Goal: Transaction & Acquisition: Purchase product/service

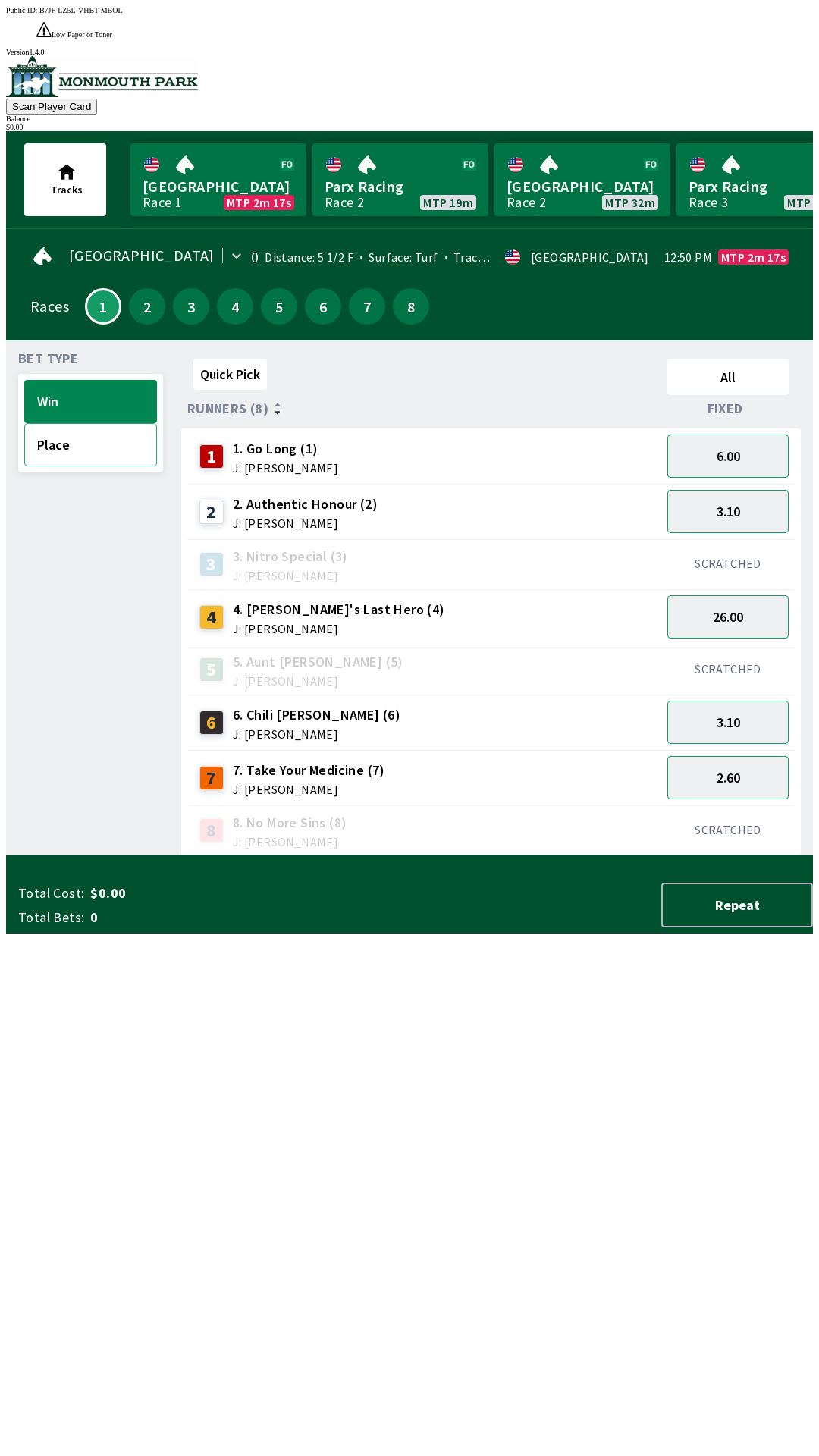
click at [96, 423] on button "Place" at bounding box center [90, 445] width 133 height 44
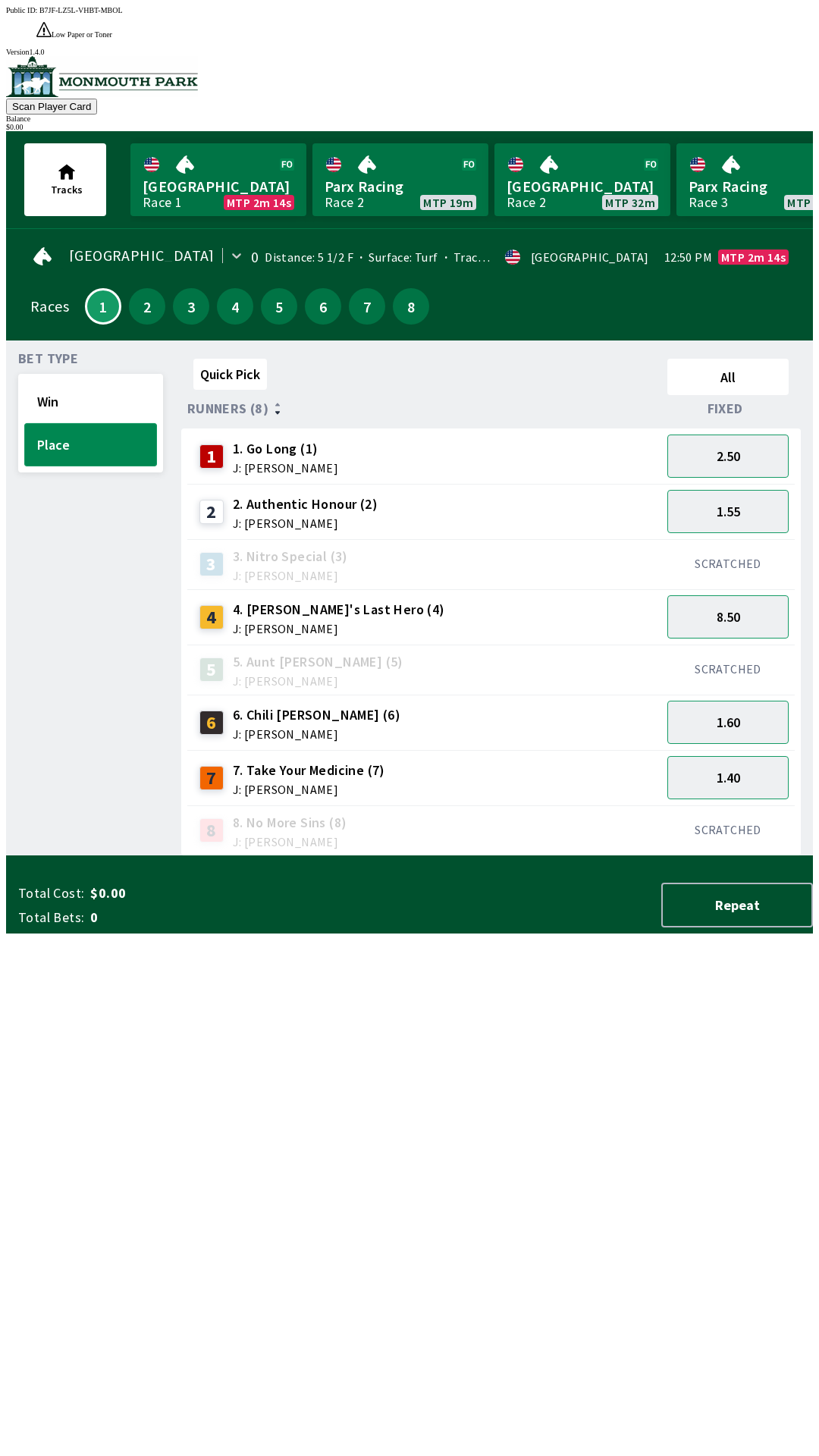
click at [124, 431] on button "Place" at bounding box center [90, 445] width 133 height 44
click at [124, 380] on button "Win" at bounding box center [90, 402] width 133 height 44
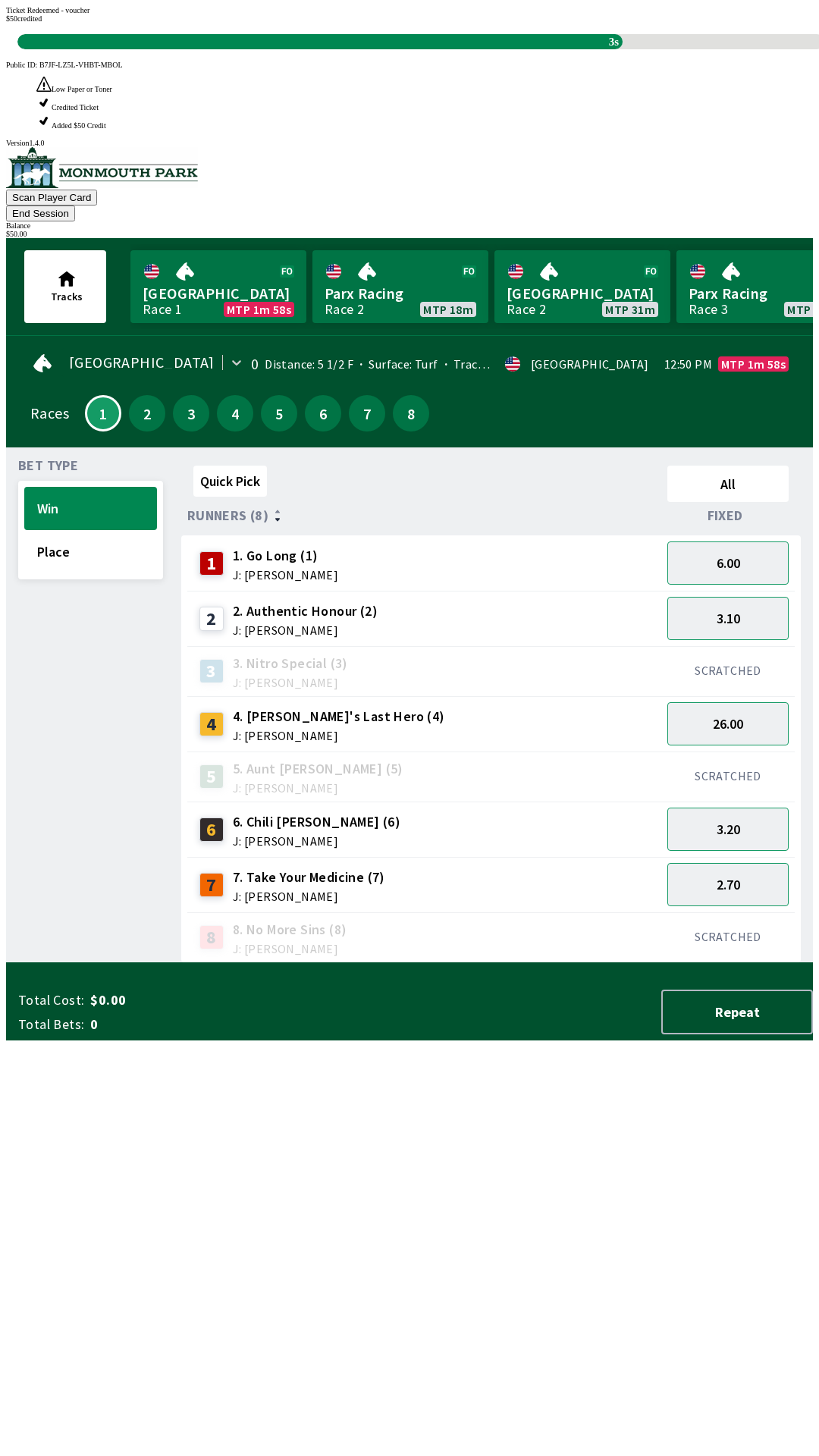
click at [711, 963] on div "Quick Pick All Runners (8) Fixed 1 1. Go Long (1) J: [PERSON_NAME] 6.00 2 2. Au…" at bounding box center [497, 711] width 632 height 503
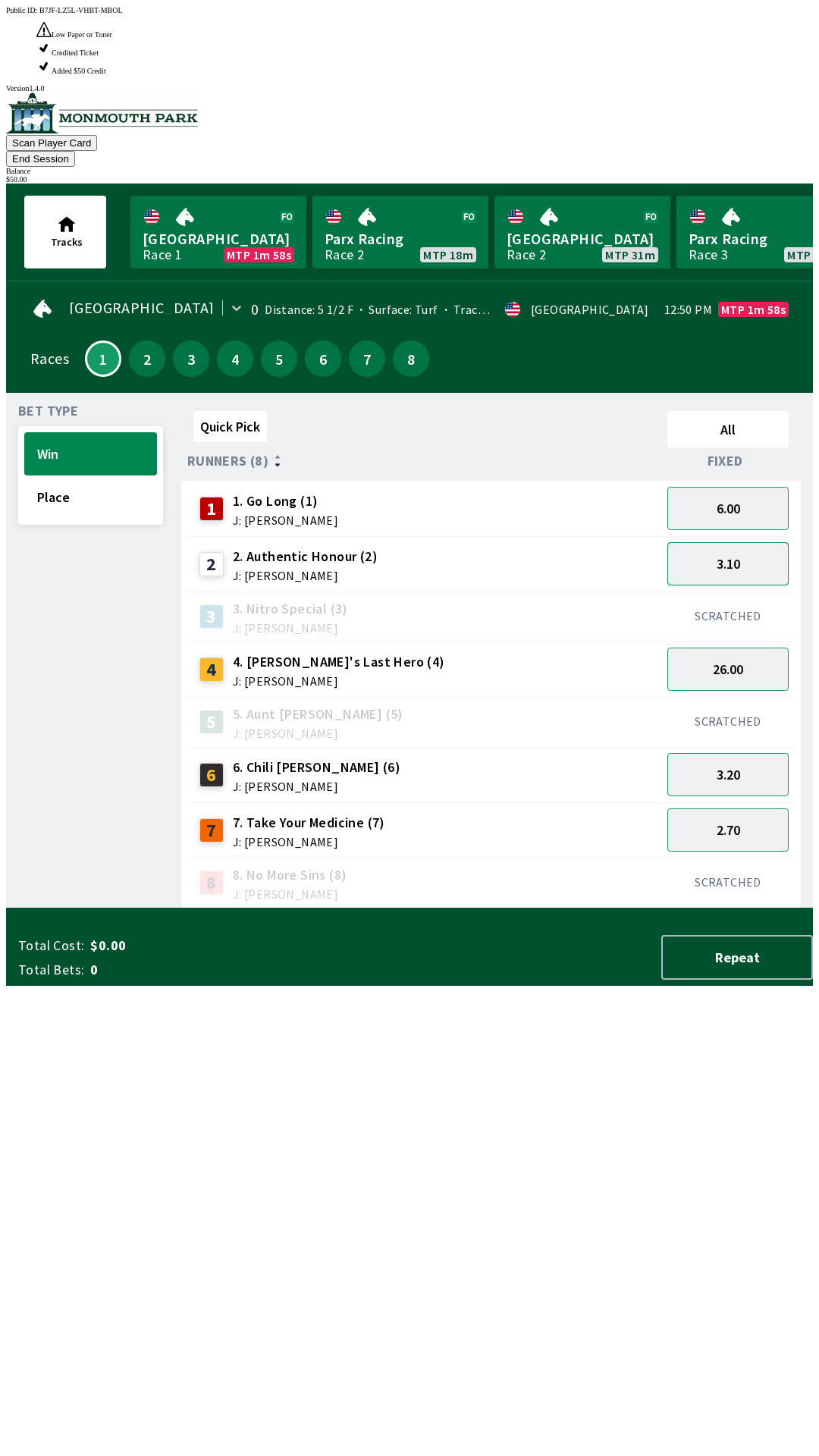
click at [770, 543] on button "3.10" at bounding box center [728, 564] width 121 height 44
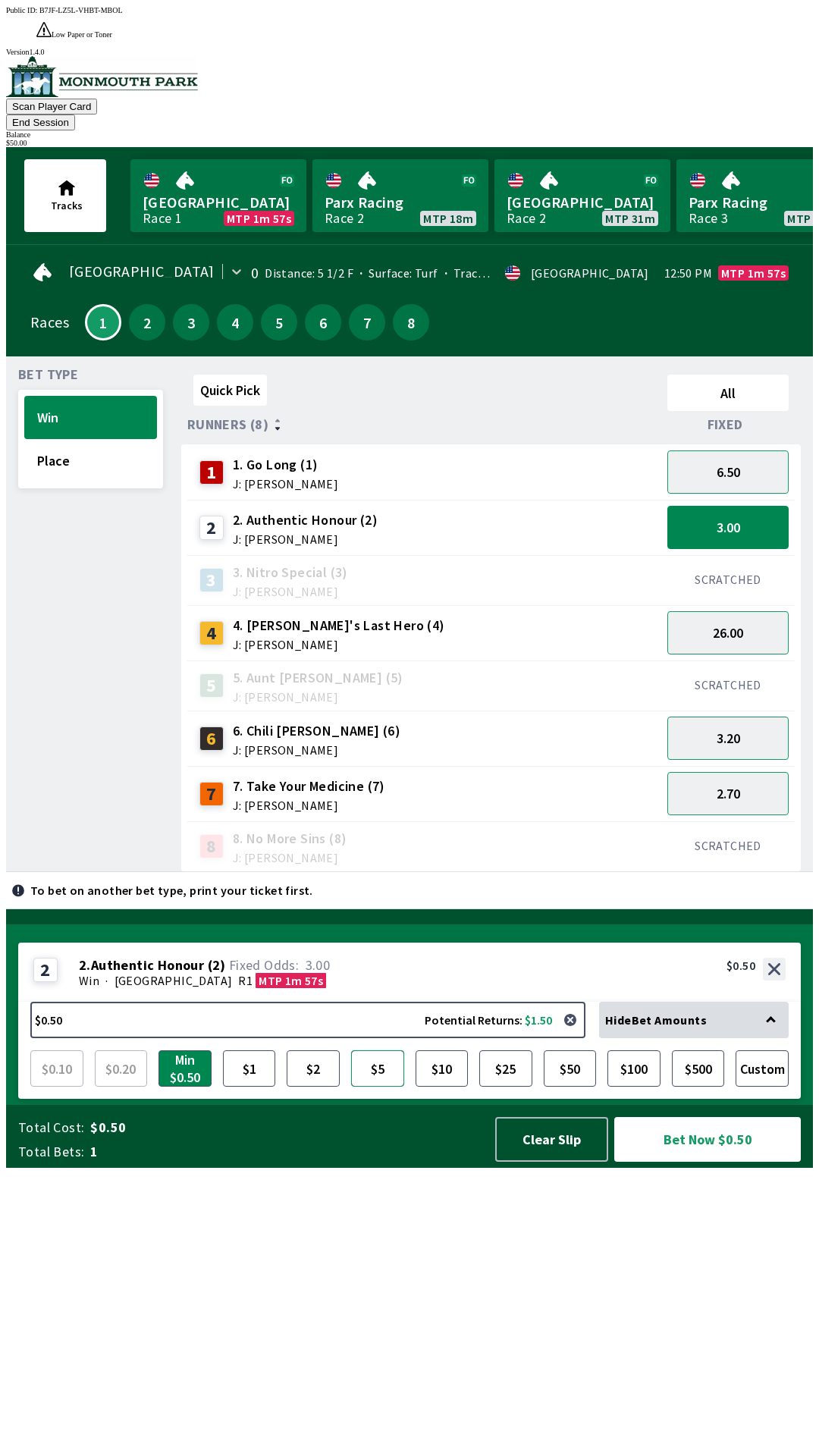
click at [378, 1087] on button "$5" at bounding box center [377, 1068] width 53 height 36
click at [765, 1162] on button "Bet Now $5.00" at bounding box center [708, 1139] width 187 height 44
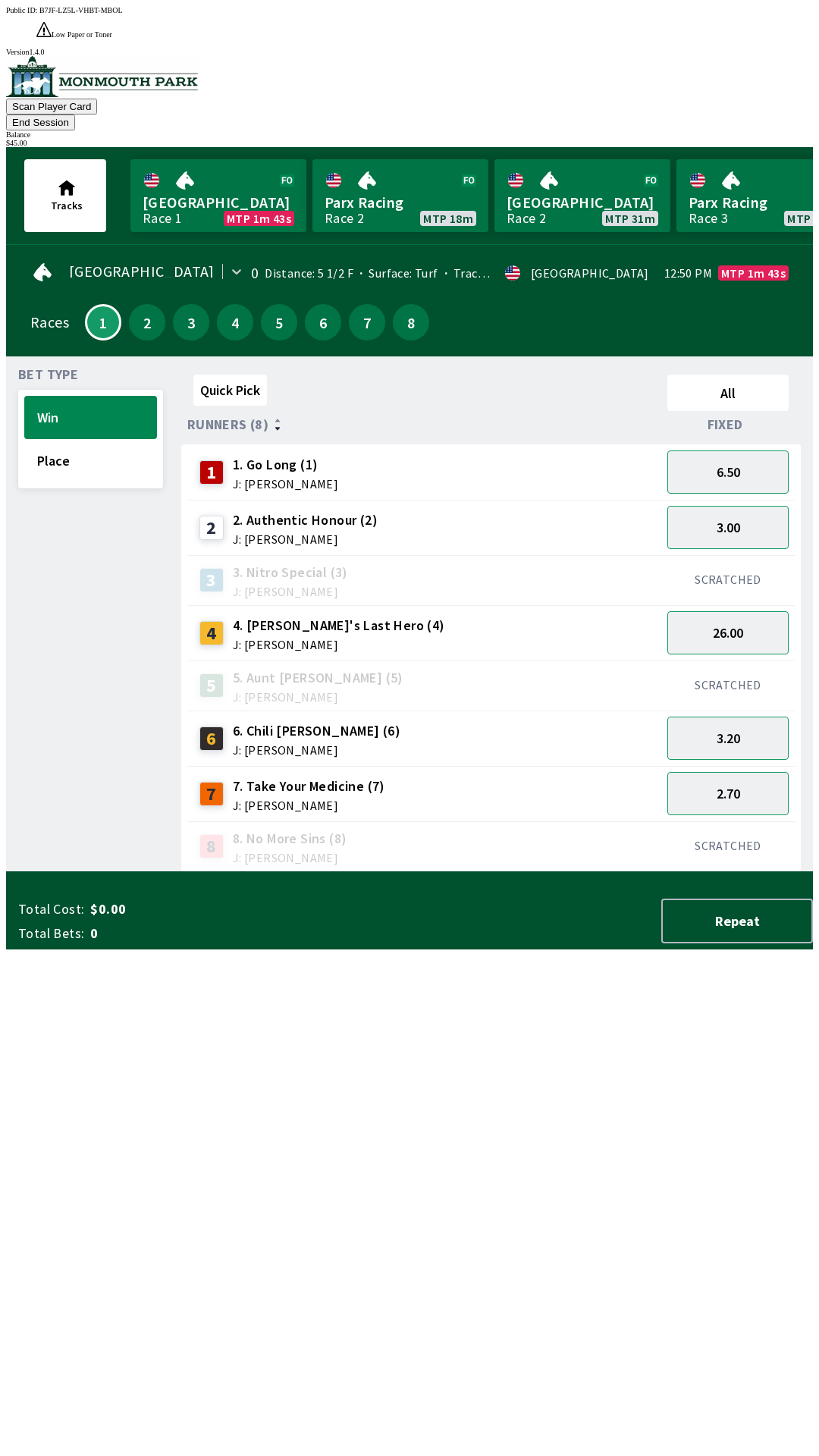
click at [533, 872] on div "Quick Pick All Runners (8) Fixed 1 1. Go Long (1) J: [PERSON_NAME] 6.50 2 2. Au…" at bounding box center [497, 620] width 632 height 503
click at [75, 115] on button "End Session" at bounding box center [40, 122] width 69 height 16
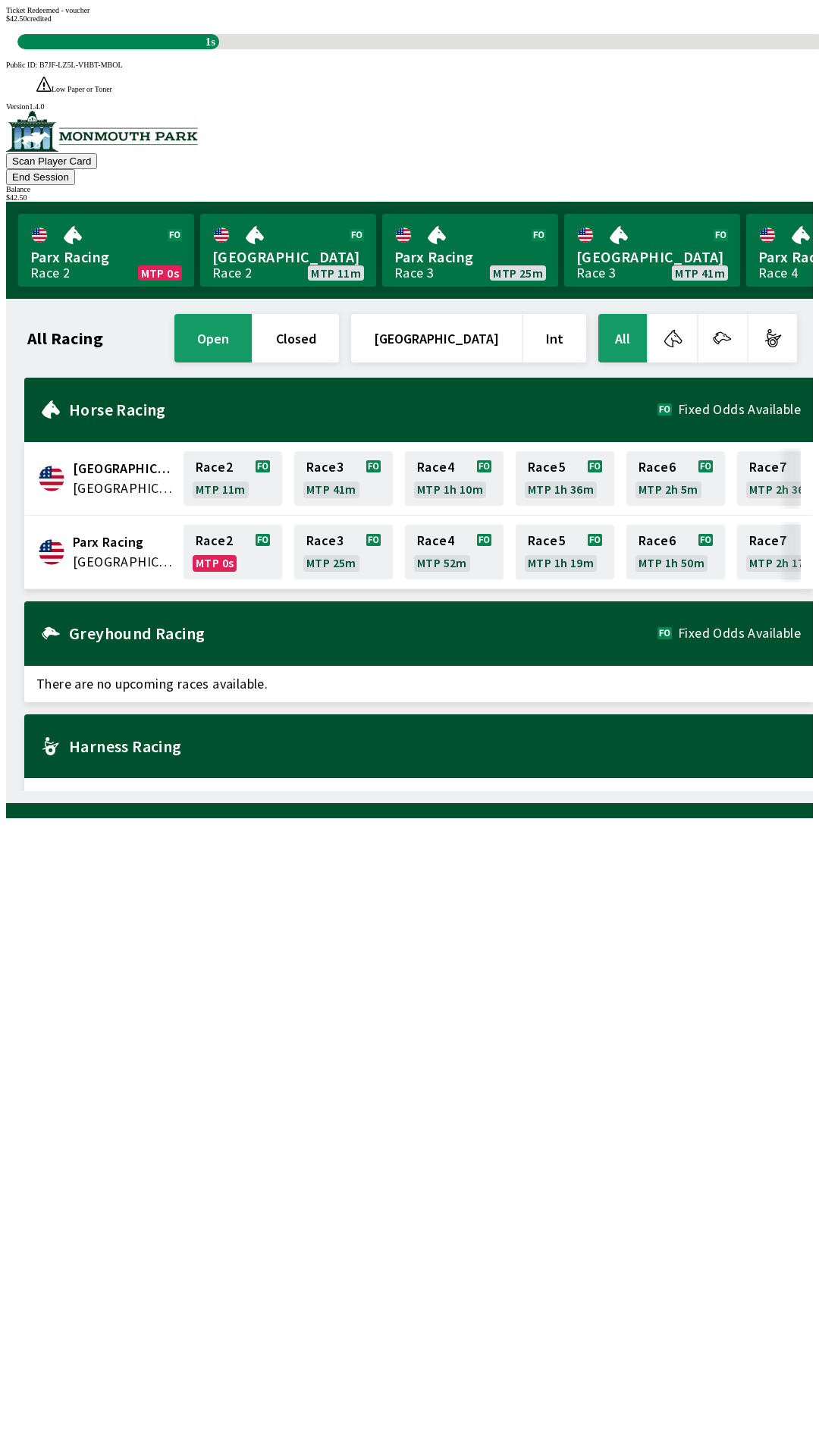
click at [362, 791] on div "All Racing open closed [GEOGRAPHIC_DATA] Int All [GEOGRAPHIC_DATA] [GEOGRAPHIC_…" at bounding box center [415, 550] width 795 height 480
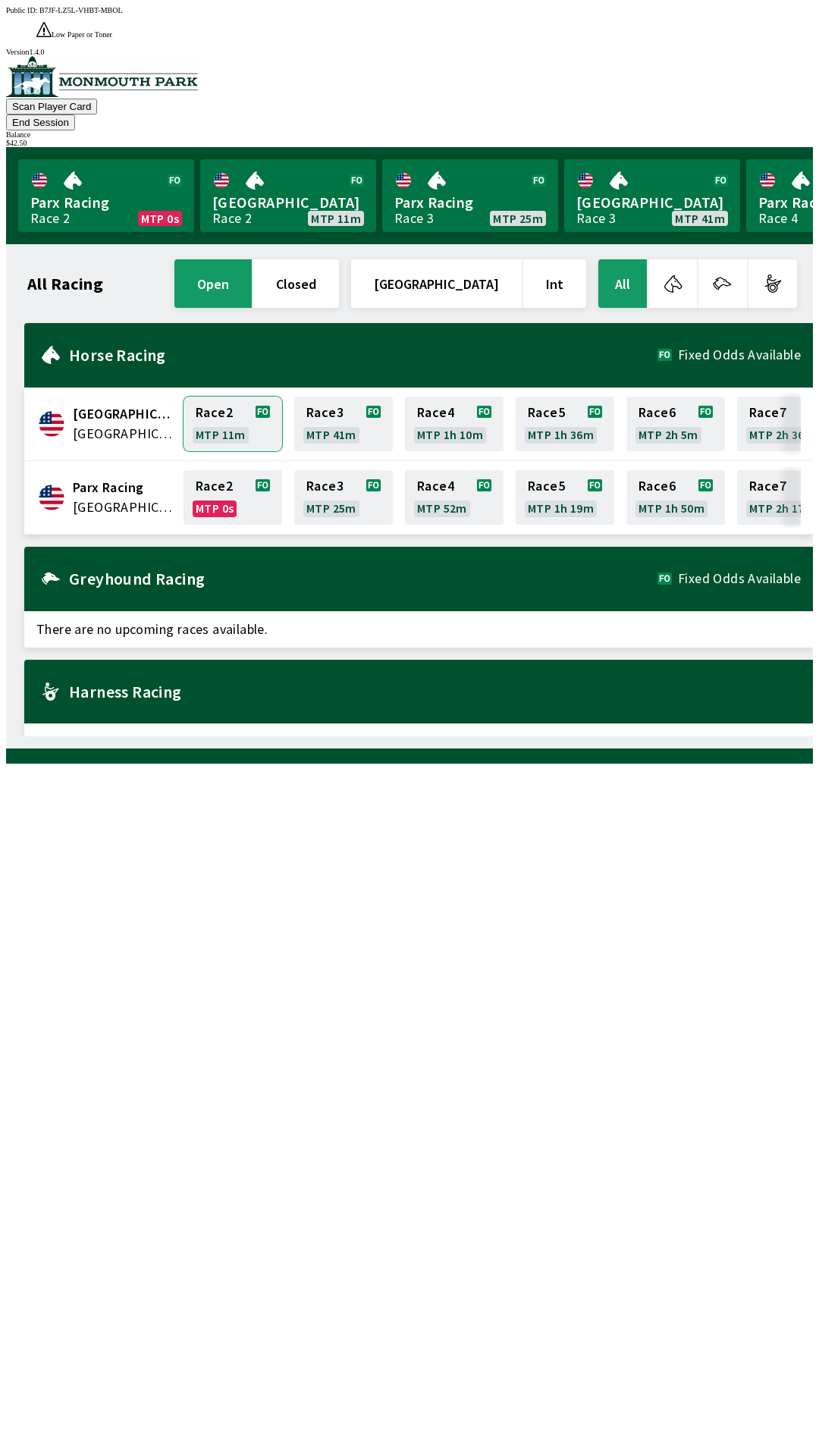
click at [214, 397] on link "Race 2 MTP 11m" at bounding box center [233, 424] width 99 height 54
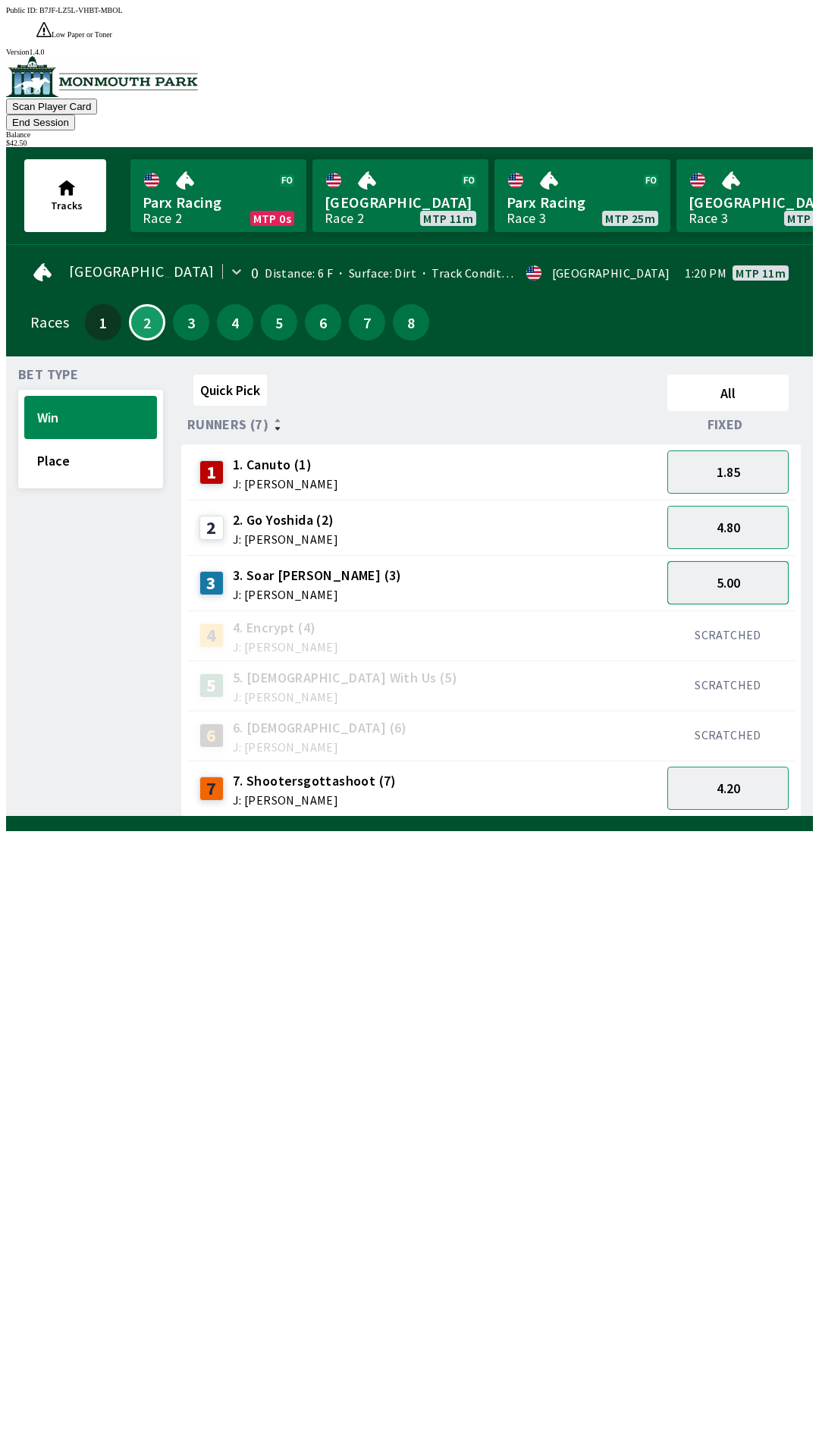
click at [736, 561] on button "5.00" at bounding box center [728, 583] width 121 height 44
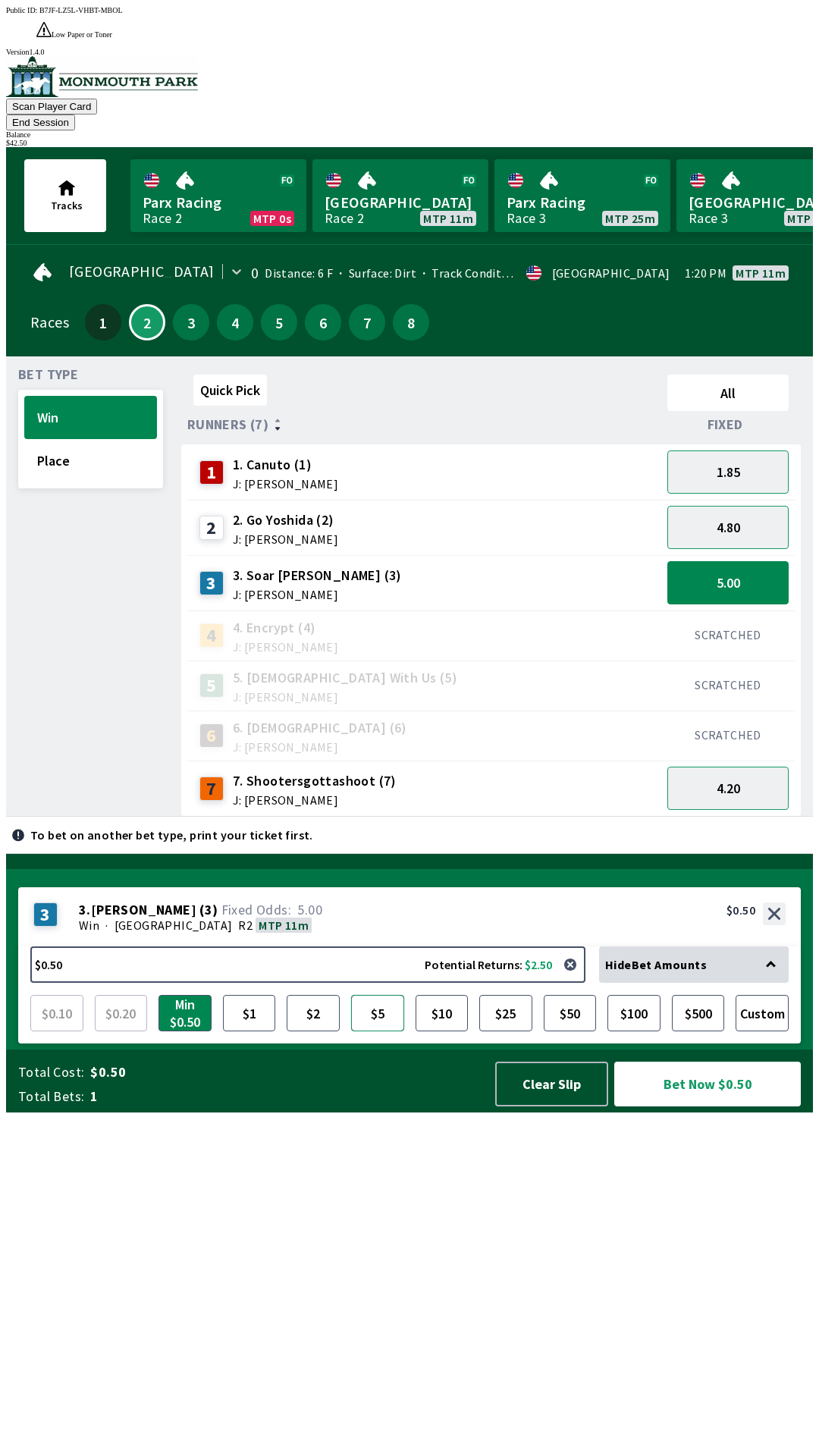
click at [367, 1032] on button "$5" at bounding box center [377, 1012] width 53 height 36
click at [459, 1032] on button "$10" at bounding box center [441, 1012] width 53 height 36
click at [689, 1107] on button "Bet Now $10.00" at bounding box center [708, 1083] width 187 height 44
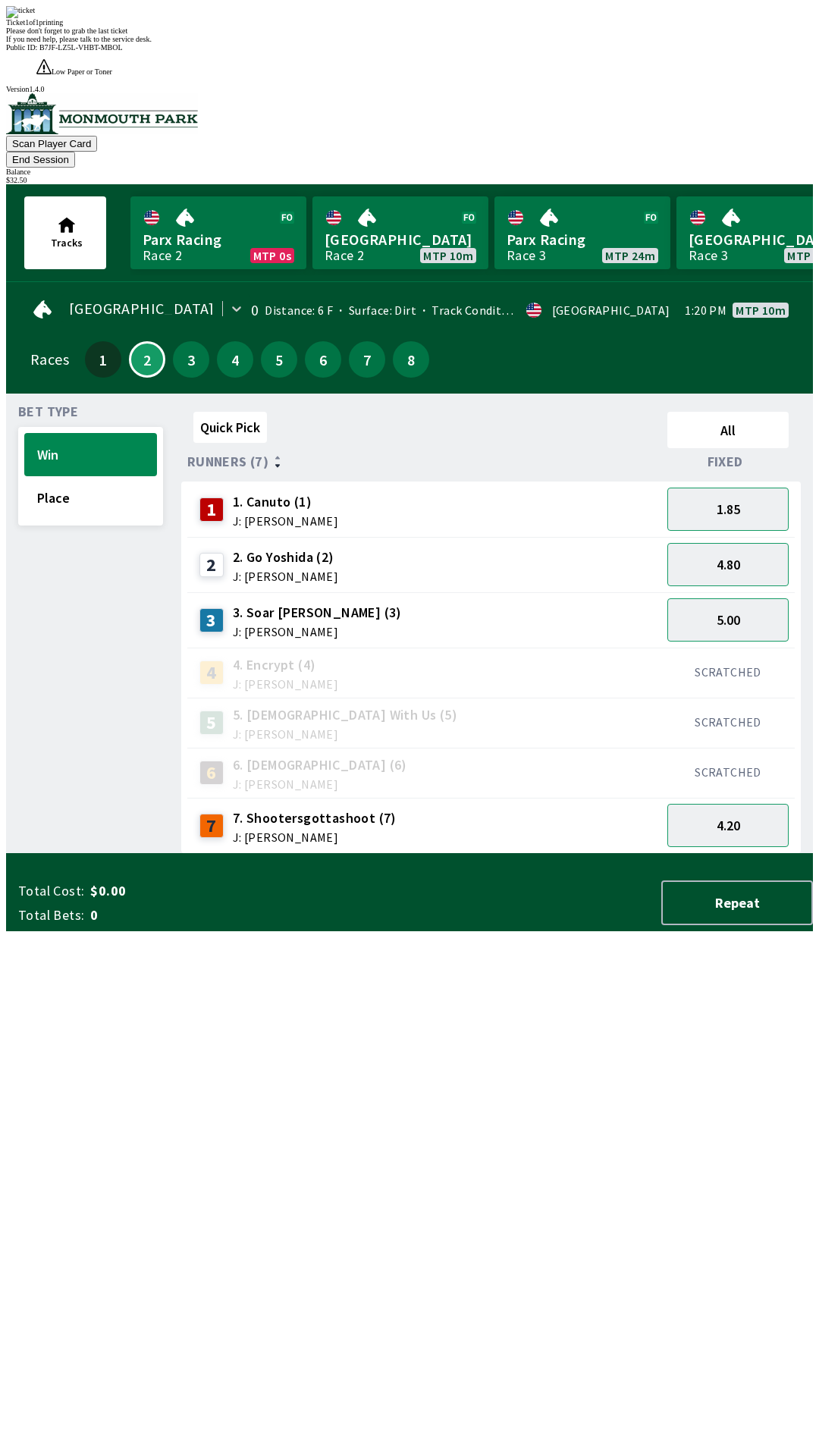
click at [474, 592] on div "3 3. [PERSON_NAME] (3) J: [PERSON_NAME]" at bounding box center [425, 620] width 474 height 55
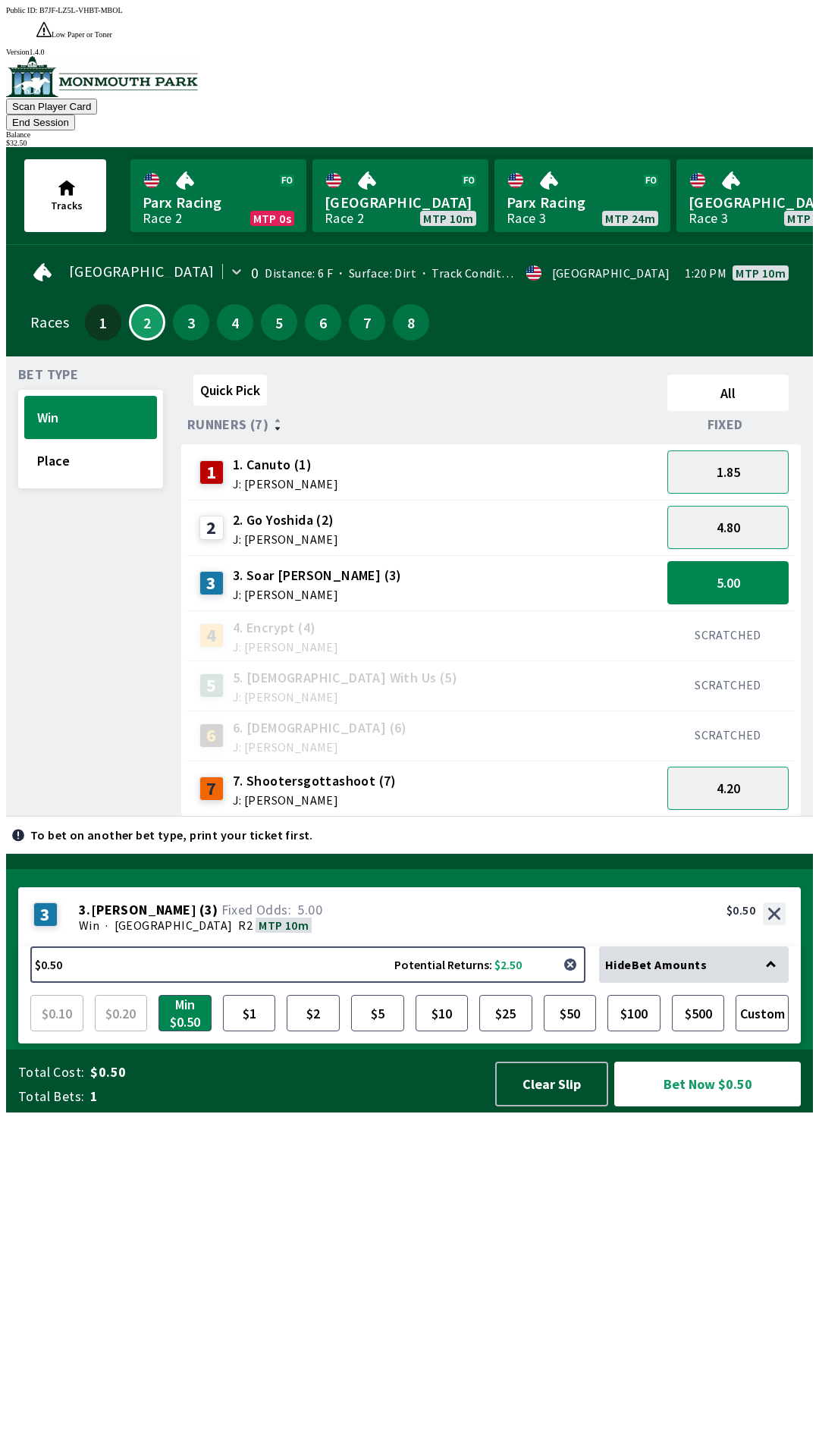
click at [576, 980] on button "button" at bounding box center [570, 965] width 30 height 30
click at [567, 980] on button "button" at bounding box center [570, 965] width 30 height 30
click at [579, 980] on button "button" at bounding box center [570, 965] width 30 height 30
click at [575, 980] on button "button" at bounding box center [570, 965] width 30 height 30
click at [75, 115] on button "End Session" at bounding box center [40, 122] width 69 height 16
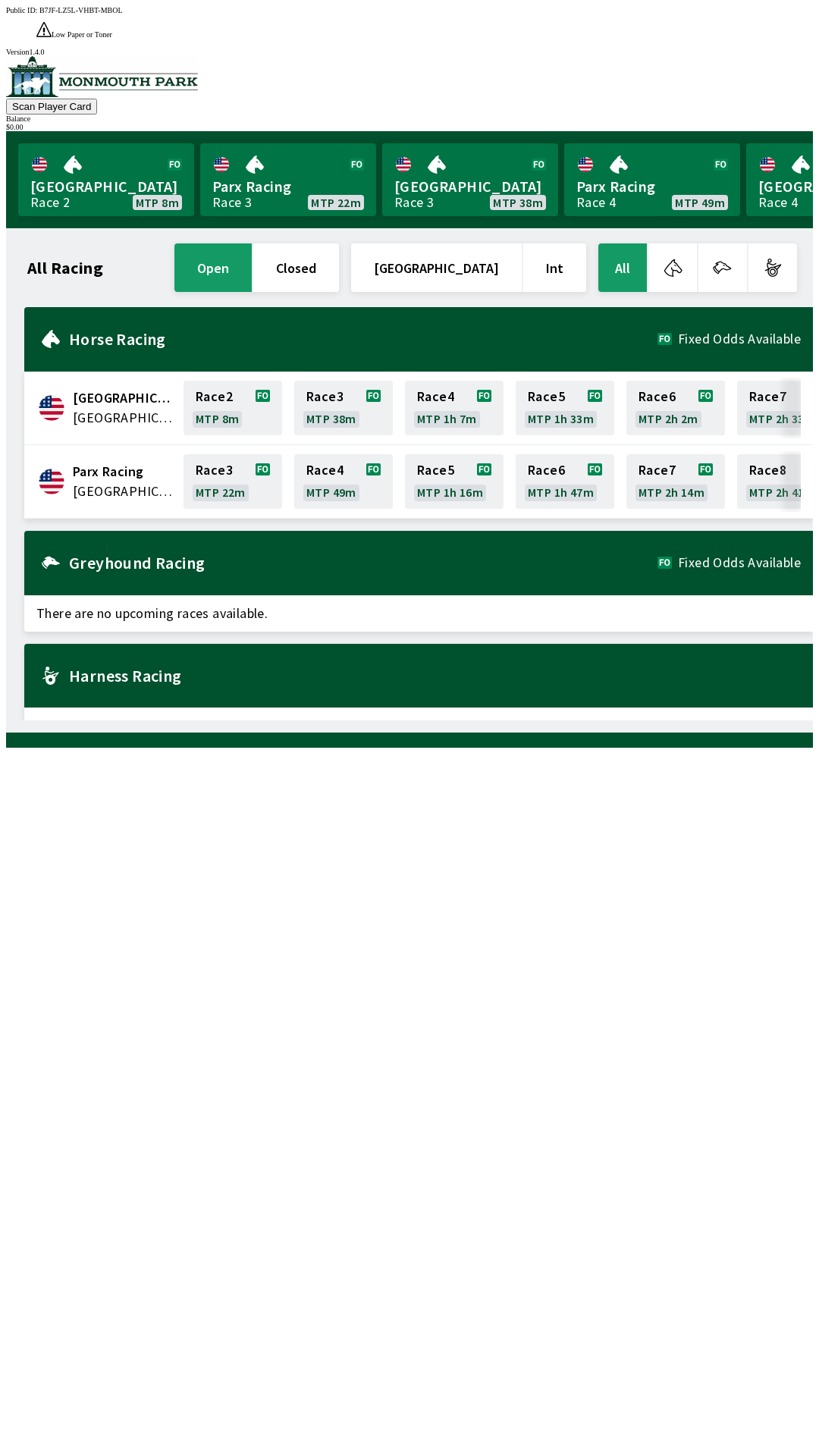
click at [125, 408] on span "[GEOGRAPHIC_DATA]" at bounding box center [123, 418] width 101 height 20
click at [100, 397] on div "[GEOGRAPHIC_DATA] United States Race 2 MTP 8m Race 3 MTP 38m Race 4 MTP 1h 7m R…" at bounding box center [419, 409] width 789 height 74
click at [73, 149] on link "[GEOGRAPHIC_DATA] Race 2 MTP 8m" at bounding box center [106, 179] width 176 height 73
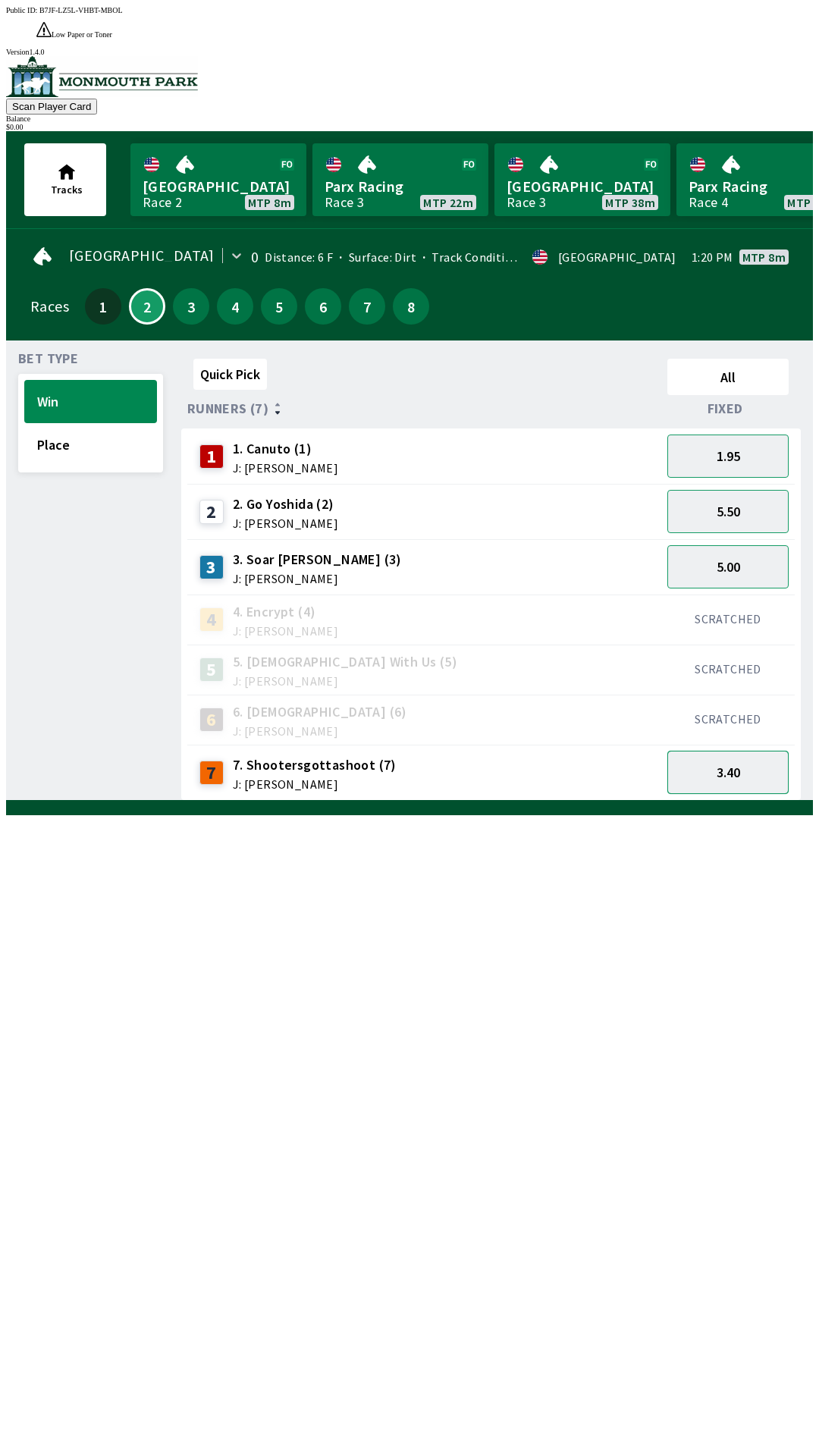
click at [723, 751] on button "3.40" at bounding box center [728, 773] width 121 height 44
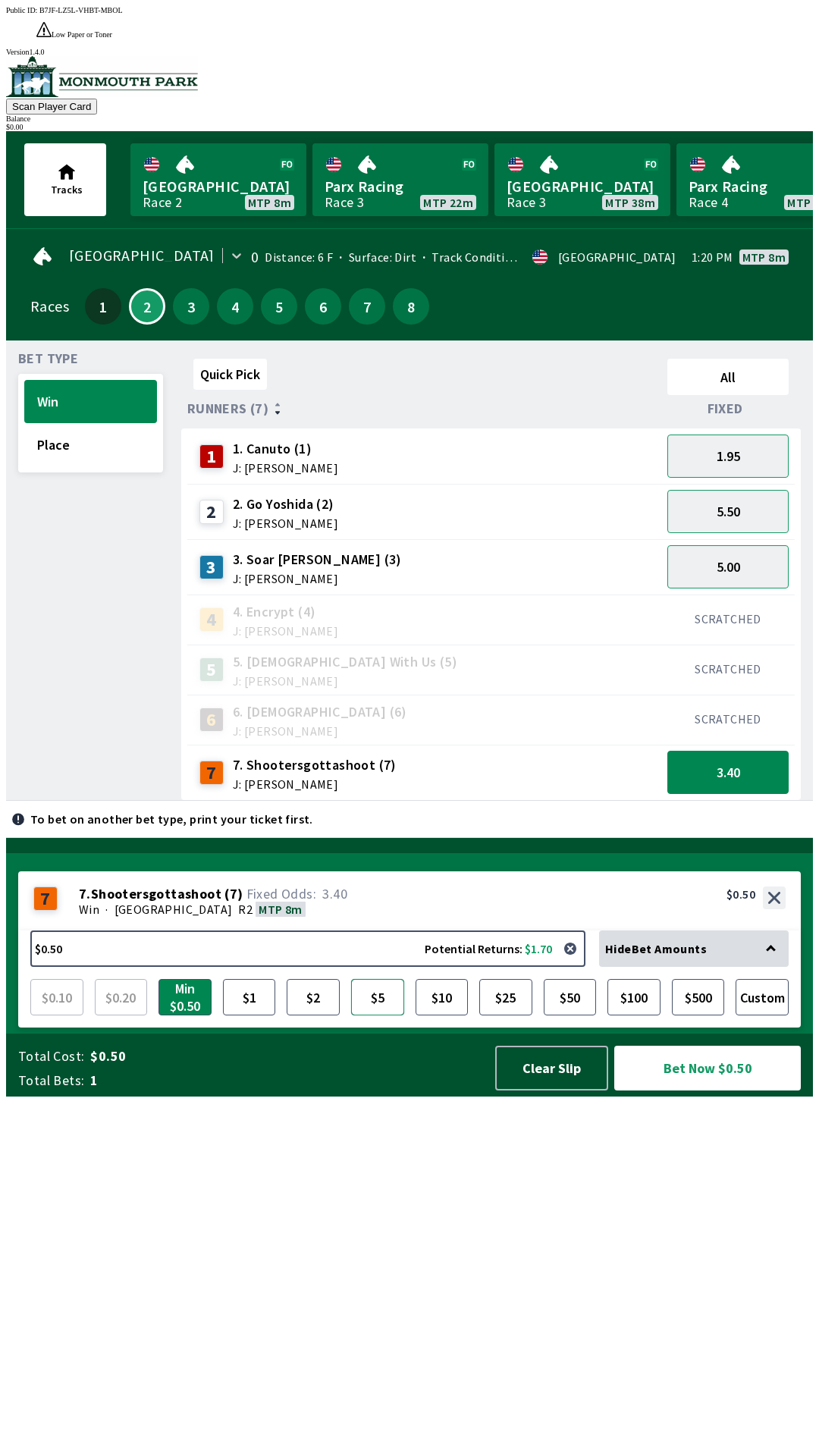
click at [374, 1016] on button "$5" at bounding box center [377, 996] width 53 height 36
click at [548, 1091] on button "Clear Slip" at bounding box center [552, 1068] width 113 height 44
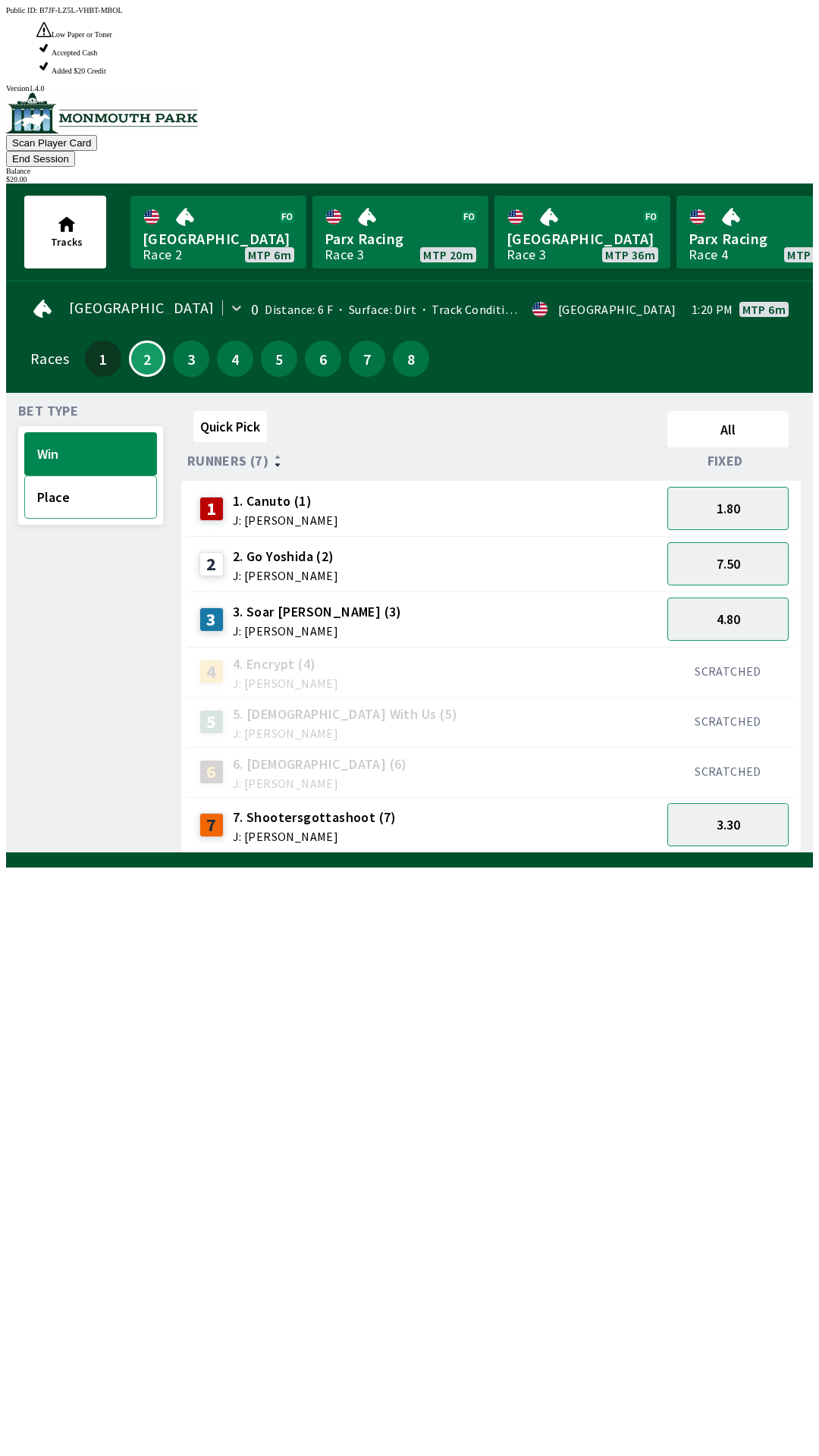
click at [82, 476] on button "Place" at bounding box center [90, 497] width 133 height 44
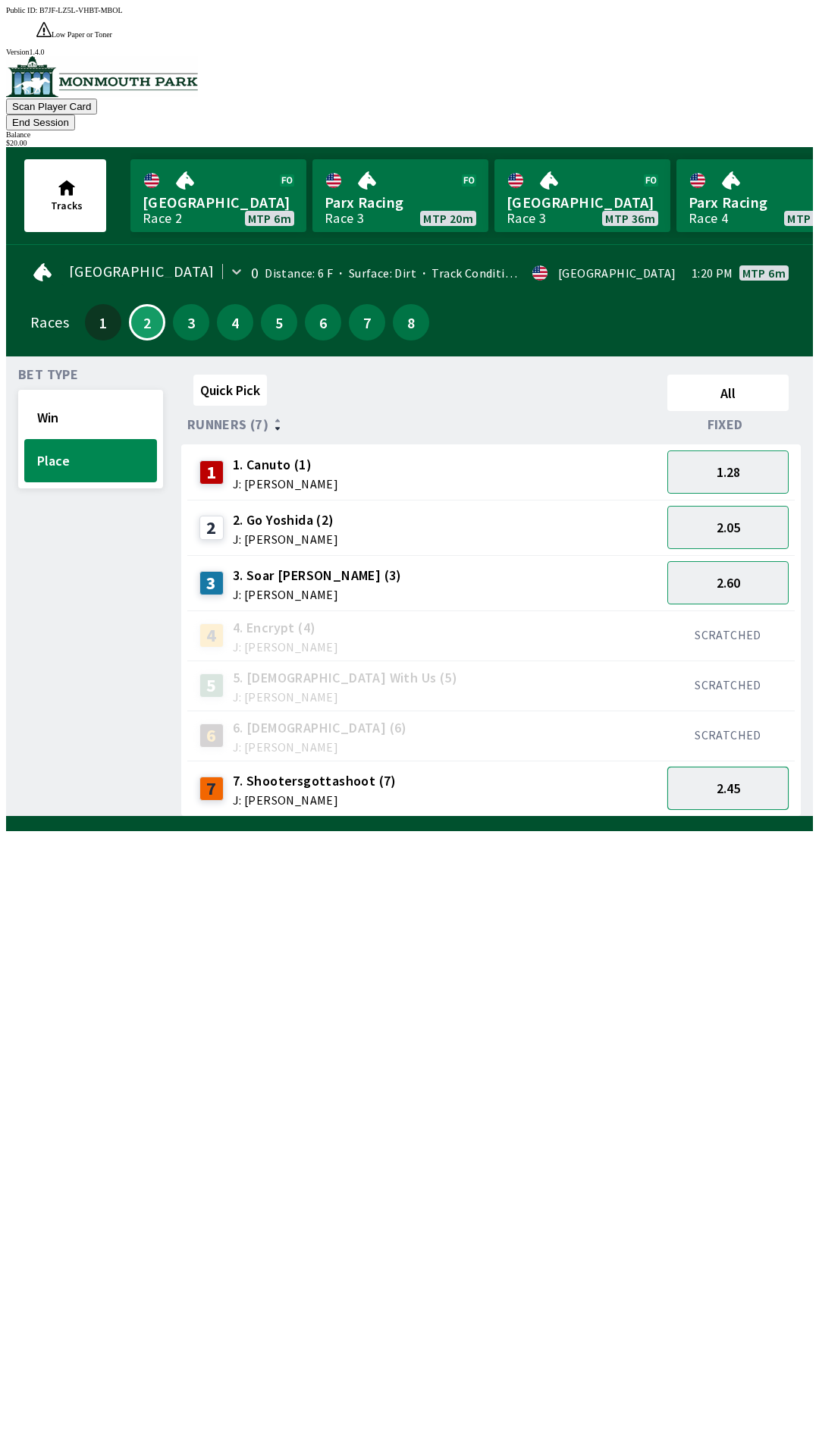
click at [751, 767] on button "2.45" at bounding box center [728, 789] width 121 height 44
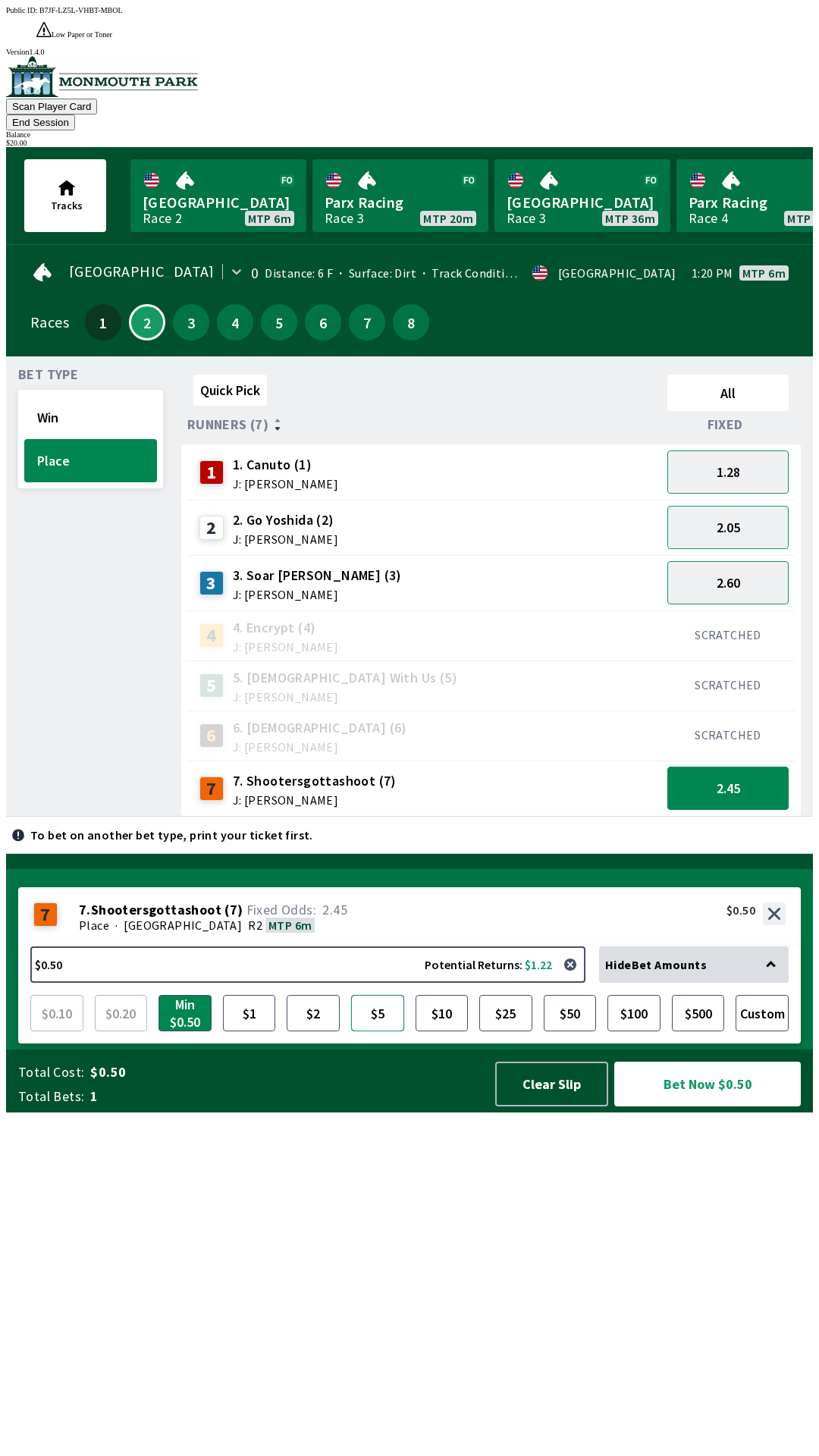
click at [373, 1032] on button "$5" at bounding box center [377, 1012] width 53 height 36
click at [310, 1032] on button "$2" at bounding box center [312, 1012] width 53 height 36
click at [358, 1032] on button "$5" at bounding box center [377, 1012] width 53 height 36
click at [330, 1032] on button "$2" at bounding box center [312, 1012] width 53 height 36
click at [737, 1107] on button "Bet Now $2.00" at bounding box center [708, 1083] width 187 height 44
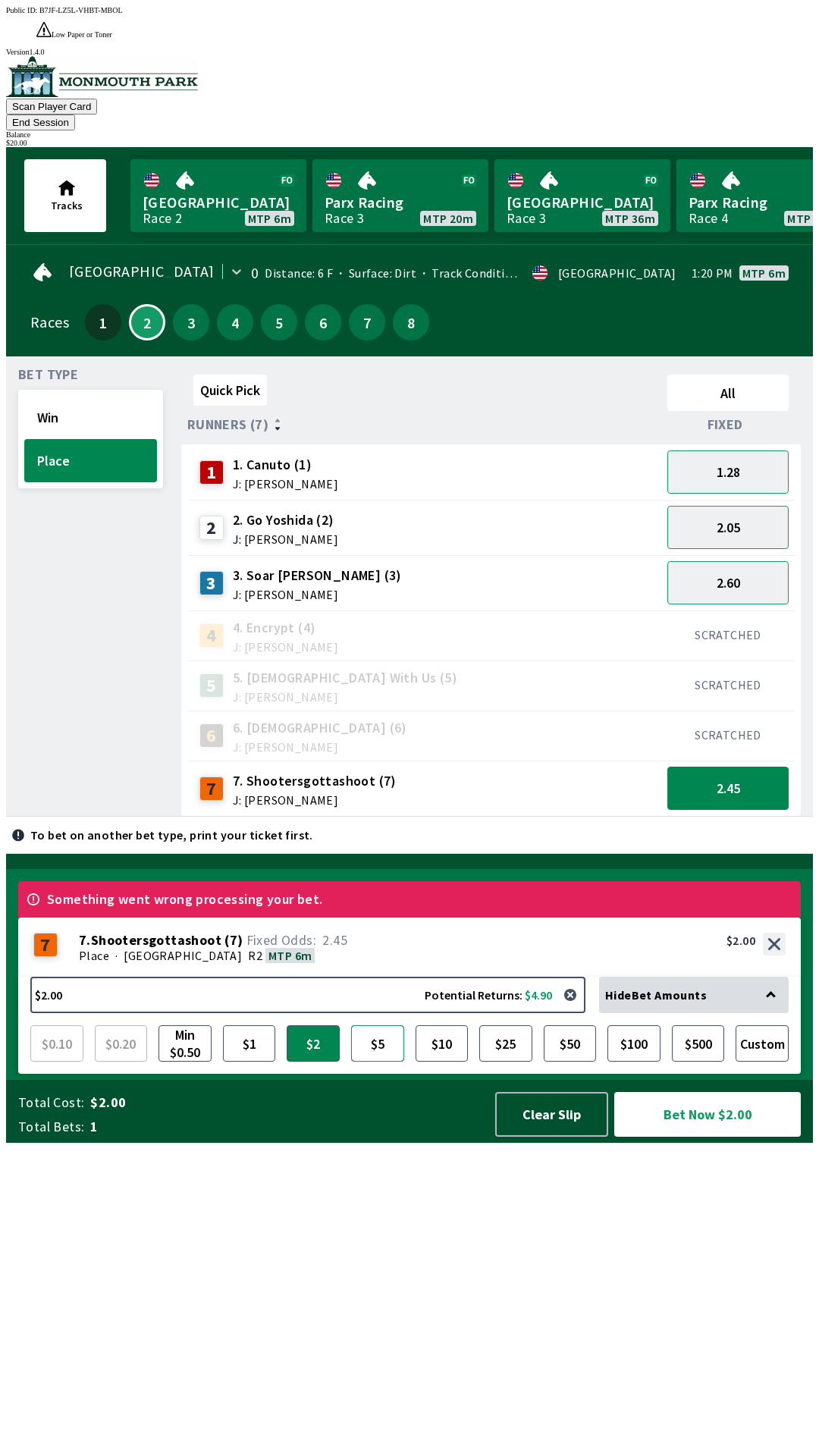
click at [378, 1062] on button "$5" at bounding box center [377, 1043] width 53 height 36
click at [700, 1137] on button "Bet Now $5.00" at bounding box center [708, 1114] width 187 height 44
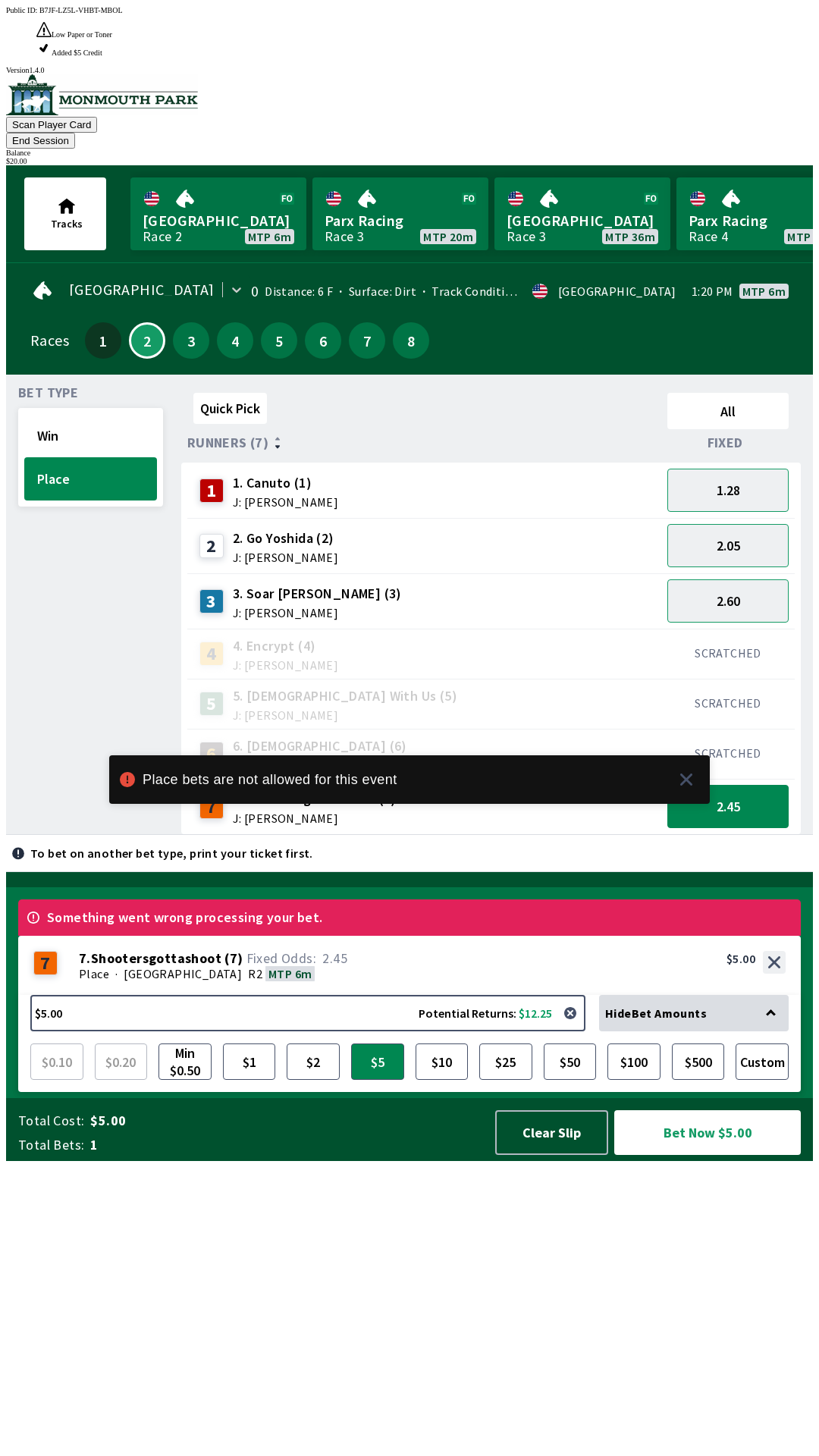
click at [682, 785] on icon at bounding box center [687, 779] width 12 height 12
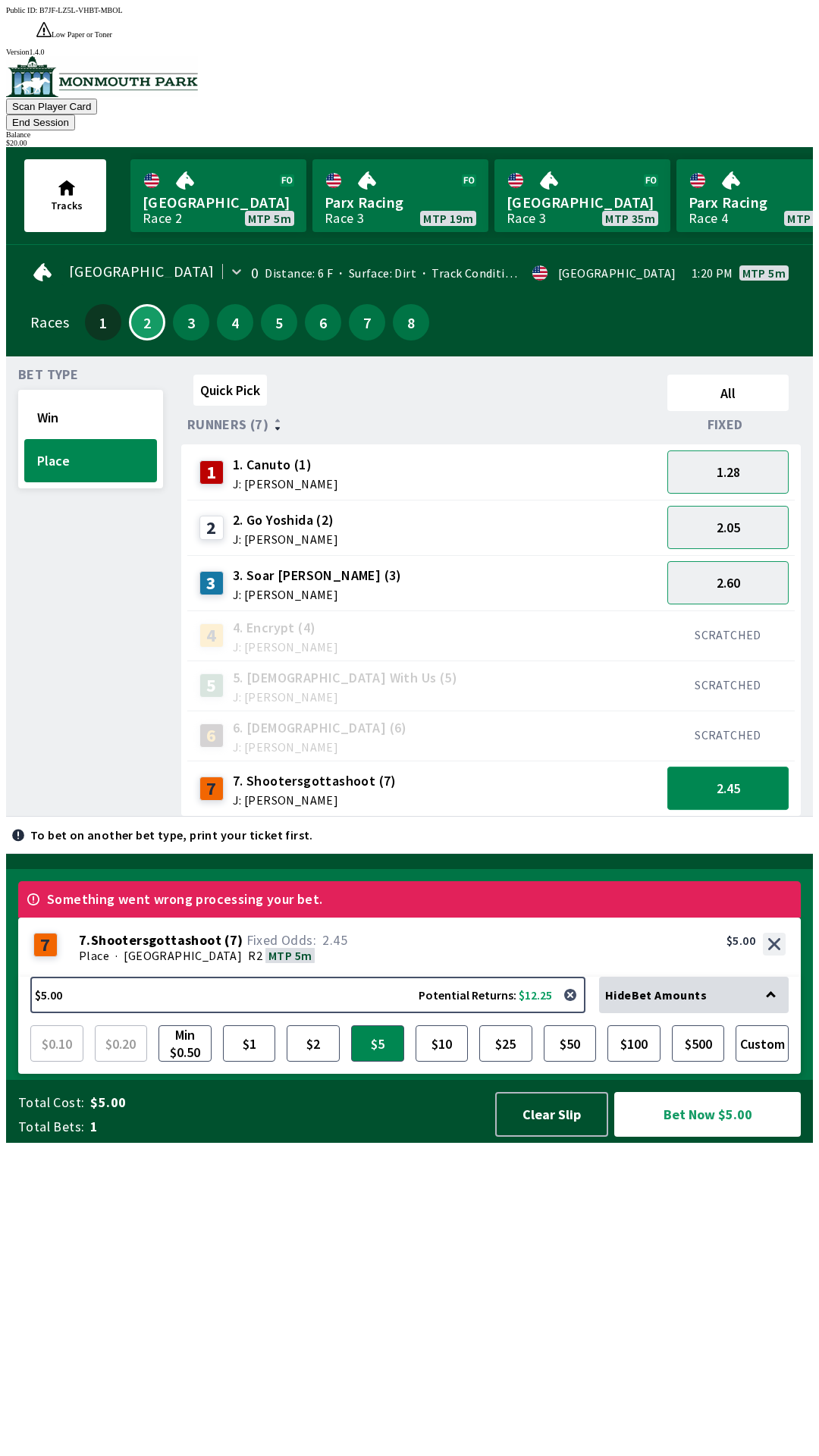
click at [752, 767] on button "2.45" at bounding box center [728, 789] width 121 height 44
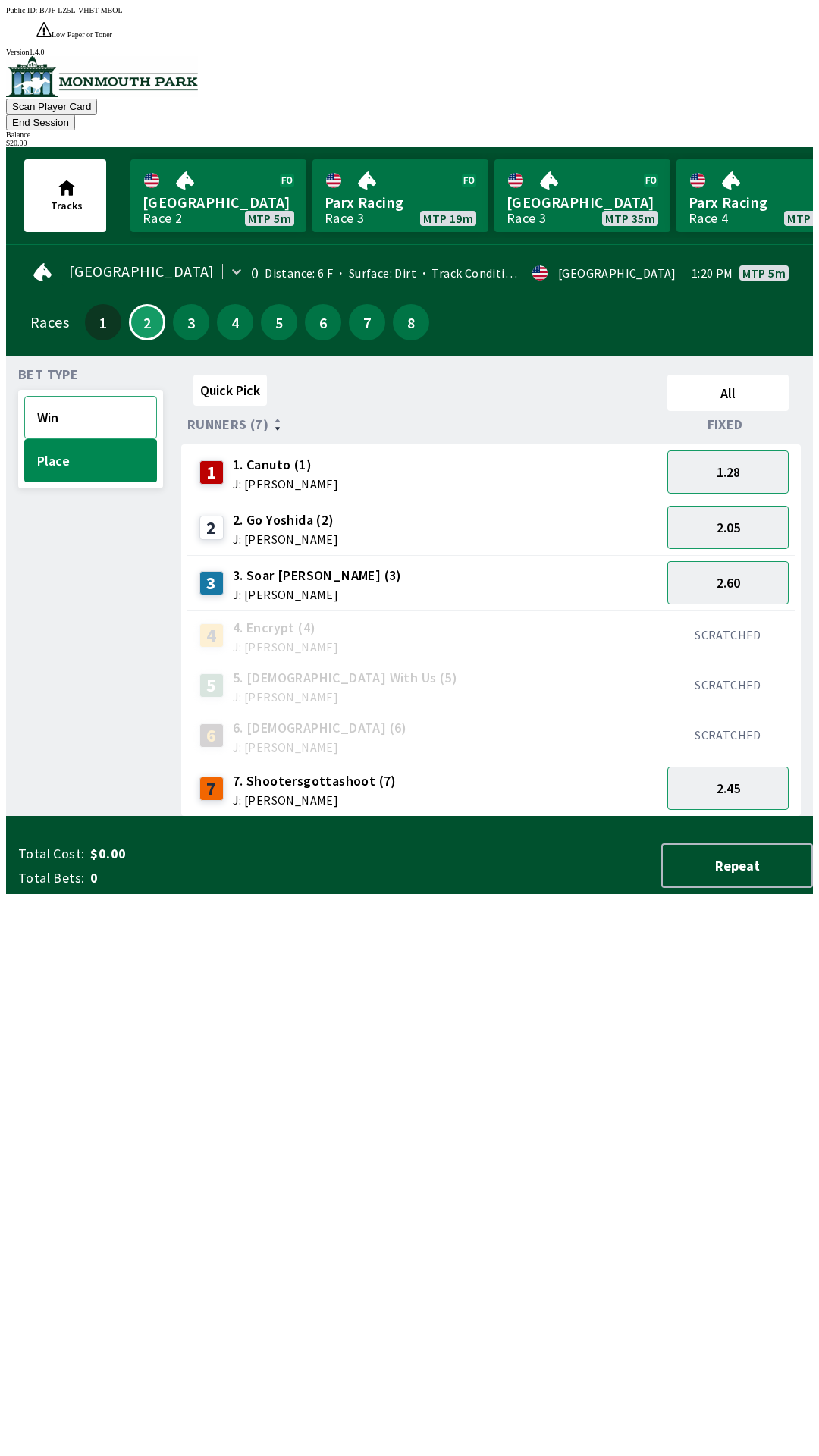
click at [104, 396] on button "Win" at bounding box center [90, 418] width 133 height 44
click at [734, 767] on button "3.20" at bounding box center [728, 789] width 121 height 44
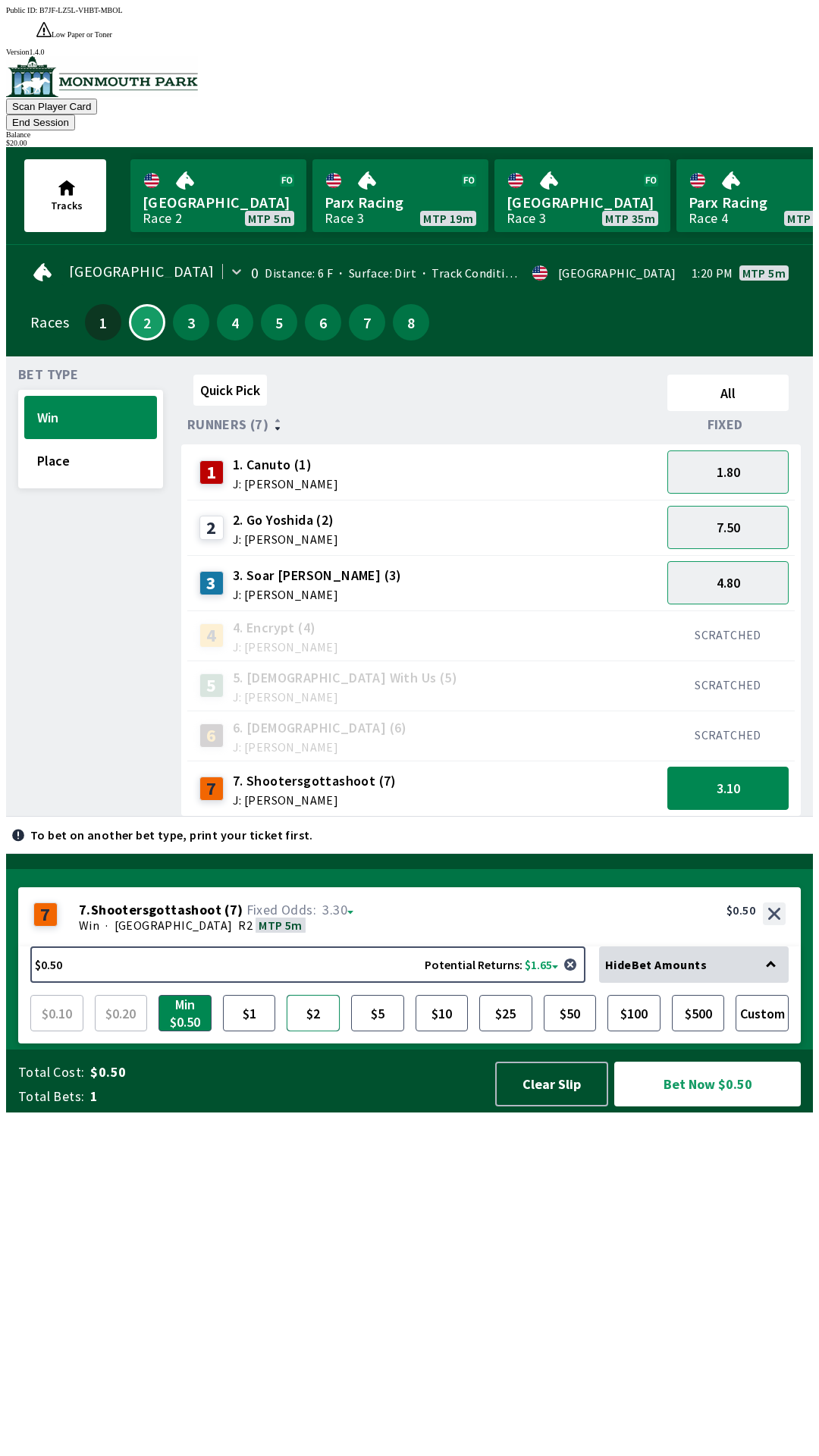
click at [318, 1032] on button "$2" at bounding box center [312, 1012] width 53 height 36
click at [702, 1107] on button "Bet Now $2.00" at bounding box center [708, 1083] width 187 height 44
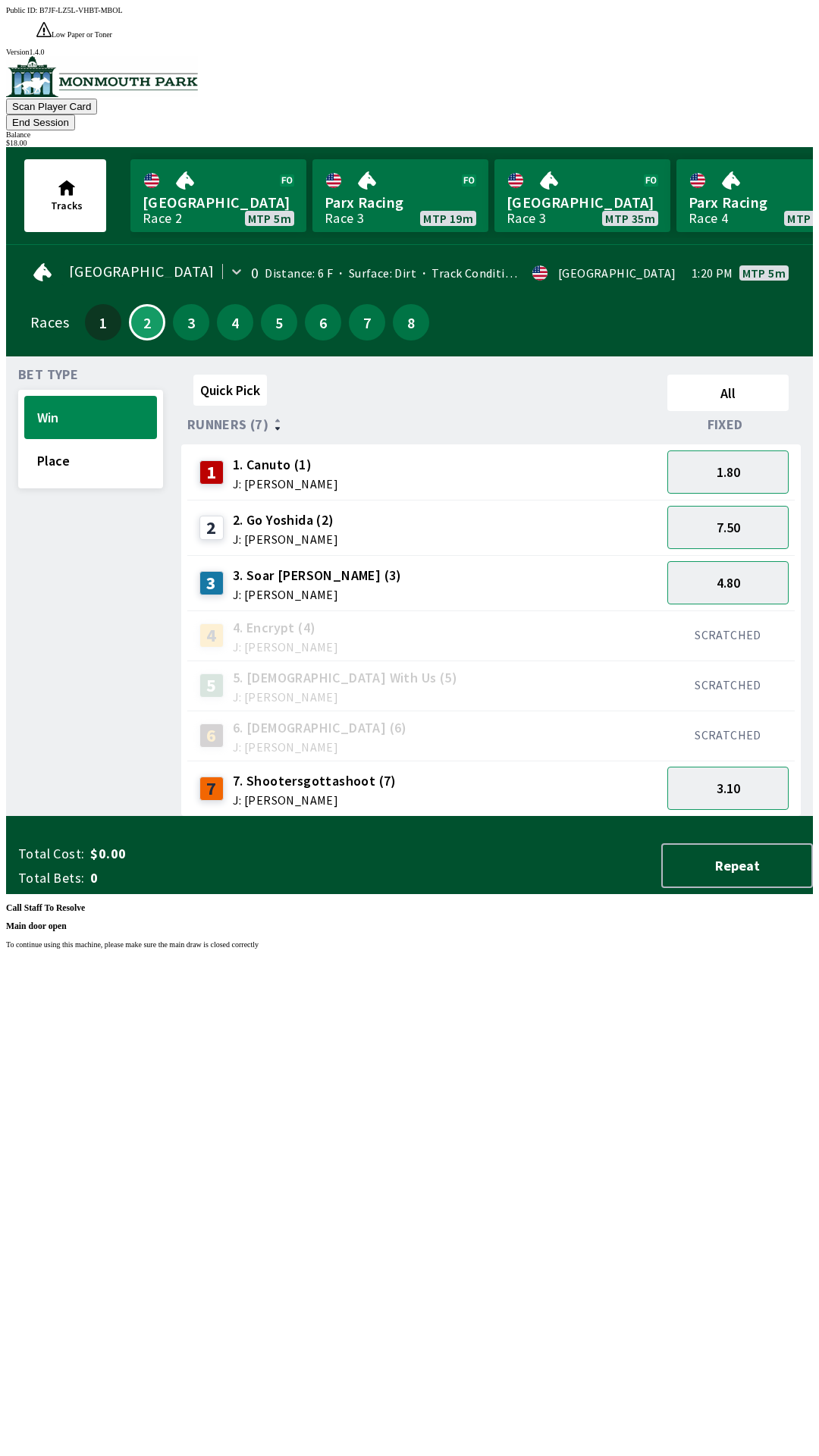
click at [538, 998] on div "Public ID: B7JF-LZ5L-VHBT-MBOL Low Paper or Toner Printer DetectedError, please…" at bounding box center [410, 733] width 807 height 1456
click at [75, 115] on button "End Session" at bounding box center [40, 122] width 69 height 16
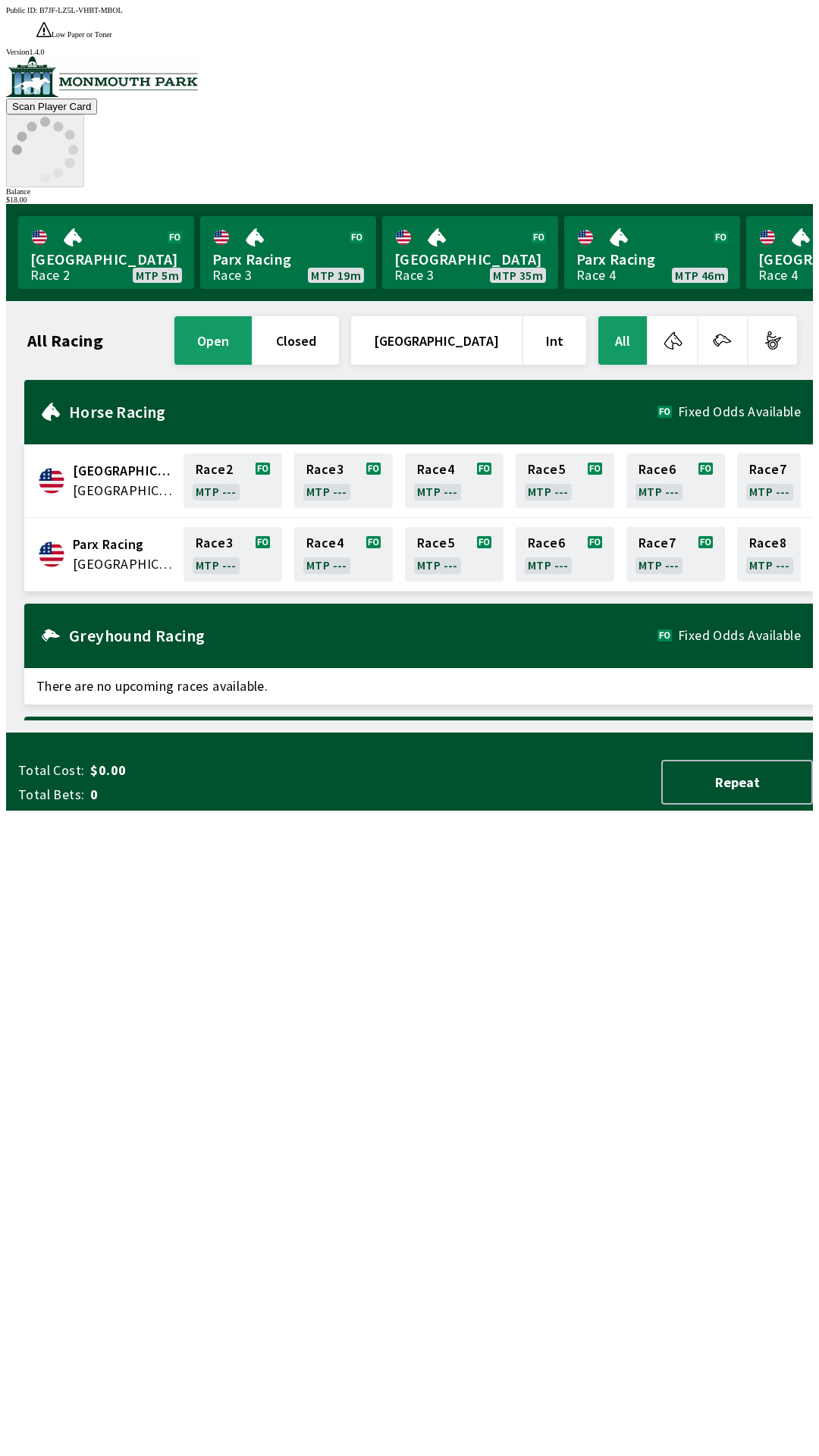
click at [78, 117] on icon at bounding box center [44, 150] width 66 height 66
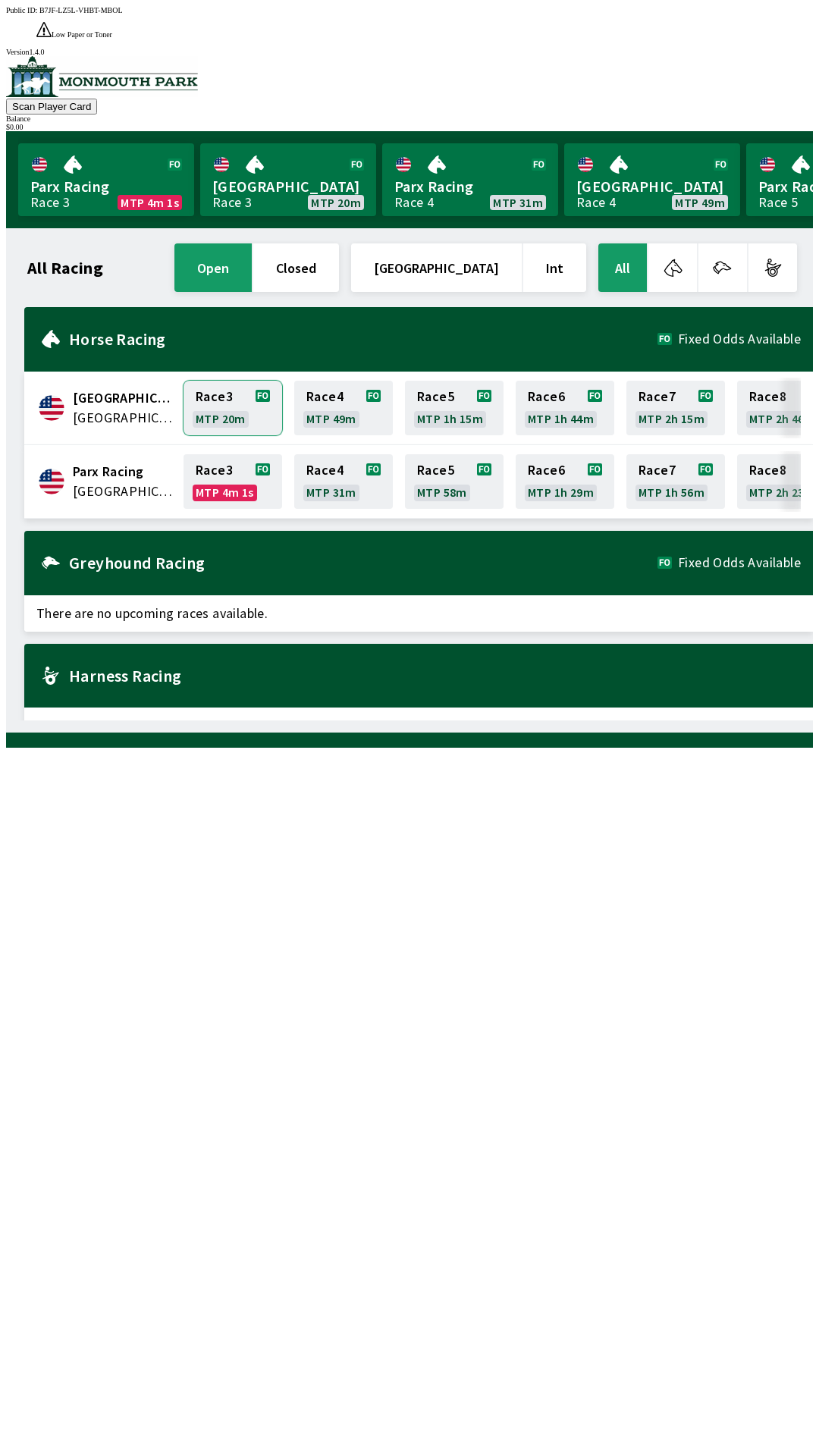
click at [213, 381] on link "Race 3 MTP 20m" at bounding box center [233, 408] width 99 height 54
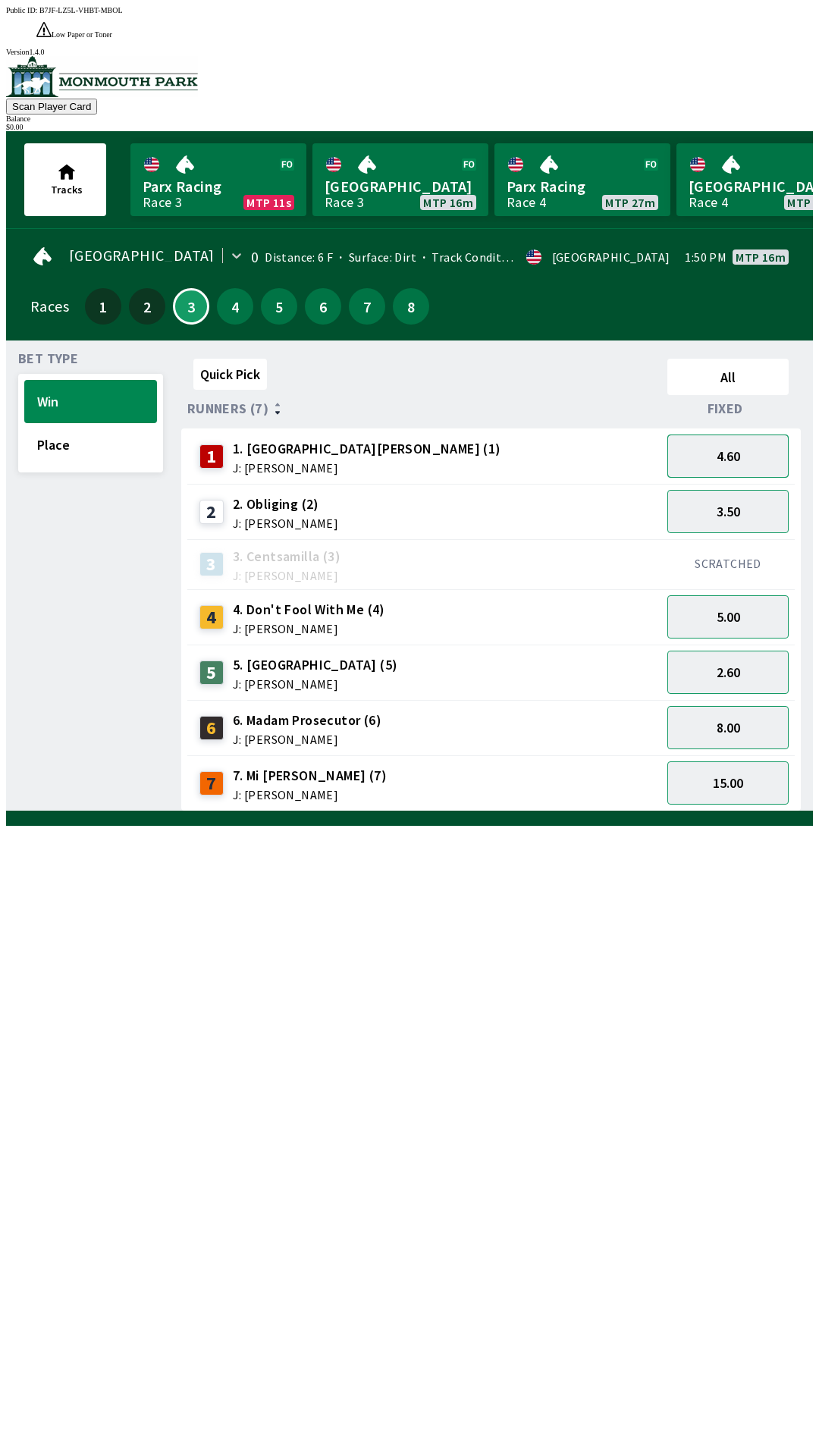
click at [760, 435] on button "4.60" at bounding box center [728, 456] width 121 height 44
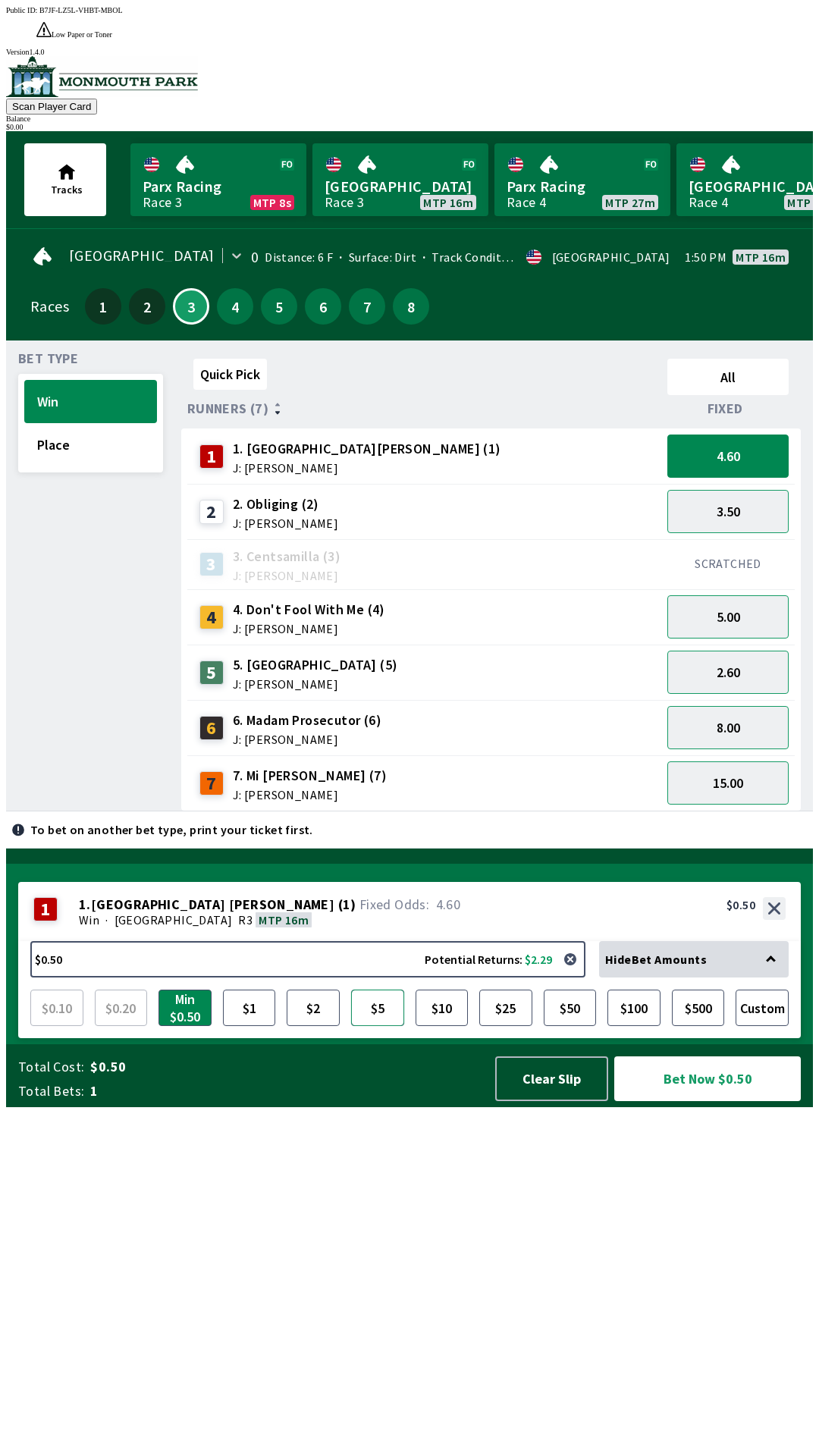
click at [380, 1026] on button "$5" at bounding box center [377, 1007] width 53 height 36
click at [120, 432] on button "Place" at bounding box center [90, 445] width 133 height 44
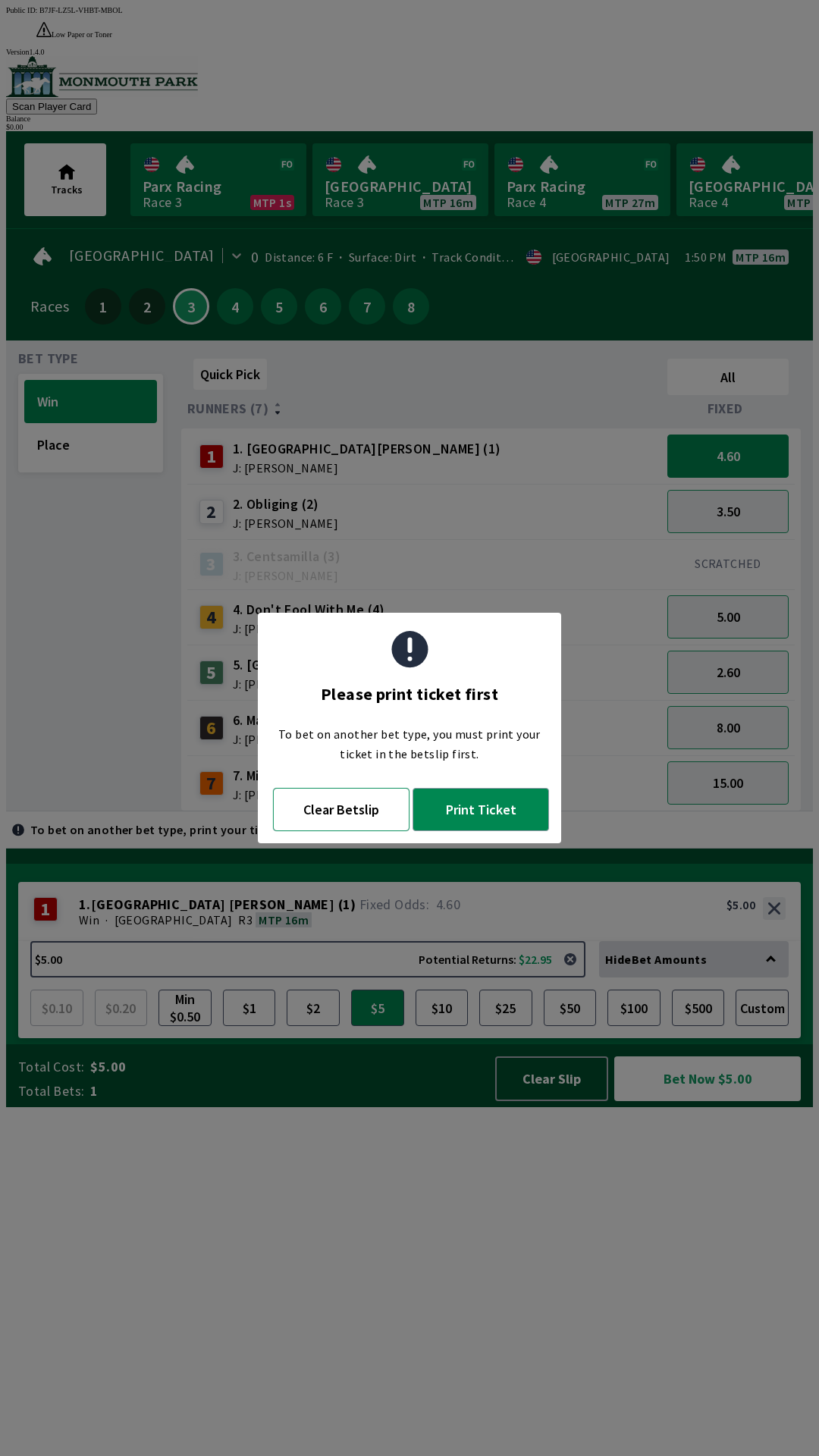
click at [331, 821] on button "Clear Betslip" at bounding box center [341, 810] width 136 height 44
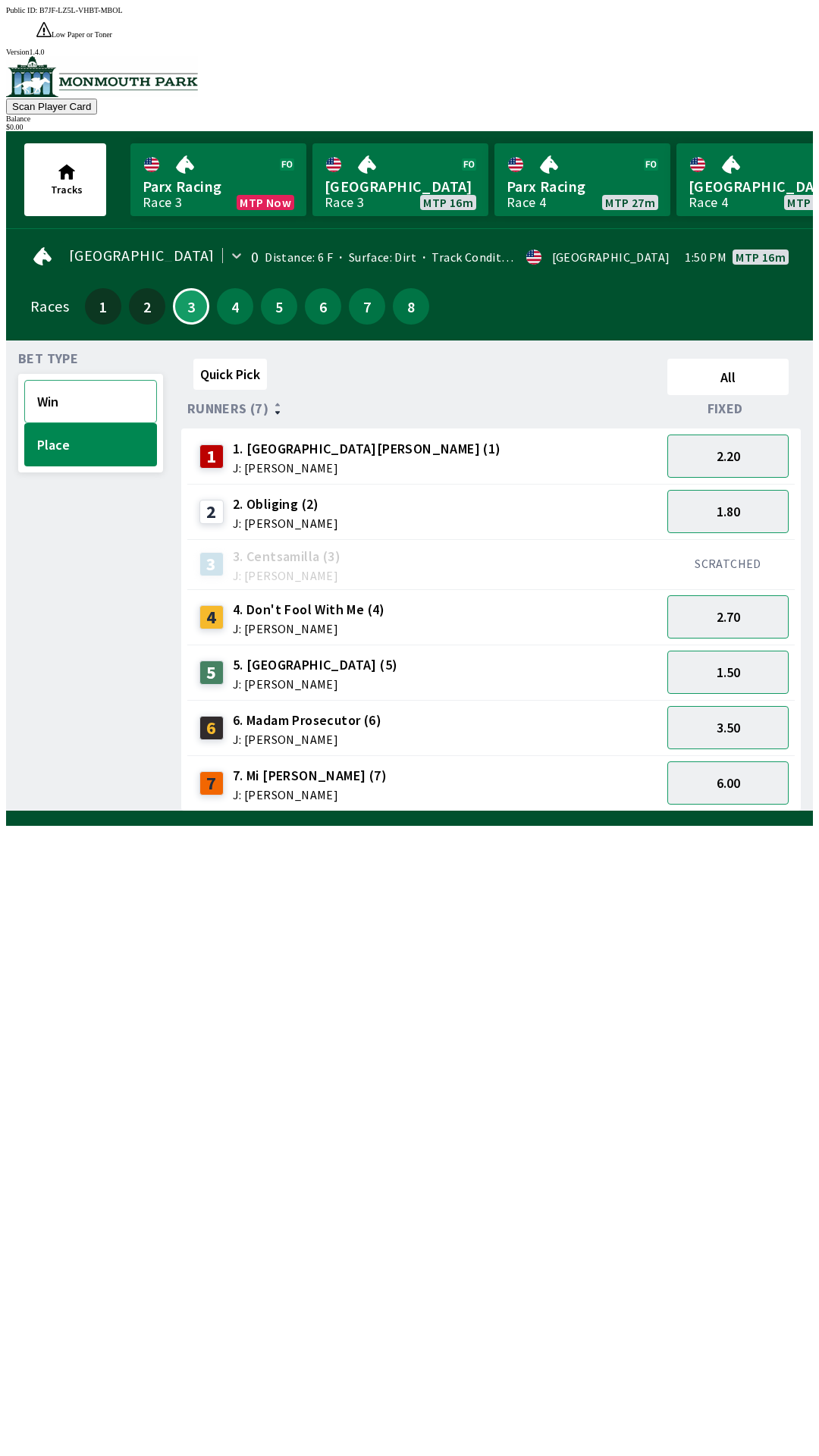
click at [109, 380] on button "Win" at bounding box center [90, 402] width 133 height 44
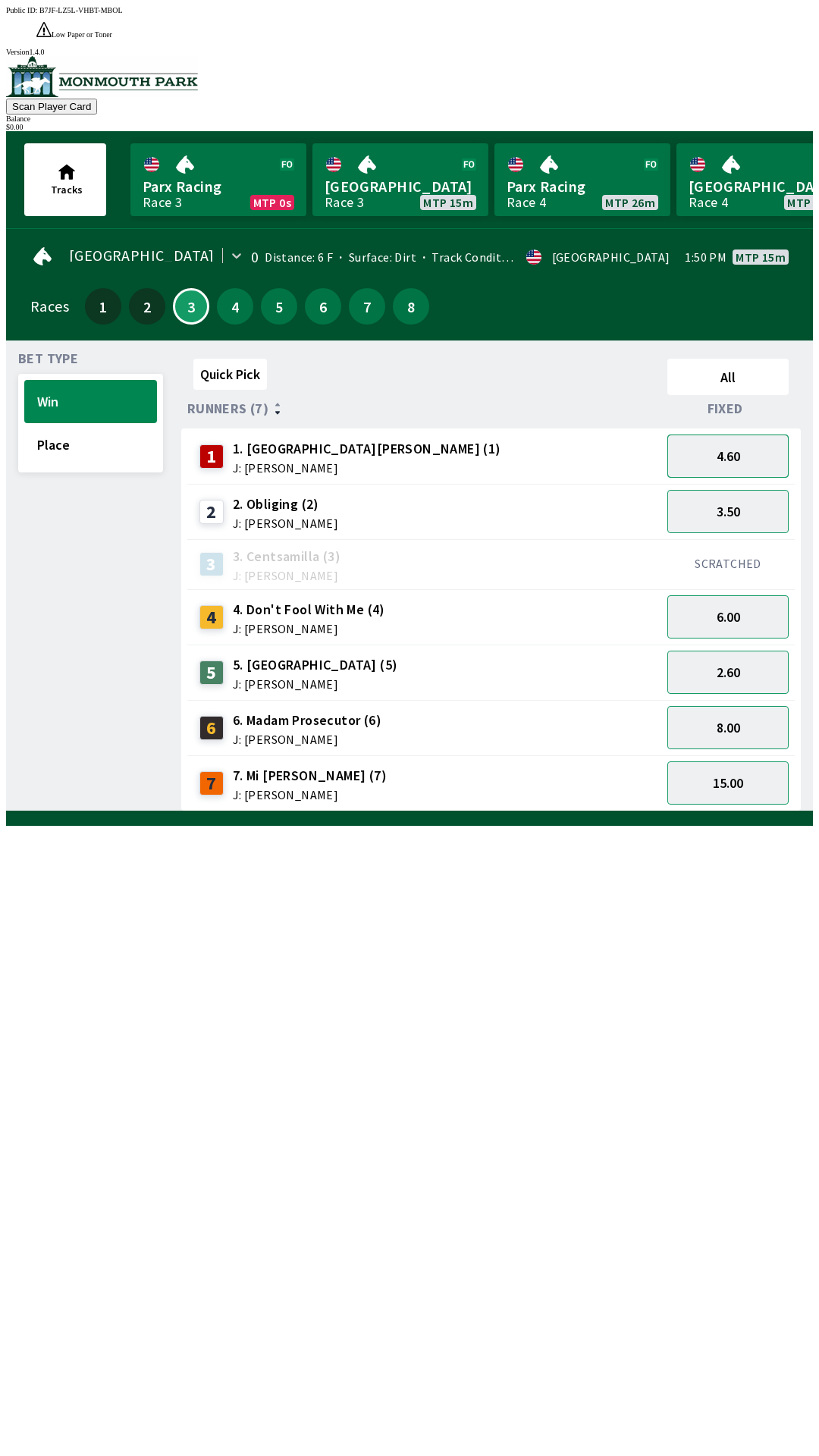
click at [732, 435] on button "4.60" at bounding box center [728, 456] width 121 height 44
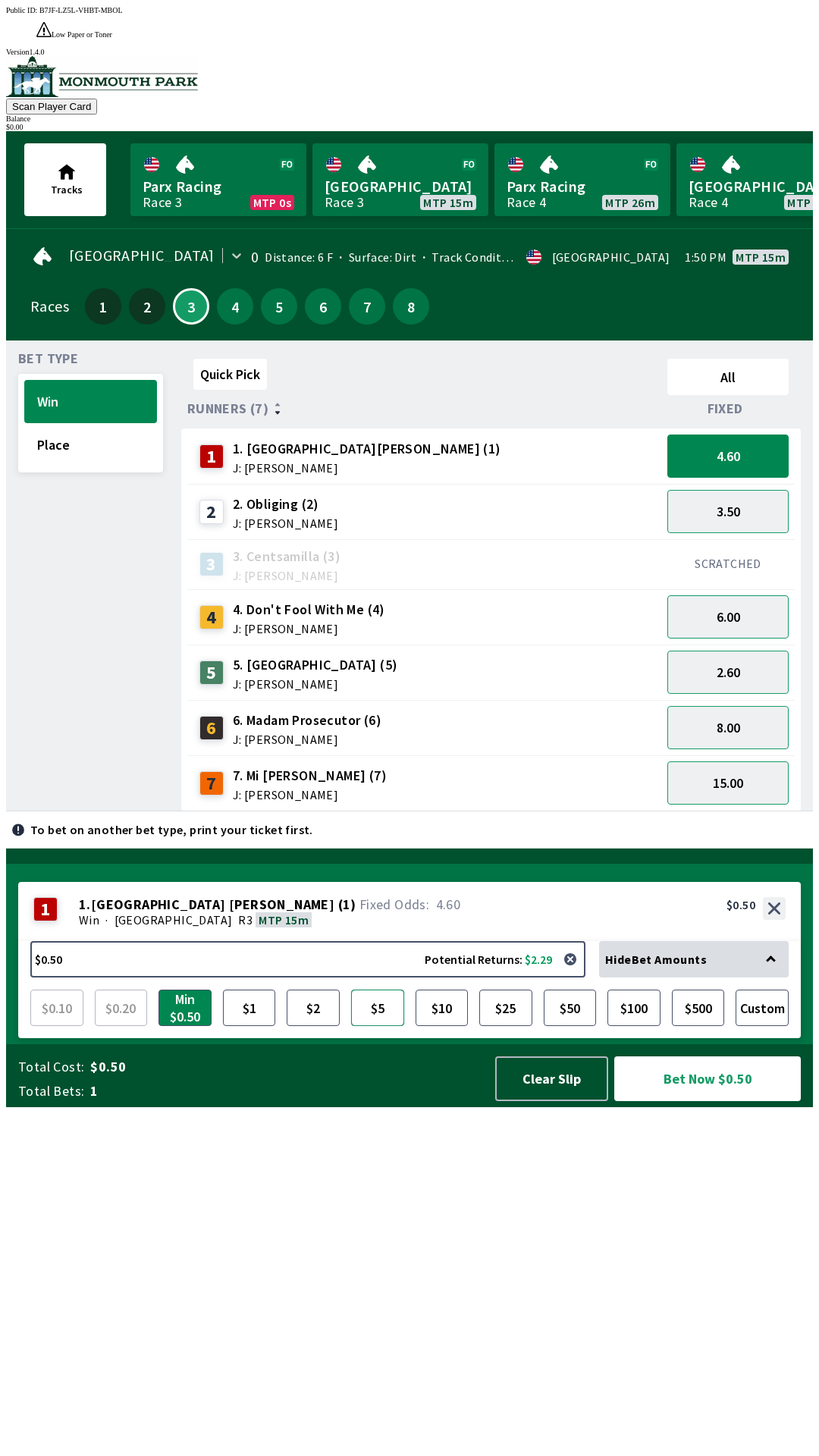
click at [367, 1026] on button "$5" at bounding box center [377, 1007] width 53 height 36
click at [734, 1101] on button "Bet Now $5.00" at bounding box center [708, 1078] width 187 height 44
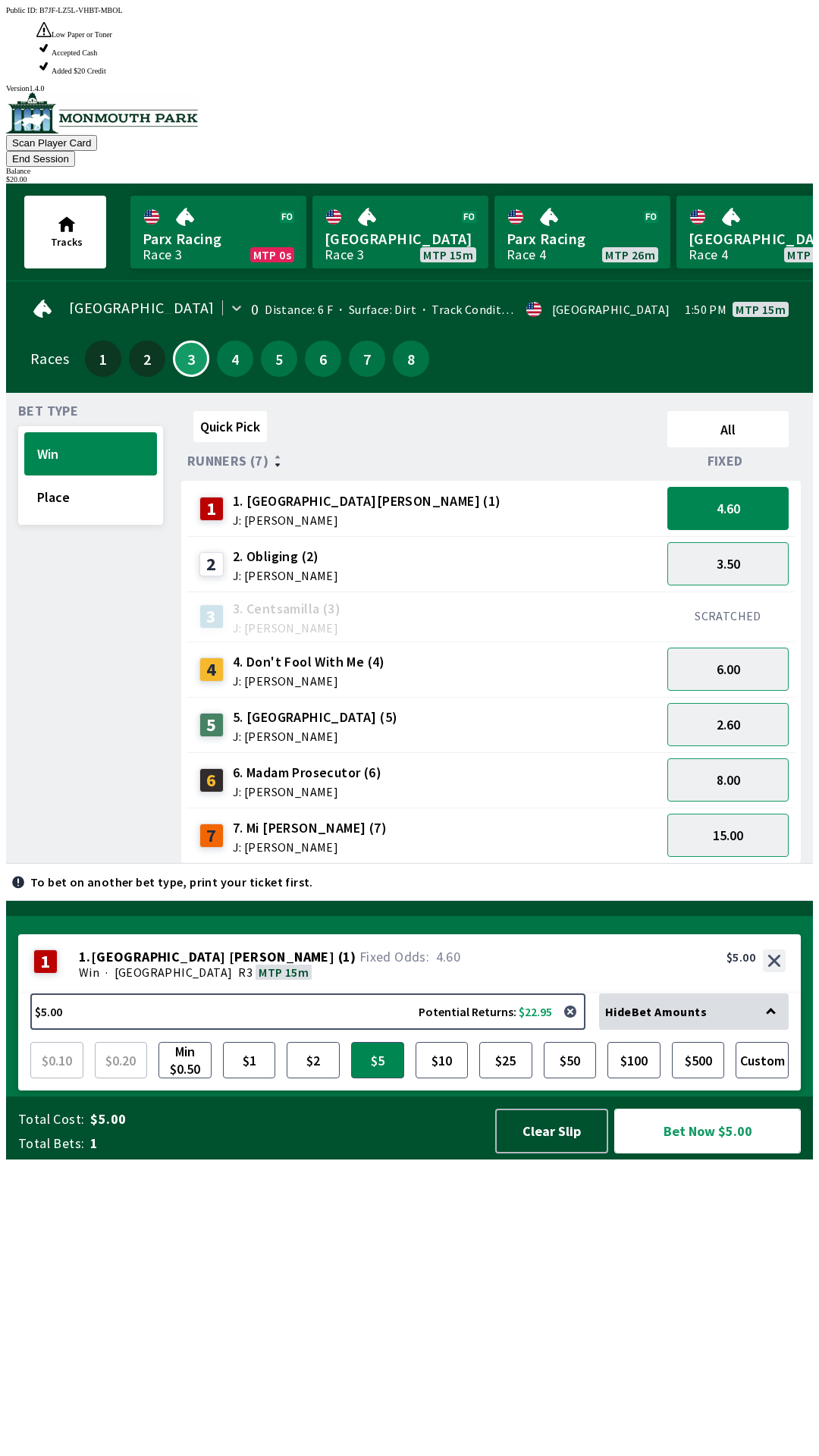
click at [728, 1154] on button "Bet Now $5.00" at bounding box center [708, 1130] width 187 height 44
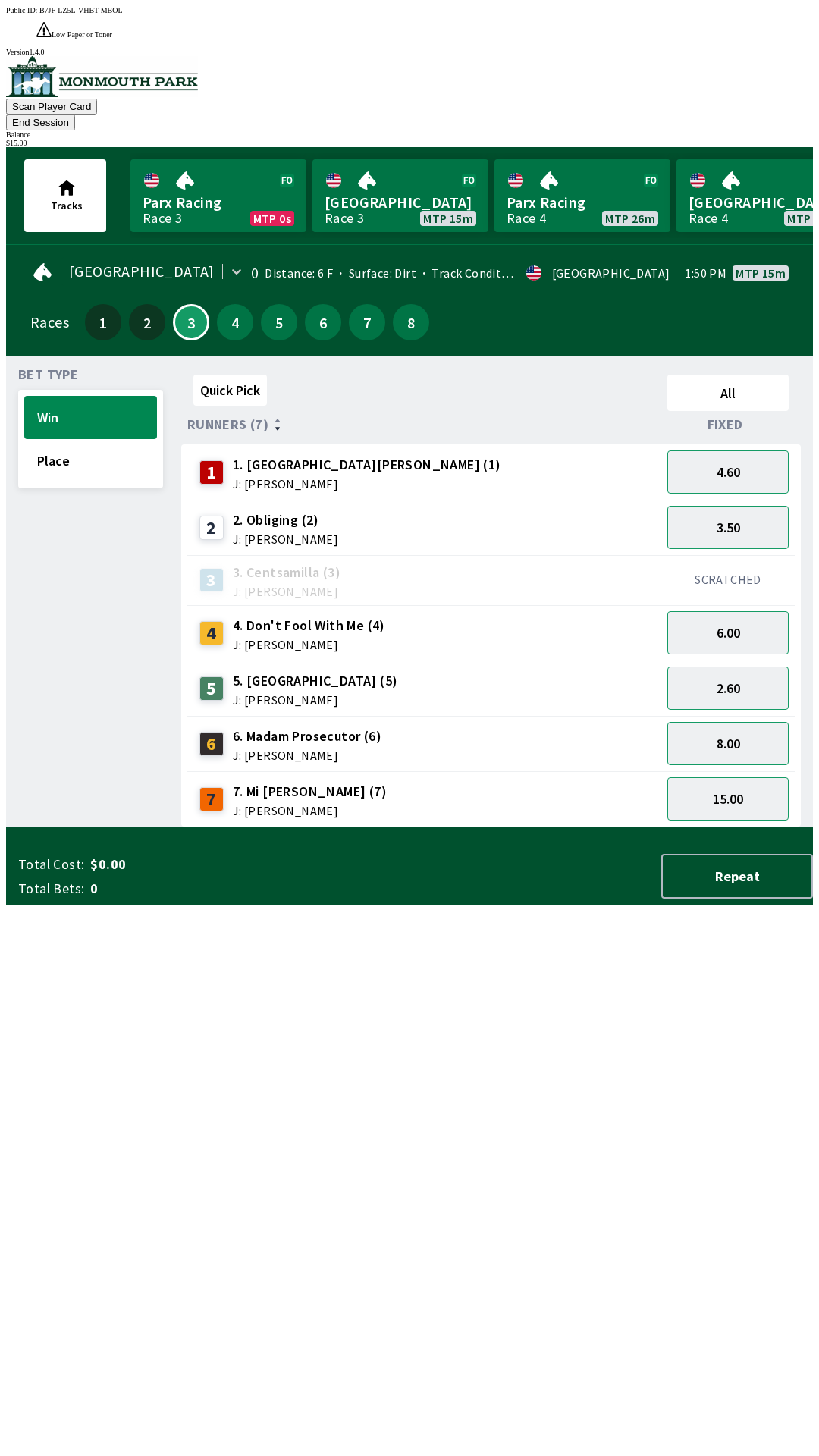
click at [656, 827] on div "Quick Pick All Runners (7) Fixed 1 1. Park Avenue [PERSON_NAME] (1) J: [PERSON_…" at bounding box center [497, 598] width 632 height 459
click at [75, 115] on button "End Session" at bounding box center [40, 122] width 69 height 16
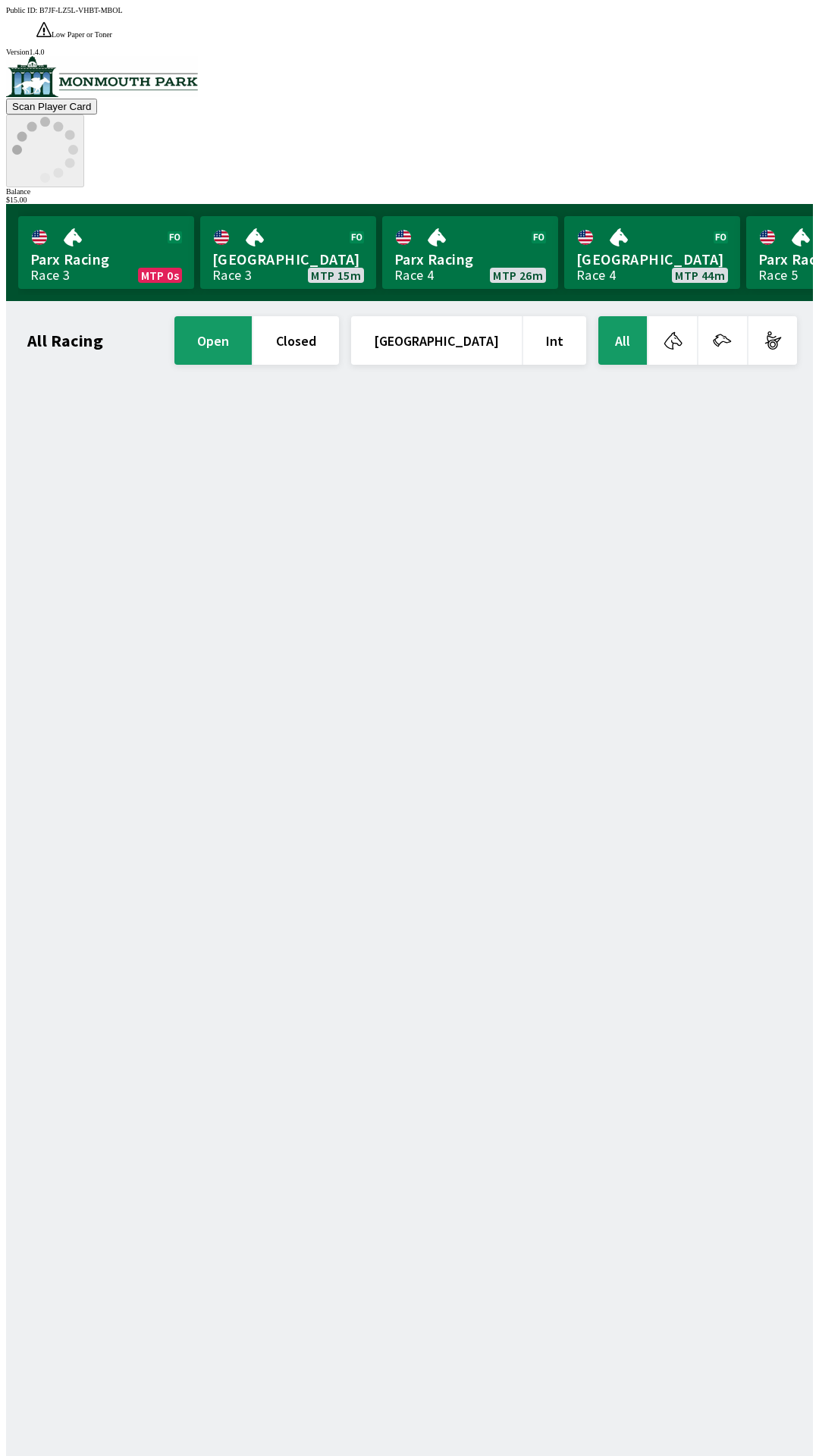
click at [78, 117] on icon at bounding box center [44, 150] width 66 height 66
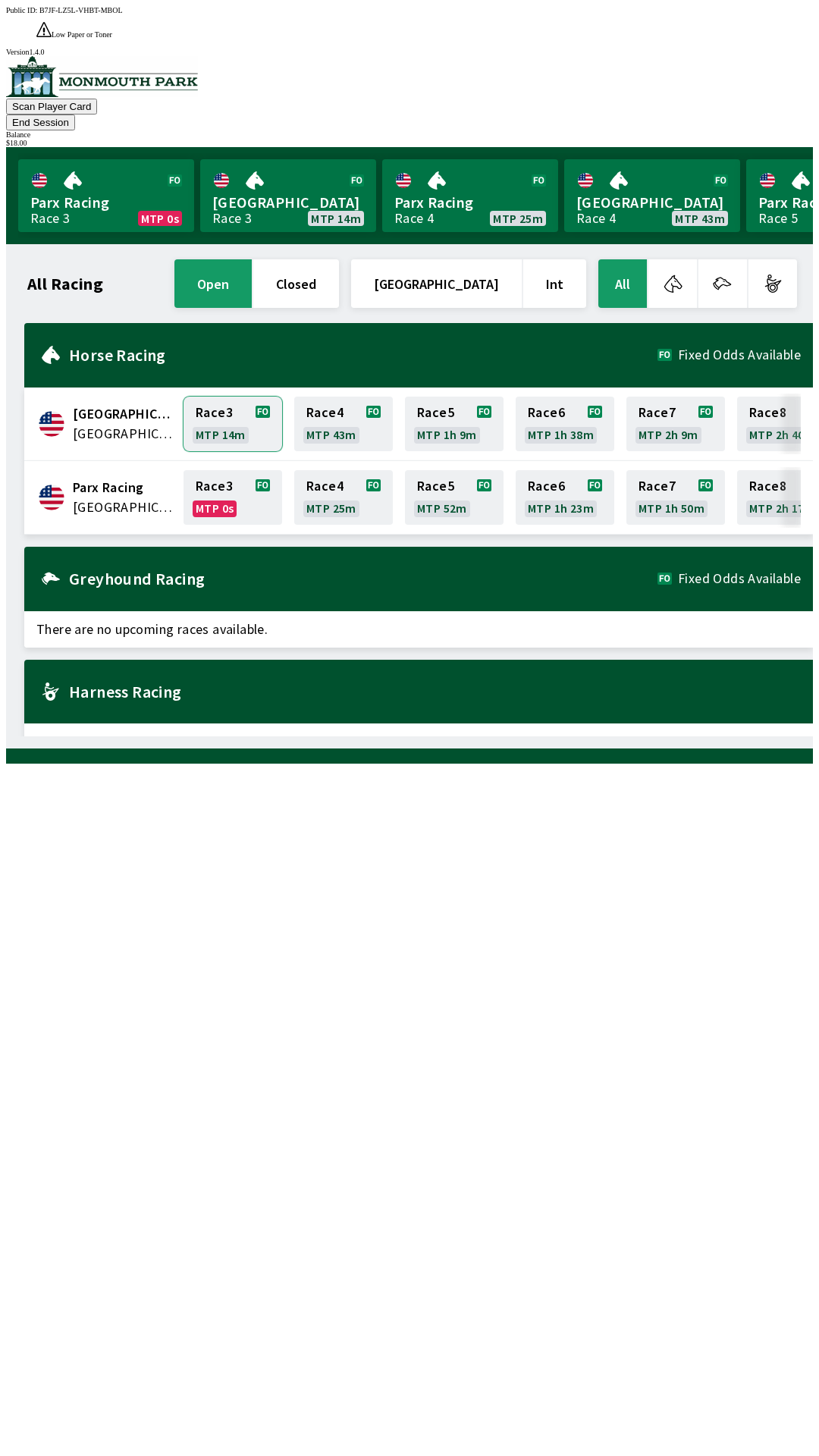
click at [253, 397] on link "Race 3 MTP 14m" at bounding box center [233, 424] width 99 height 54
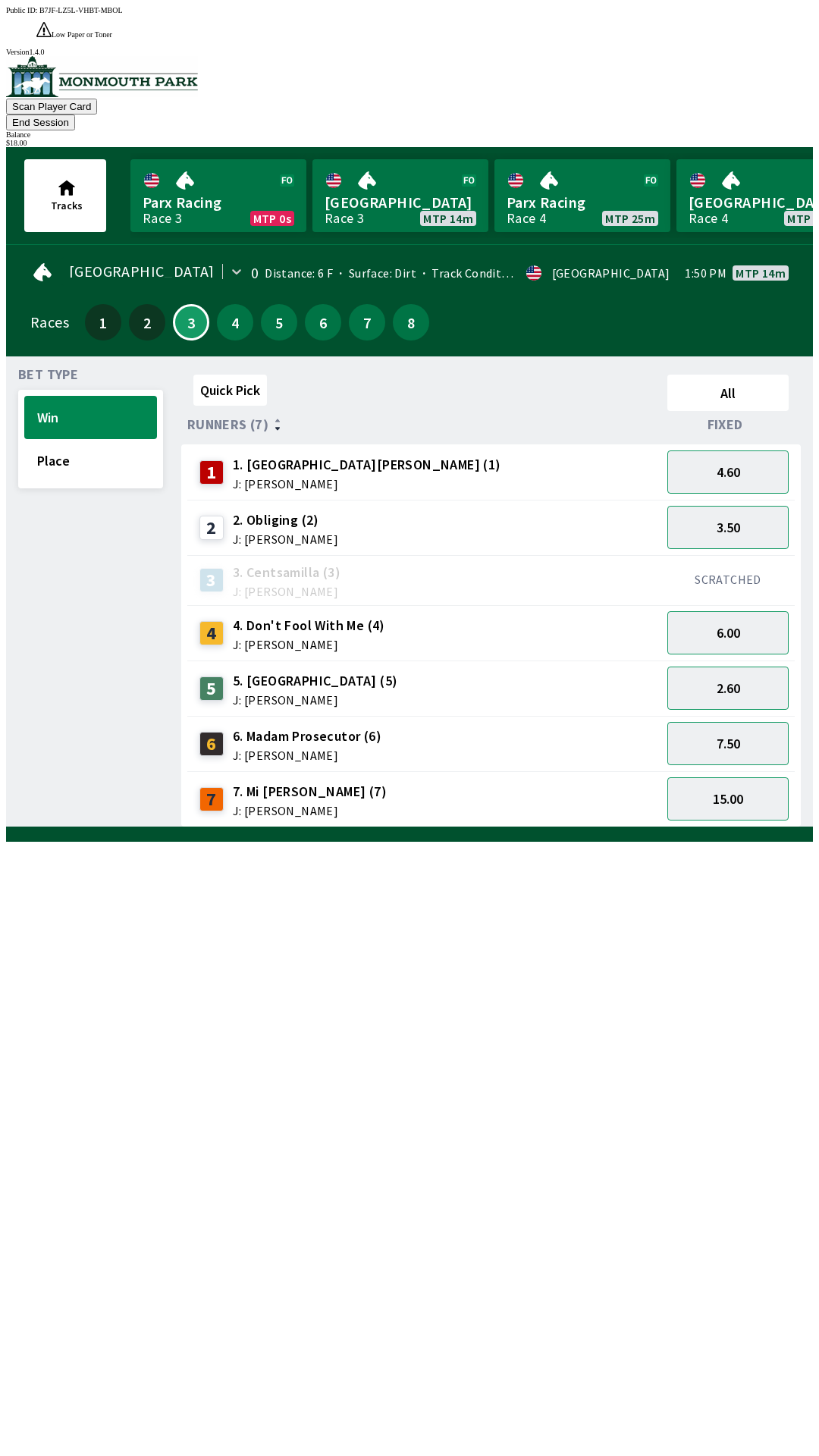
click at [78, 447] on div "Bet Type Win Place" at bounding box center [90, 598] width 145 height 459
click at [80, 439] on button "Place" at bounding box center [90, 460] width 133 height 44
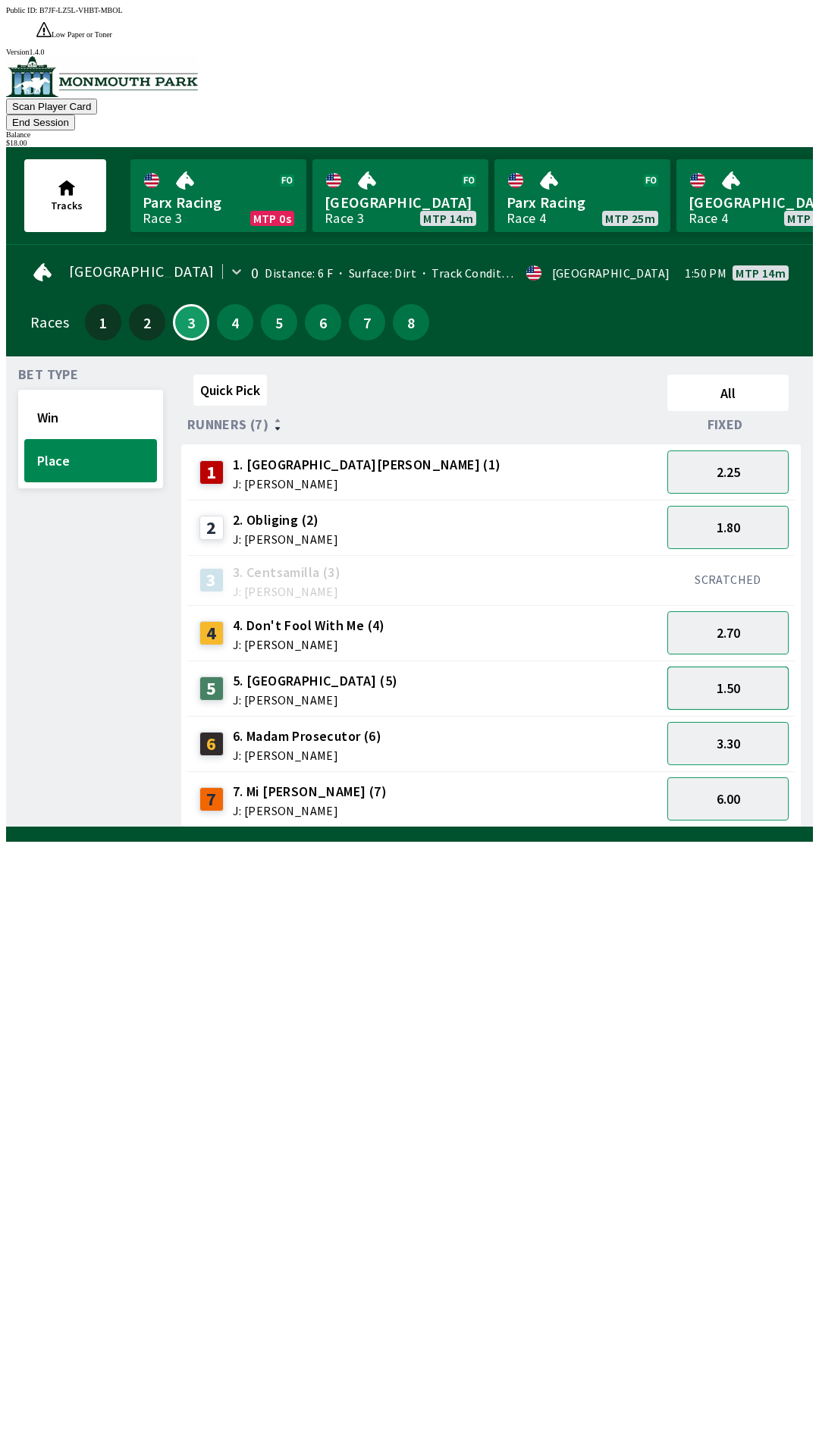
click at [740, 666] on button "1.50" at bounding box center [728, 688] width 121 height 44
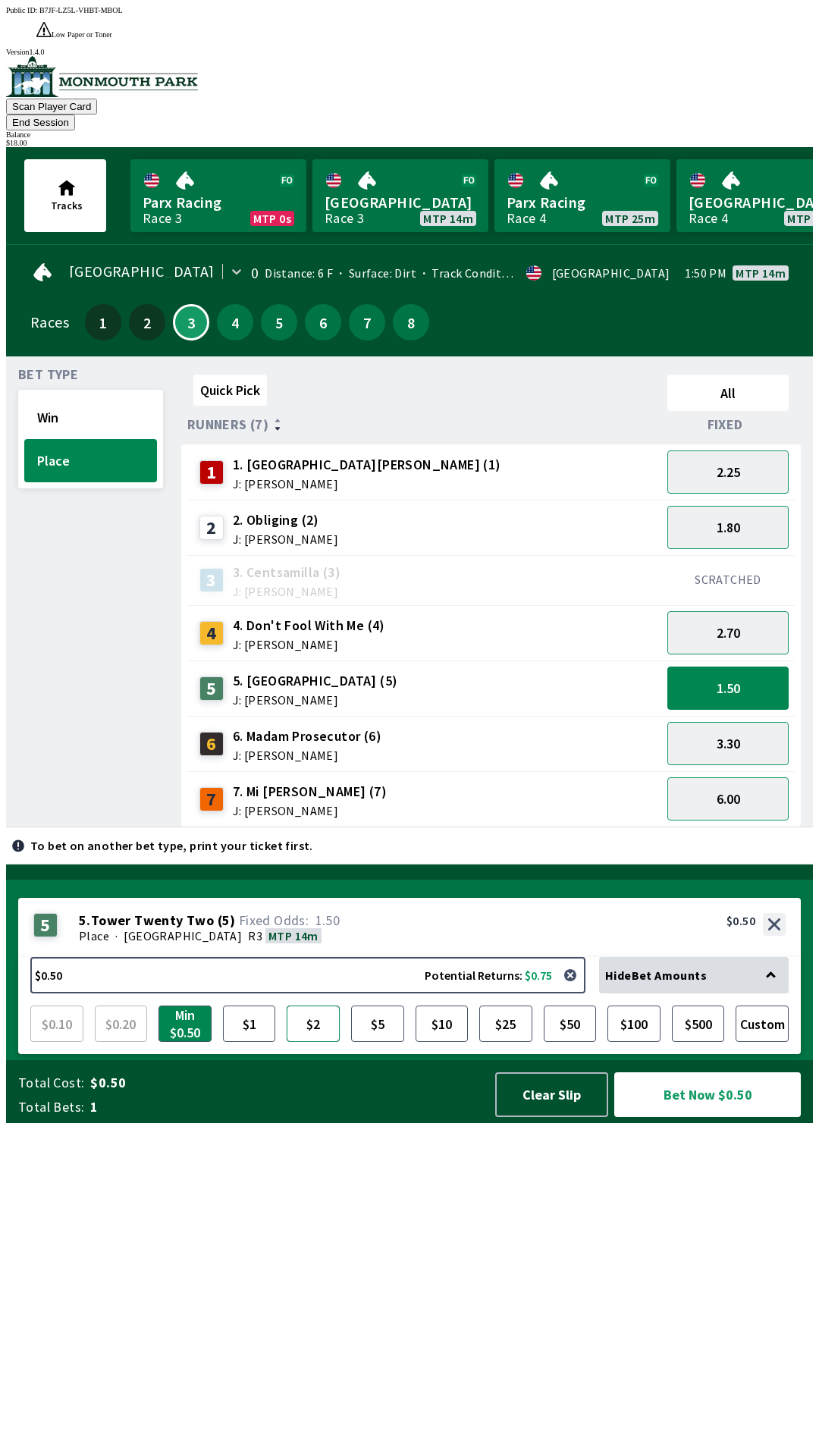
click at [322, 1042] on button "$2" at bounding box center [312, 1023] width 53 height 36
click at [746, 1117] on button "Bet Now $2.00" at bounding box center [708, 1094] width 187 height 44
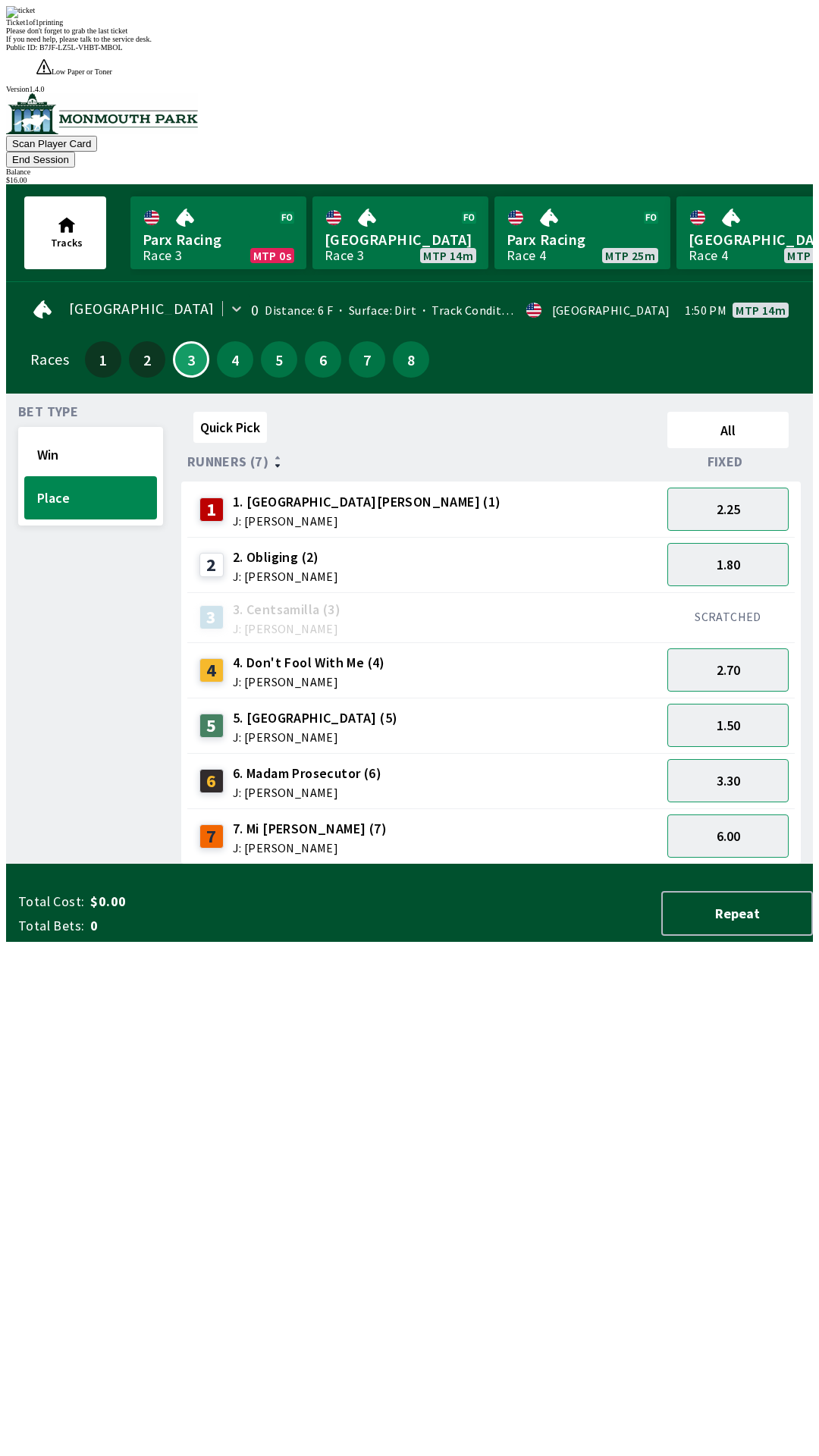
click at [538, 865] on div "Quick Pick All Runners (7) Fixed 1 1. Park Avenue [PERSON_NAME] (1) J: [PERSON_…" at bounding box center [497, 635] width 632 height 459
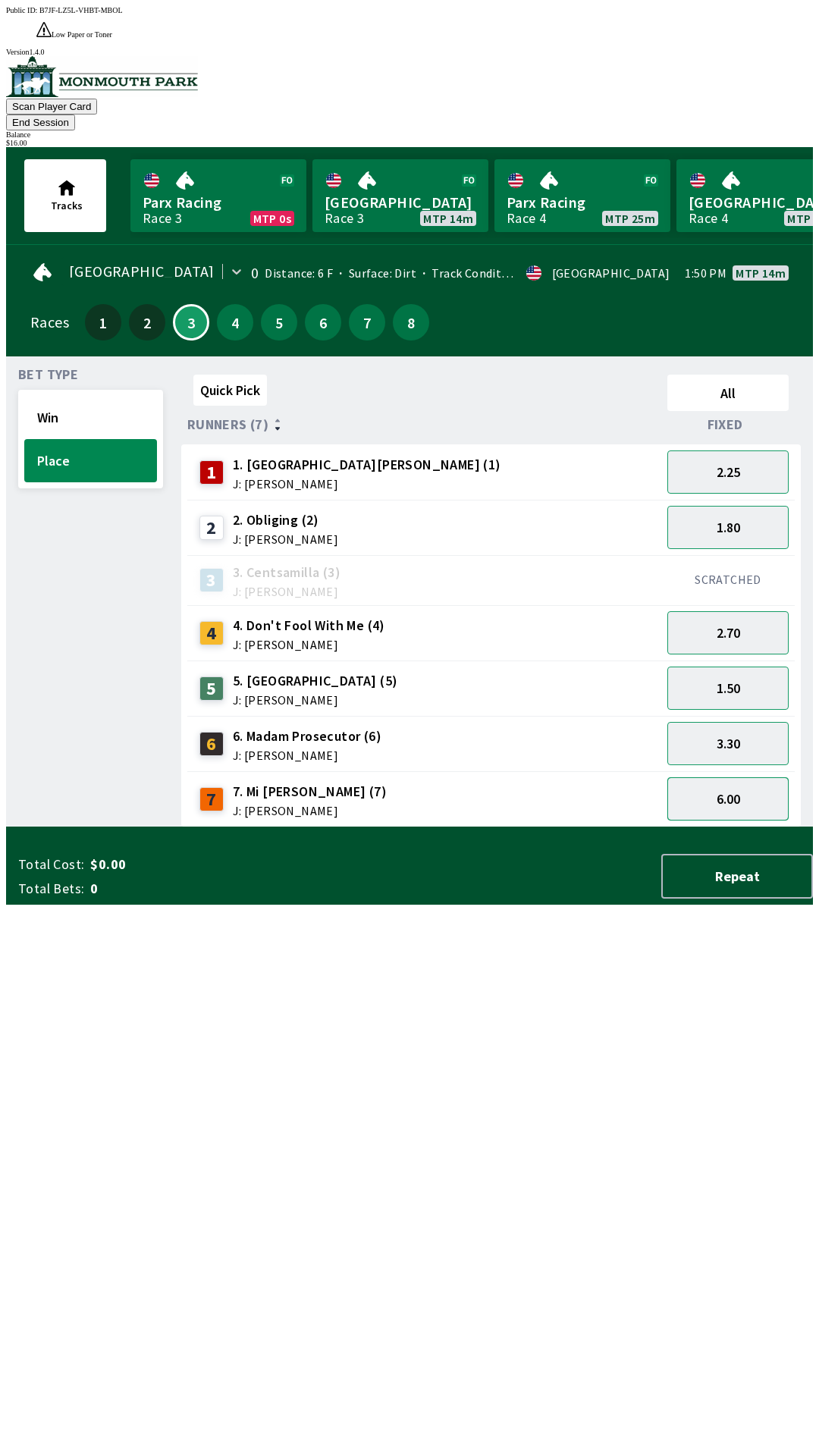
click at [729, 778] on button "6.00" at bounding box center [728, 800] width 121 height 44
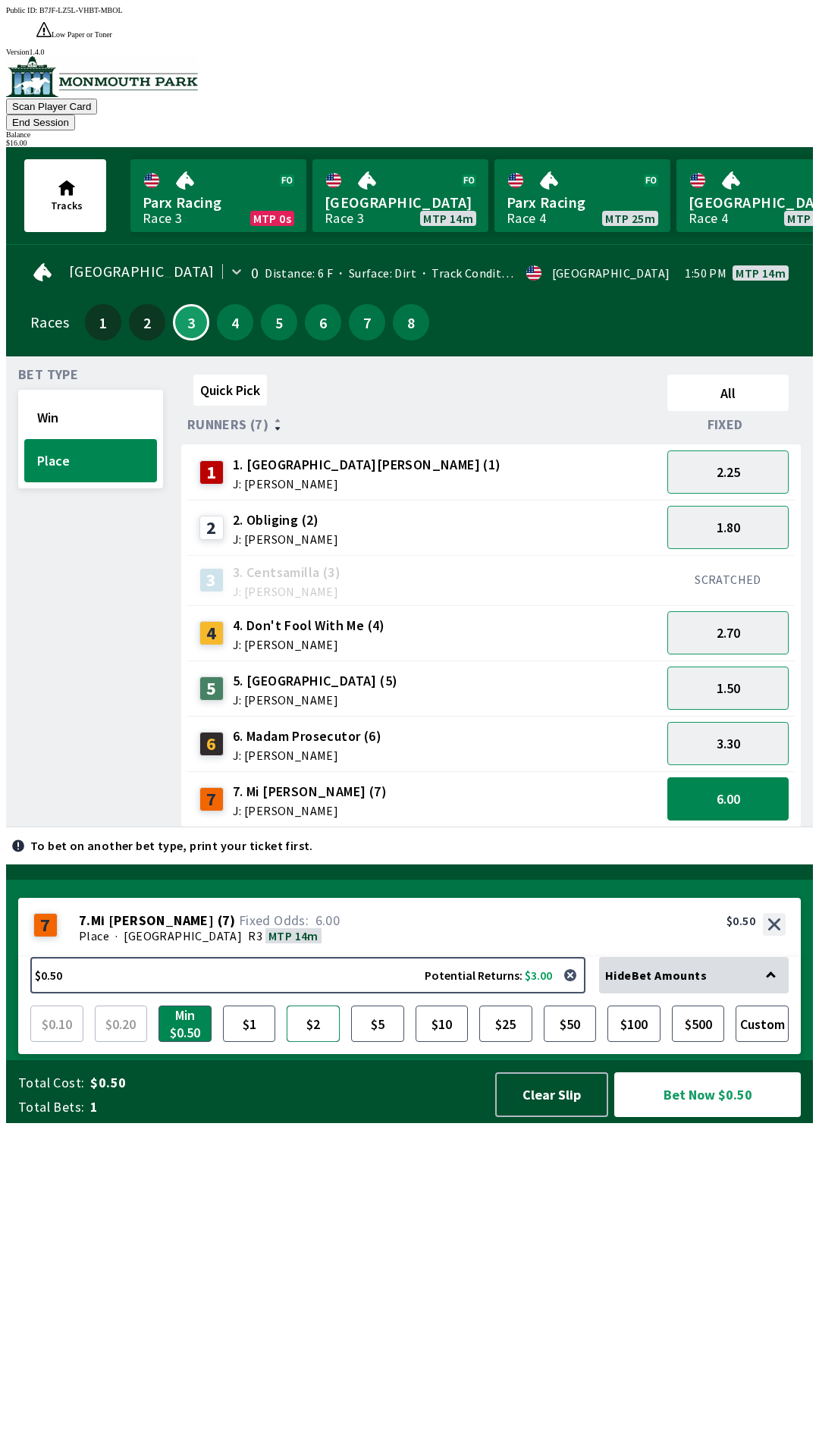
click at [310, 1042] on button "$2" at bounding box center [312, 1023] width 53 height 36
click at [729, 1117] on button "Bet Now $2.00" at bounding box center [708, 1094] width 187 height 44
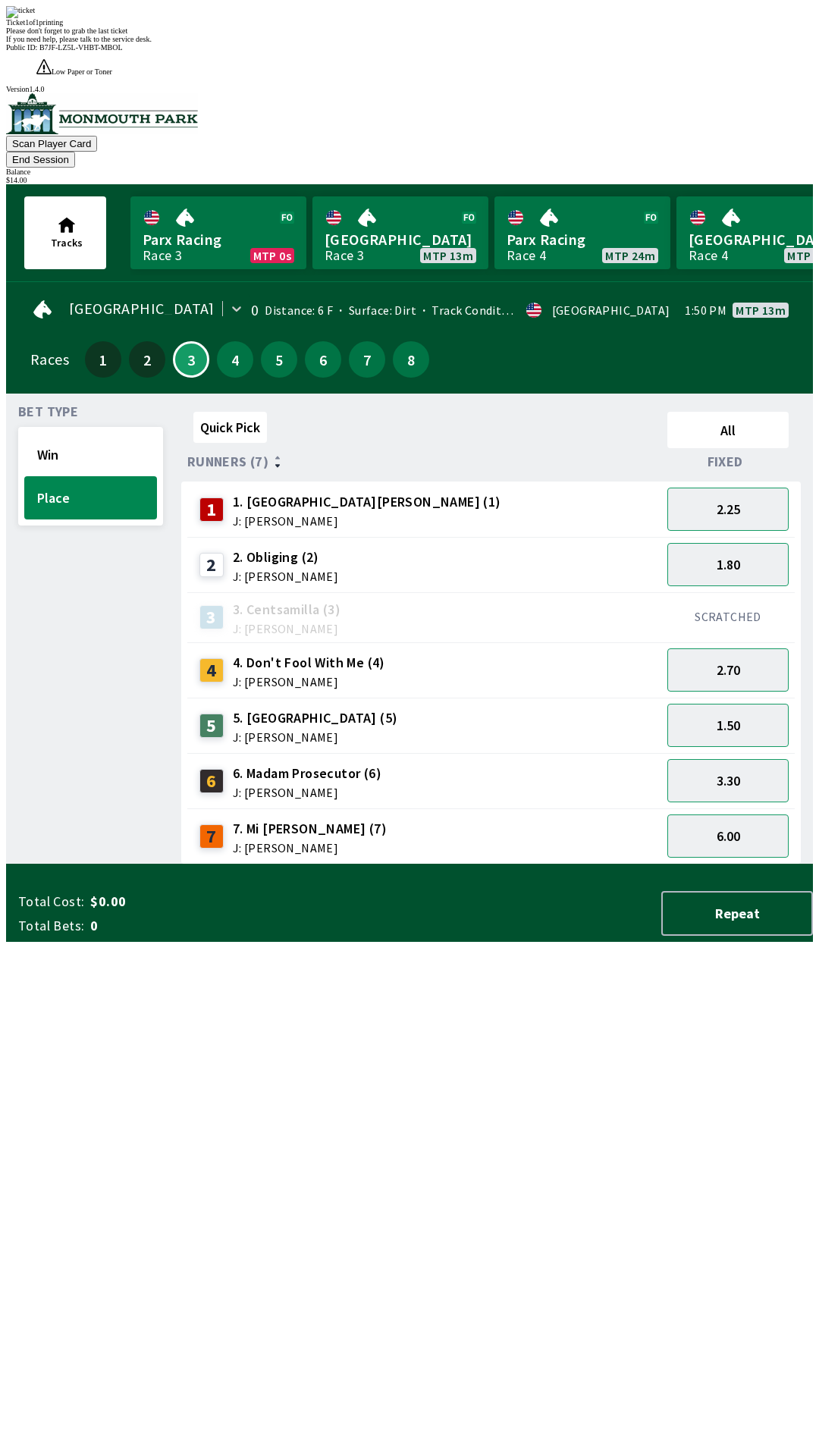
click at [443, 865] on div "Quick Pick All Runners (7) Fixed 1 1. Park Avenue [PERSON_NAME] (1) J: [PERSON_…" at bounding box center [497, 635] width 632 height 459
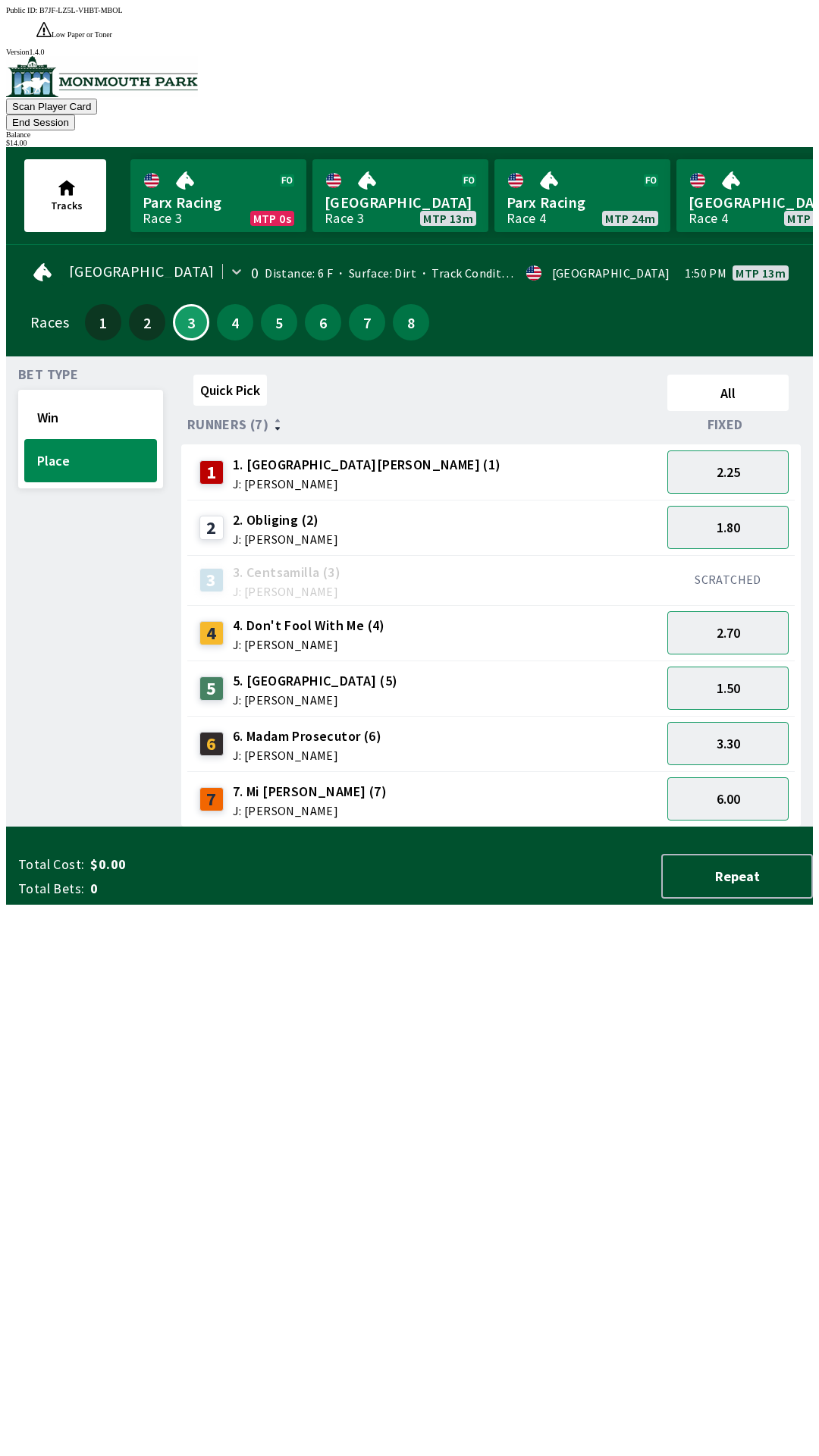
click at [75, 115] on button "End Session" at bounding box center [40, 122] width 69 height 16
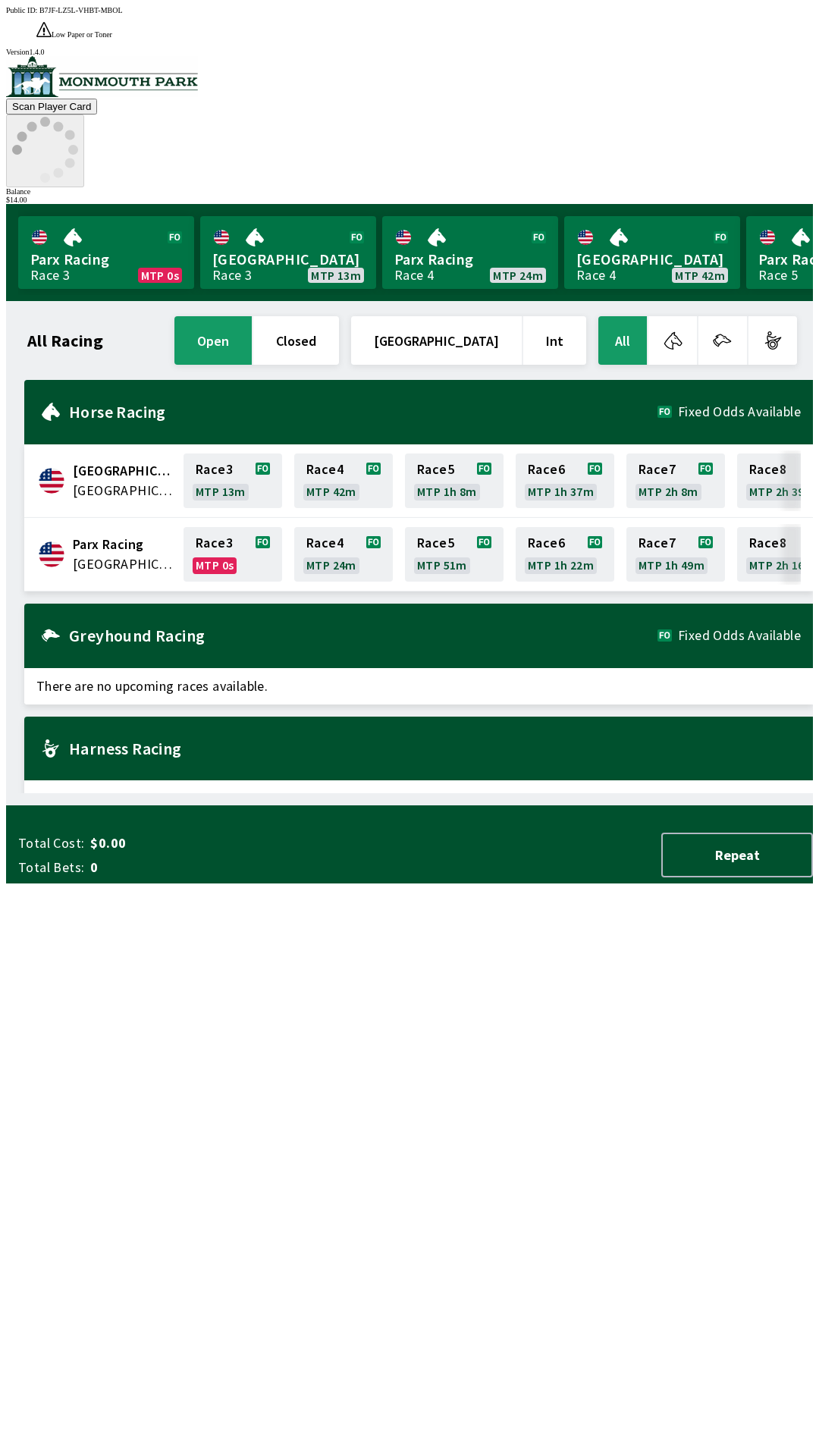
click at [78, 117] on icon at bounding box center [44, 150] width 66 height 66
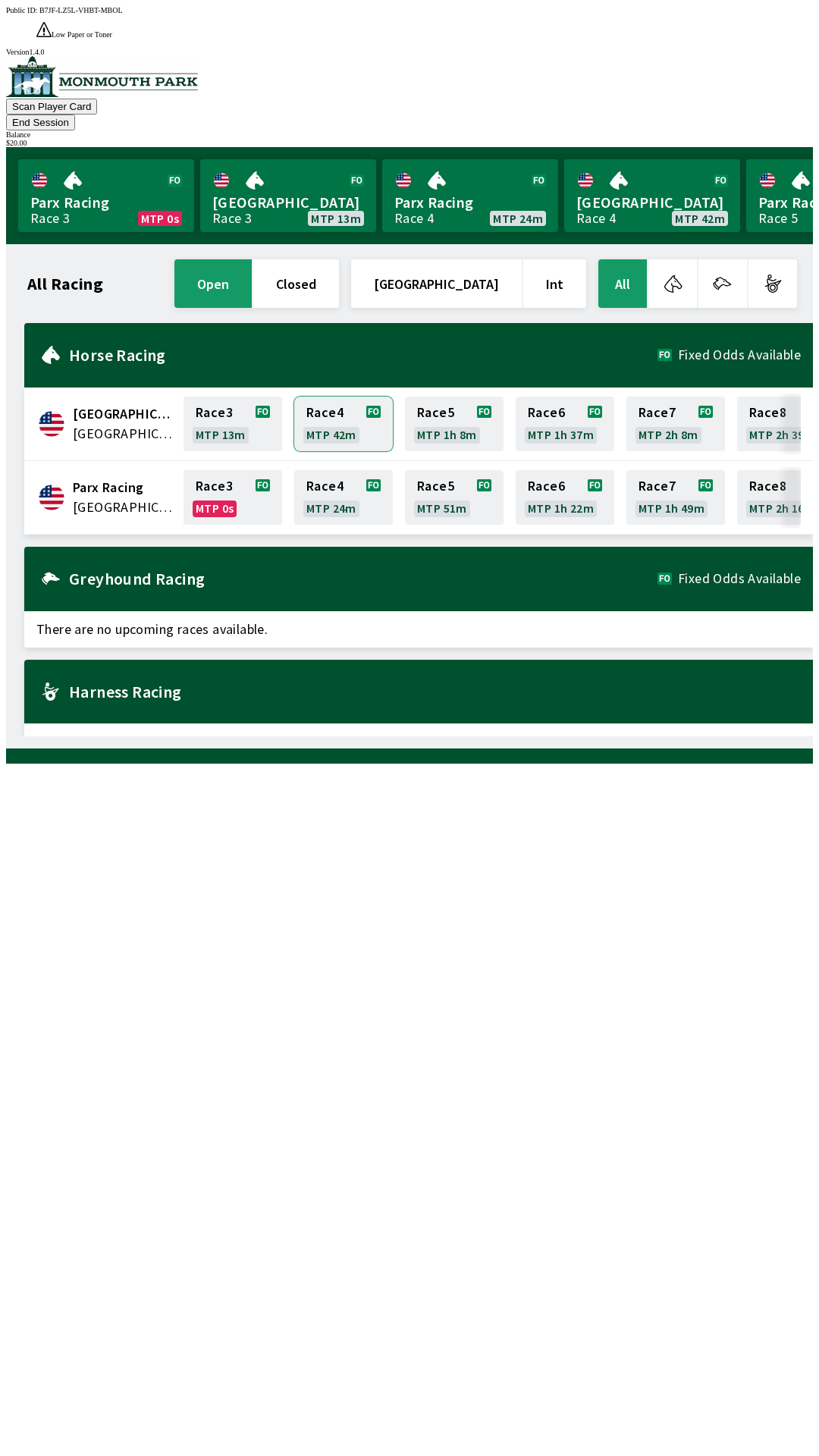
click at [348, 397] on link "Race 4 MTP 42m" at bounding box center [343, 424] width 99 height 54
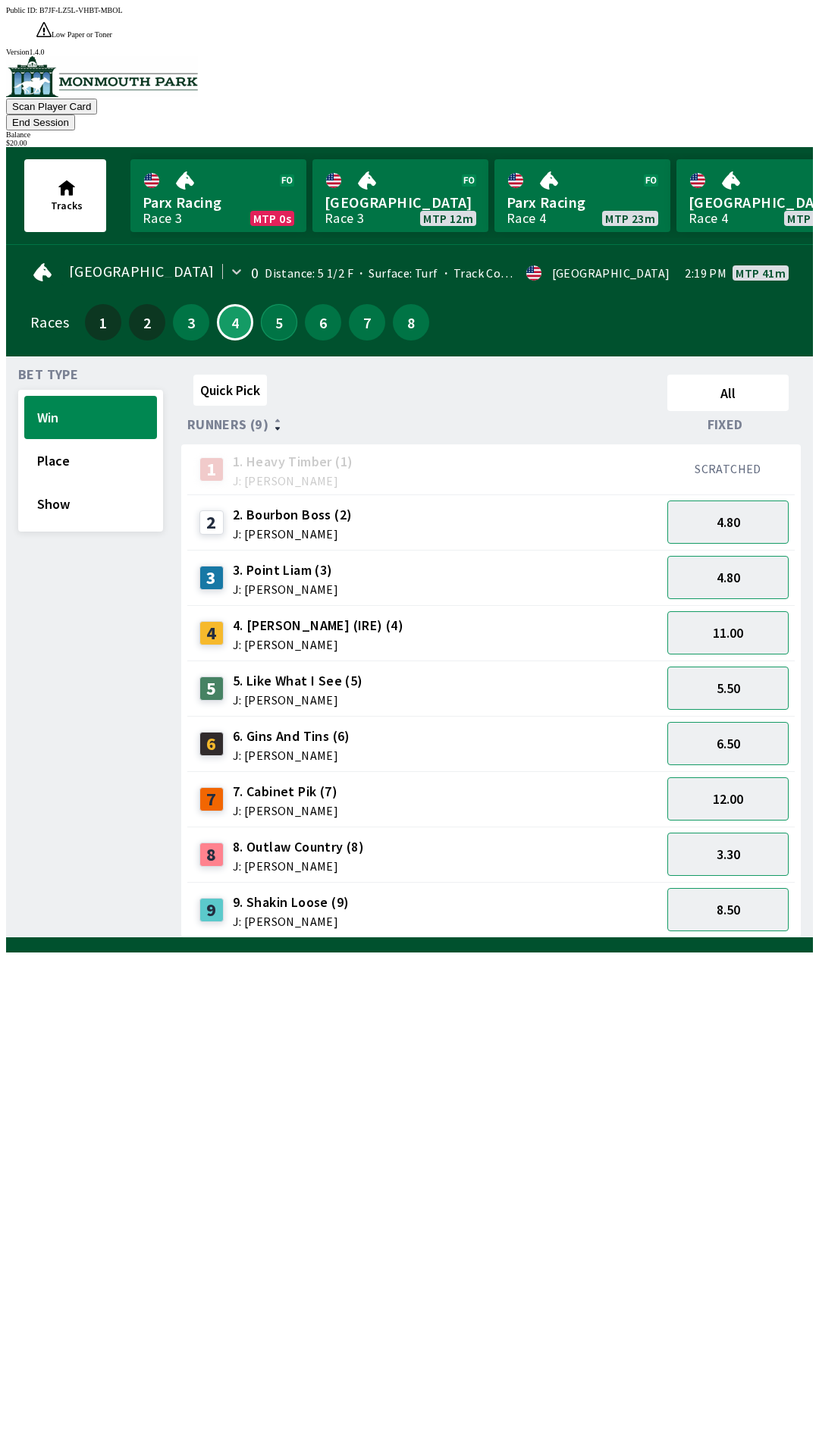
click at [276, 304] on button "5" at bounding box center [279, 322] width 36 height 36
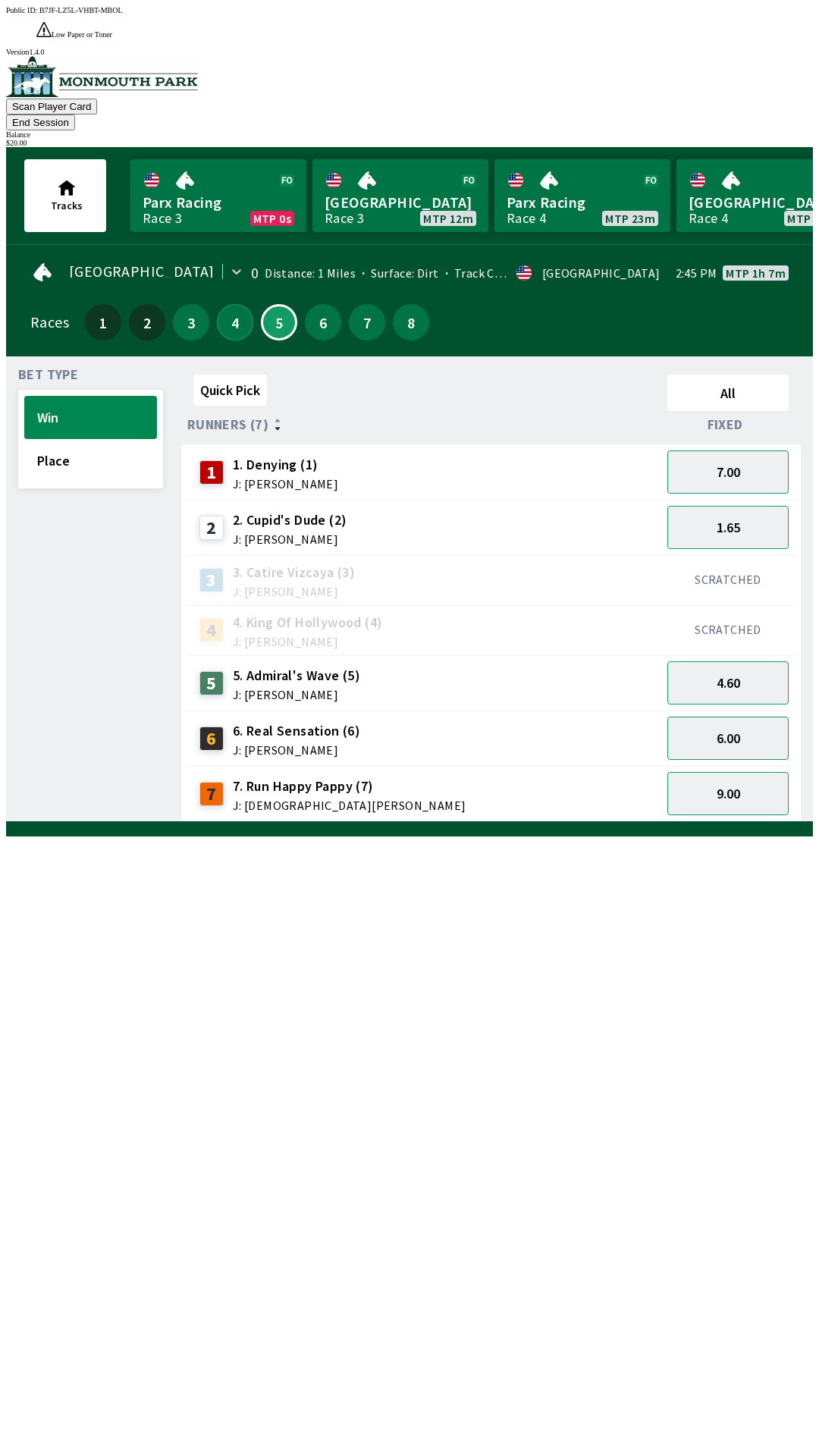
click at [229, 304] on button "4" at bounding box center [234, 322] width 36 height 36
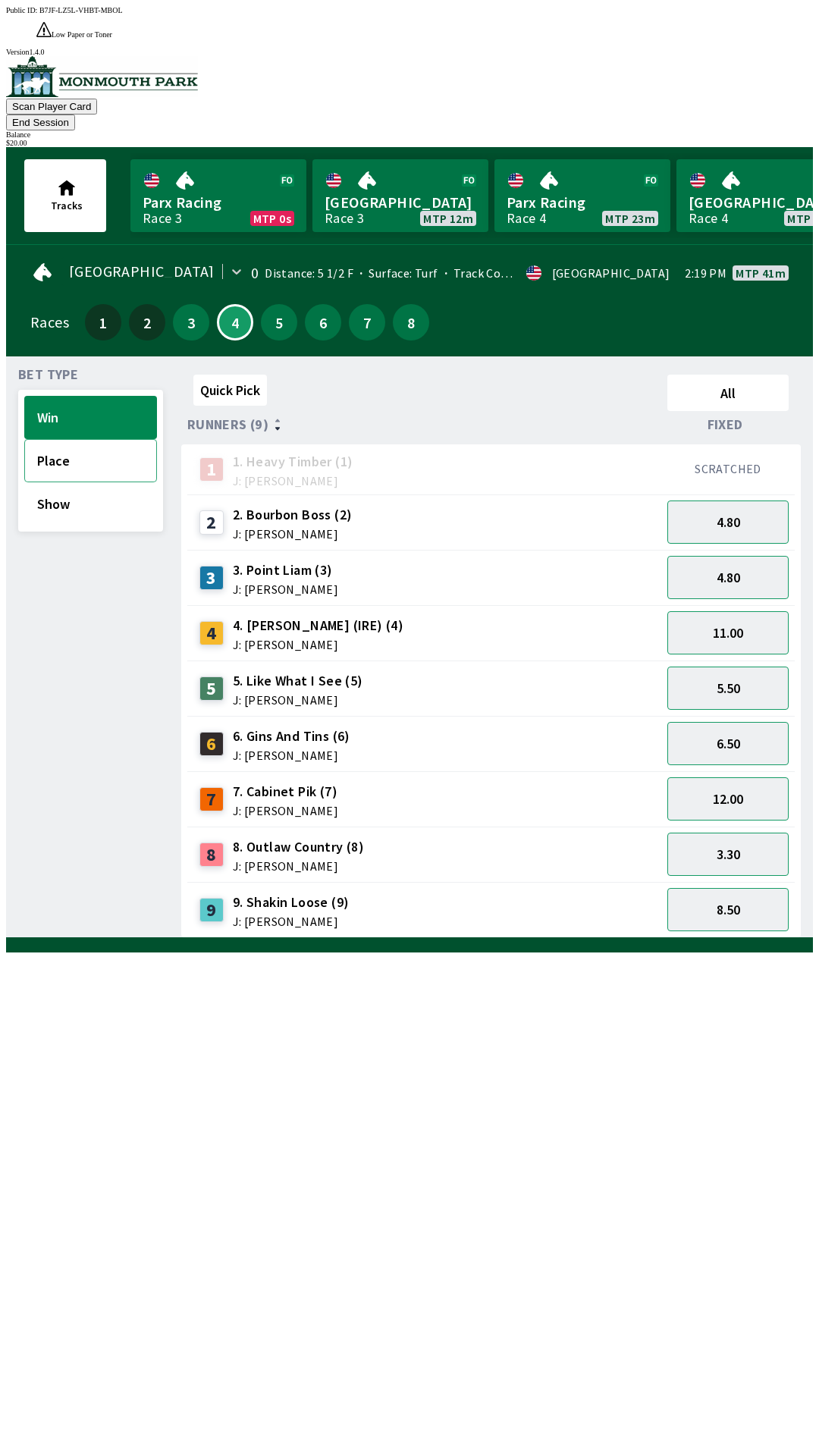
click at [58, 439] on button "Place" at bounding box center [90, 460] width 133 height 44
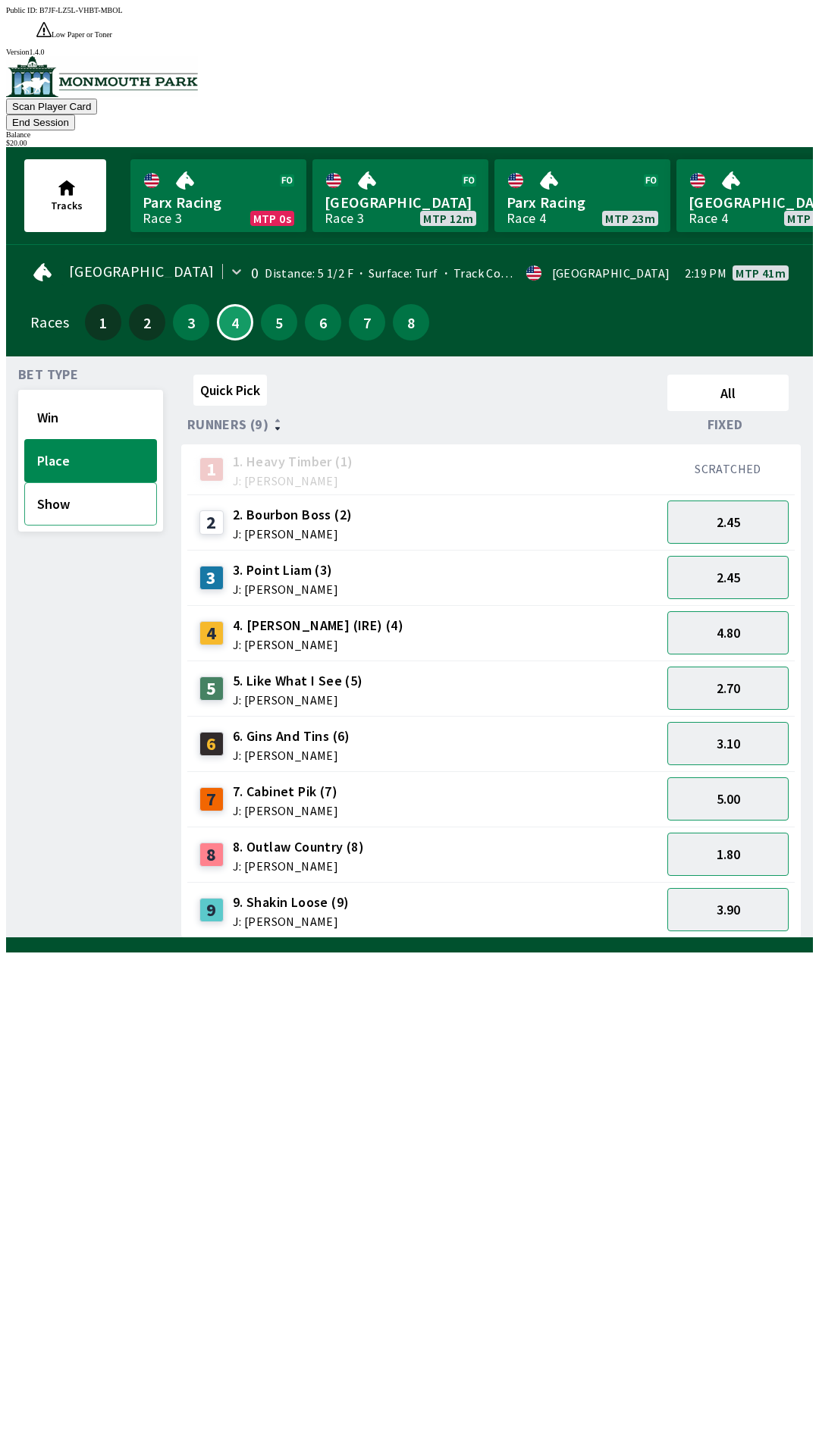
click at [74, 482] on button "Show" at bounding box center [90, 504] width 133 height 44
click at [72, 396] on button "Win" at bounding box center [90, 418] width 133 height 44
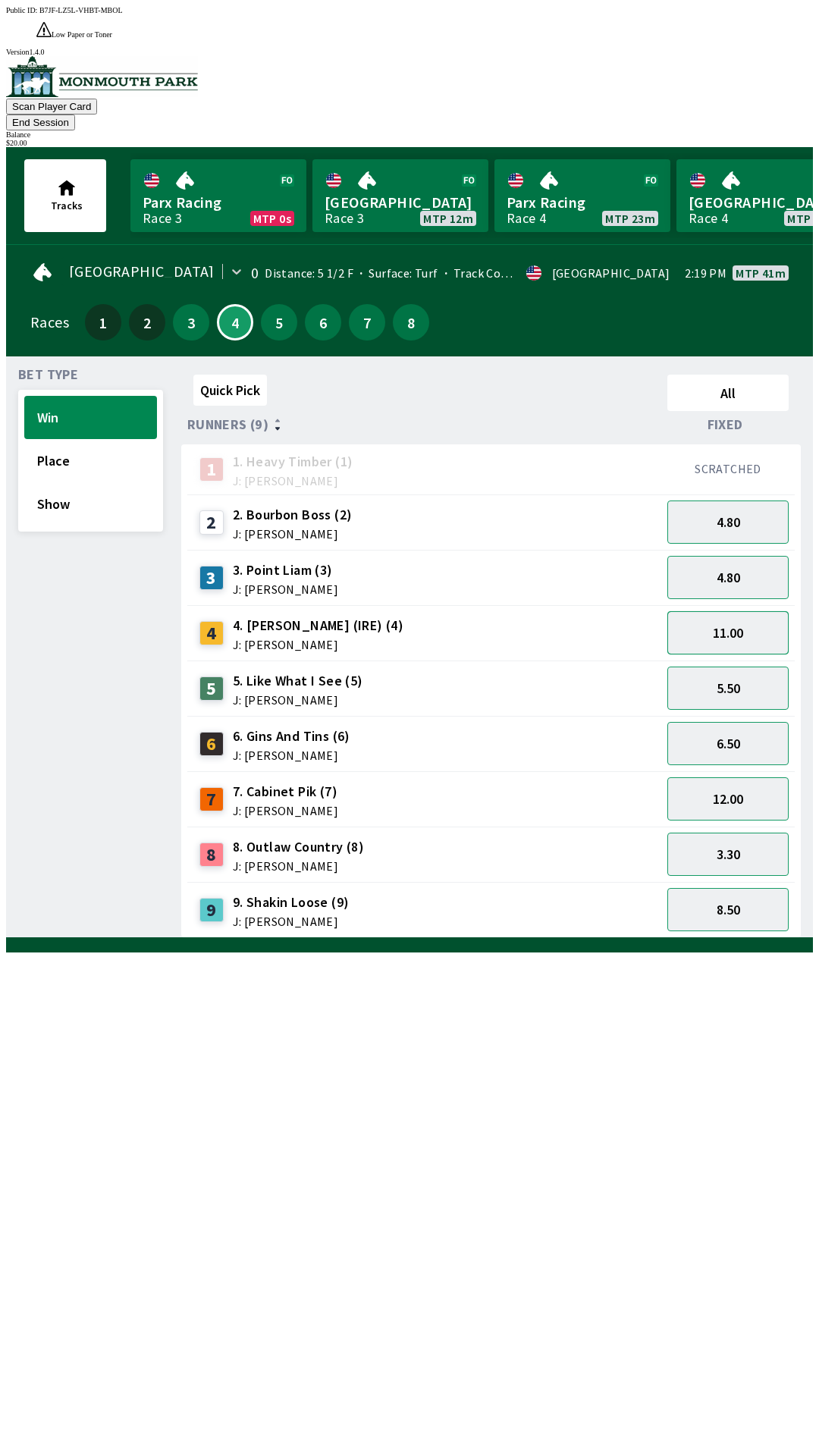
click at [735, 611] on button "11.00" at bounding box center [728, 633] width 121 height 44
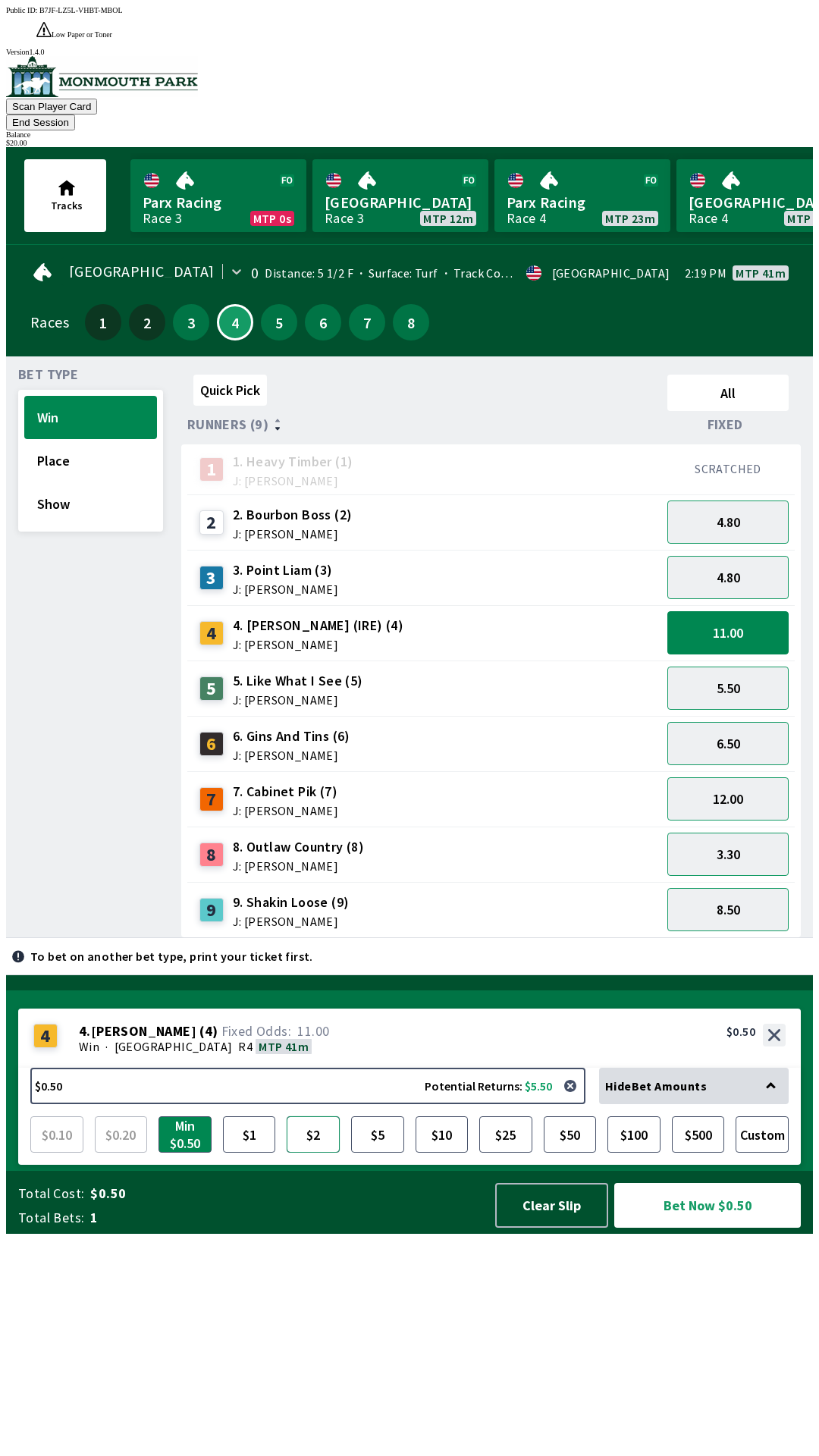
click at [317, 1153] on button "$2" at bounding box center [312, 1134] width 53 height 36
click at [6, 379] on div "Bet Type Win Place Show Quick Pick All Runners (9) Fixed 1 1. Heavy Timber (1) …" at bounding box center [410, 647] width 807 height 582
click at [53, 439] on button "Place" at bounding box center [90, 460] width 133 height 44
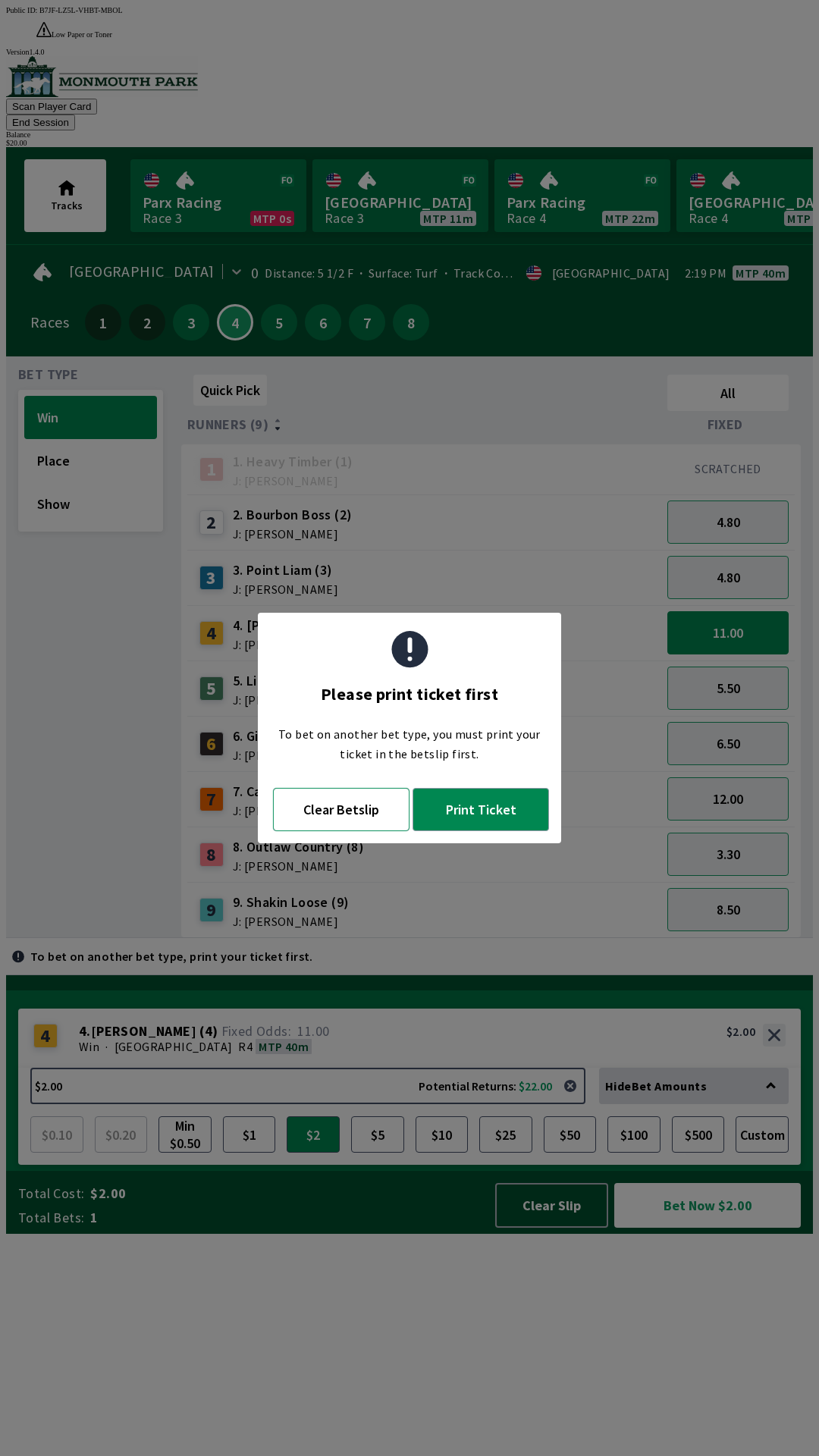
click at [325, 810] on button "Clear Betslip" at bounding box center [341, 810] width 136 height 44
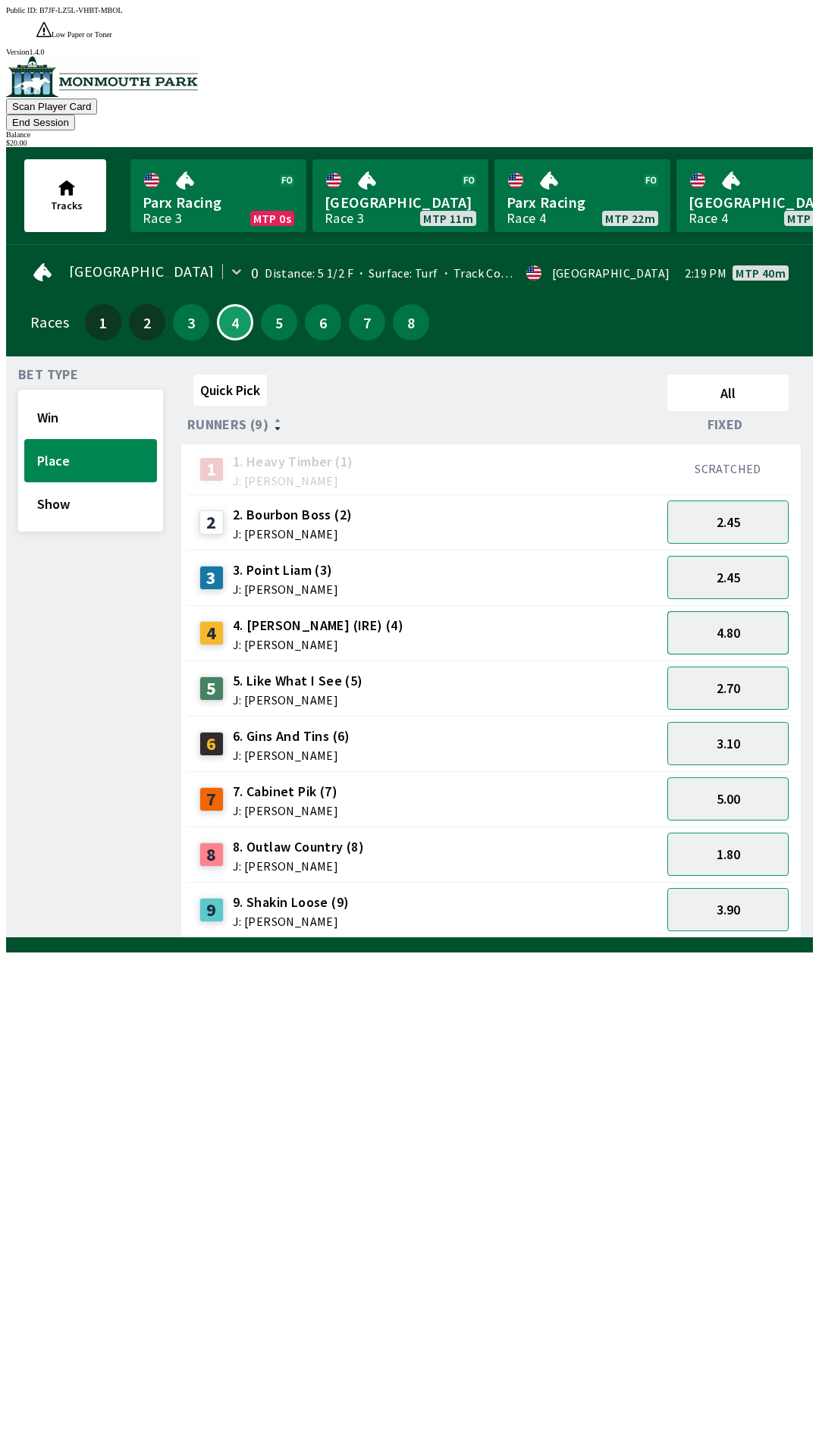
click at [718, 611] on button "4.80" at bounding box center [728, 633] width 121 height 44
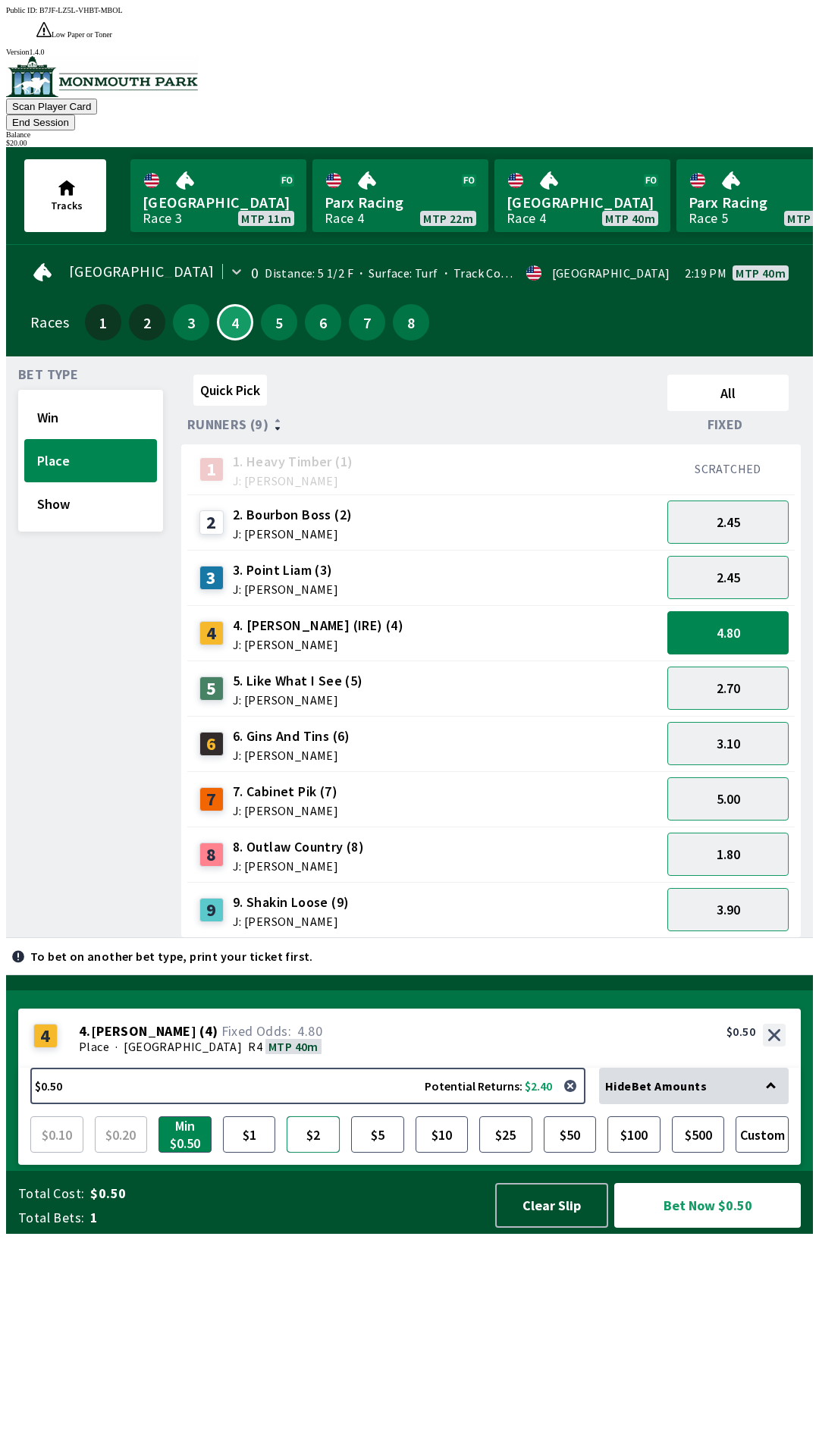
click at [312, 1153] on button "$2" at bounding box center [312, 1134] width 53 height 36
click at [698, 1228] on button "Bet Now $2.00" at bounding box center [708, 1205] width 187 height 44
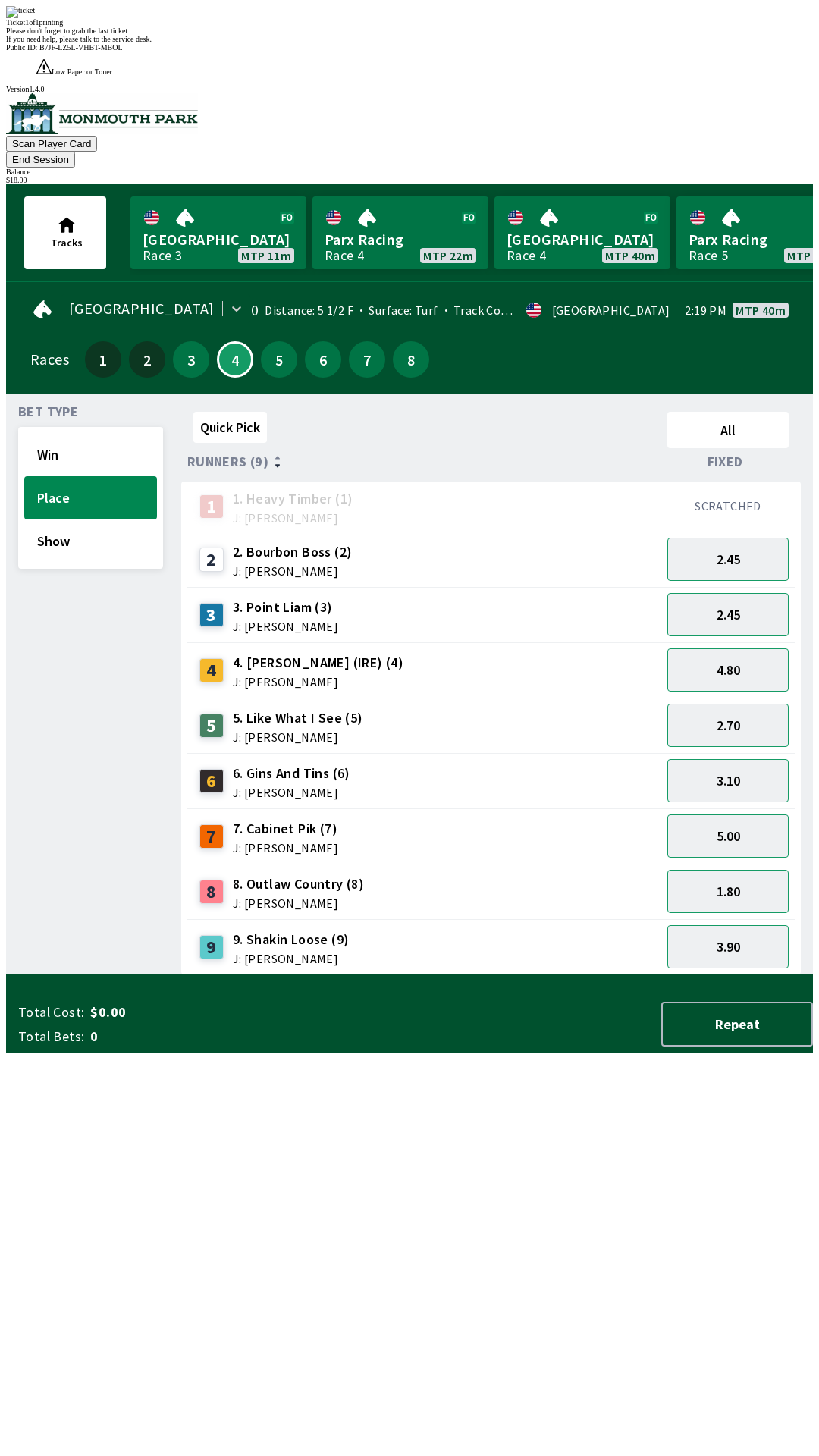
click at [595, 642] on div "4 4. [PERSON_NAME] (IRE) (4) J: [PERSON_NAME]" at bounding box center [425, 670] width 474 height 55
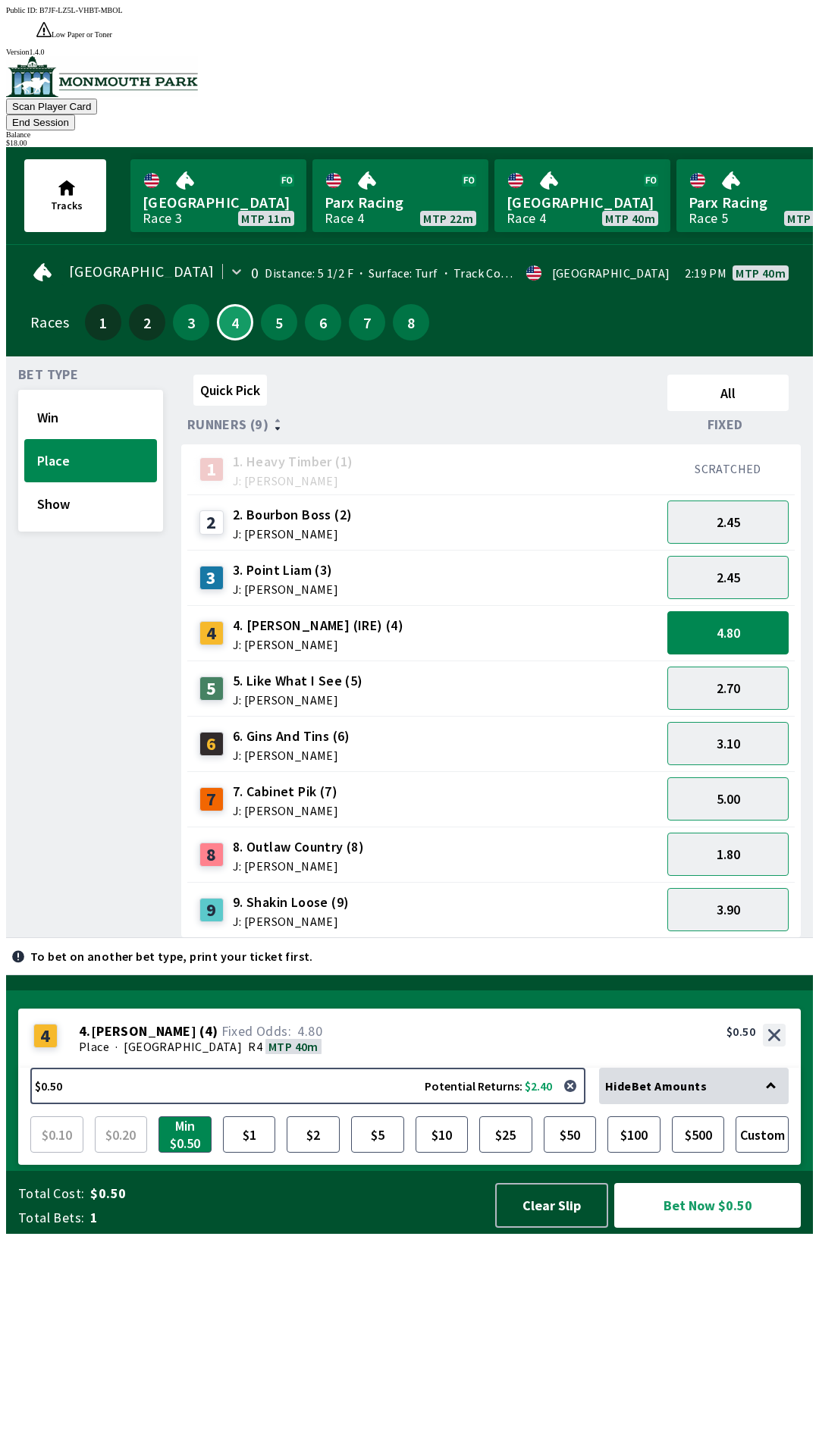
click at [75, 115] on button "End Session" at bounding box center [40, 122] width 69 height 16
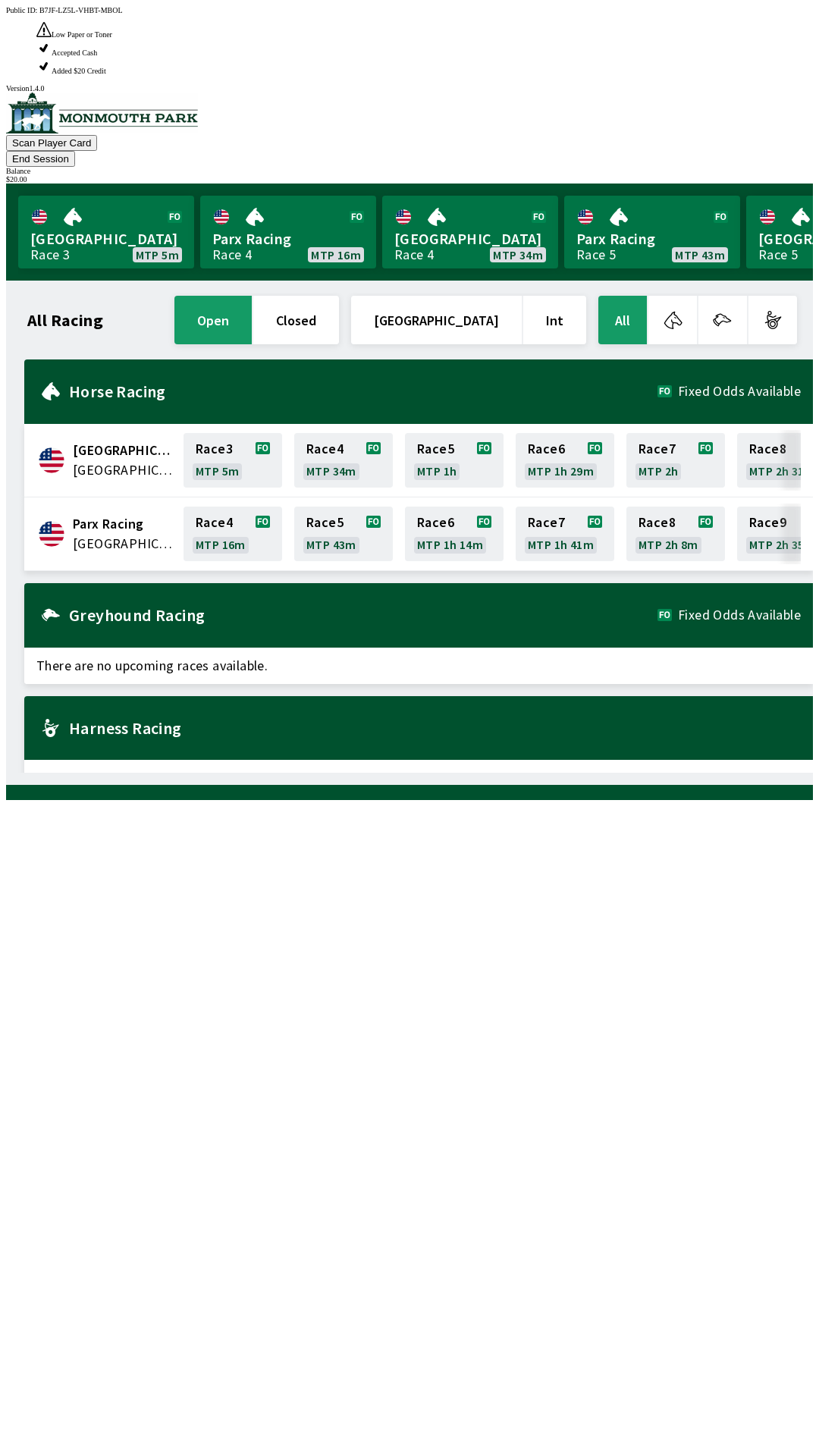
click at [75, 151] on button "End Session" at bounding box center [40, 158] width 69 height 16
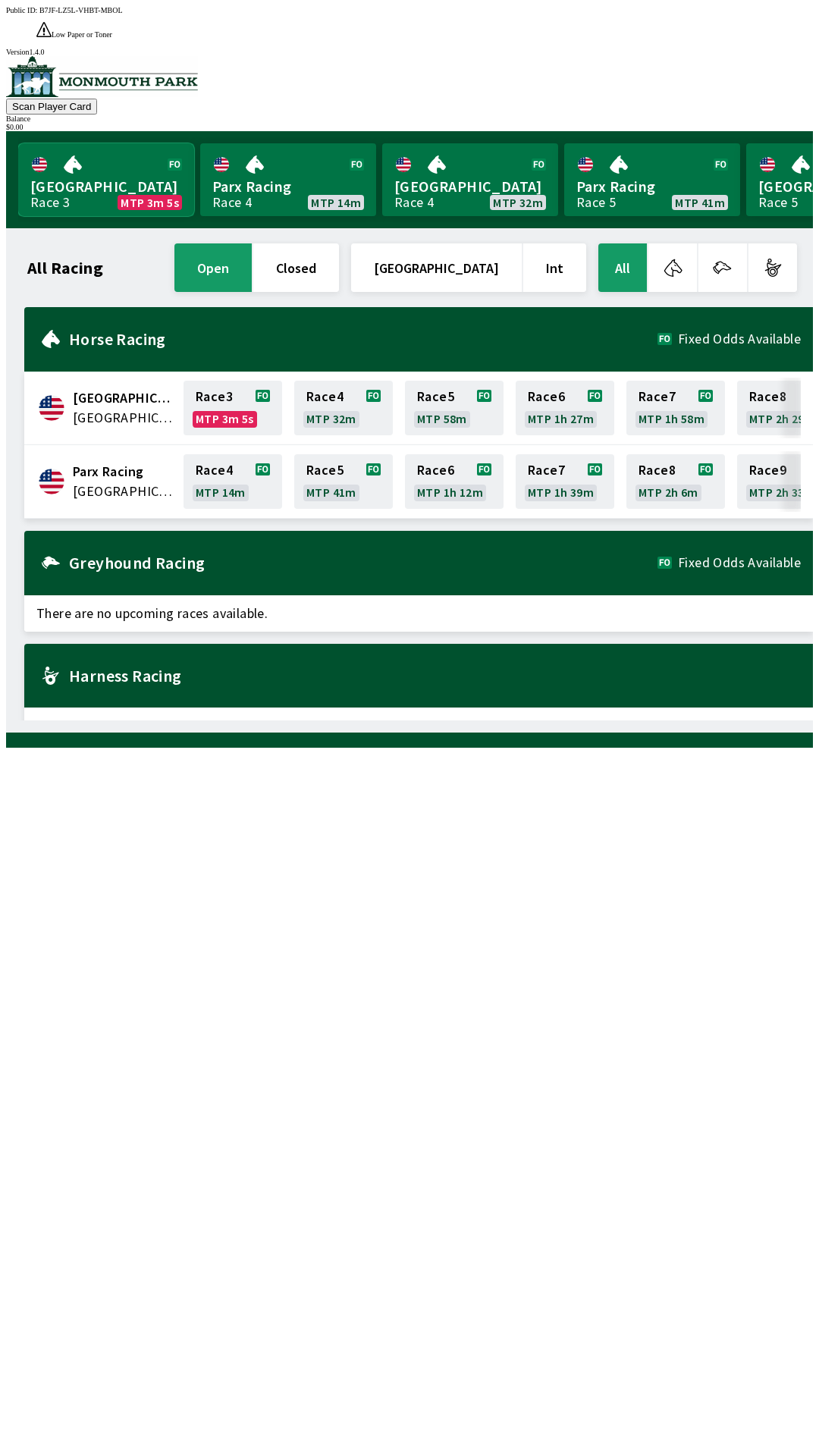
click at [107, 161] on link "Monmouth Park Race 3 MTP 3m 5s" at bounding box center [106, 179] width 176 height 73
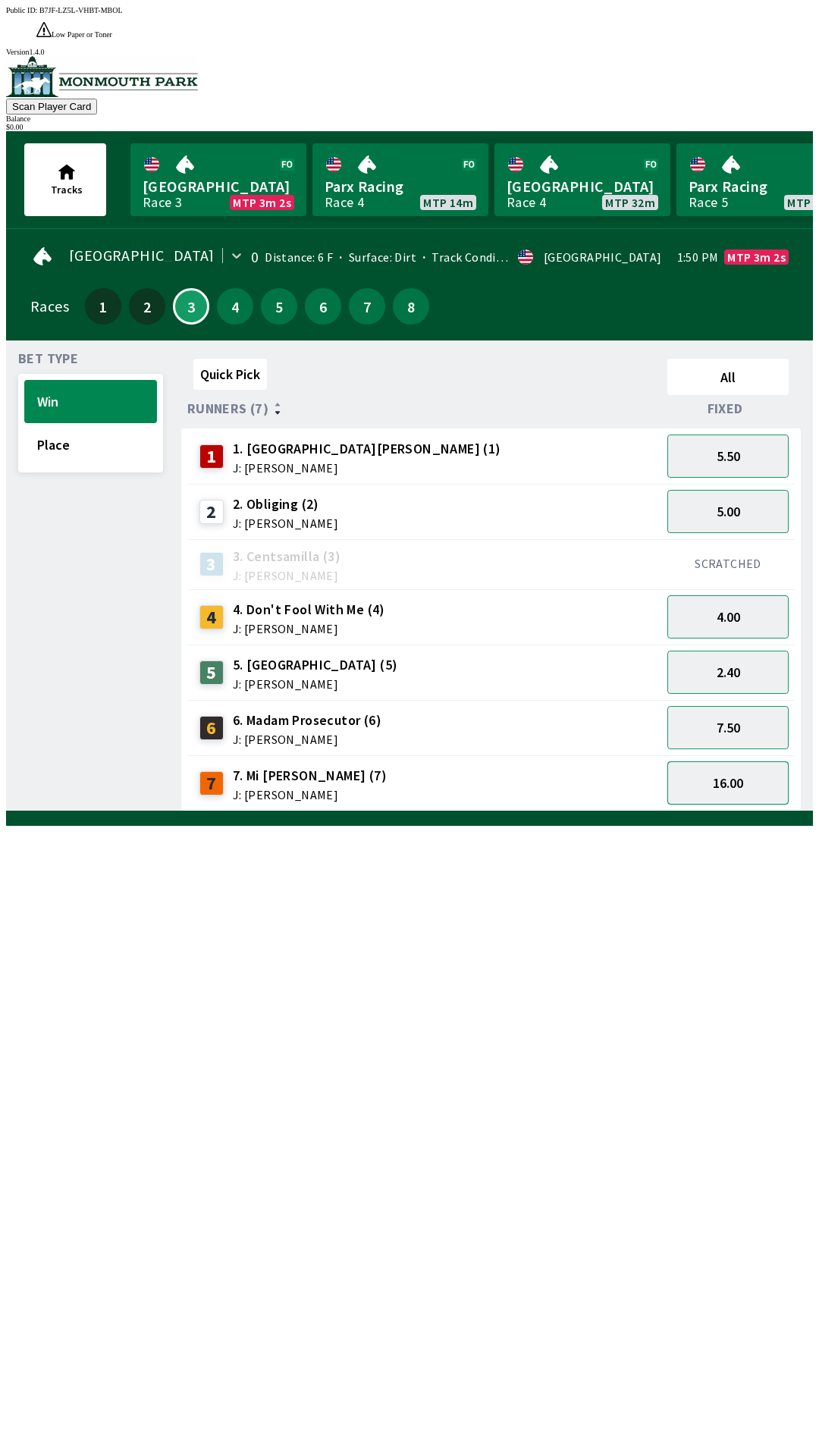
click at [754, 765] on button "16.00" at bounding box center [728, 783] width 121 height 44
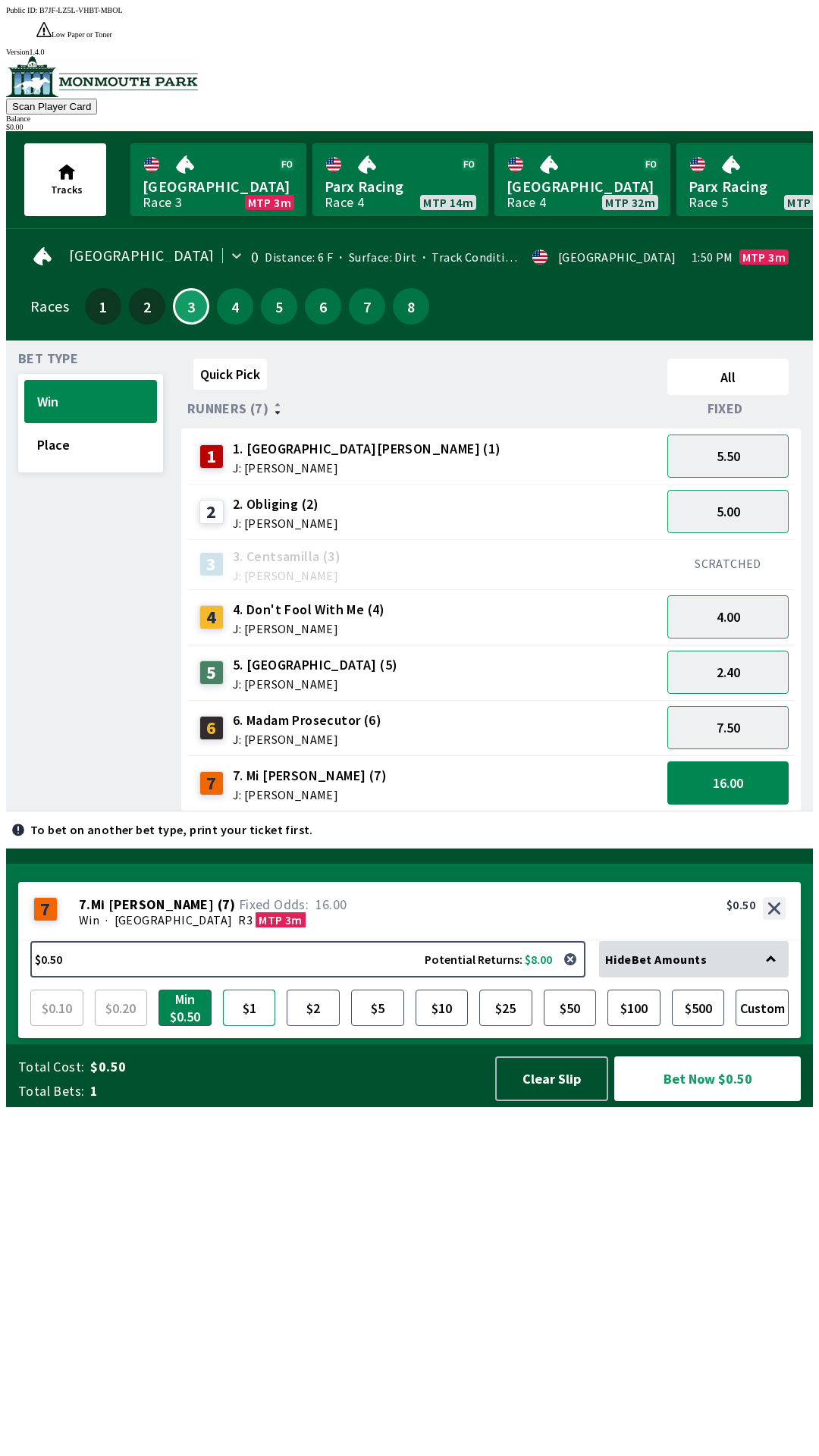
click at [266, 1026] on button "$1" at bounding box center [249, 1007] width 53 height 36
click at [724, 1101] on button "Bet Now $1.00" at bounding box center [708, 1078] width 187 height 44
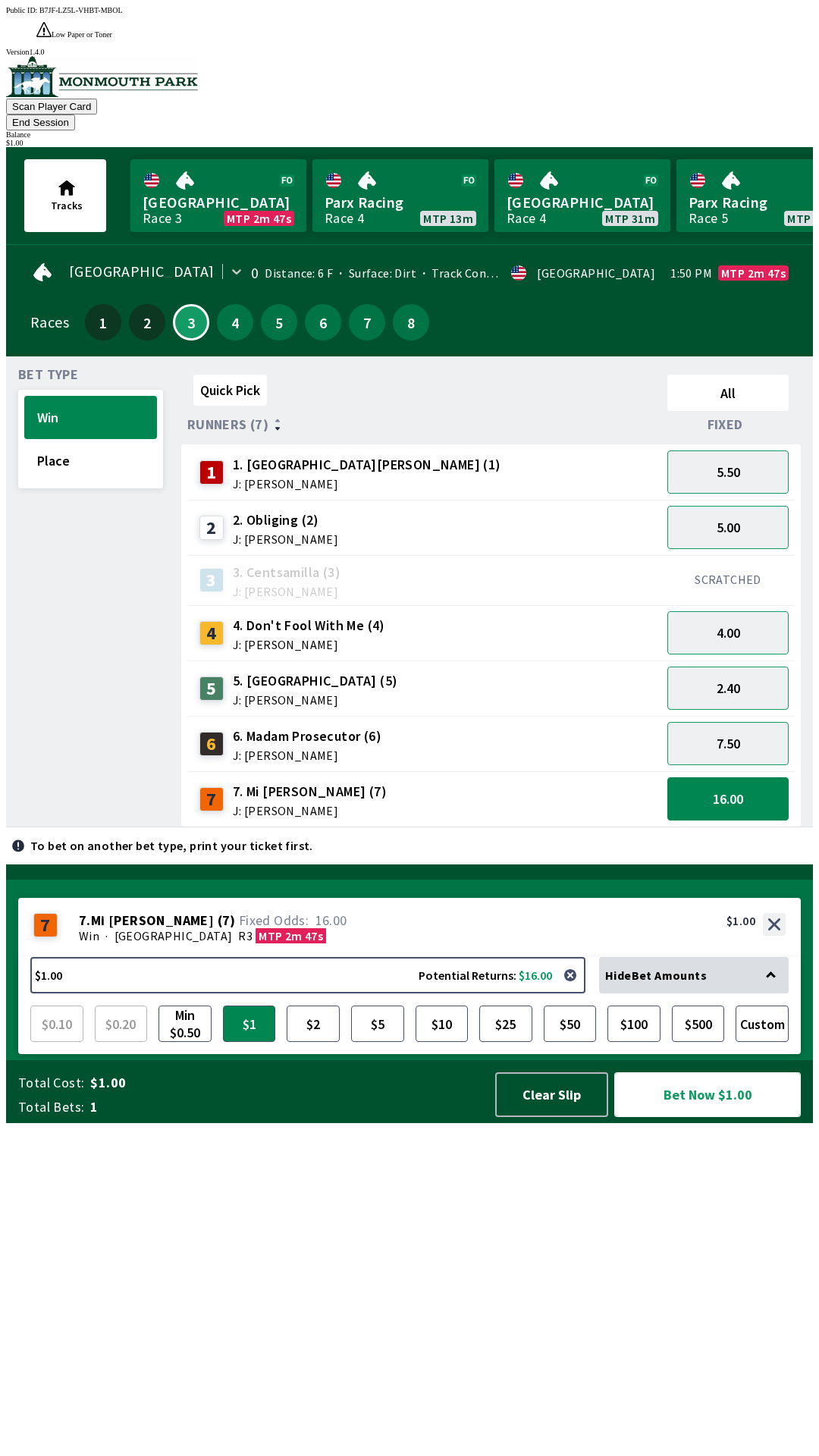
click at [711, 1117] on button "Bet Now $1.00" at bounding box center [708, 1094] width 187 height 44
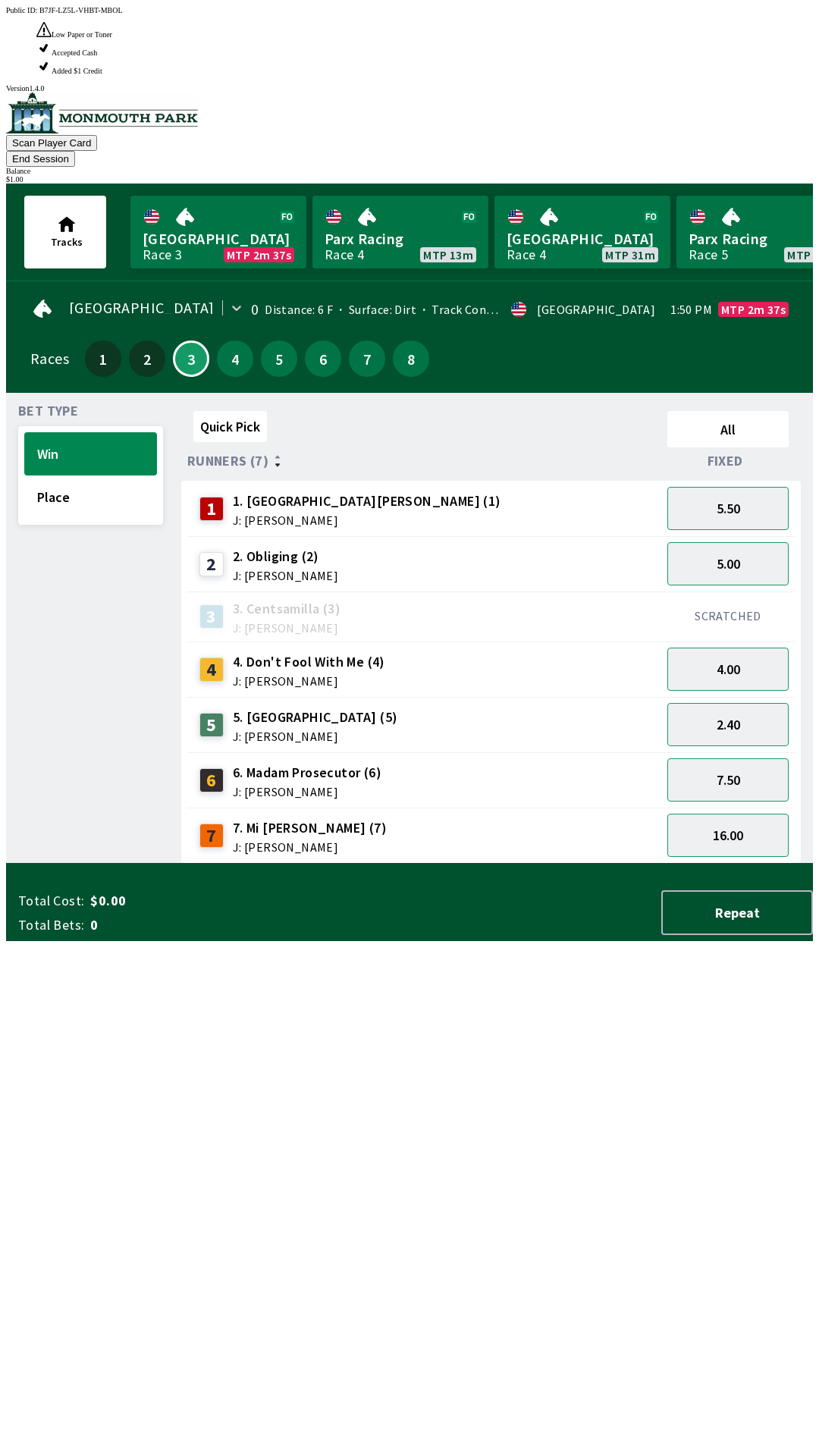
click at [565, 864] on div "Quick Pick All Runners (7) Fixed 1 1. Park Avenue [PERSON_NAME] (1) J: [PERSON_…" at bounding box center [497, 635] width 632 height 459
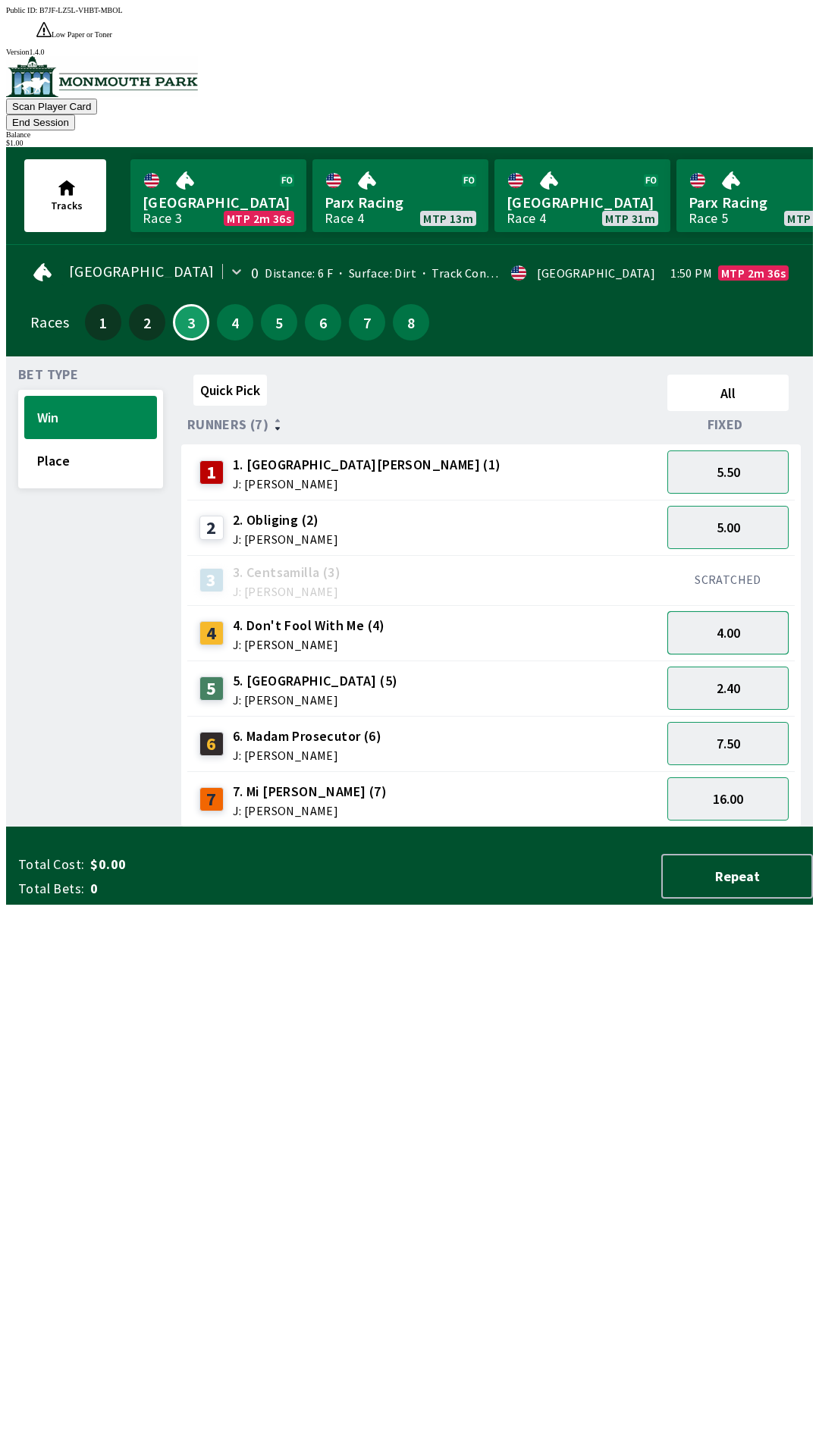
click at [752, 611] on button "4.00" at bounding box center [728, 633] width 121 height 44
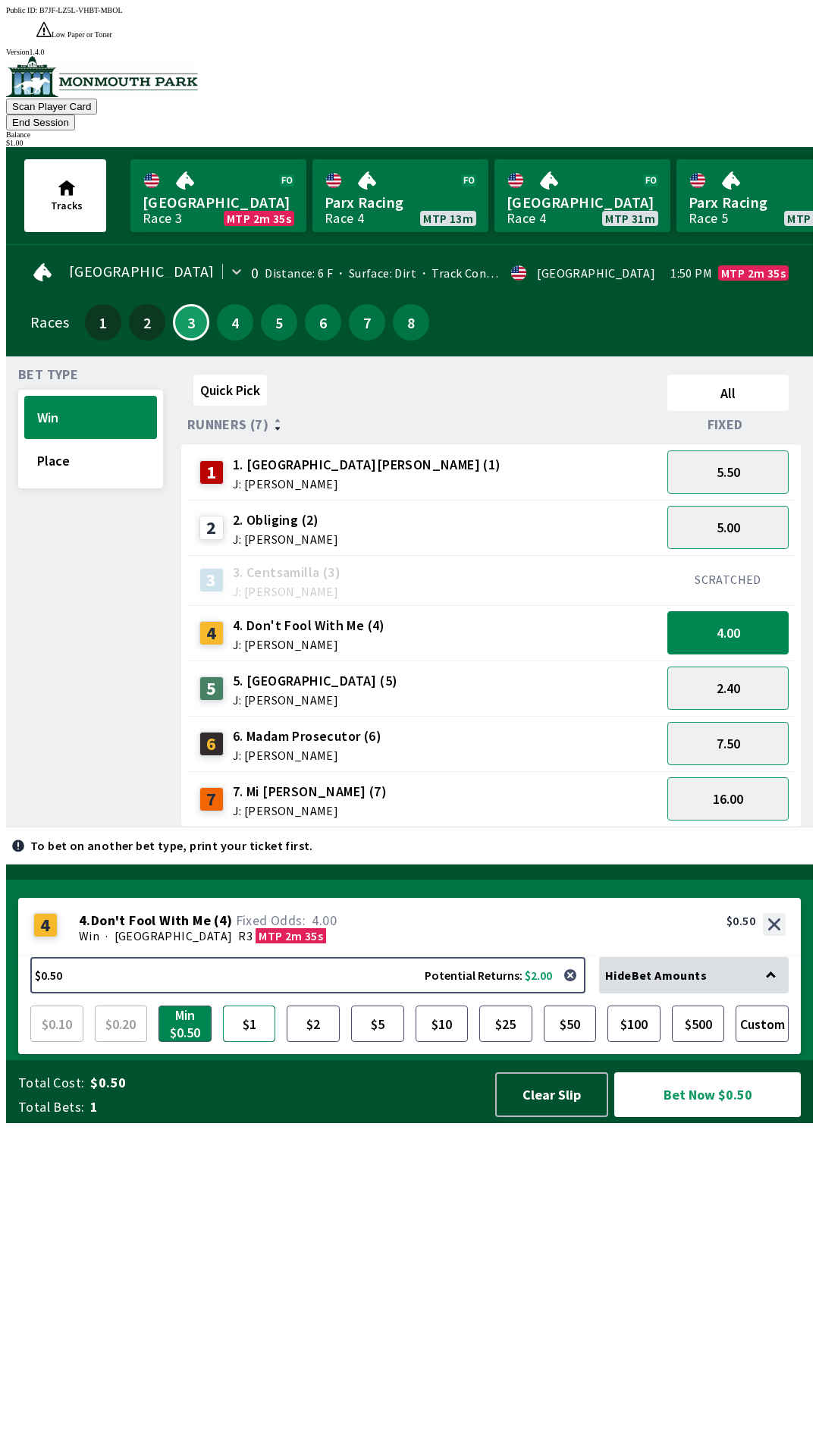
click at [250, 1042] on button "$1" at bounding box center [249, 1023] width 53 height 36
click at [724, 1117] on button "Bet Now $1.00" at bounding box center [708, 1094] width 187 height 44
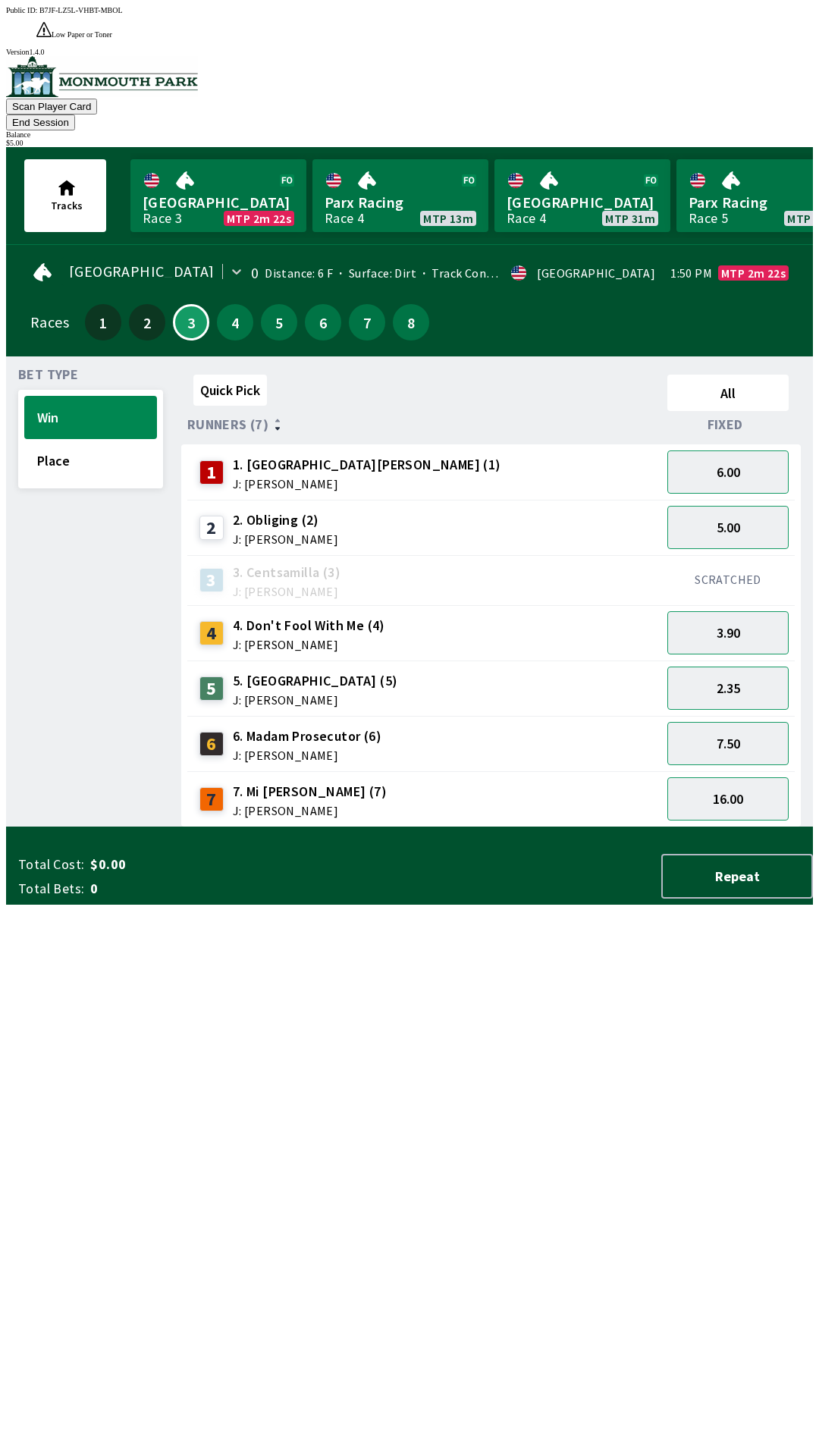
click at [443, 827] on div "Quick Pick All Runners (7) Fixed 1 1. Park Avenue [PERSON_NAME] (1) J: [PERSON_…" at bounding box center [497, 598] width 632 height 459
click at [76, 439] on button "Place" at bounding box center [90, 460] width 133 height 44
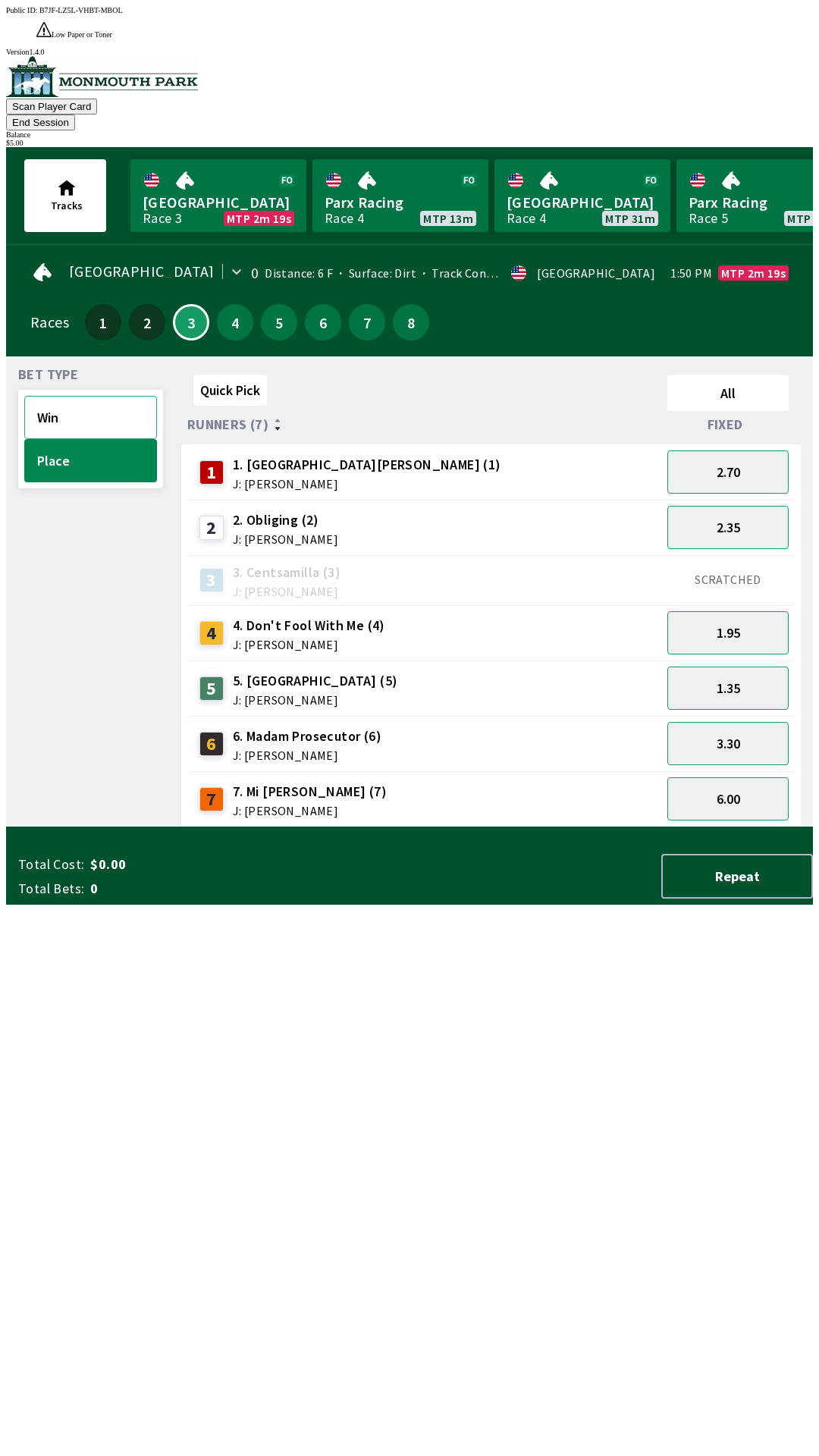
click at [100, 396] on button "Win" at bounding box center [90, 418] width 133 height 44
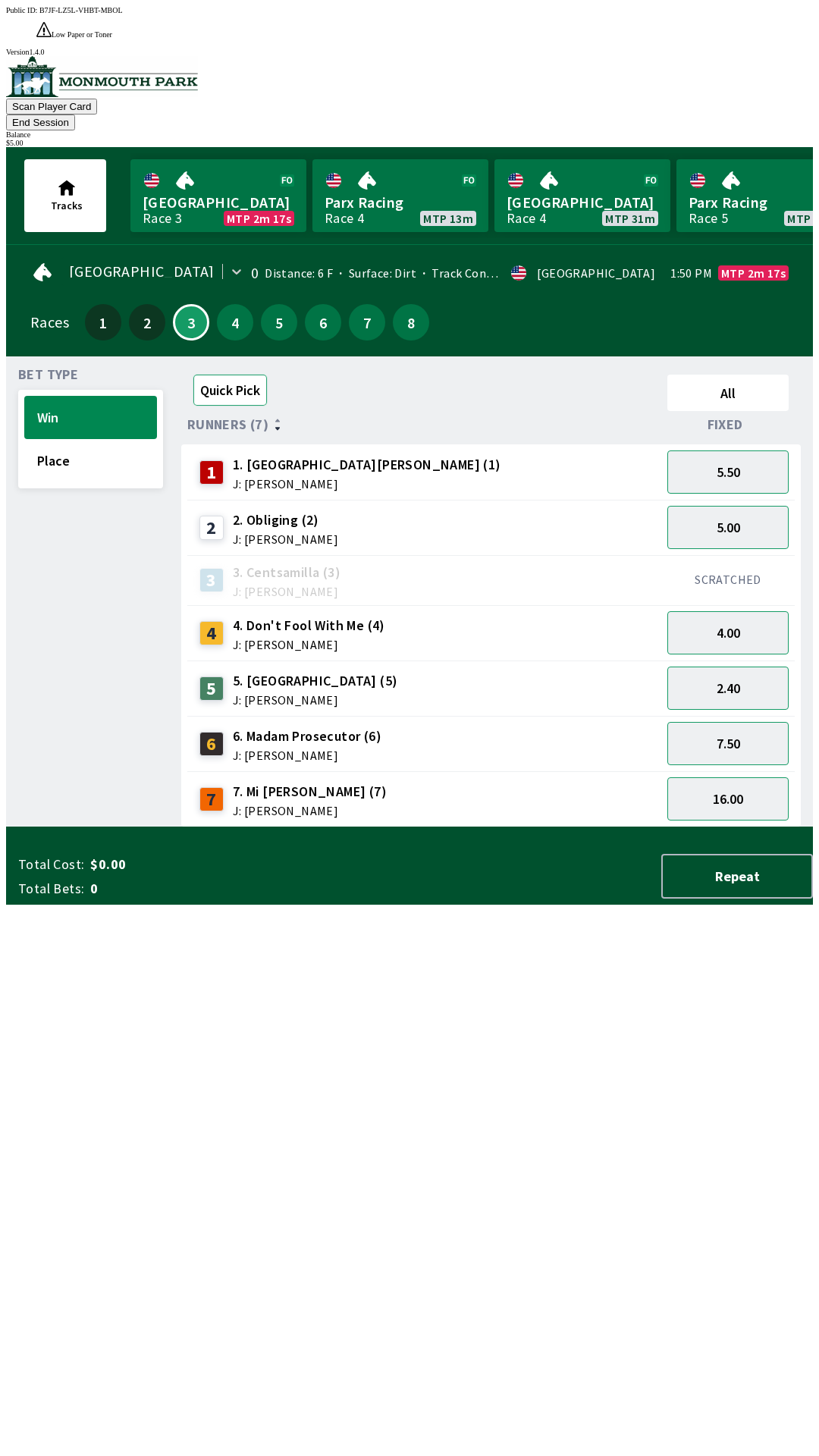
click at [206, 374] on button "Quick Pick" at bounding box center [230, 389] width 74 height 31
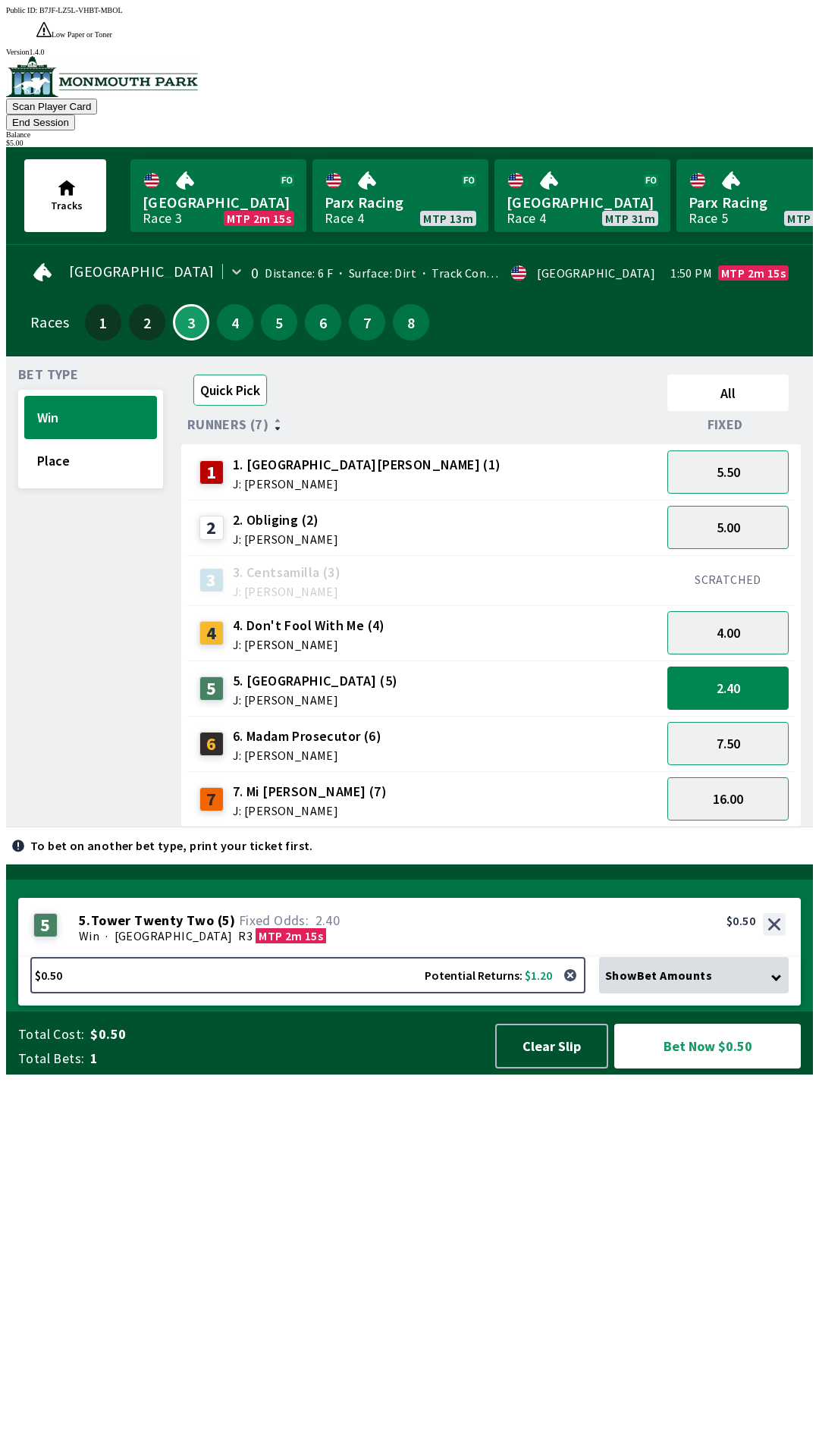
click at [245, 374] on button "Quick Pick" at bounding box center [230, 389] width 74 height 31
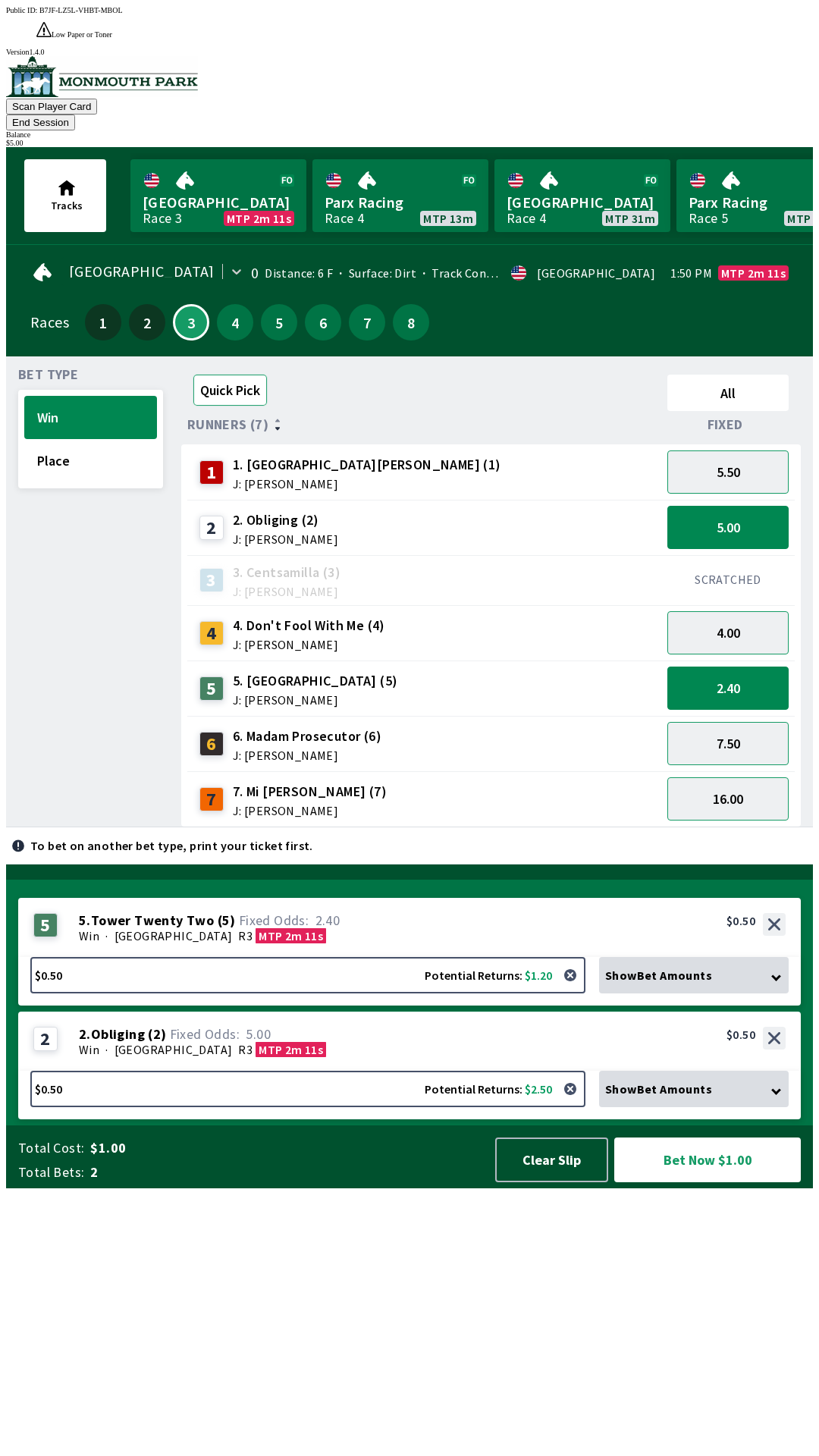
click at [233, 374] on button "Quick Pick" at bounding box center [230, 389] width 74 height 31
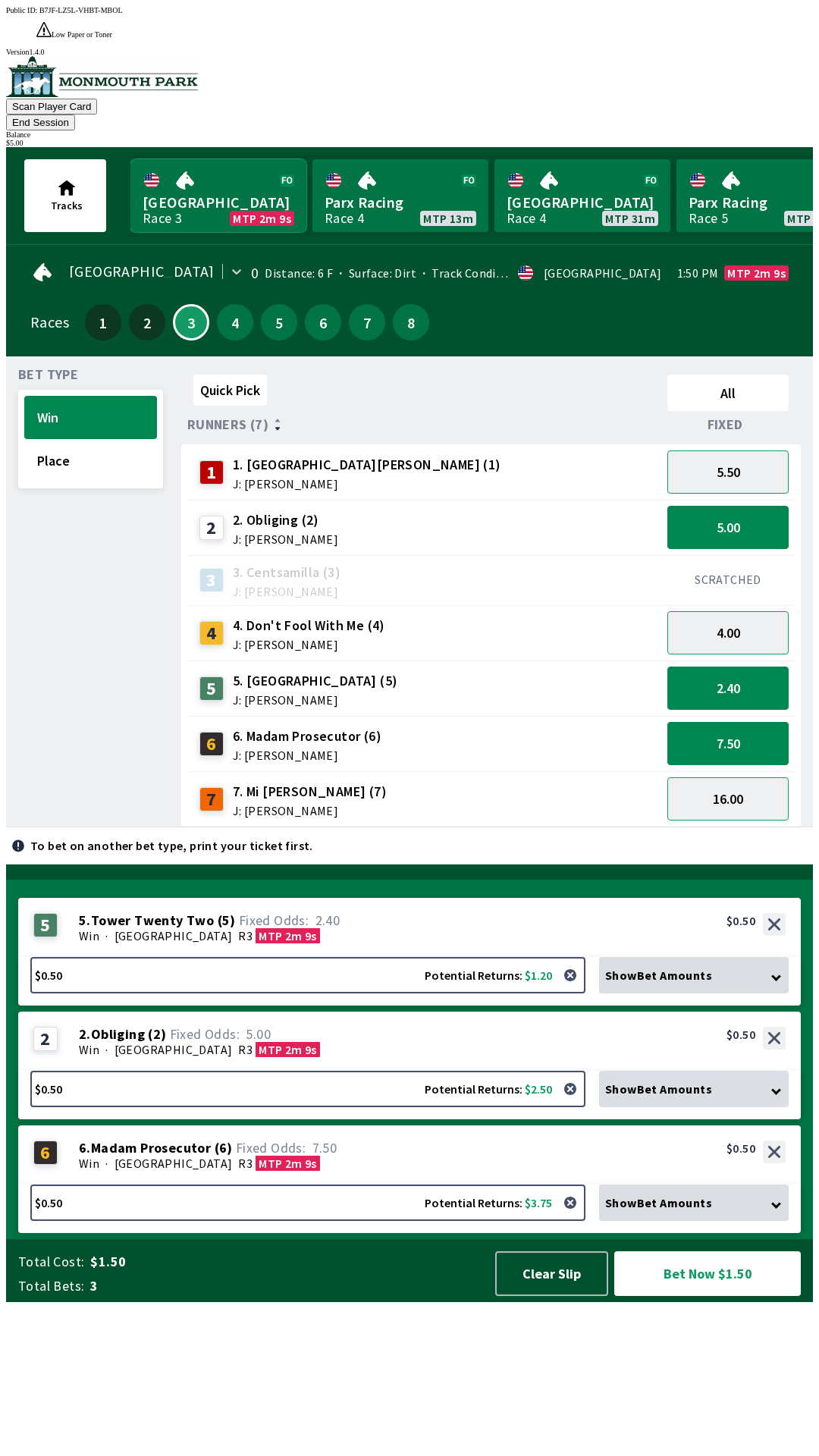
click at [228, 159] on link "Monmouth Park Race 3 MTP 2m 9s" at bounding box center [219, 195] width 176 height 73
click at [742, 611] on button "4.00" at bounding box center [728, 633] width 121 height 44
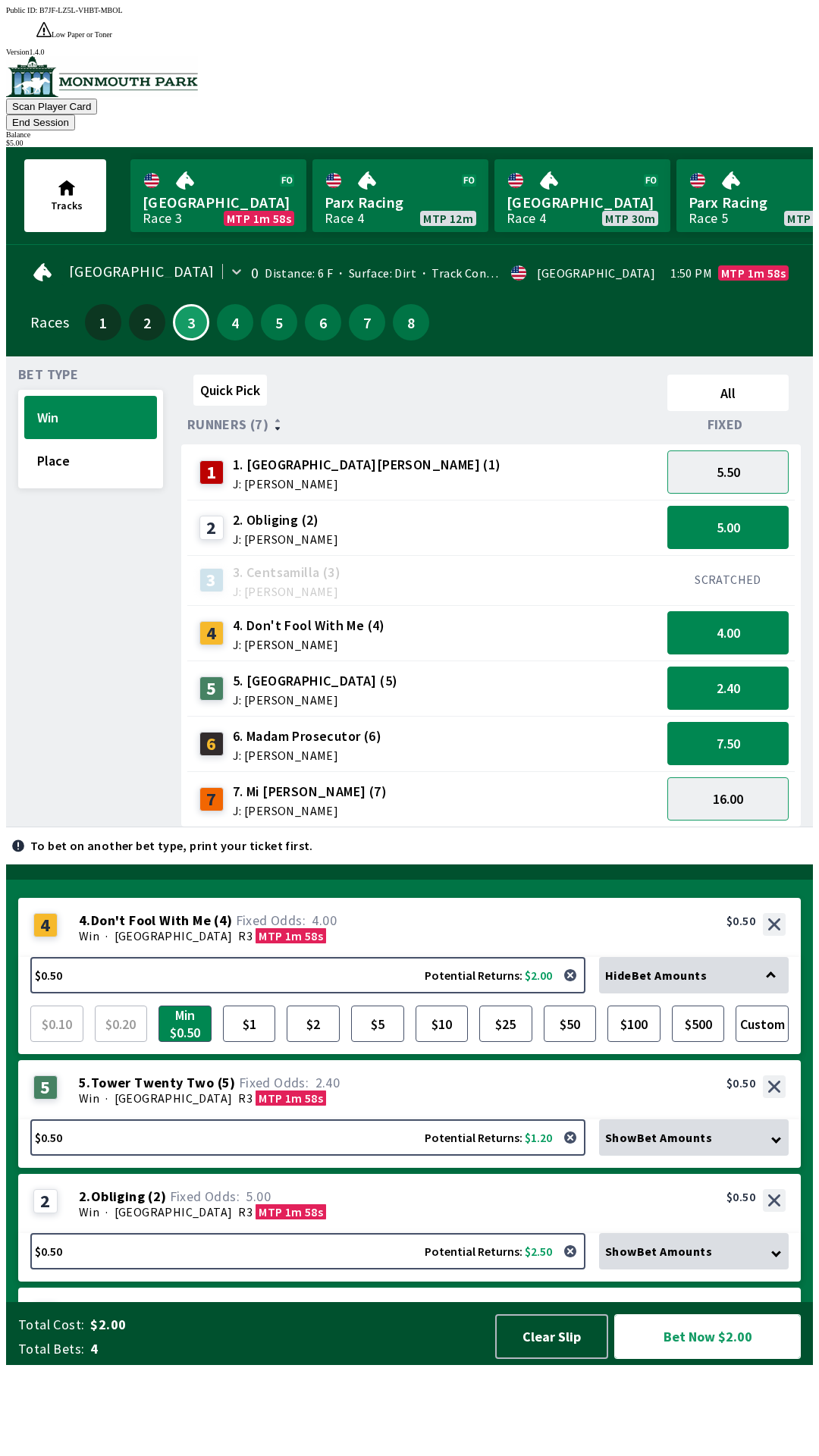
click at [719, 1359] on button "Bet Now $2.00" at bounding box center [708, 1336] width 187 height 44
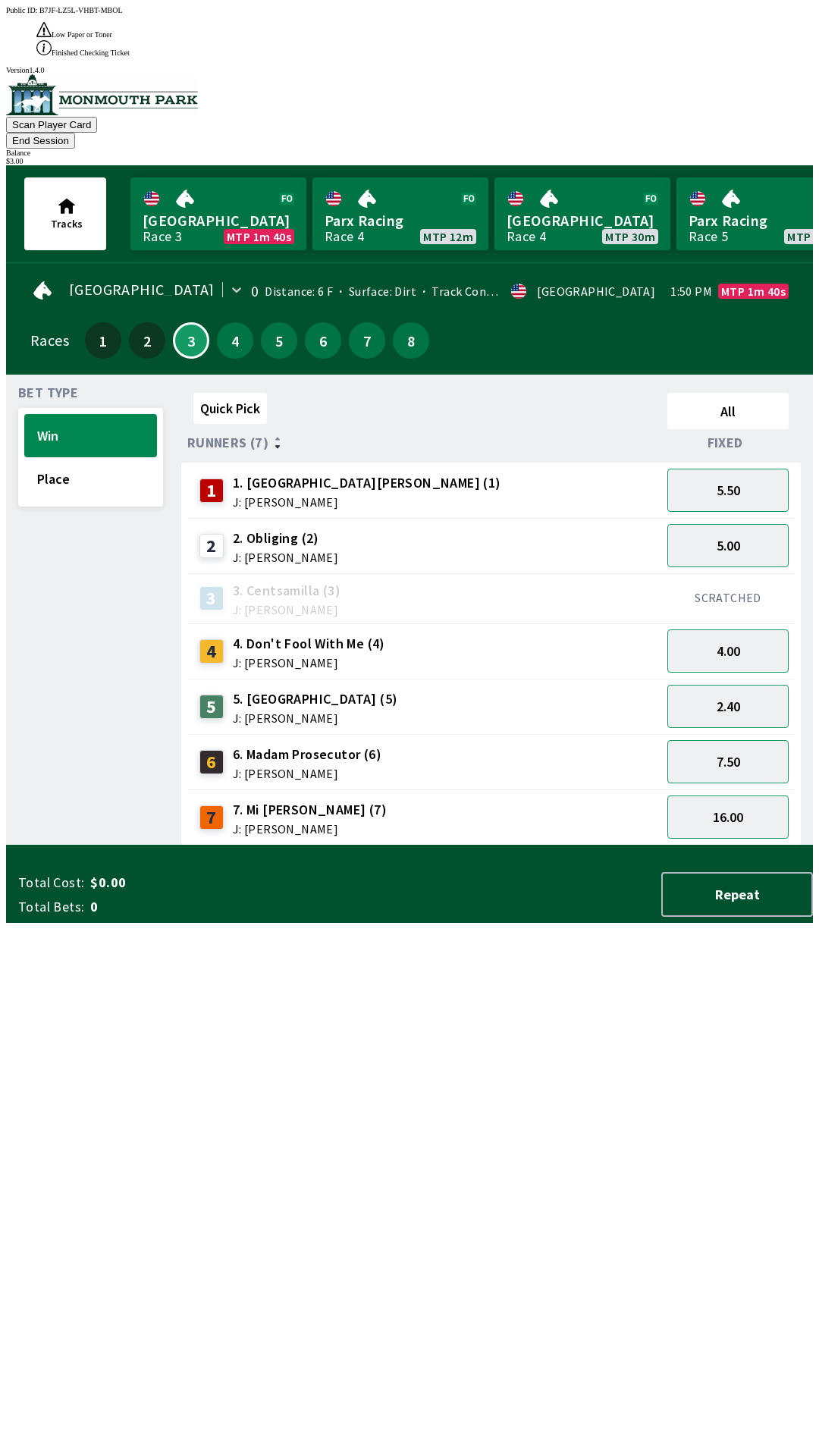
click at [568, 846] on div "Quick Pick All Runners (7) Fixed 1 1. Park Avenue [PERSON_NAME] (1) J: [PERSON_…" at bounding box center [497, 616] width 632 height 459
click at [75, 457] on button "Place" at bounding box center [90, 479] width 133 height 44
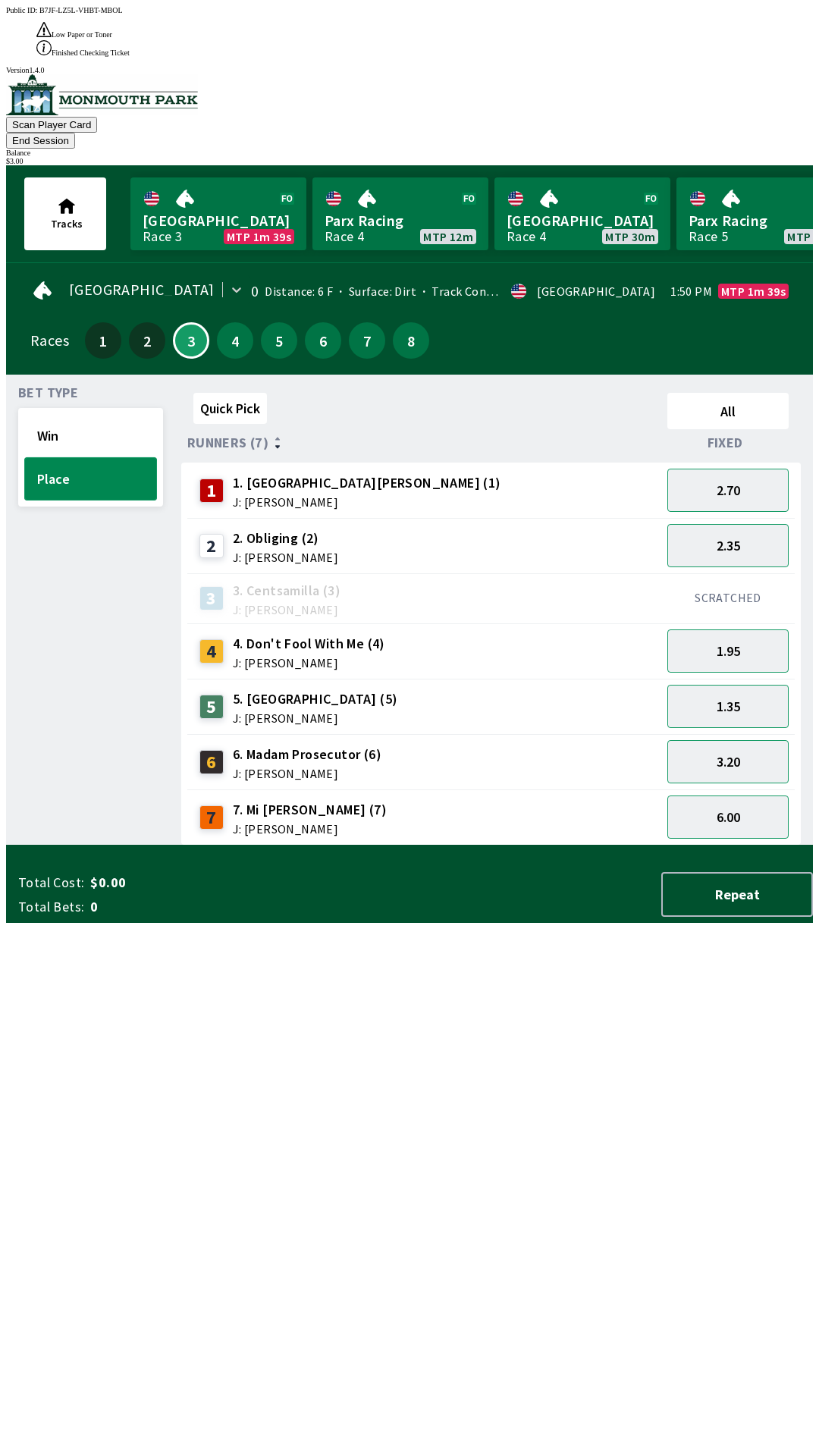
click at [63, 457] on button "Place" at bounding box center [90, 479] width 133 height 44
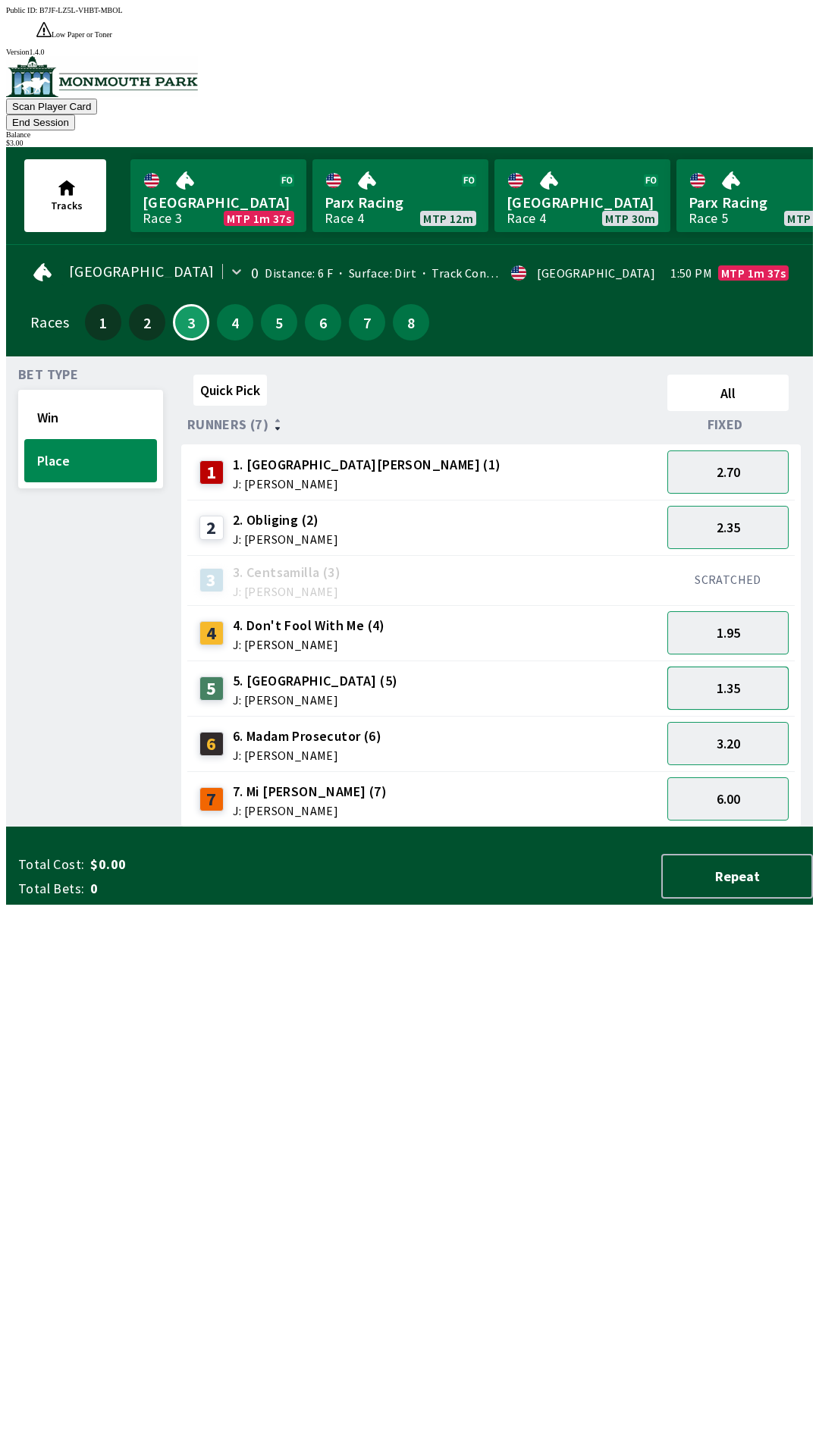
click at [737, 666] on button "1.35" at bounding box center [728, 688] width 121 height 44
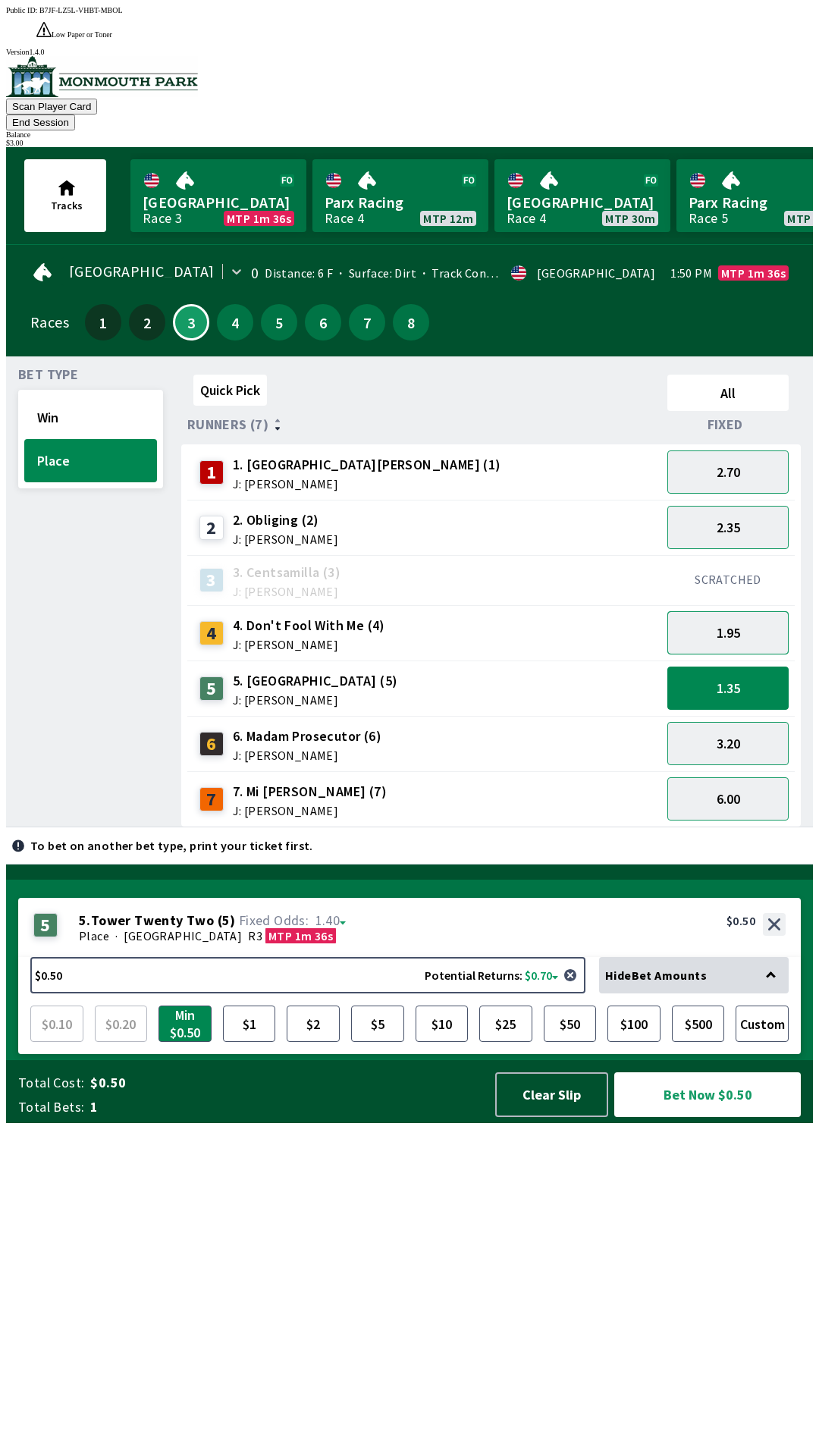
click at [753, 611] on button "1.95" at bounding box center [728, 633] width 121 height 44
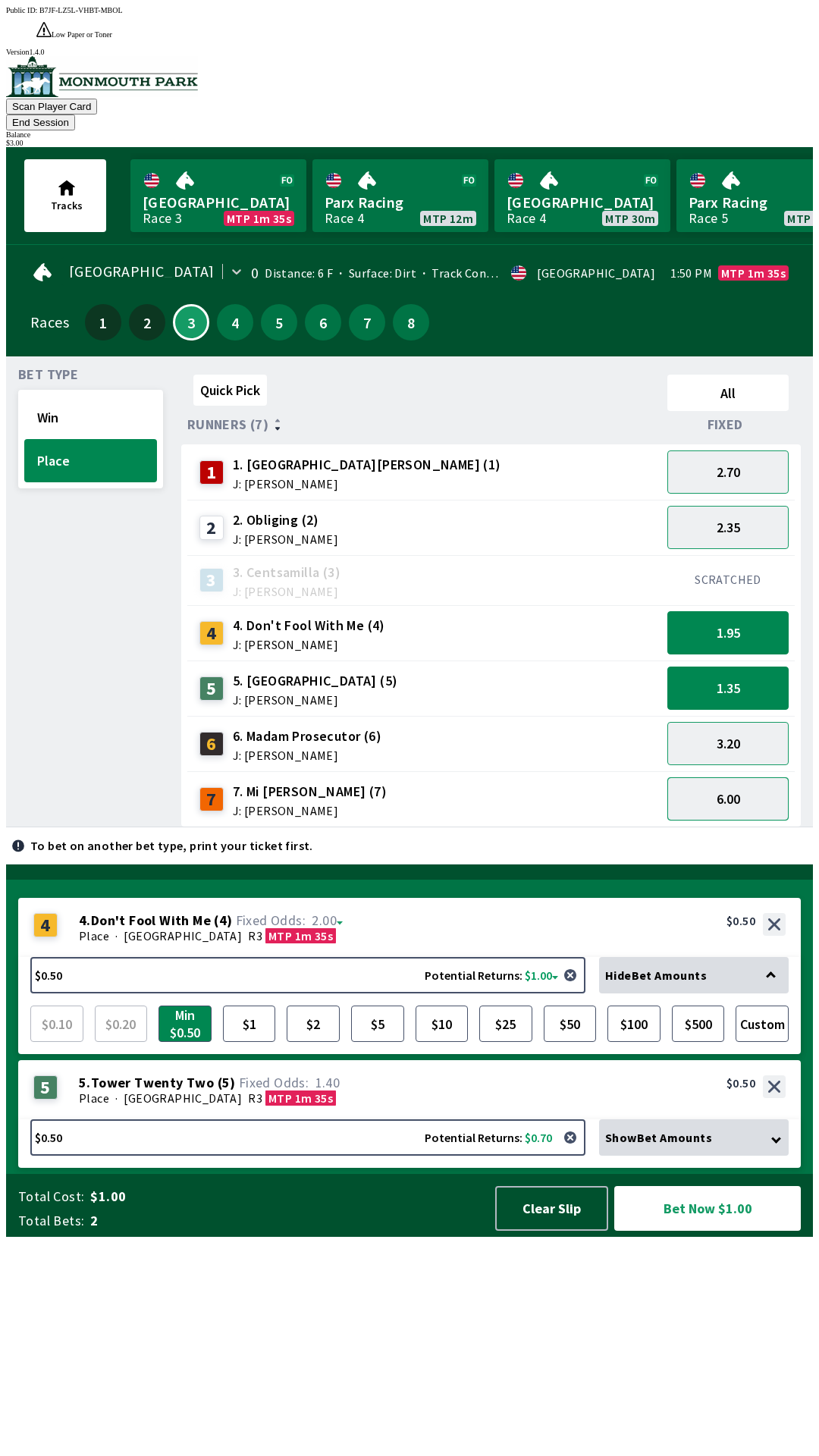
click at [752, 778] on button "6.00" at bounding box center [728, 800] width 121 height 44
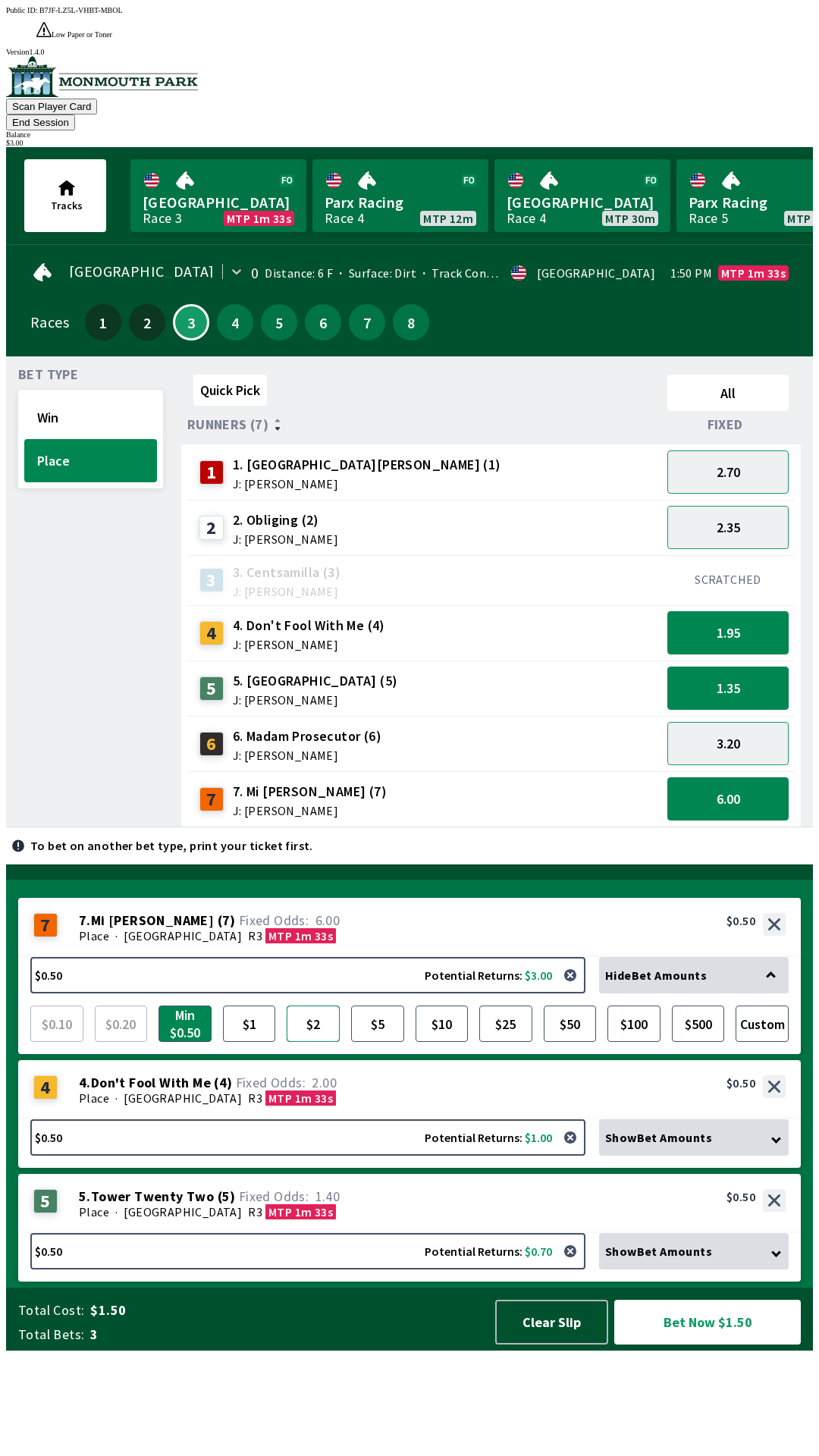
click at [332, 1042] on button "$2" at bounding box center [312, 1023] width 53 height 36
click at [711, 1345] on button "Bet Now $3.00" at bounding box center [708, 1322] width 187 height 44
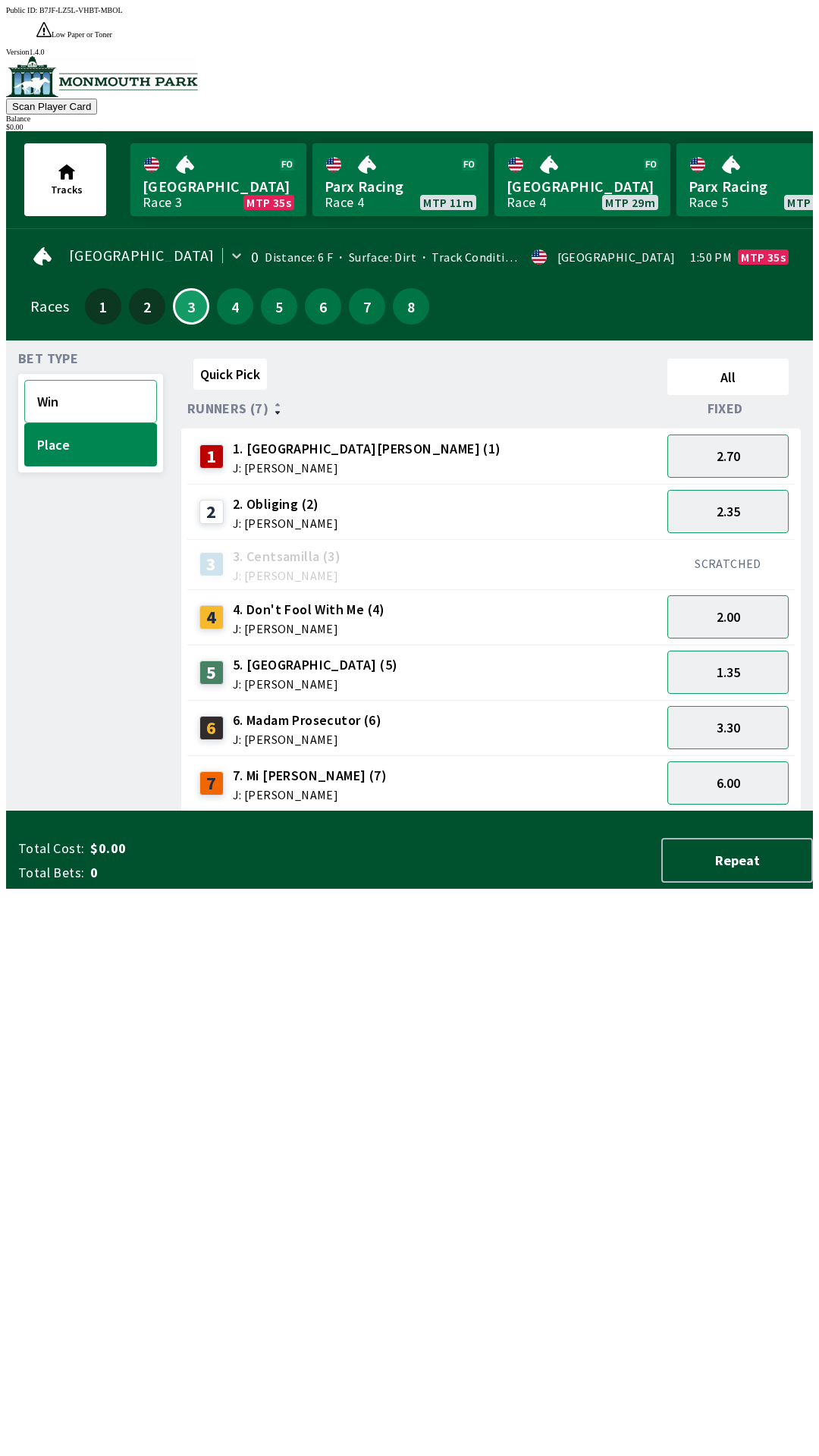
click at [79, 380] on button "Win" at bounding box center [90, 402] width 133 height 44
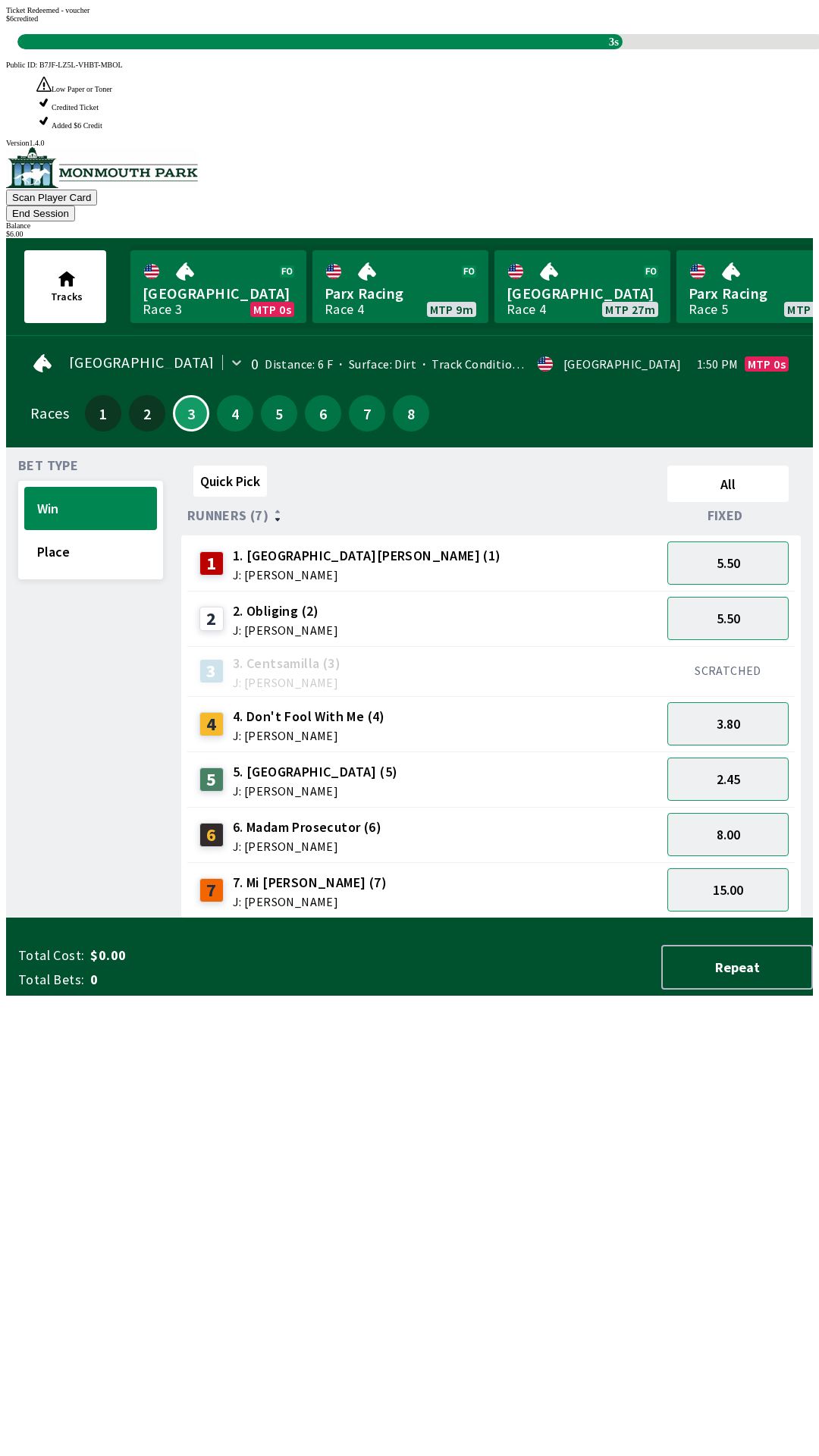
click at [267, 918] on div "Quick Pick All Runners (7) Fixed 1 1. Park Avenue [PERSON_NAME] (1) J: [PERSON_…" at bounding box center [497, 689] width 632 height 459
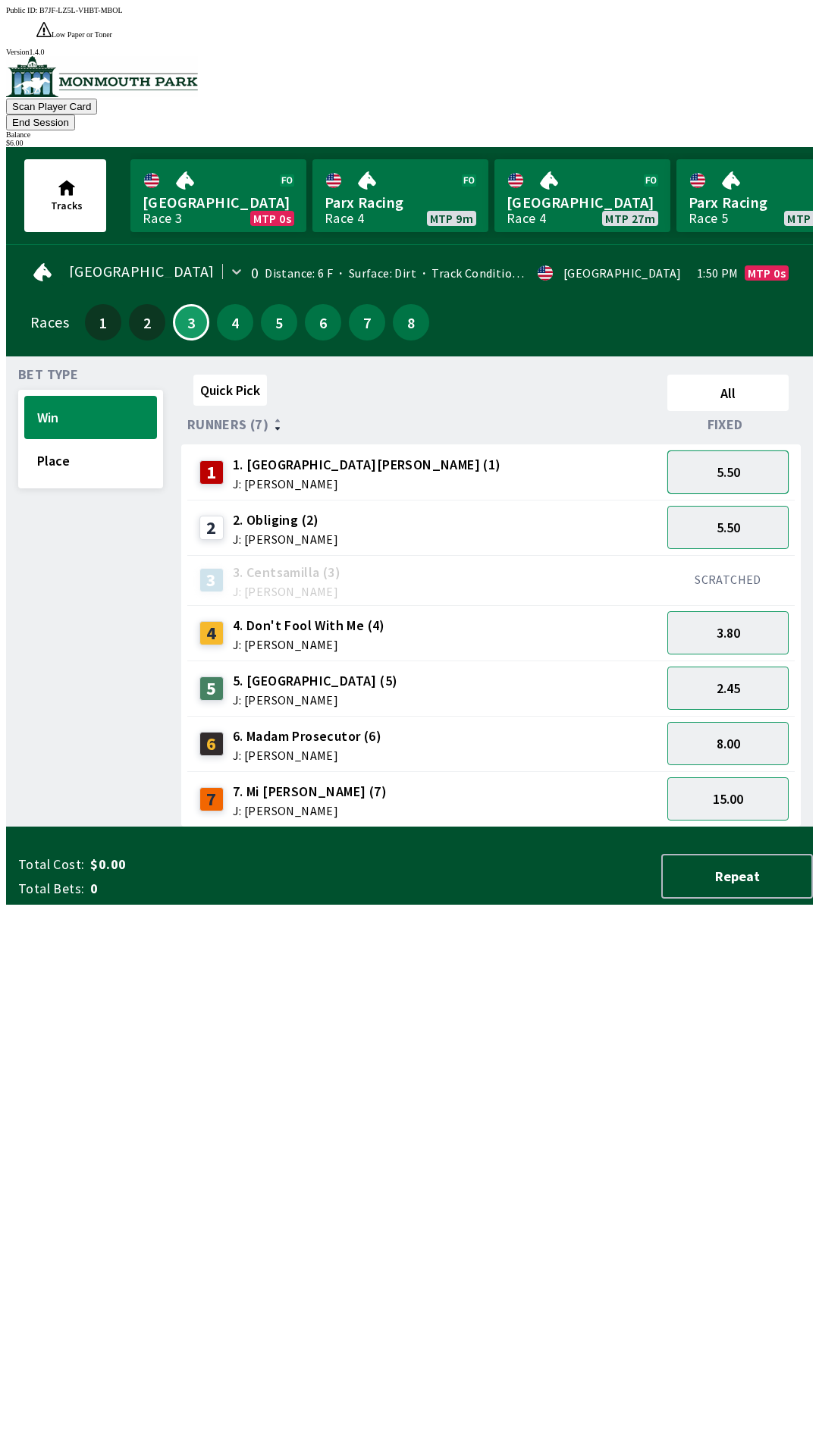
click at [740, 450] on button "5.50" at bounding box center [728, 472] width 121 height 44
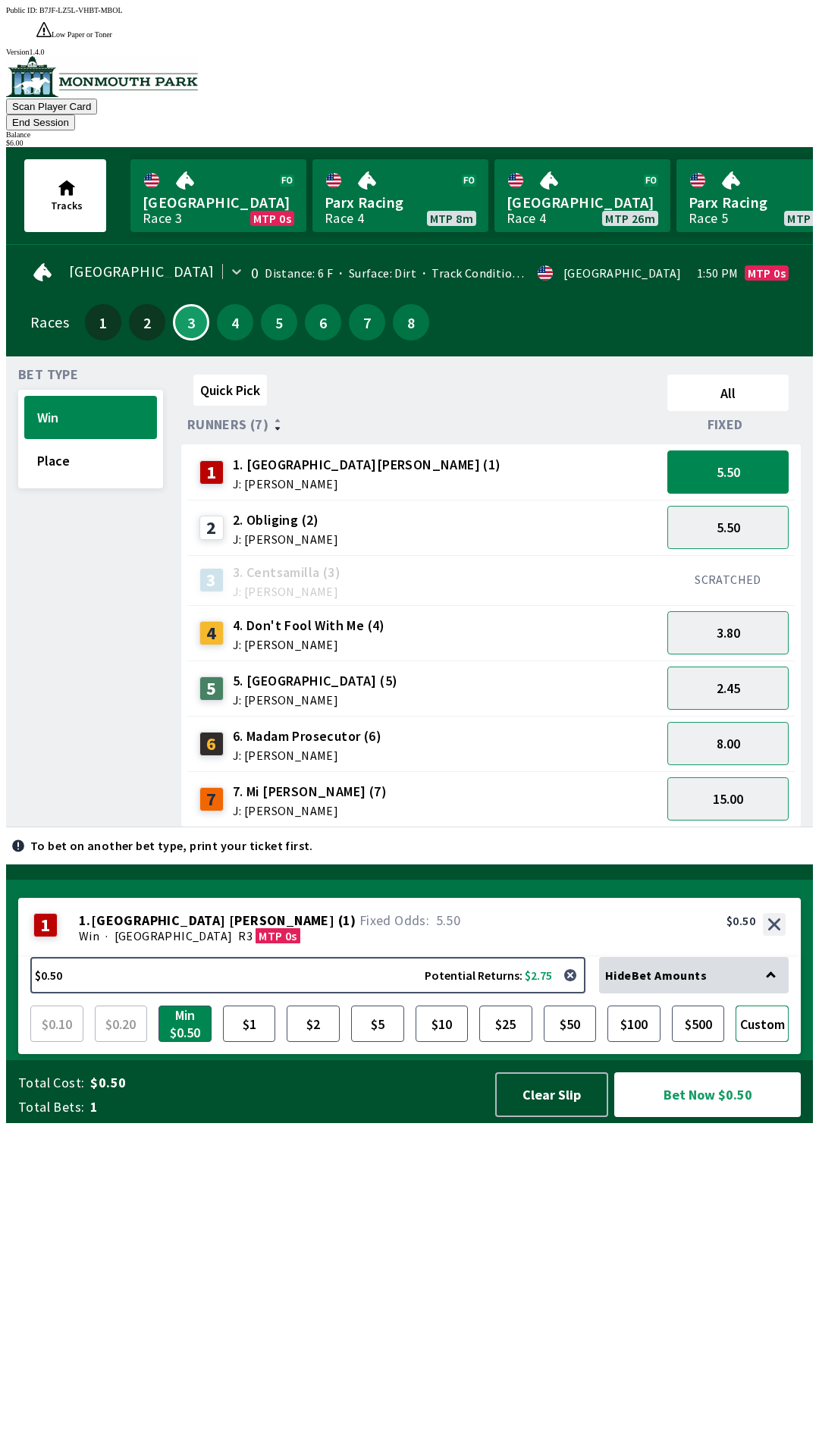
click at [780, 1042] on button "Custom" at bounding box center [762, 1023] width 53 height 36
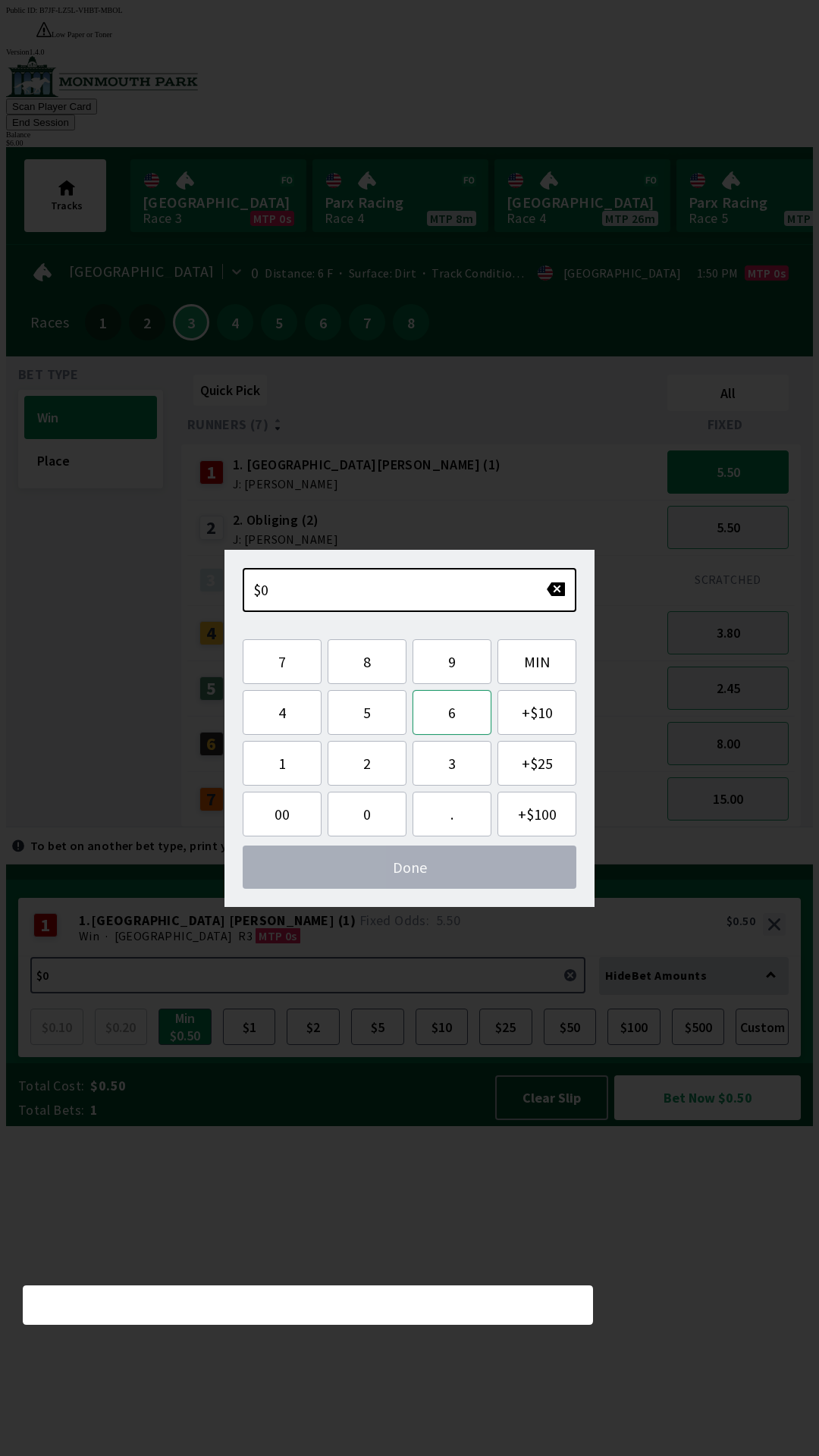
click at [461, 713] on button "6" at bounding box center [452, 712] width 79 height 44
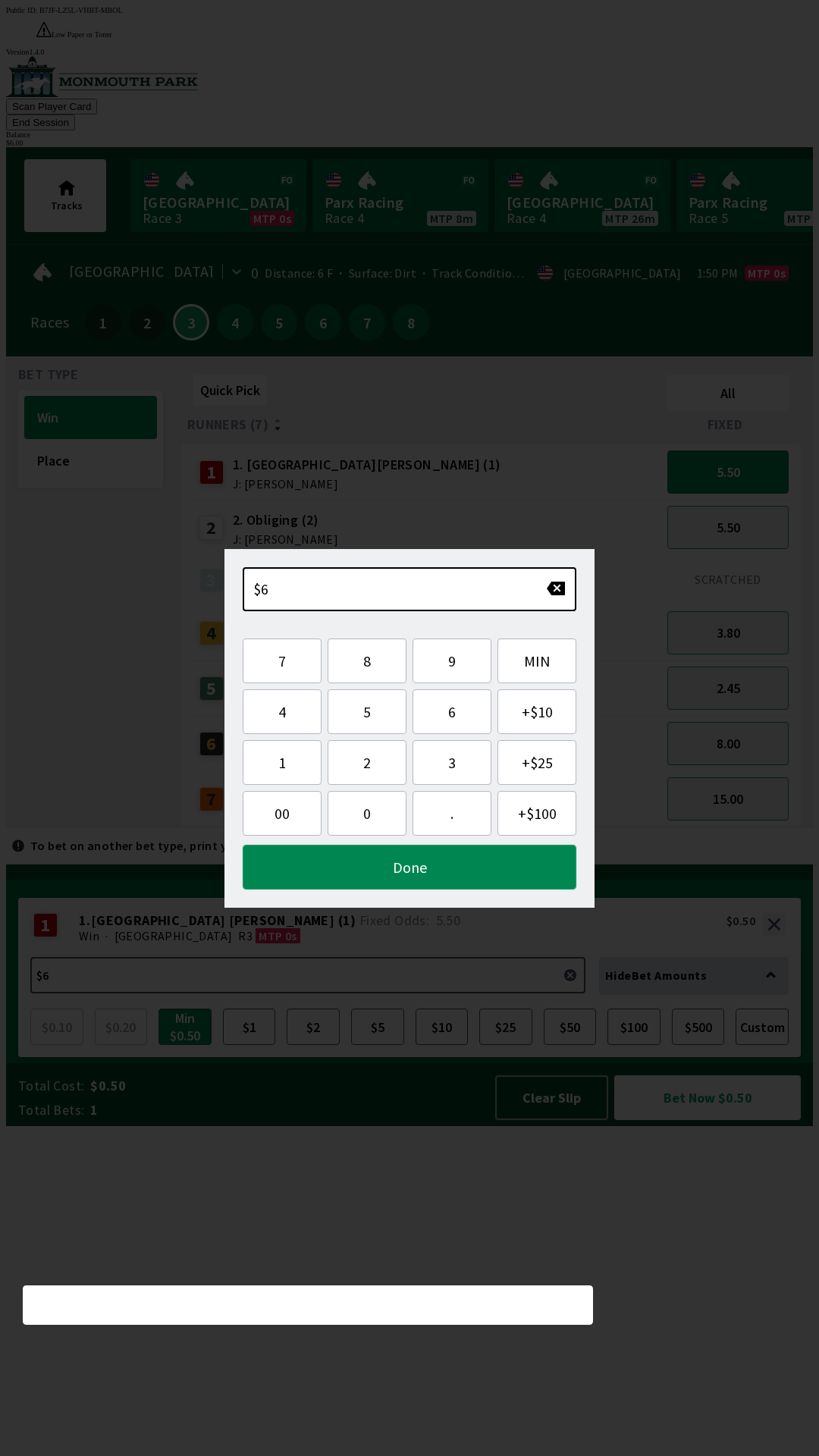
click at [439, 866] on button "Done" at bounding box center [410, 867] width 334 height 44
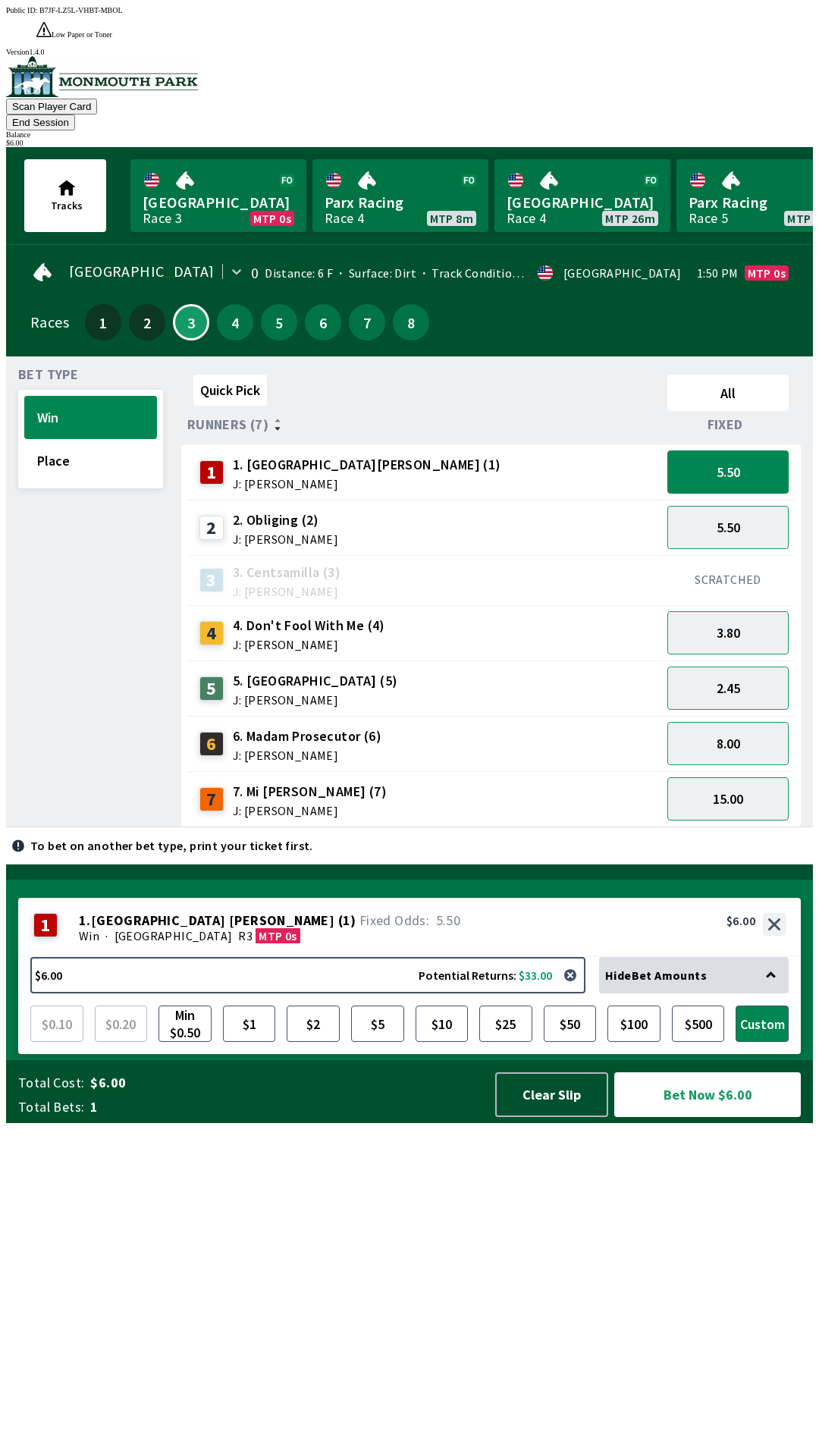
click at [724, 1428] on div "Public ID: B7JF-LZ5L-VHBT-MBOL Low Paper or Toner Printer DetectedError, please…" at bounding box center [410, 733] width 807 height 1456
click at [727, 1117] on button "Bet Now $6.00" at bounding box center [708, 1094] width 187 height 44
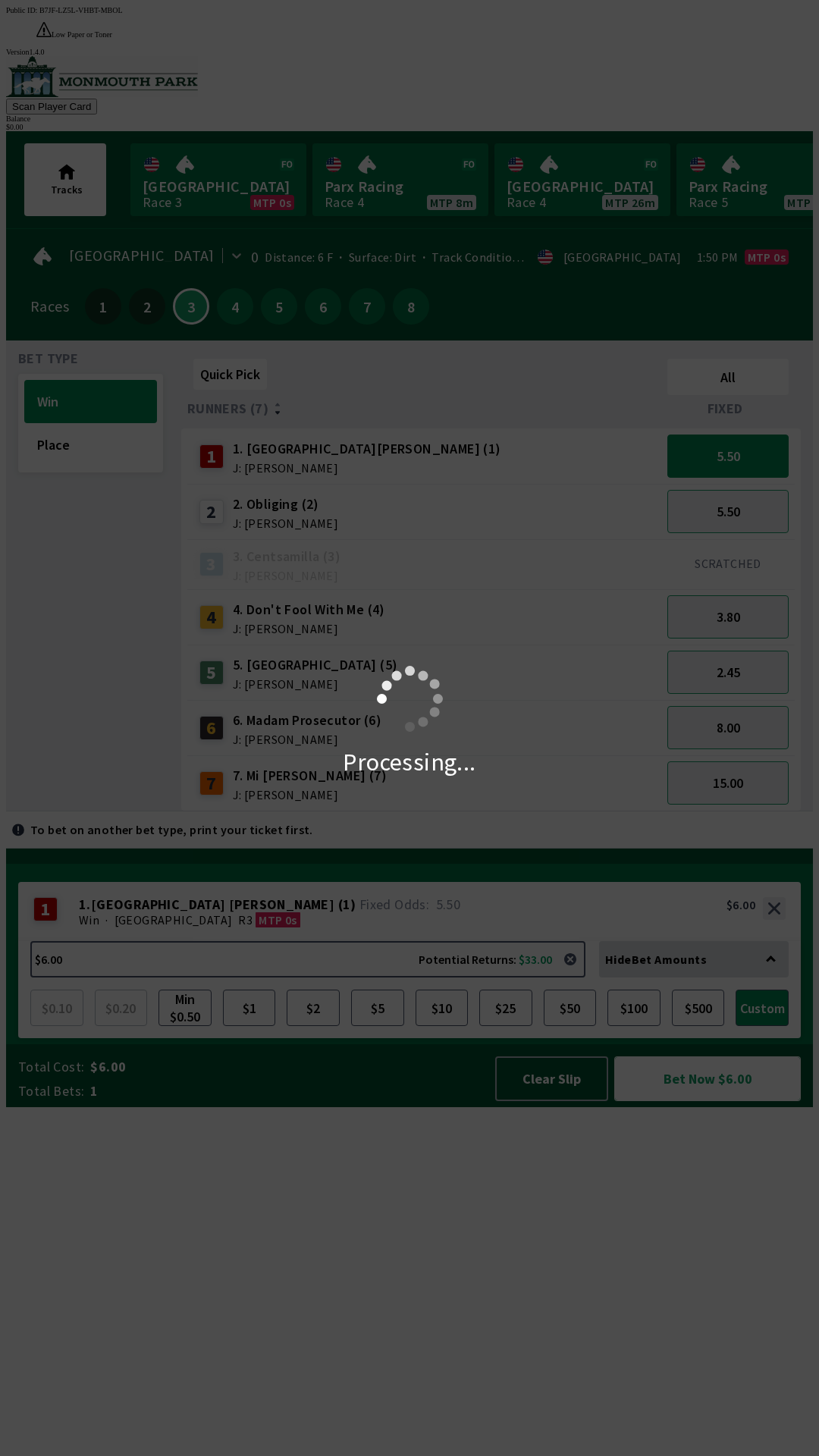
click at [615, 1057] on button "Bet Now $6.00" at bounding box center [708, 1078] width 187 height 44
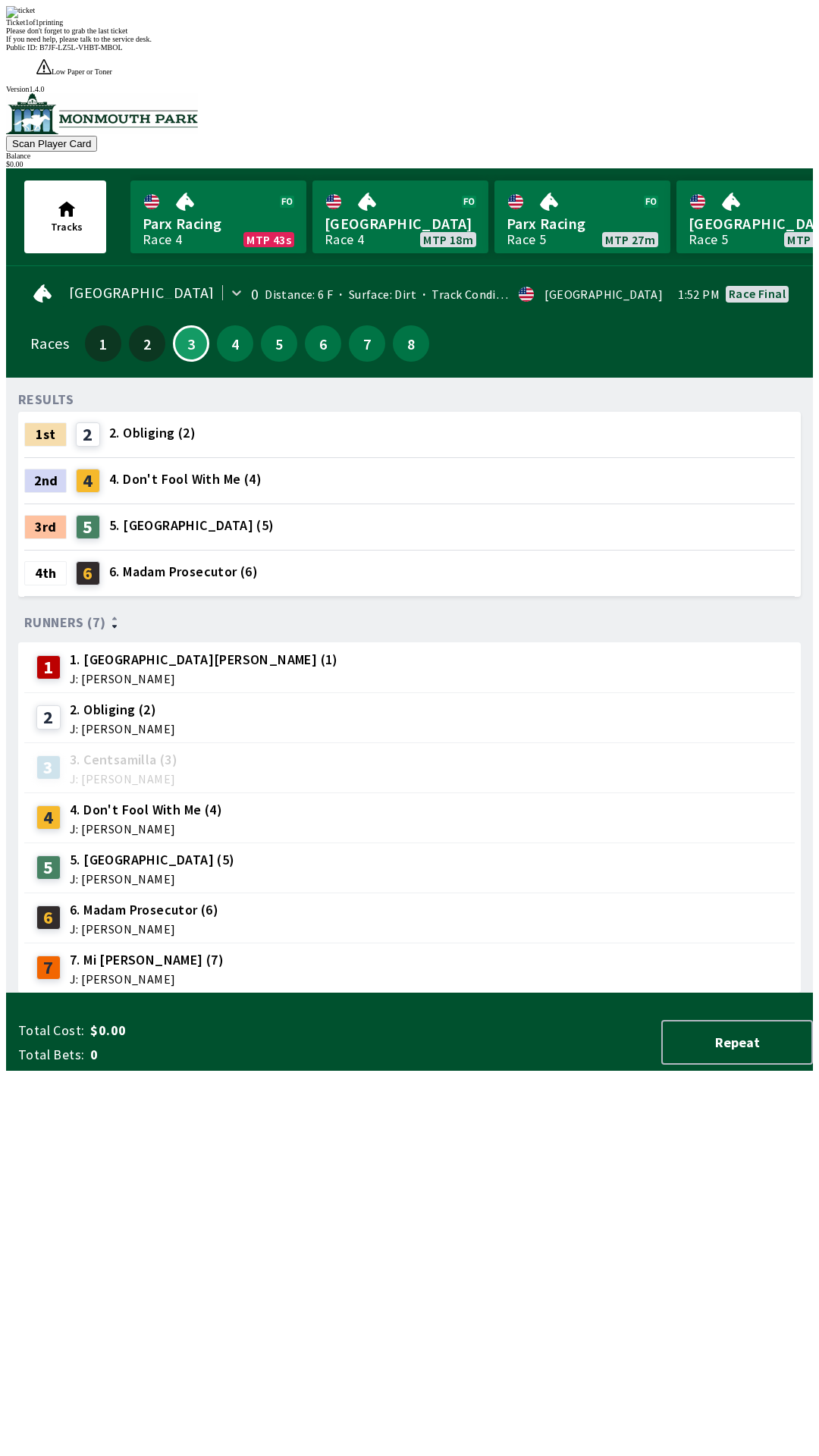
click at [394, 994] on div "RESULTS 1st 2 2. Obliging (2) 2nd 4 4. Don't Fool With Me (4) 3rd 5 5. Tower Tw…" at bounding box center [415, 692] width 795 height 604
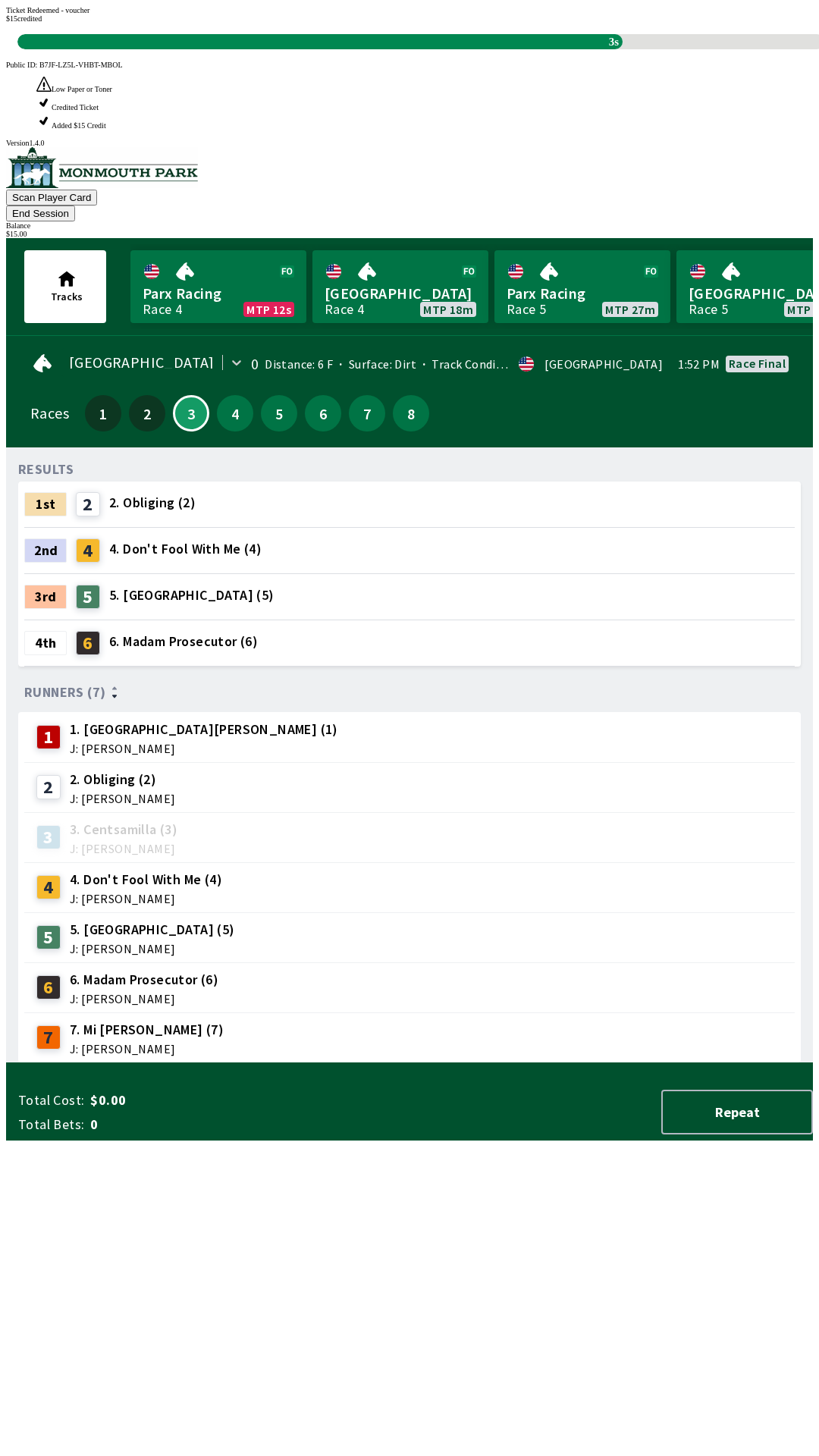
click at [413, 1063] on div "RESULTS 1st 2 2. Obliging (2) 2nd 4 4. Don't Fool With Me (4) 3rd 5 5. Tower Tw…" at bounding box center [415, 761] width 795 height 604
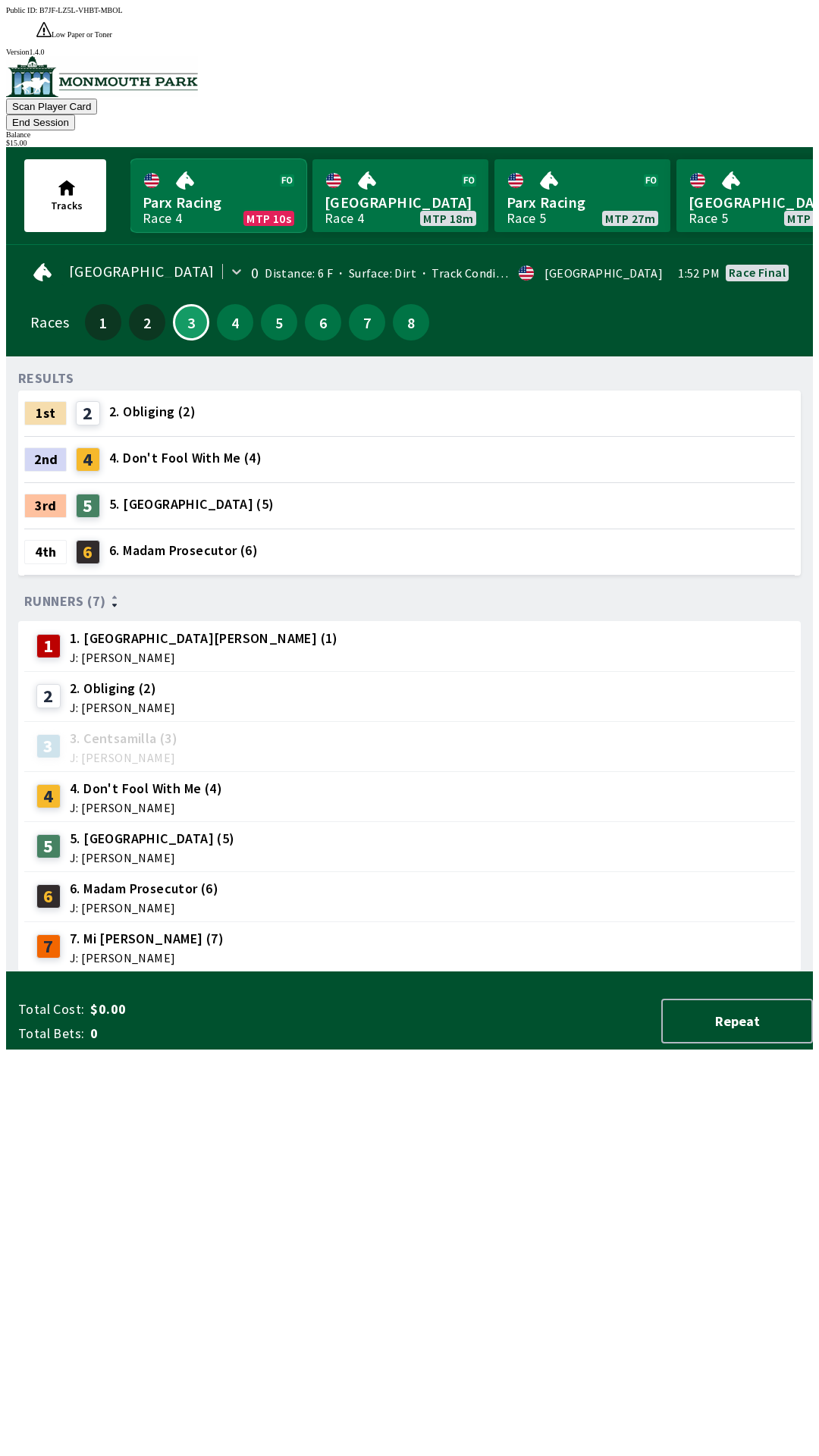
click at [175, 159] on link "Parx Racing Race 4 MTP 10s" at bounding box center [219, 195] width 176 height 73
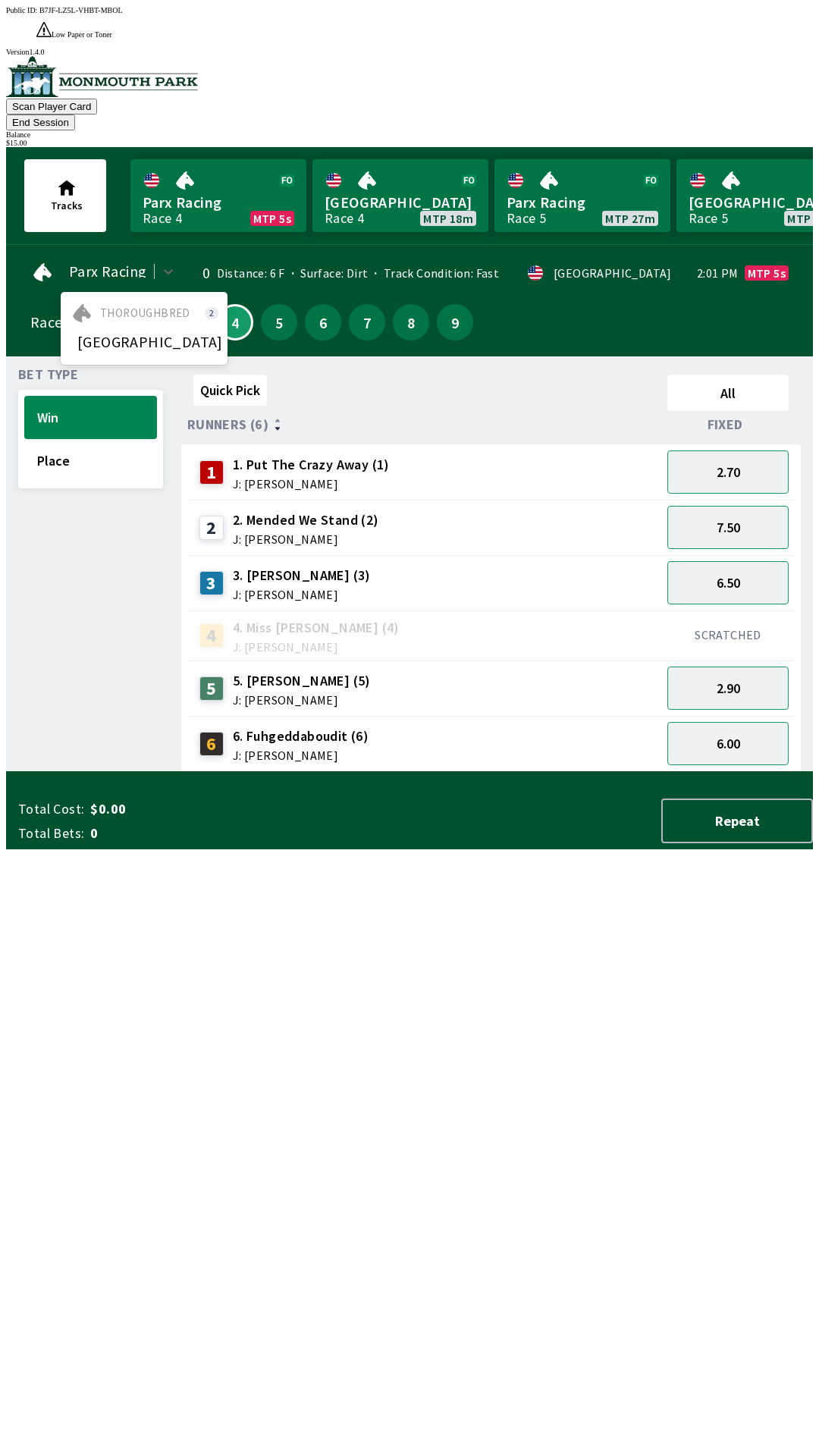
click at [131, 328] on div "[GEOGRAPHIC_DATA]" at bounding box center [143, 342] width 167 height 28
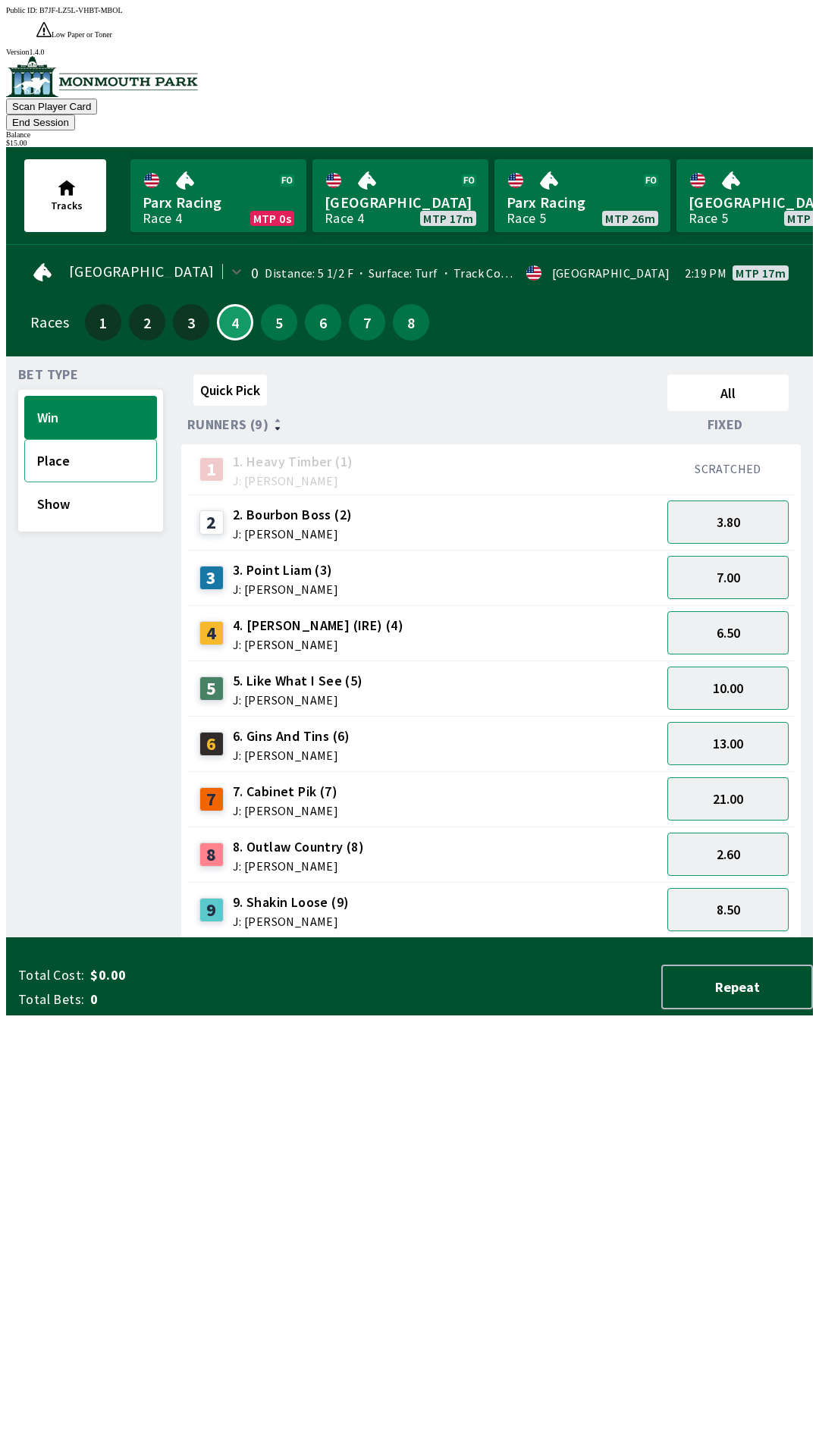
click at [92, 439] on button "Place" at bounding box center [90, 460] width 133 height 44
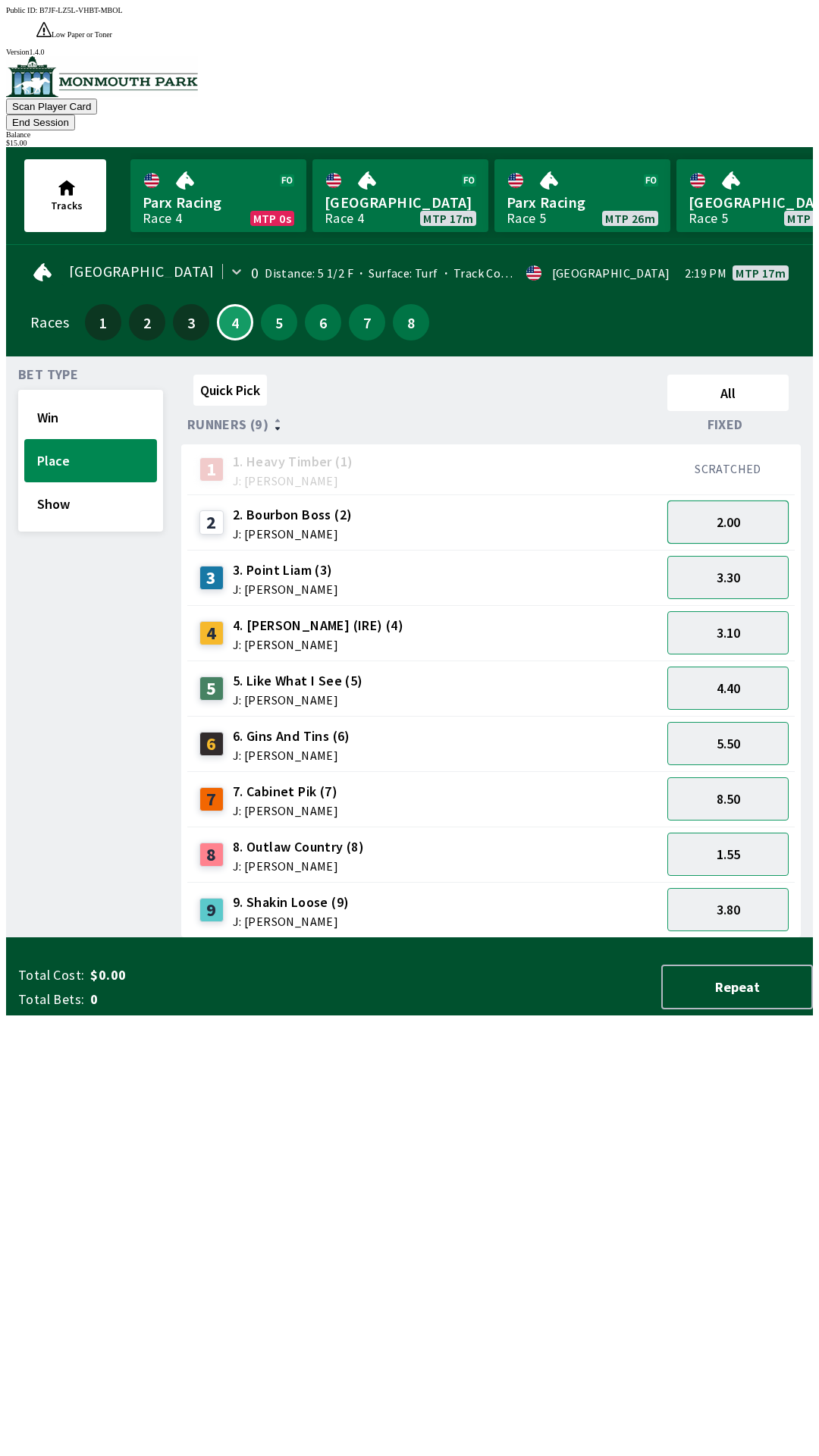
click at [735, 501] on button "2.00" at bounding box center [728, 522] width 121 height 44
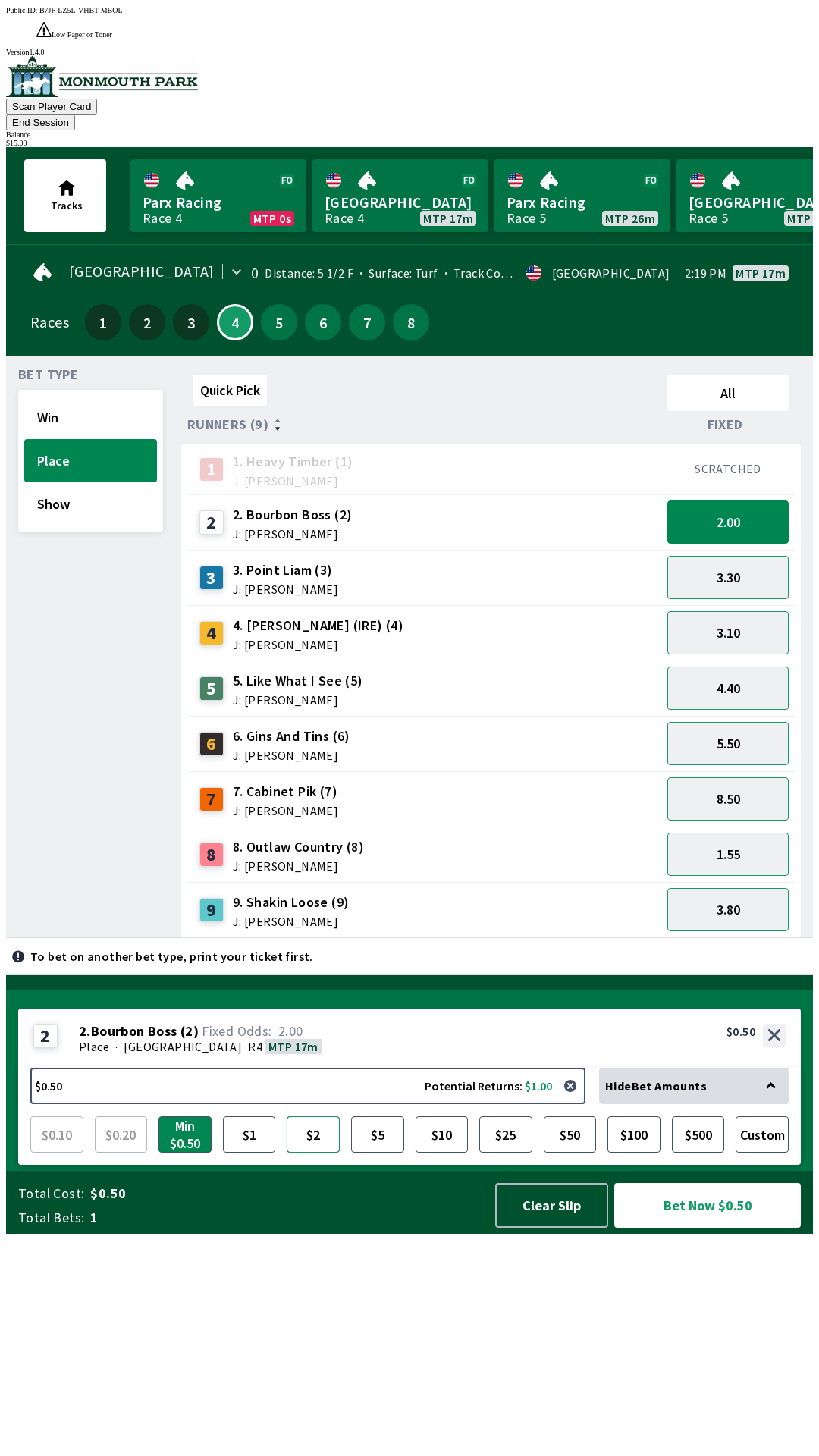
click at [299, 1153] on button "$2" at bounding box center [312, 1134] width 53 height 36
click at [363, 1153] on button "$5" at bounding box center [377, 1134] width 53 height 36
click at [245, 1153] on button "$1" at bounding box center [249, 1134] width 53 height 36
click at [312, 1153] on button "$2" at bounding box center [312, 1134] width 53 height 36
click at [247, 1153] on button "$1" at bounding box center [249, 1134] width 53 height 36
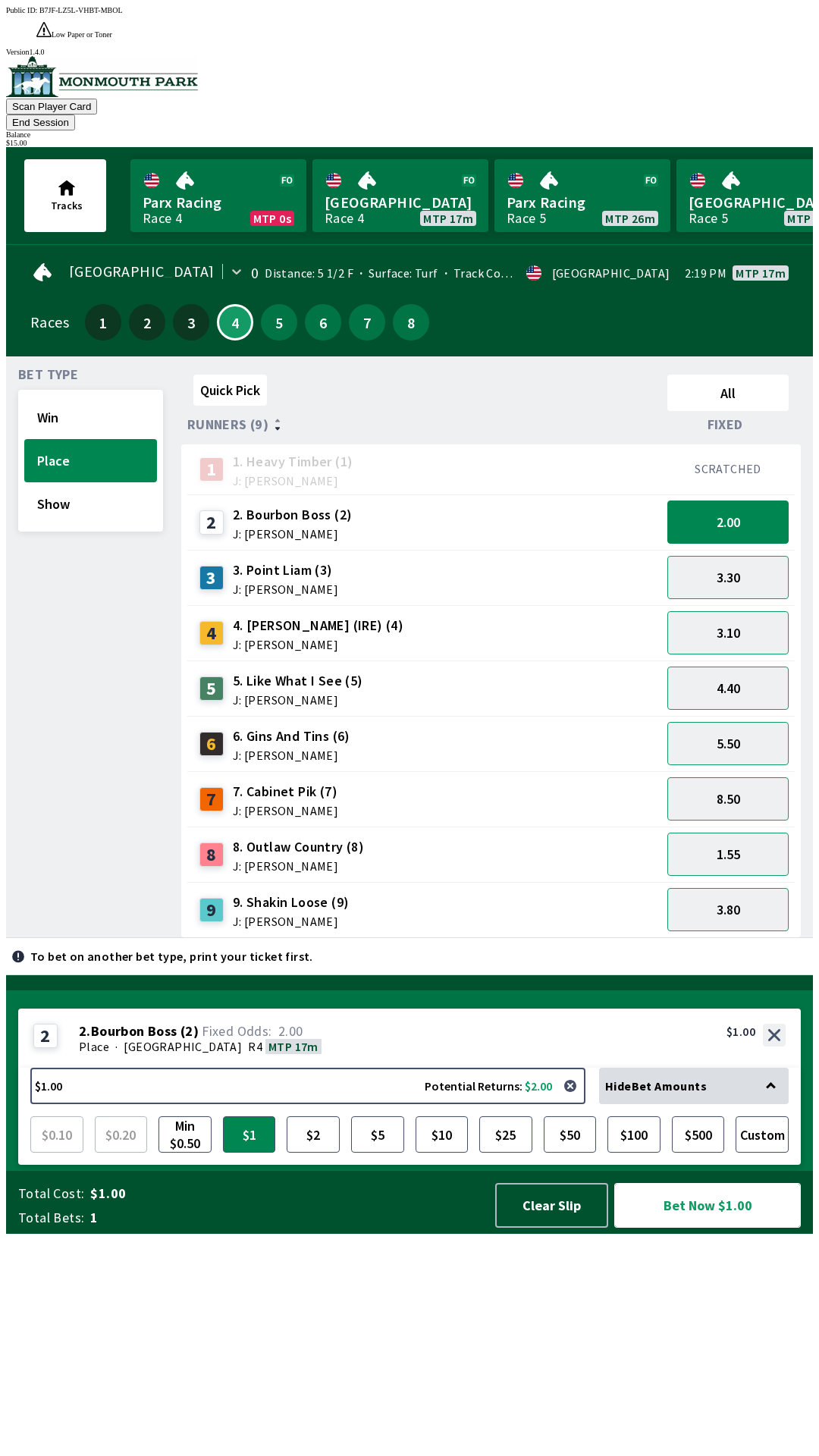
click at [720, 1228] on button "Bet Now $1.00" at bounding box center [708, 1205] width 187 height 44
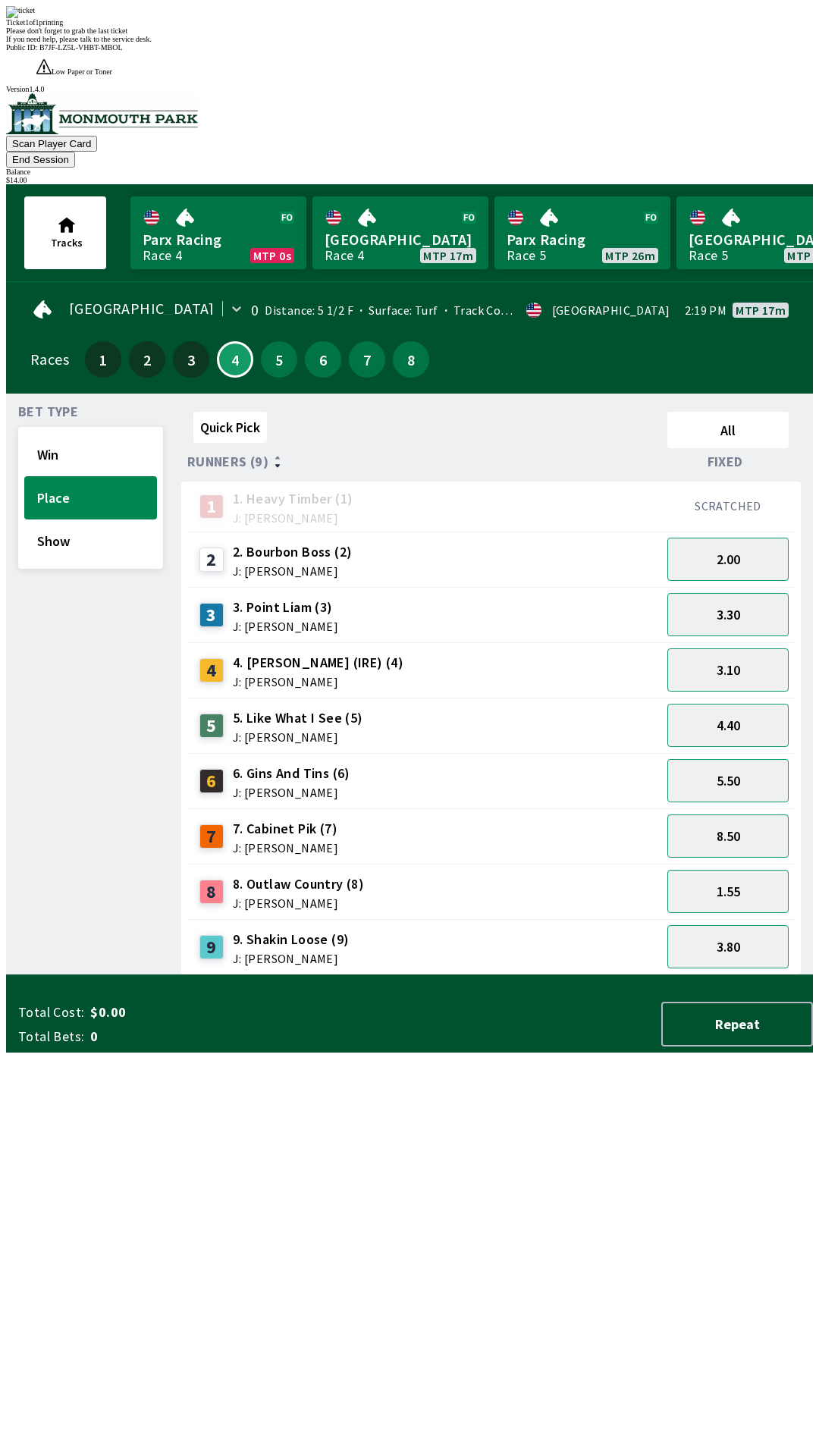
click at [621, 939] on div "Quick Pick All Runners (9) Fixed 1 1. Heavy Timber (1) J: Joezer [PERSON_NAME] …" at bounding box center [497, 691] width 632 height 569
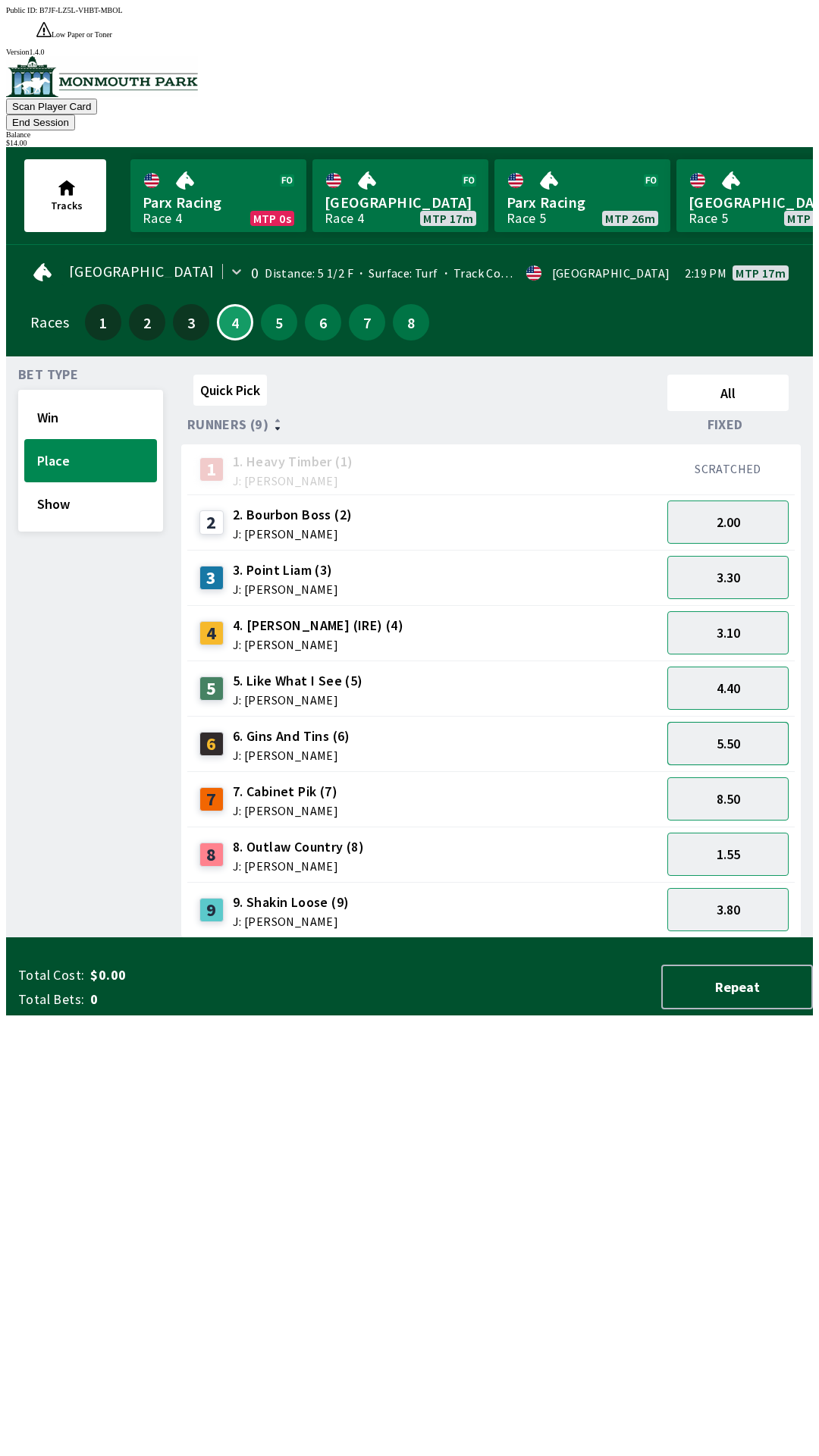
click at [748, 722] on button "5.50" at bounding box center [728, 743] width 121 height 44
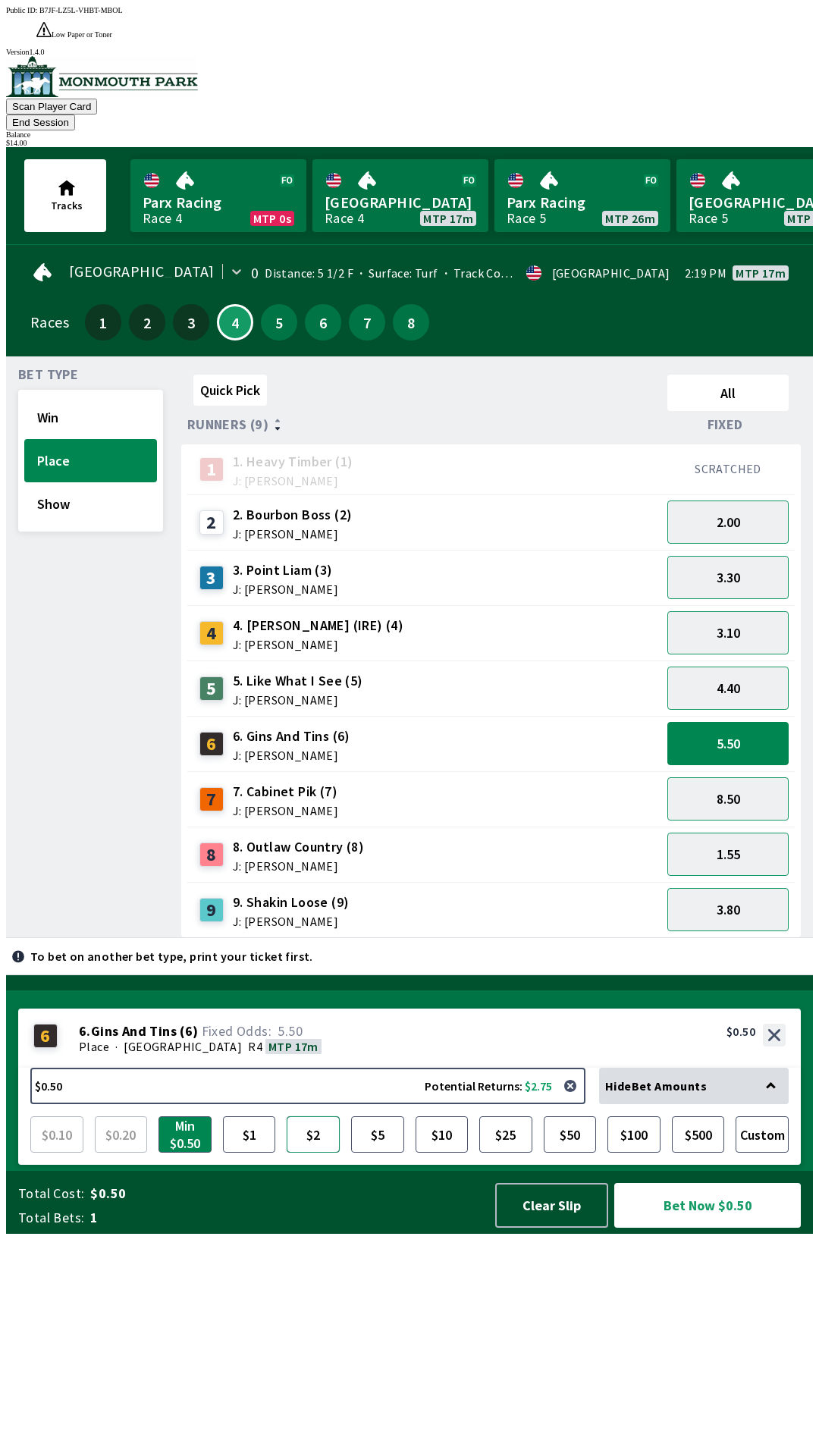
click at [315, 1153] on button "$2" at bounding box center [312, 1134] width 53 height 36
click at [704, 1228] on button "Bet Now $2.00" at bounding box center [708, 1205] width 187 height 44
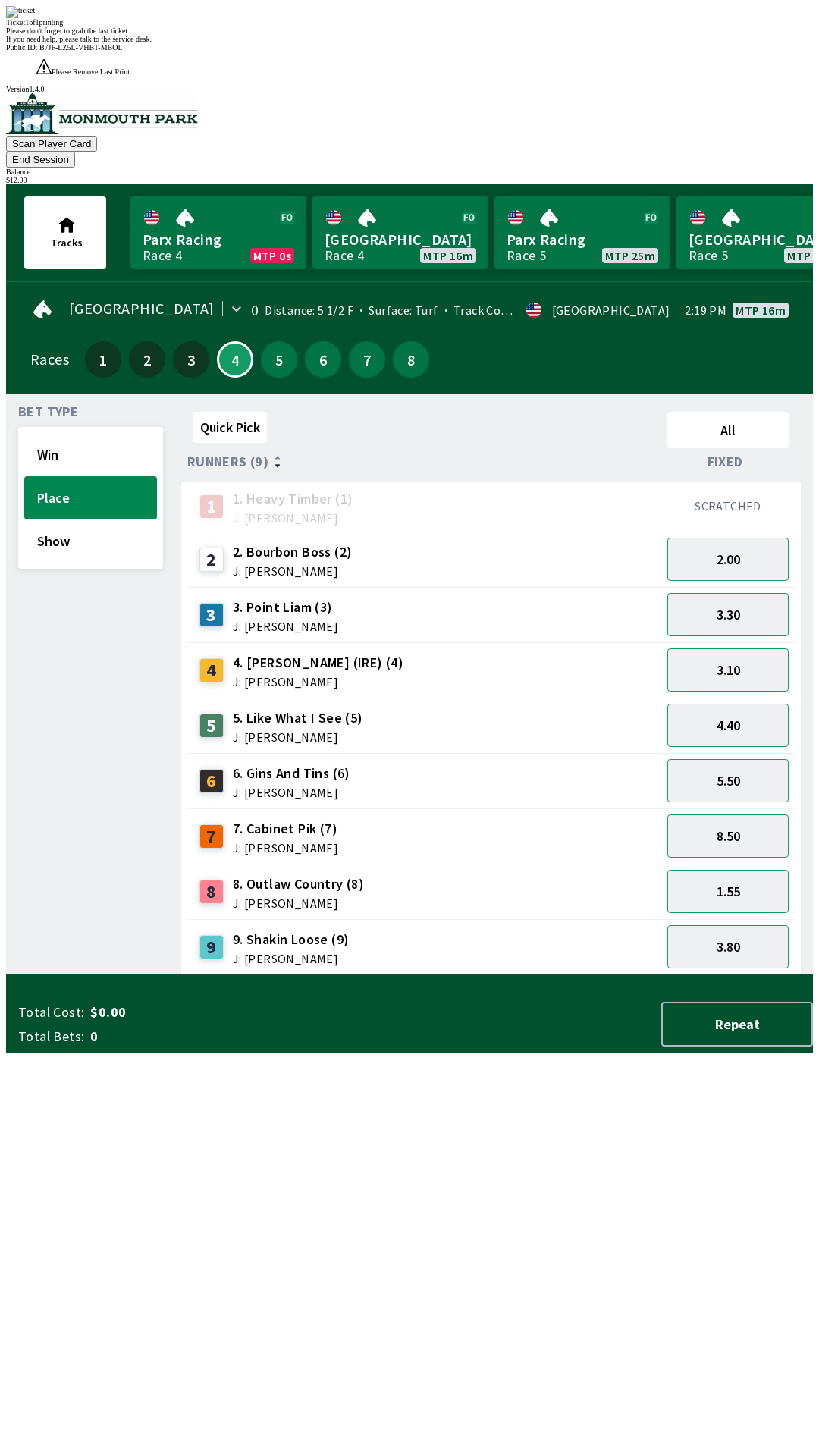
click at [641, 975] on div "Quick Pick All Runners (9) Fixed 1 1. Heavy Timber (1) J: Joezer [PERSON_NAME] …" at bounding box center [497, 691] width 632 height 569
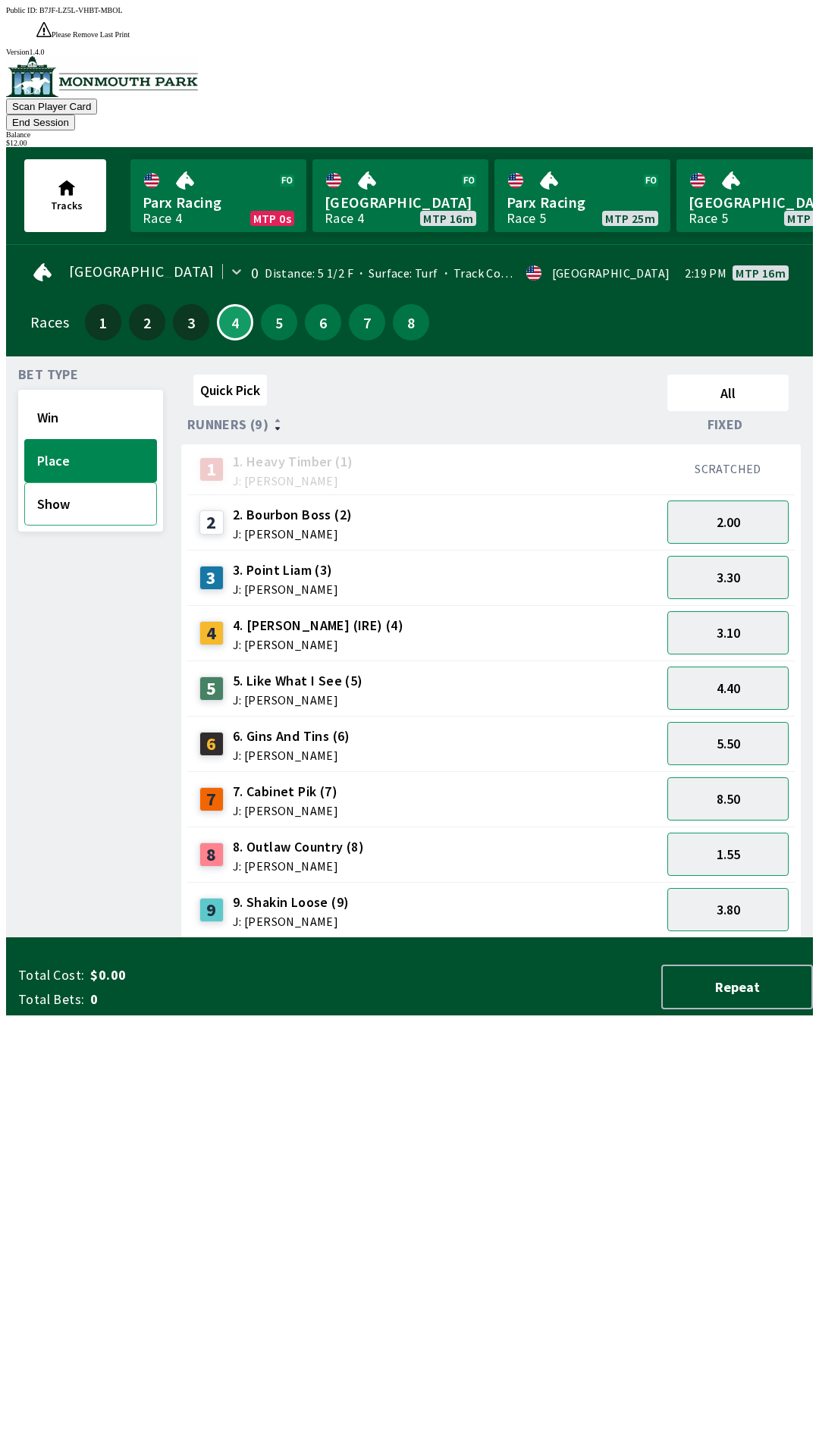
click at [116, 482] on button "Show" at bounding box center [90, 504] width 133 height 44
click at [761, 666] on button "2.50" at bounding box center [728, 688] width 121 height 44
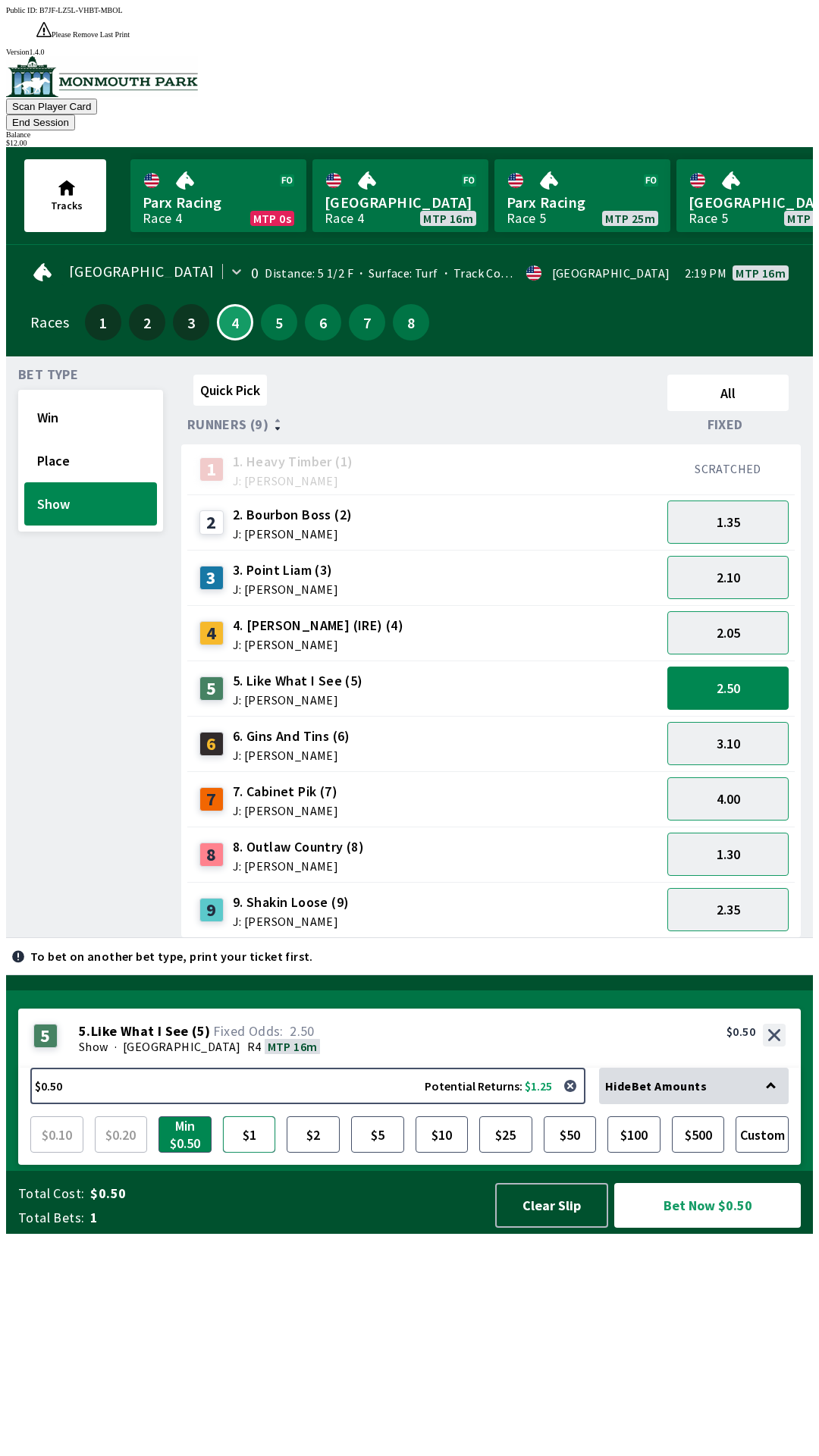
click at [242, 1153] on button "$1" at bounding box center [249, 1134] width 53 height 36
click at [718, 1228] on button "Bet Now $1.00" at bounding box center [708, 1205] width 187 height 44
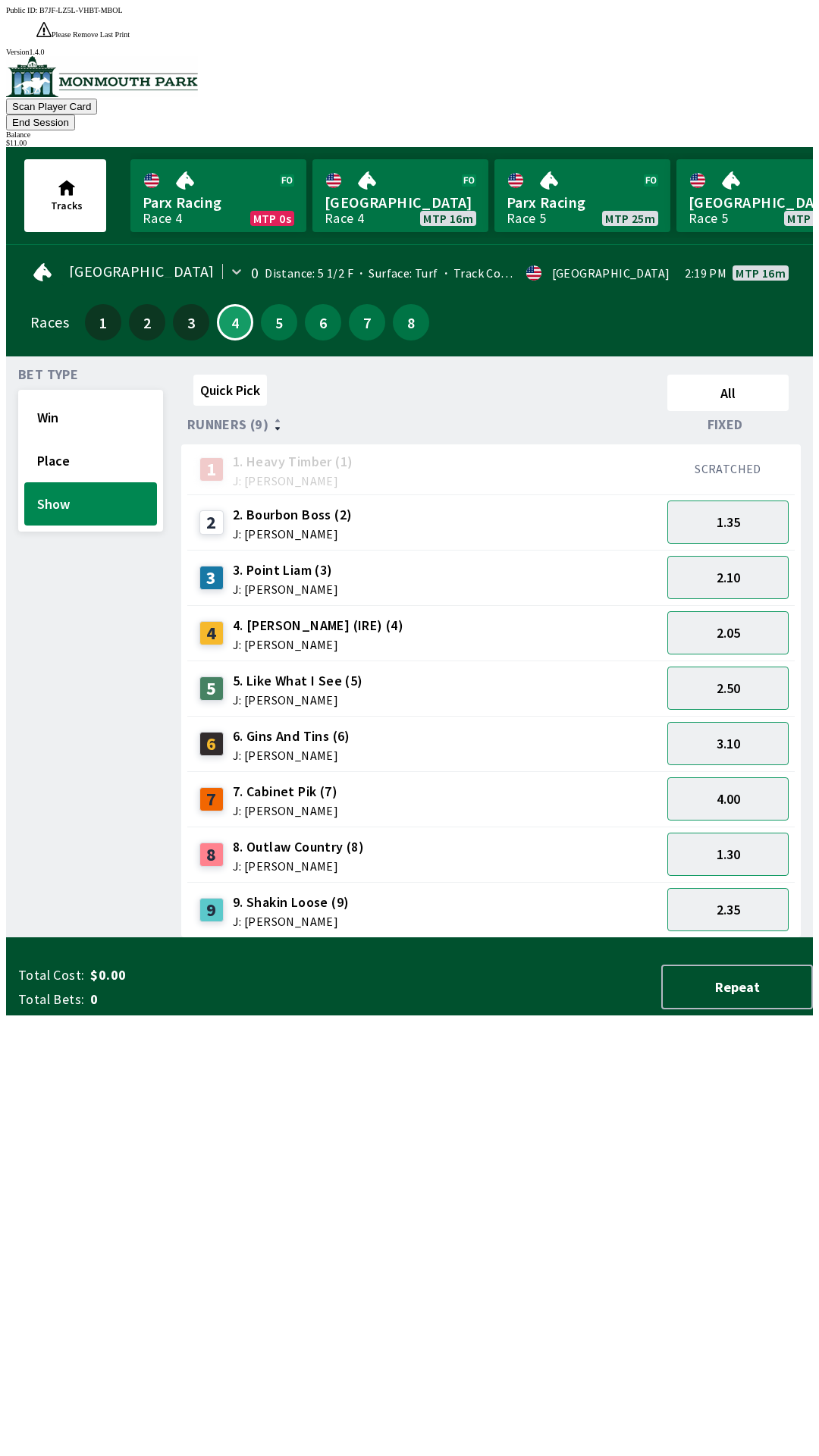
click at [528, 939] on div "Quick Pick All Runners (9) Fixed 1 1. Heavy Timber (1) J: Joezer [PERSON_NAME] …" at bounding box center [497, 653] width 632 height 569
click at [75, 115] on button "End Session" at bounding box center [40, 122] width 69 height 16
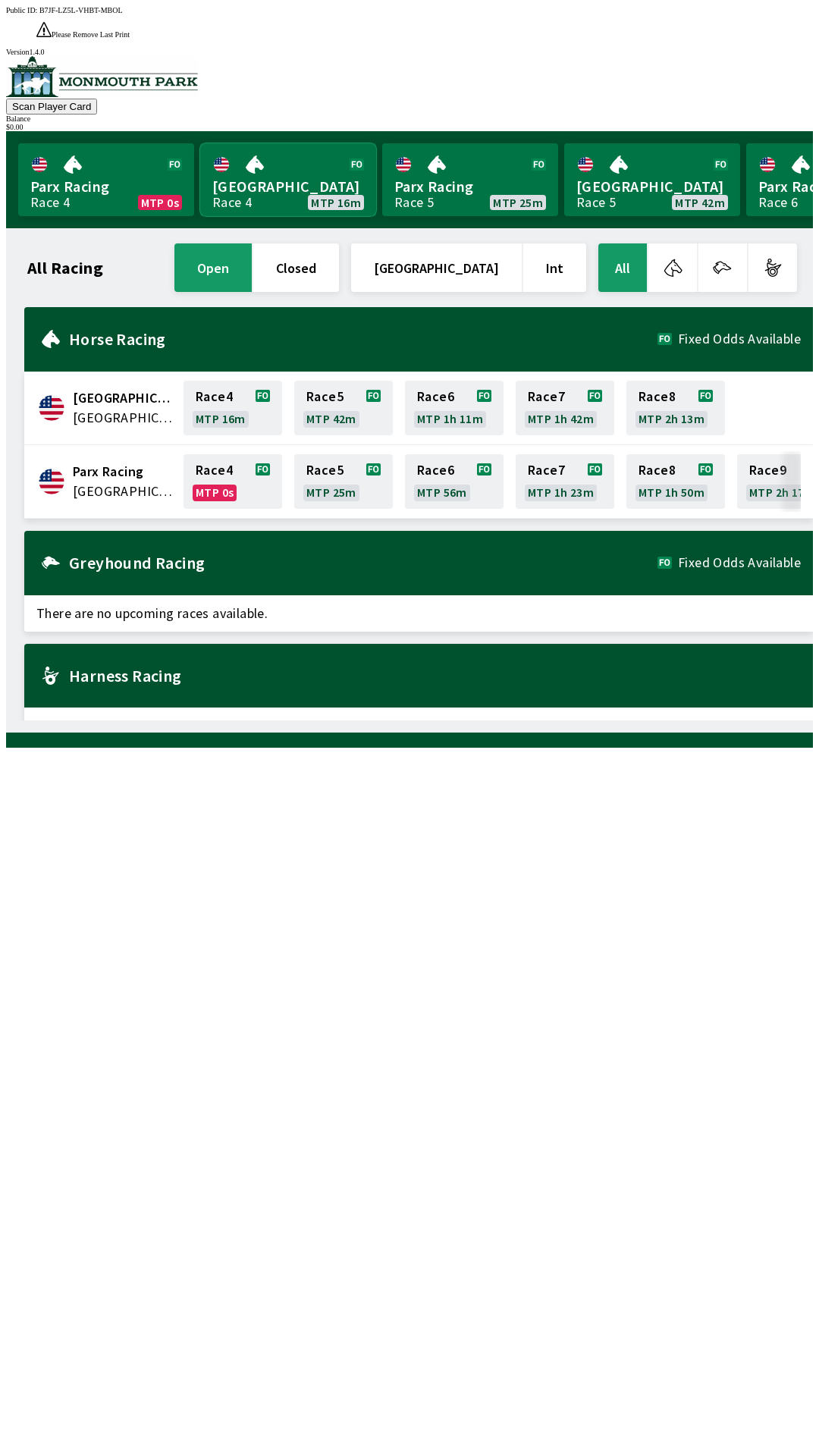
click at [274, 143] on link "Monmouth Park Race 4 MTP 16m" at bounding box center [288, 179] width 176 height 73
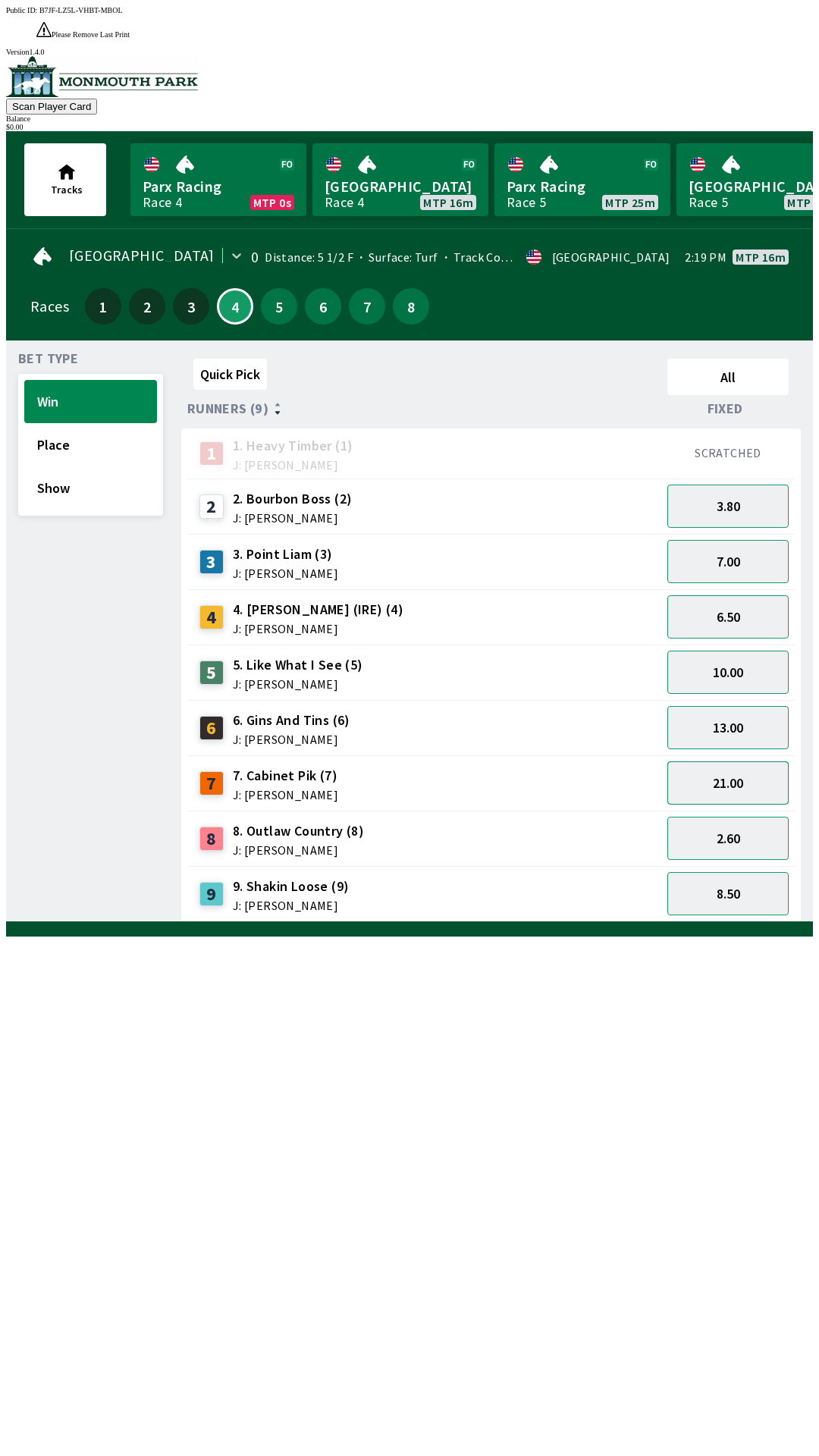
click at [692, 762] on button "21.00" at bounding box center [728, 783] width 121 height 44
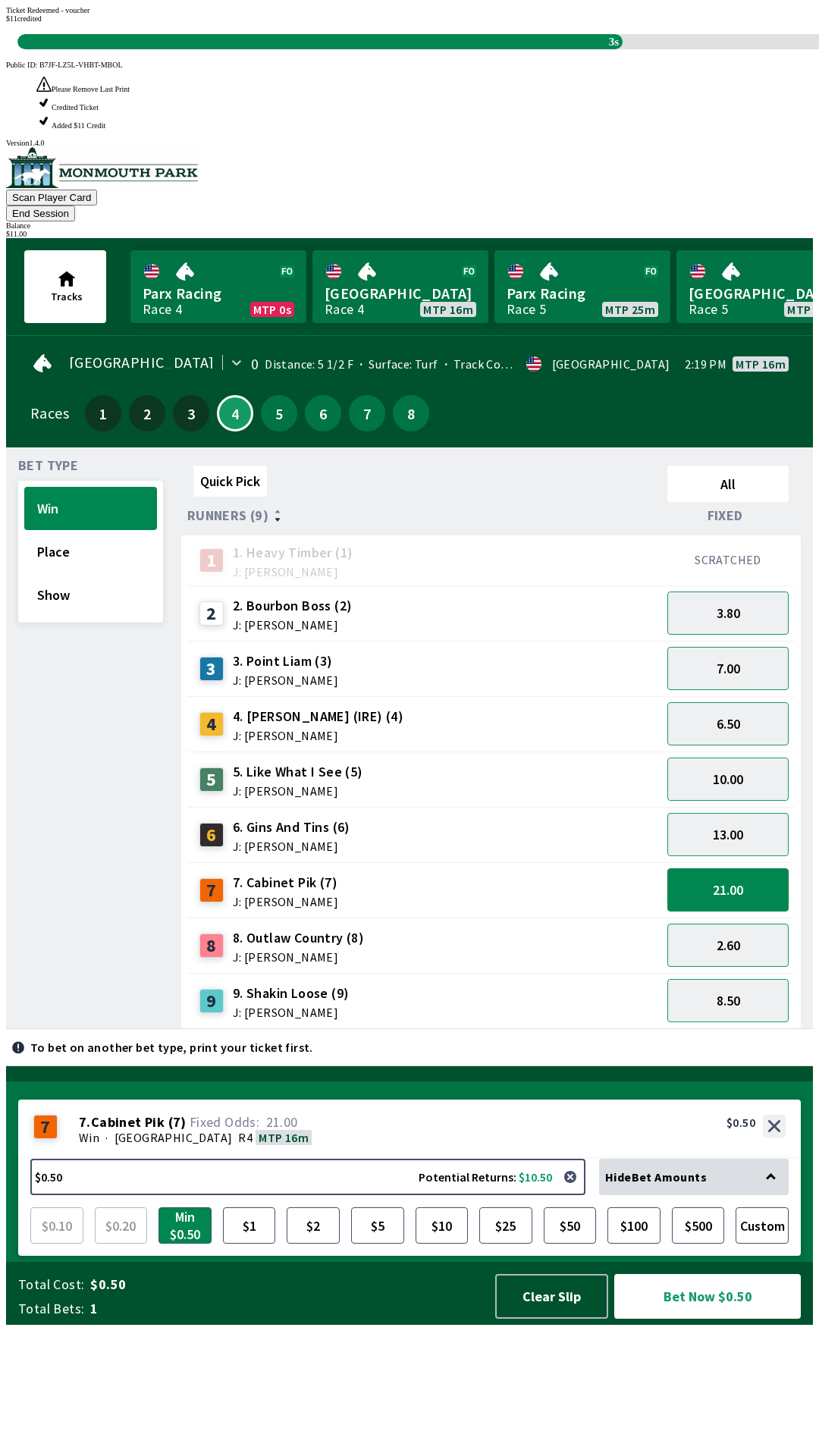
click at [344, 992] on div "Quick Pick All Runners (9) Fixed 1 1. Heavy Timber (1) J: Joezer [PERSON_NAME] …" at bounding box center [497, 744] width 632 height 569
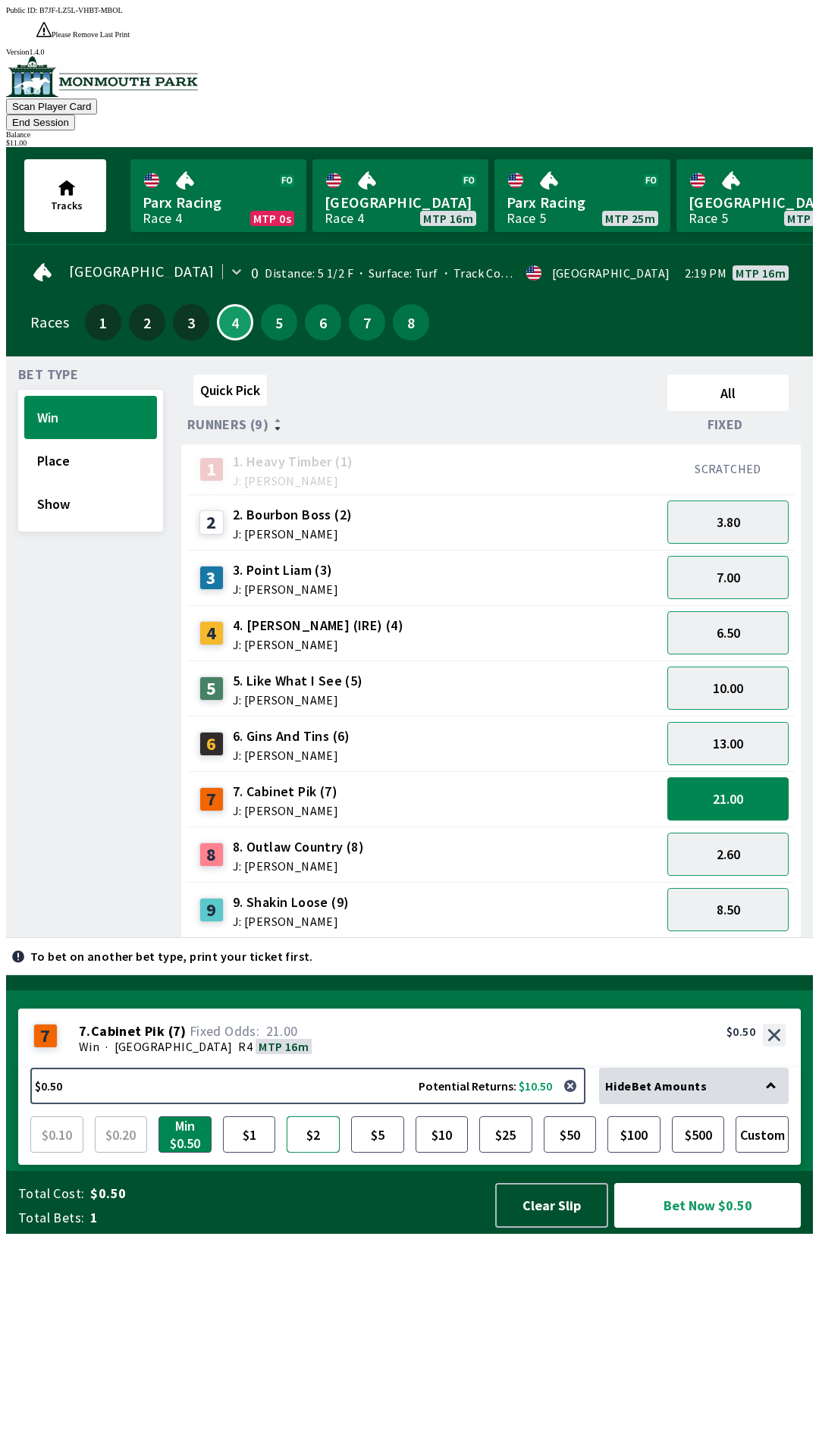
click at [312, 1153] on button "$2" at bounding box center [312, 1134] width 53 height 36
click at [692, 1228] on button "Bet Now $2.00" at bounding box center [708, 1205] width 187 height 44
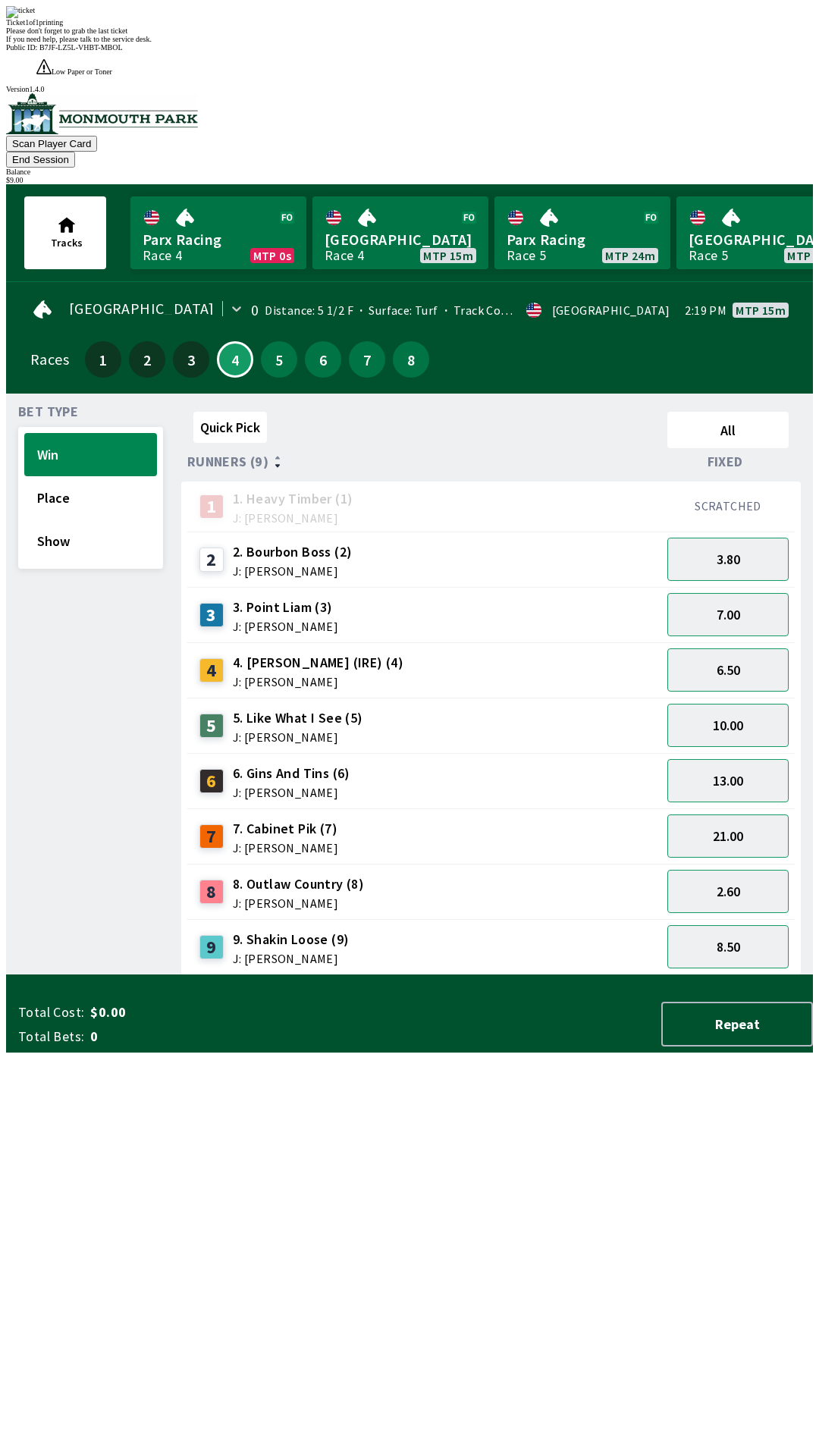
click at [513, 975] on div "Quick Pick All Runners (9) Fixed 1 1. Heavy Timber (1) J: Joezer [PERSON_NAME] …" at bounding box center [497, 691] width 632 height 569
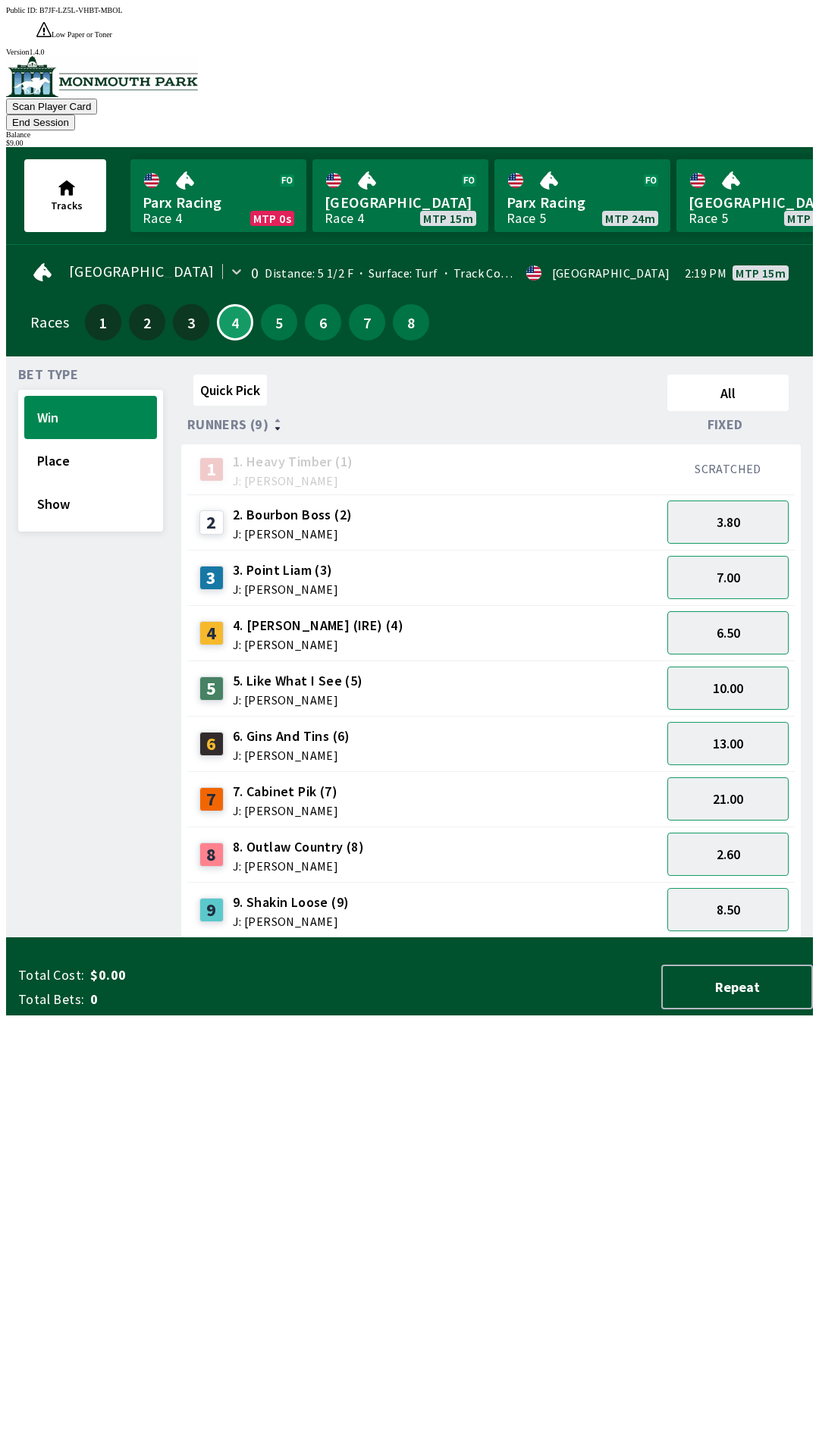
click at [75, 115] on button "End Session" at bounding box center [40, 122] width 69 height 16
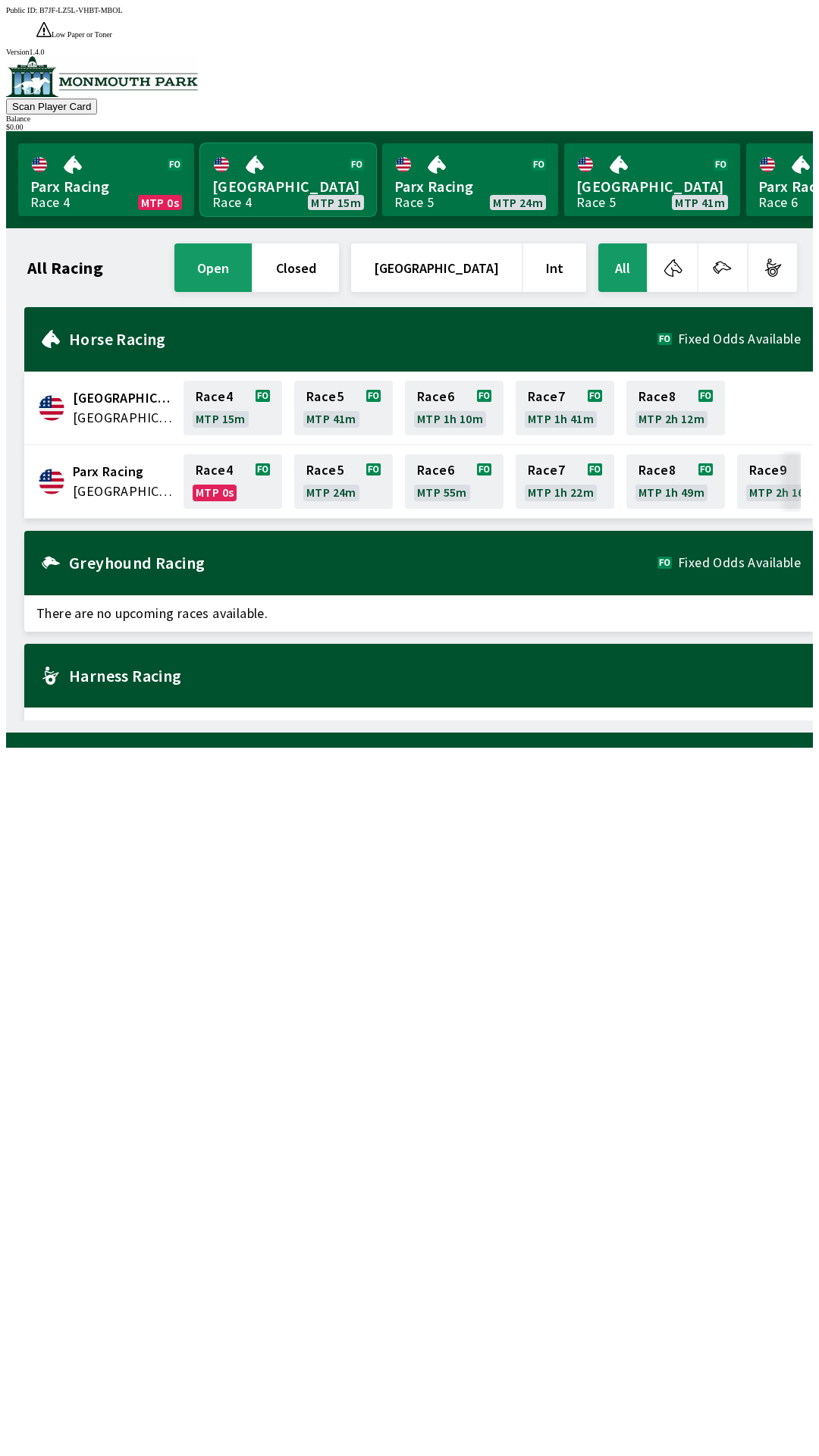
click at [254, 179] on link "Monmouth Park Race 4 MTP 15m" at bounding box center [288, 179] width 176 height 73
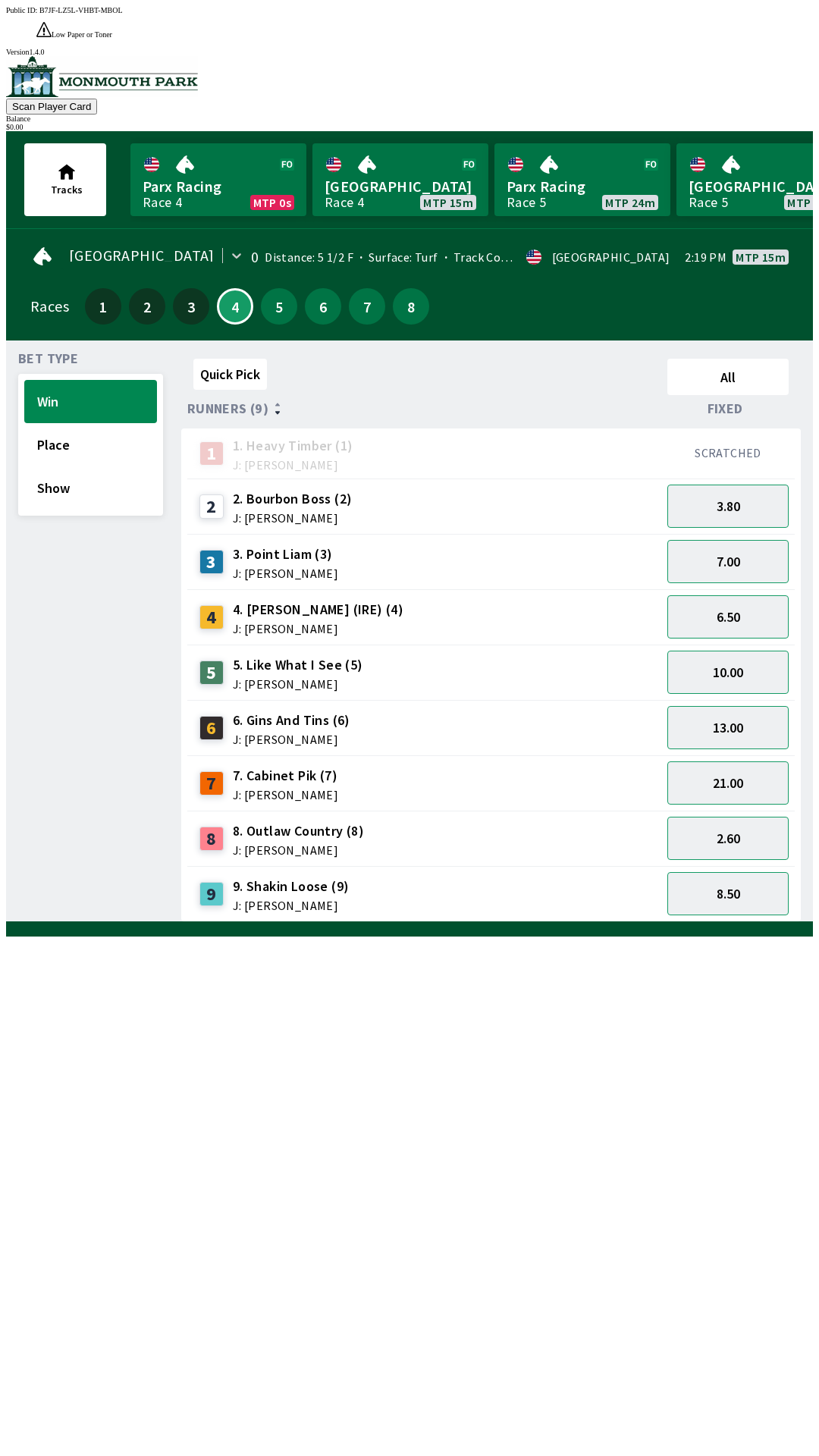
click at [389, 820] on div "8 8. Outlaw Country (8) J: [PERSON_NAME]" at bounding box center [425, 838] width 462 height 38
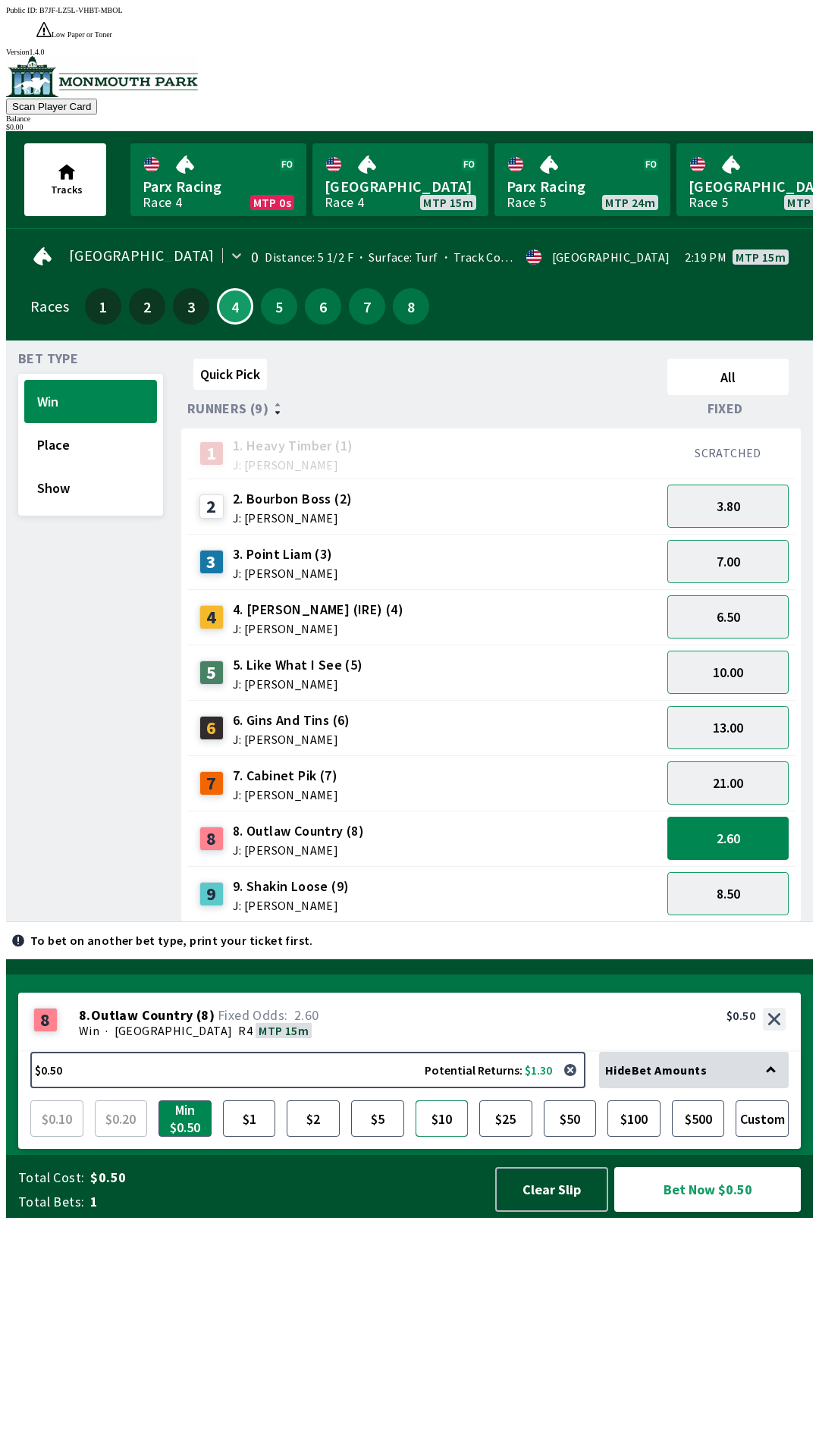
click at [434, 1137] on button "$10" at bounding box center [441, 1118] width 53 height 36
click at [447, 1137] on button "$10" at bounding box center [441, 1118] width 53 height 36
click at [440, 1137] on button "$10" at bounding box center [441, 1118] width 53 height 36
click at [781, 1137] on button "Custom" at bounding box center [762, 1118] width 53 height 36
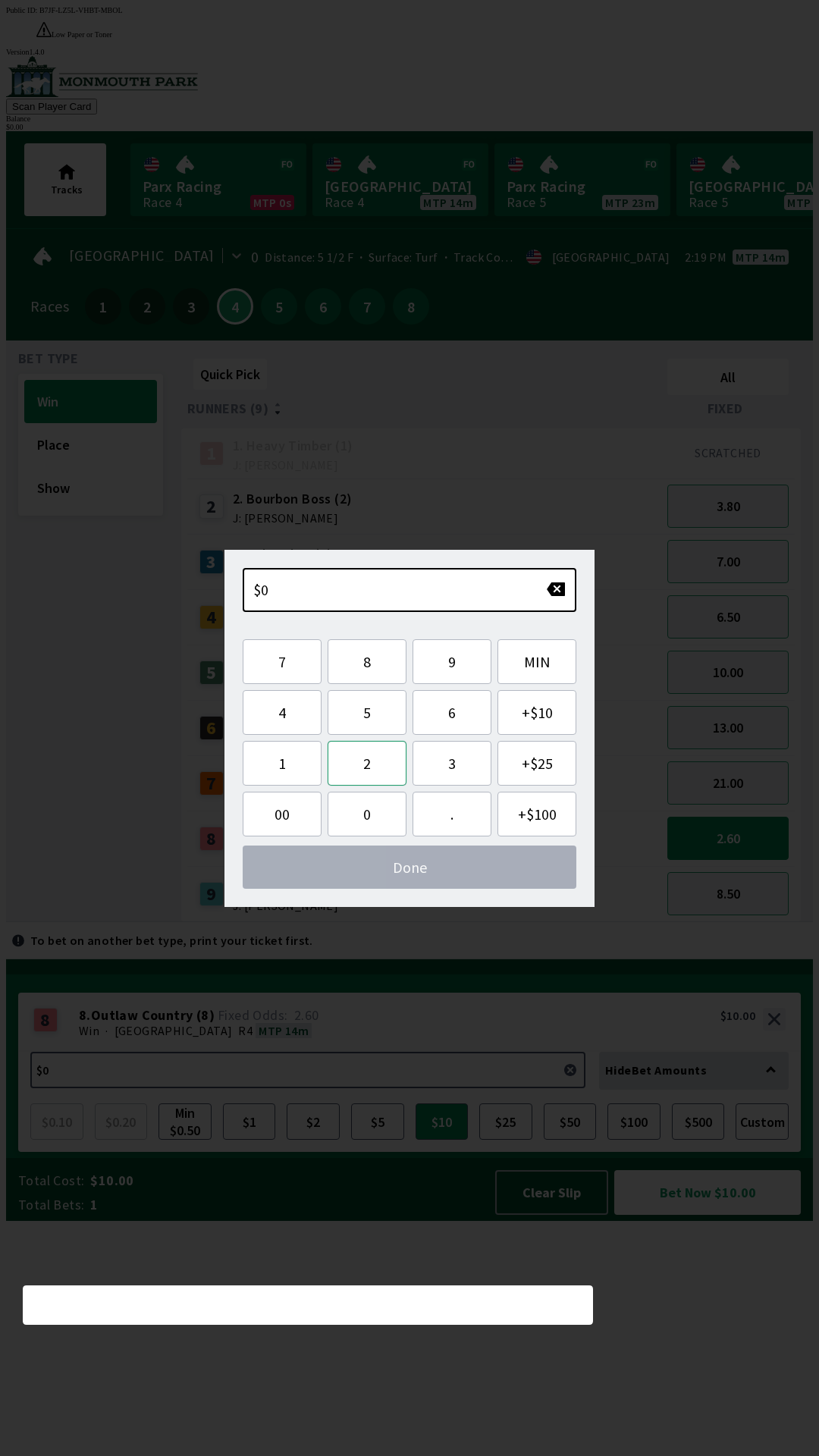
click at [380, 764] on button "2" at bounding box center [367, 763] width 79 height 44
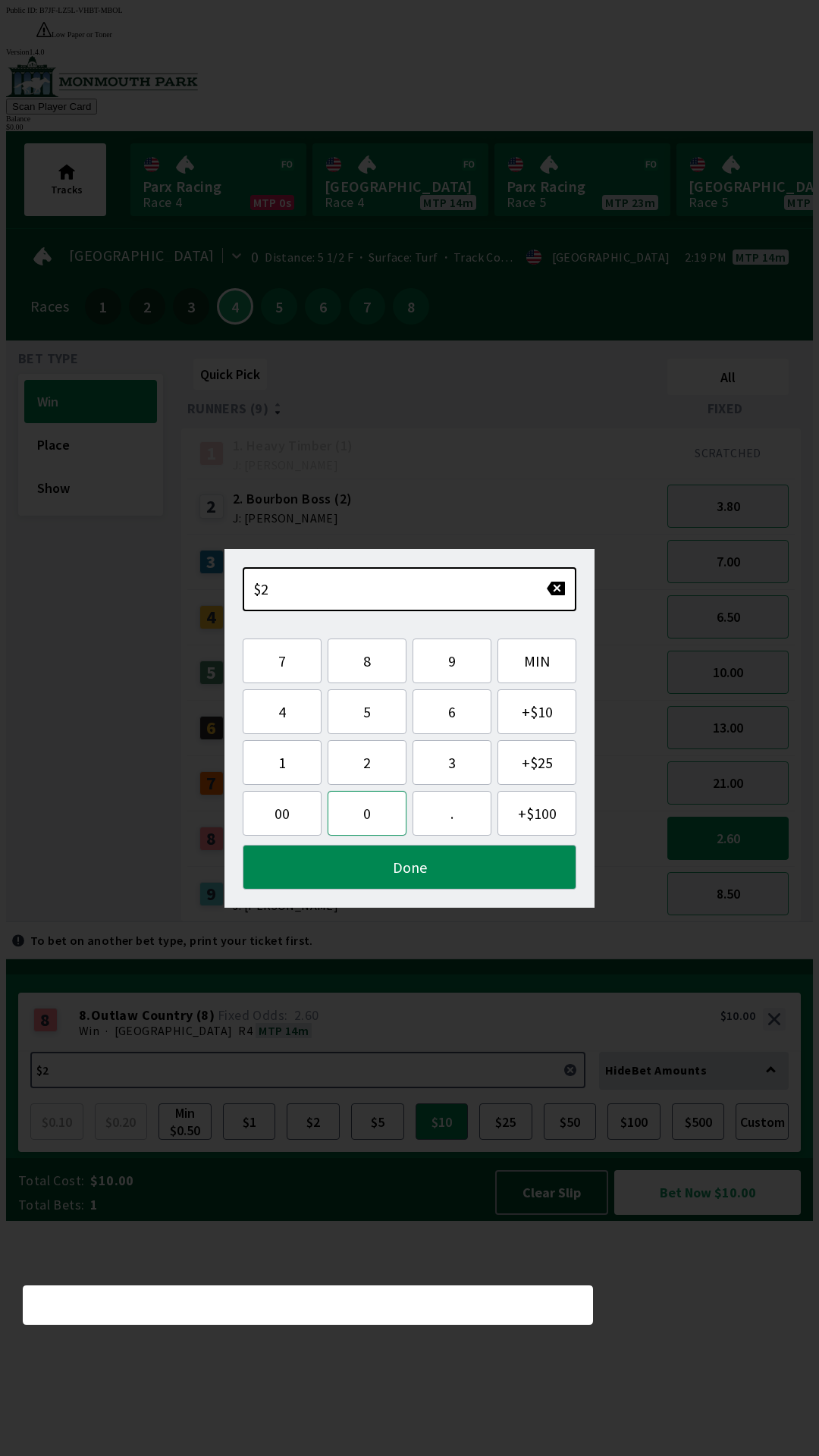
click at [358, 824] on button "0" at bounding box center [367, 813] width 79 height 44
click at [472, 884] on button "Done" at bounding box center [410, 867] width 334 height 44
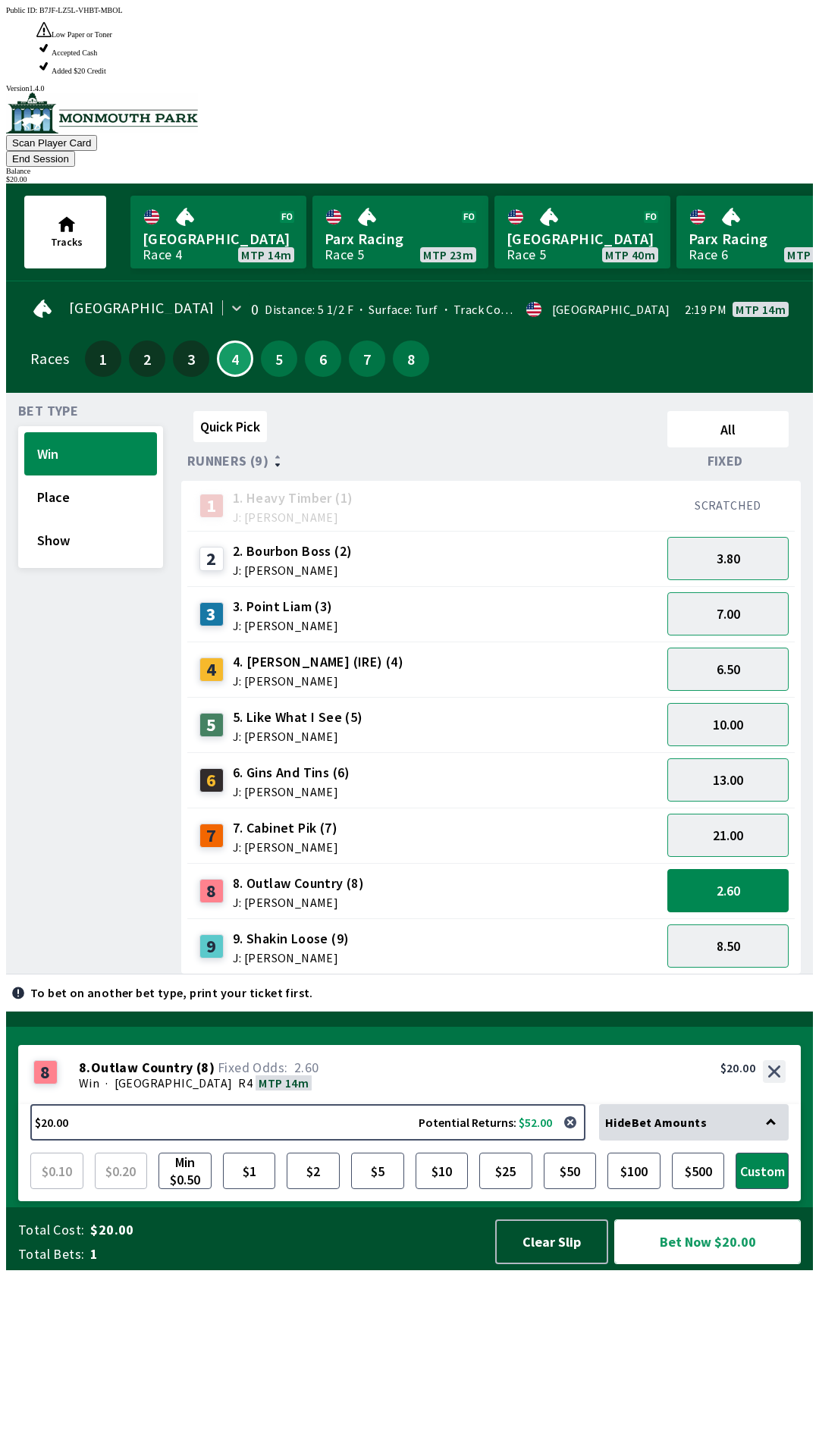
click at [723, 1264] on button "Bet Now $20.00" at bounding box center [708, 1242] width 187 height 44
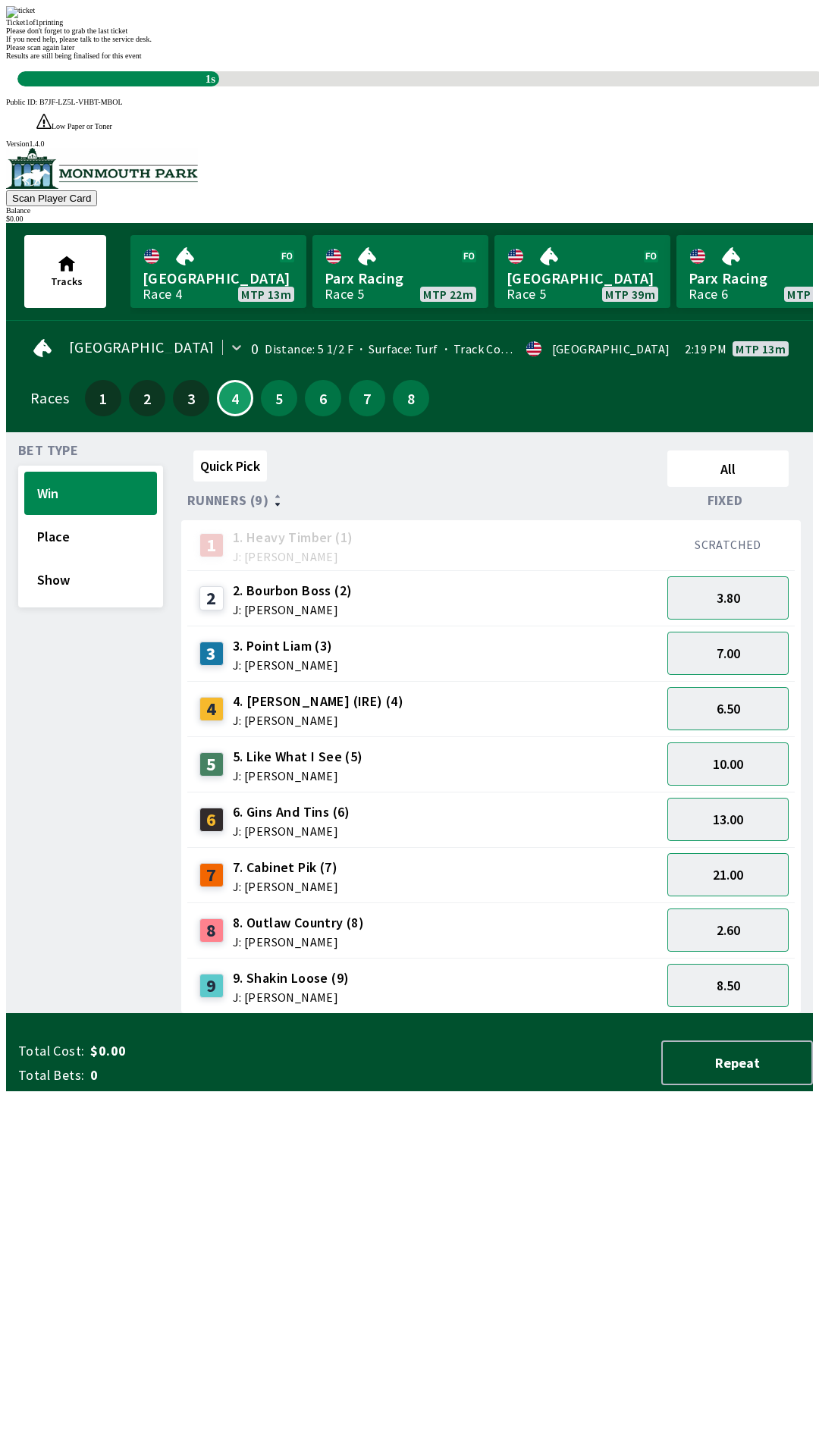
click at [257, 1014] on div "Quick Pick All Runners (9) Fixed 1 1. Heavy Timber (1) J: Joezer [PERSON_NAME] …" at bounding box center [497, 729] width 632 height 569
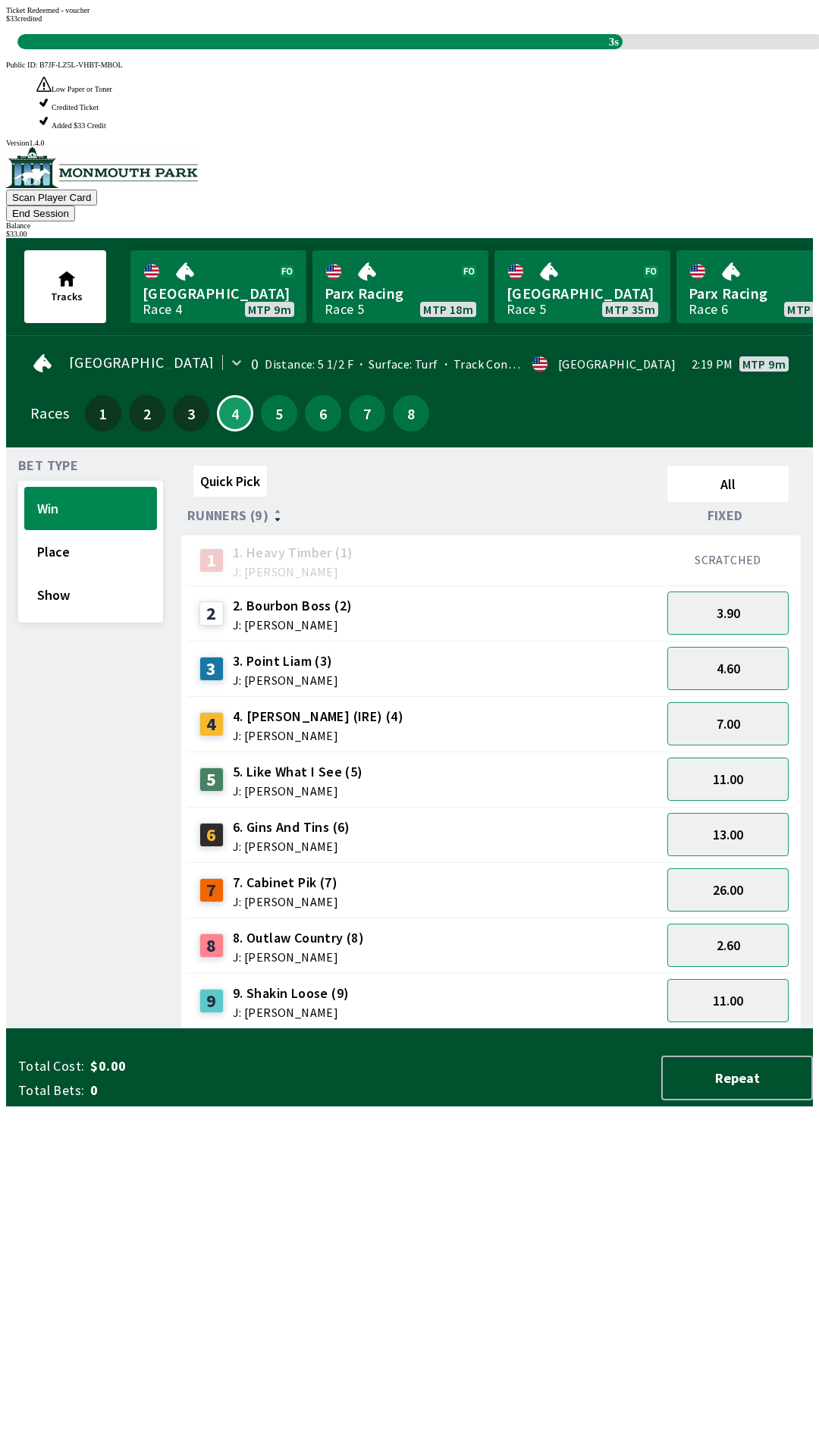
click at [616, 1029] on div "Quick Pick All Runners (9) Fixed 1 1. Heavy Timber (1) J: Joezer [PERSON_NAME] …" at bounding box center [497, 744] width 632 height 569
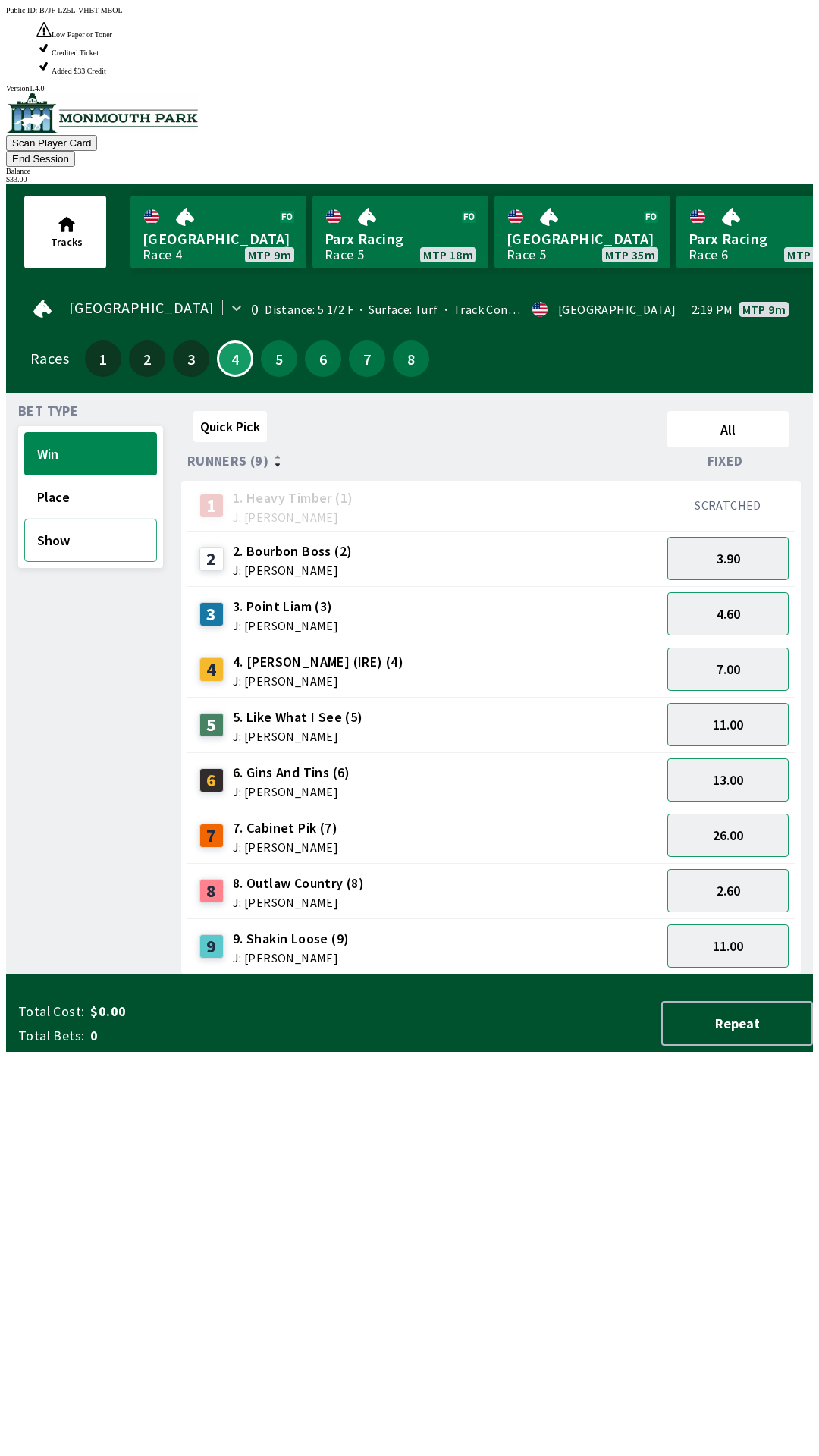
click at [49, 519] on button "Show" at bounding box center [90, 541] width 133 height 44
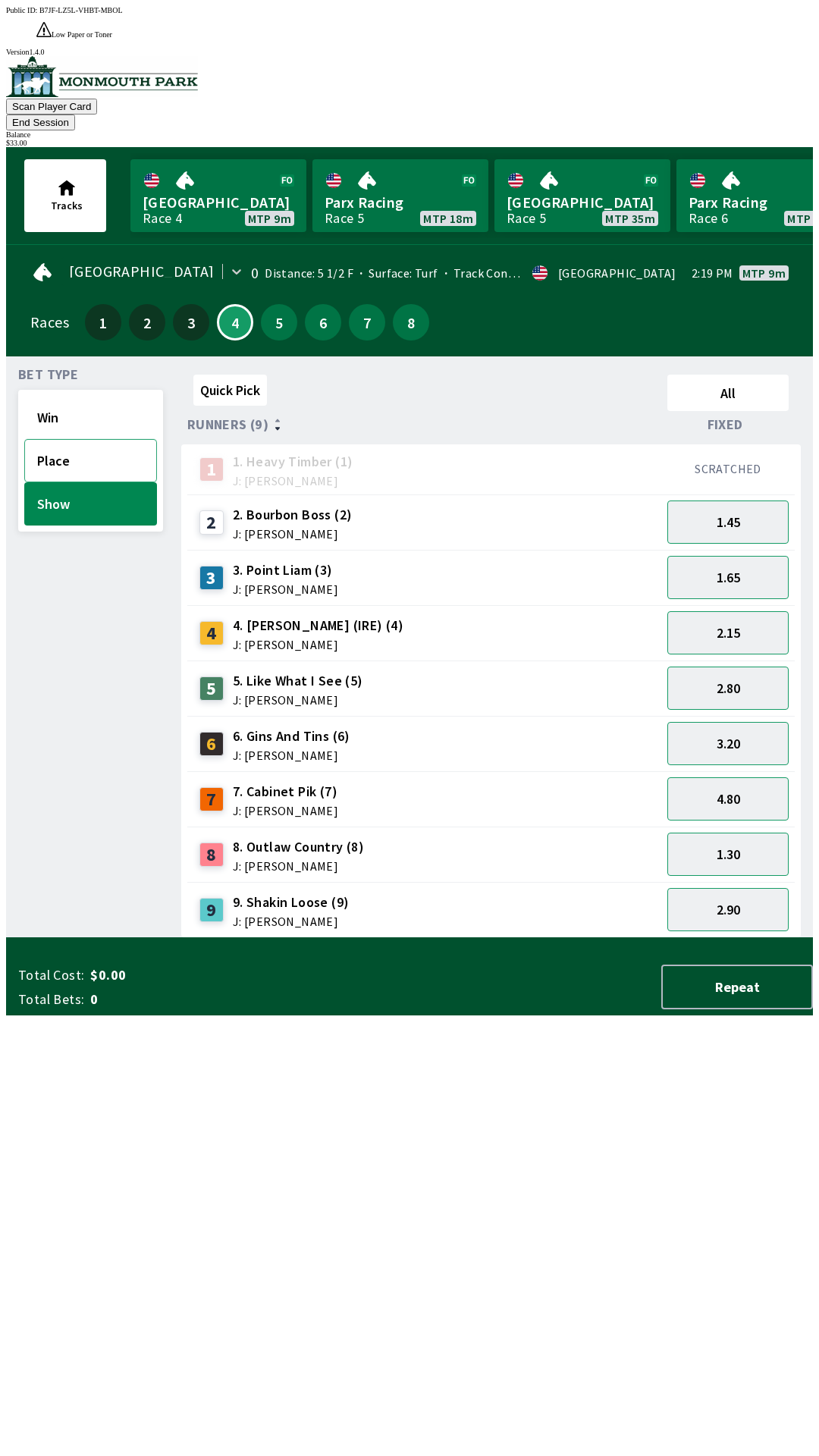
click at [59, 439] on button "Place" at bounding box center [90, 460] width 133 height 44
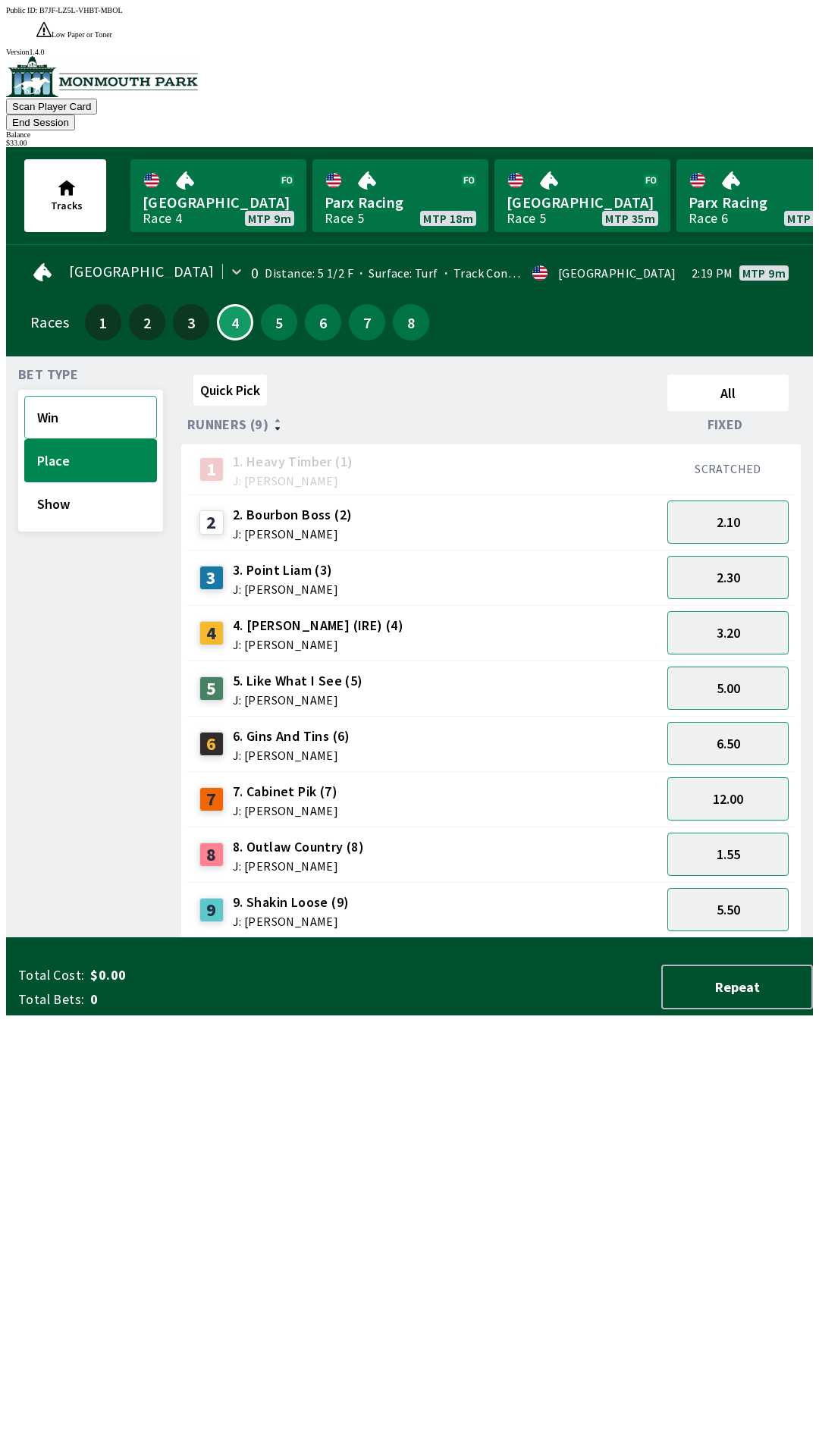
click at [49, 396] on button "Win" at bounding box center [90, 418] width 133 height 44
click at [761, 666] on button "11.00" at bounding box center [728, 688] width 121 height 44
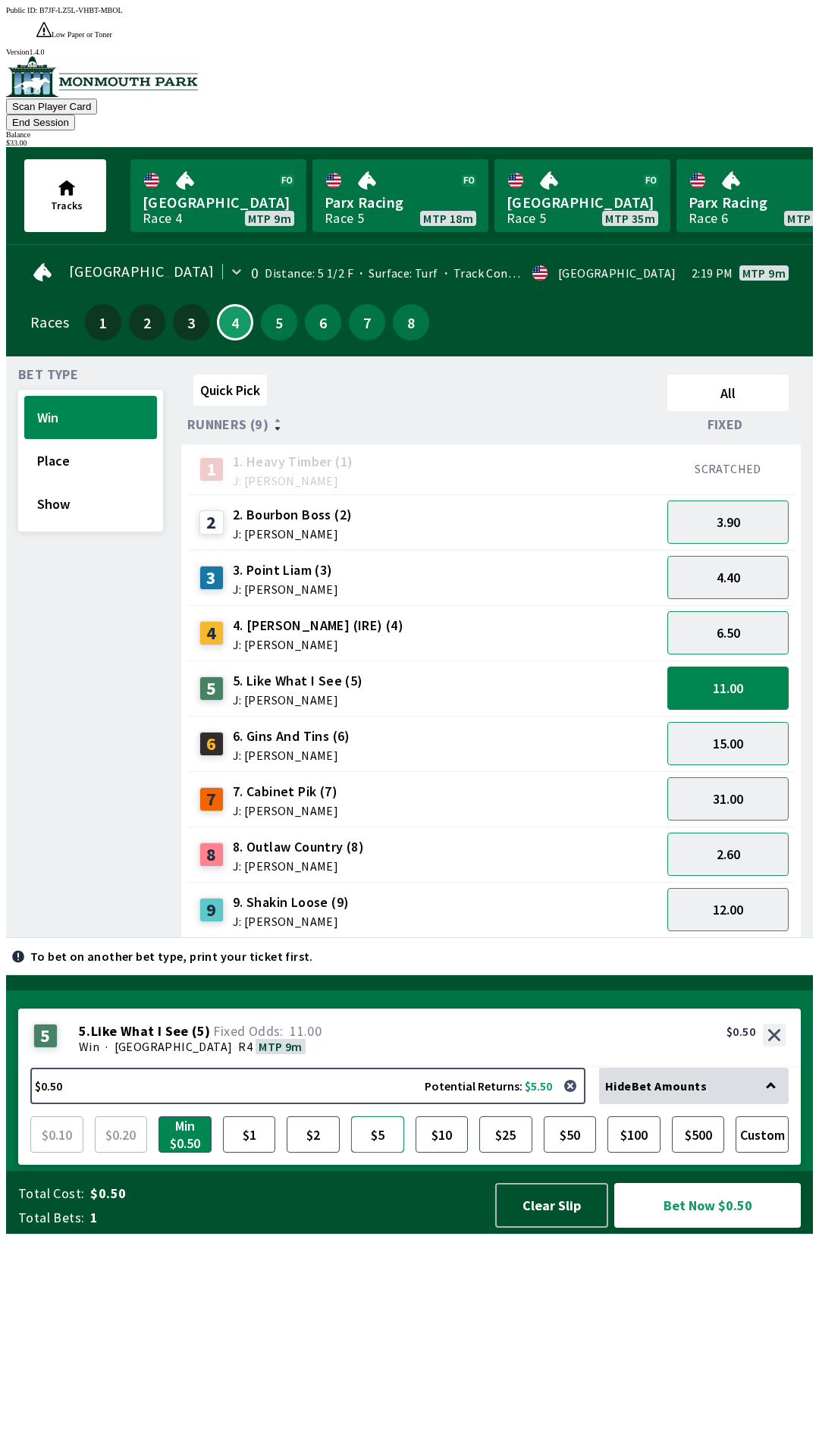
click at [371, 1153] on button "$5" at bounding box center [377, 1134] width 53 height 36
click at [761, 1228] on button "Bet Now $5.00" at bounding box center [708, 1205] width 187 height 44
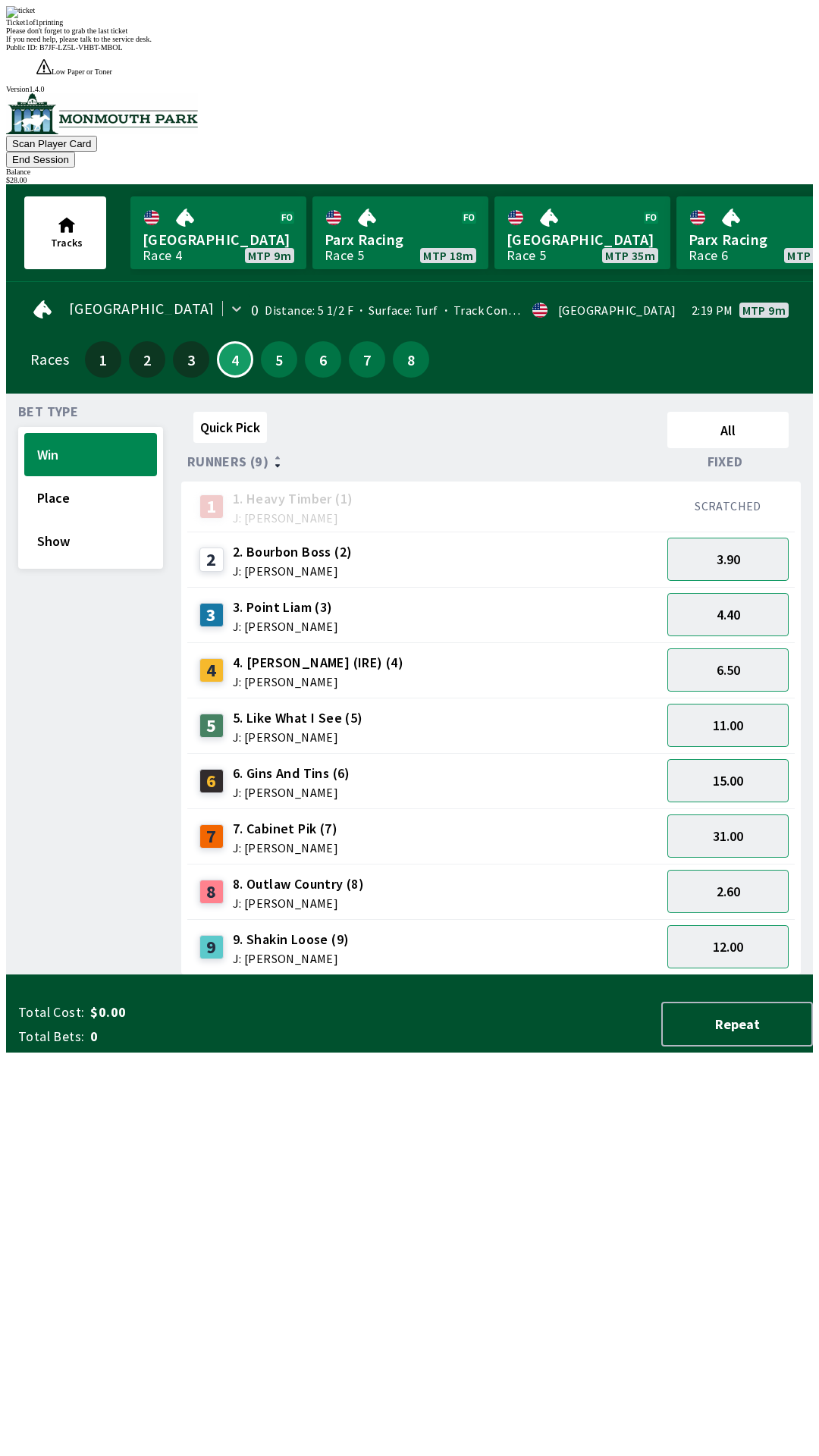
click at [524, 975] on div "Quick Pick All Runners (9) Fixed 1 1. Heavy Timber (1) J: Joezer [PERSON_NAME] …" at bounding box center [497, 691] width 632 height 569
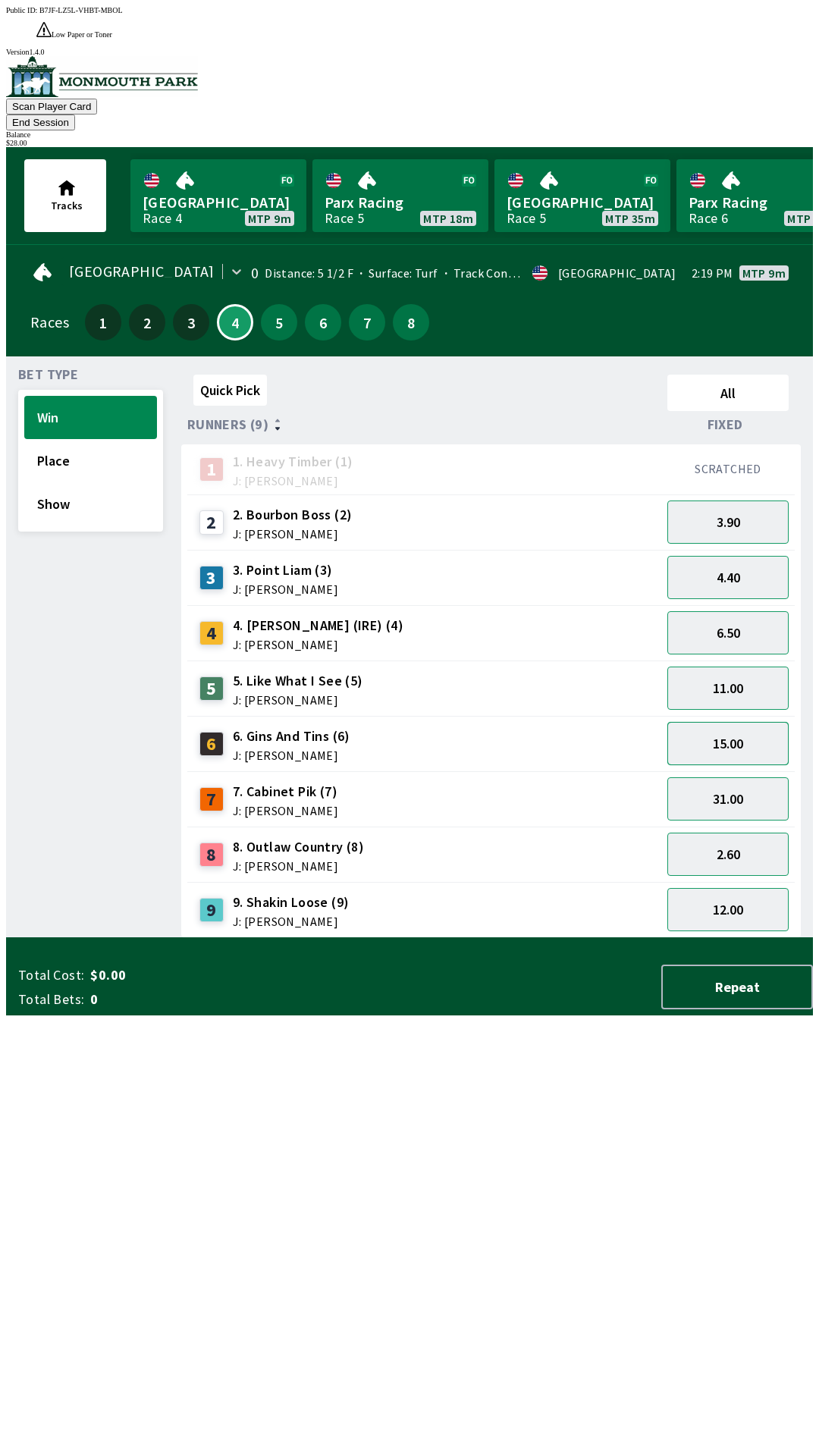
click at [769, 722] on button "15.00" at bounding box center [728, 743] width 121 height 44
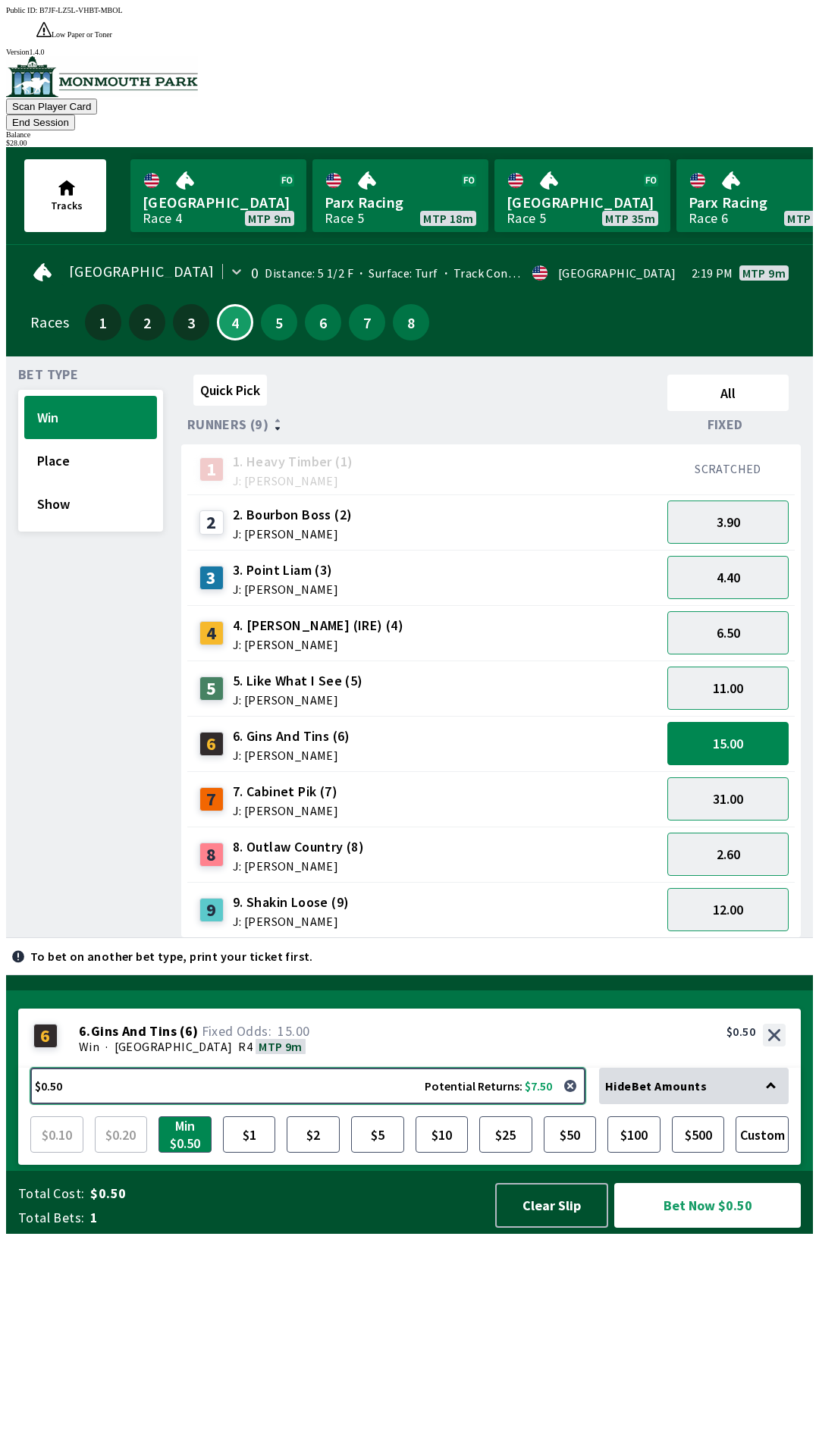
click at [335, 1104] on button "$0.50 Potential Returns: $7.50" at bounding box center [307, 1085] width 555 height 36
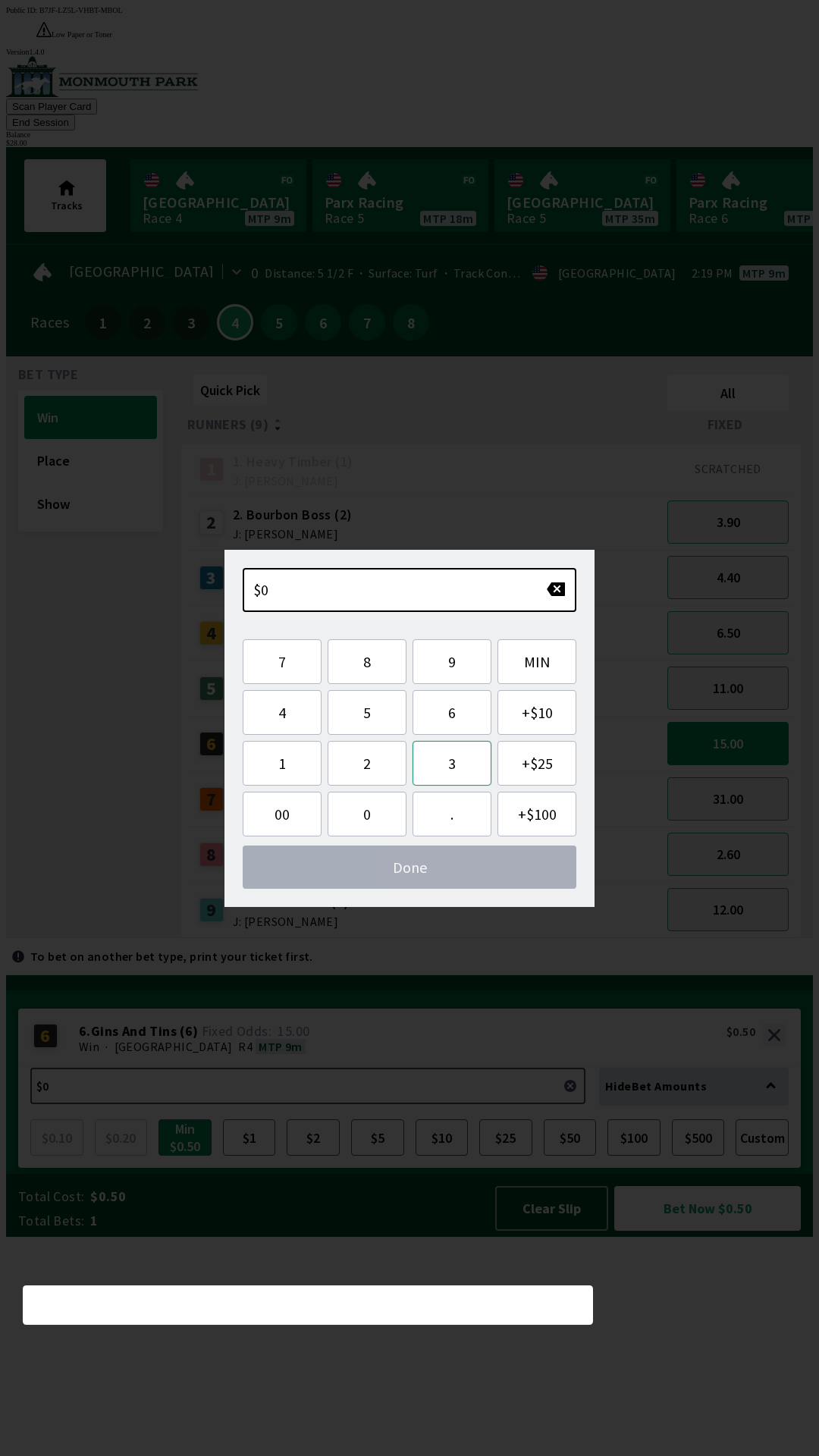
click at [463, 767] on button "3" at bounding box center [452, 763] width 79 height 44
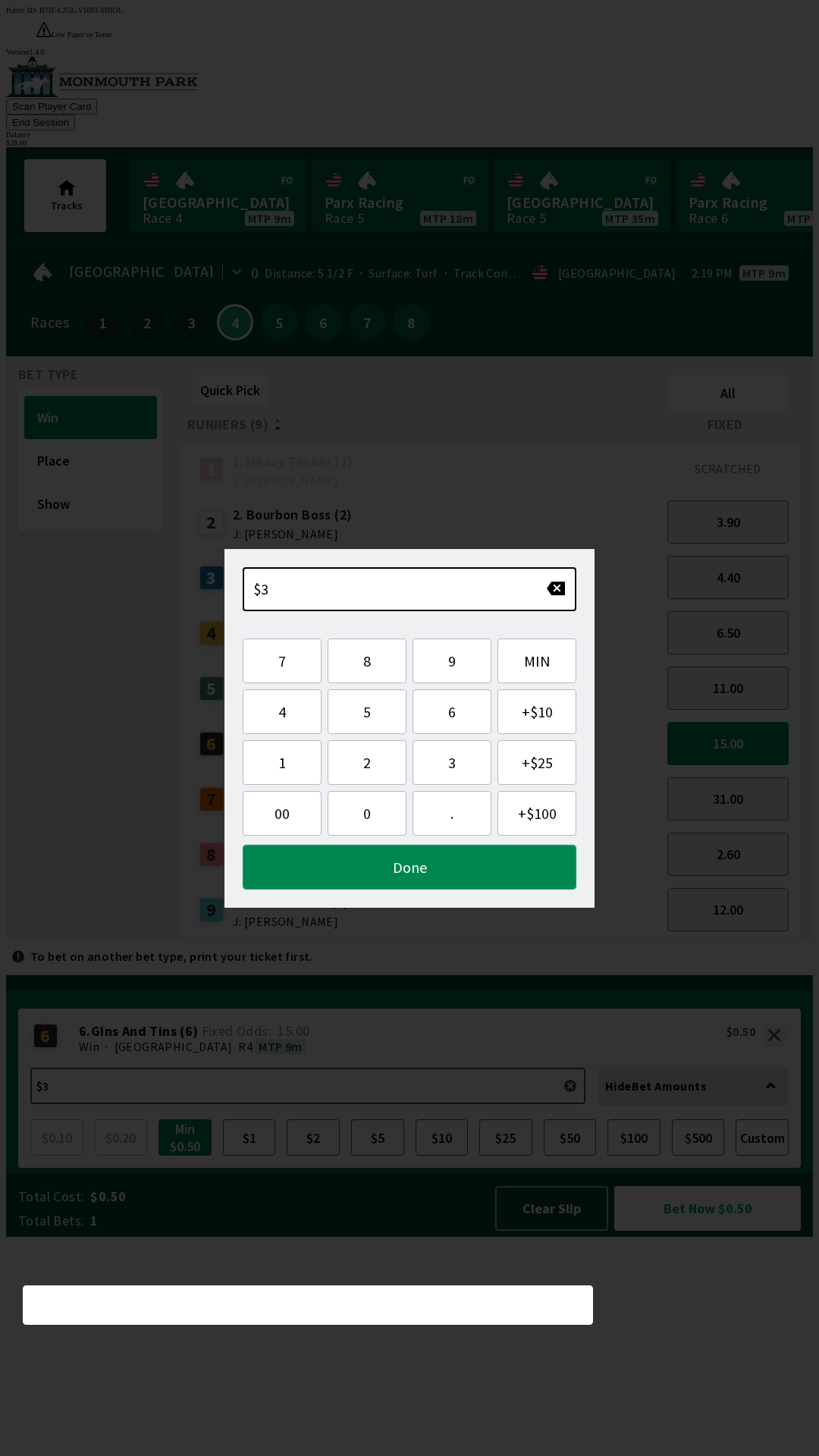
click at [462, 870] on button "Done" at bounding box center [410, 867] width 334 height 44
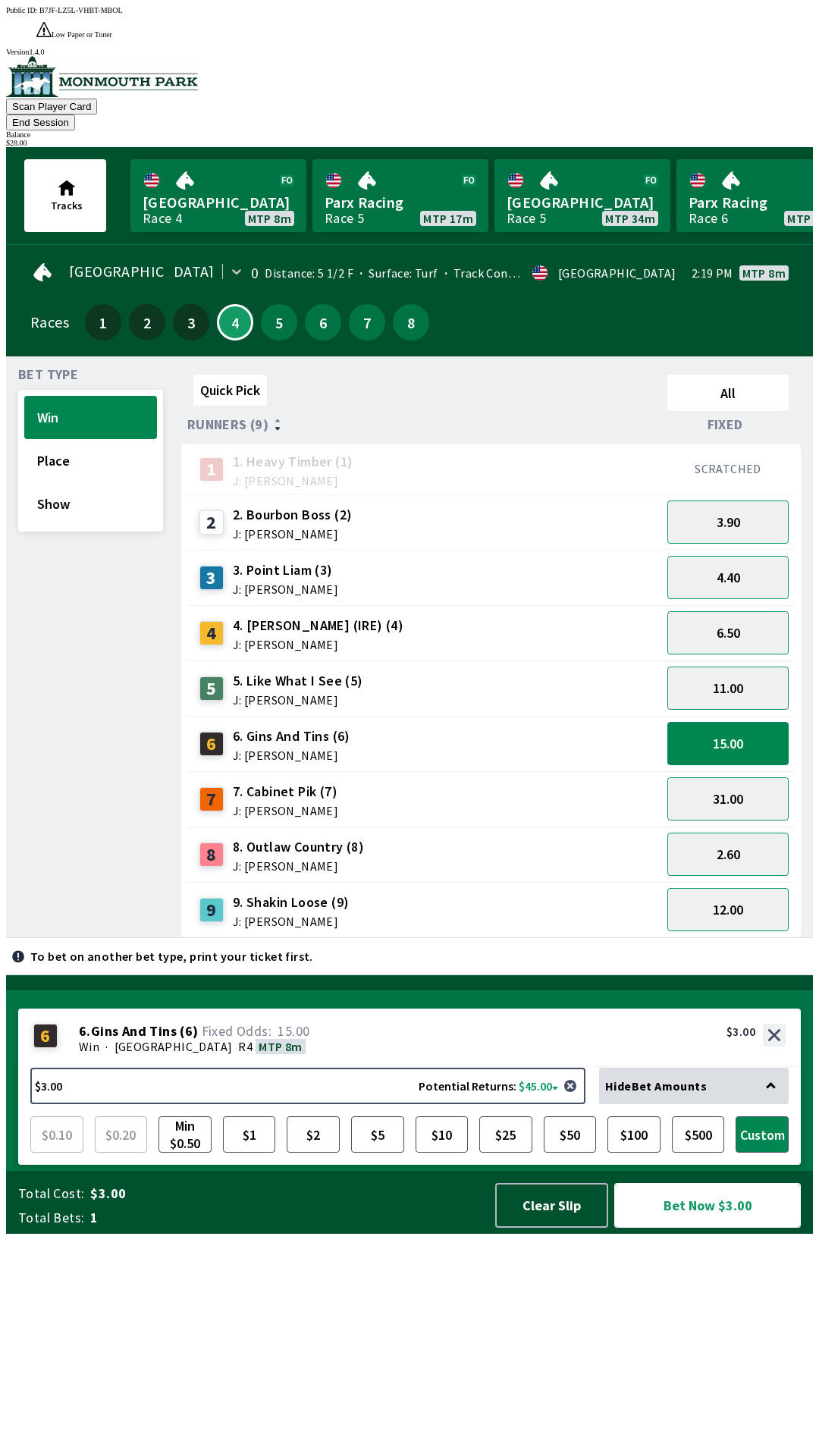
click at [759, 1228] on button "Bet Now $3.00" at bounding box center [708, 1205] width 187 height 44
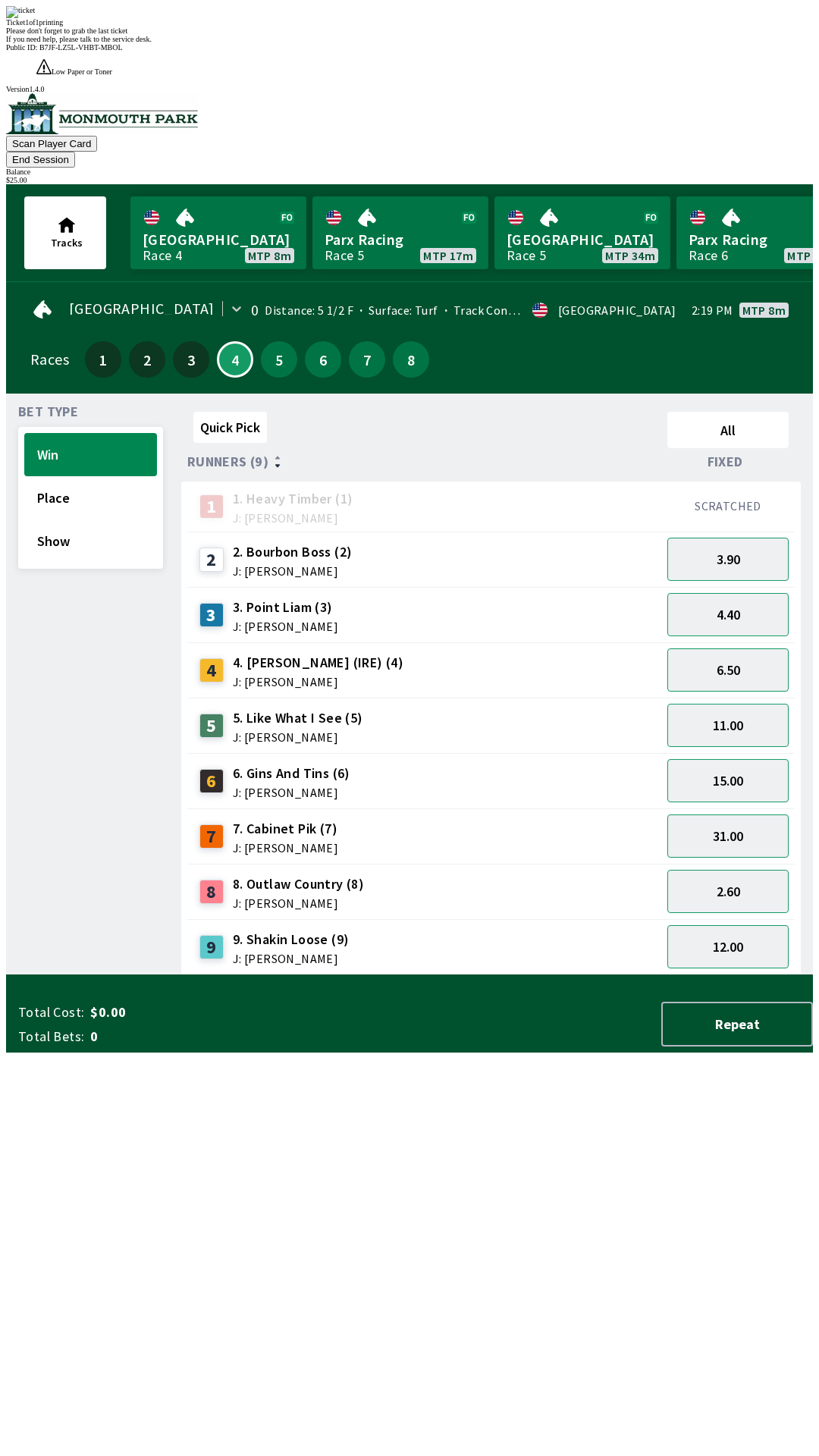
click at [482, 975] on div "Quick Pick All Runners (9) Fixed 1 1. Heavy Timber (1) J: Joezer [PERSON_NAME] …" at bounding box center [497, 691] width 632 height 569
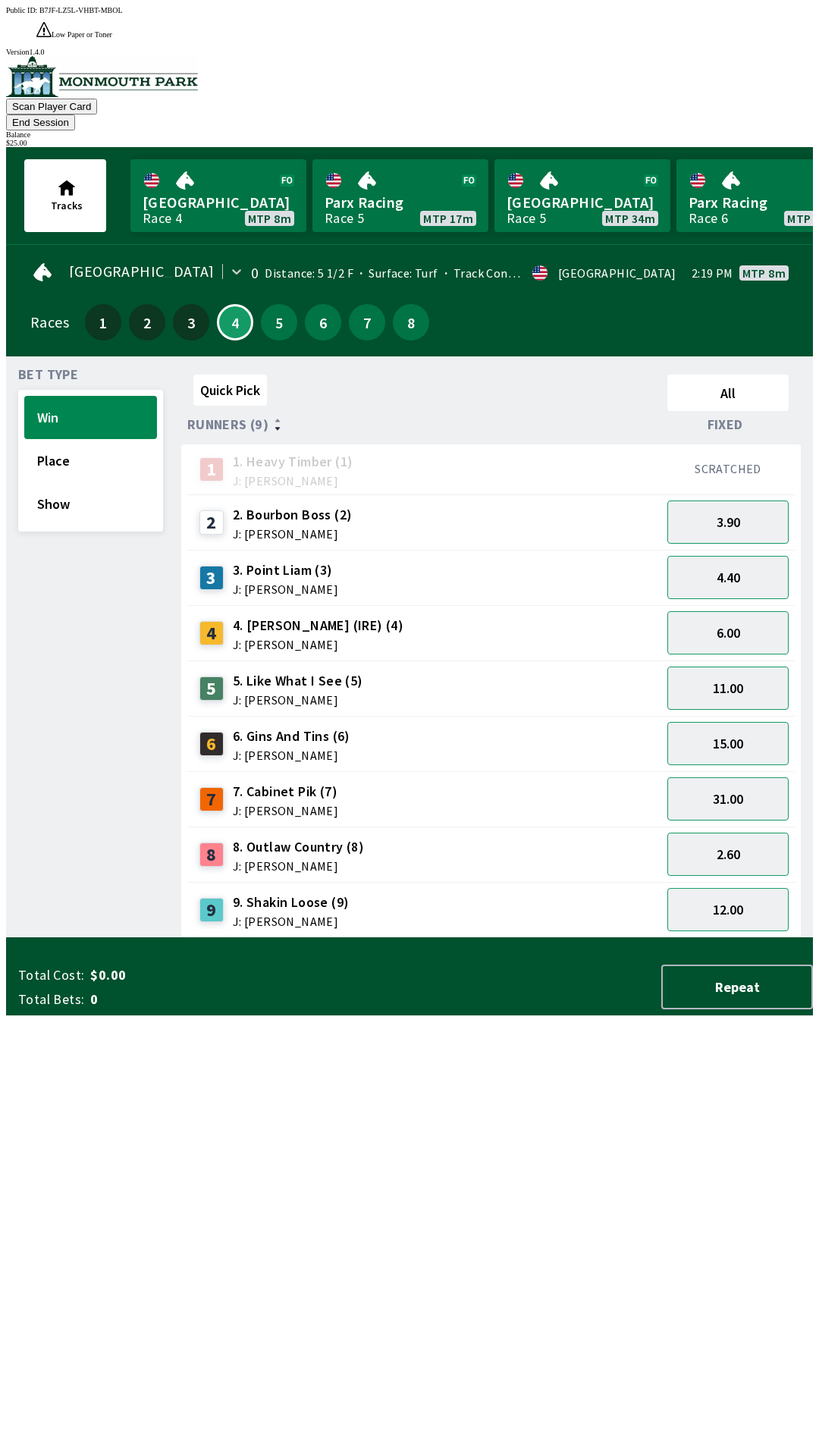
click at [75, 115] on button "End Session" at bounding box center [40, 122] width 69 height 16
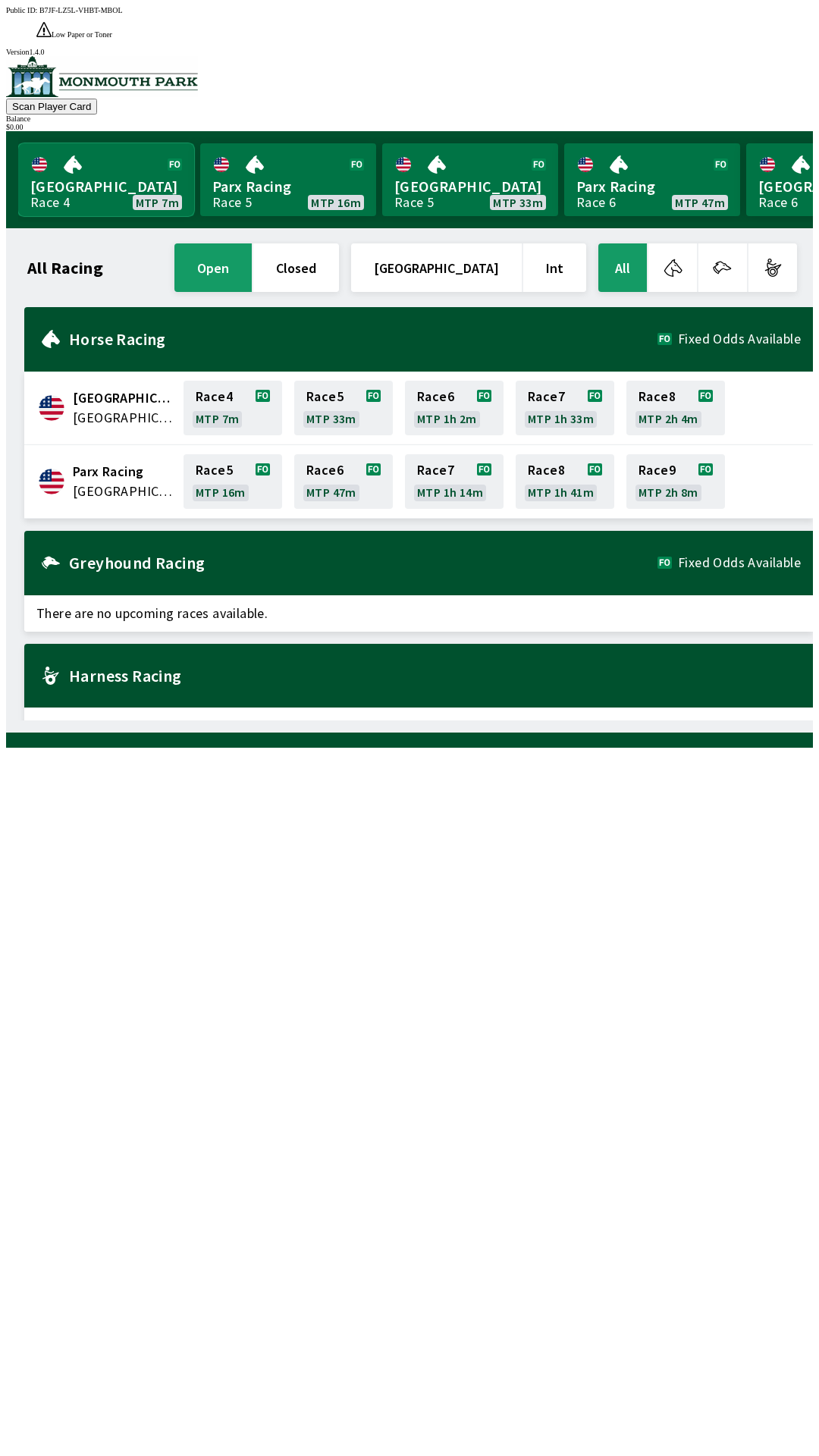
click at [100, 163] on link "Monmouth Park Race 4 MTP 7m" at bounding box center [106, 179] width 176 height 73
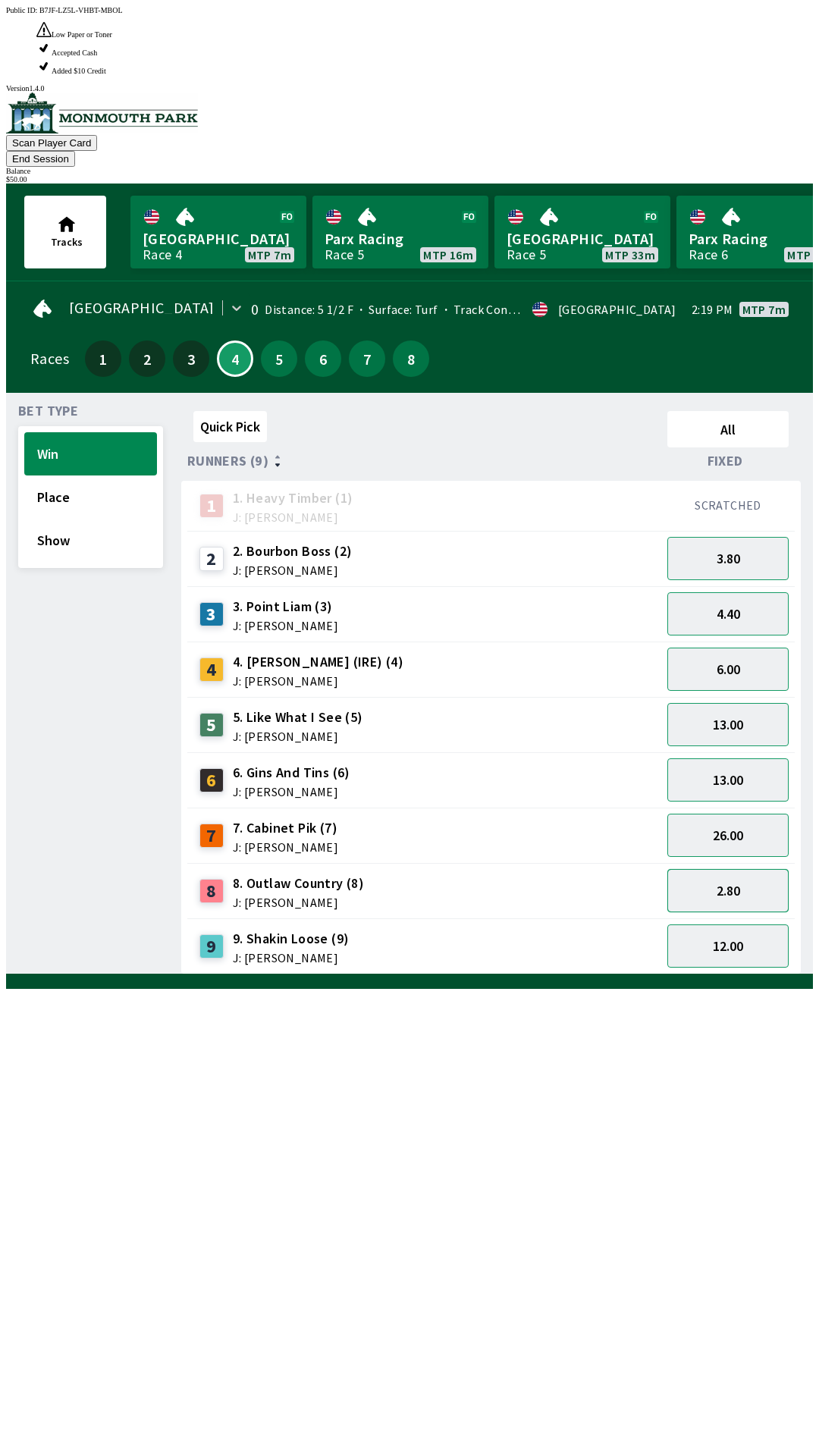
click at [729, 869] on button "2.80" at bounding box center [728, 891] width 121 height 44
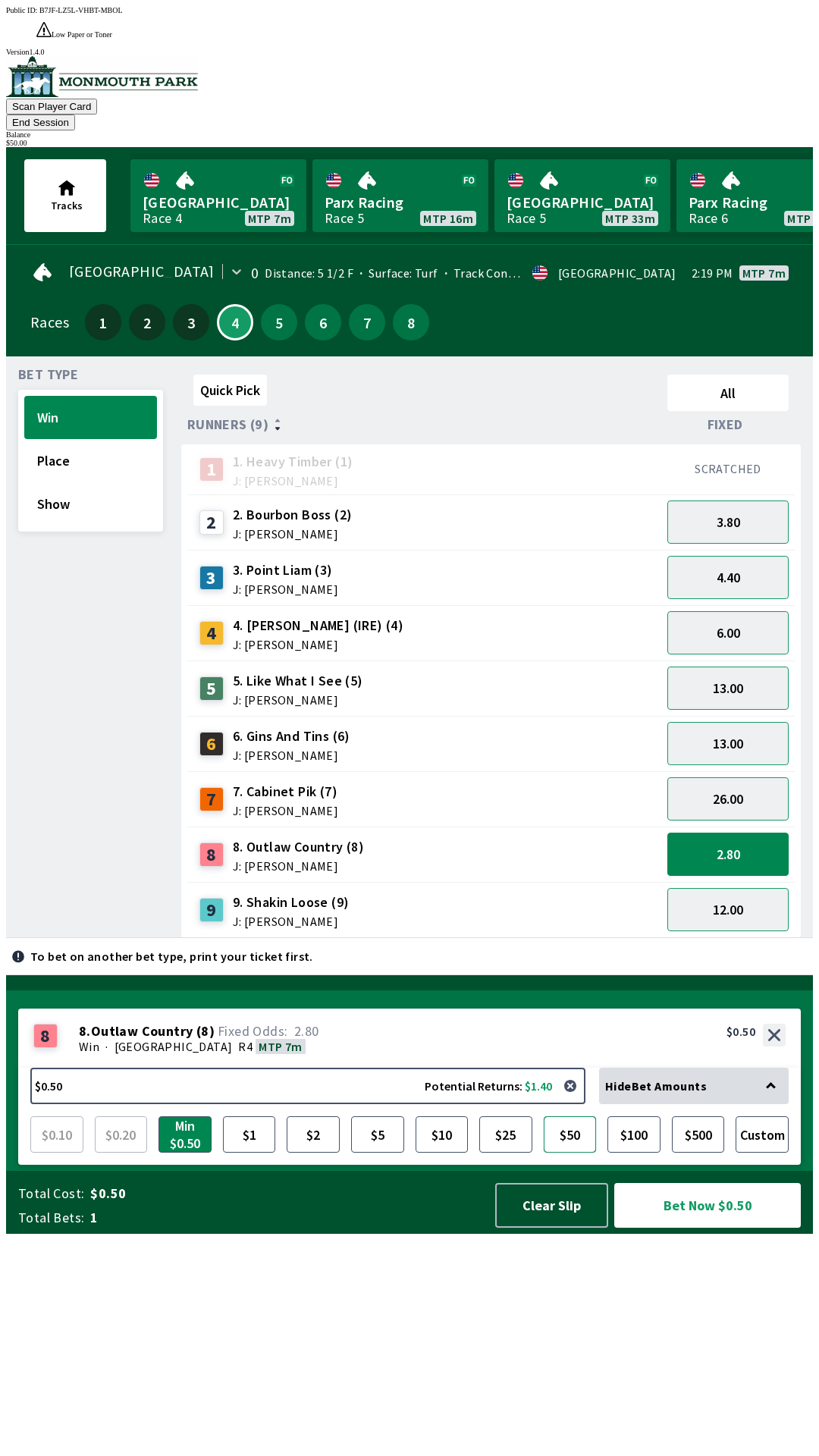
click at [577, 1153] on button "$50" at bounding box center [570, 1134] width 53 height 36
click at [708, 1228] on button "Bet Now $50.00" at bounding box center [708, 1205] width 187 height 44
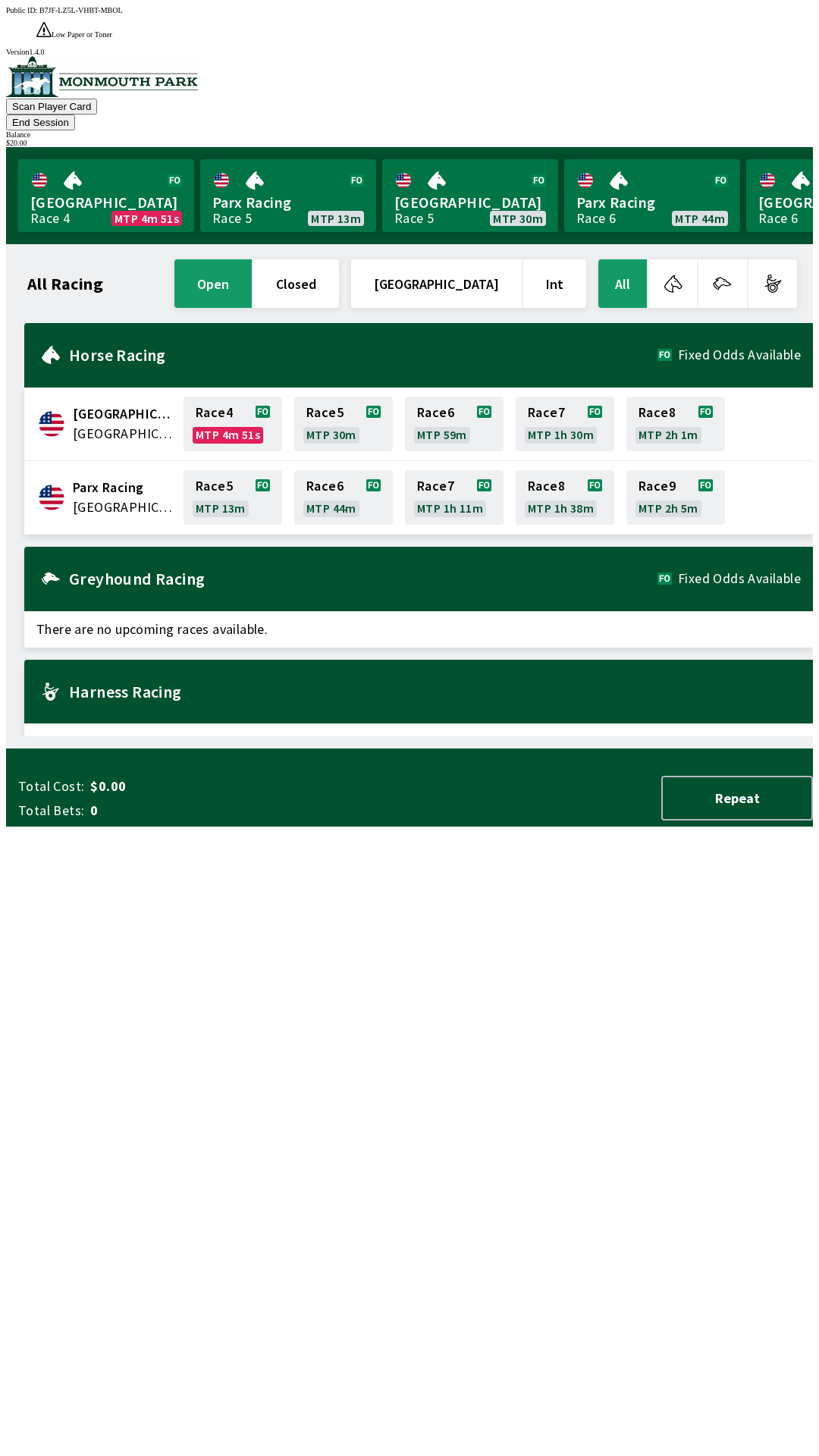
click at [90, 424] on span "[GEOGRAPHIC_DATA]" at bounding box center [123, 434] width 101 height 20
click at [214, 397] on link "Race 4 MTP 4m 49s" at bounding box center [233, 424] width 99 height 54
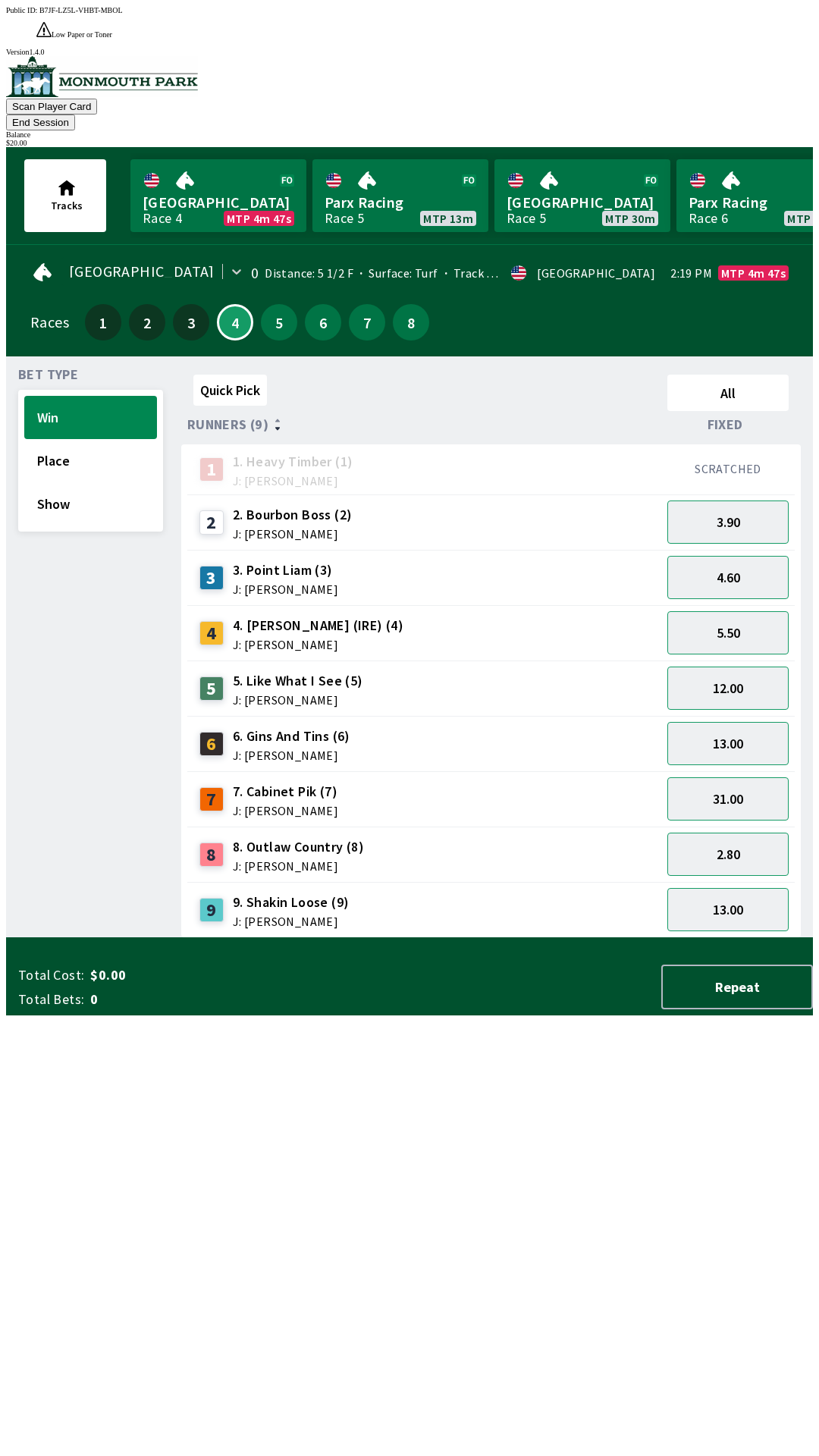
click at [296, 860] on span "J: [PERSON_NAME]" at bounding box center [298, 866] width 131 height 12
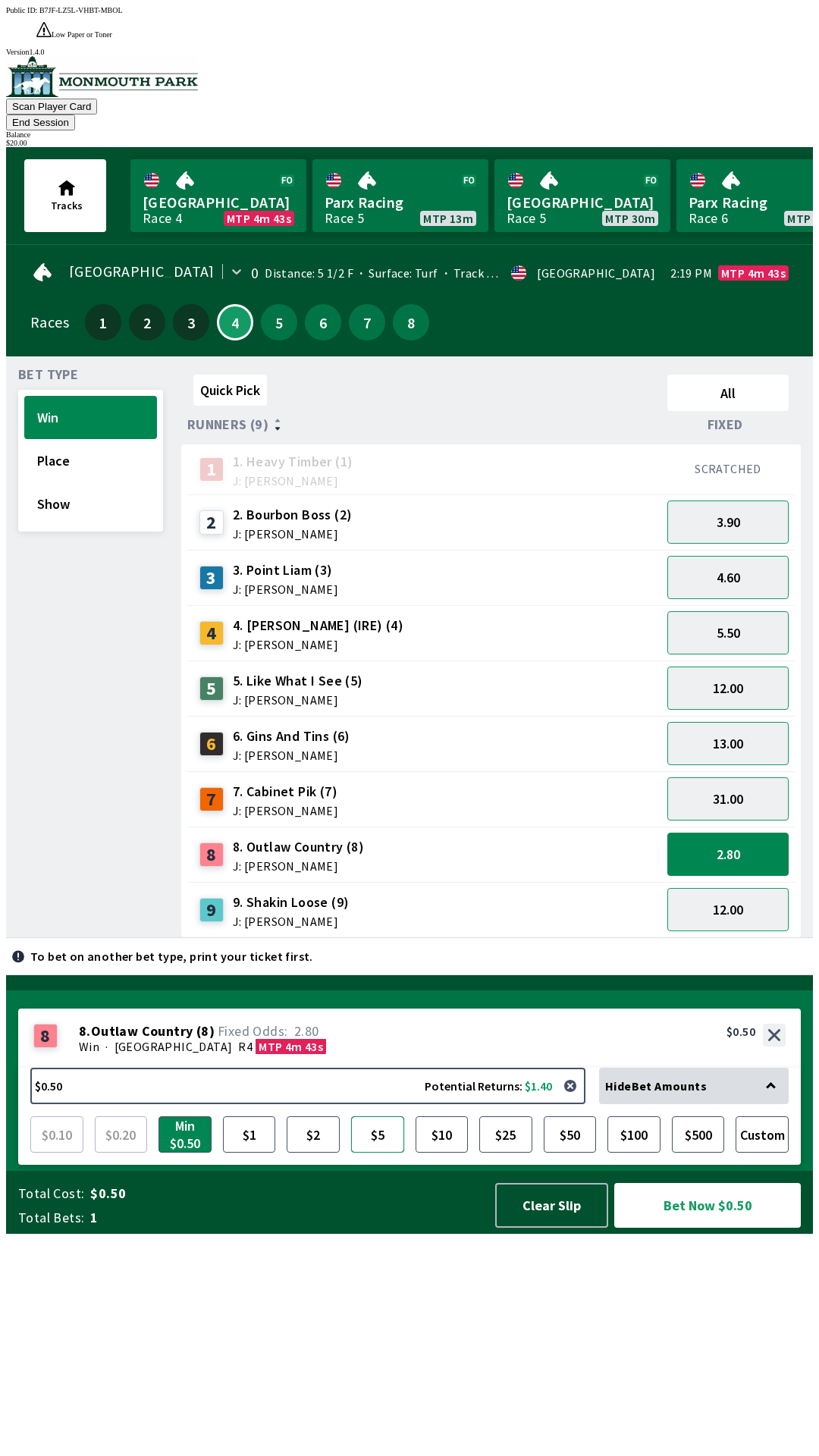
click at [381, 1153] on button "$5" at bounding box center [377, 1134] width 53 height 36
click at [294, 560] on div "3. Point [PERSON_NAME] (3) J: [PERSON_NAME]" at bounding box center [286, 578] width 106 height 35
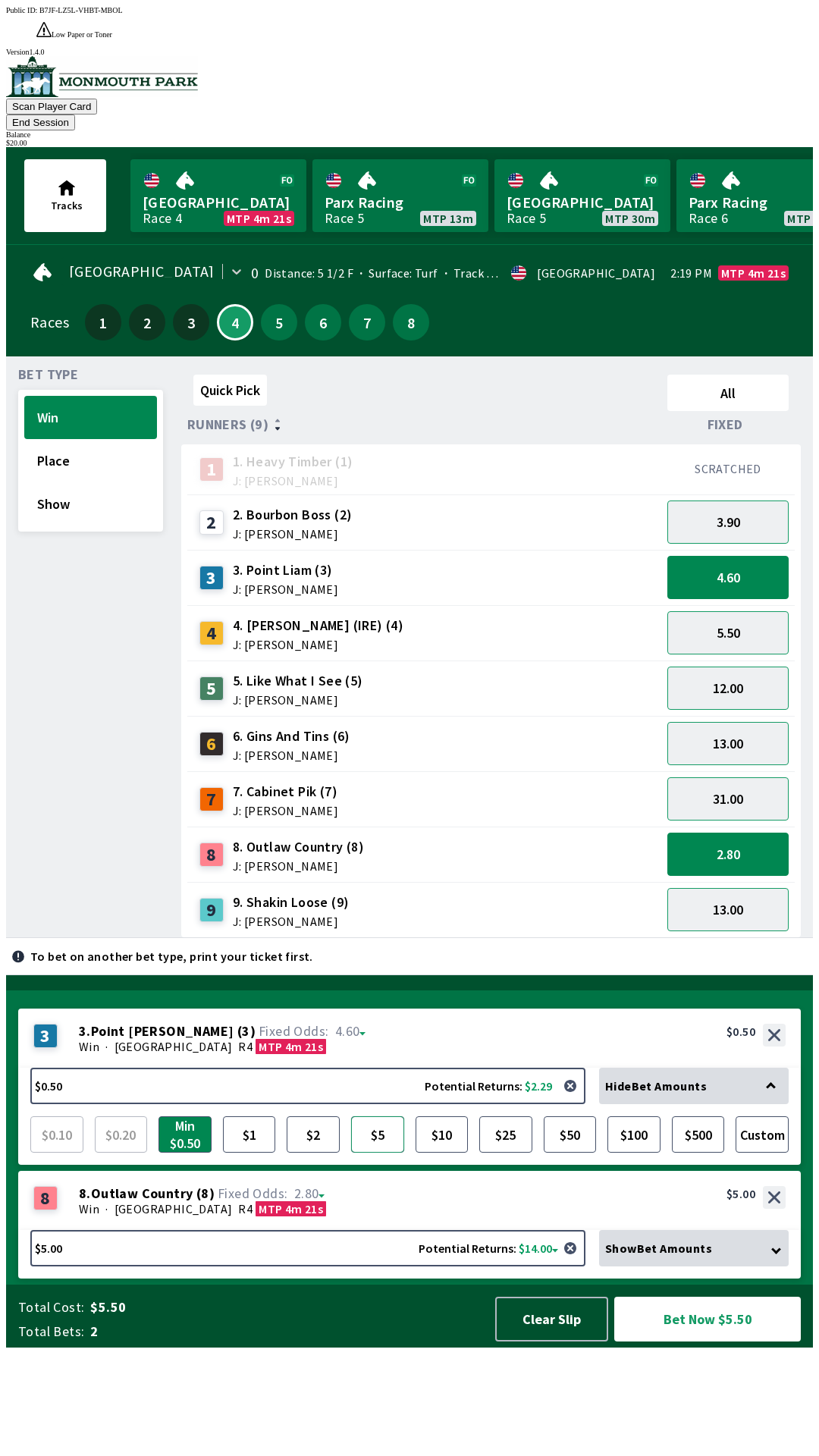
click at [382, 1153] on button "$5" at bounding box center [377, 1134] width 53 height 36
click at [705, 1341] on button "Bet Now $10.00" at bounding box center [708, 1319] width 187 height 44
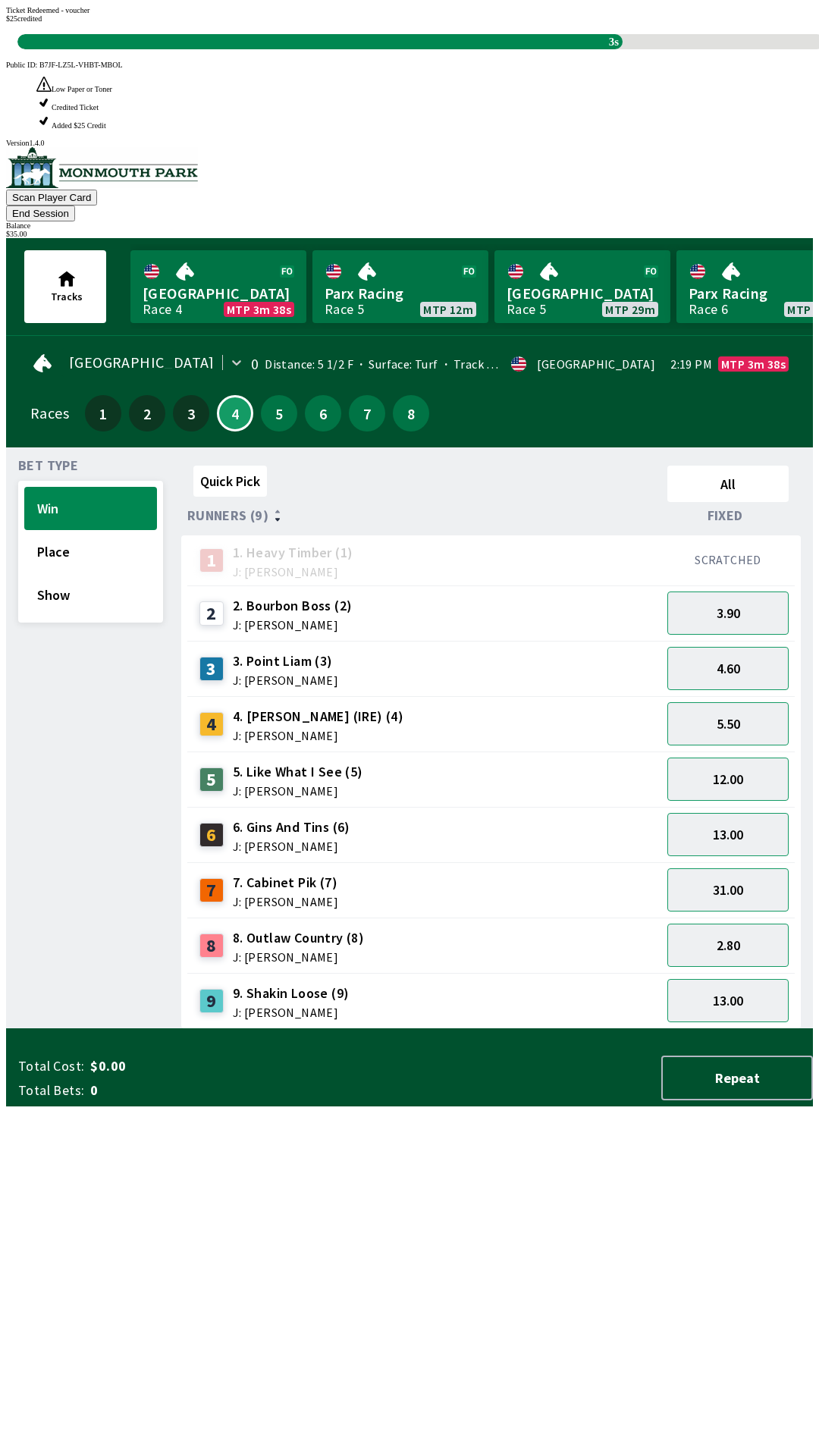
click at [192, 1029] on div "Quick Pick All Runners (9) Fixed 1 1. Heavy Timber (1) J: Joezer [PERSON_NAME] …" at bounding box center [497, 744] width 632 height 569
click at [154, 1029] on div "Bet Type Win Place Show" at bounding box center [90, 744] width 145 height 569
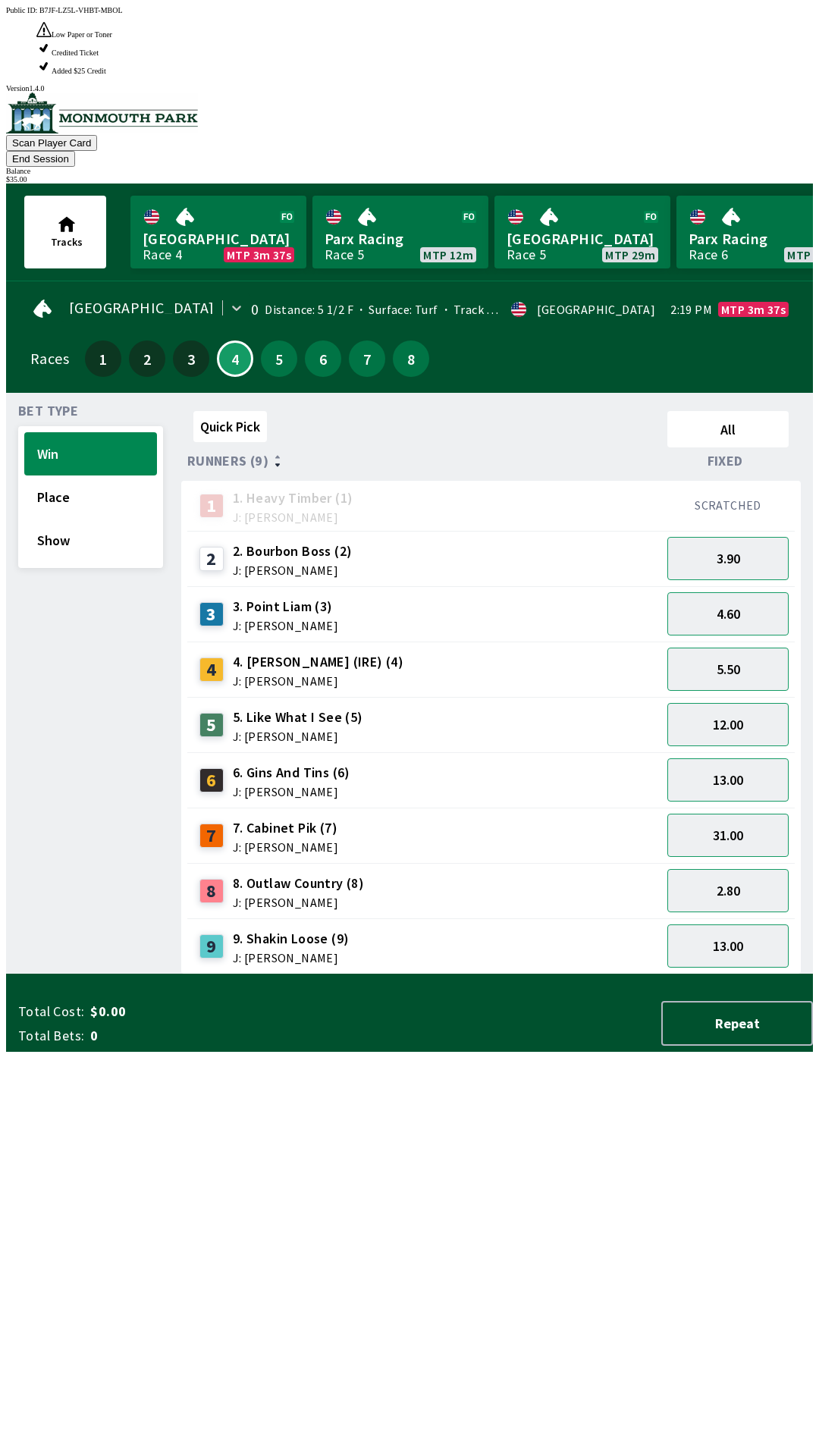
click at [531, 975] on div "Quick Pick All Runners (9) Fixed 1 1. Heavy Timber (1) J: Joezer [PERSON_NAME] …" at bounding box center [497, 690] width 632 height 569
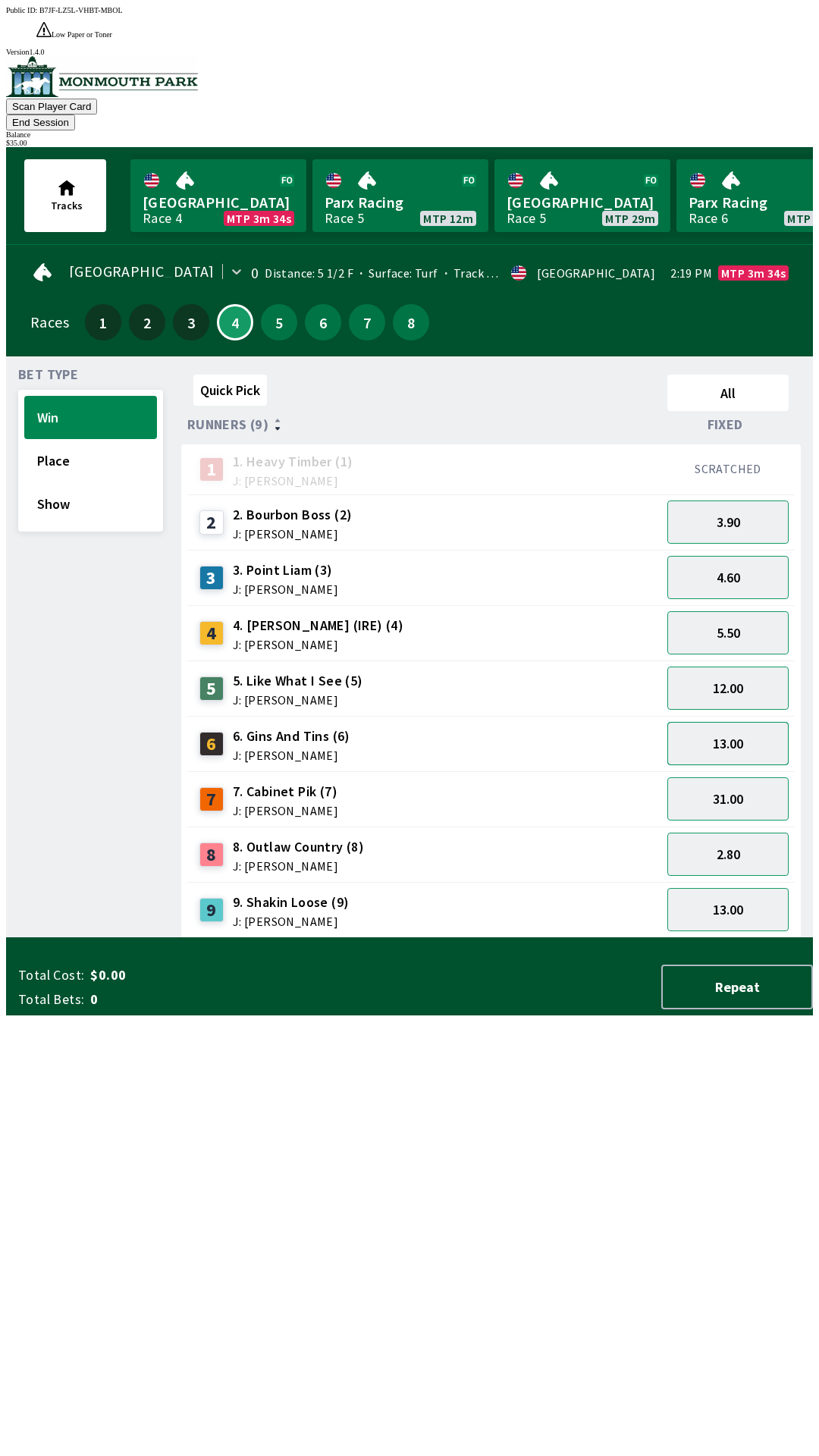
click at [754, 722] on button "13.00" at bounding box center [728, 743] width 121 height 44
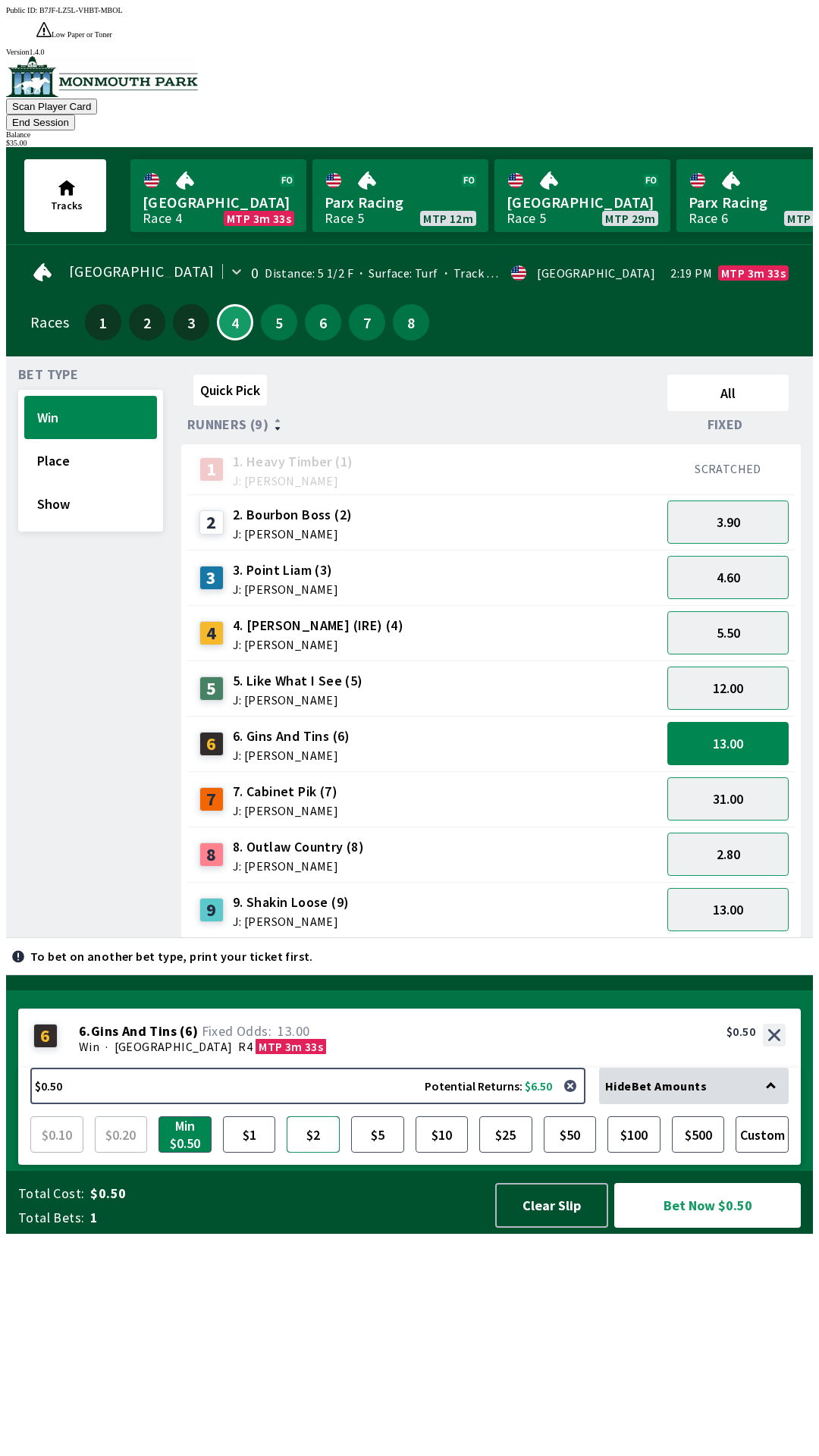
click at [322, 1153] on button "$2" at bounding box center [312, 1134] width 53 height 36
click at [75, 115] on button "End Session" at bounding box center [40, 122] width 69 height 16
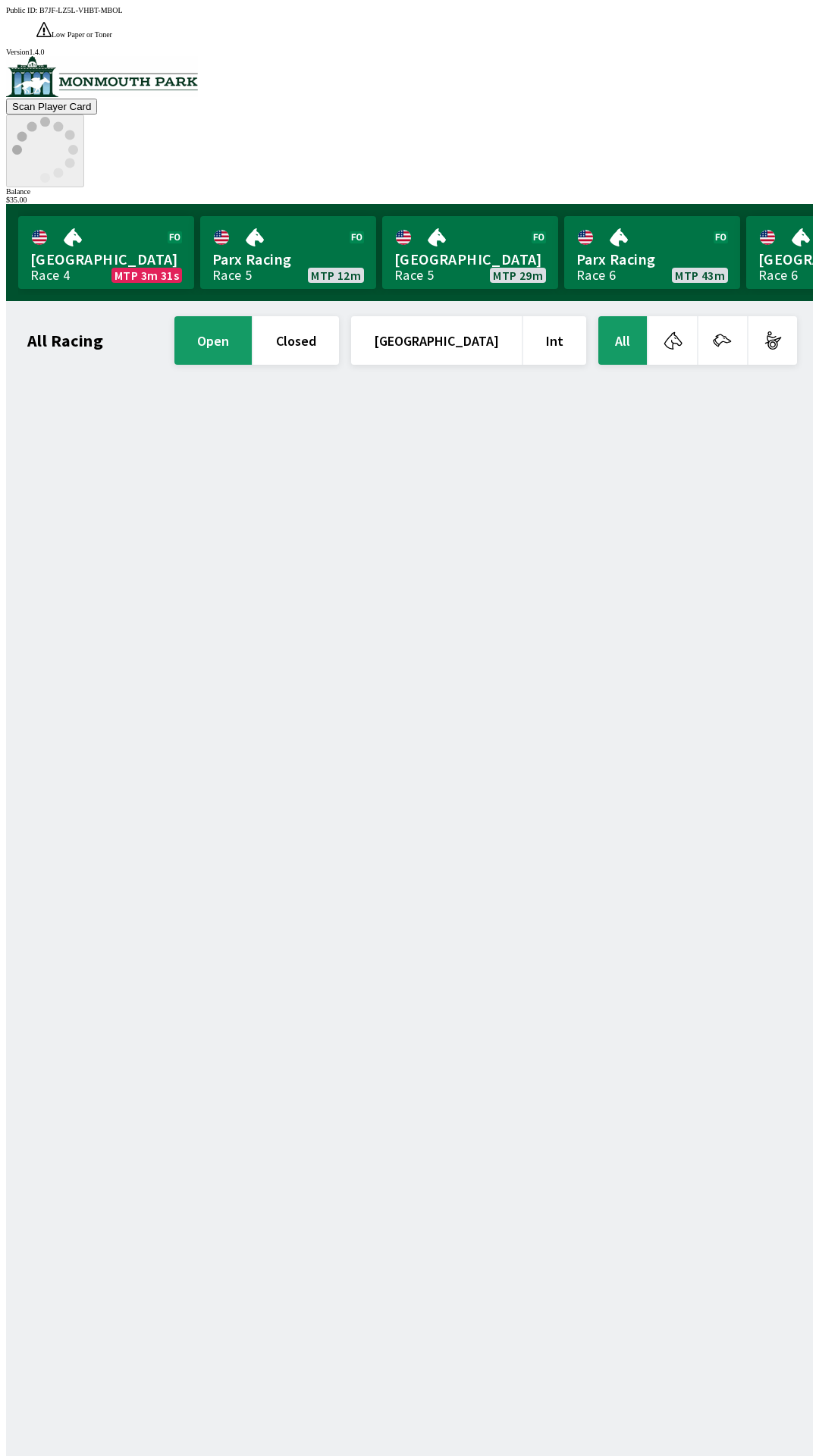
click at [78, 117] on icon at bounding box center [44, 150] width 66 height 66
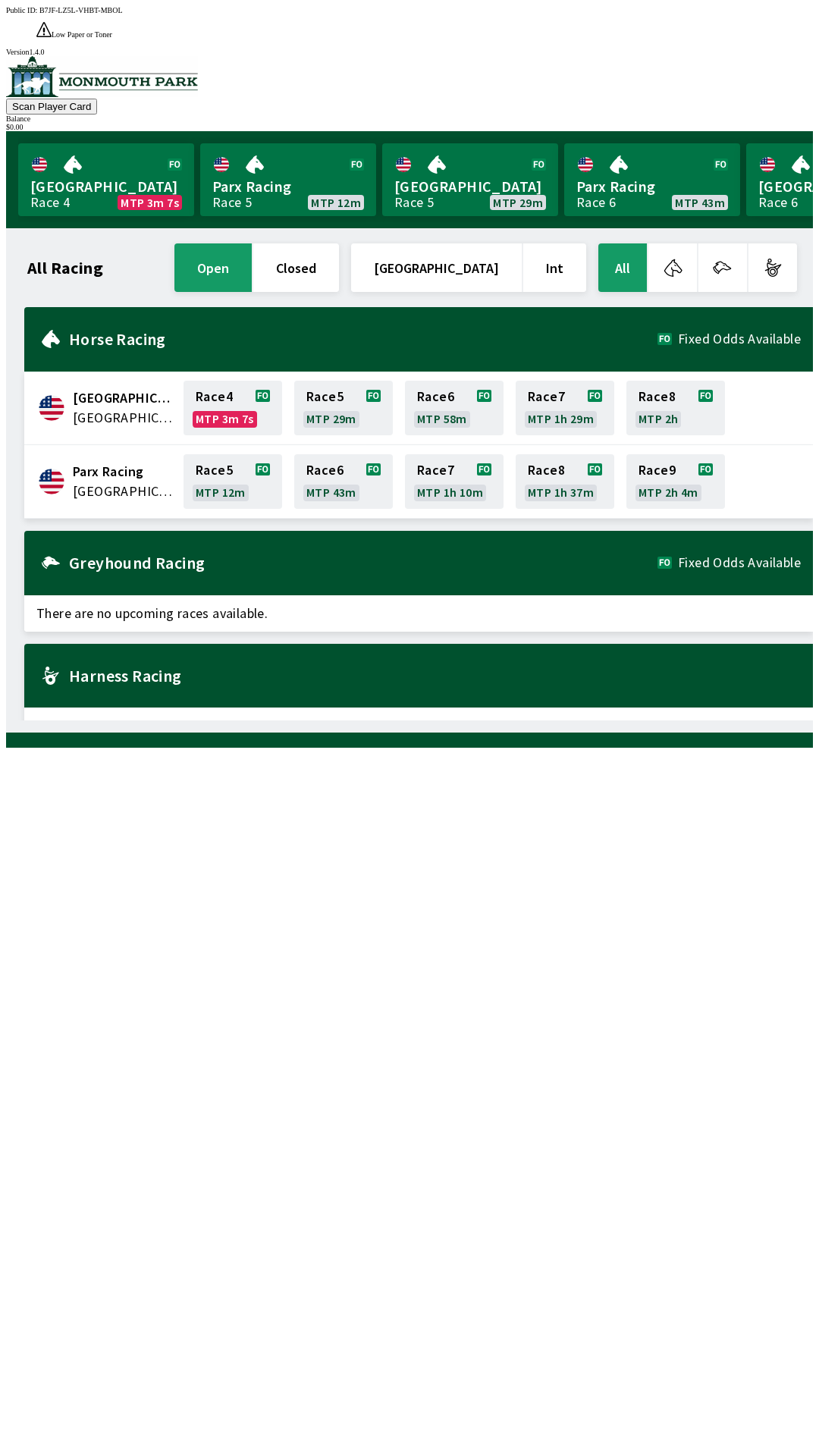
click at [461, 595] on span "There are no upcoming races available." at bounding box center [419, 613] width 789 height 36
click at [220, 383] on link "Race 4 MTP 3m 1s" at bounding box center [233, 408] width 99 height 54
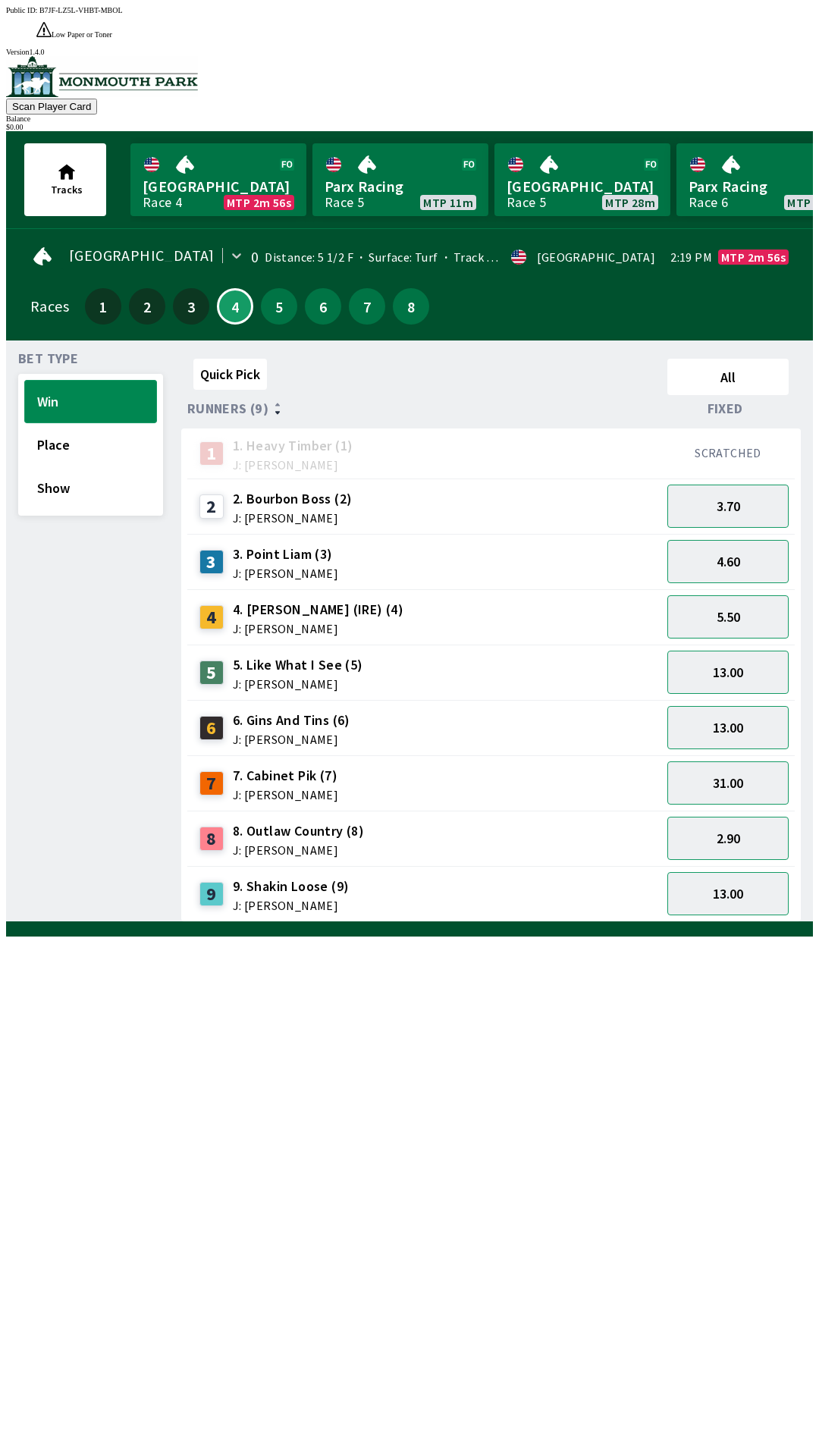
click at [106, 387] on button "Win" at bounding box center [90, 402] width 133 height 44
click at [286, 512] on span "J: [PERSON_NAME]" at bounding box center [292, 517] width 120 height 12
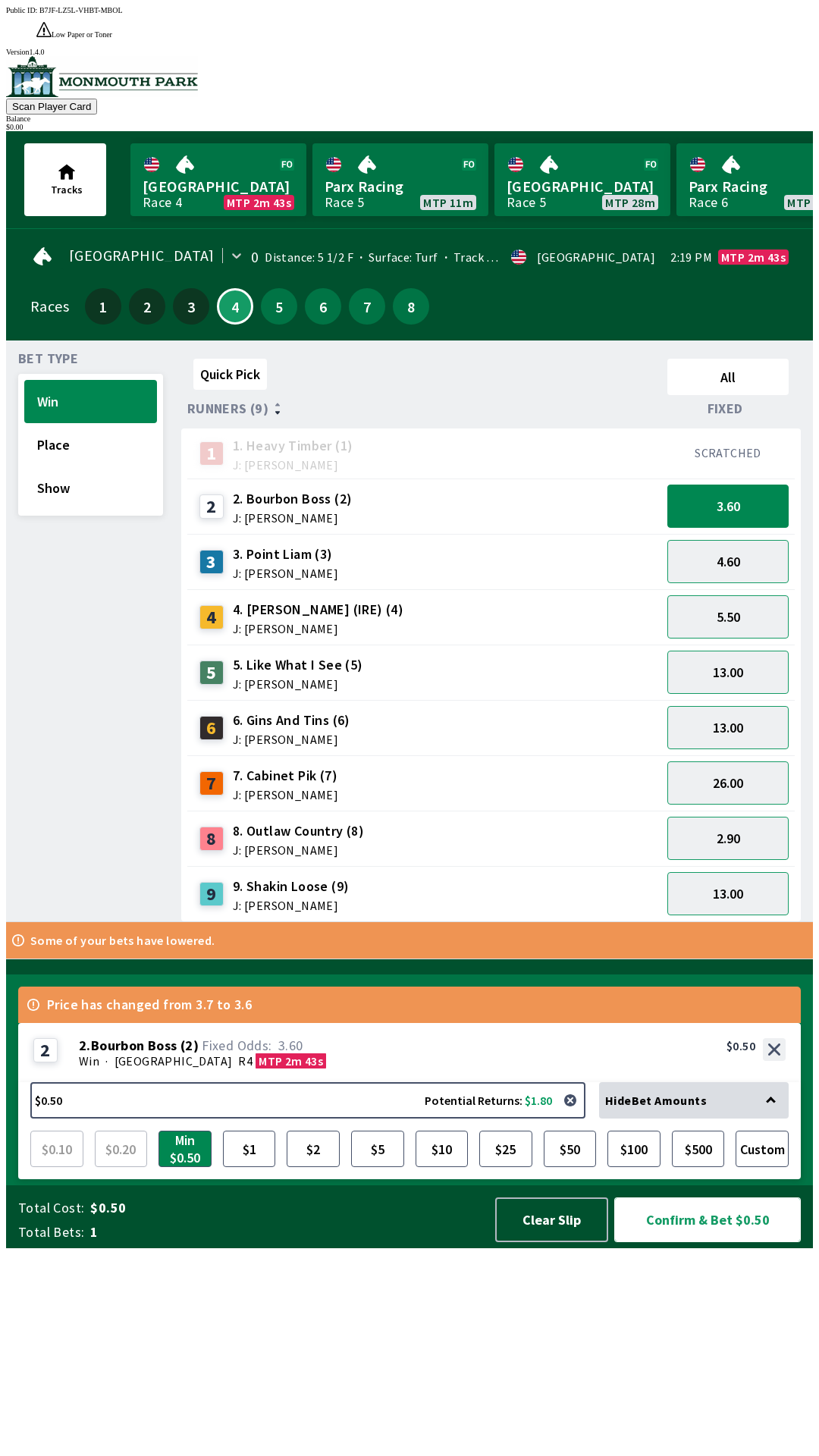
click at [681, 1242] on button "Confirm & Bet $0.50" at bounding box center [708, 1219] width 187 height 44
click at [559, 1242] on button "Clear Slip" at bounding box center [552, 1219] width 113 height 44
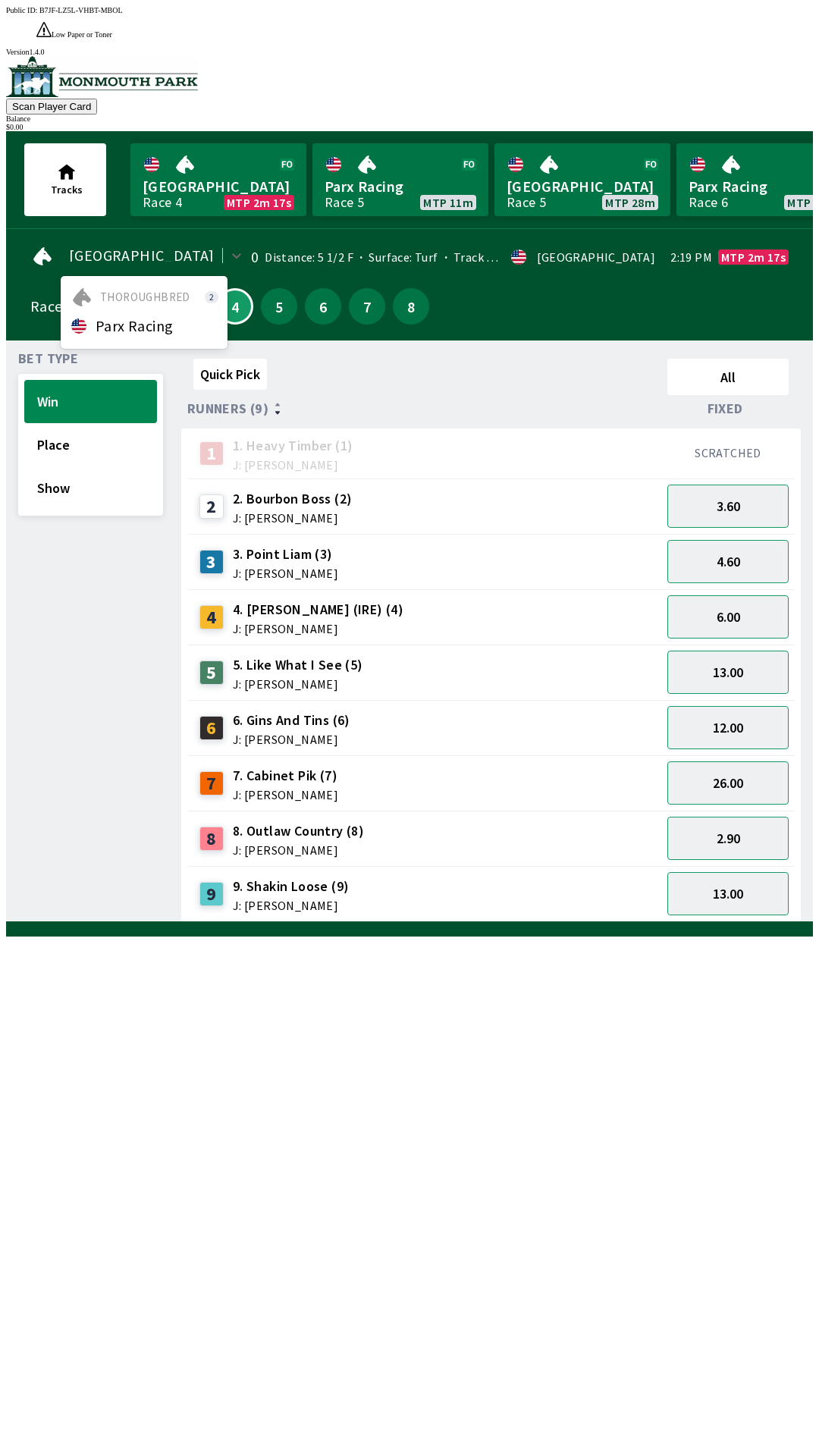
click at [30, 244] on div at bounding box center [42, 257] width 24 height 25
click at [170, 157] on link "Monmouth Park Race 4 MTP 2m 16s" at bounding box center [219, 179] width 176 height 73
click at [278, 512] on span "J: [PERSON_NAME]" at bounding box center [292, 517] width 120 height 12
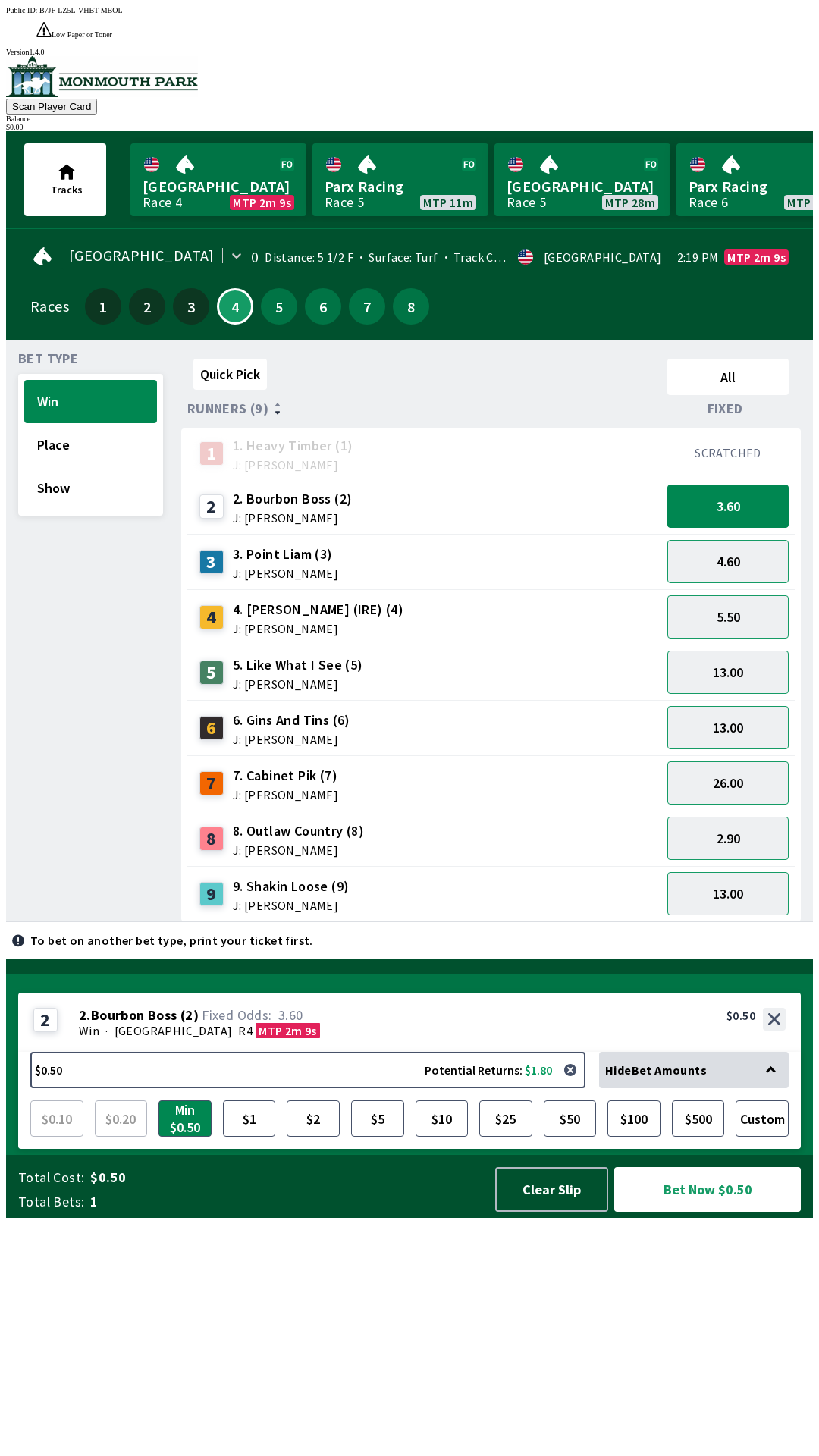
click at [147, 1212] on span "1" at bounding box center [286, 1202] width 391 height 18
click at [196, 1218] on div "Total Cost: $0.50 Total Bets: 1 Clear Slip Bet Now $0.50" at bounding box center [415, 1186] width 795 height 63
click at [168, 1218] on div "Total Cost: $0.50 Total Bets: 1 Clear Slip Bet Now $0.50" at bounding box center [415, 1186] width 795 height 63
click at [702, 1212] on button "Bet Now $0.50" at bounding box center [708, 1189] width 187 height 44
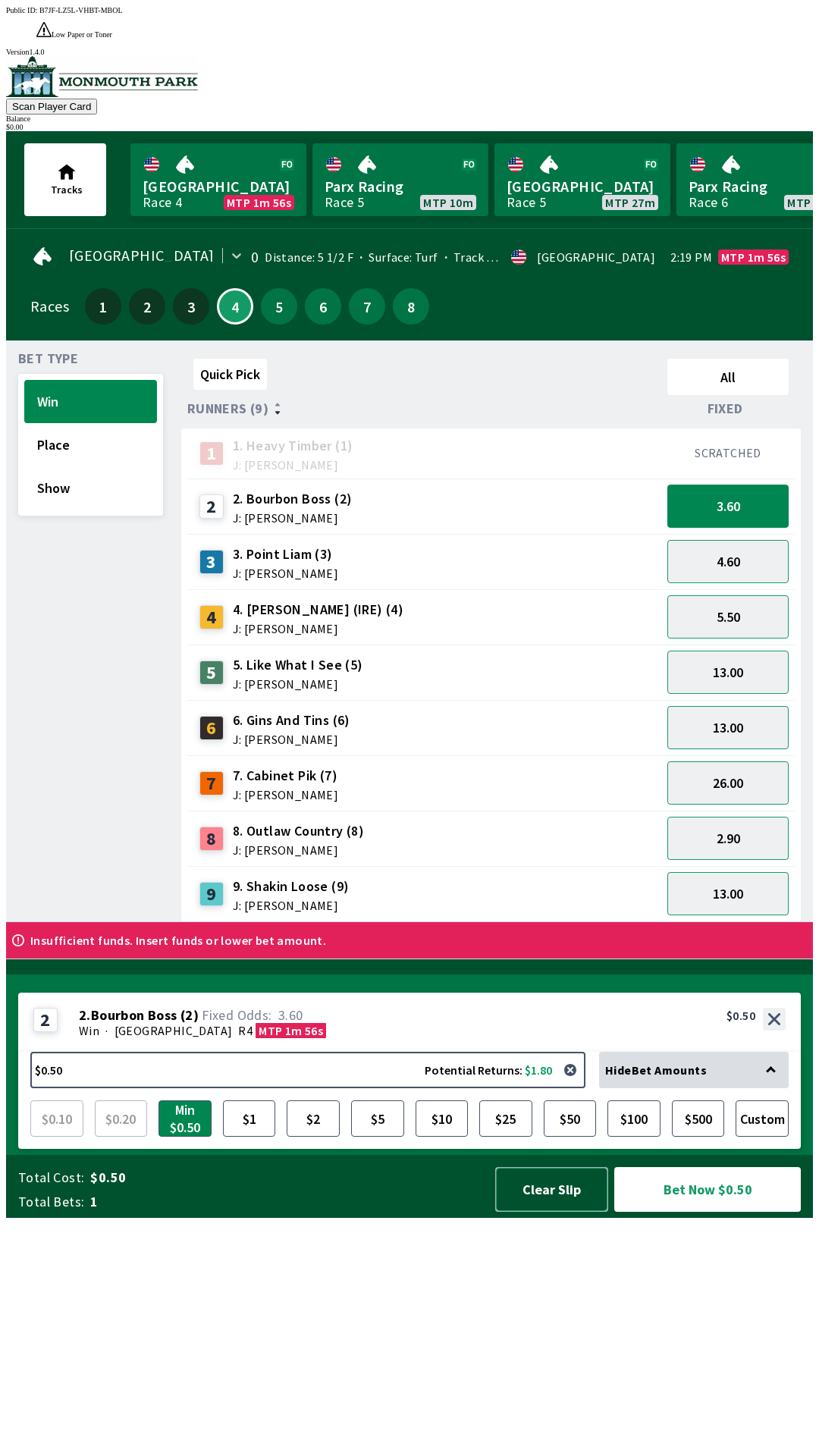
click at [538, 1212] on button "Clear Slip" at bounding box center [552, 1189] width 113 height 44
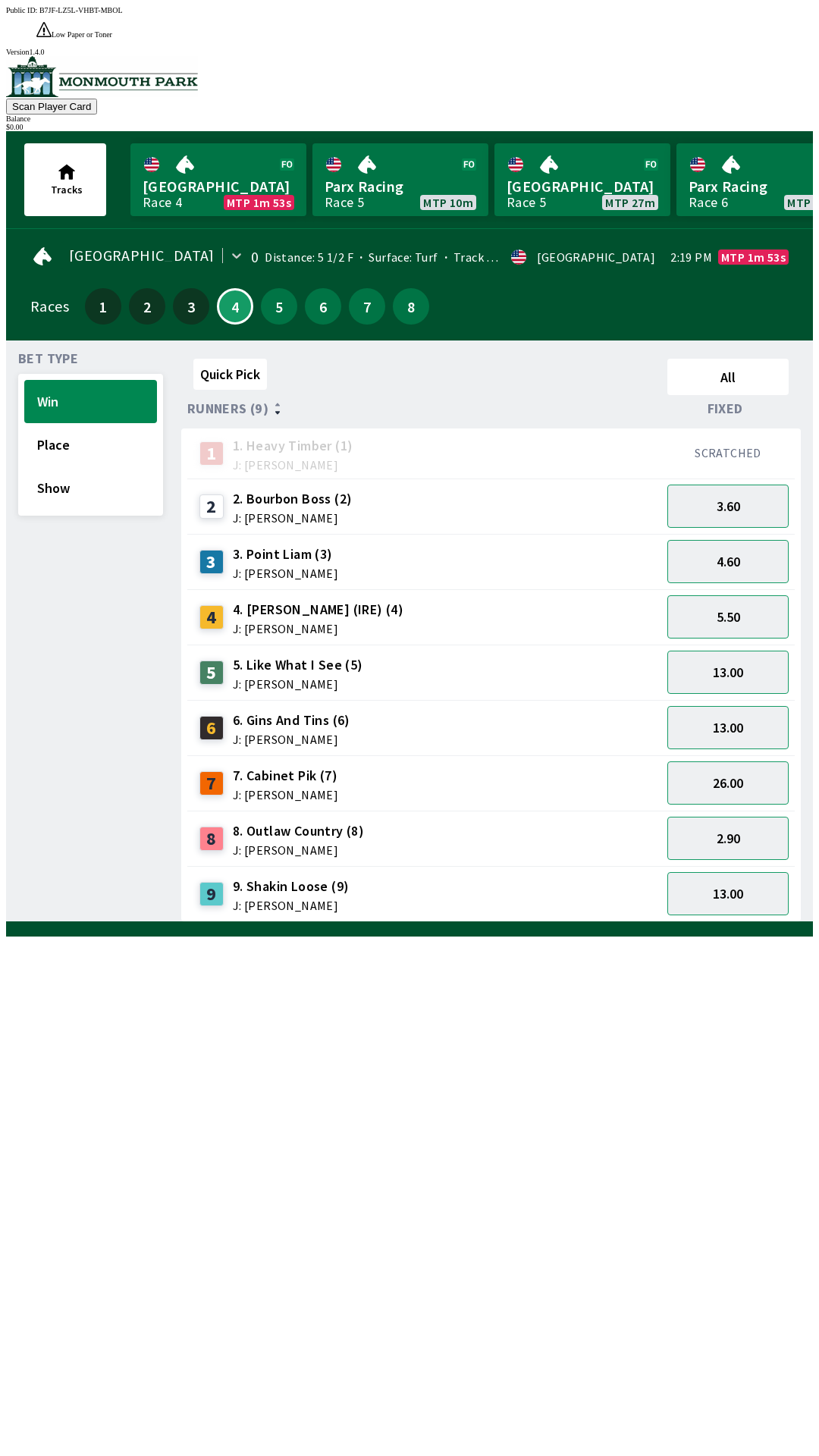
click at [761, 123] on div "$ 0.00" at bounding box center [410, 127] width 807 height 8
click at [771, 48] on div "Version 1.4.0" at bounding box center [410, 52] width 807 height 8
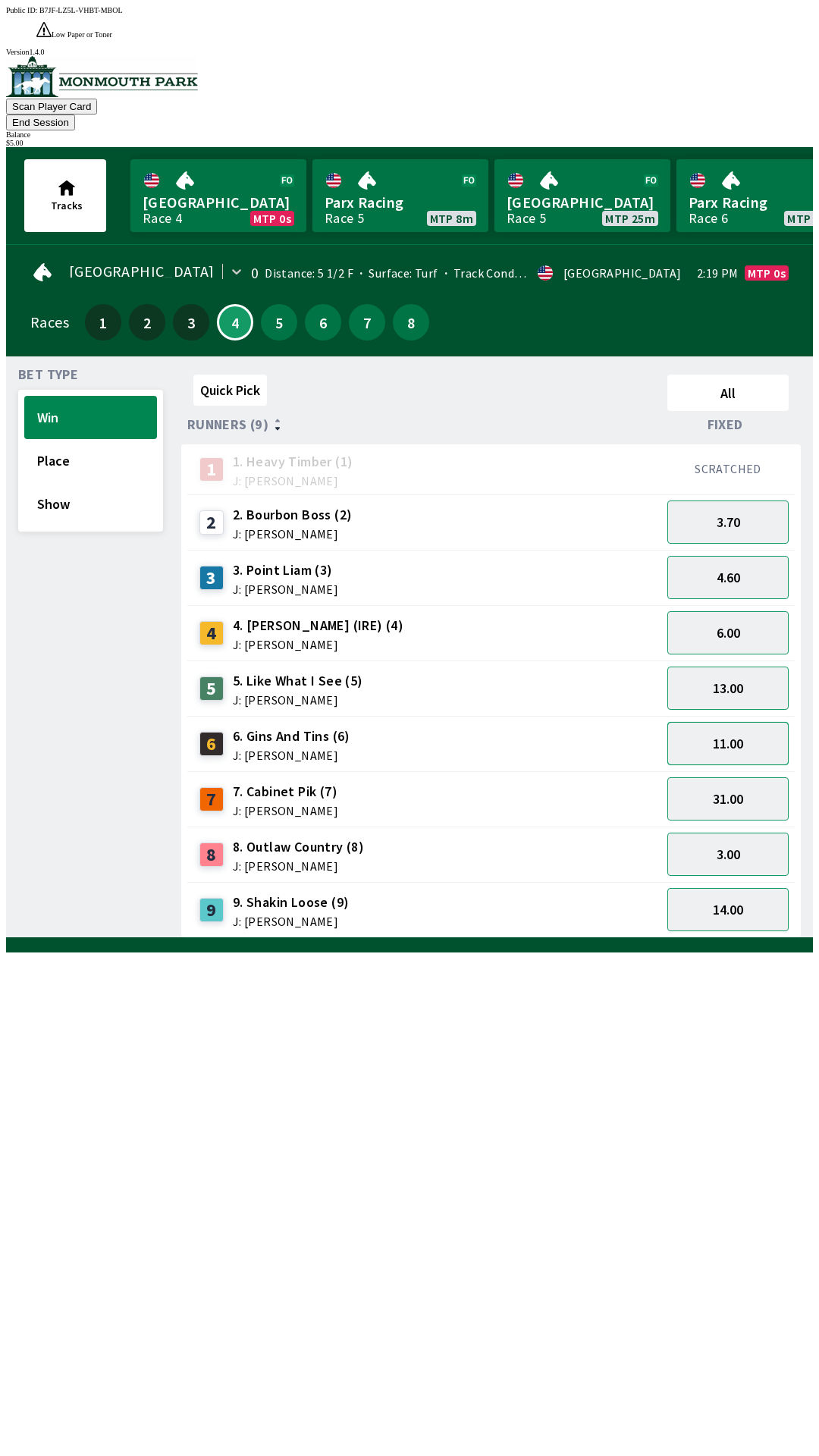
click at [726, 722] on button "11.00" at bounding box center [728, 743] width 121 height 44
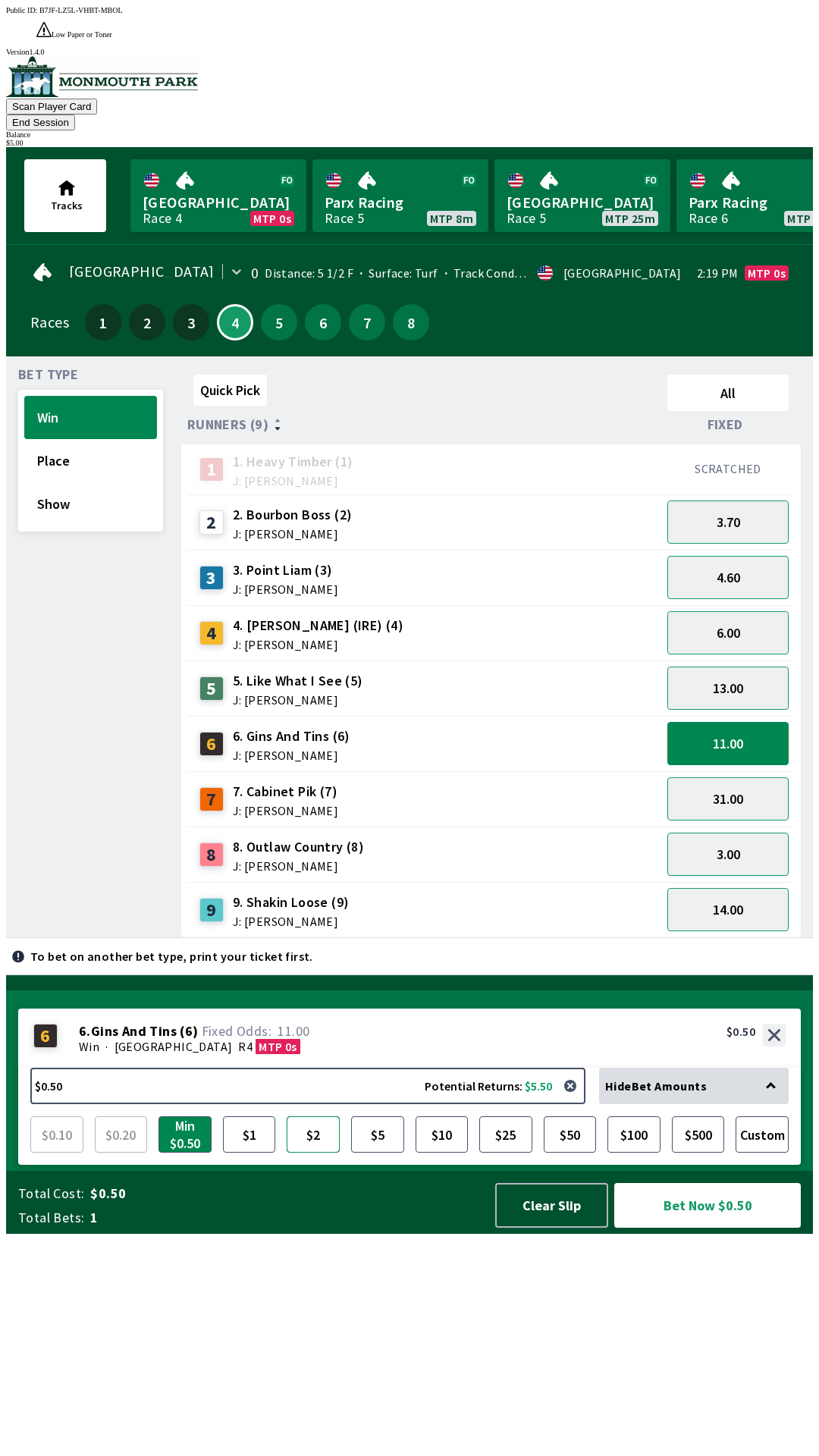
click at [316, 1153] on button "$2" at bounding box center [312, 1134] width 53 height 36
click at [705, 1228] on button "Bet Now $2.00" at bounding box center [708, 1205] width 187 height 44
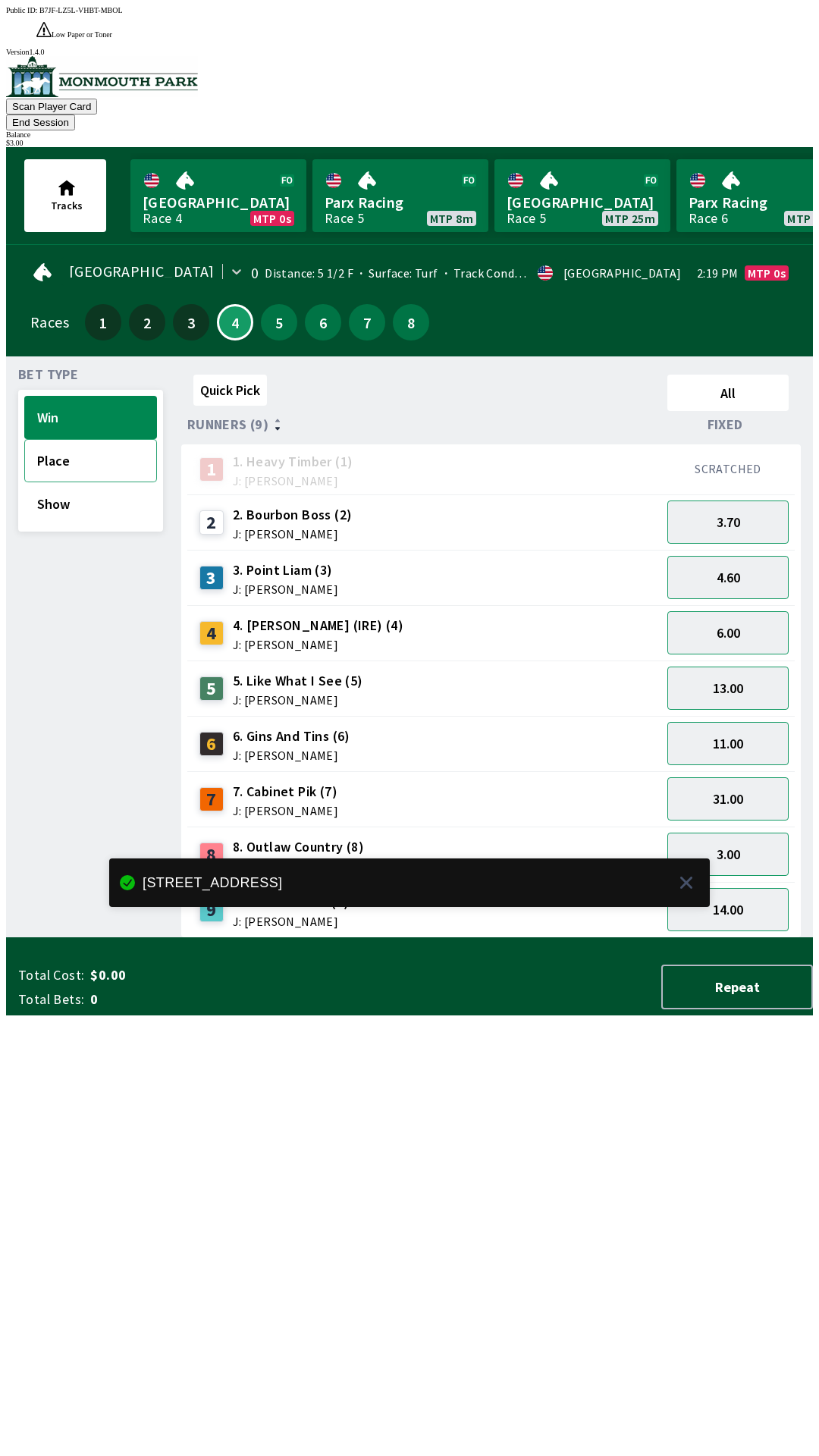
click at [84, 439] on button "Place" at bounding box center [90, 460] width 133 height 44
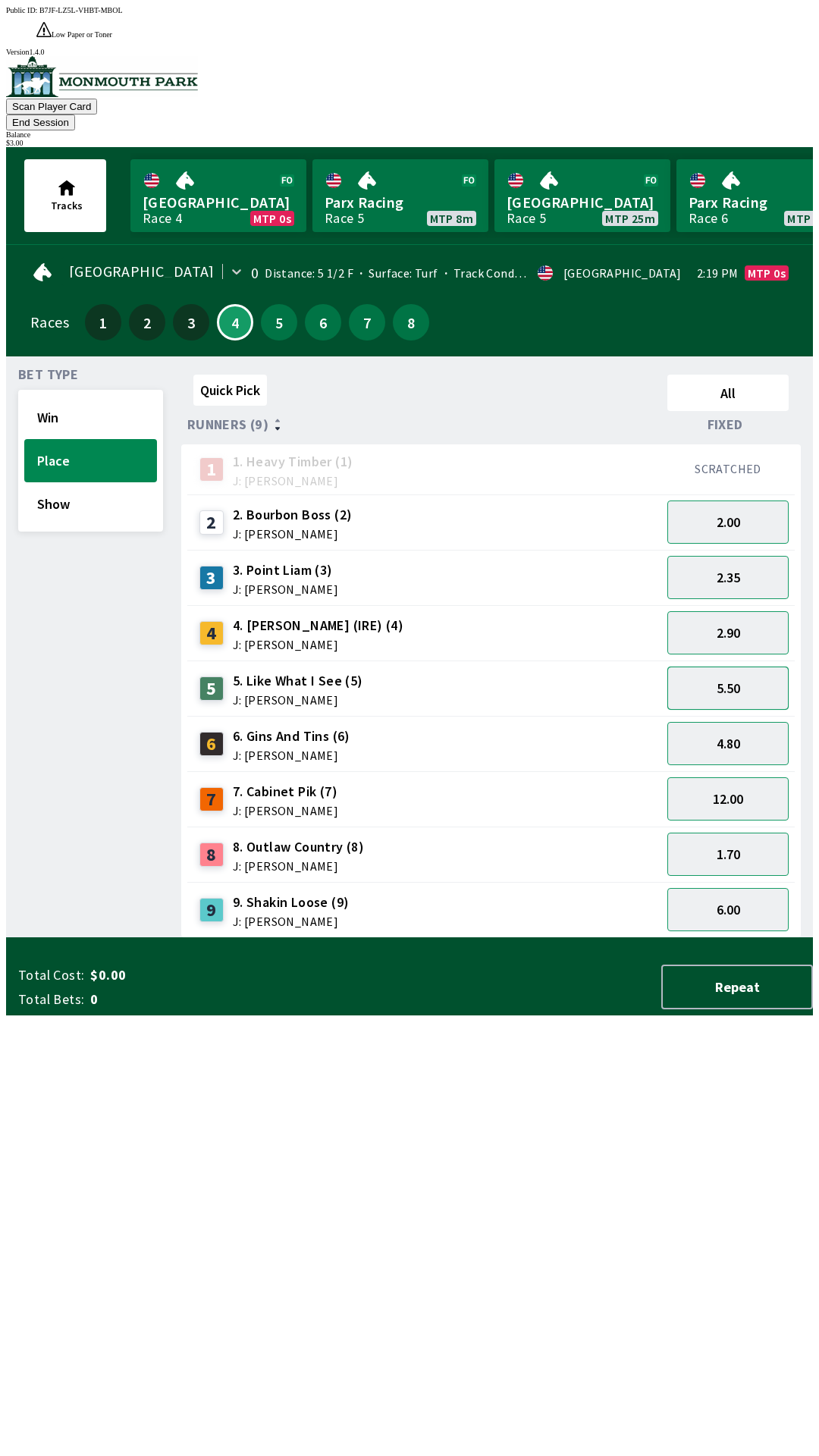
click at [723, 666] on button "5.50" at bounding box center [728, 688] width 121 height 44
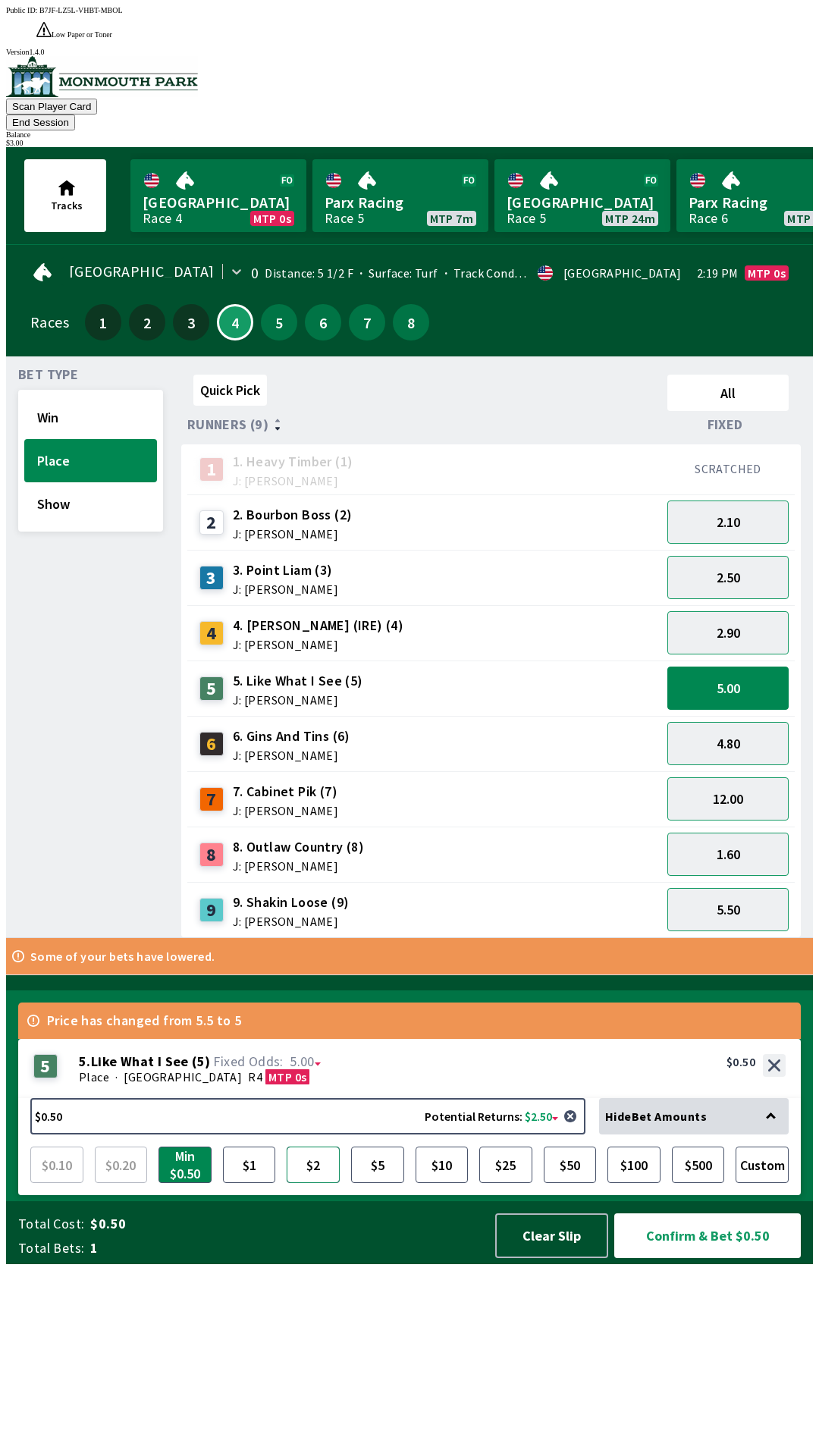
click at [313, 1183] on button "$2" at bounding box center [312, 1165] width 53 height 36
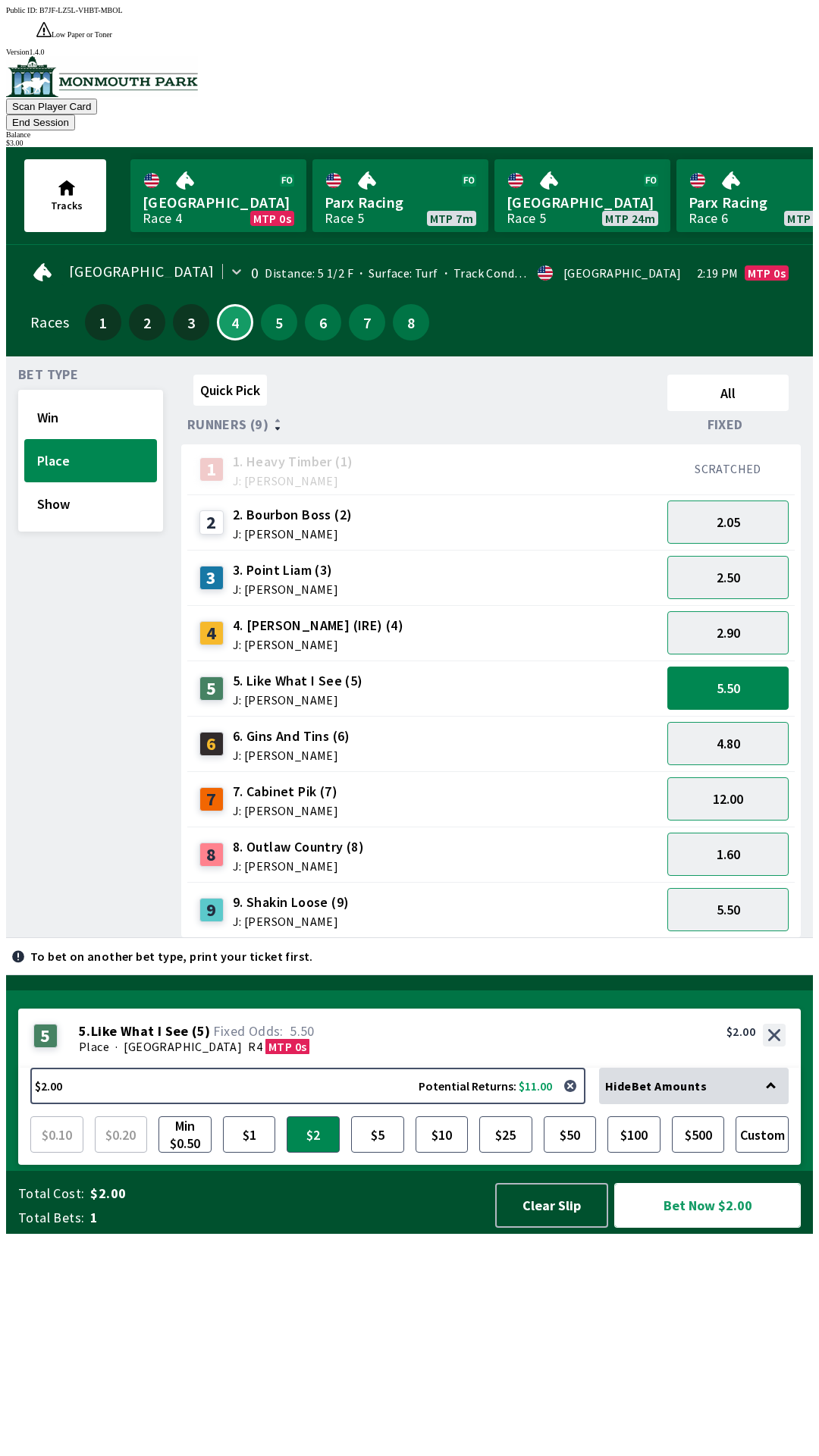
click at [696, 1228] on button "Bet Now $2.00" at bounding box center [708, 1205] width 187 height 44
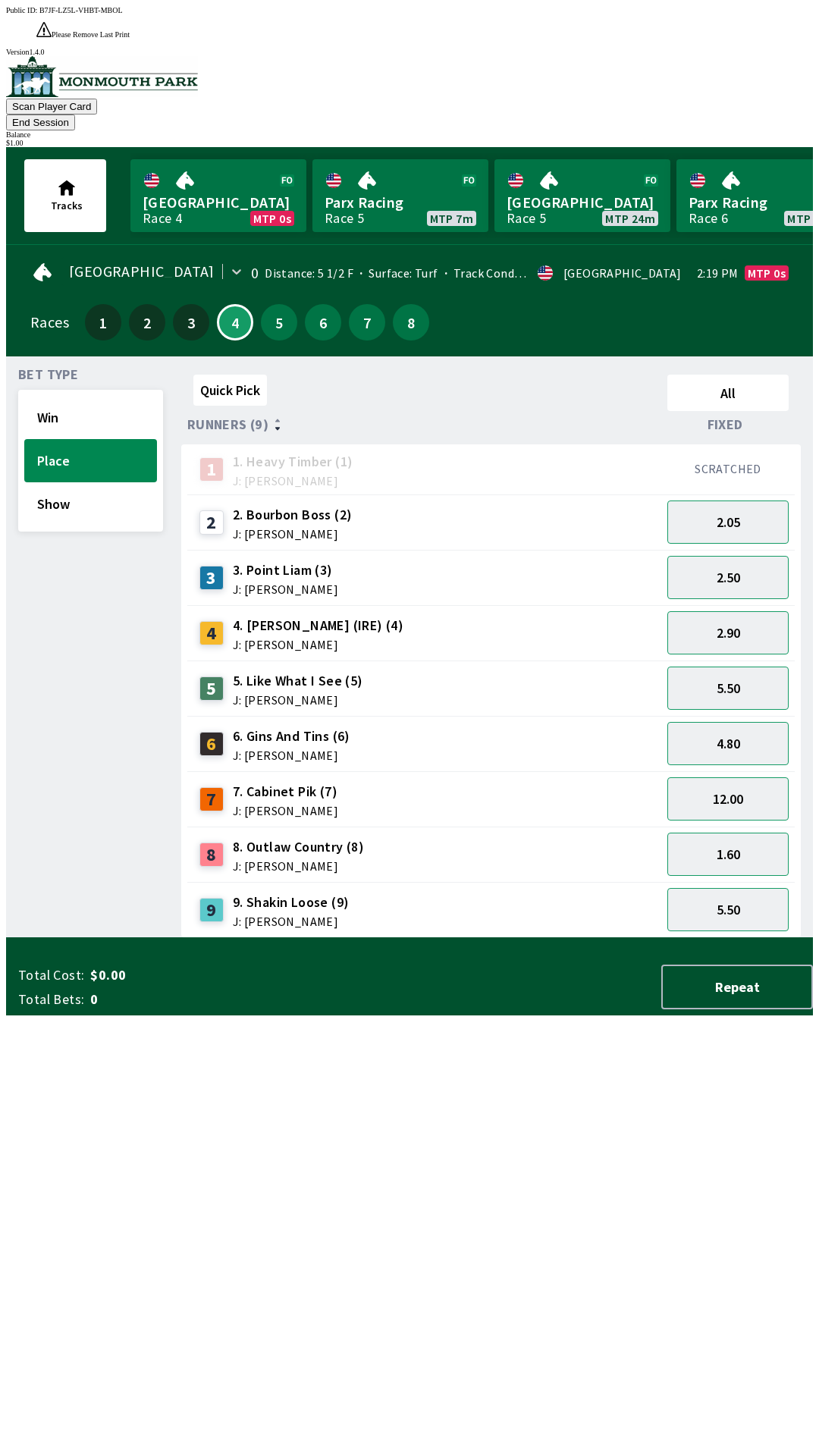
click at [552, 939] on div "Quick Pick All Runners (9) Fixed 1 1. Heavy Timber (1) J: Joezer [PERSON_NAME] …" at bounding box center [497, 653] width 632 height 569
click at [53, 396] on button "Win" at bounding box center [90, 418] width 133 height 44
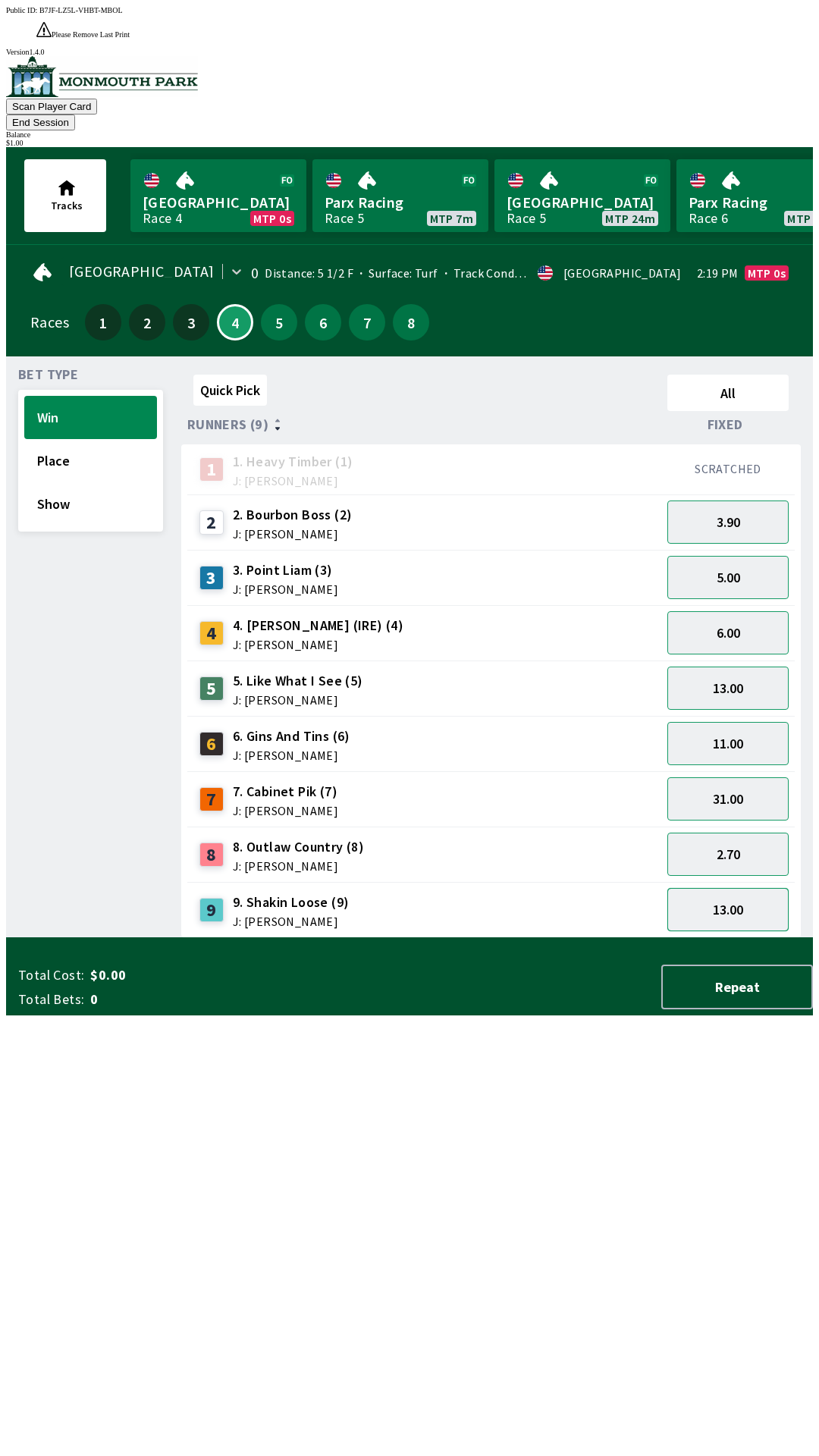
click at [734, 888] on button "13.00" at bounding box center [728, 910] width 121 height 44
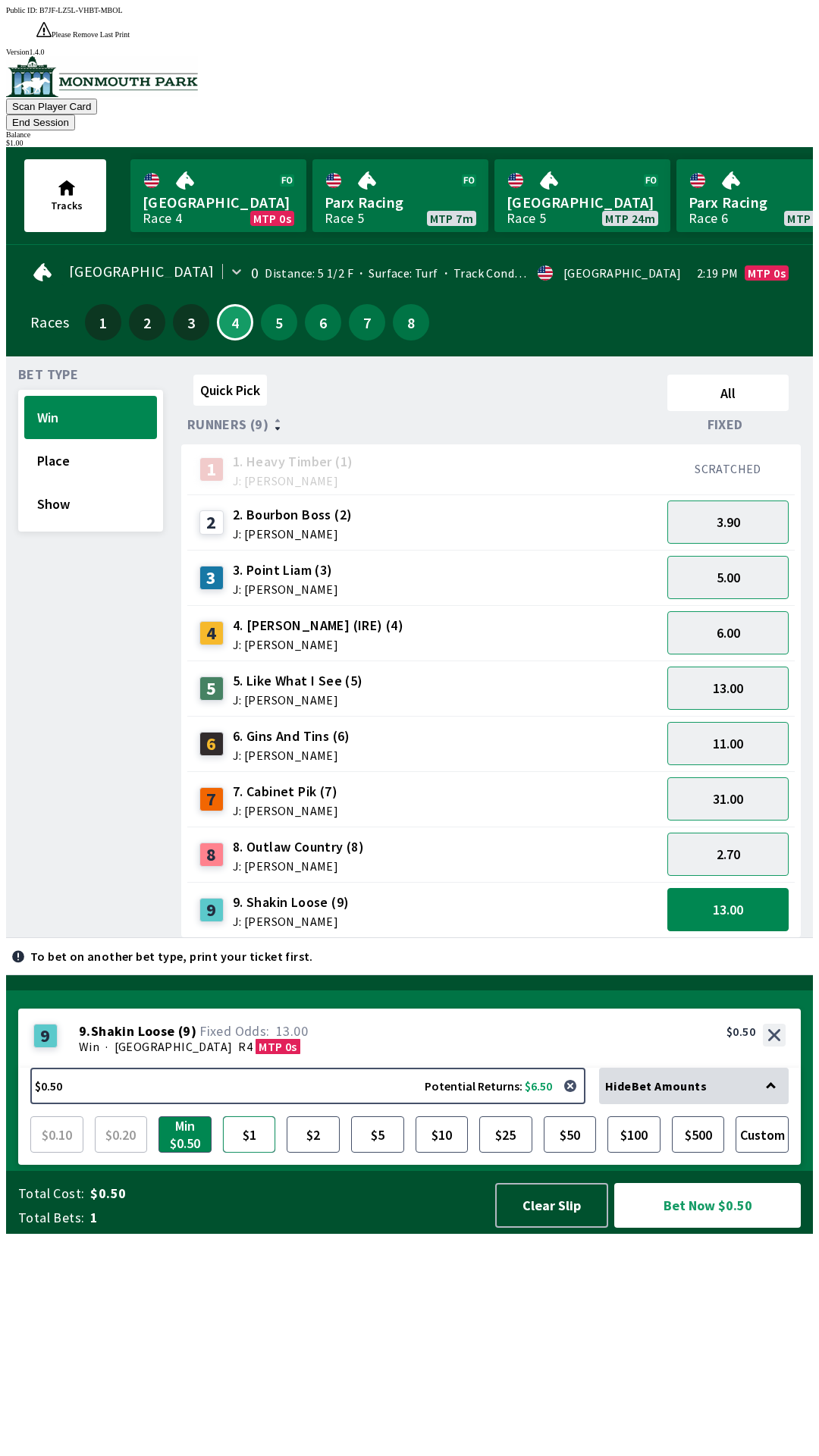
click at [246, 1153] on button "$1" at bounding box center [249, 1134] width 53 height 36
click at [718, 1228] on button "Bet Now $1.00" at bounding box center [708, 1205] width 187 height 44
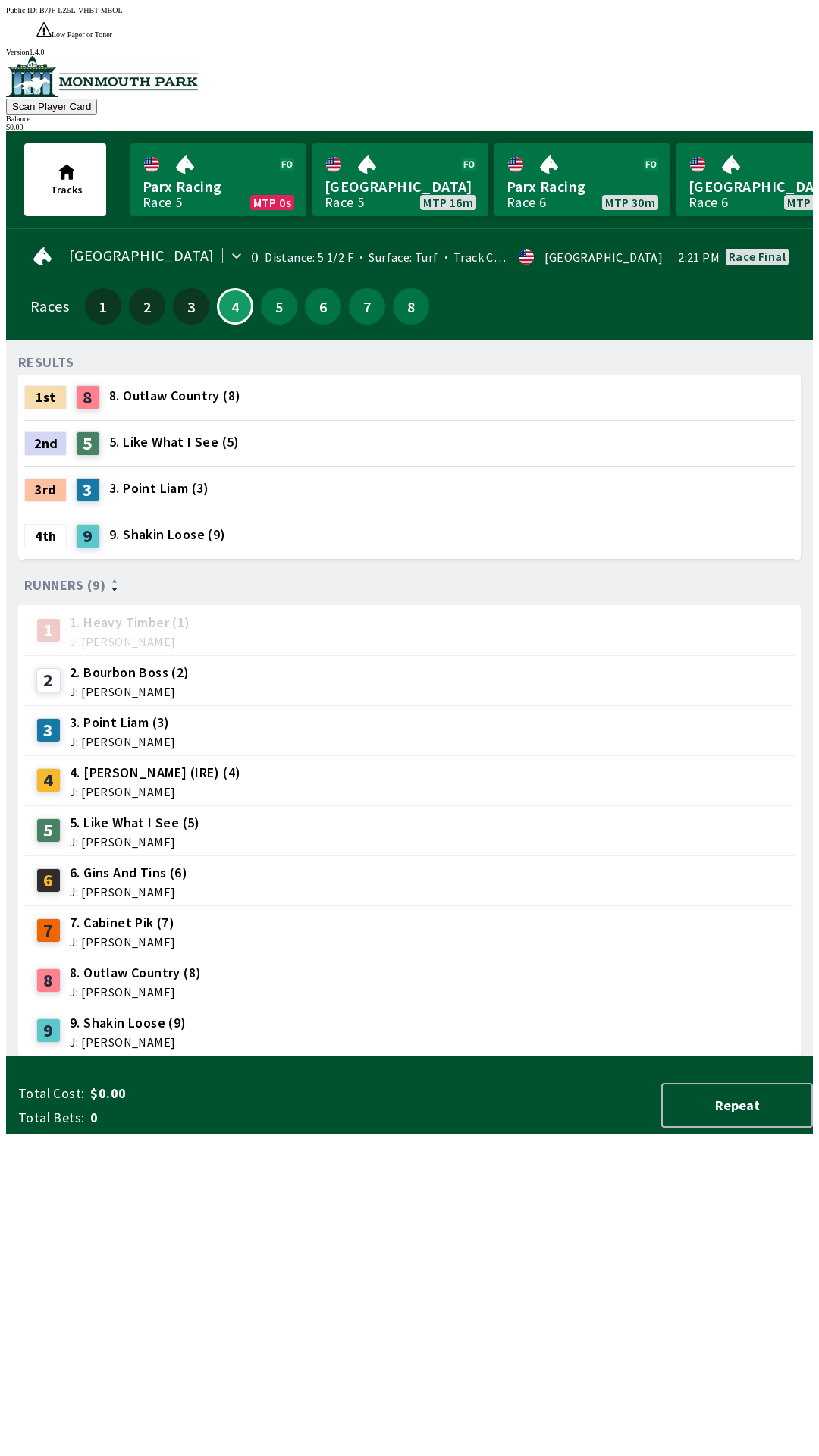
click at [575, 1057] on div "RESULTS 1st 8 8. Outlaw Country (8) 2nd 5 5. Like What I See (5) 3rd 3 3. Point…" at bounding box center [415, 704] width 795 height 704
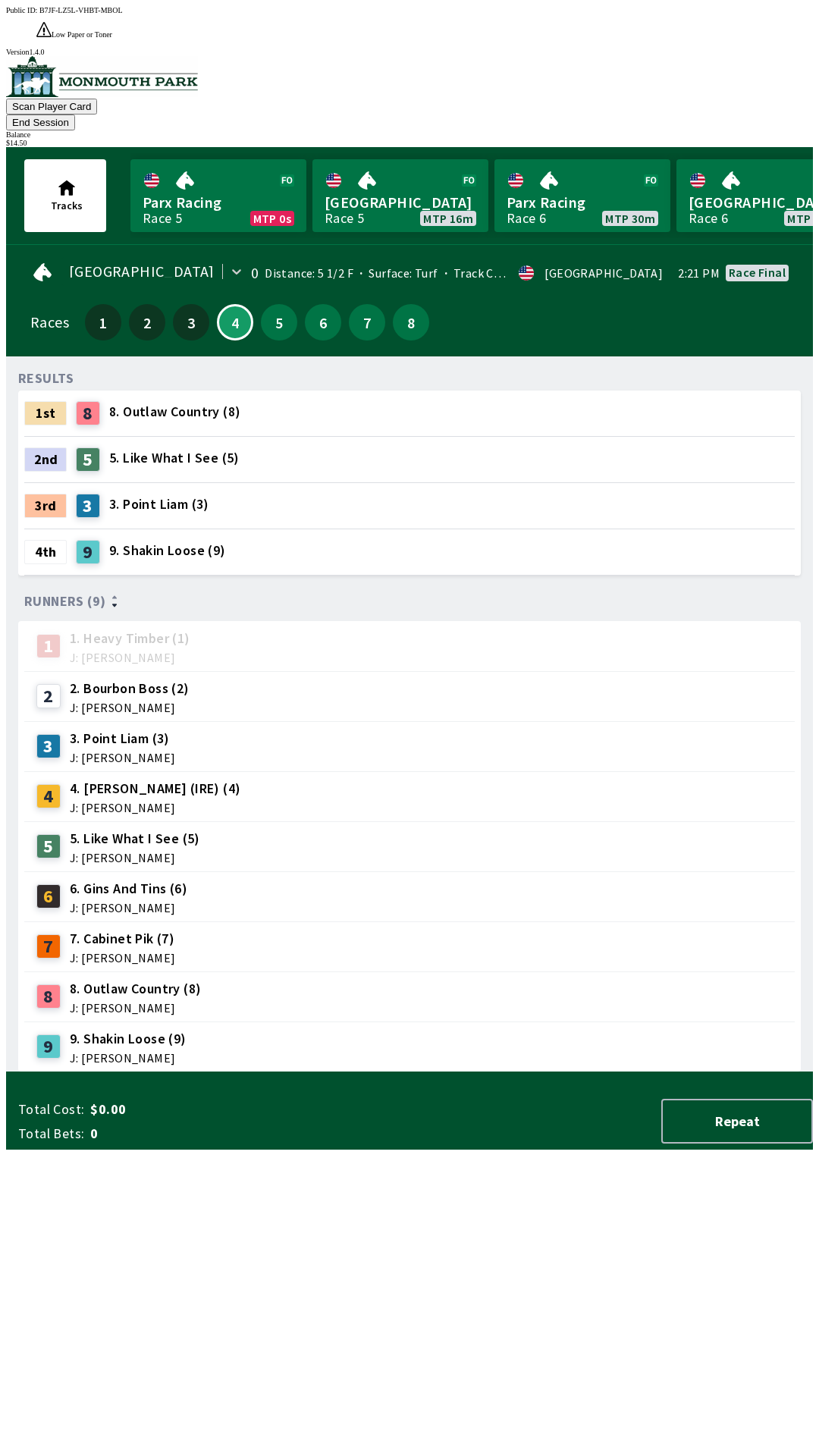
click at [75, 115] on button "End Session" at bounding box center [40, 122] width 69 height 16
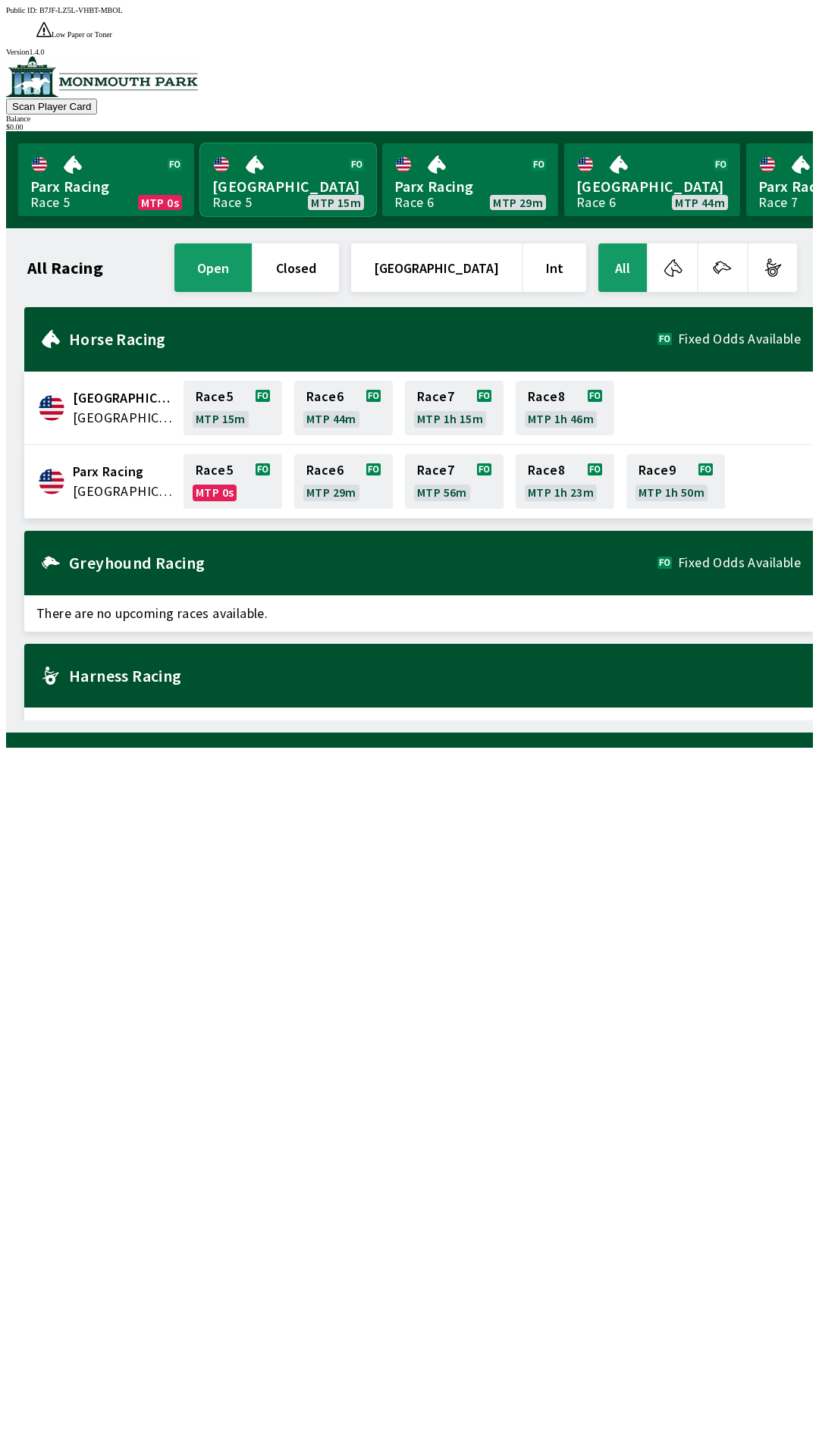
click at [256, 143] on link "[GEOGRAPHIC_DATA] Race 5 MTP 15m" at bounding box center [288, 179] width 176 height 73
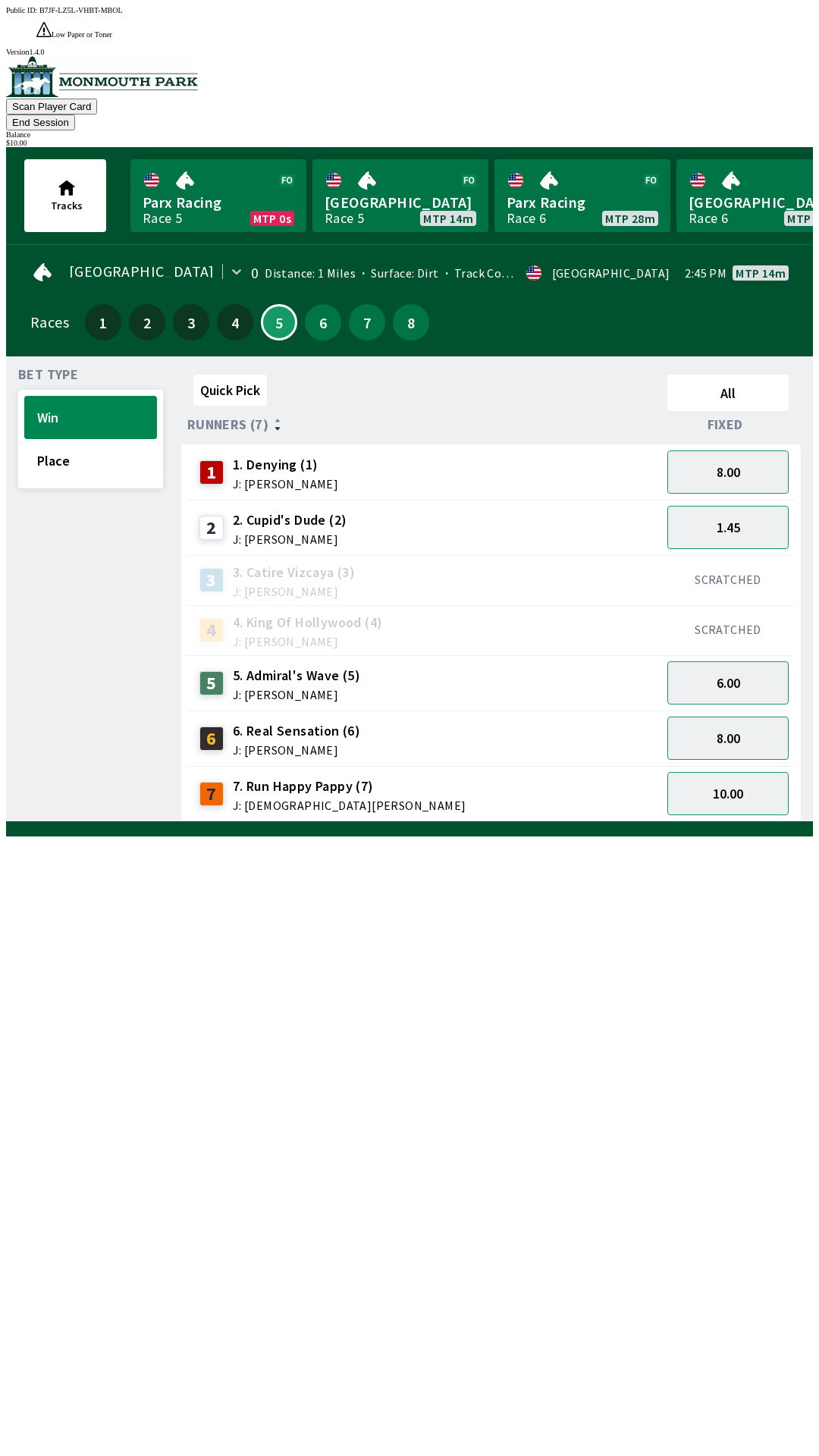
click at [75, 115] on button "End Session" at bounding box center [40, 122] width 69 height 16
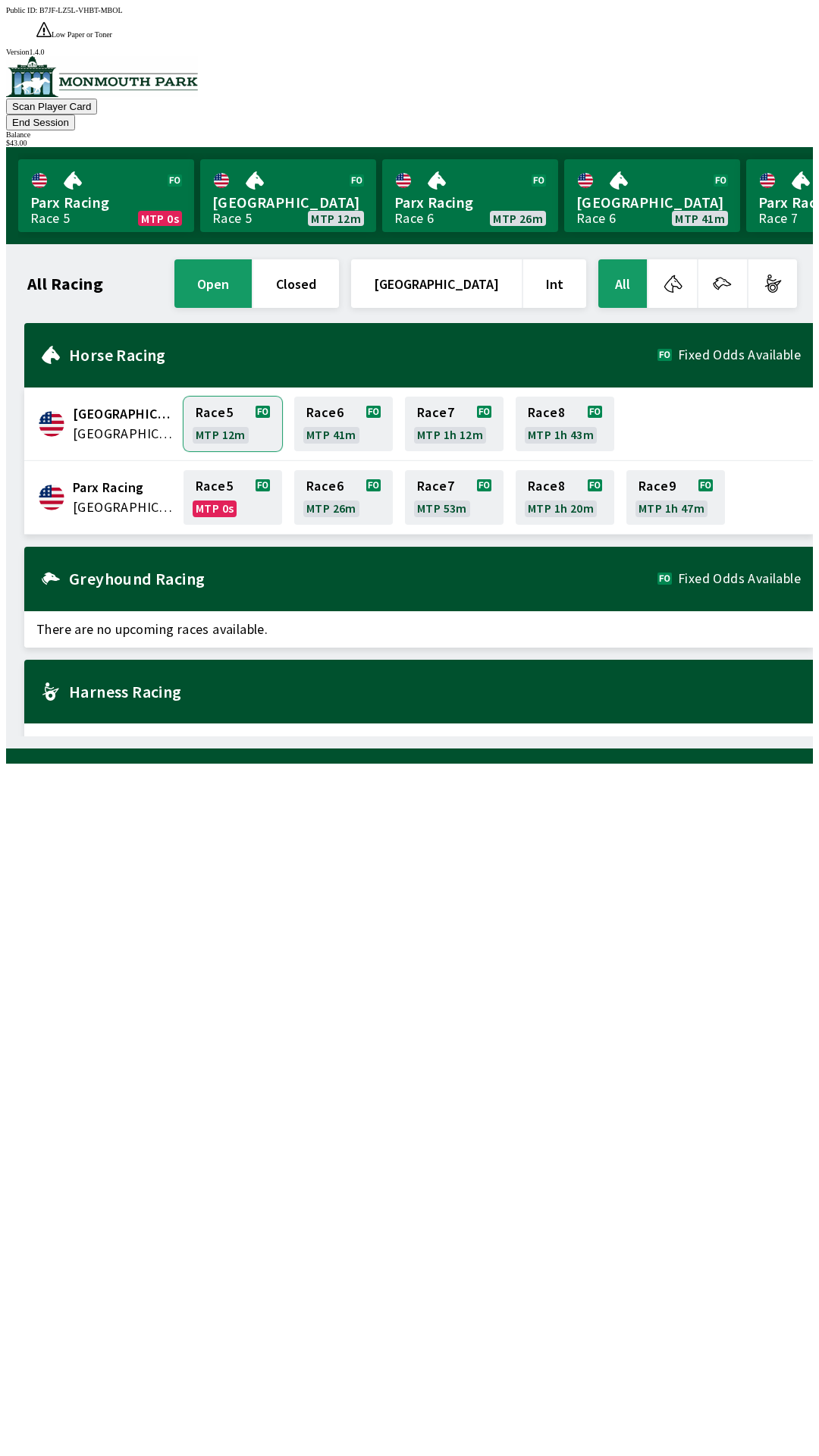
click at [224, 397] on link "Race 5 MTP 12m" at bounding box center [233, 424] width 99 height 54
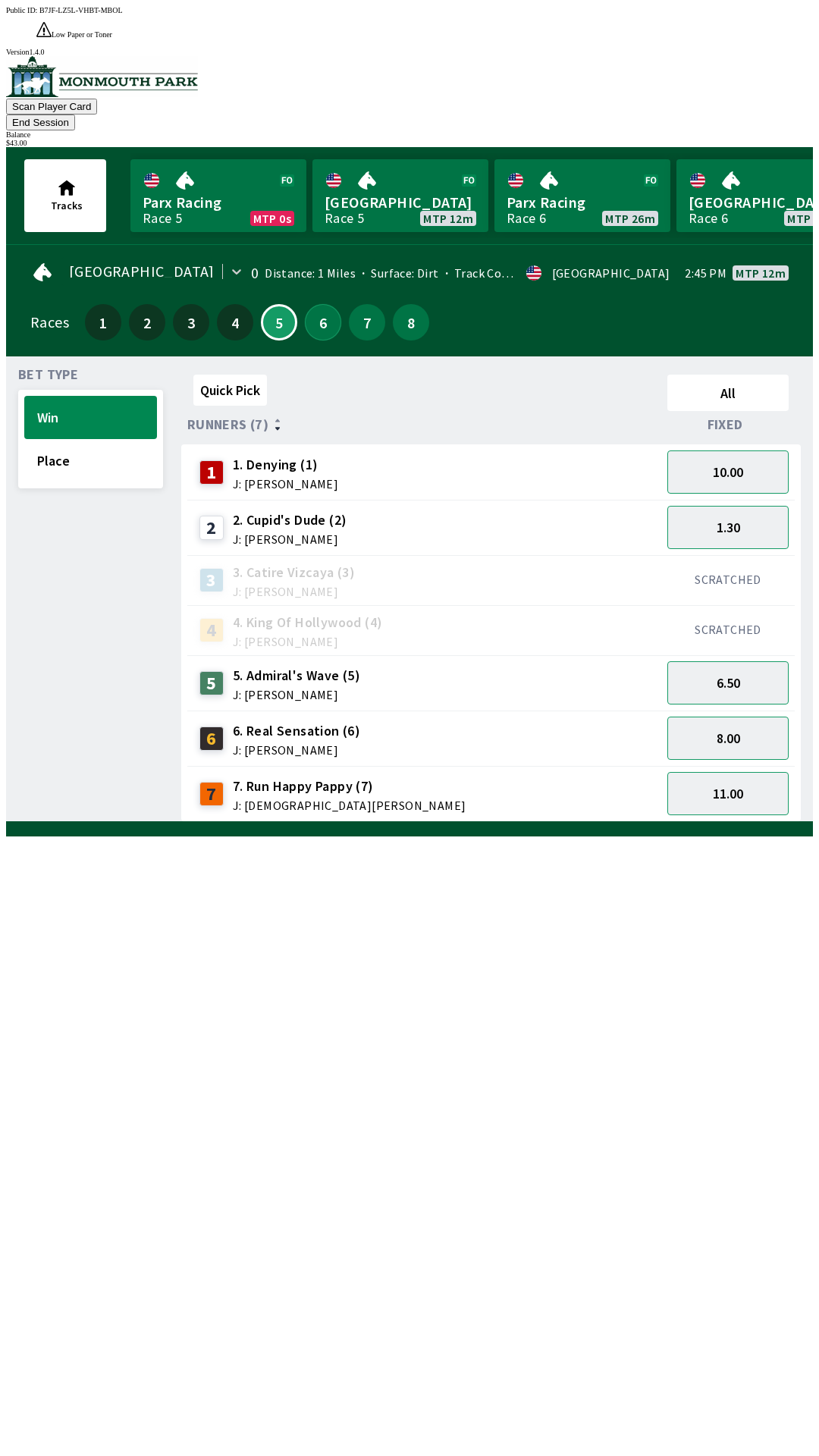
click at [306, 304] on button "6" at bounding box center [322, 322] width 36 height 36
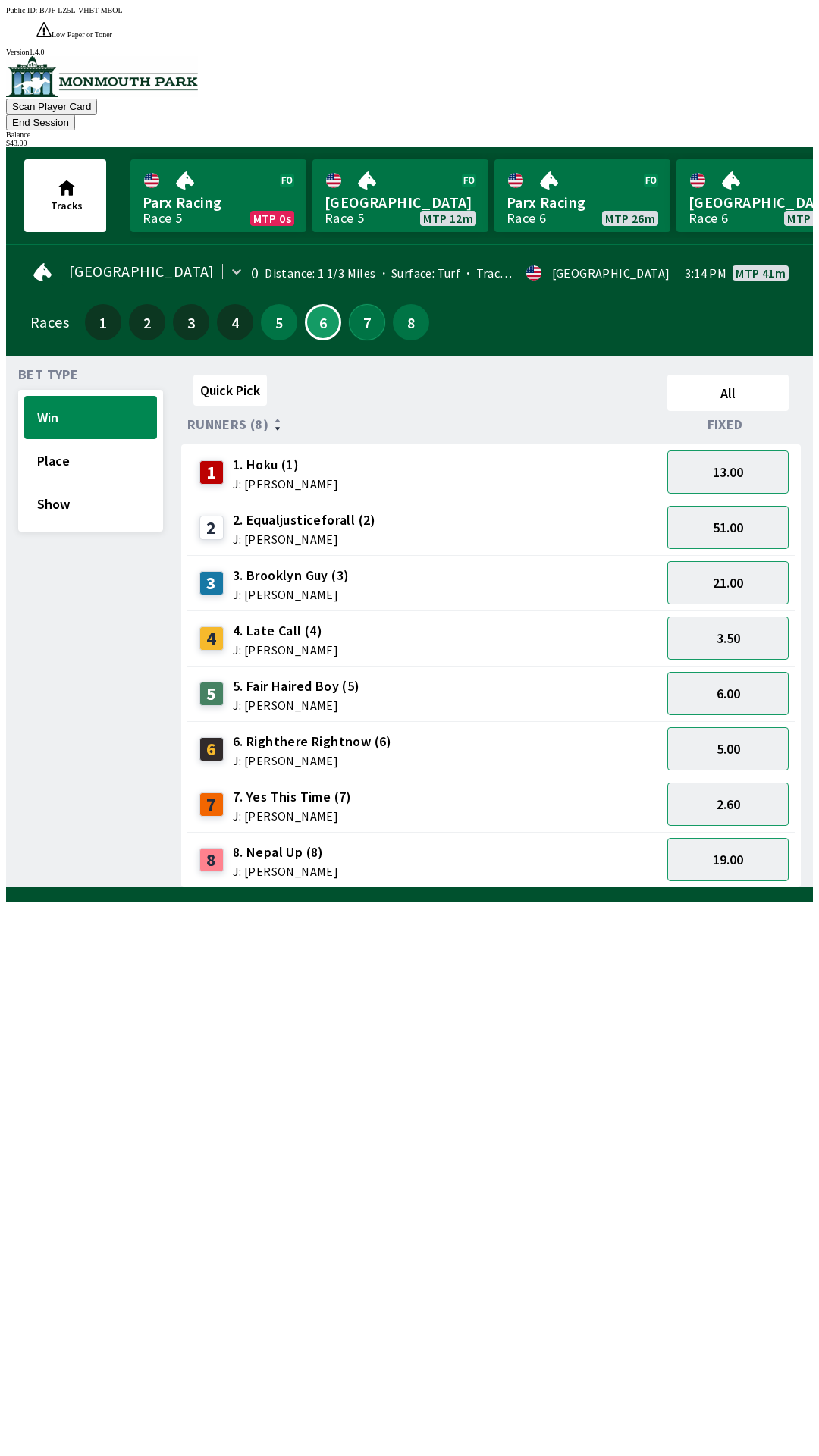
click at [361, 304] on button "7" at bounding box center [367, 322] width 36 height 36
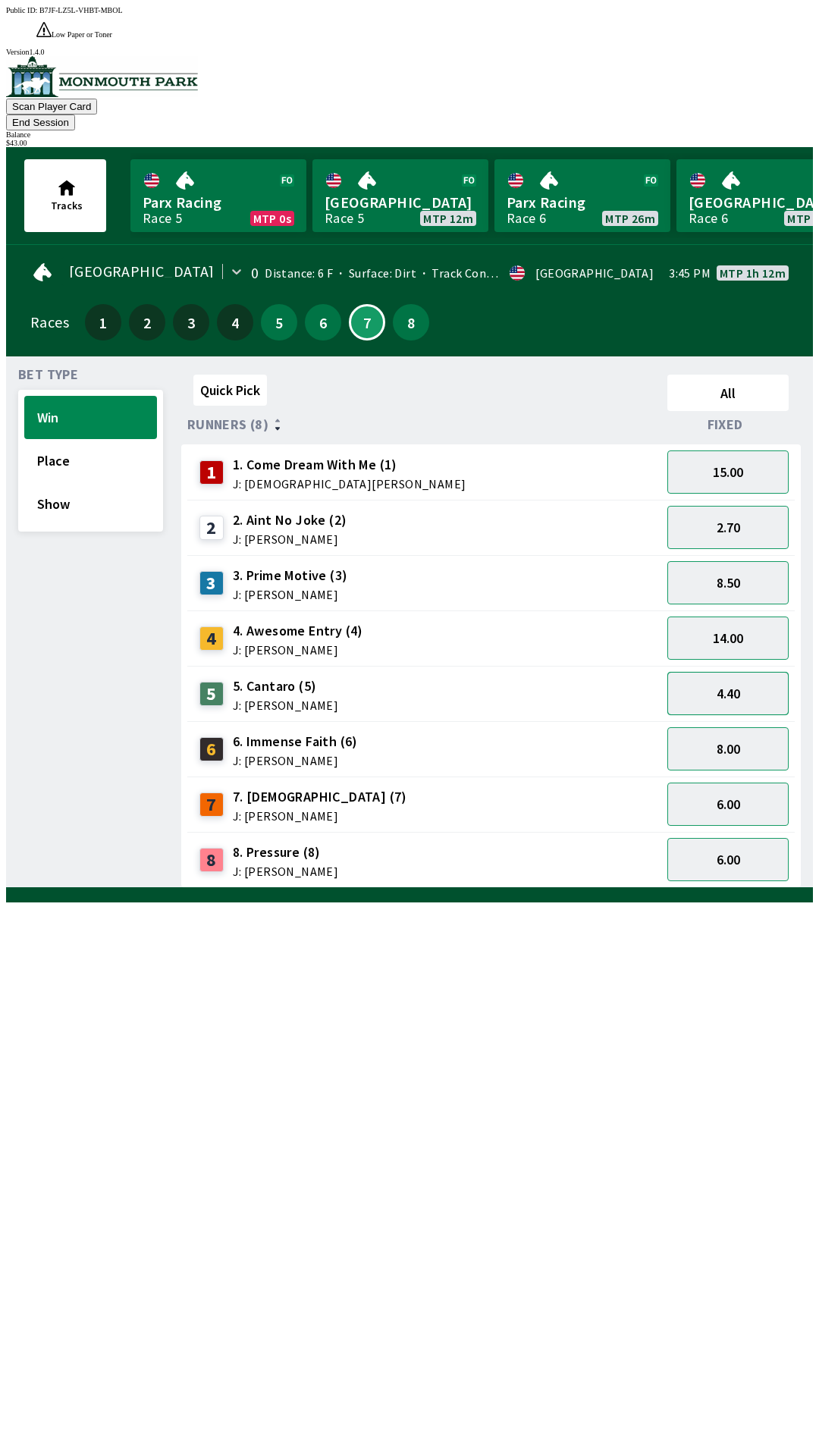
click at [734, 672] on button "4.40" at bounding box center [728, 694] width 121 height 44
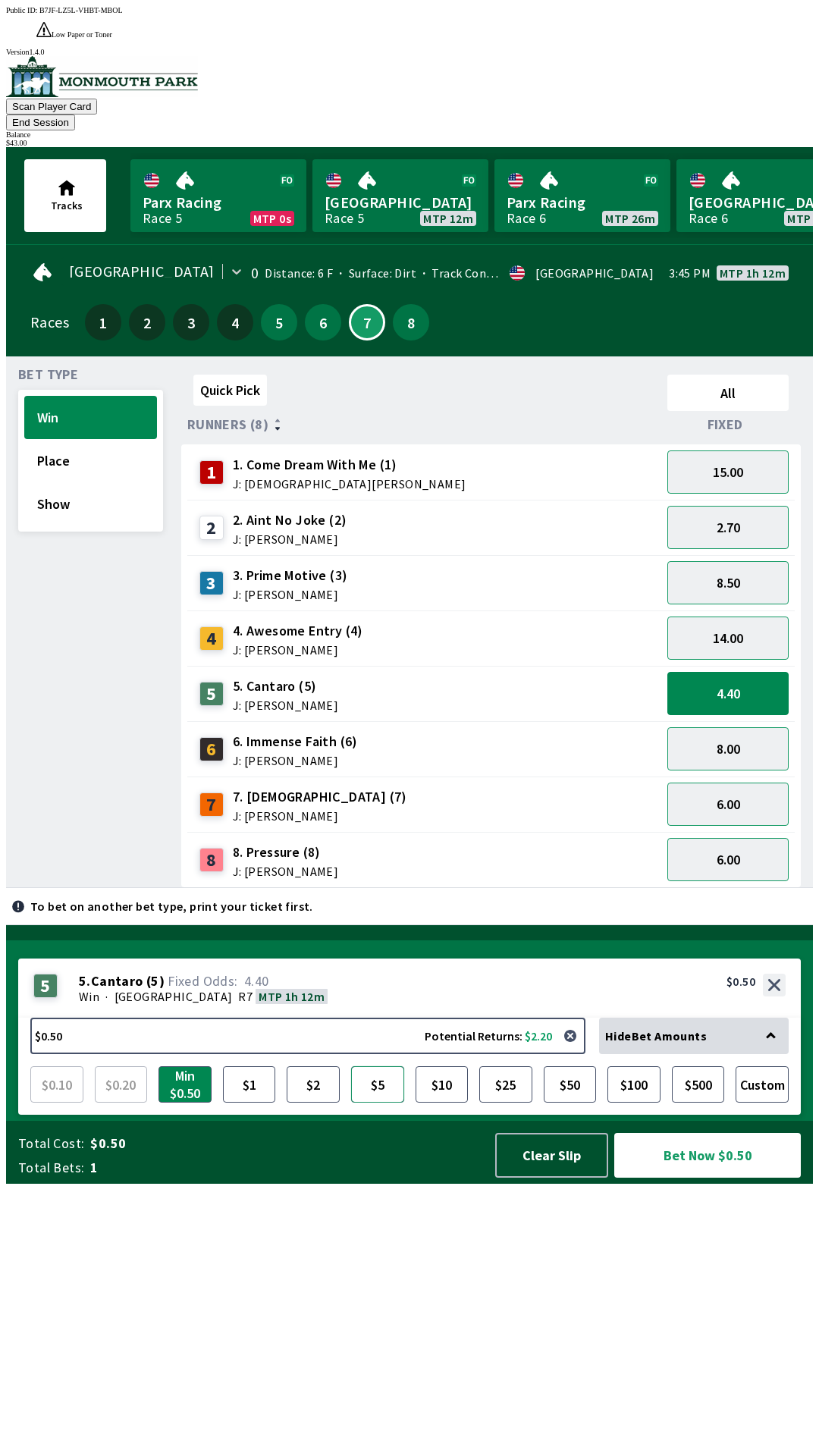
click at [382, 1103] on button "$5" at bounding box center [377, 1084] width 53 height 36
click at [712, 1178] on button "Bet Now $5.00" at bounding box center [708, 1155] width 187 height 44
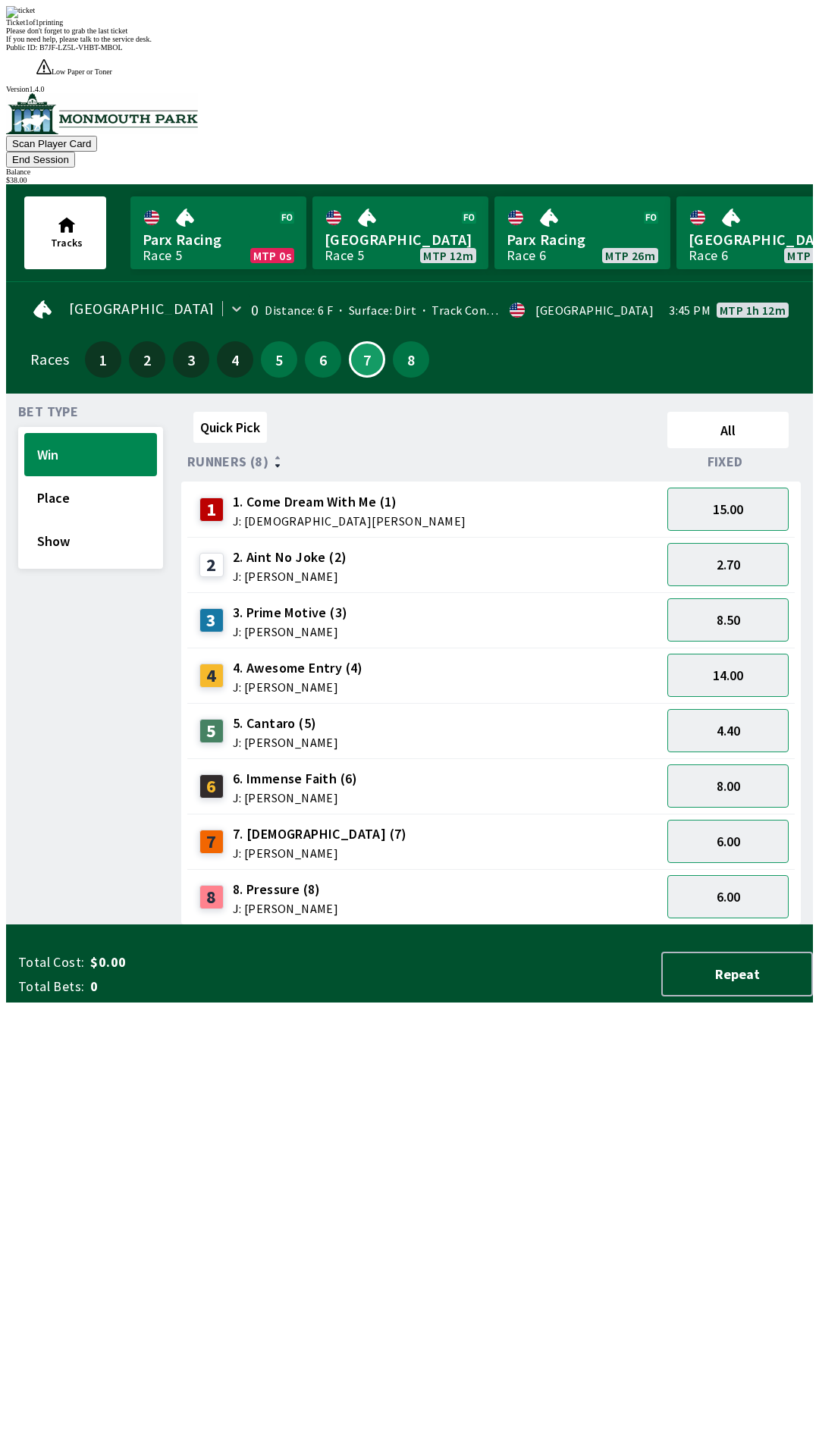
click at [443, 925] on div "Quick Pick All Runners (8) Fixed 1 1. Come Dream With Me (1) J: [DEMOGRAPHIC_DA…" at bounding box center [497, 666] width 632 height 520
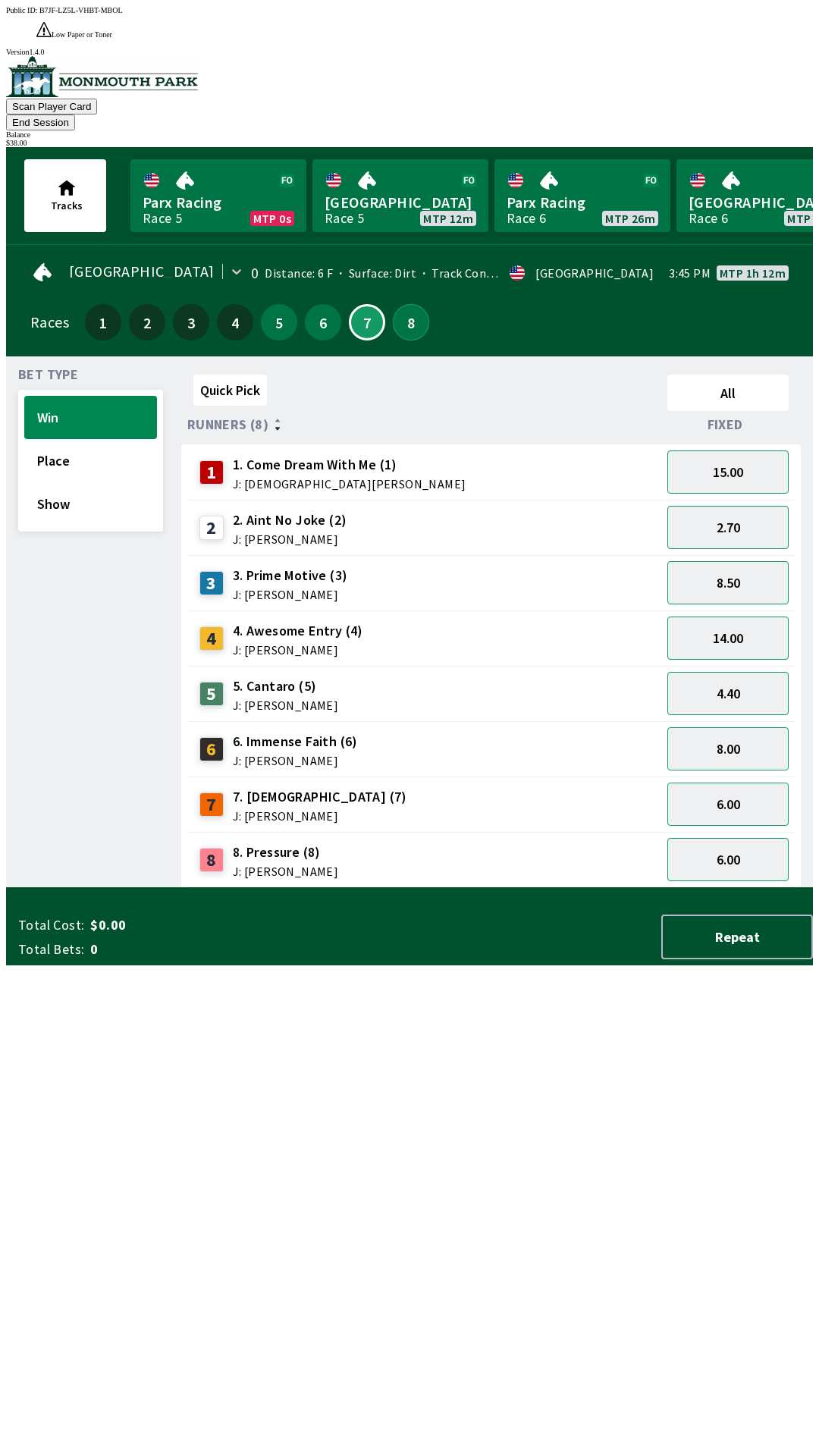
click at [405, 304] on button "8" at bounding box center [410, 322] width 36 height 36
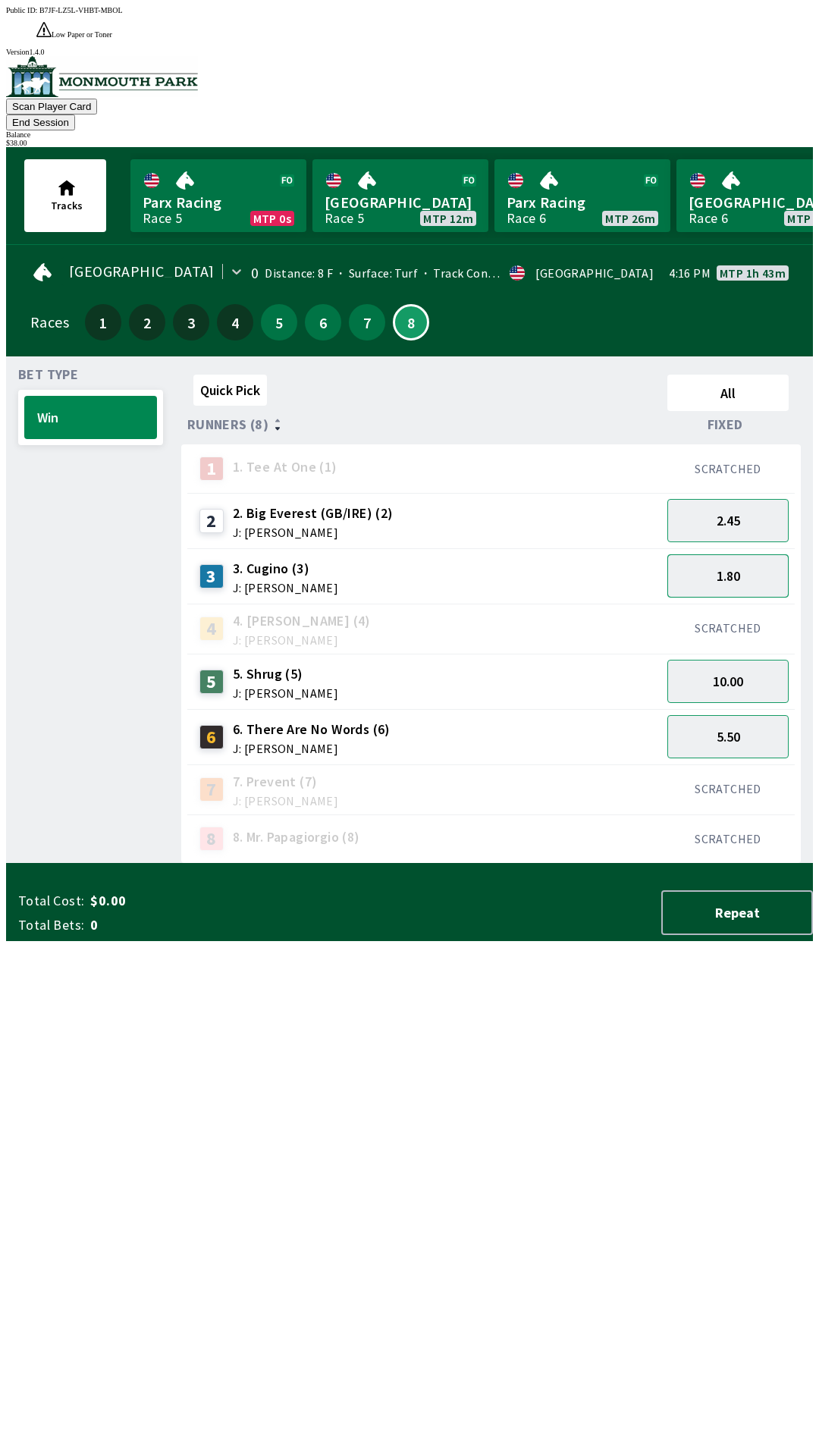
click at [738, 554] on button "1.80" at bounding box center [728, 576] width 121 height 44
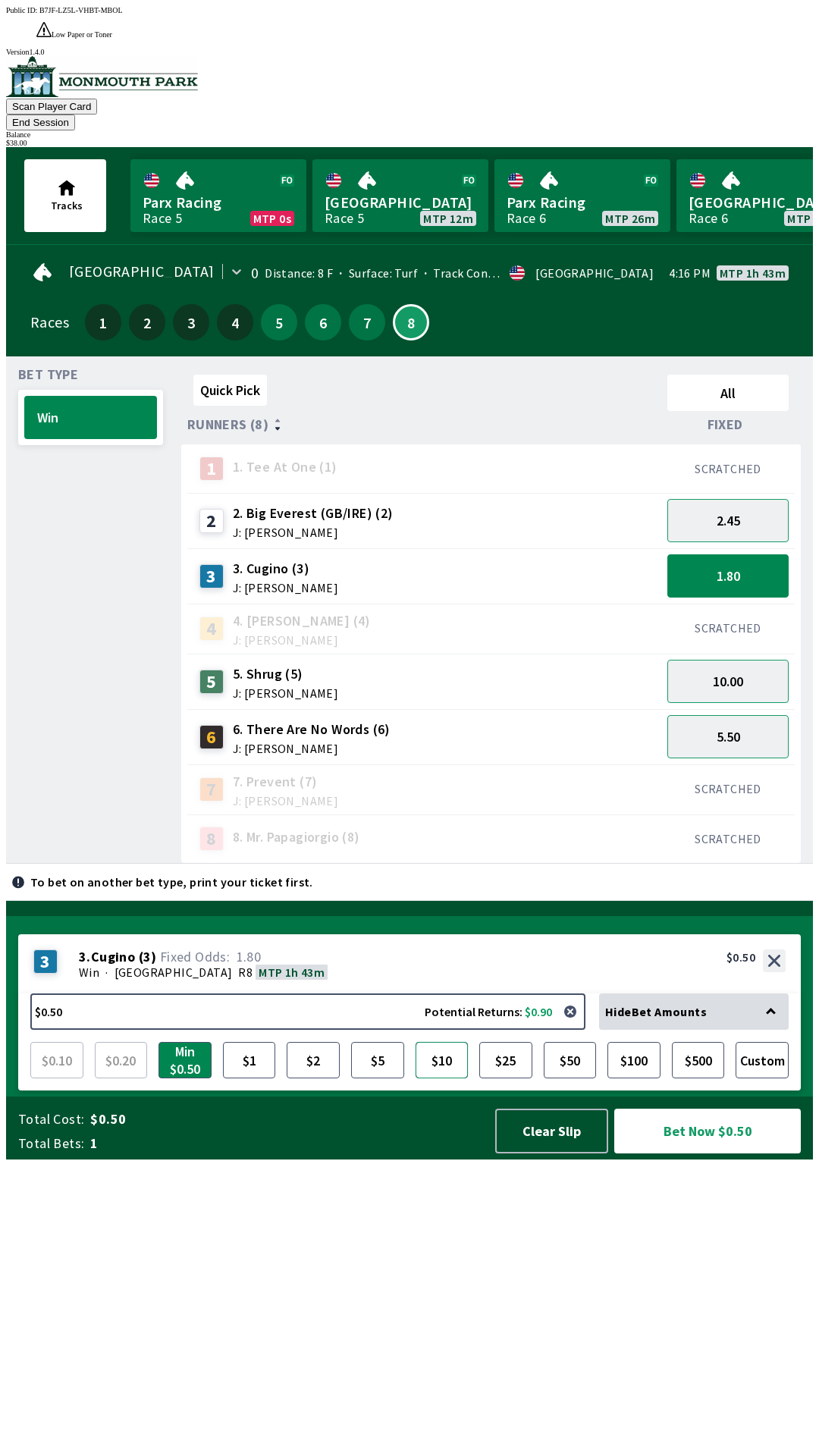
click at [447, 1078] on button "$10" at bounding box center [441, 1060] width 53 height 36
click at [701, 1154] on button "Bet Now $10.00" at bounding box center [708, 1130] width 187 height 44
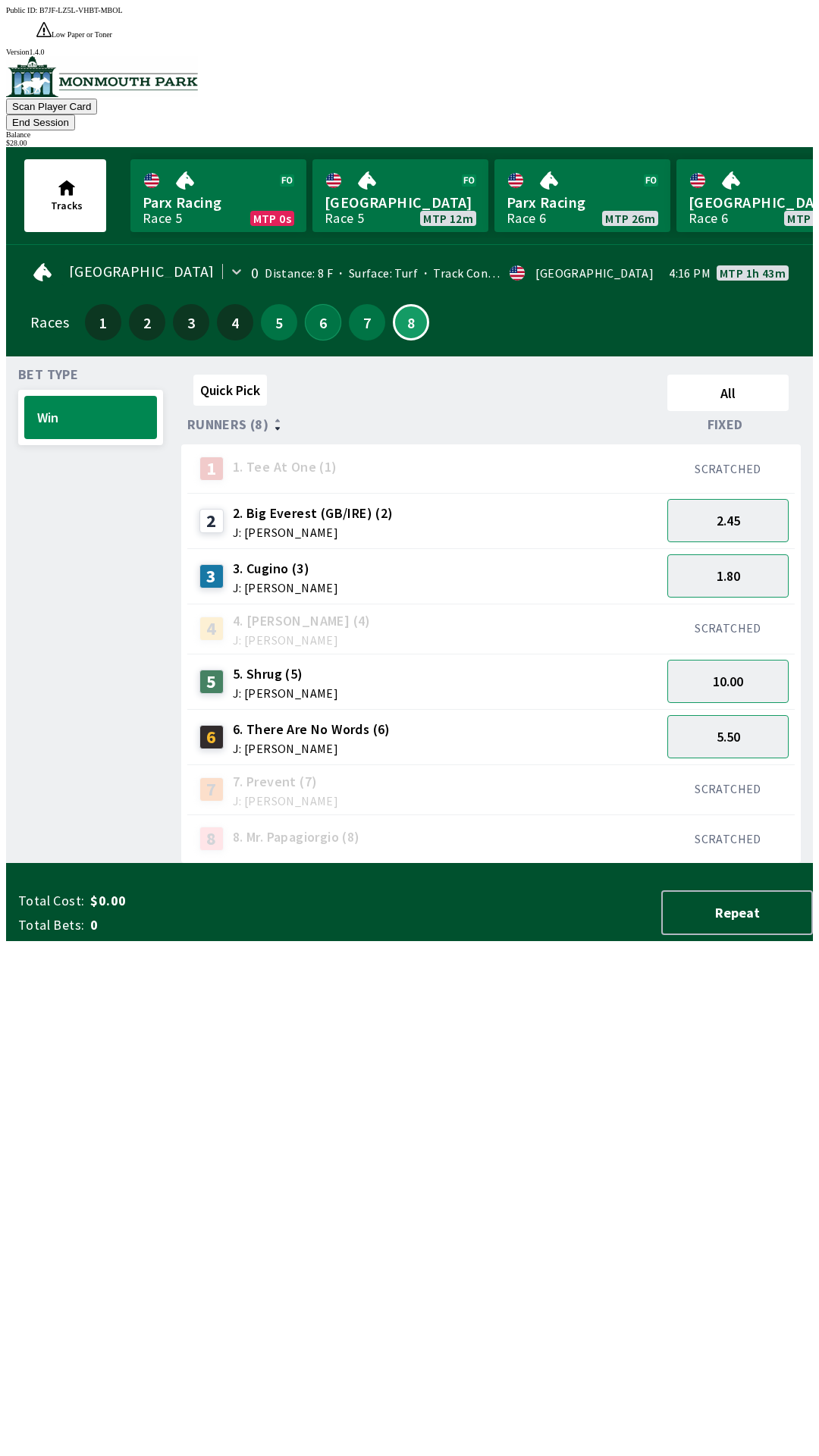
click at [318, 304] on button "6" at bounding box center [322, 322] width 36 height 36
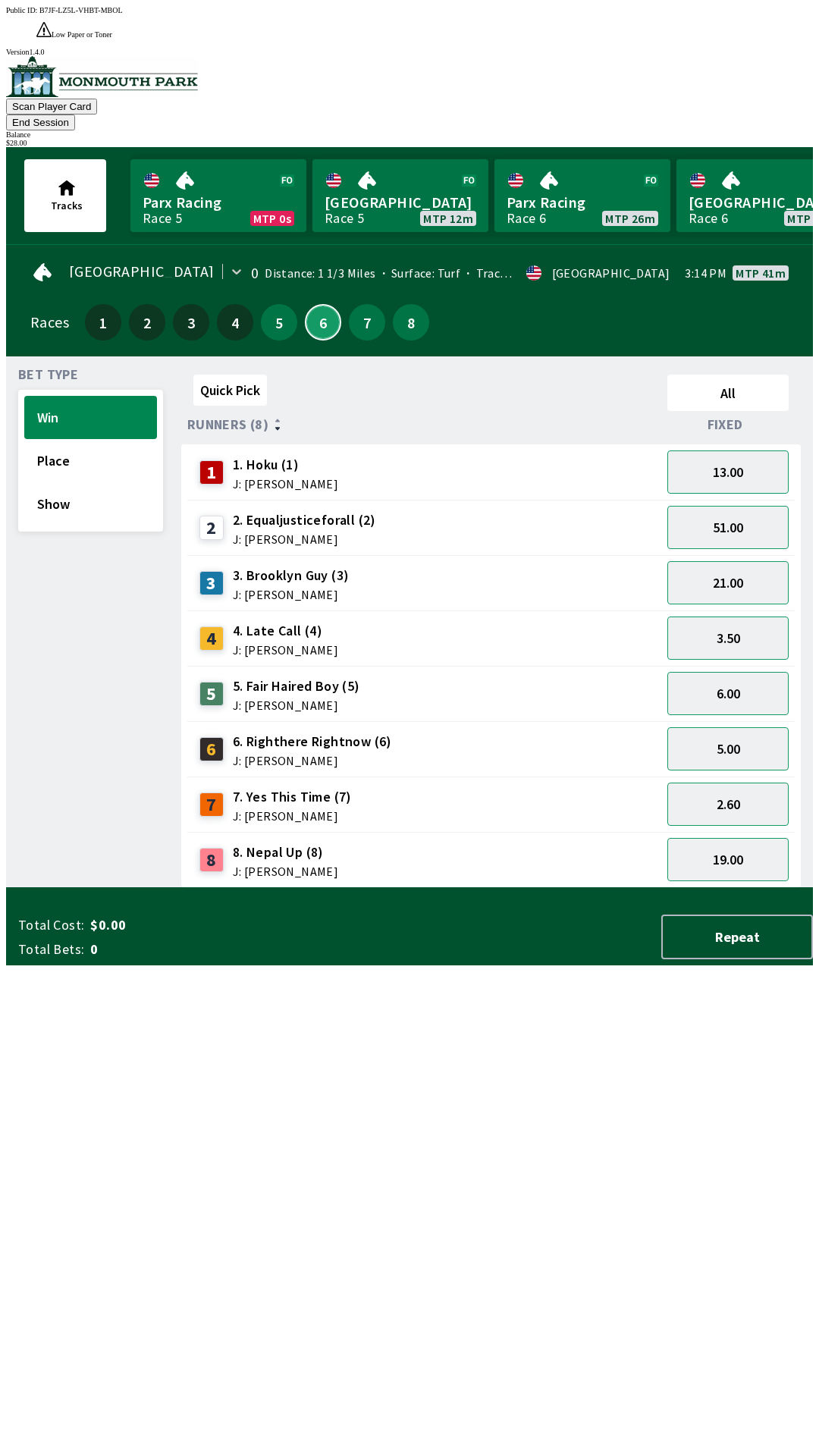
click at [318, 304] on button "6" at bounding box center [322, 322] width 36 height 36
click at [728, 450] on button "13.00" at bounding box center [728, 472] width 121 height 44
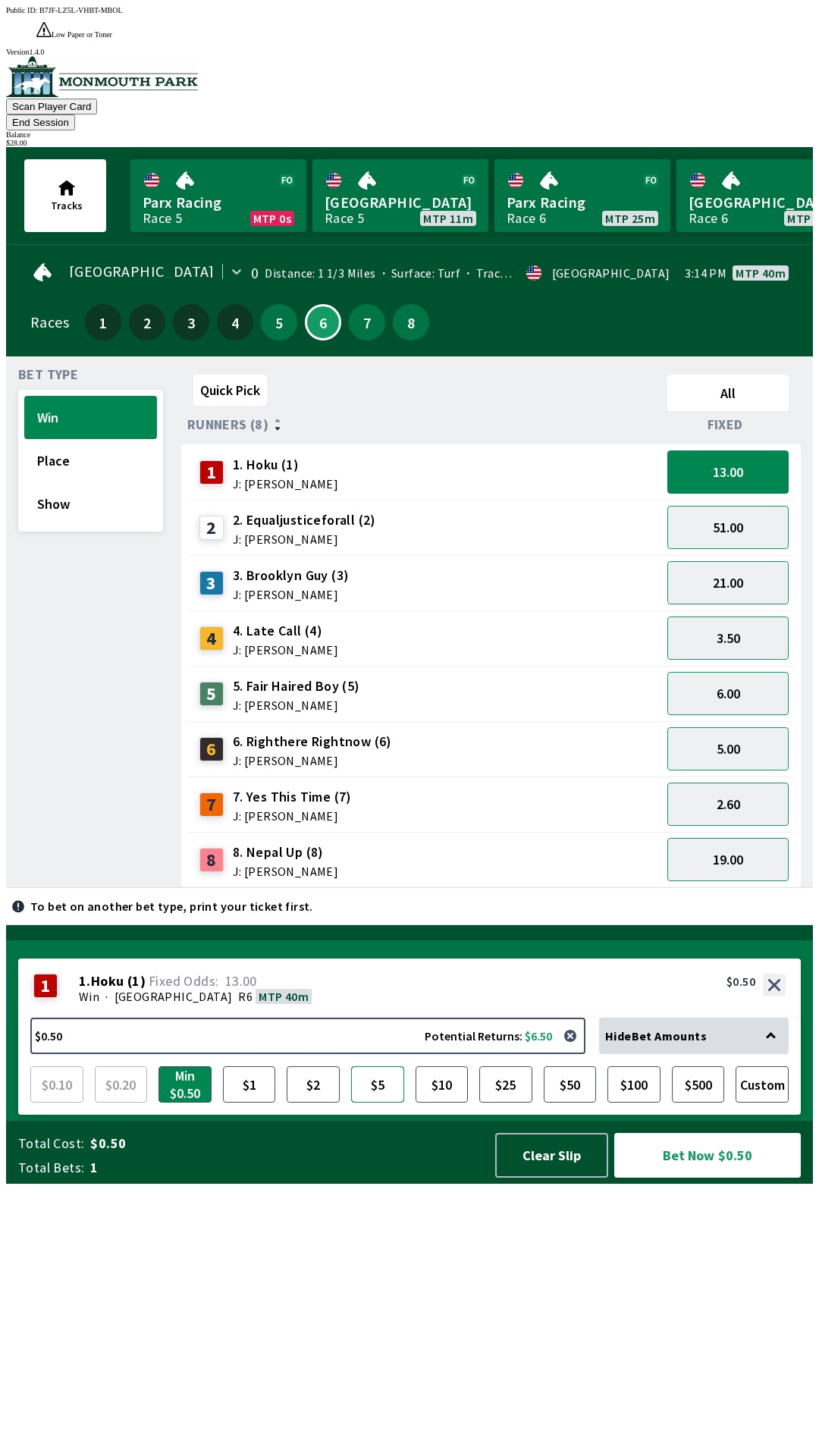
click at [386, 1103] on button "$5" at bounding box center [377, 1084] width 53 height 36
click at [700, 1178] on button "Bet Now $5.00" at bounding box center [708, 1155] width 187 height 44
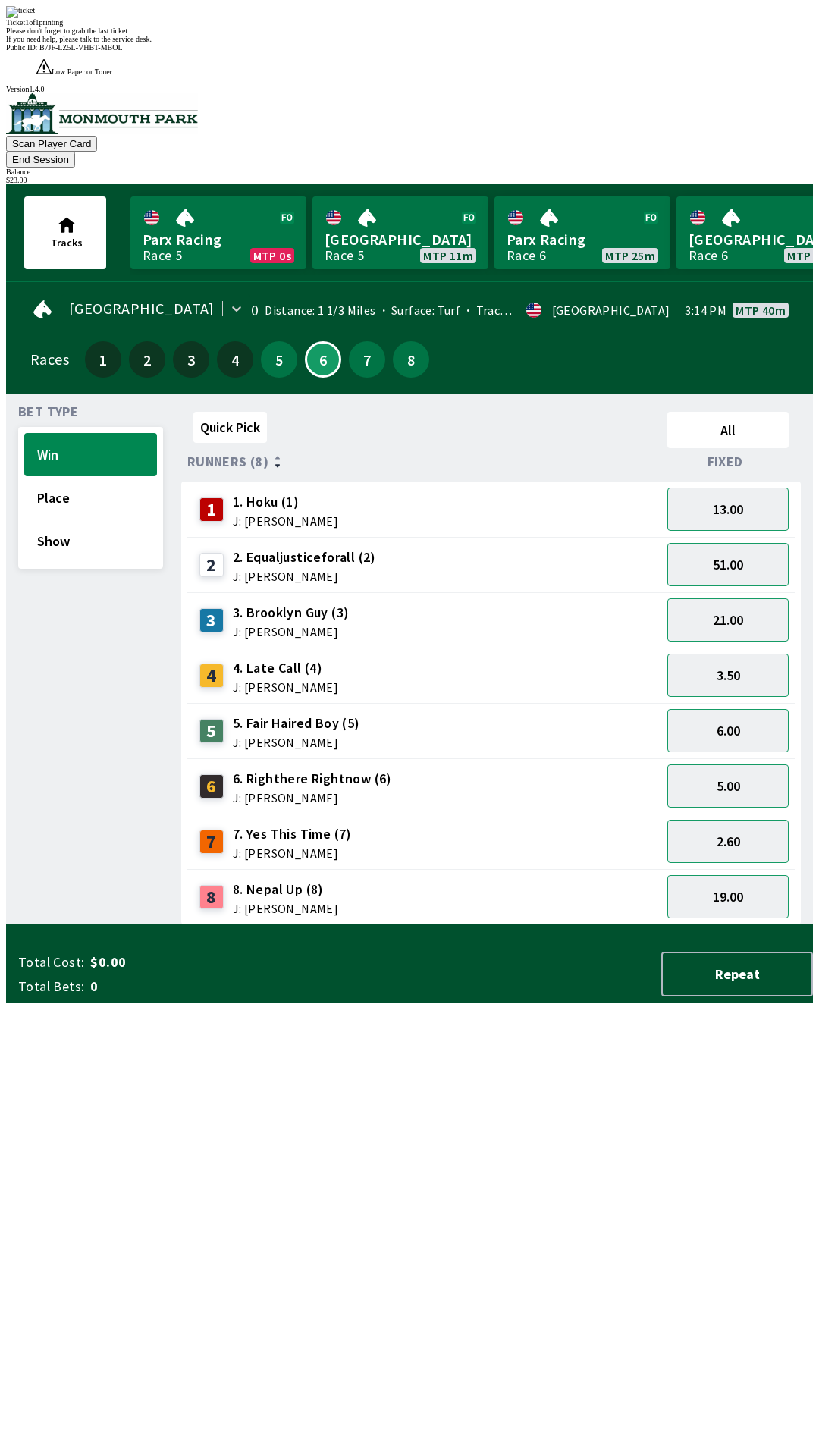
click at [498, 925] on div "Quick Pick All Runners (8) Fixed 1 1. Hoku (1) J: [PERSON_NAME] 13.00 2 2. Equa…" at bounding box center [497, 666] width 632 height 520
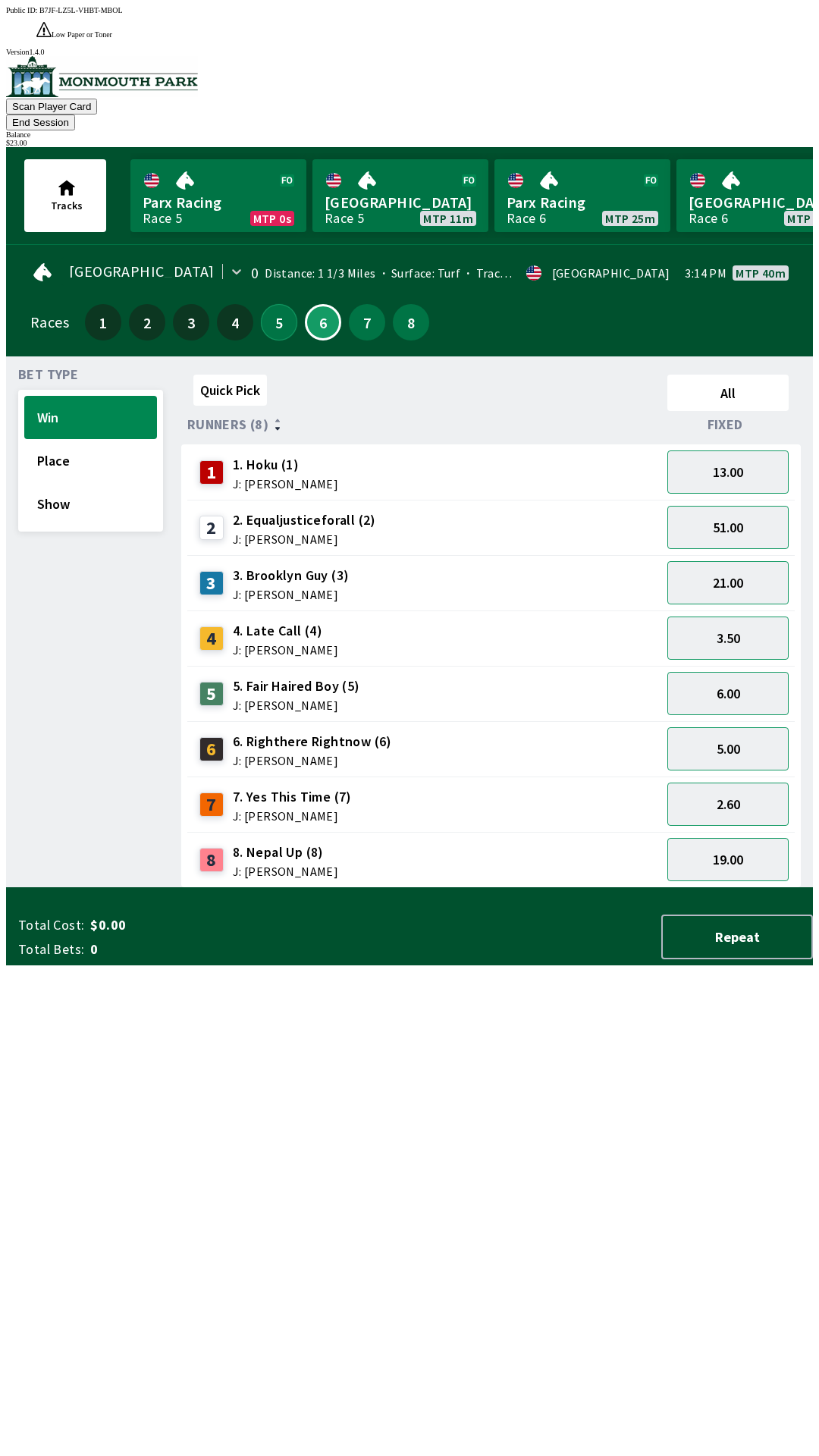
click at [266, 304] on button "5" at bounding box center [279, 322] width 36 height 36
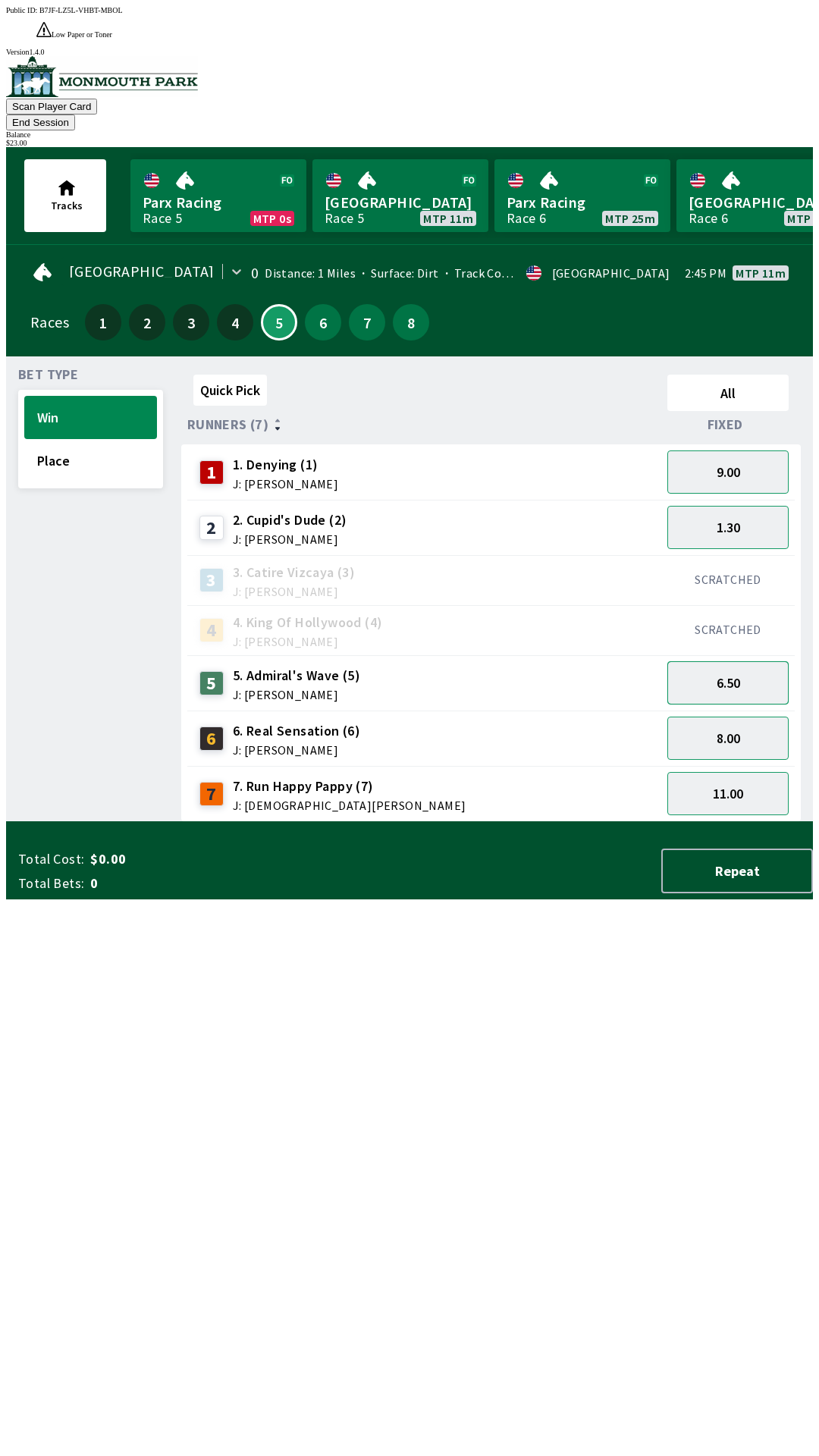
click at [734, 661] on button "6.50" at bounding box center [728, 683] width 121 height 44
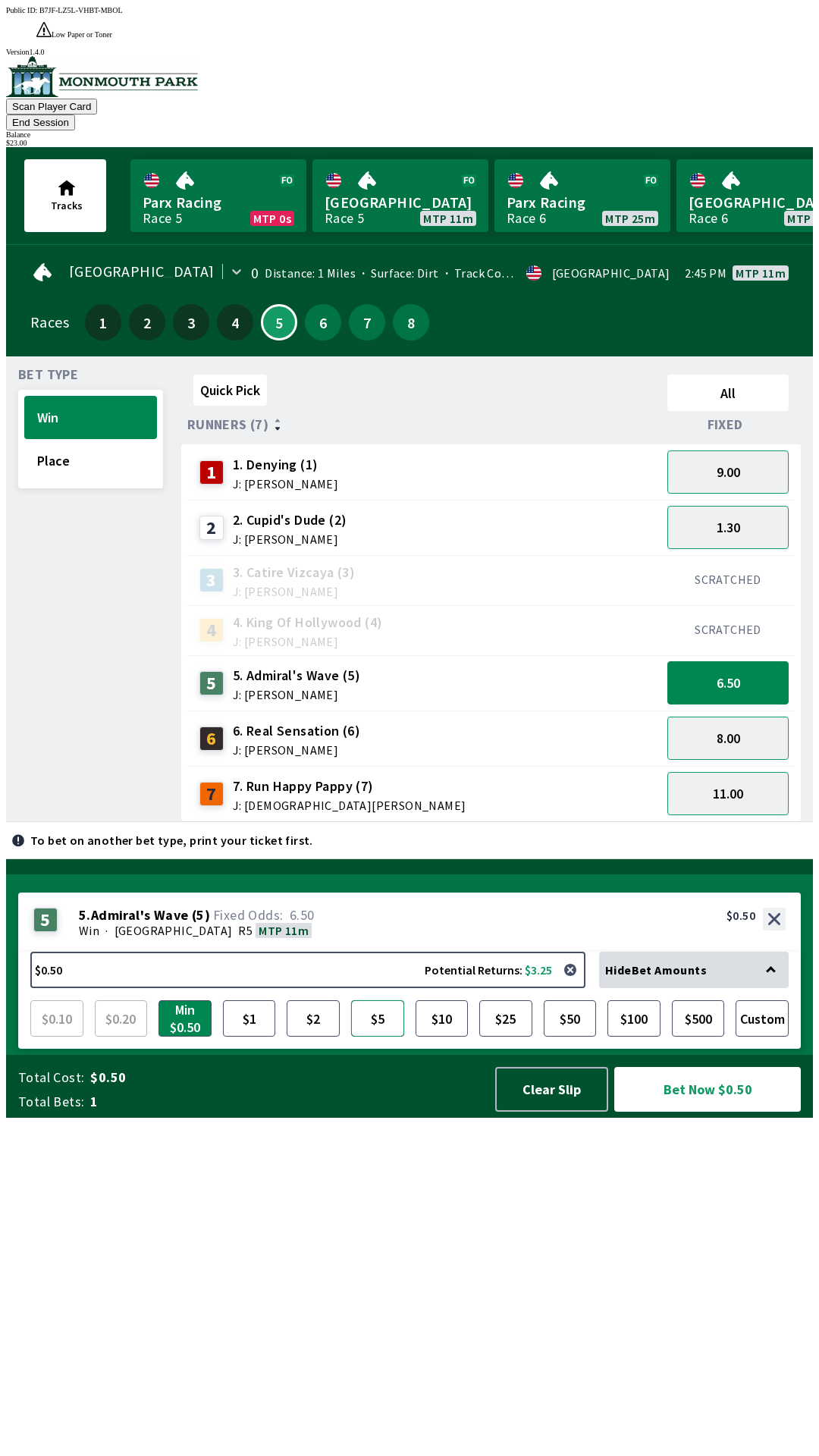
click at [402, 1037] on button "$5" at bounding box center [377, 1018] width 53 height 36
click at [710, 1112] on button "Bet Now $5.00" at bounding box center [708, 1089] width 187 height 44
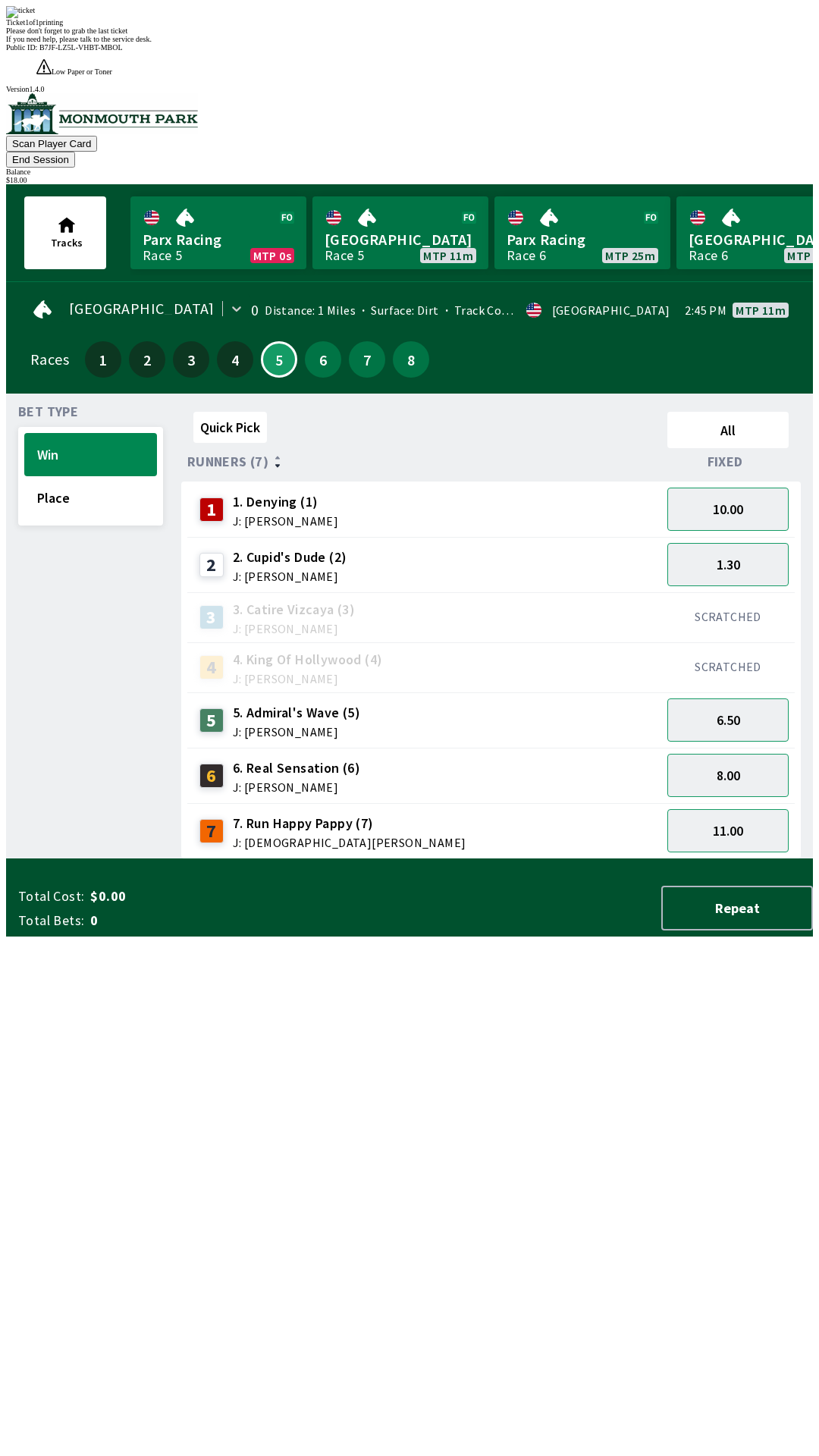
click at [636, 859] on div "Quick Pick All Runners (7) Fixed 1 1. Denying (1) J: [PERSON_NAME] 10.00 2 2. […" at bounding box center [497, 633] width 632 height 454
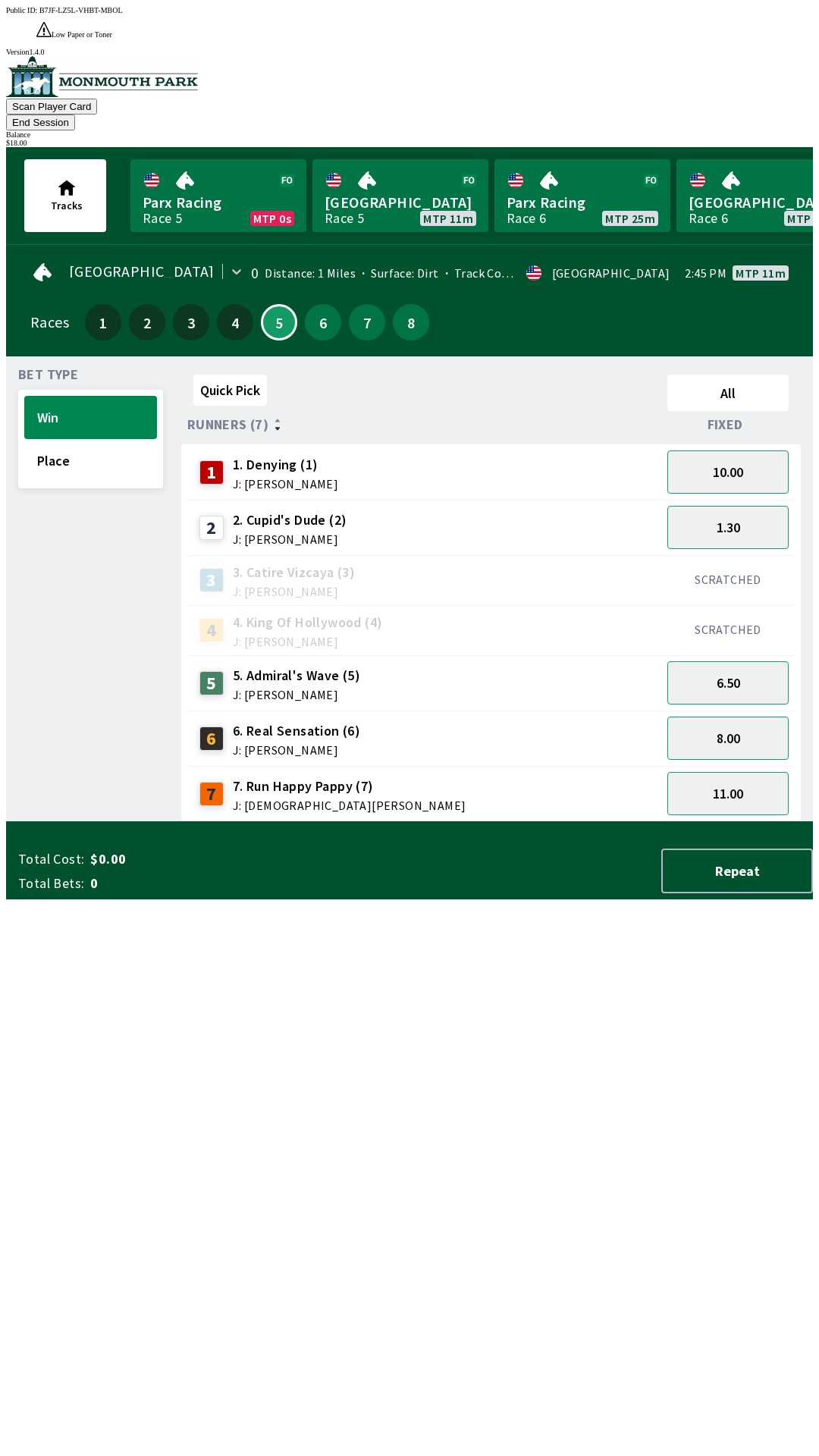
click at [75, 115] on button "End Session" at bounding box center [40, 122] width 69 height 16
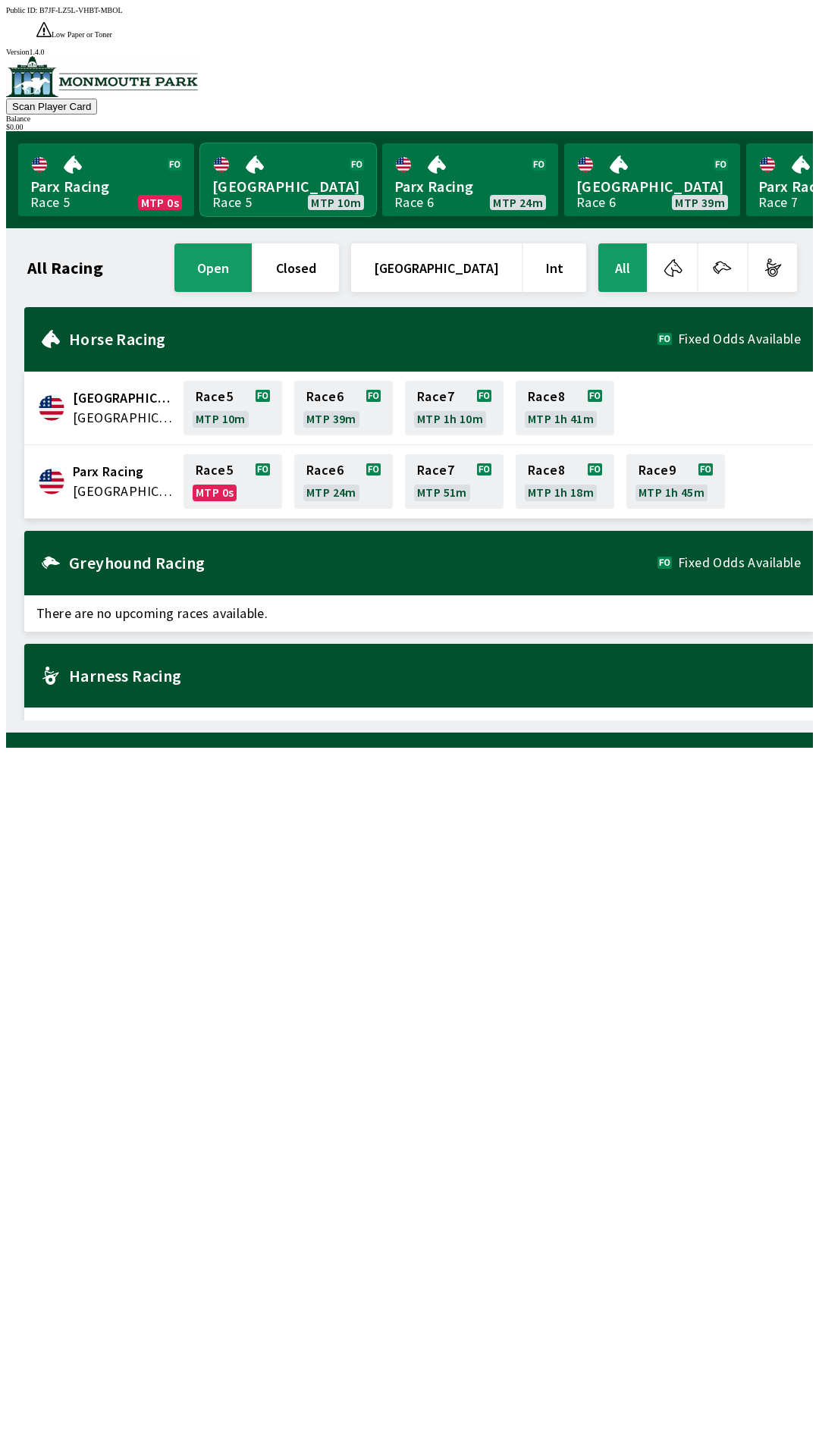
click at [286, 150] on link "Monmouth Park Race 5 MTP 10m" at bounding box center [288, 179] width 176 height 73
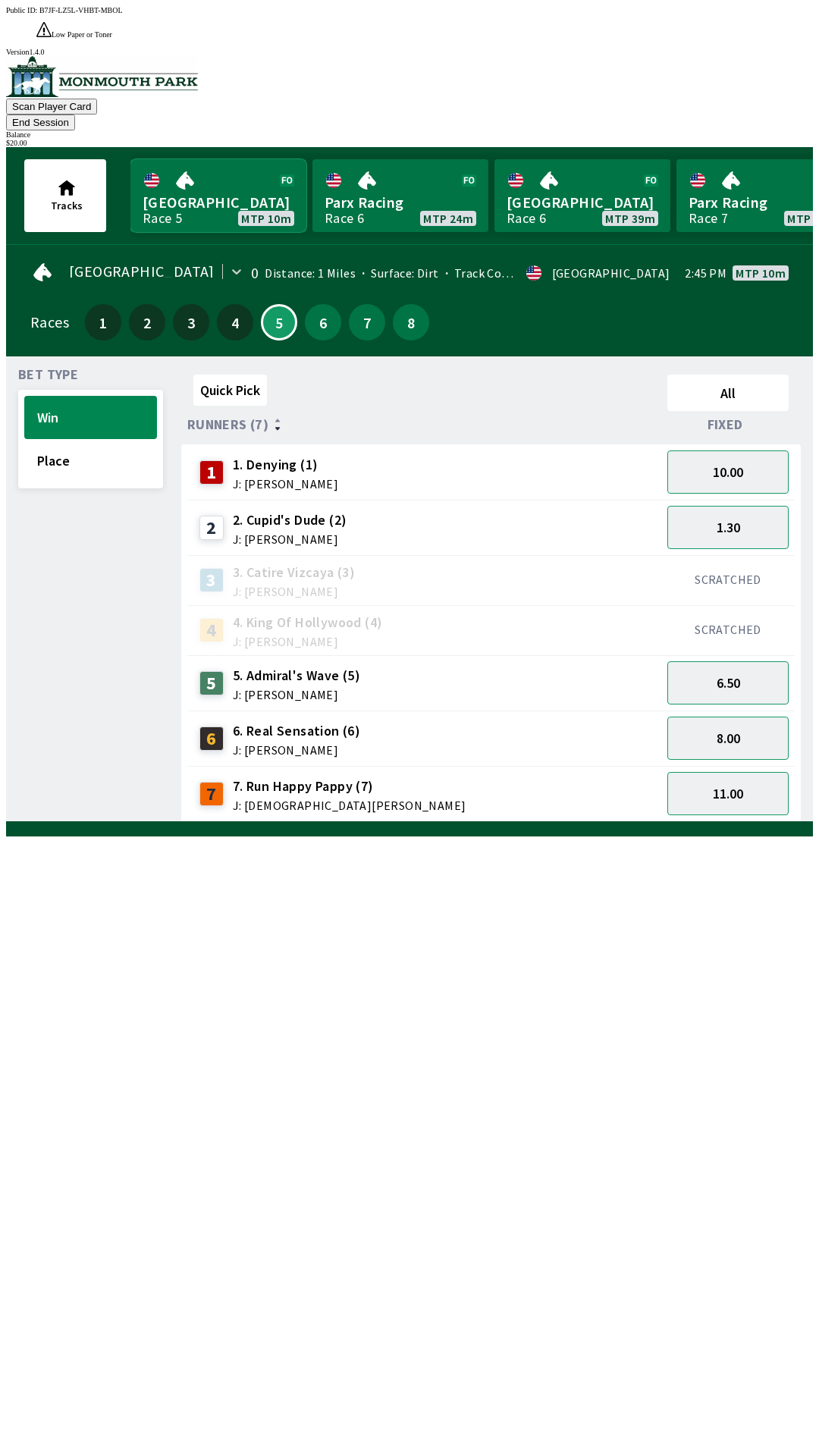
click at [131, 159] on link "Monmouth Park Race 5 MTP 10m" at bounding box center [219, 195] width 176 height 73
click at [131, 159] on link "[GEOGRAPHIC_DATA] Race 5 MTP 9m" at bounding box center [219, 195] width 176 height 73
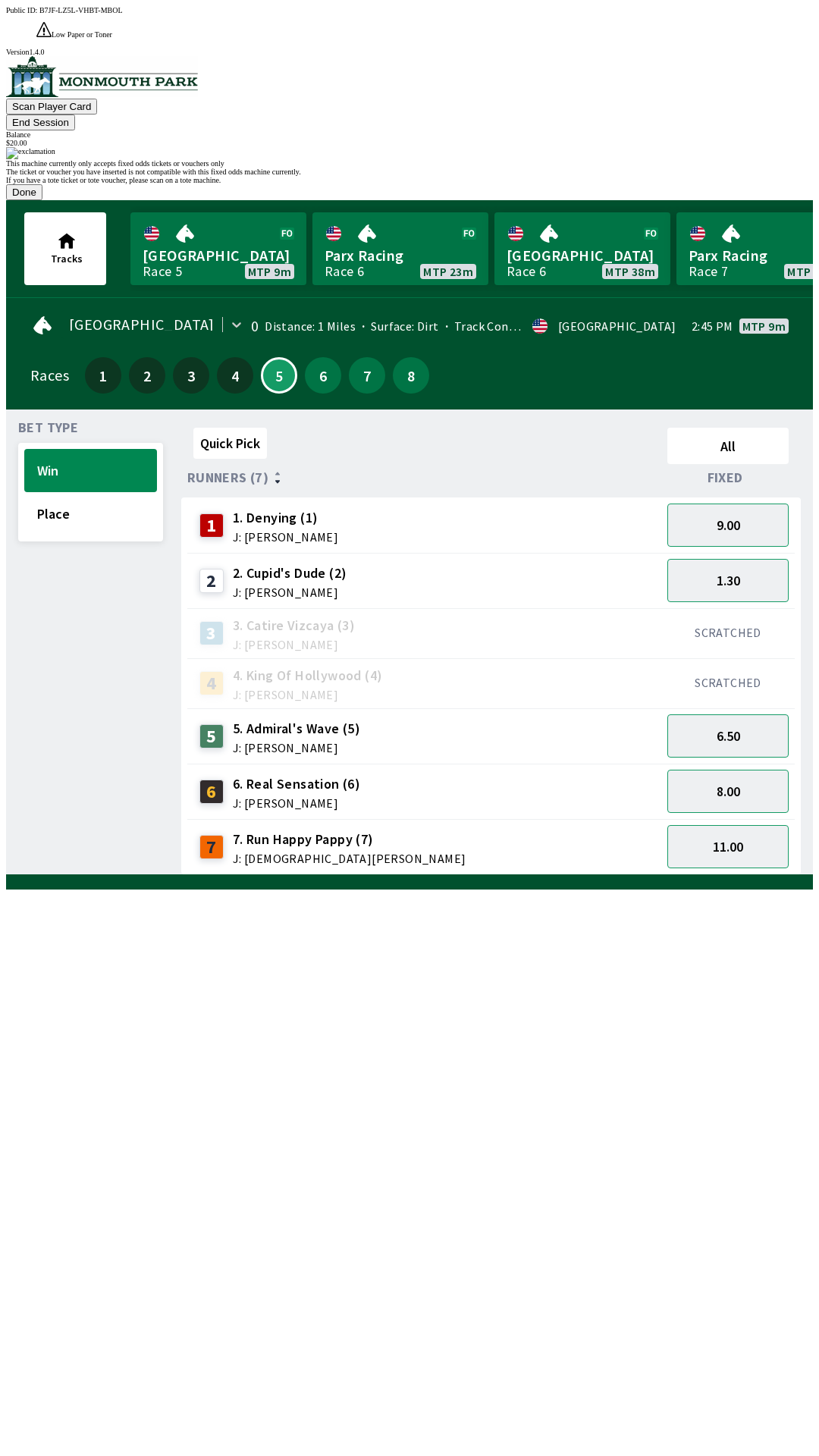
click at [43, 200] on button "Done" at bounding box center [23, 192] width 36 height 16
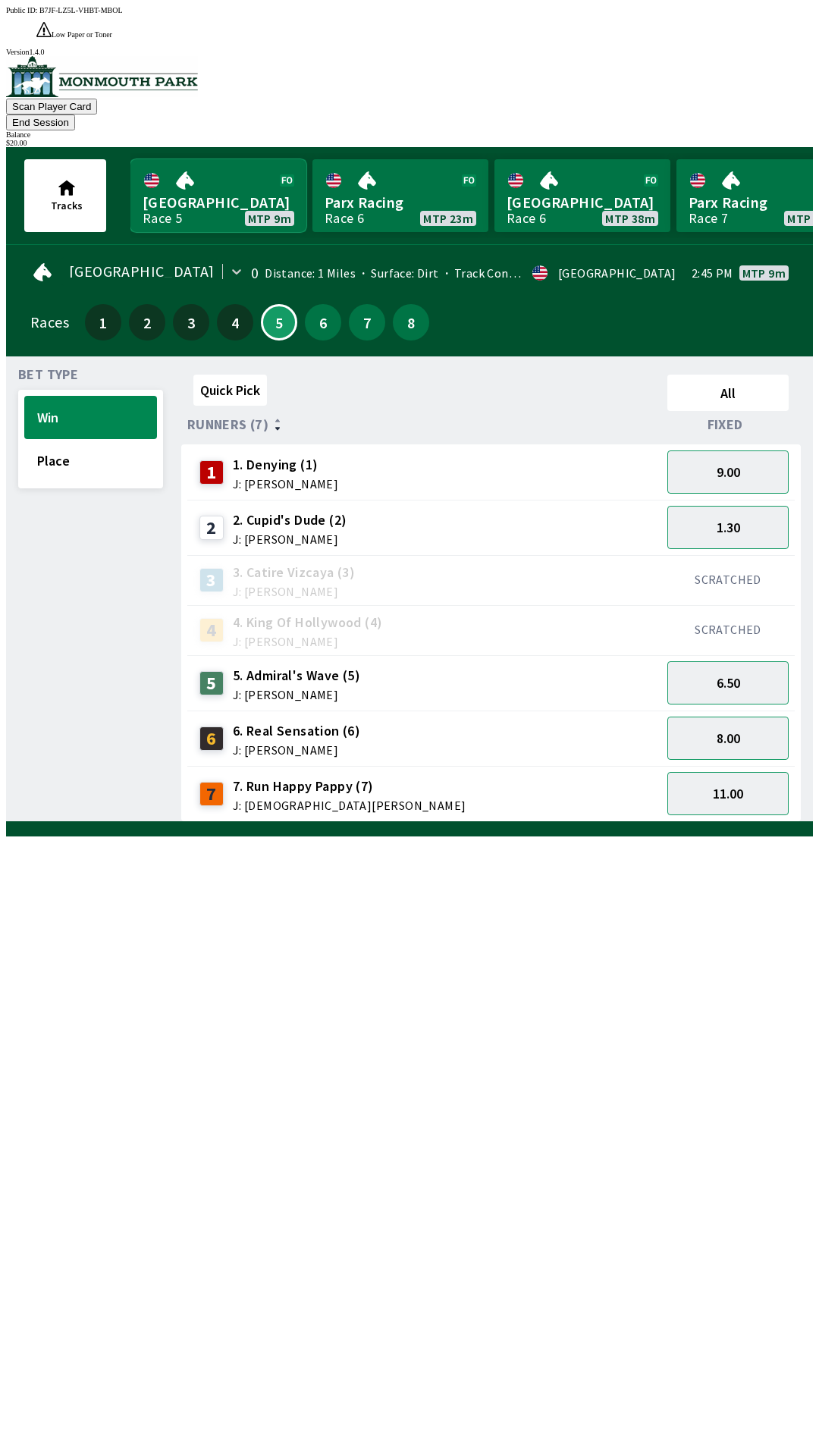
click at [188, 159] on link "[GEOGRAPHIC_DATA] Race 5 MTP 9m" at bounding box center [219, 195] width 176 height 73
click at [52, 396] on button "Win" at bounding box center [90, 418] width 133 height 44
click at [194, 159] on link "[GEOGRAPHIC_DATA] Race 5 MTP 9m" at bounding box center [219, 195] width 176 height 73
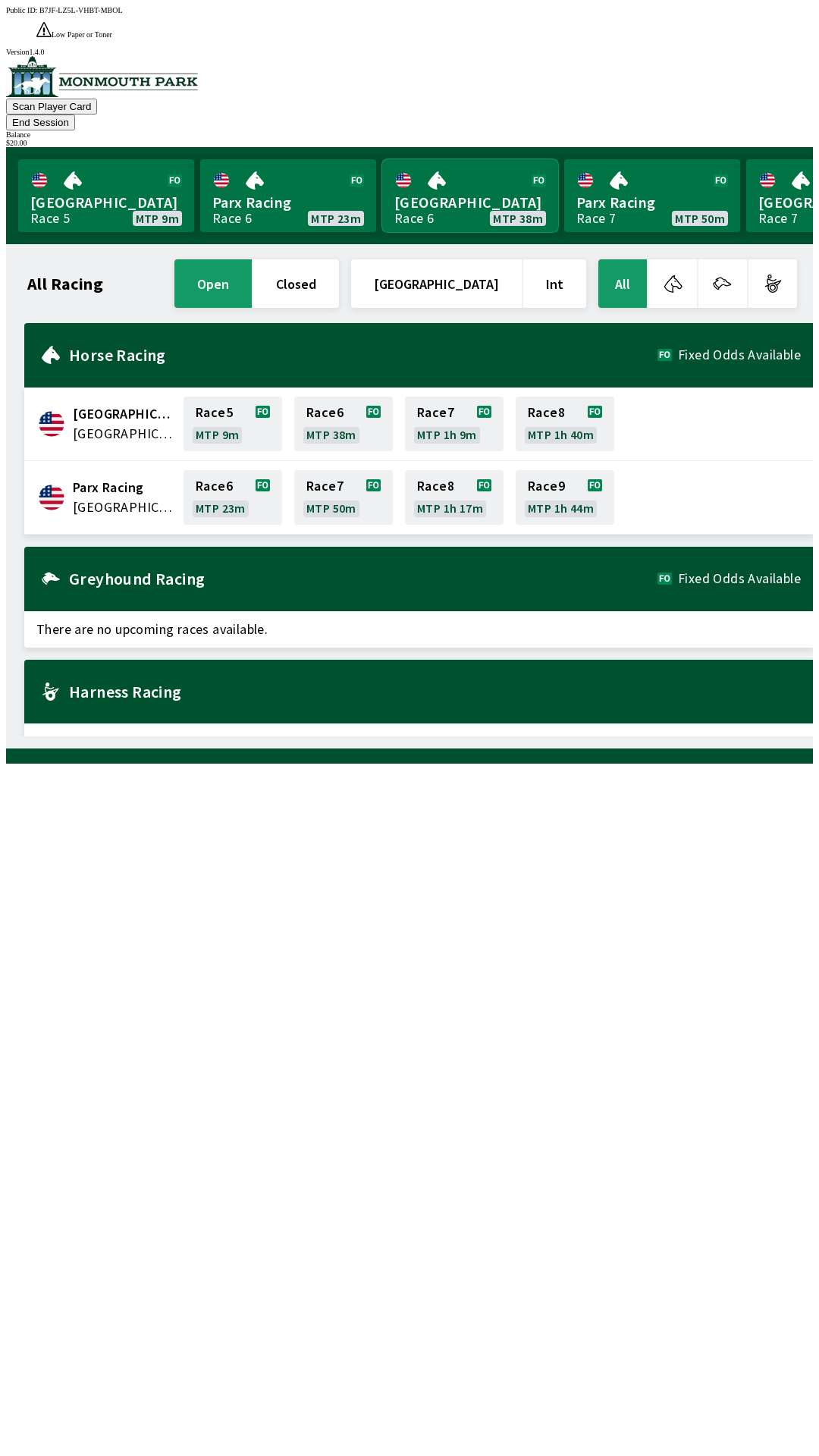
click at [449, 159] on link "[GEOGRAPHIC_DATA] Race 6 MTP 38m" at bounding box center [471, 195] width 176 height 73
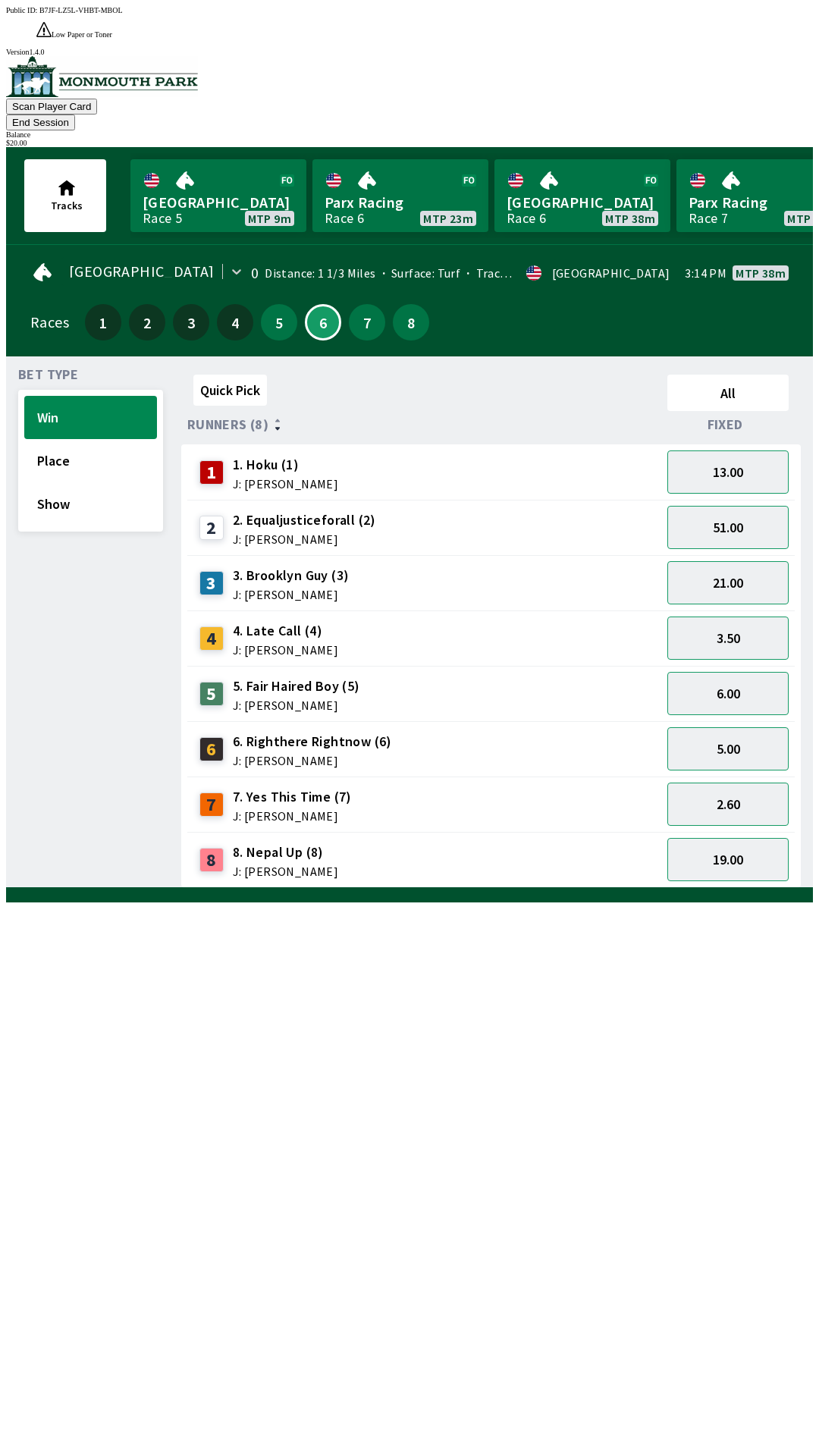
click at [75, 115] on button "End Session" at bounding box center [40, 122] width 69 height 16
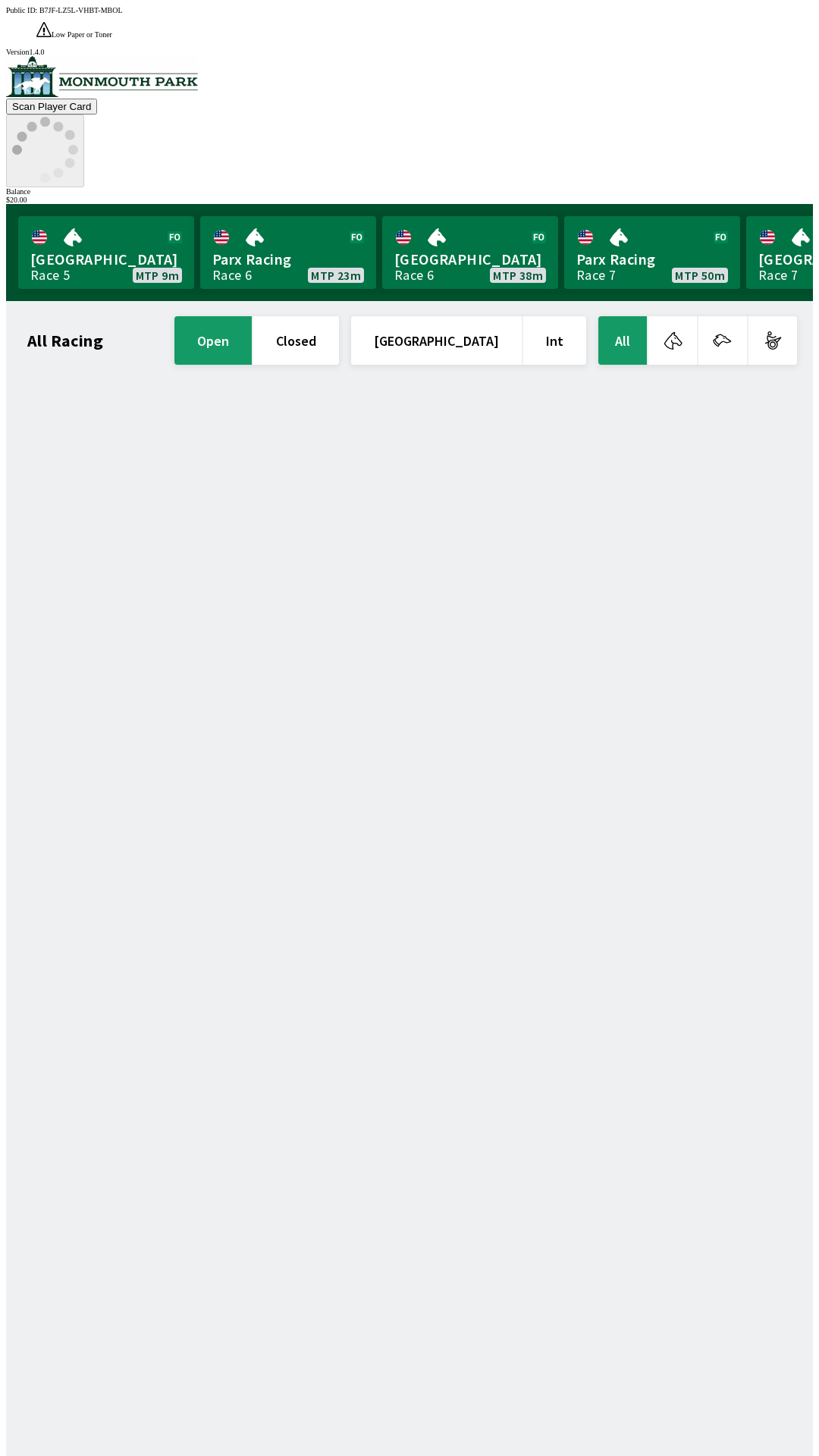
click at [50, 173] on circle at bounding box center [45, 178] width 10 height 10
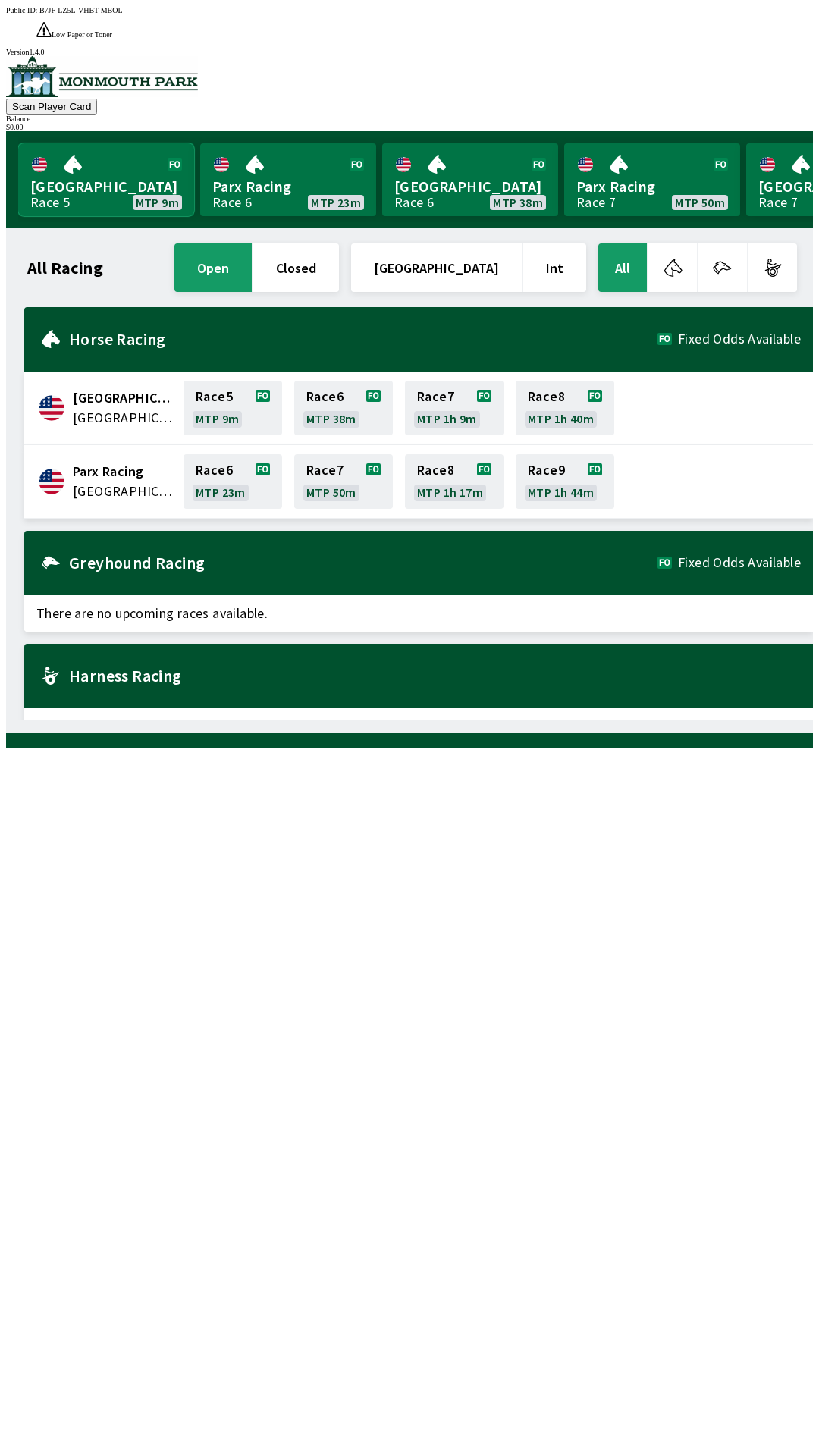
click at [90, 150] on link "[GEOGRAPHIC_DATA] Race 5 MTP 9m" at bounding box center [106, 179] width 176 height 73
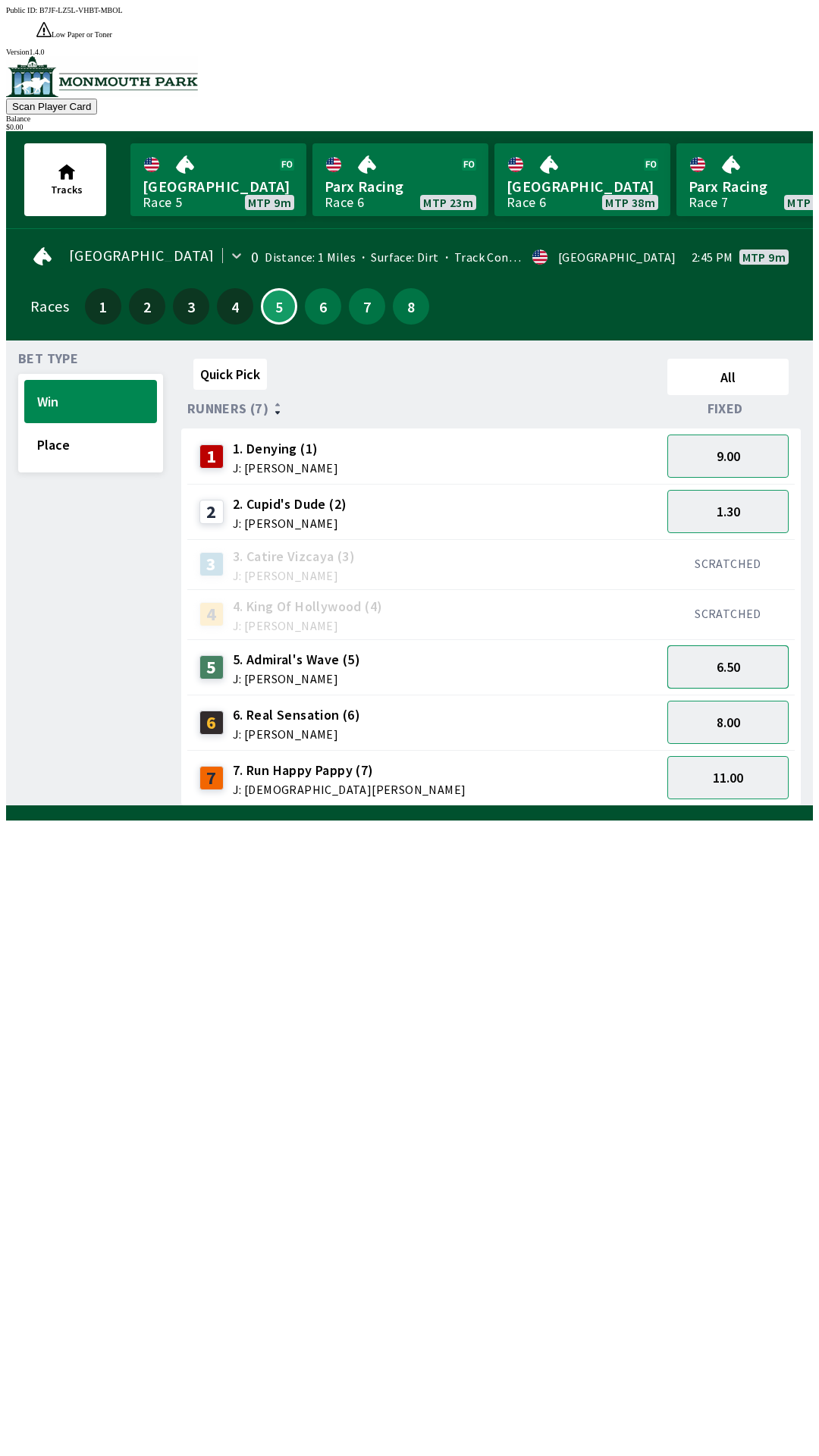
click at [713, 646] on button "6.50" at bounding box center [728, 667] width 121 height 44
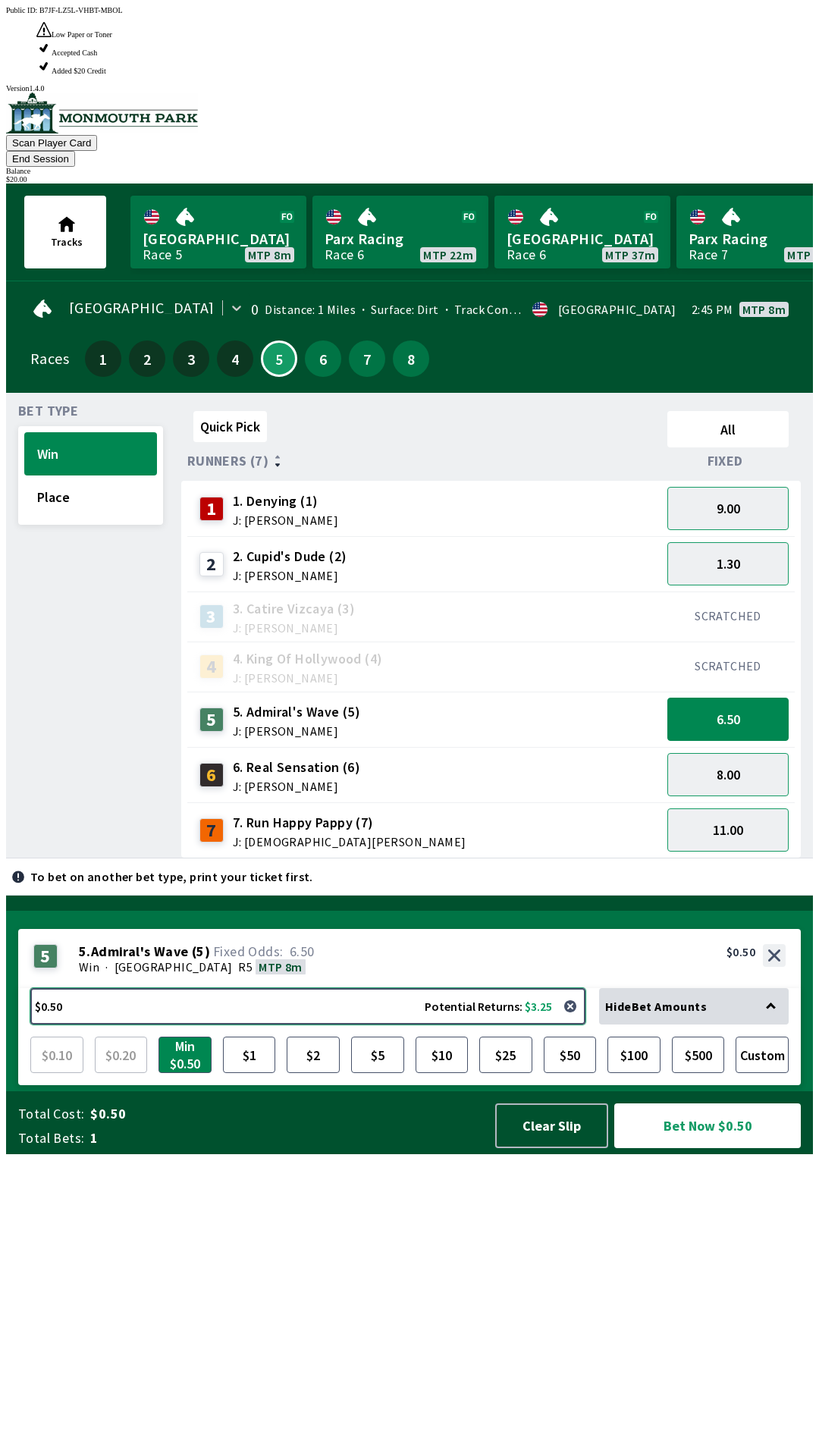
click at [72, 1025] on button "$0.50 Potential Returns: $3.25" at bounding box center [307, 1006] width 555 height 36
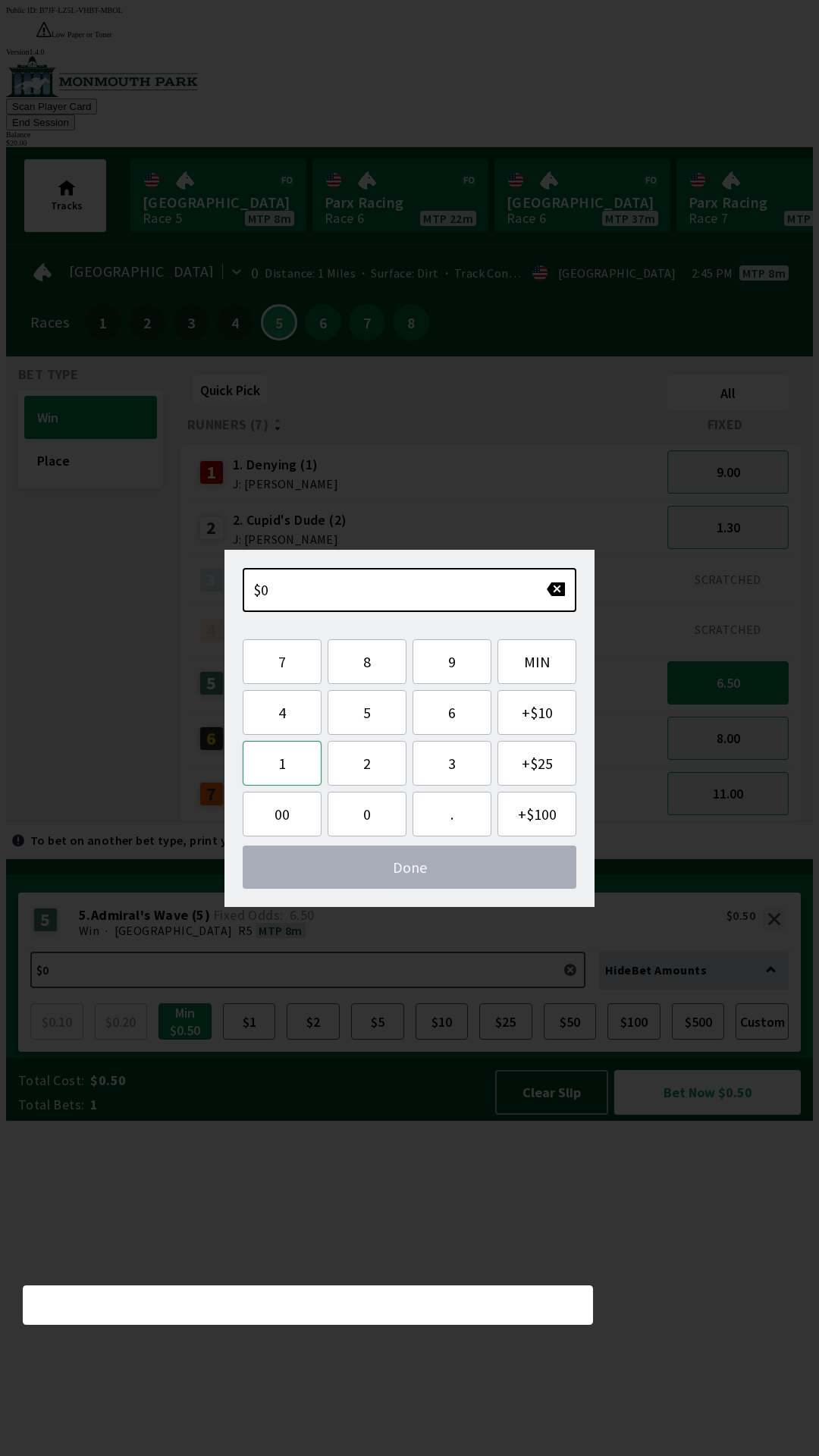
click at [293, 761] on button "1" at bounding box center [282, 763] width 79 height 44
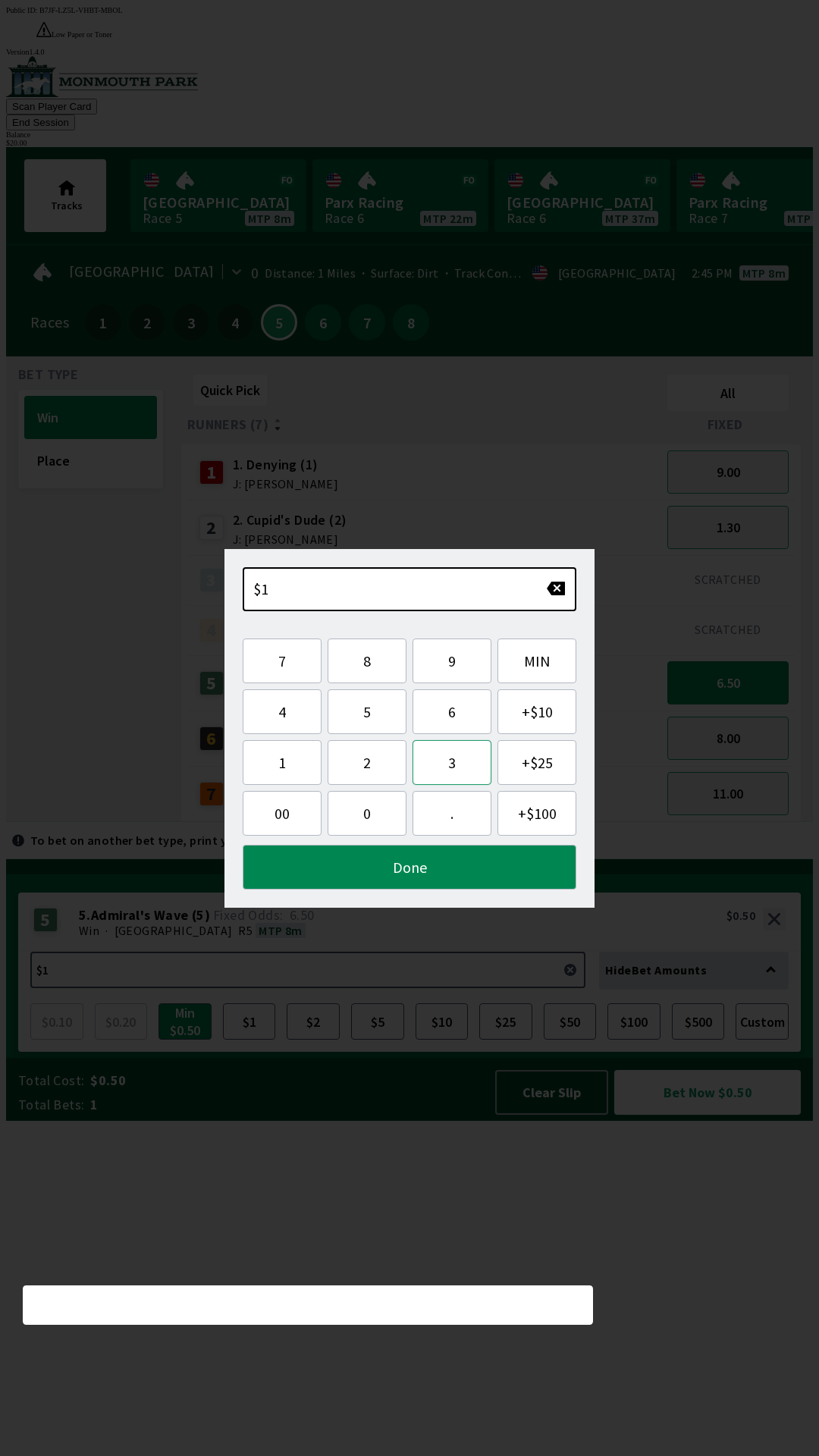
click at [458, 762] on button "3" at bounding box center [452, 762] width 79 height 44
click at [394, 850] on button "Done" at bounding box center [410, 867] width 334 height 44
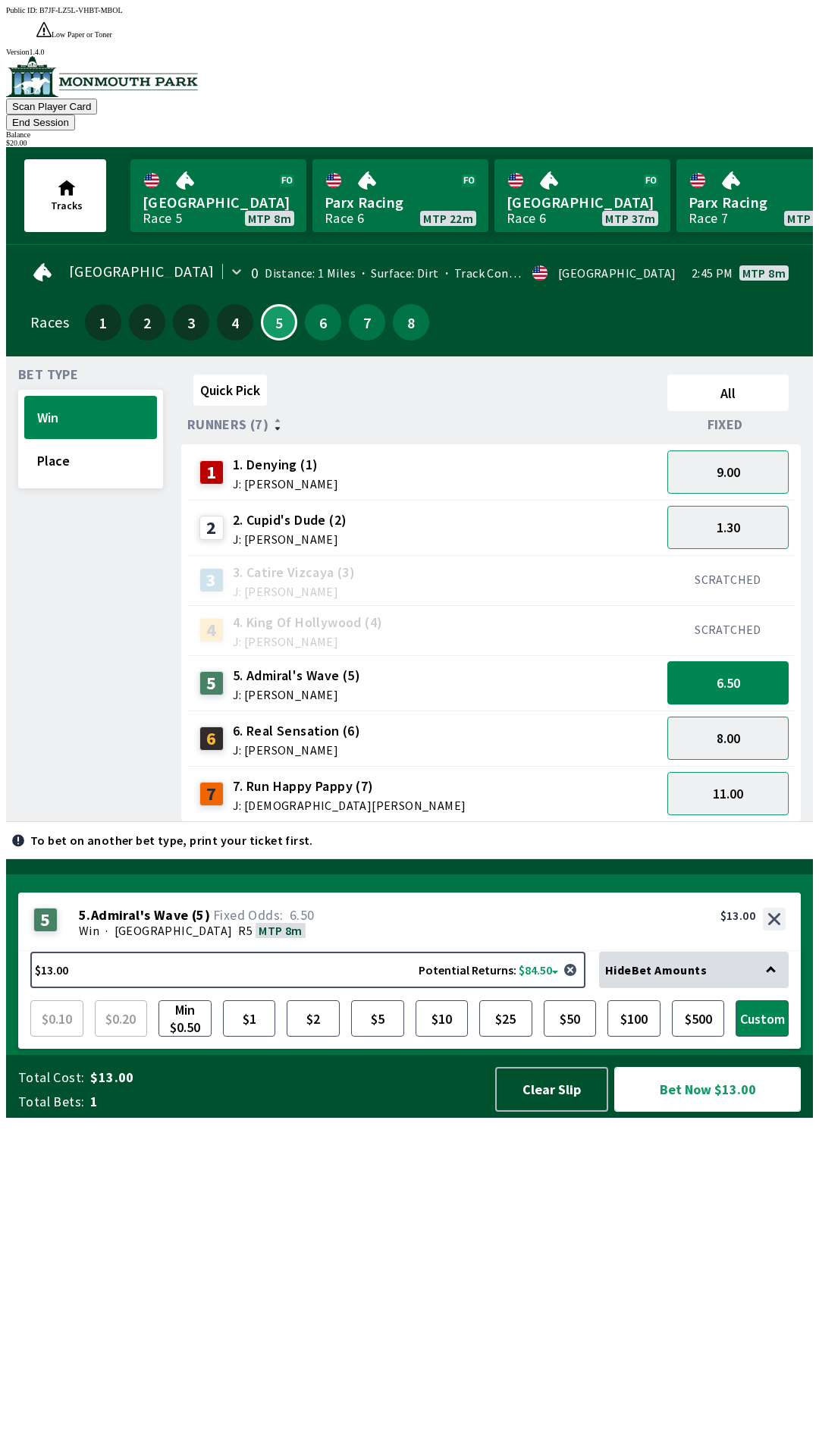
click at [688, 1112] on button "Bet Now $13.00" at bounding box center [708, 1089] width 187 height 44
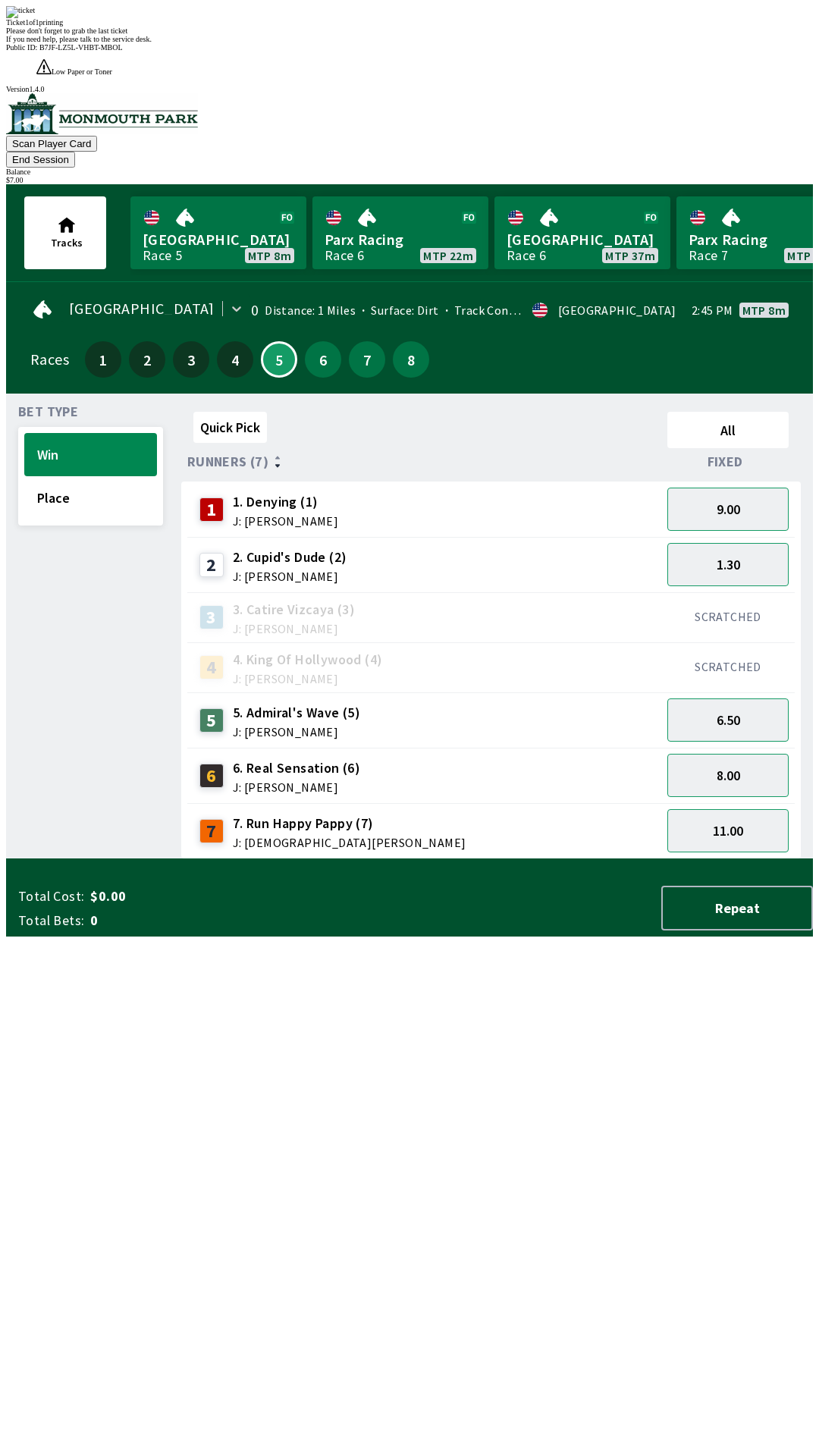
click at [374, 859] on div "Quick Pick All Runners (7) Fixed 1 1. Denying (1) J: [PERSON_NAME] 9.00 2 2. [P…" at bounding box center [497, 633] width 632 height 454
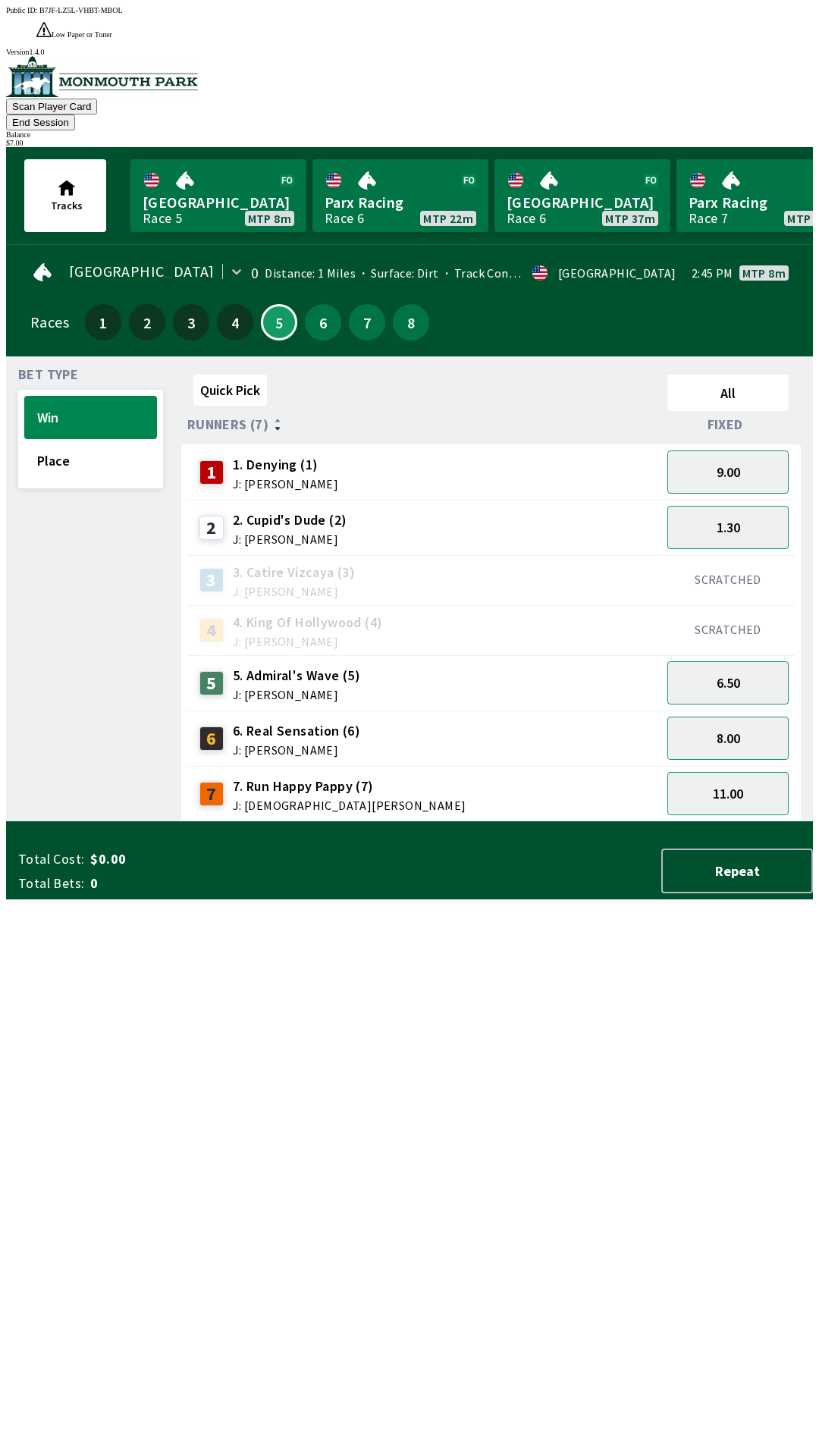
click at [443, 822] on div "Quick Pick All Runners (7) Fixed 1 1. Denying (1) J: [PERSON_NAME] 9.00 2 2. [P…" at bounding box center [497, 595] width 632 height 454
click at [765, 139] on div "$ 7.00" at bounding box center [410, 143] width 807 height 8
click at [748, 139] on div "$ 7.00" at bounding box center [410, 143] width 807 height 8
click at [75, 115] on button "End Session" at bounding box center [40, 122] width 69 height 16
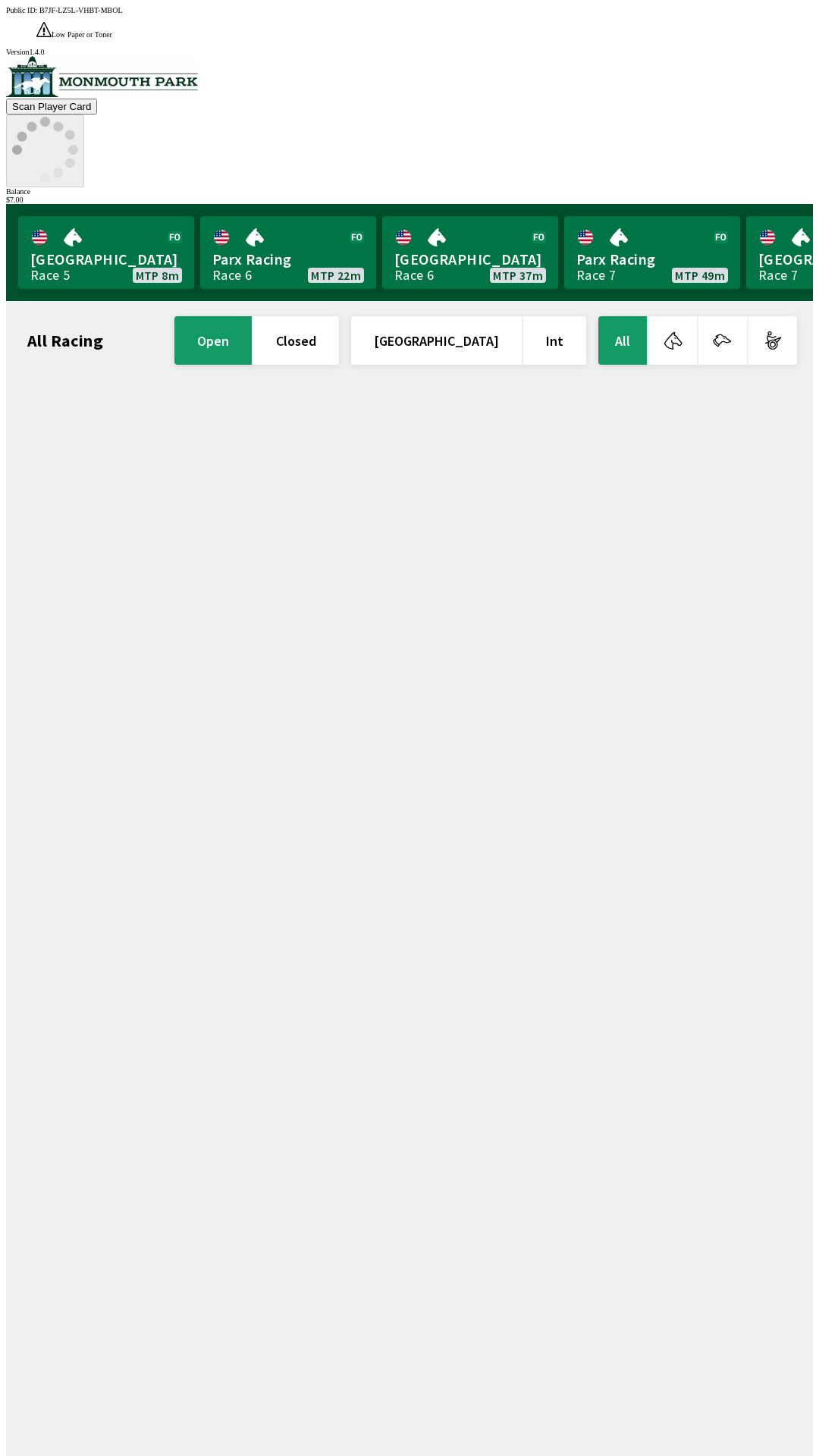
click at [78, 117] on icon at bounding box center [44, 150] width 66 height 66
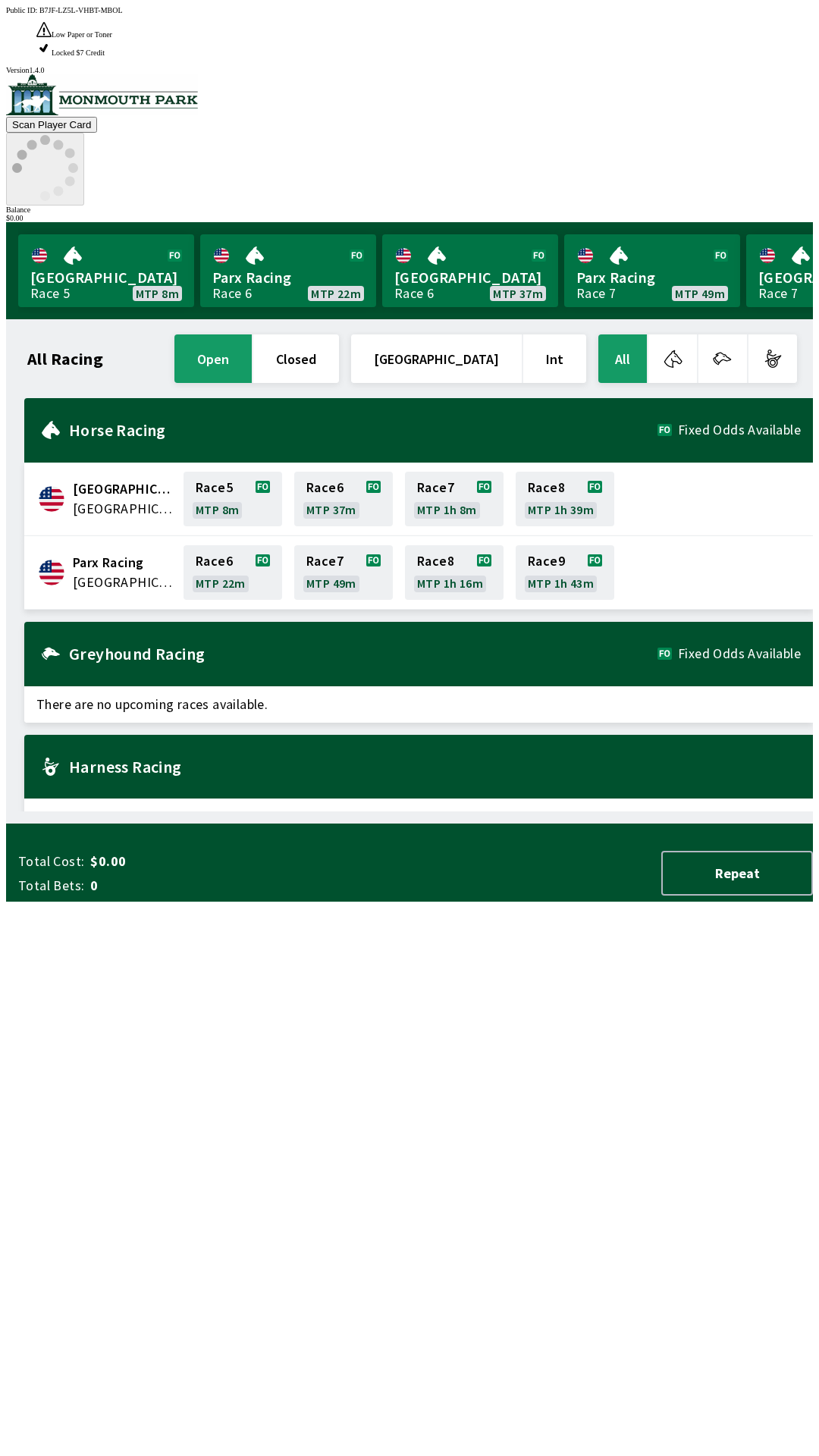
click at [78, 135] on icon at bounding box center [44, 167] width 66 height 66
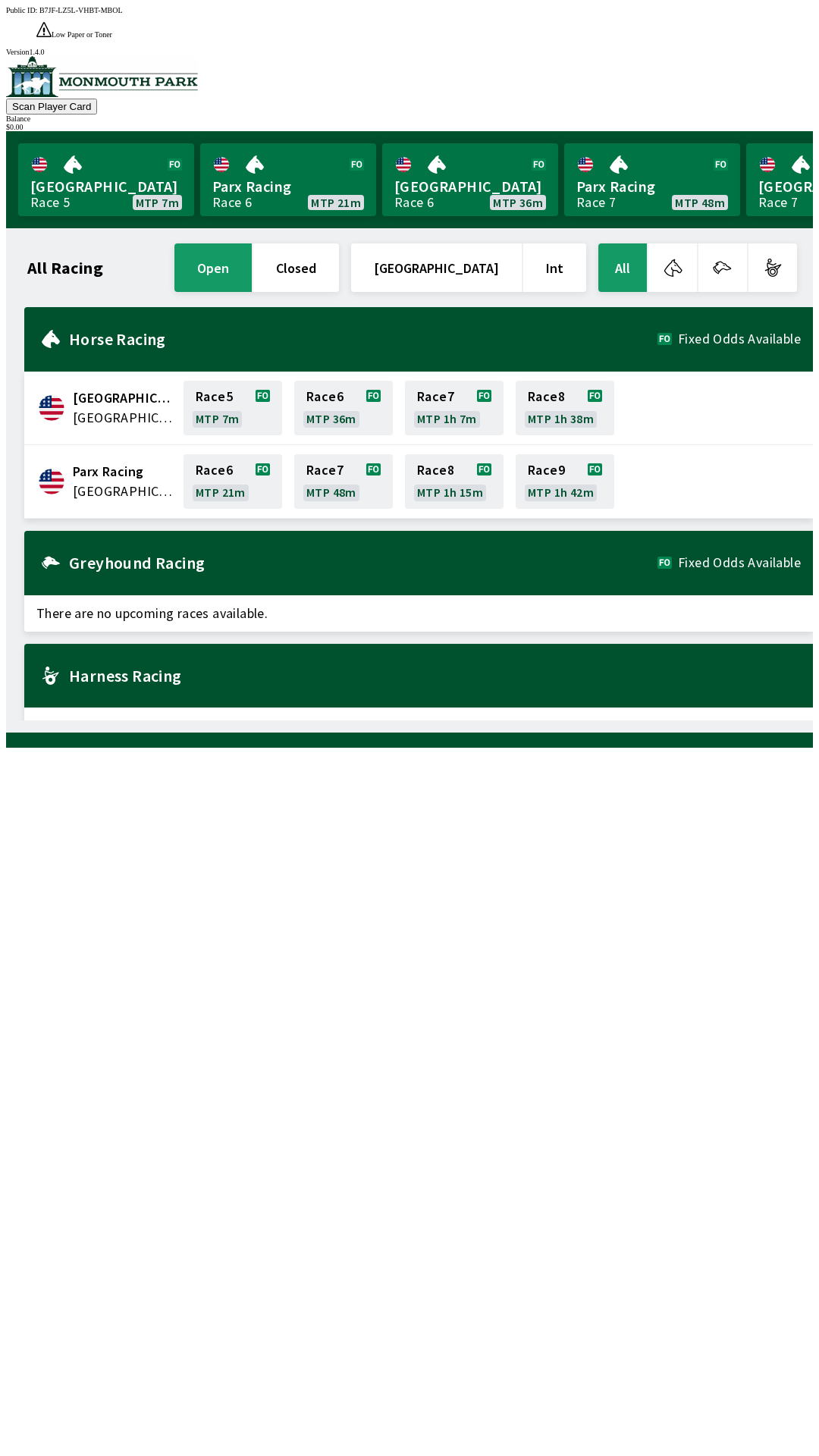
click at [125, 388] on span "[GEOGRAPHIC_DATA]" at bounding box center [123, 399] width 101 height 20
click at [239, 386] on link "Race 5 MTP 7m" at bounding box center [233, 408] width 99 height 54
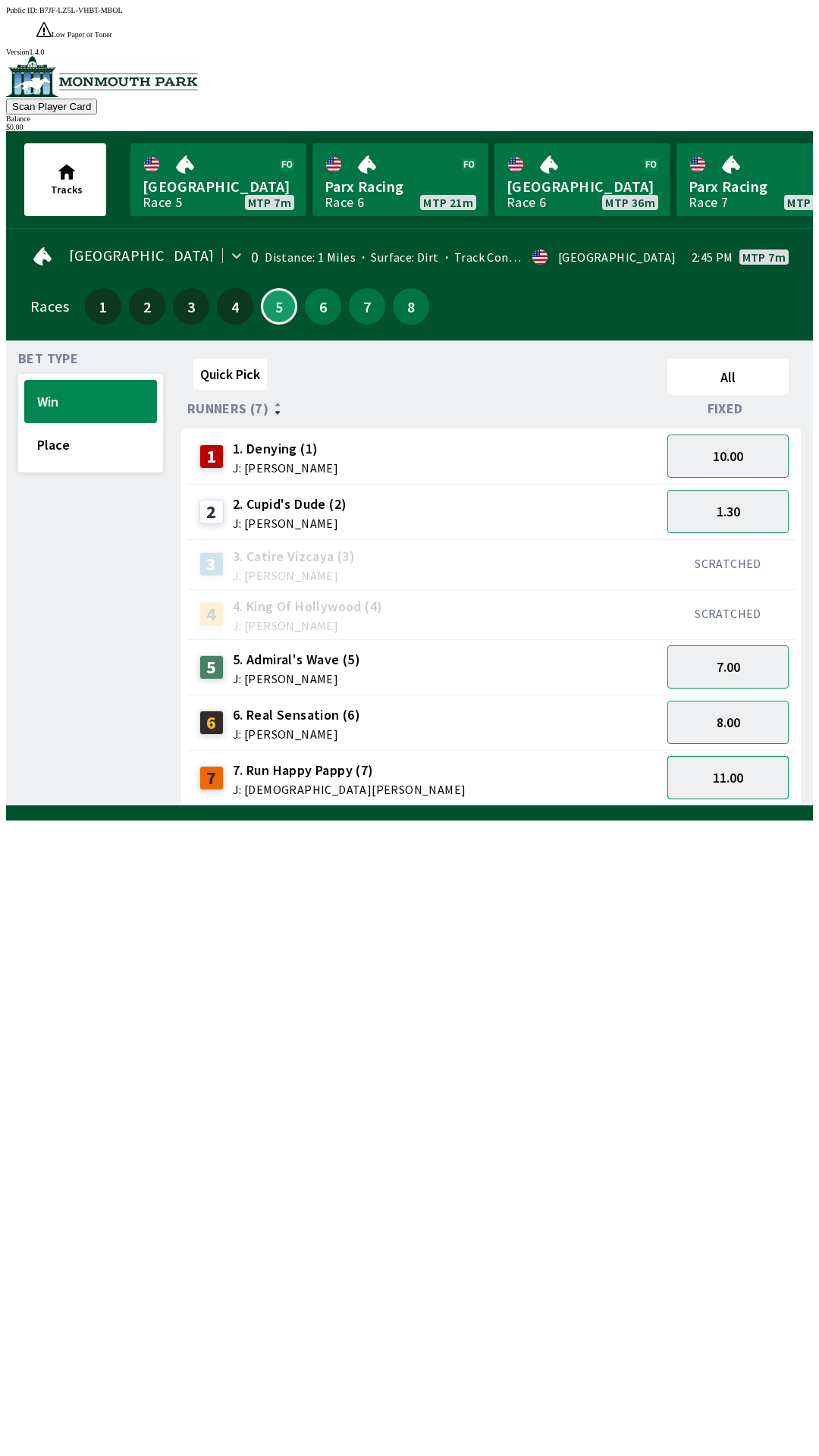
click at [733, 762] on button "11.00" at bounding box center [728, 778] width 121 height 44
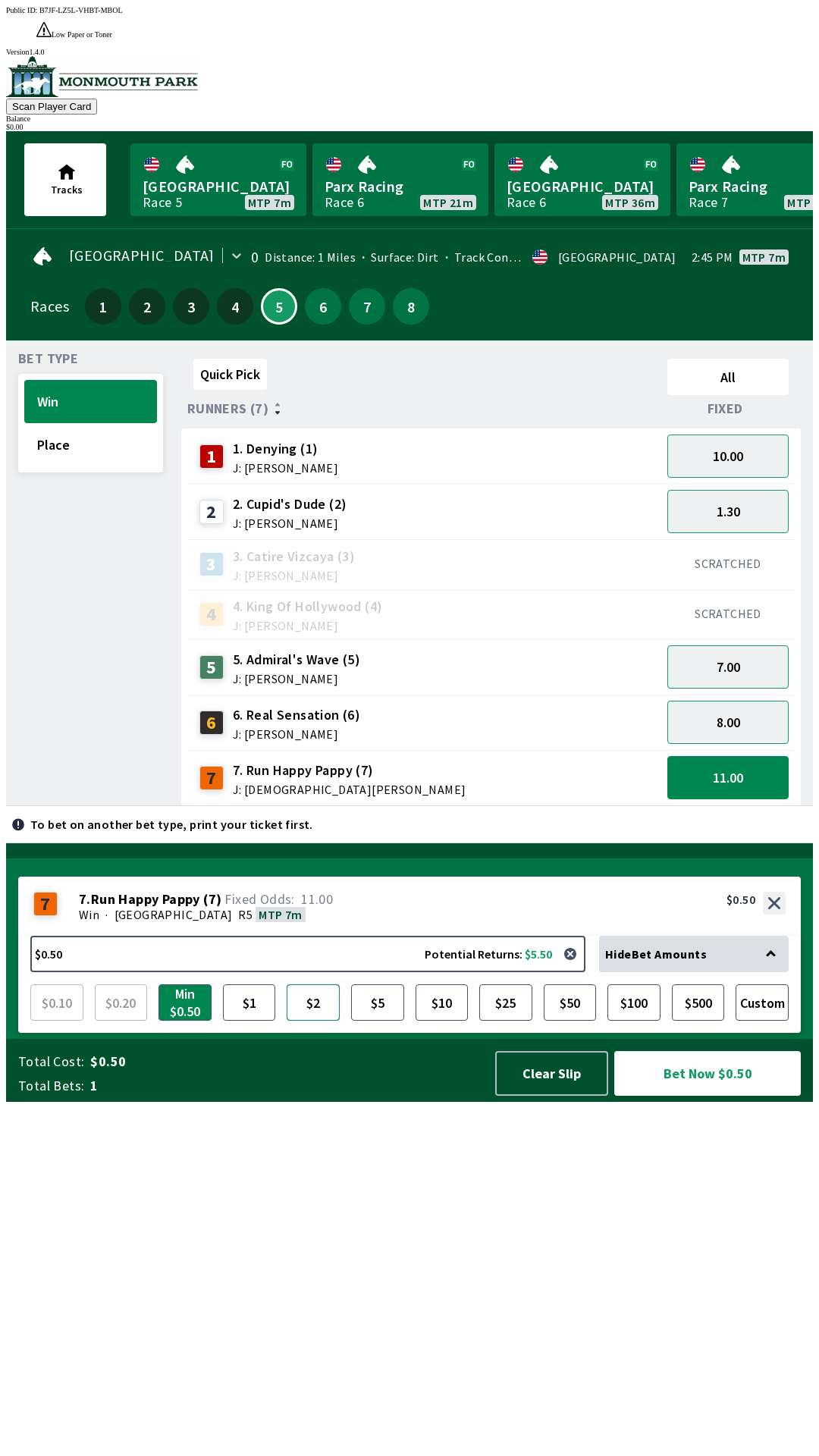
click at [312, 1021] on button "$2" at bounding box center [312, 1002] width 53 height 36
click at [736, 490] on button "1.30" at bounding box center [728, 512] width 121 height 44
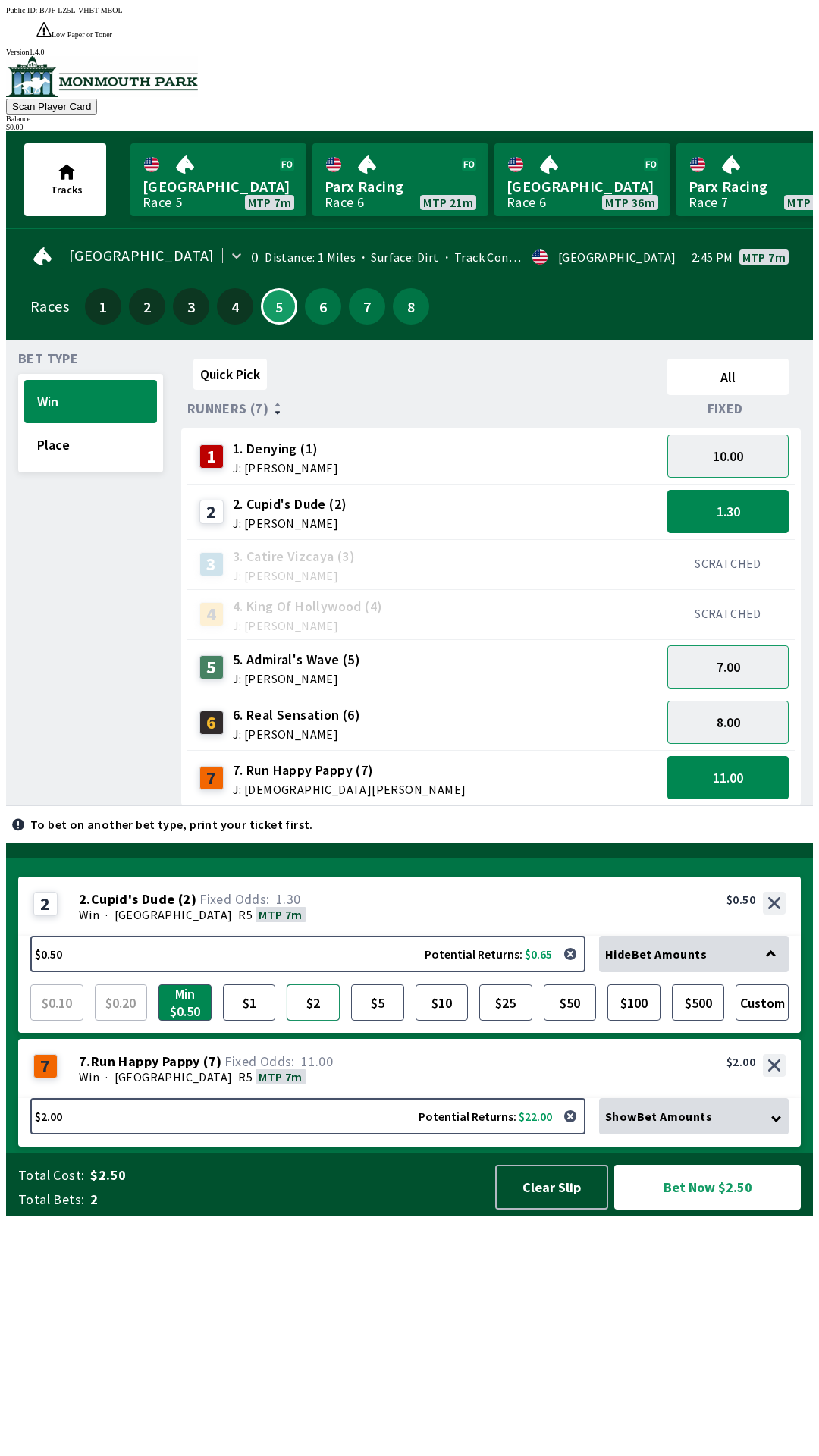
click at [322, 1021] on button "$2" at bounding box center [312, 1002] width 53 height 36
click at [78, 423] on button "Place" at bounding box center [90, 445] width 133 height 44
click at [383, 806] on div "Quick Pick All Runners (7) Fixed 1 1. Denying (1) J: [PERSON_NAME] 10.00 2 2. […" at bounding box center [497, 579] width 632 height 454
click at [737, 435] on button "10.00" at bounding box center [728, 456] width 121 height 44
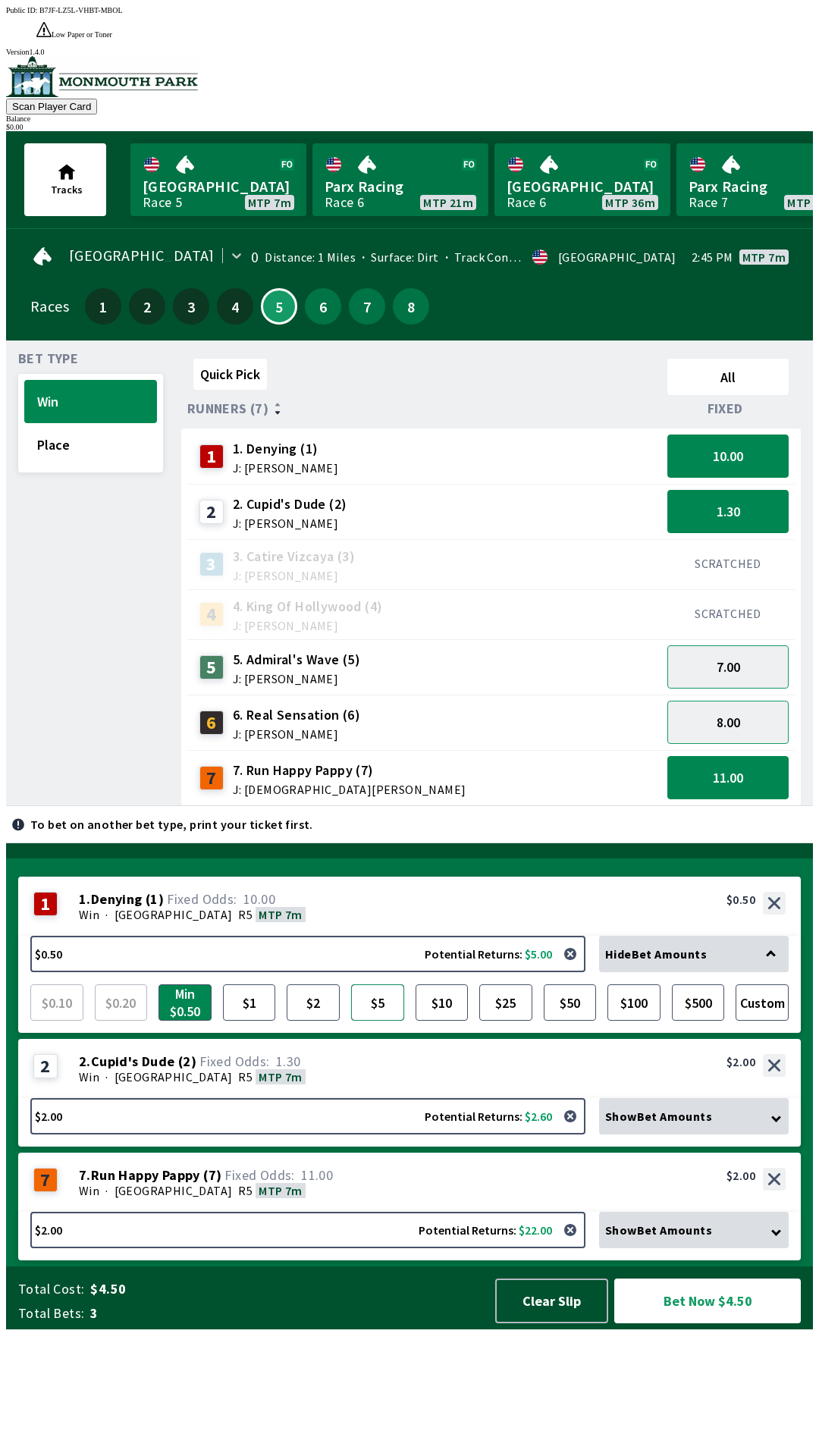
click at [373, 1021] on button "$5" at bounding box center [377, 1002] width 53 height 36
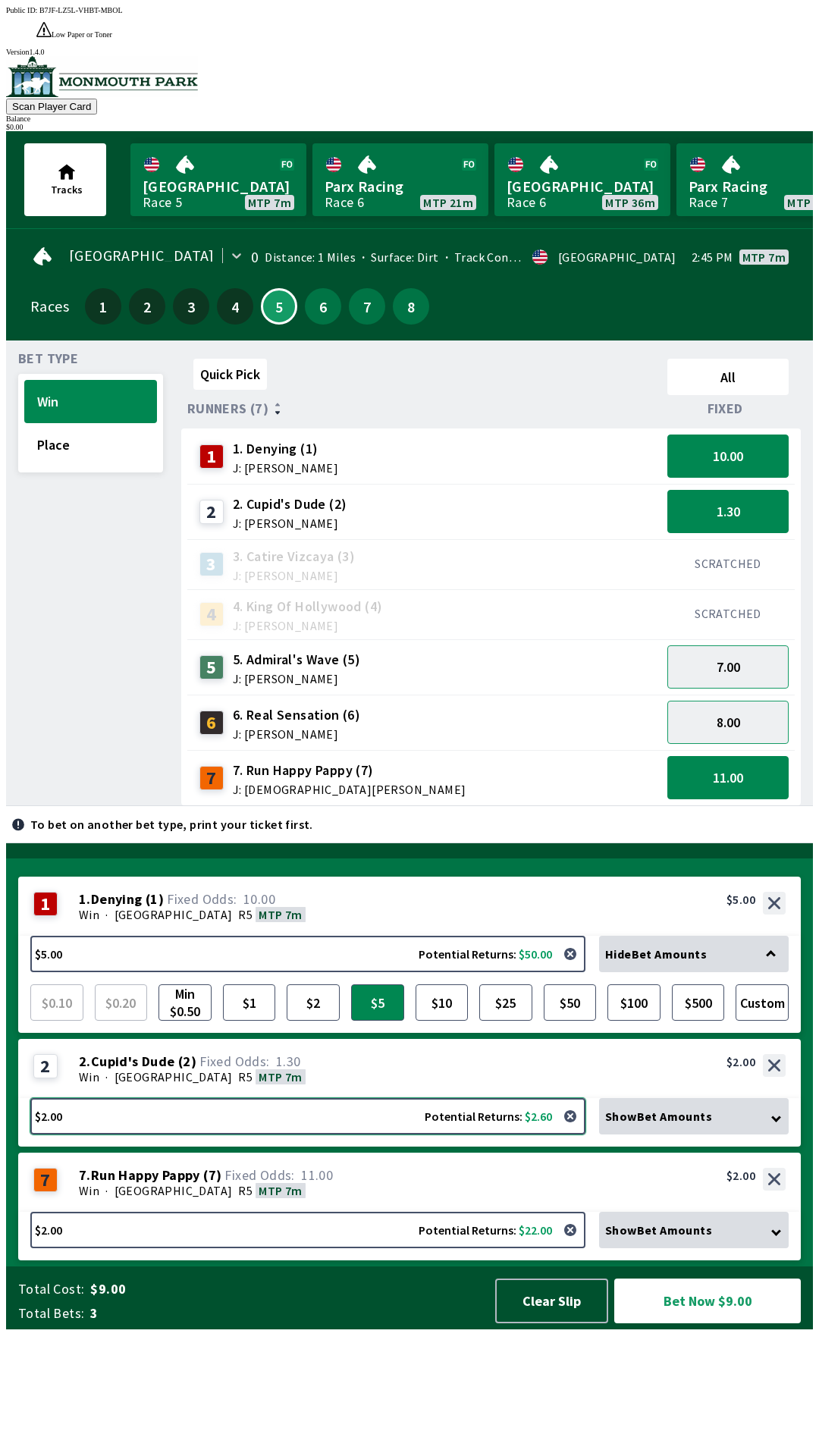
click at [399, 1134] on button "$2.00 Potential Returns: $2.60" at bounding box center [307, 1116] width 555 height 36
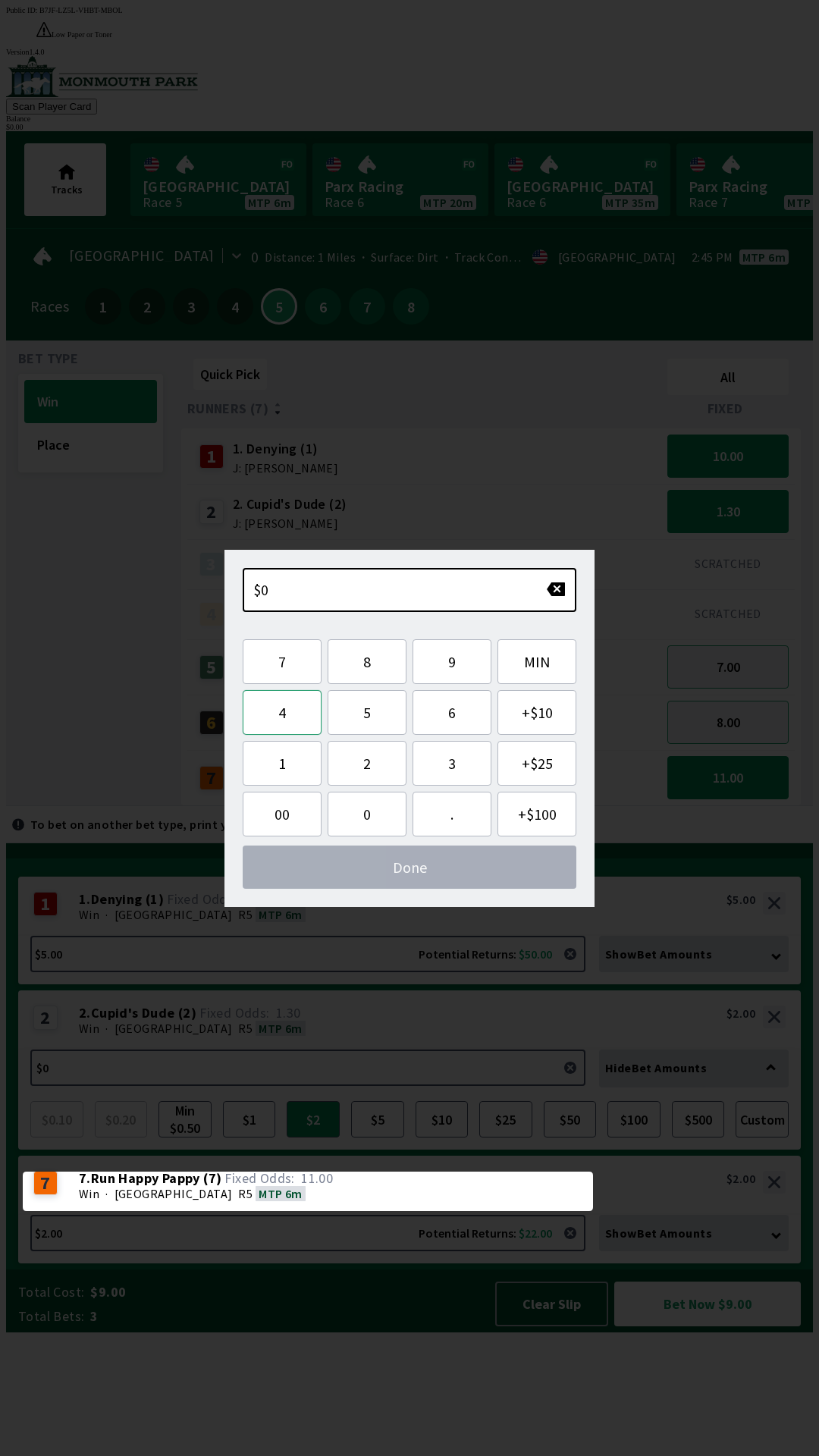
click at [288, 722] on button "4" at bounding box center [282, 712] width 79 height 44
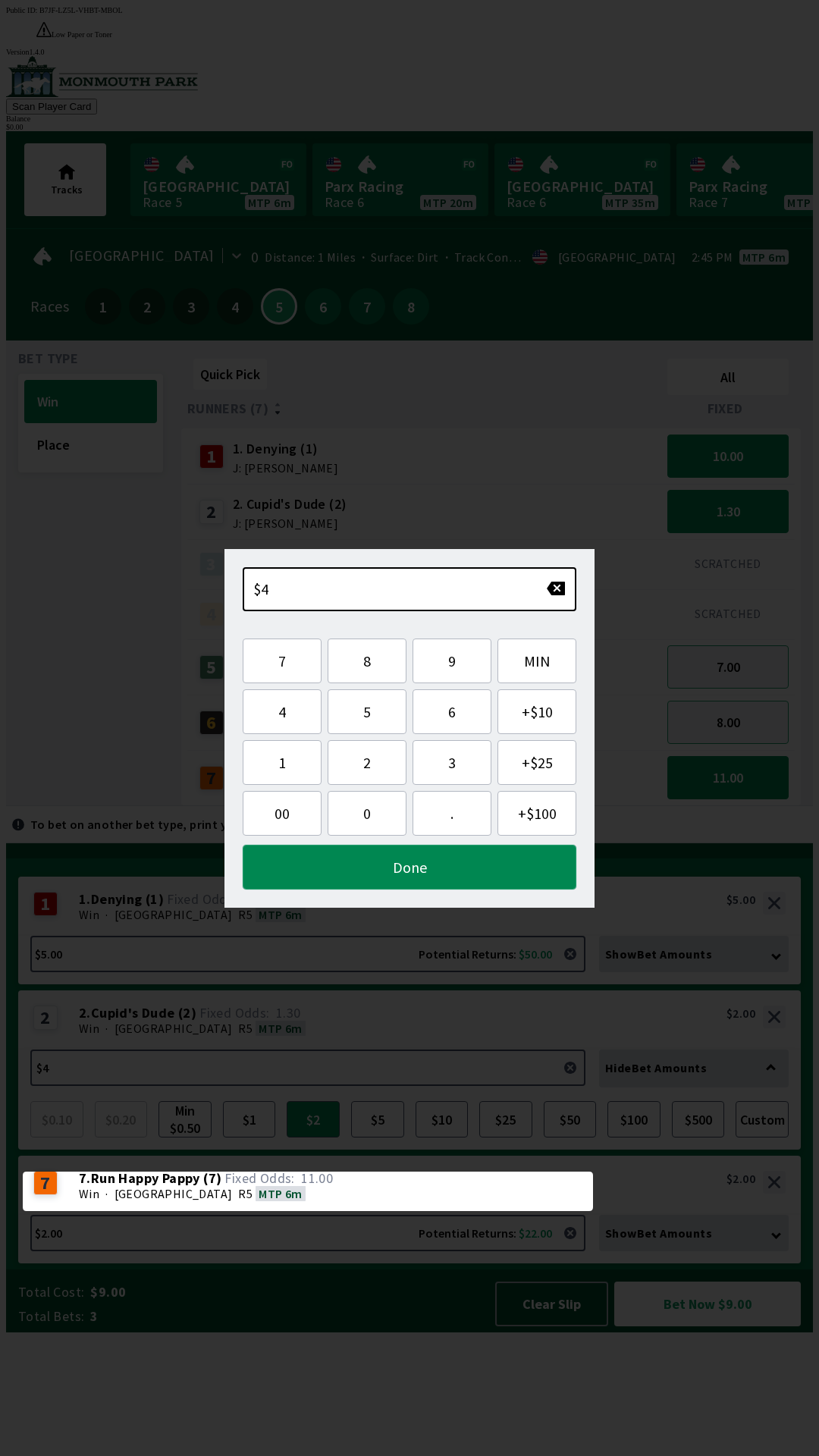
click at [439, 868] on button "Done" at bounding box center [410, 867] width 334 height 44
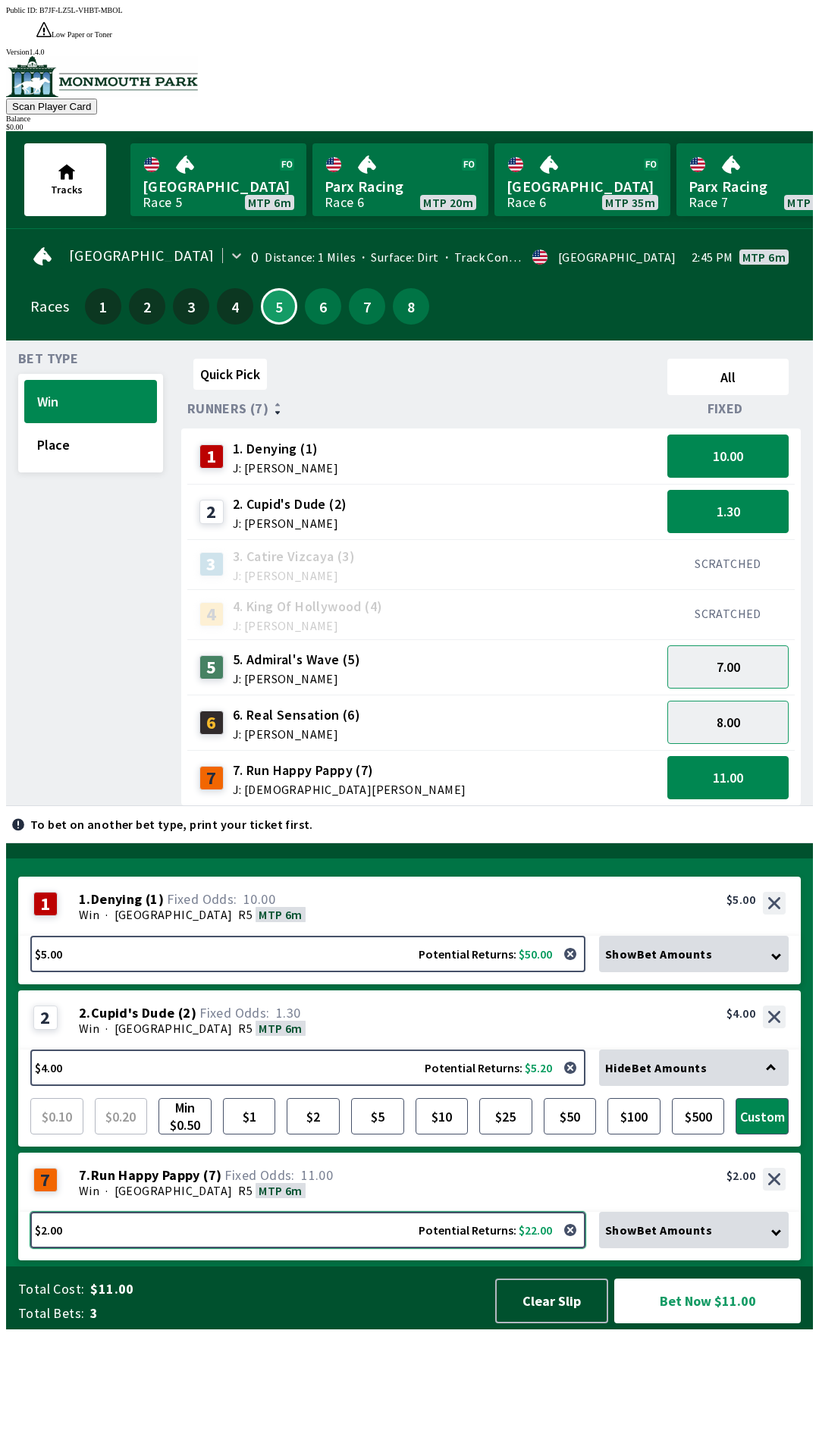
click at [299, 1248] on button "$2.00 Potential Returns: $22.00" at bounding box center [307, 1230] width 555 height 36
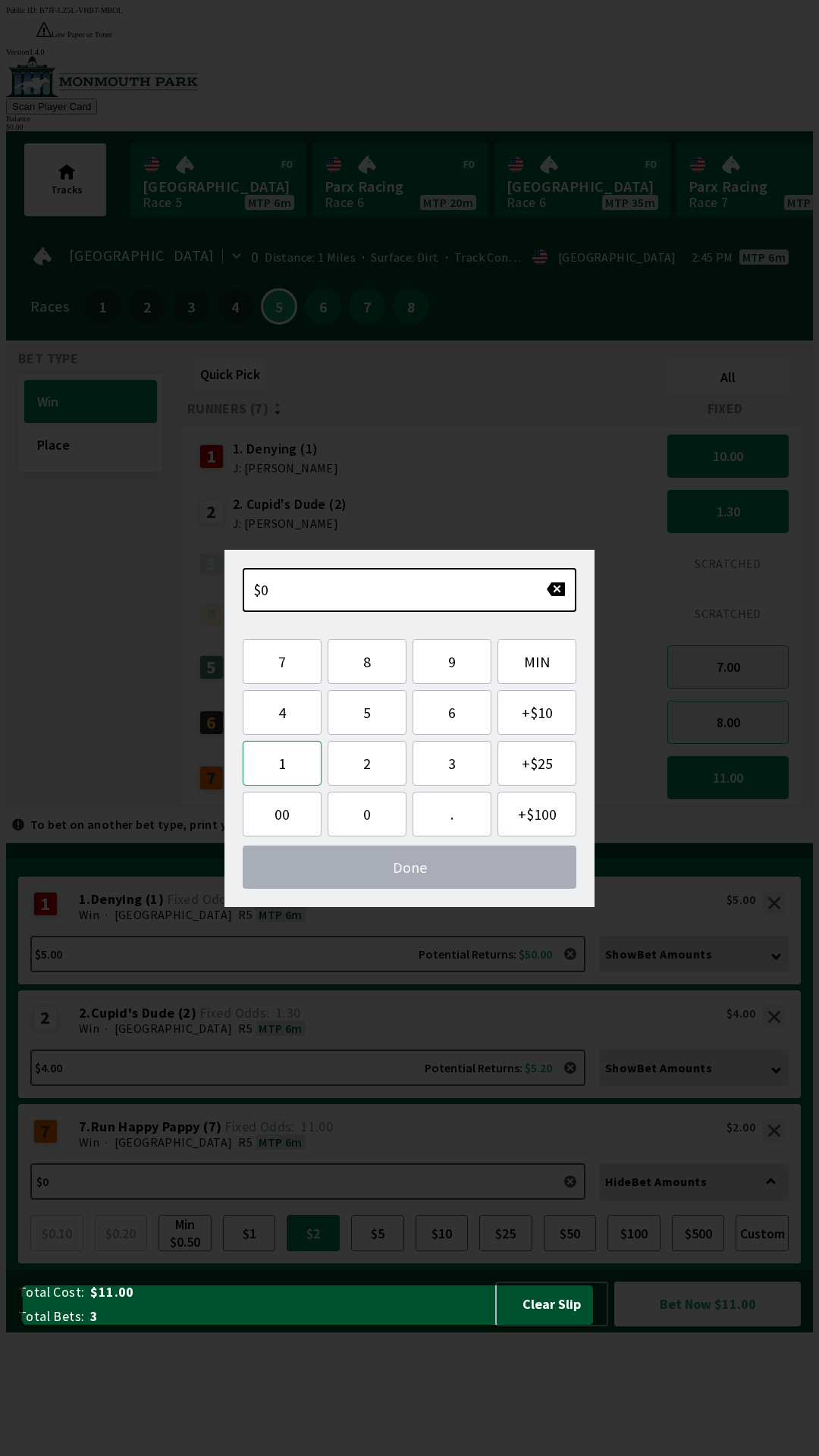
click at [266, 767] on button "1" at bounding box center [282, 763] width 79 height 44
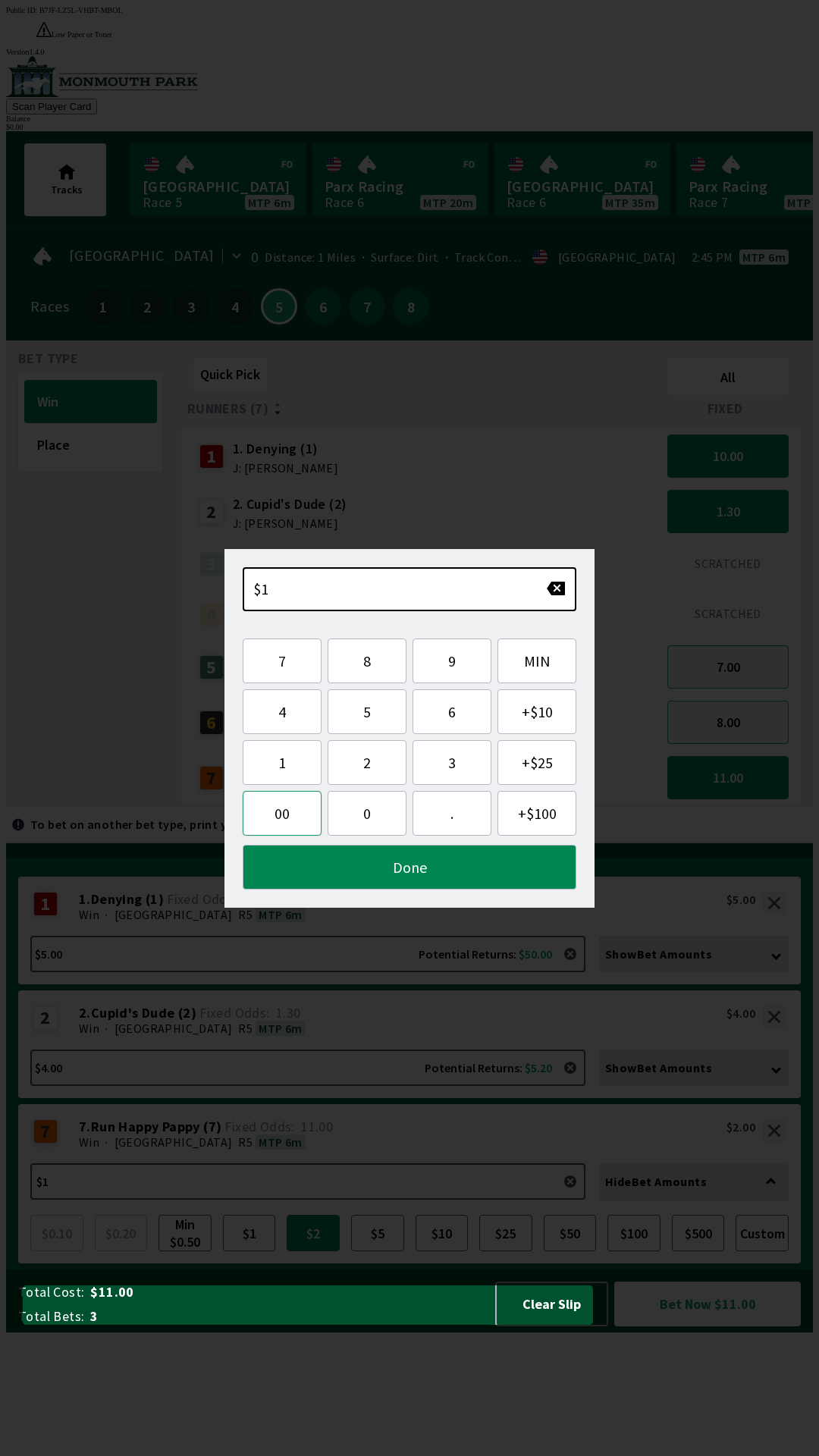
click at [276, 820] on button "00" at bounding box center [282, 813] width 79 height 44
click at [326, 883] on button "Done" at bounding box center [410, 867] width 334 height 44
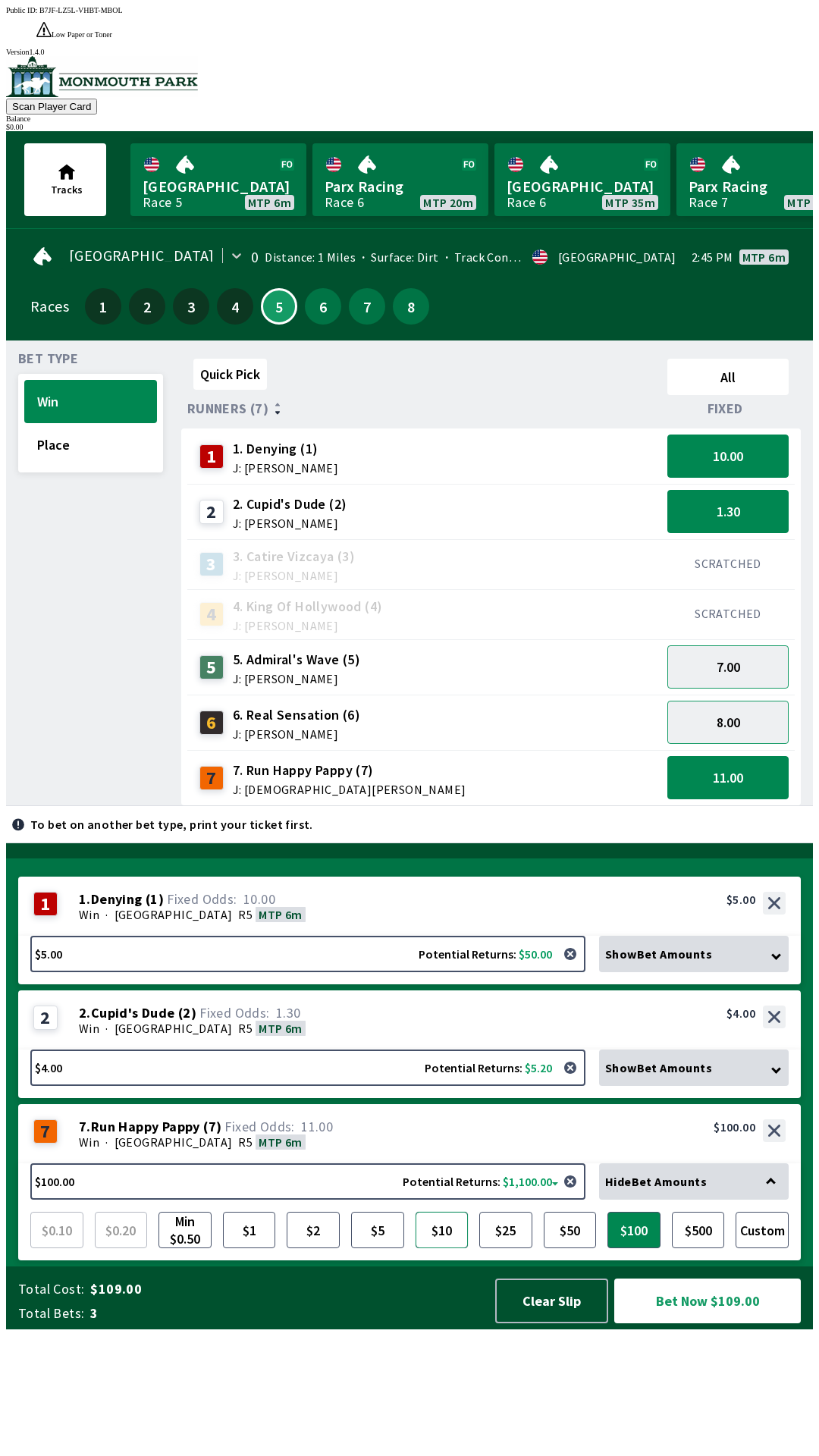
click at [451, 1248] on button "$10" at bounding box center [441, 1230] width 53 height 36
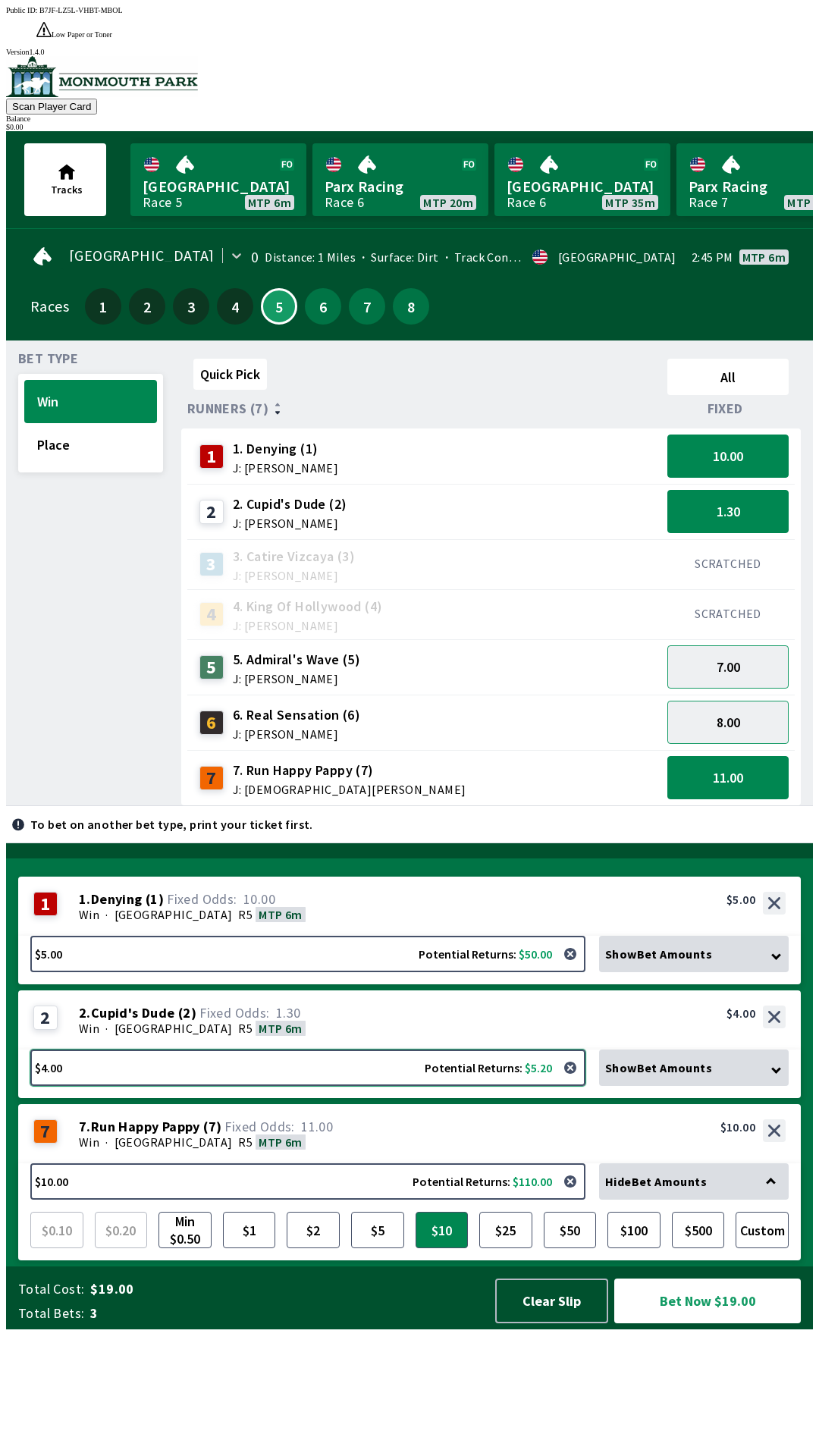
click at [330, 1086] on button "$4.00 Potential Returns: $5.20" at bounding box center [307, 1068] width 555 height 36
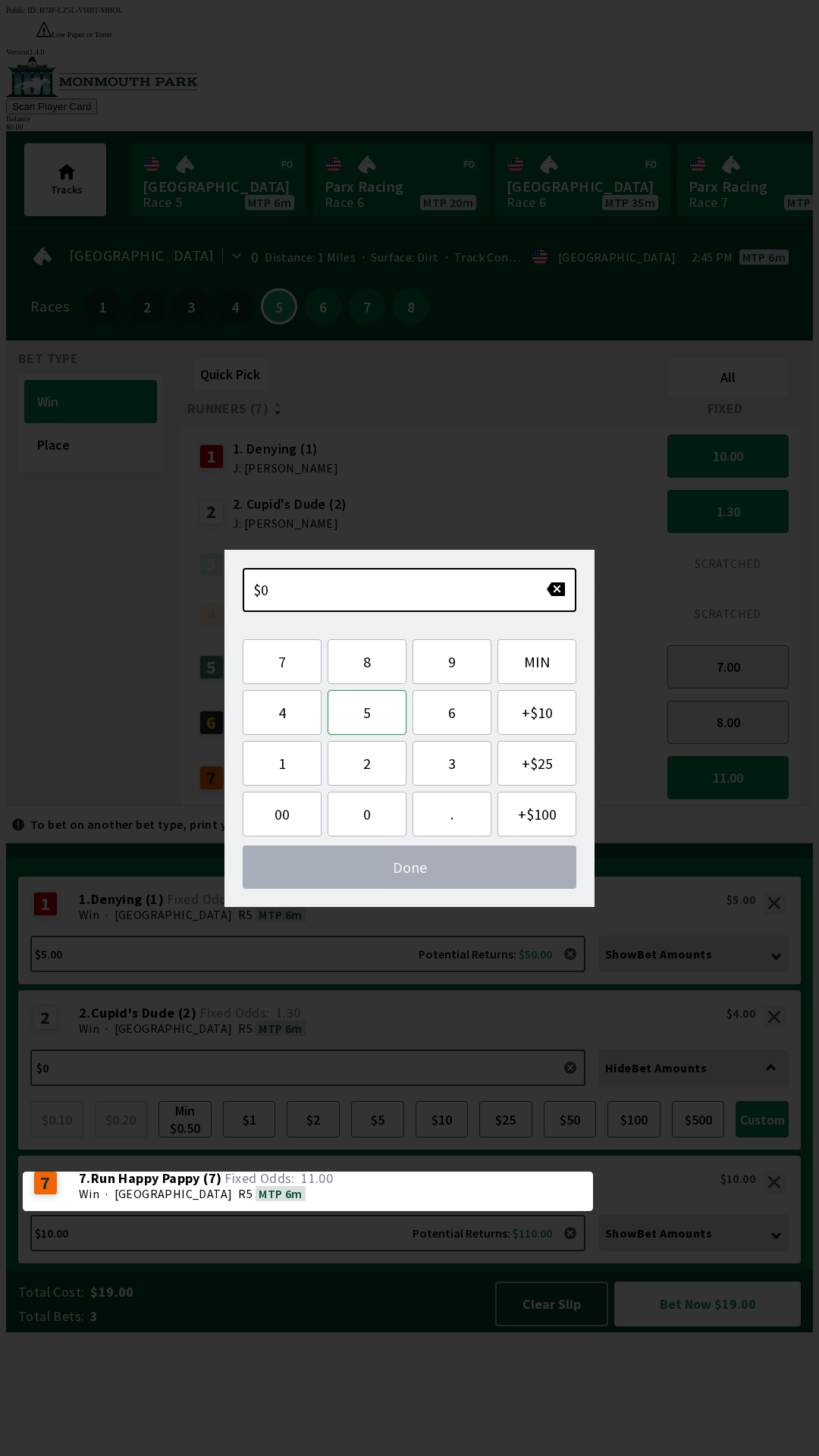
click at [366, 713] on button "5" at bounding box center [367, 712] width 79 height 44
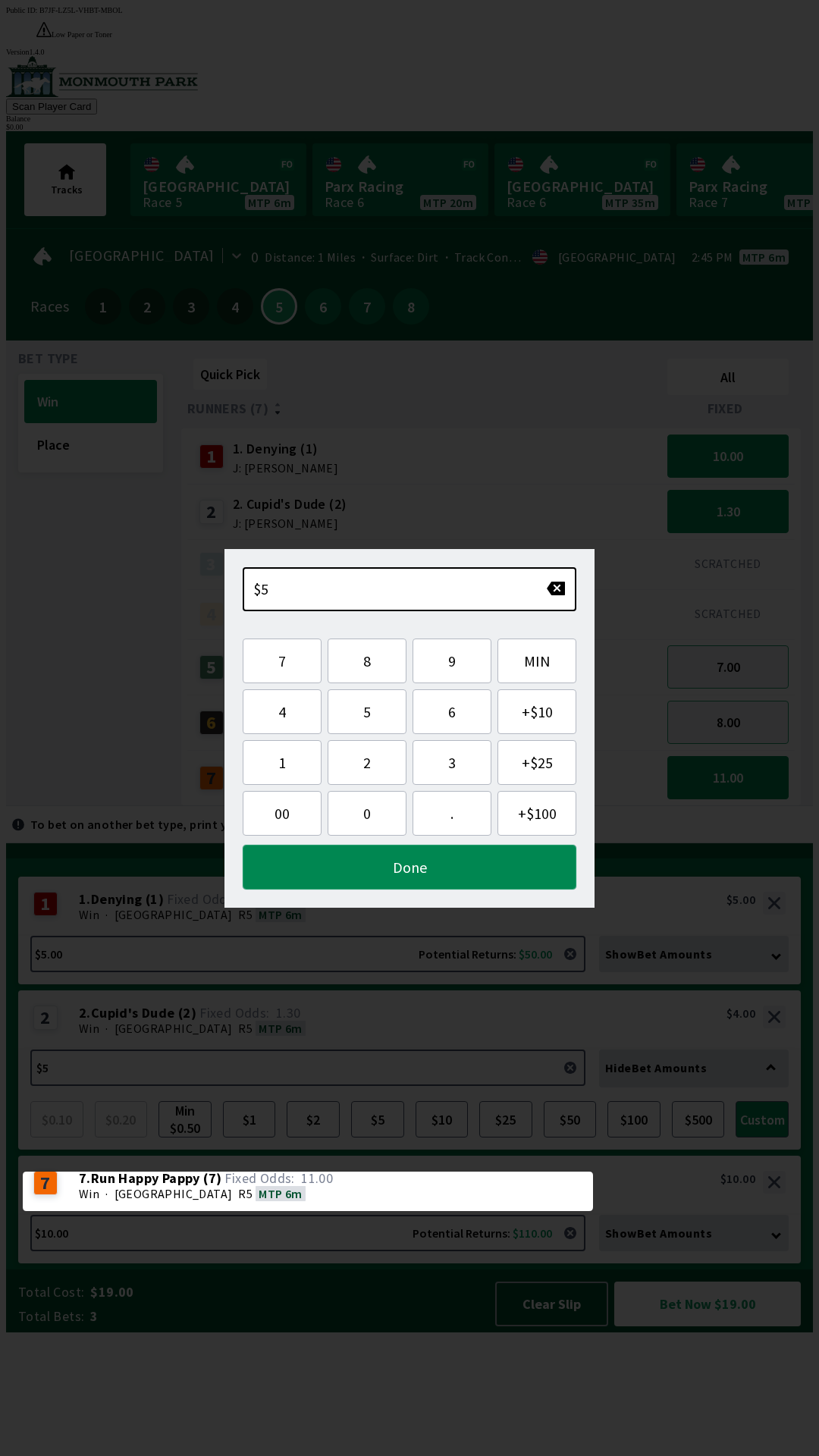
click at [398, 885] on button "Done" at bounding box center [410, 867] width 334 height 44
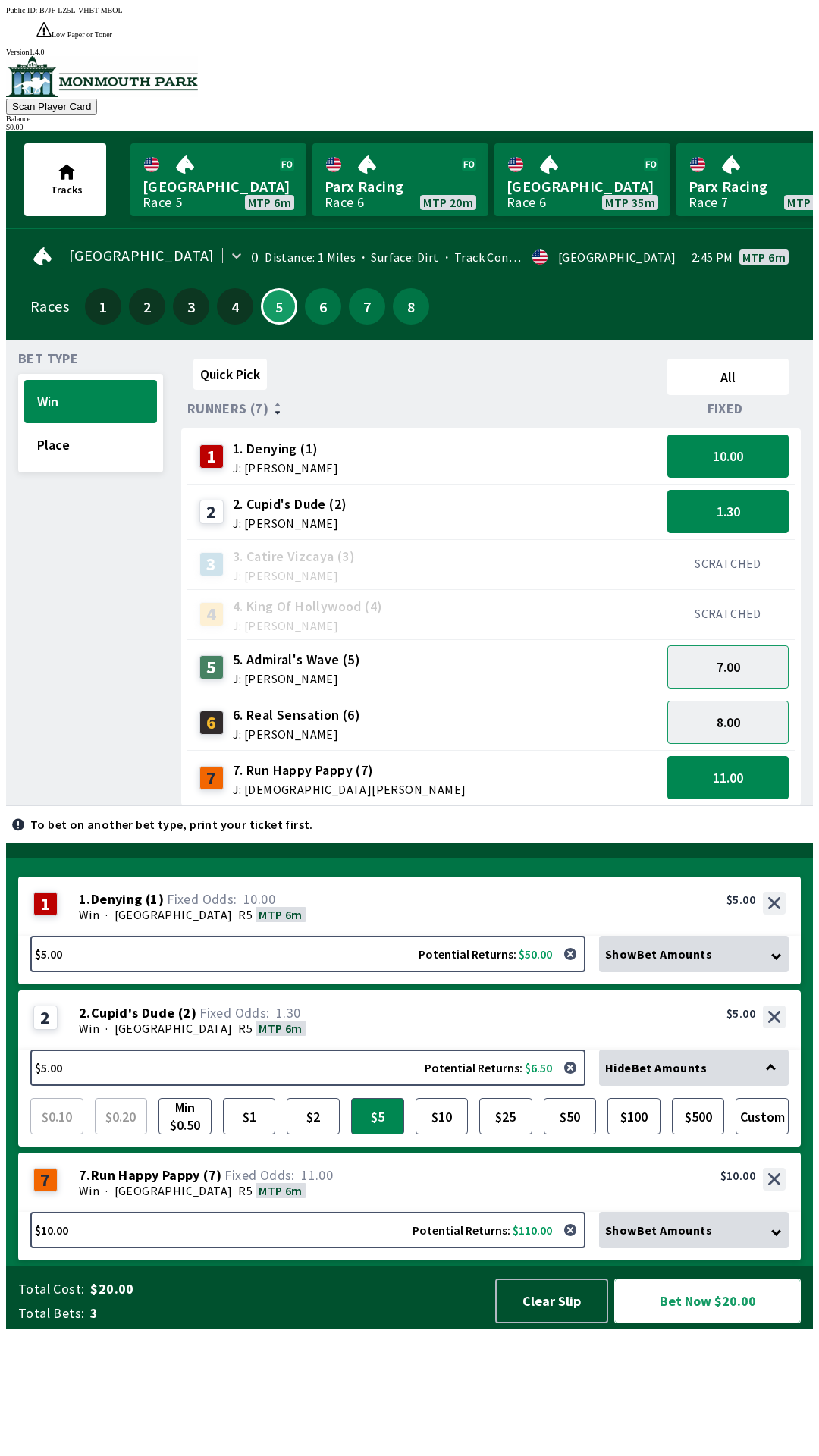
click at [726, 1324] on button "Bet Now $20.00" at bounding box center [708, 1300] width 187 height 44
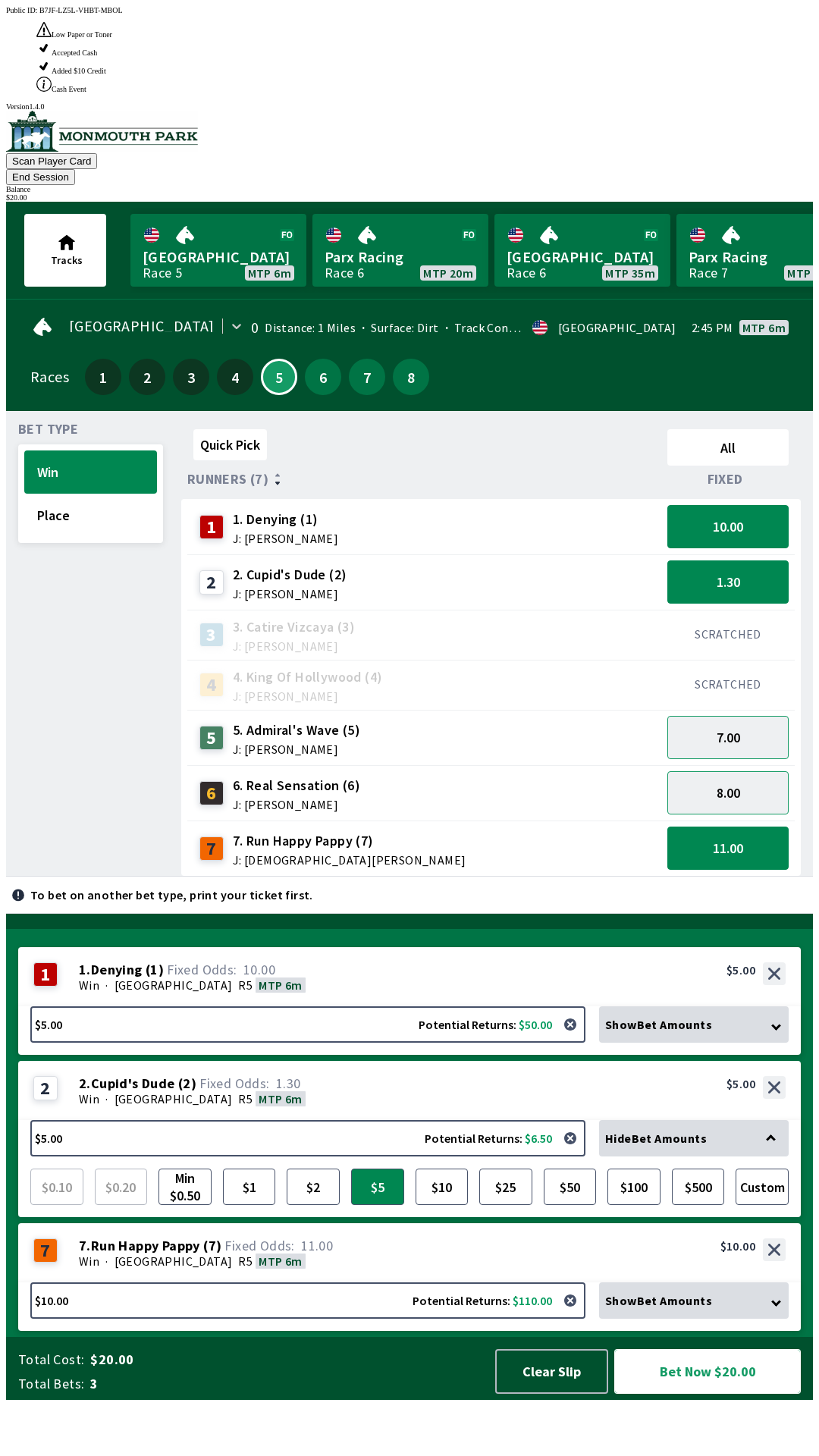
click at [732, 1394] on button "Bet Now $20.00" at bounding box center [708, 1371] width 187 height 44
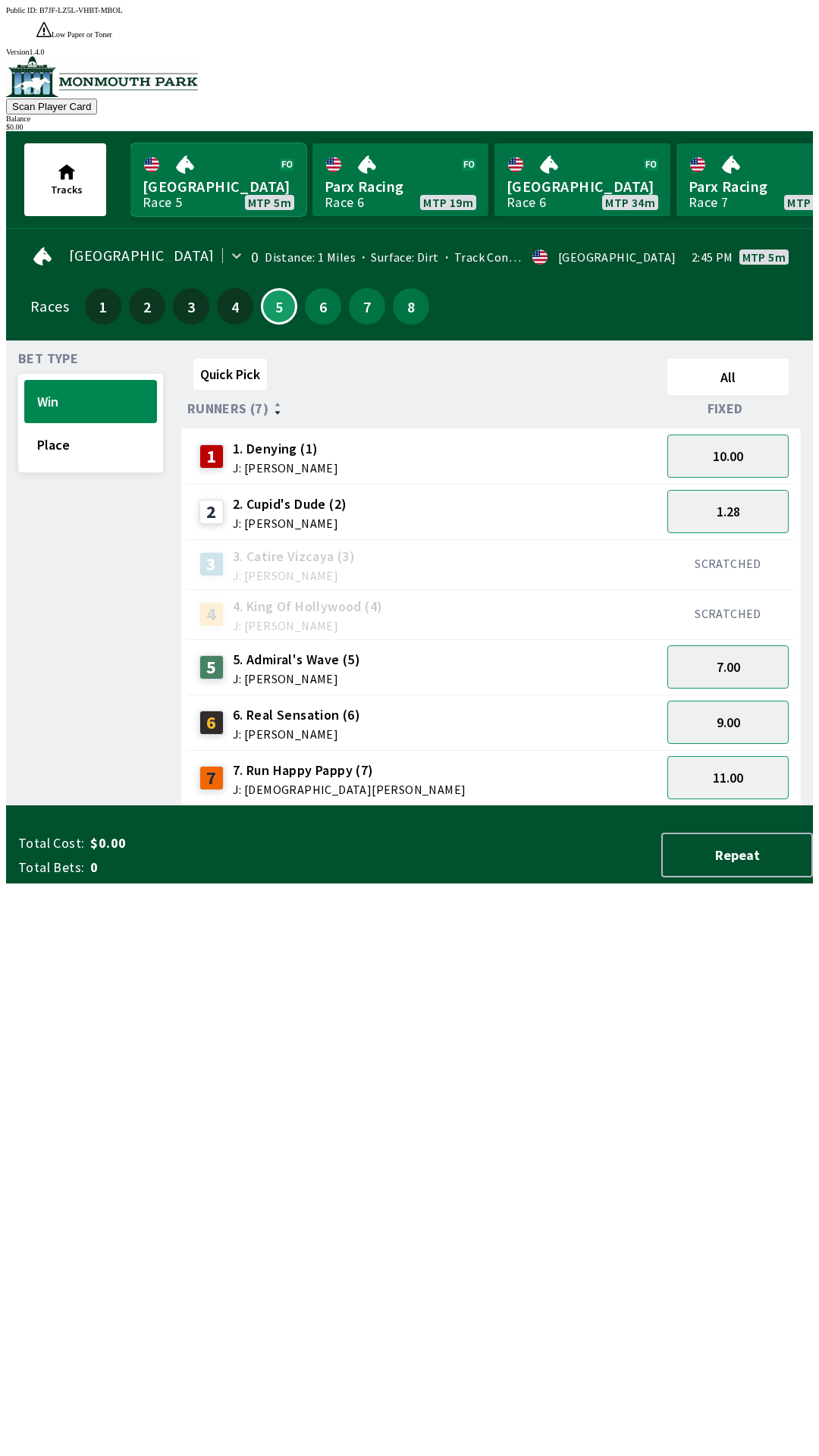
click at [216, 143] on link "Monmouth Park Race 5 MTP 5m" at bounding box center [219, 179] width 176 height 73
click at [249, 157] on link "Monmouth Park Race 5 MTP 5m" at bounding box center [219, 179] width 176 height 73
click at [321, 495] on div "2. Cupid's Dude (2) J: [PERSON_NAME]" at bounding box center [290, 512] width 115 height 35
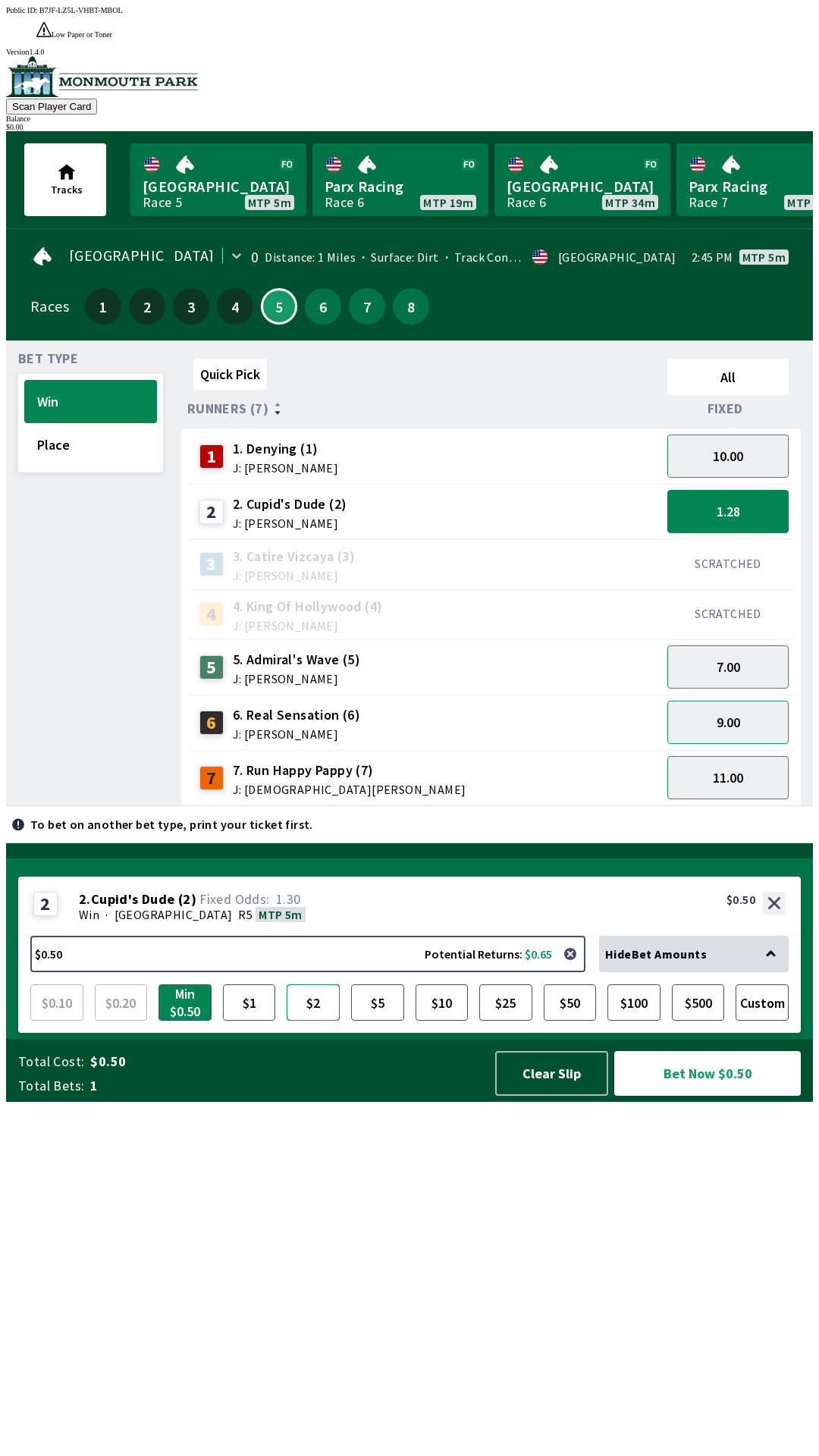
click at [318, 1021] on button "$2" at bounding box center [312, 1002] width 53 height 36
click at [65, 423] on button "Place" at bounding box center [90, 445] width 133 height 44
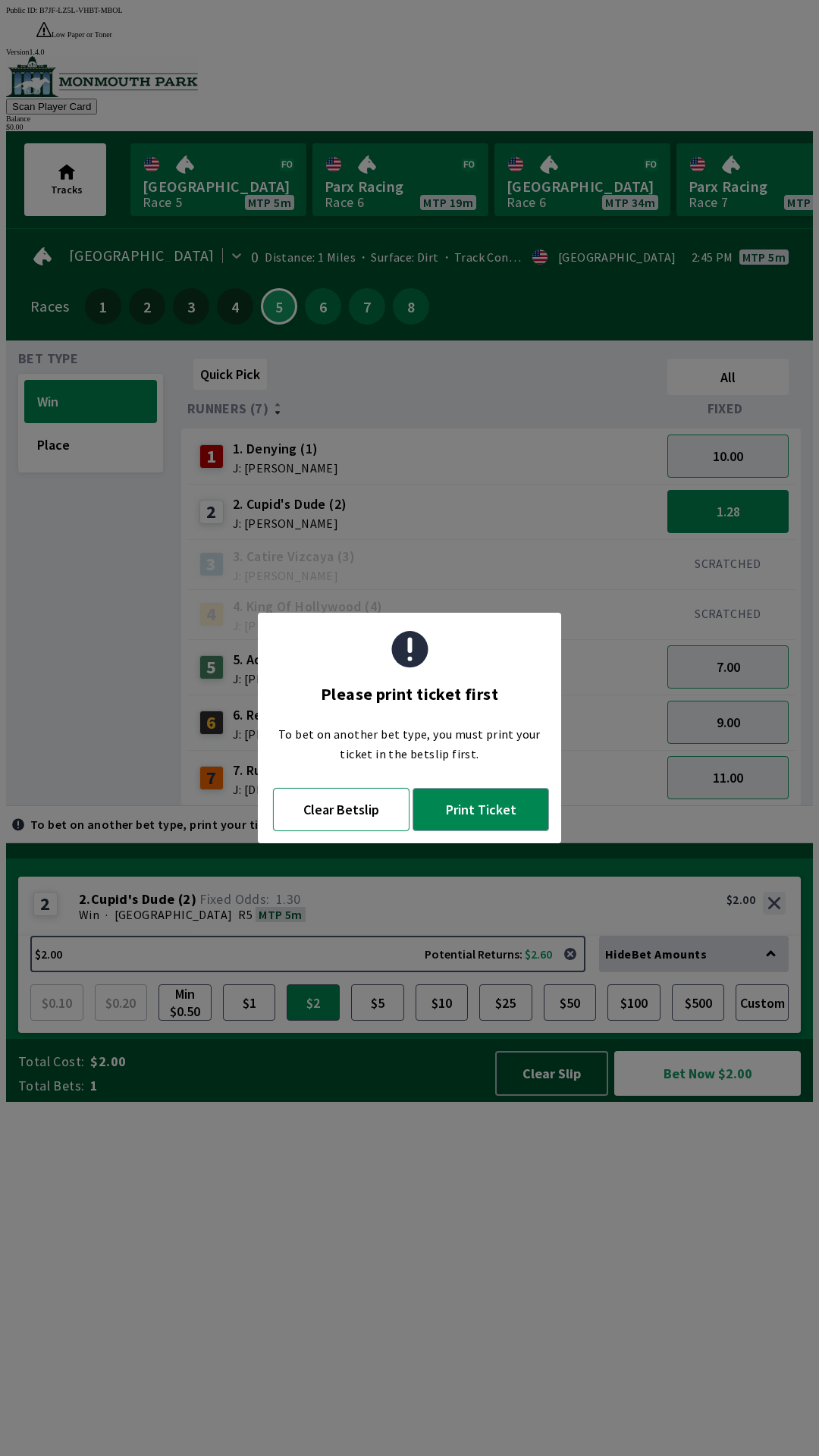
click at [343, 812] on button "Clear Betslip" at bounding box center [341, 810] width 136 height 44
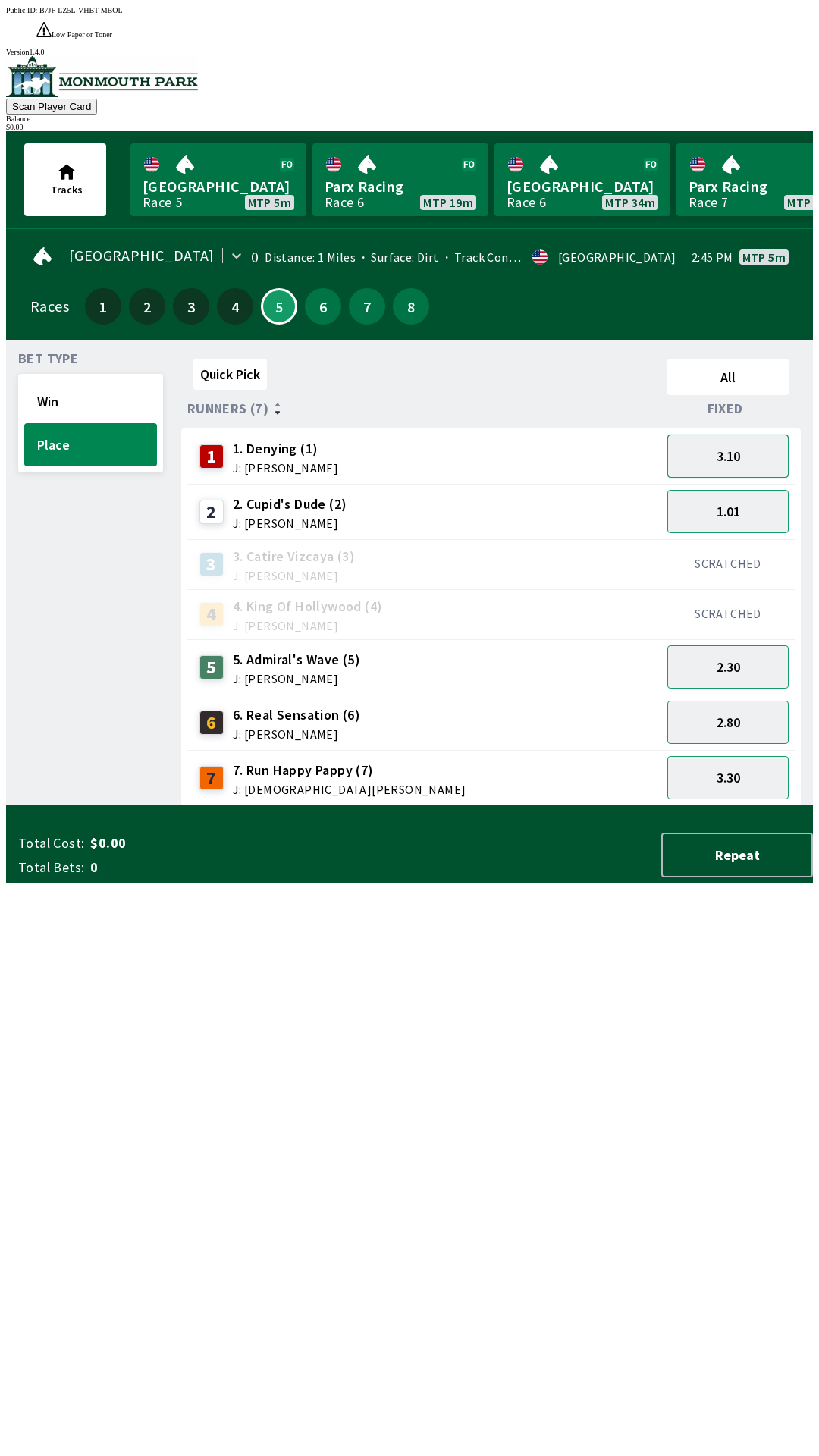
click at [751, 435] on button "3.10" at bounding box center [728, 456] width 121 height 44
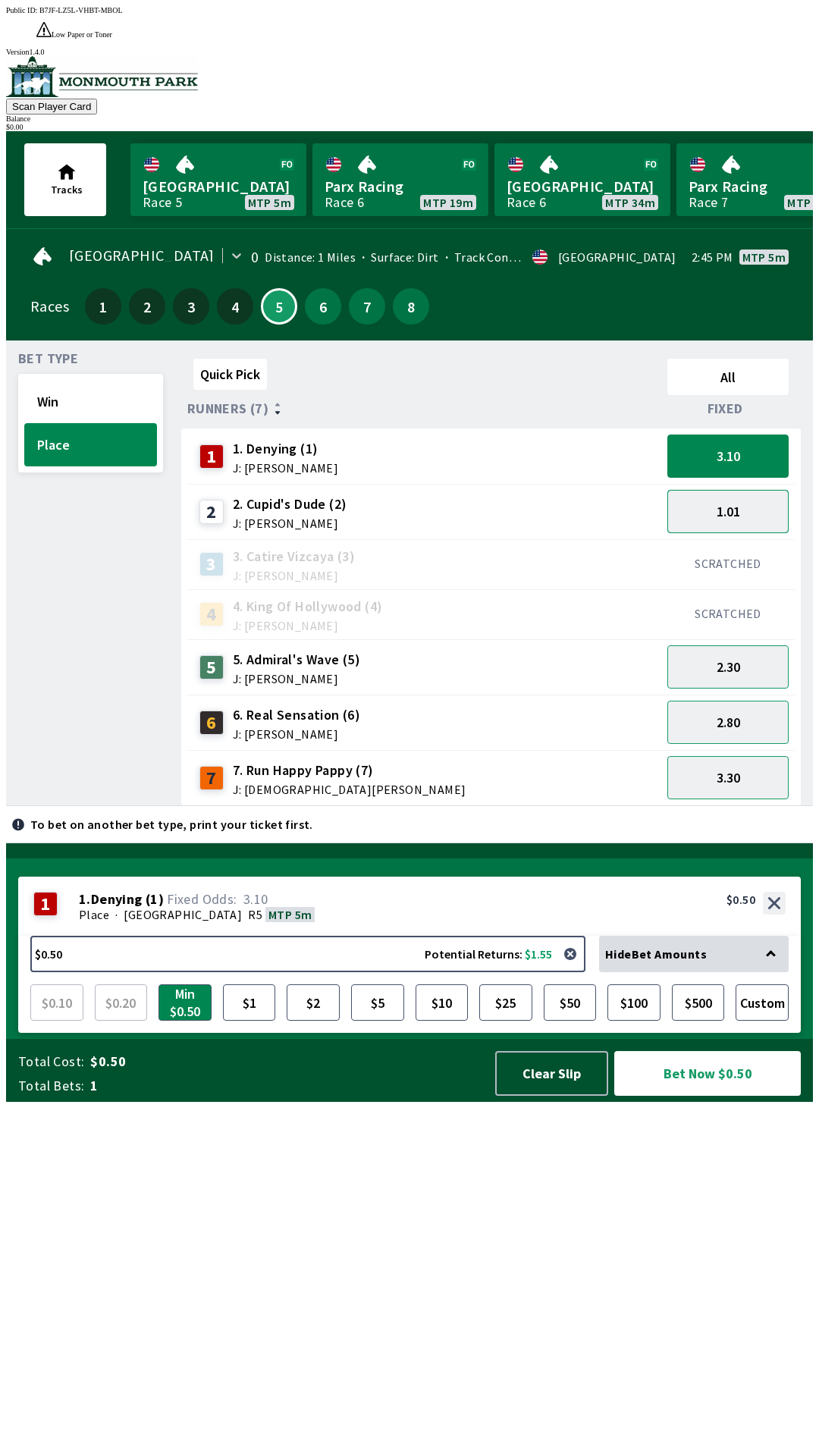
click at [765, 496] on button "1.01" at bounding box center [728, 512] width 121 height 44
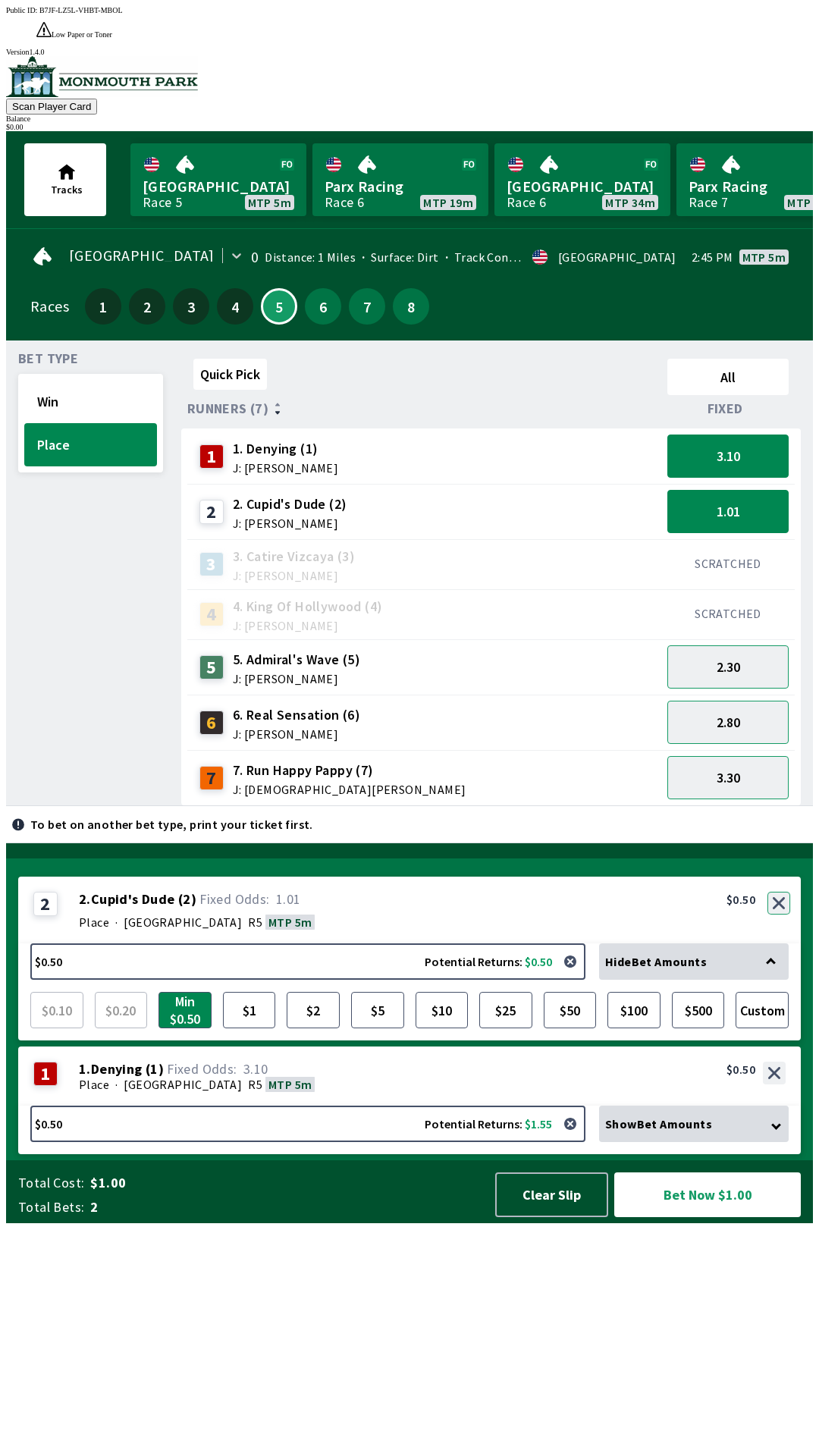
click at [772, 944] on div "2 2 . Cupid's Dude ( 2 ) Place · [GEOGRAPHIC_DATA] MTP 5m 2. Cupid's Dude (2) 1…" at bounding box center [410, 910] width 783 height 67
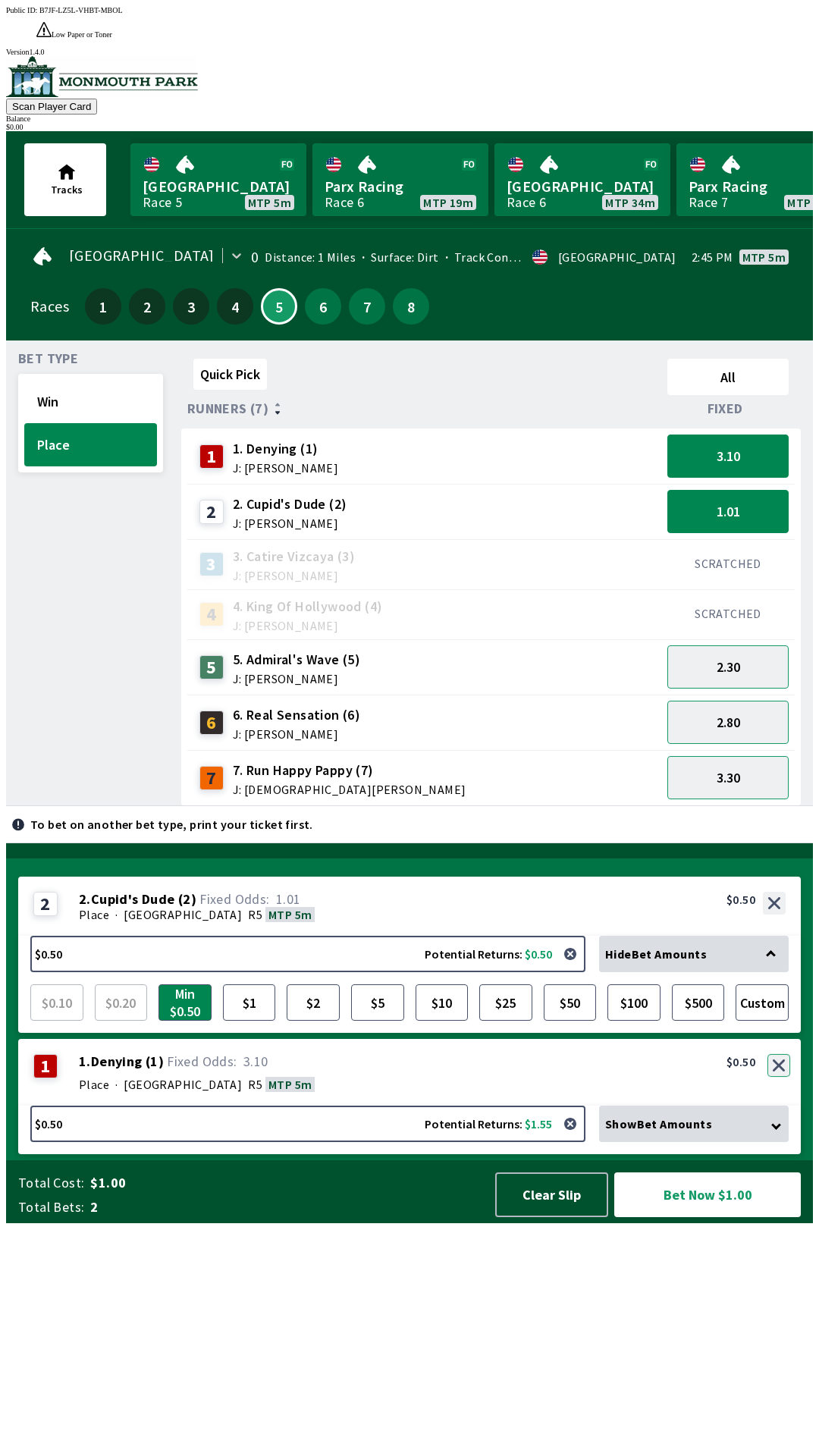
click at [780, 1077] on button "button" at bounding box center [779, 1065] width 23 height 23
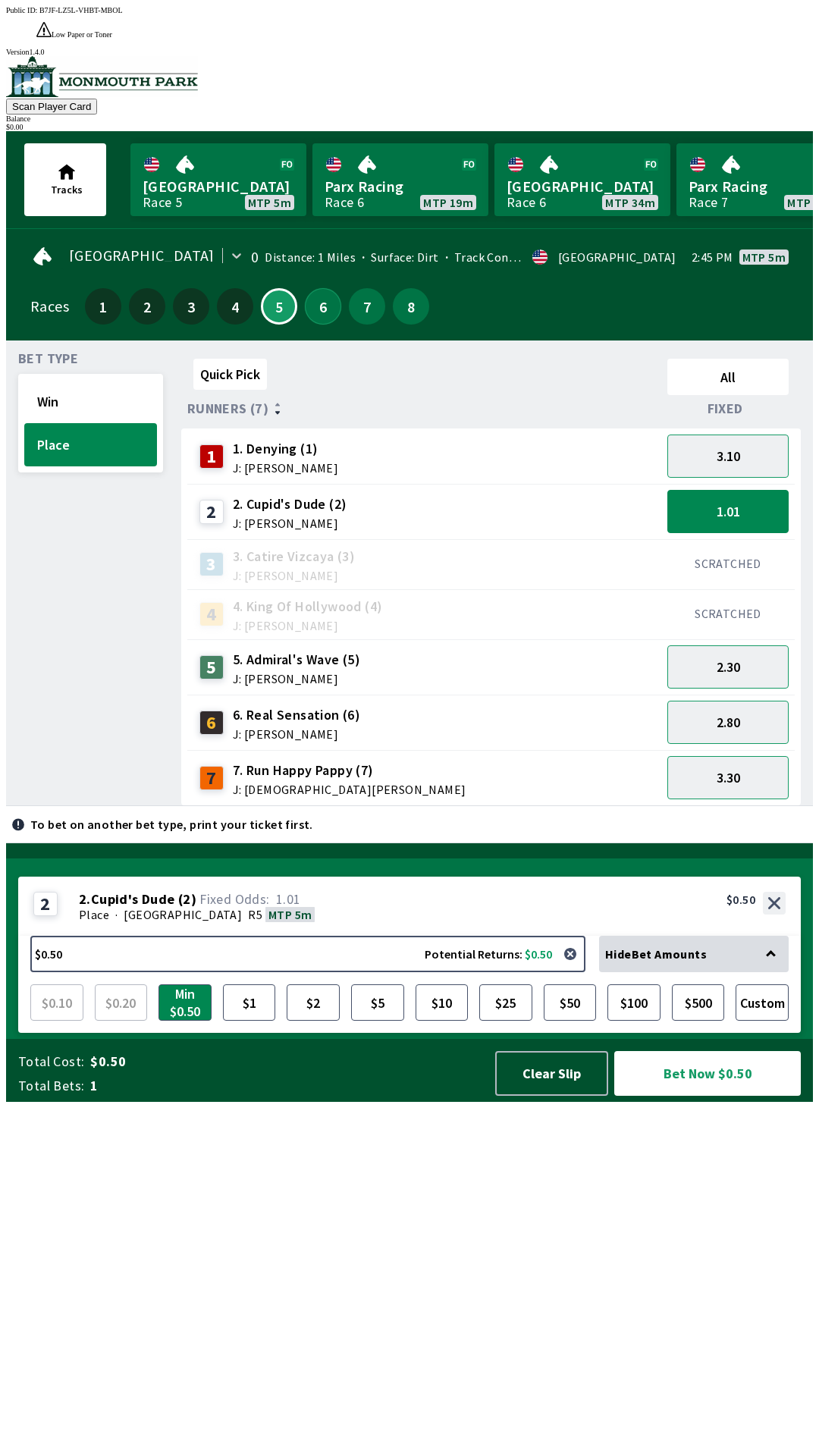
click at [312, 288] on button "6" at bounding box center [322, 306] width 36 height 36
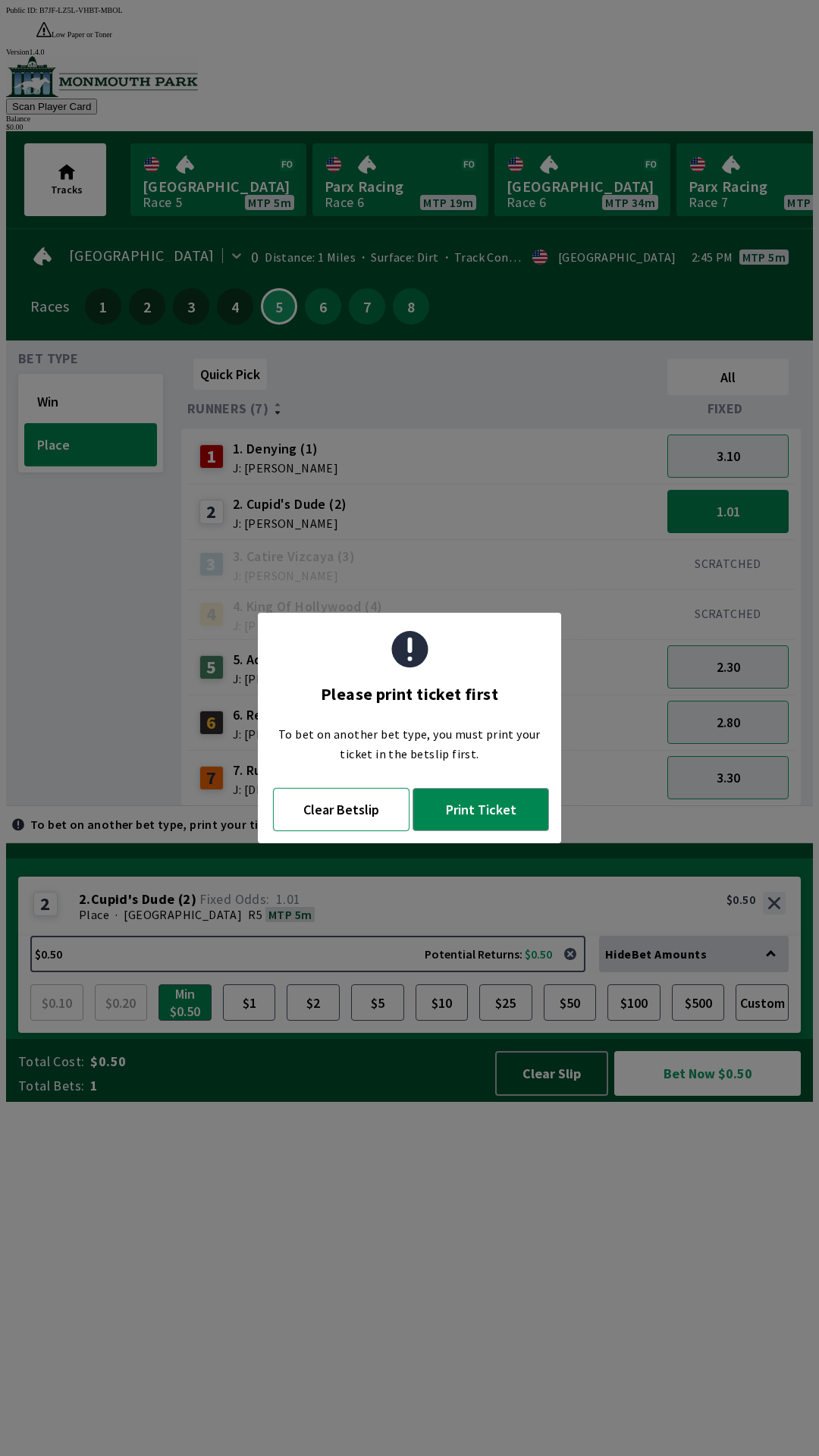
click at [310, 813] on button "Clear Betslip" at bounding box center [341, 810] width 136 height 44
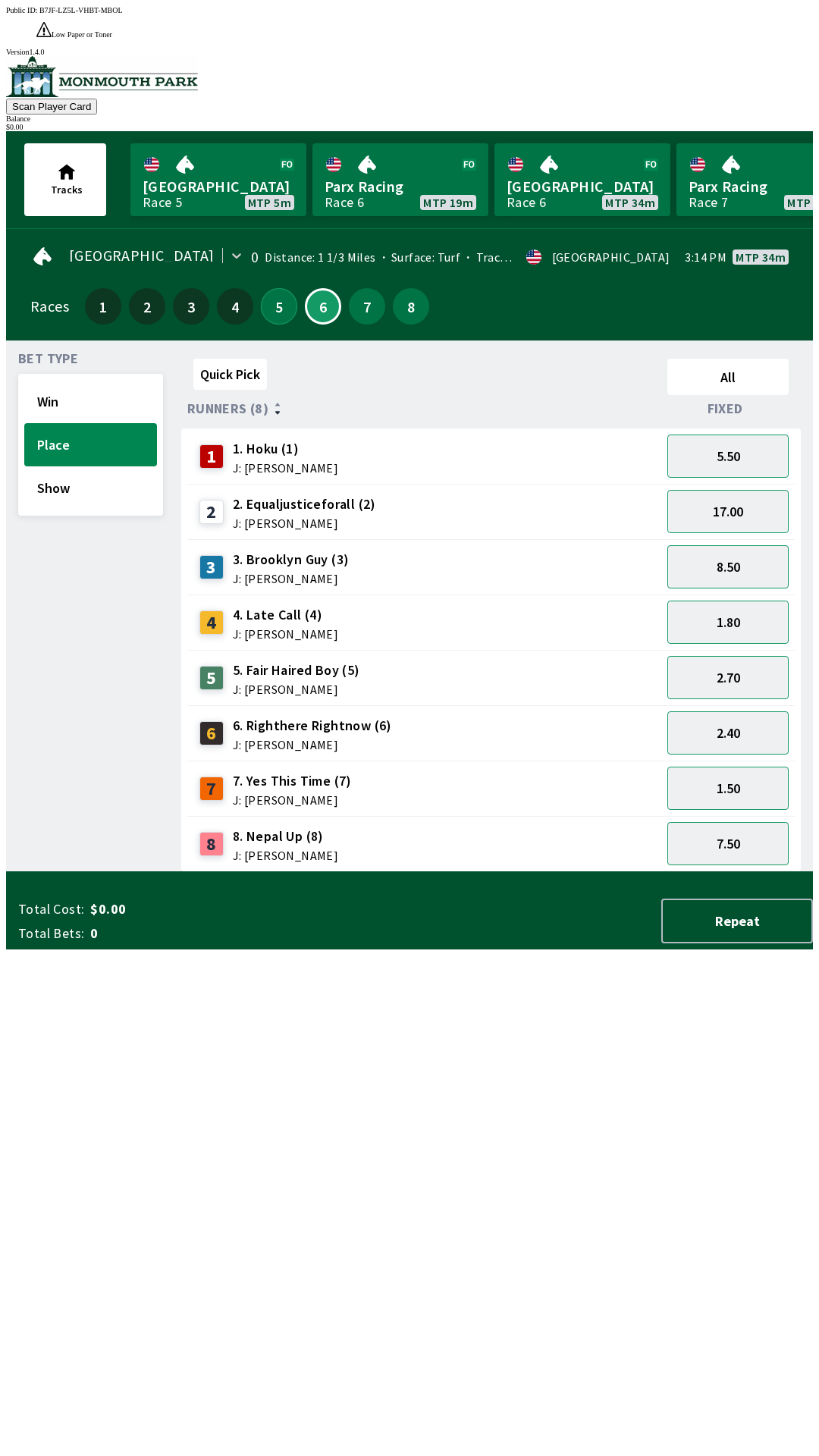
click at [276, 288] on button "5" at bounding box center [279, 306] width 36 height 36
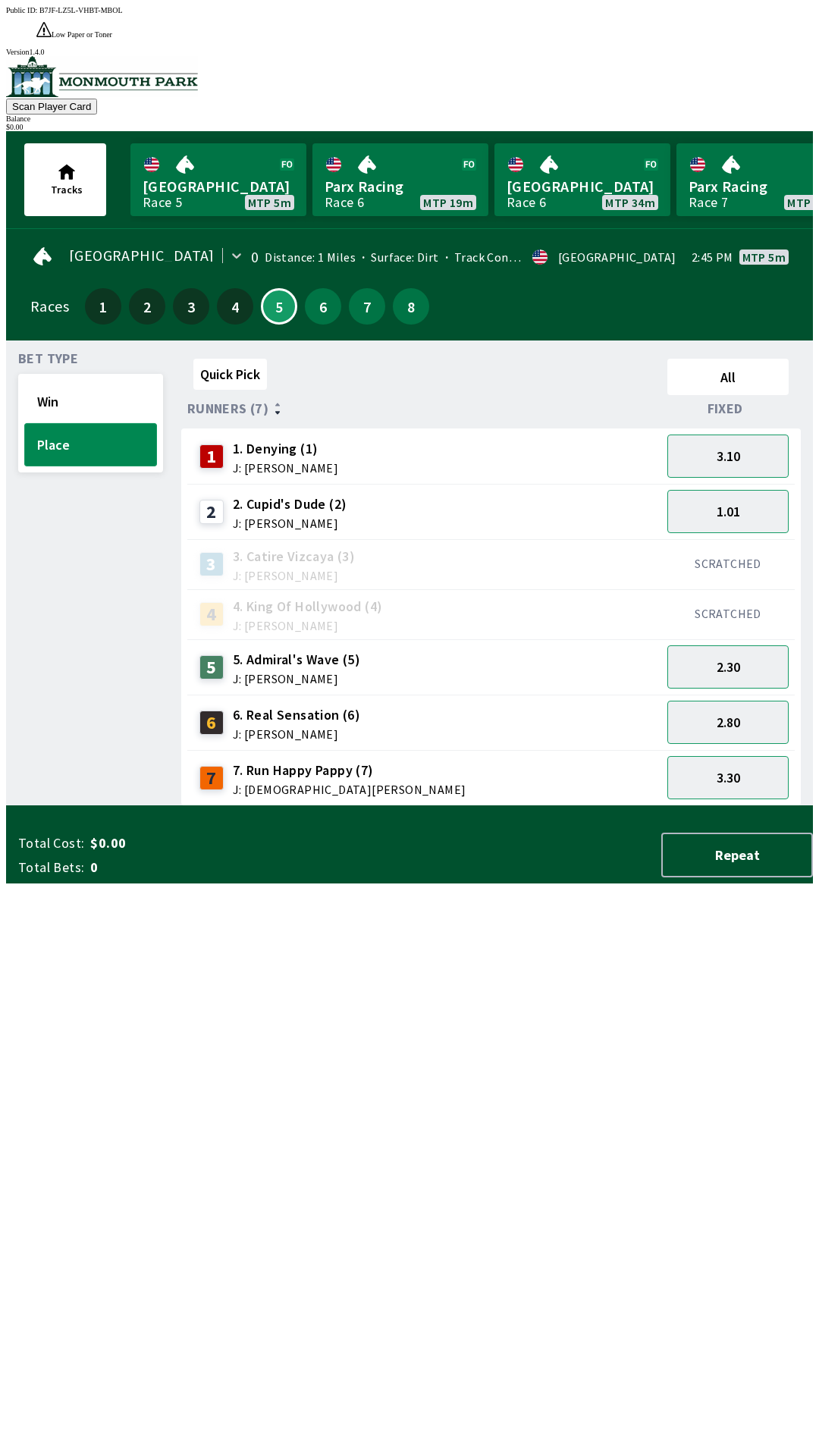
click at [107, 427] on button "Place" at bounding box center [90, 445] width 133 height 44
click at [125, 380] on button "Win" at bounding box center [90, 402] width 133 height 44
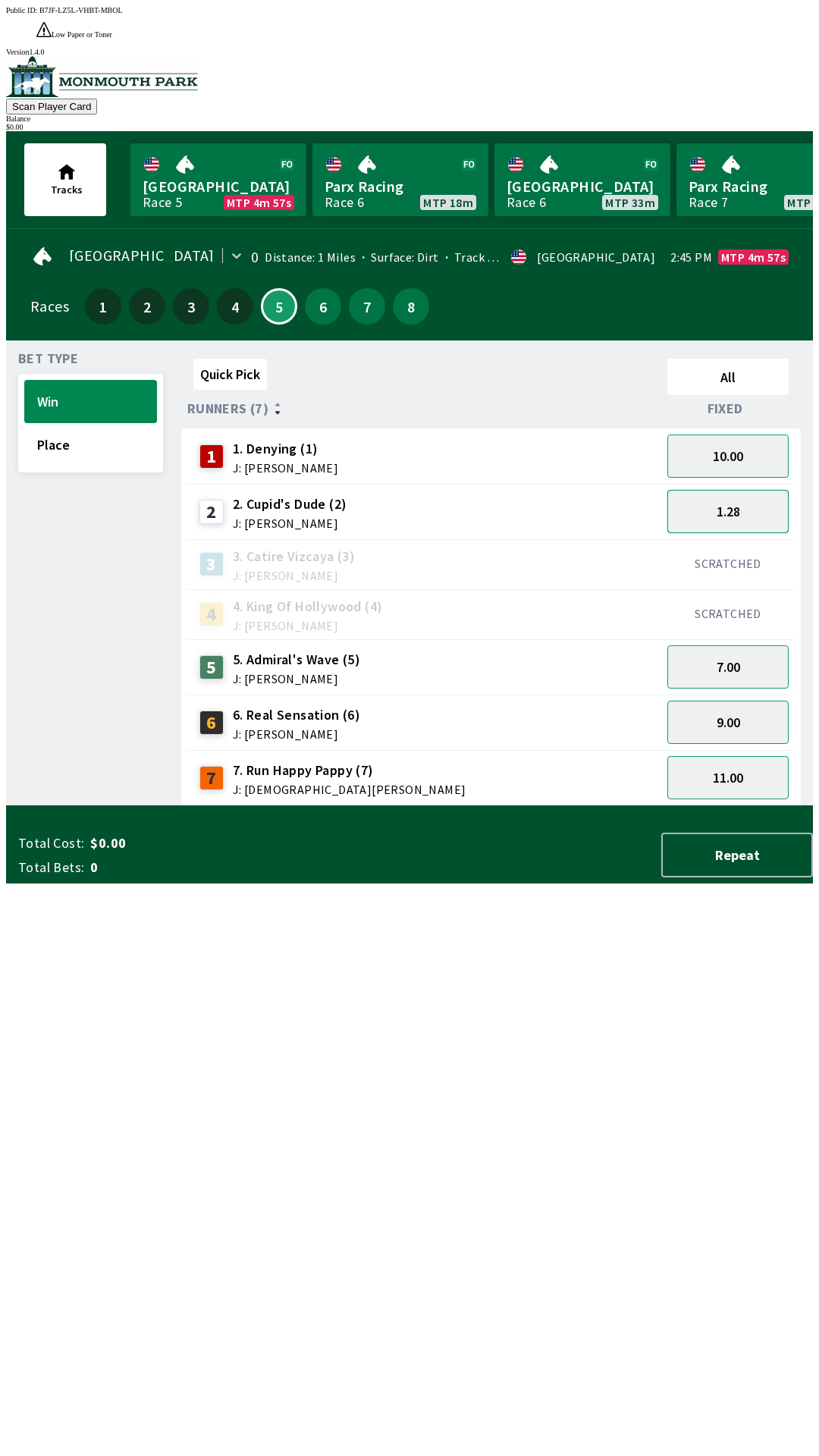
click at [733, 490] on button "1.28" at bounding box center [728, 512] width 121 height 44
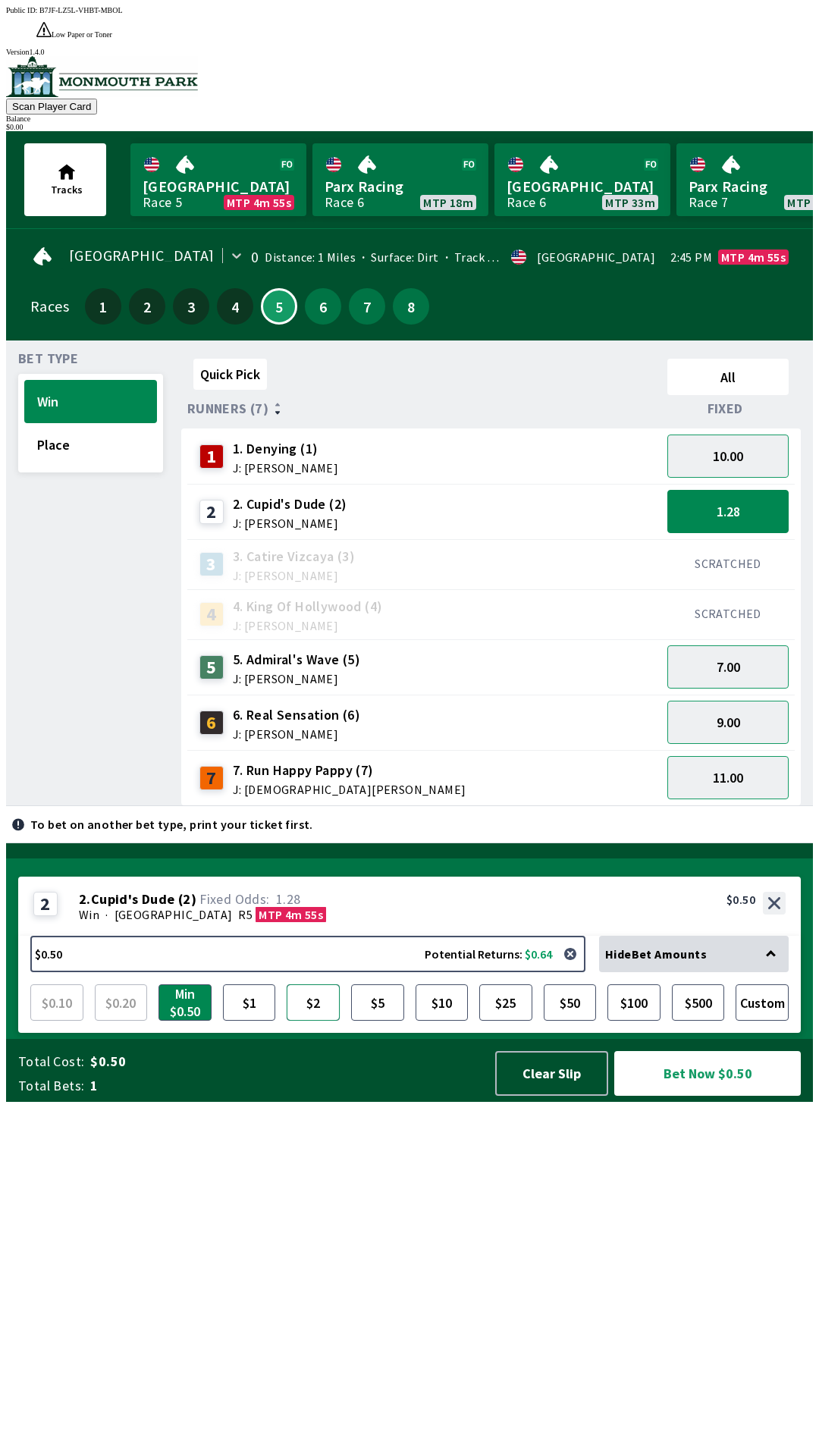
click at [315, 1021] on button "$2" at bounding box center [312, 1002] width 53 height 36
click at [712, 1096] on button "Bet Now $2.00" at bounding box center [708, 1073] width 187 height 44
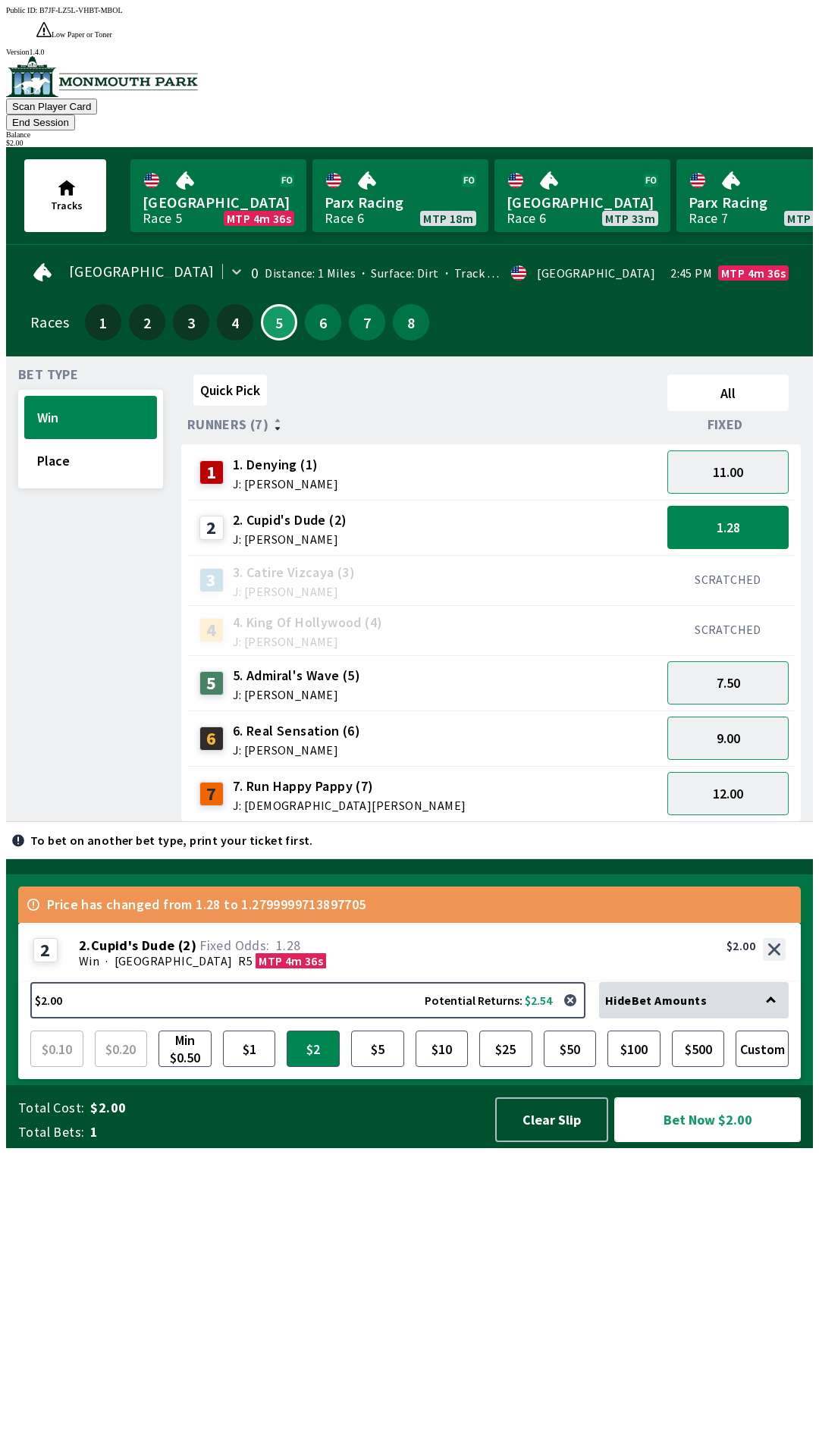
click at [703, 1142] on button "Bet Now $2.00" at bounding box center [708, 1119] width 187 height 44
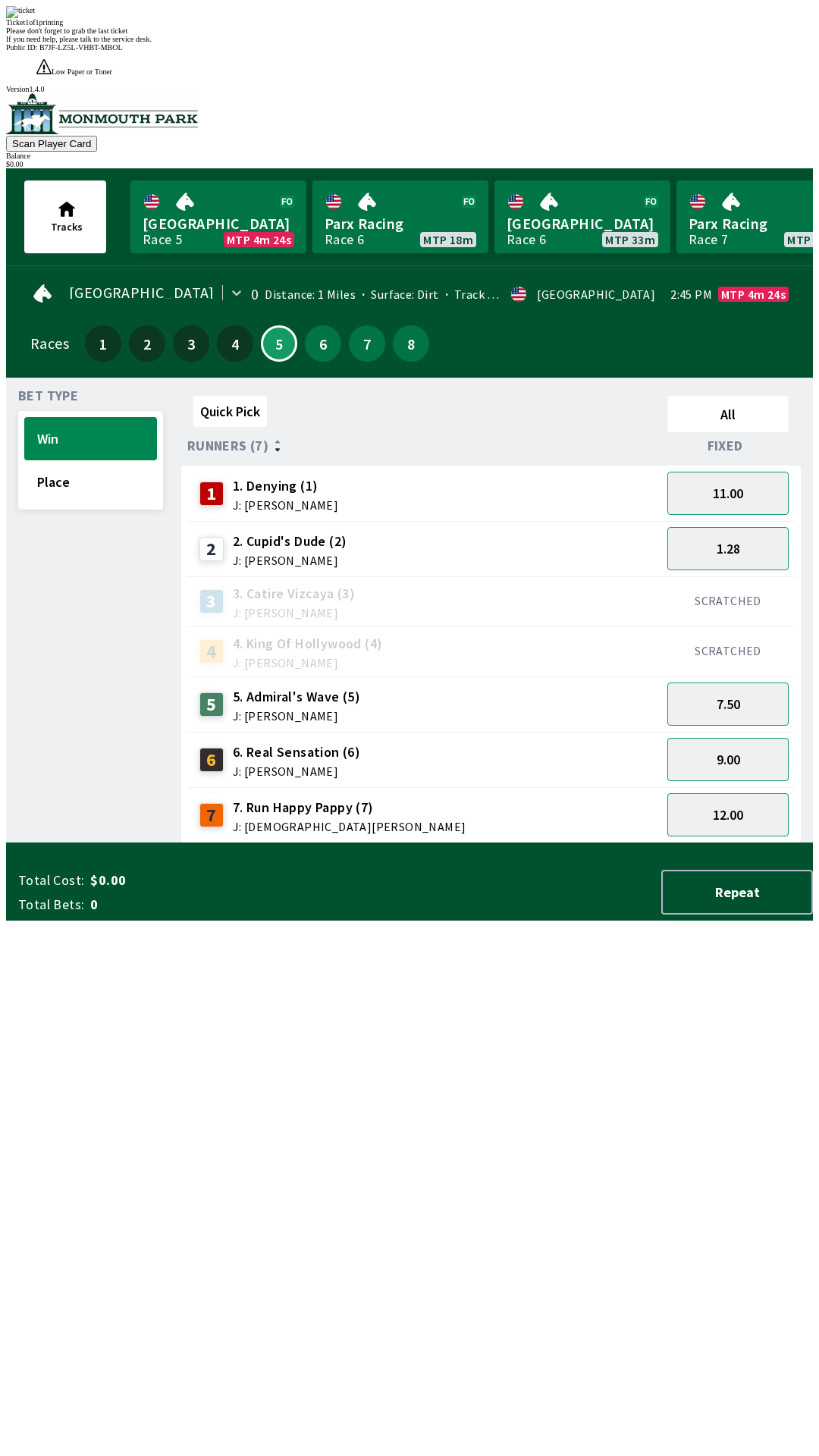
click at [557, 843] on div "Quick Pick All Runners (7) Fixed 1 1. Denying (1) J: [PERSON_NAME] 11.00 2 2. […" at bounding box center [497, 617] width 632 height 454
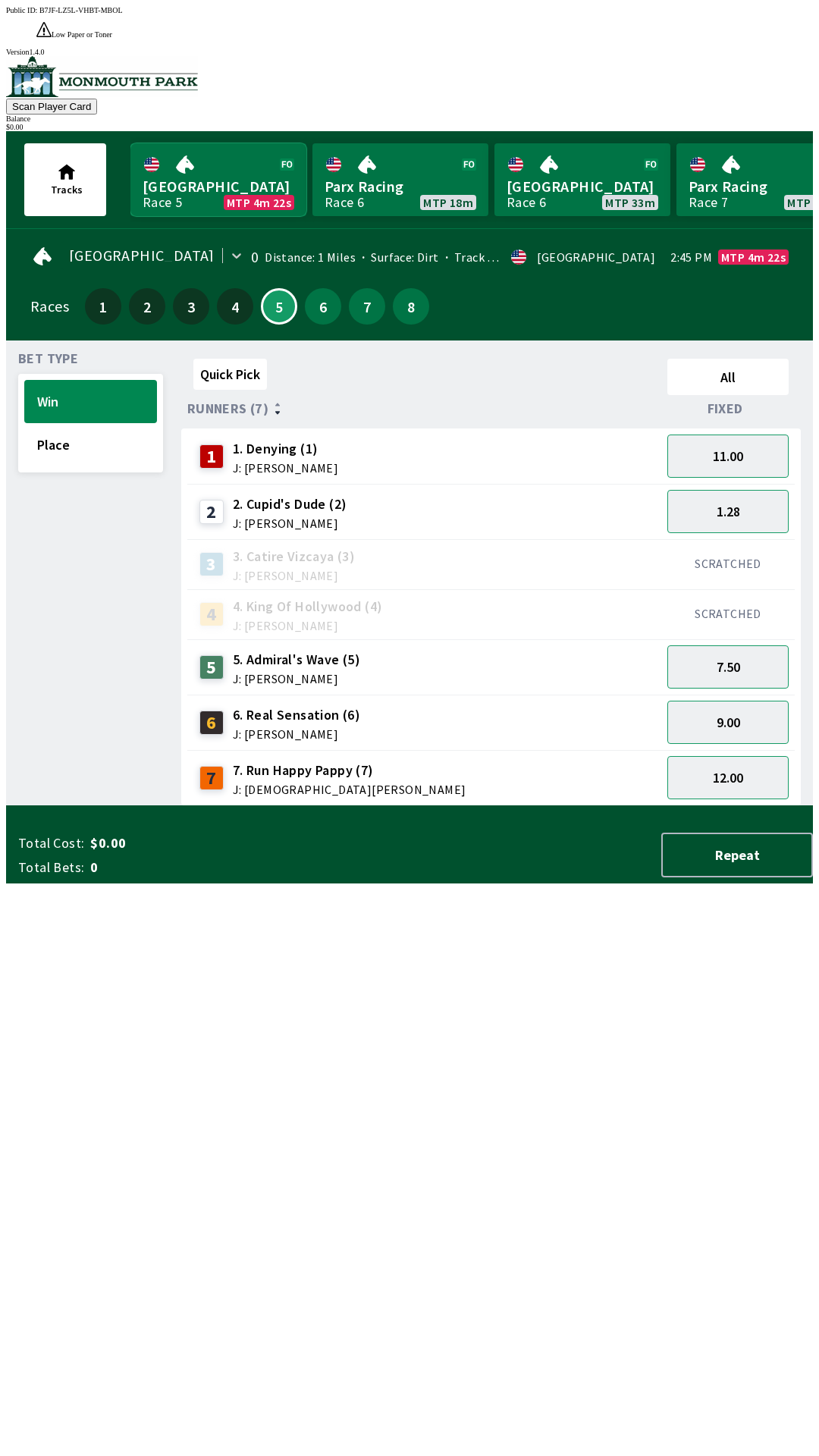
click at [203, 173] on link "[GEOGRAPHIC_DATA] Race 5 MTP 4m 22s" at bounding box center [219, 179] width 176 height 73
click at [116, 432] on button "Place" at bounding box center [90, 445] width 133 height 44
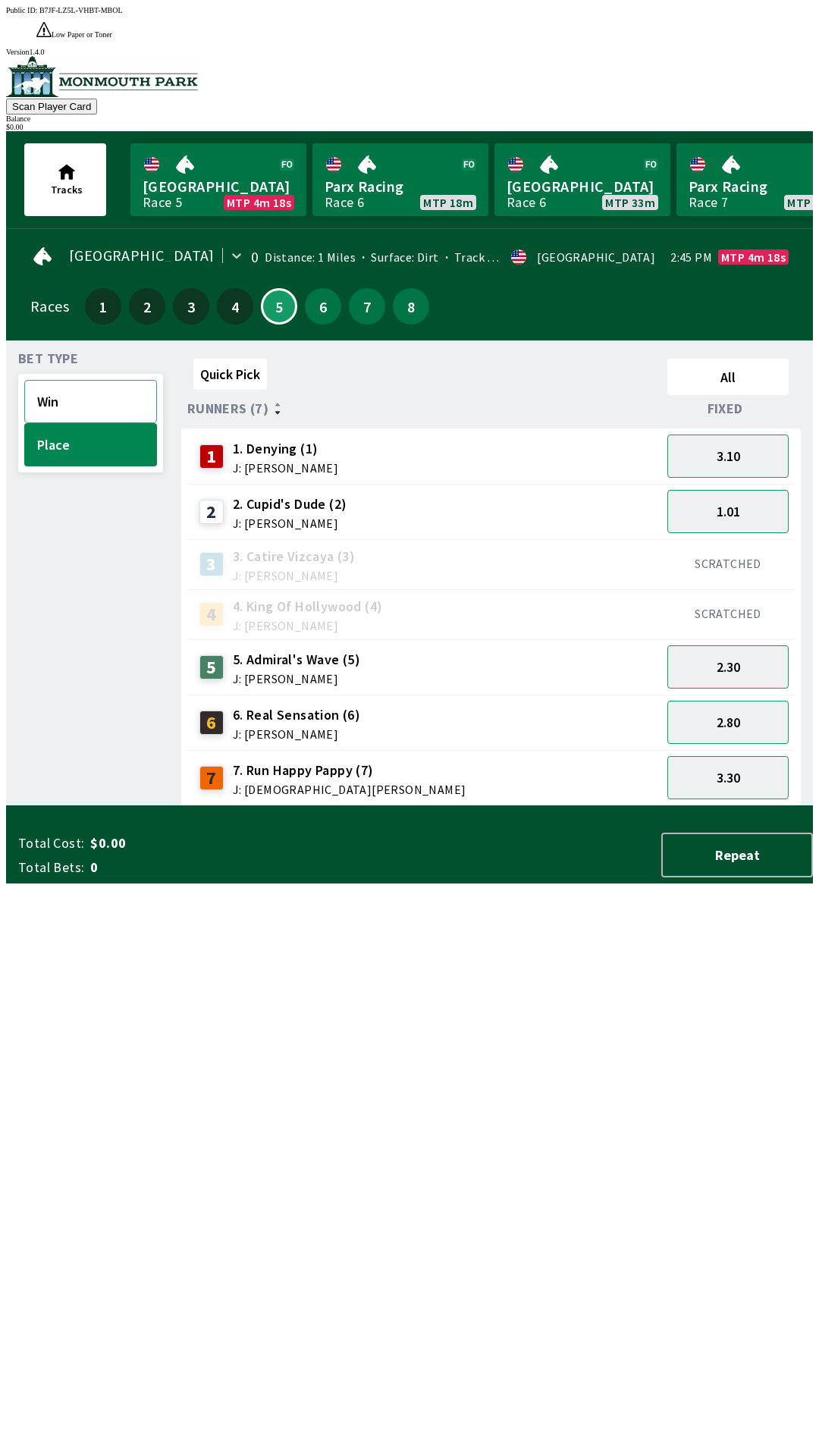
click at [93, 387] on button "Win" at bounding box center [90, 402] width 133 height 44
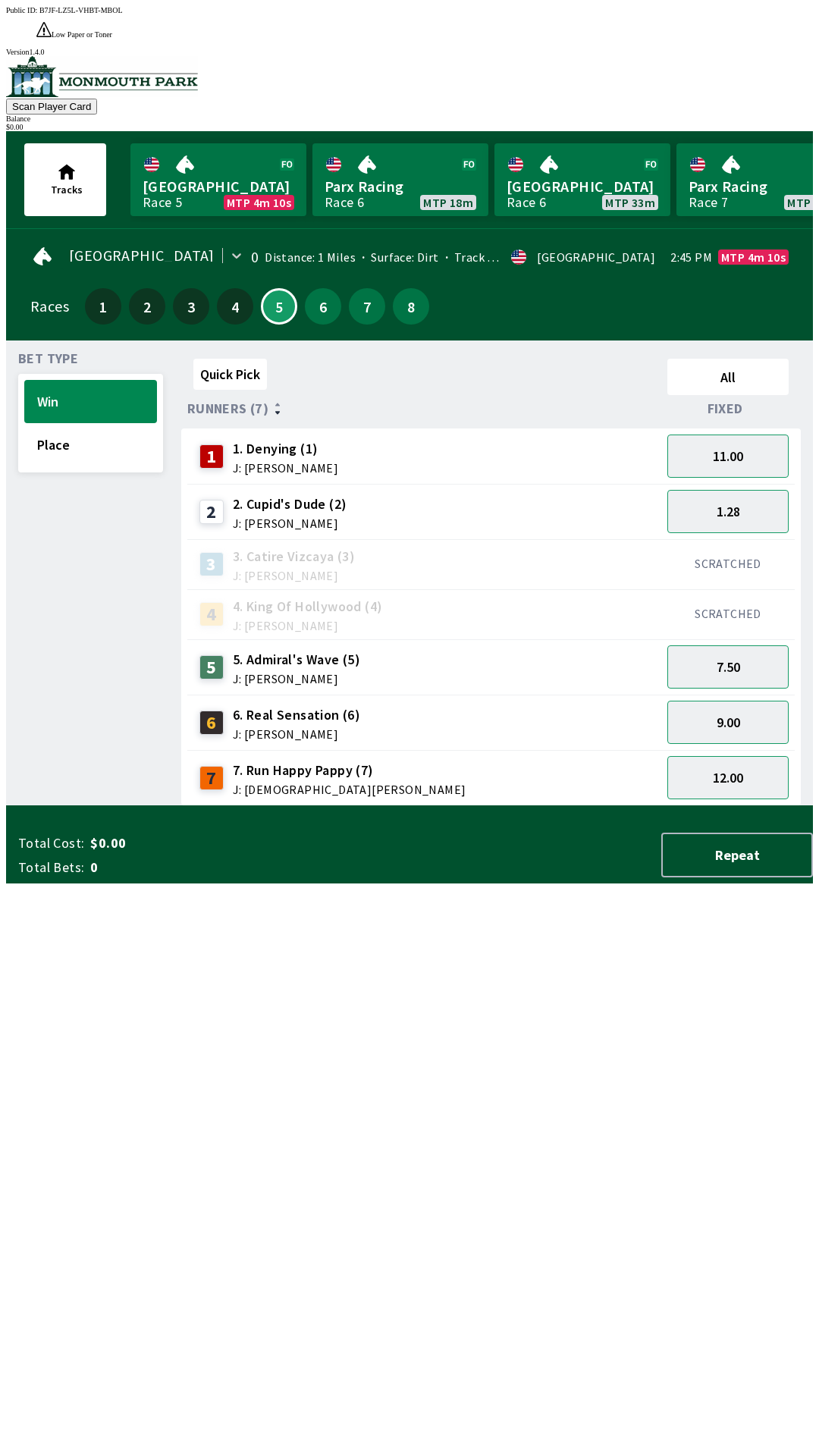
click at [744, 539] on div "SCRATCHED" at bounding box center [728, 564] width 133 height 50
click at [731, 491] on button "1.28" at bounding box center [728, 512] width 121 height 44
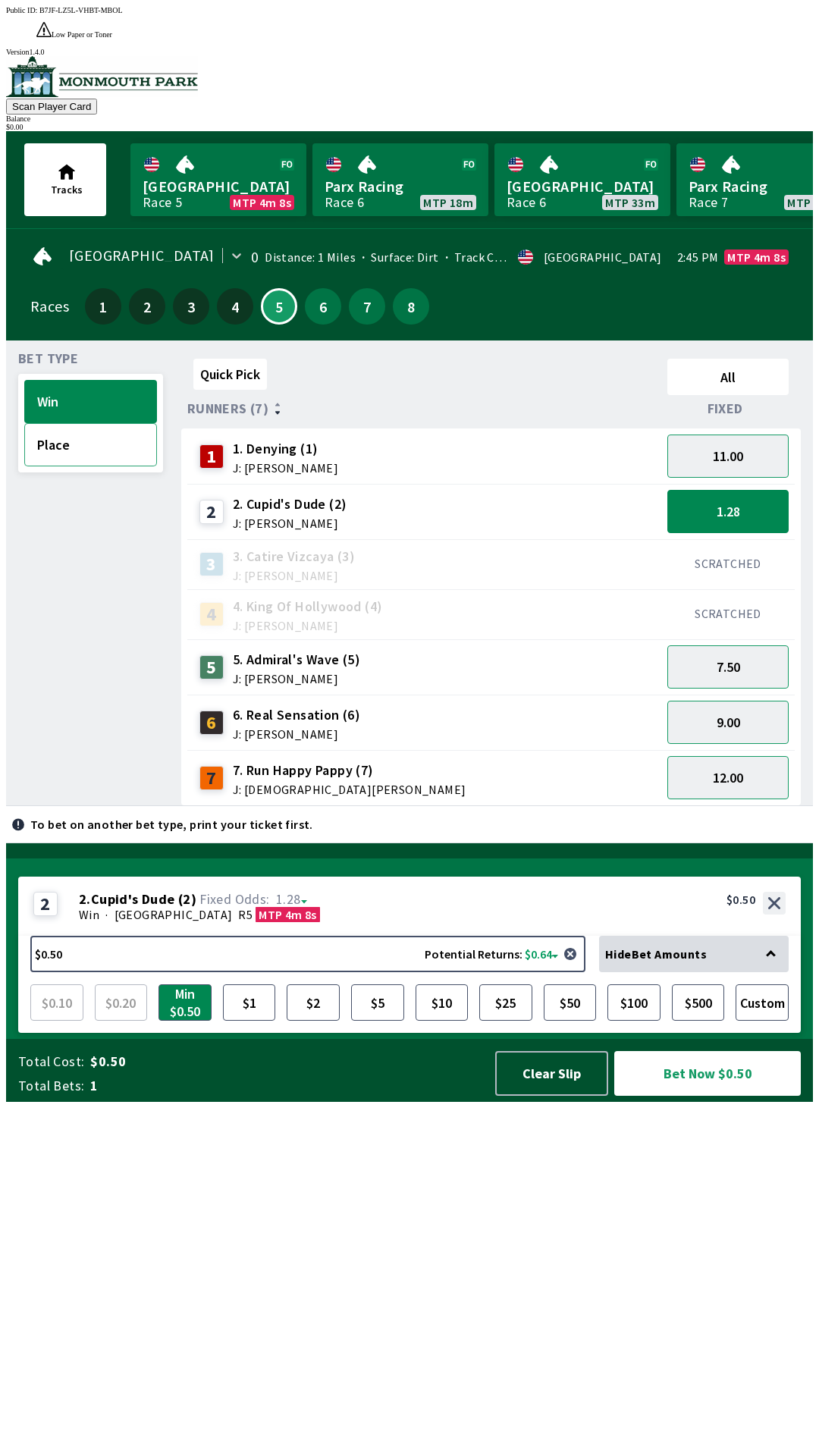
click at [105, 431] on button "Place" at bounding box center [90, 445] width 133 height 44
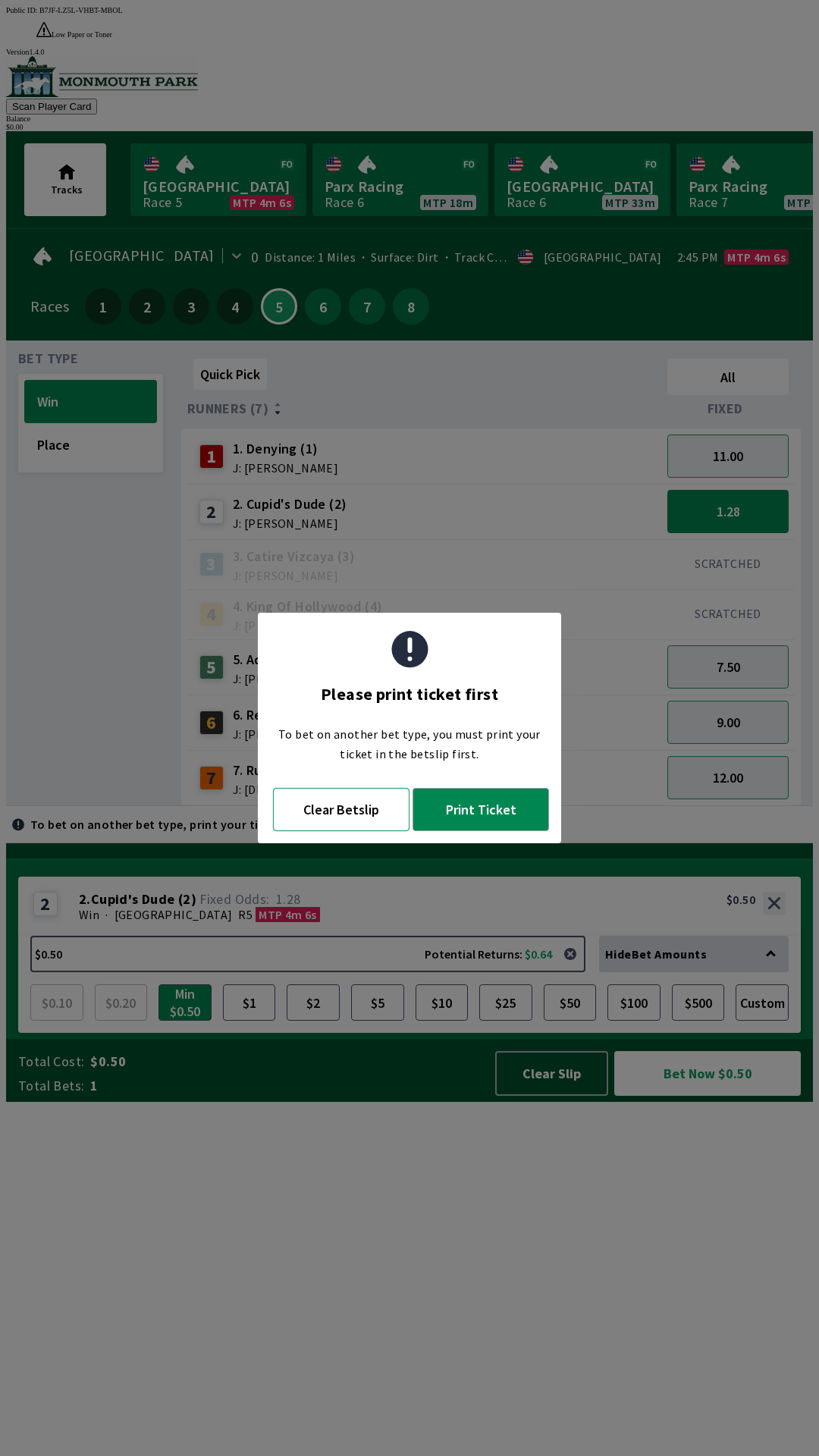
click at [348, 818] on button "Clear Betslip" at bounding box center [341, 810] width 136 height 44
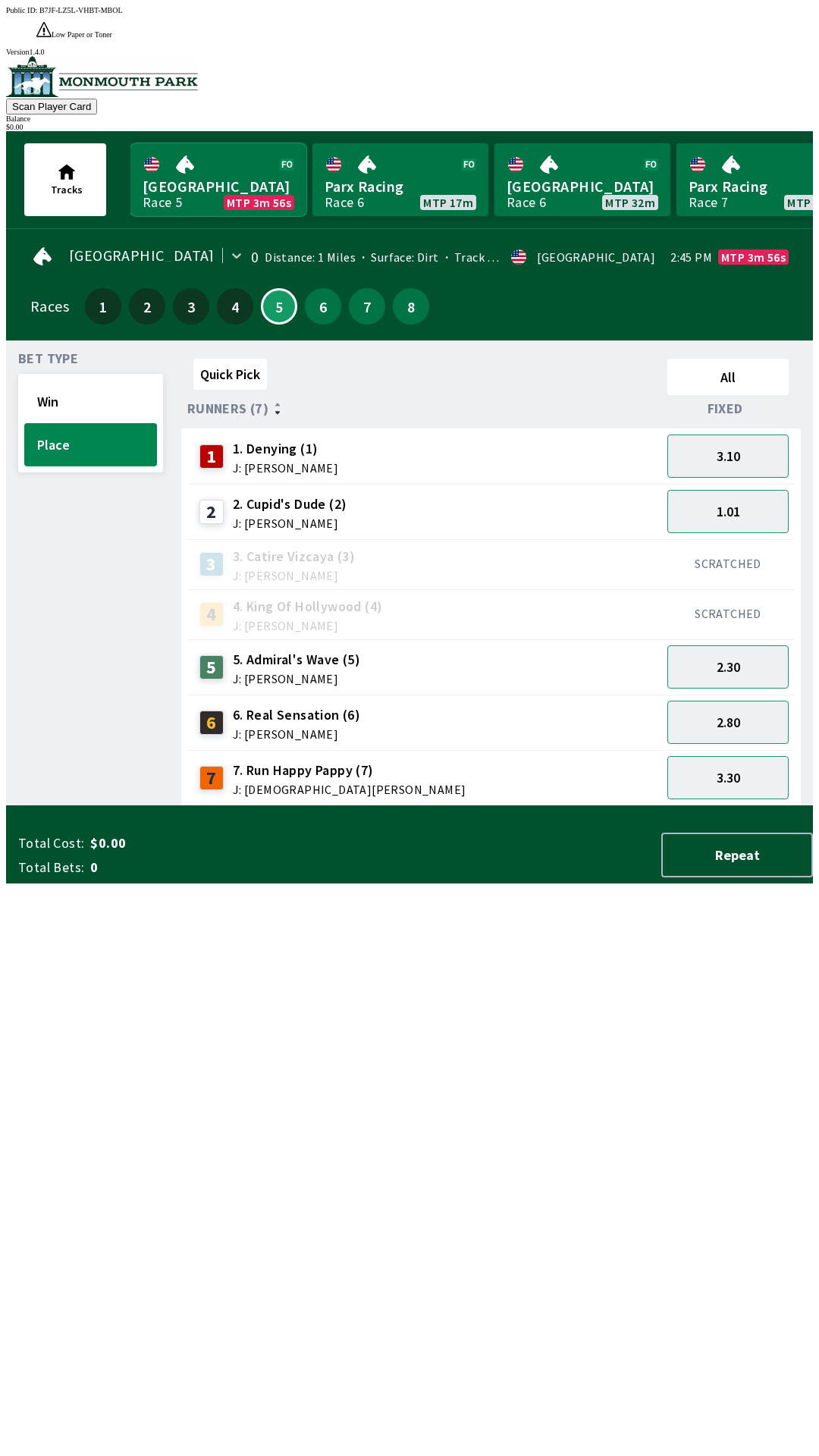
click at [178, 148] on link "Monmouth Park Race 5 MTP 3m 56s" at bounding box center [219, 179] width 176 height 73
click at [200, 157] on link "[GEOGRAPHIC_DATA] Race 5 MTP 3m 41s" at bounding box center [219, 179] width 176 height 73
click at [192, 155] on link "Monmouth Park Race 5 MTP 3m 40s" at bounding box center [219, 179] width 176 height 73
click at [189, 156] on link "Monmouth Park Race 5 MTP 3m 40s" at bounding box center [219, 179] width 176 height 73
click at [261, 288] on button "5" at bounding box center [279, 306] width 36 height 36
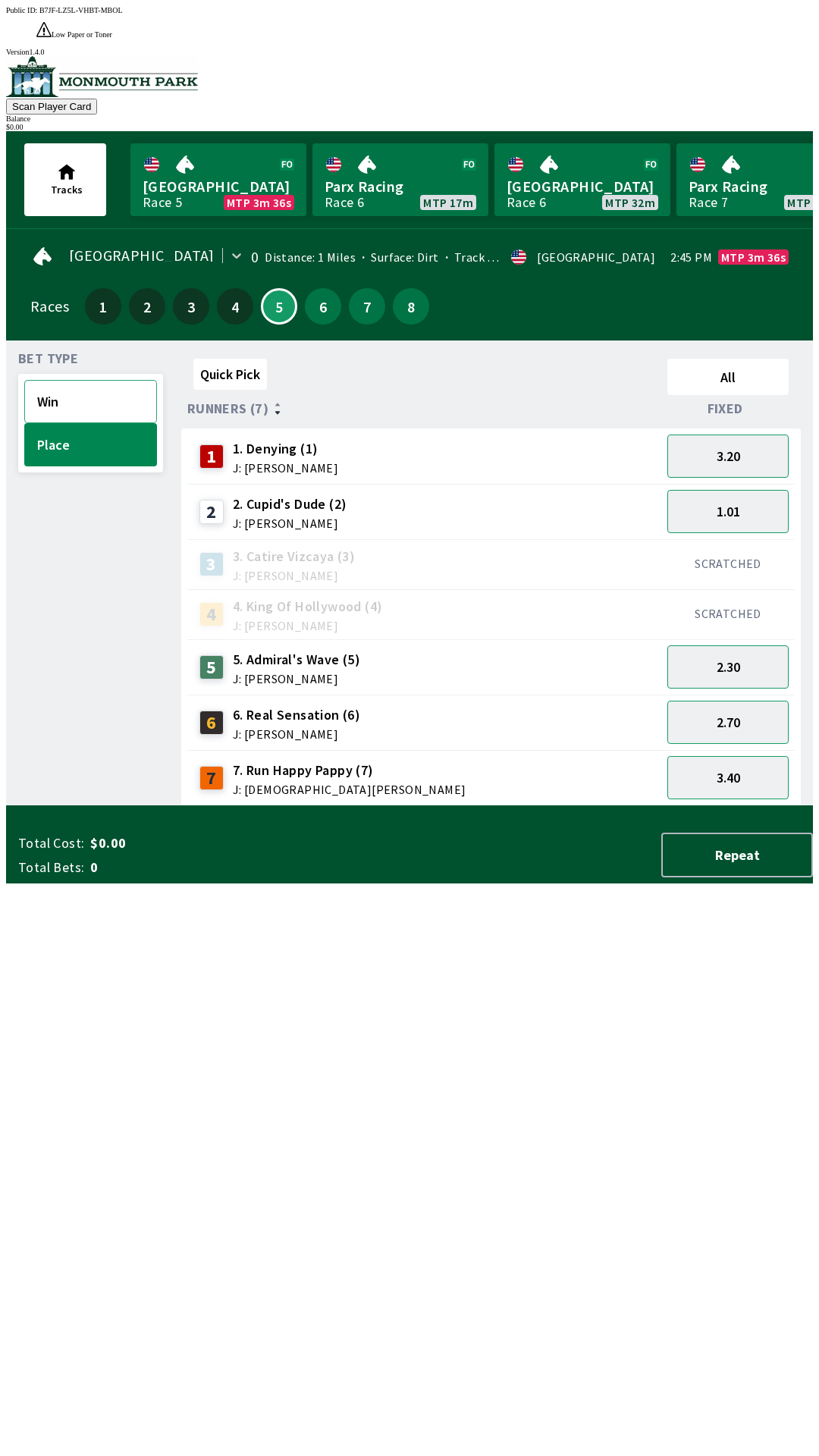
click at [84, 380] on button "Win" at bounding box center [90, 402] width 133 height 44
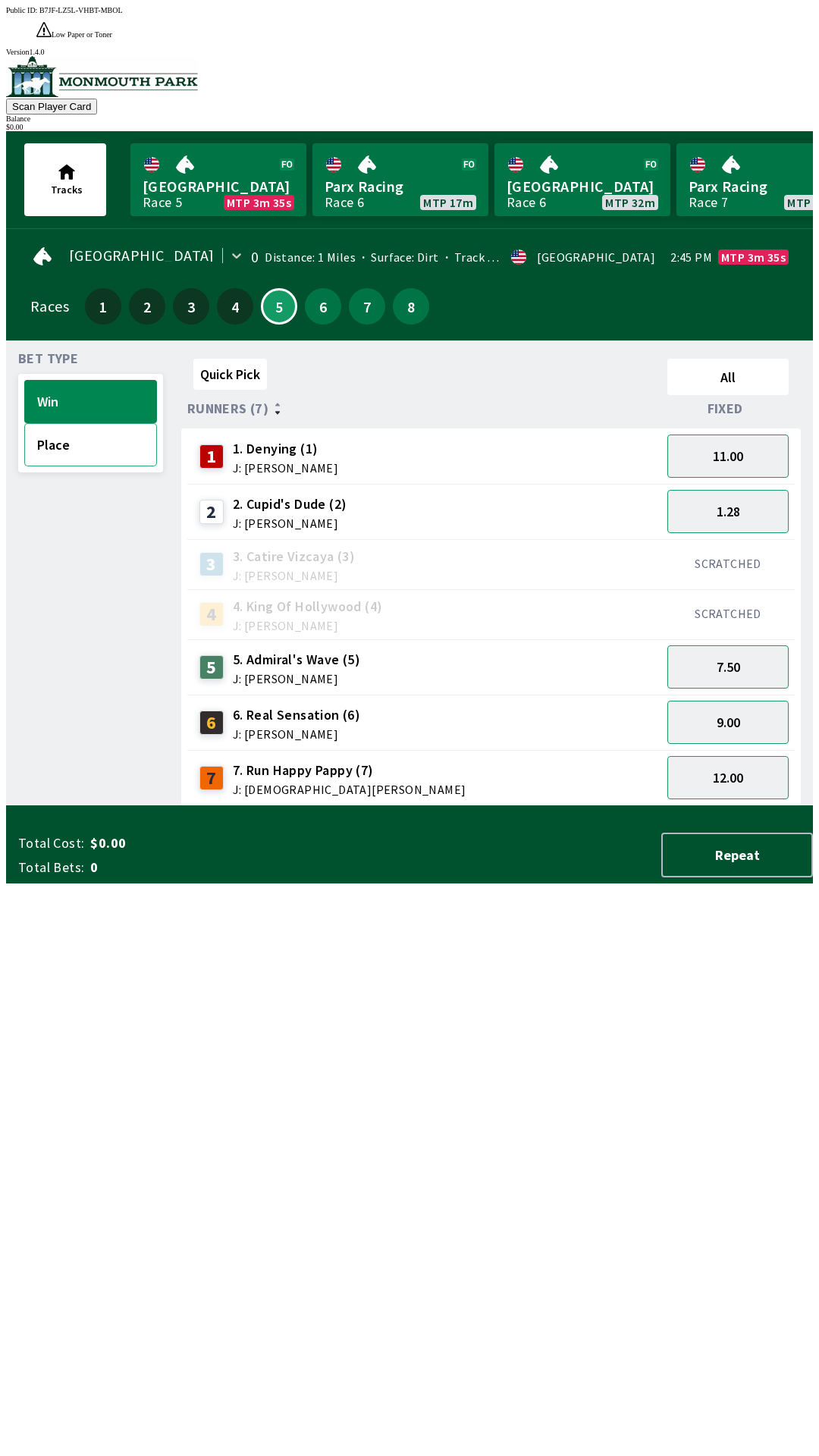
click at [79, 423] on button "Place" at bounding box center [90, 445] width 133 height 44
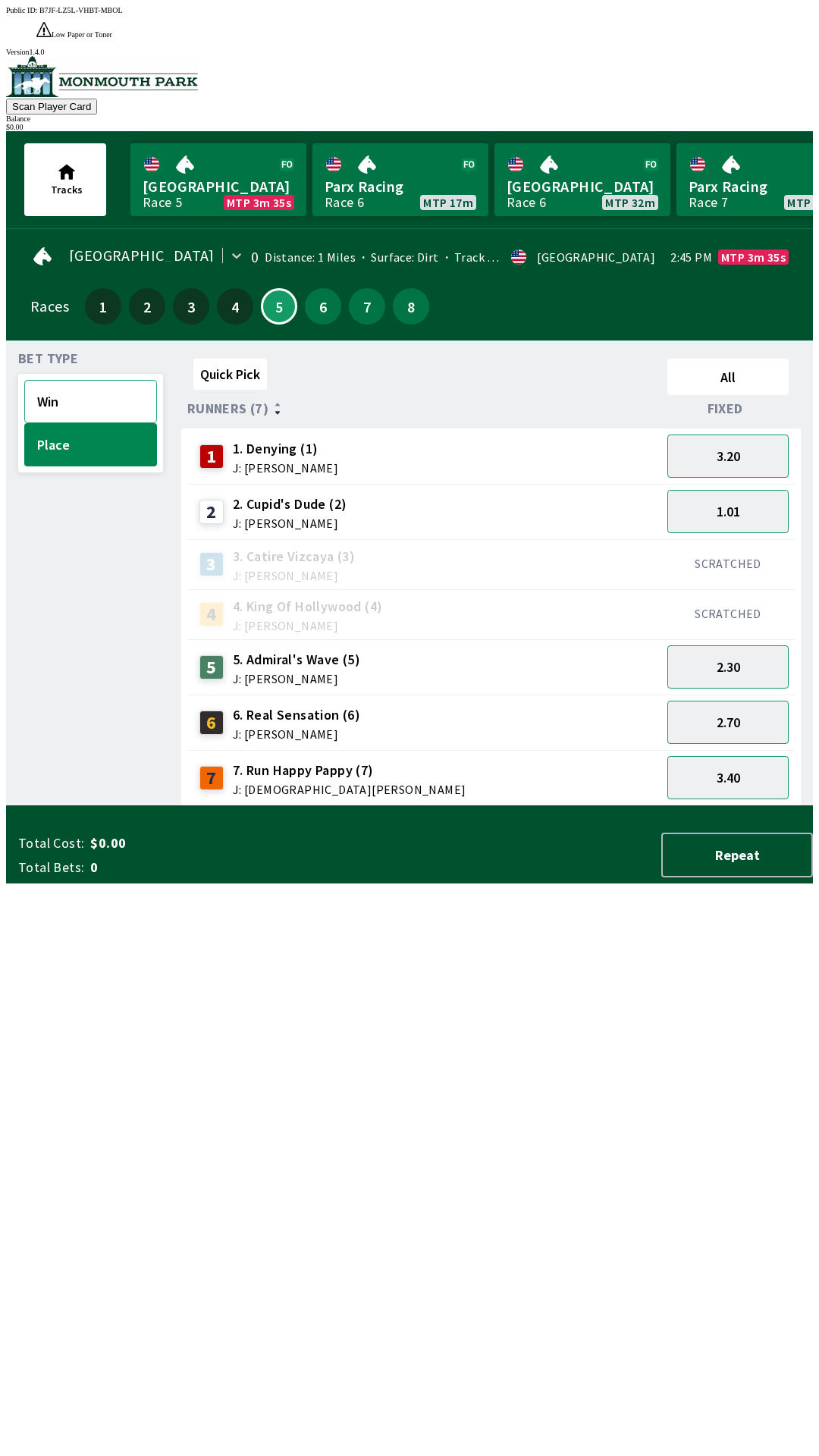
click at [92, 380] on button "Win" at bounding box center [90, 402] width 133 height 44
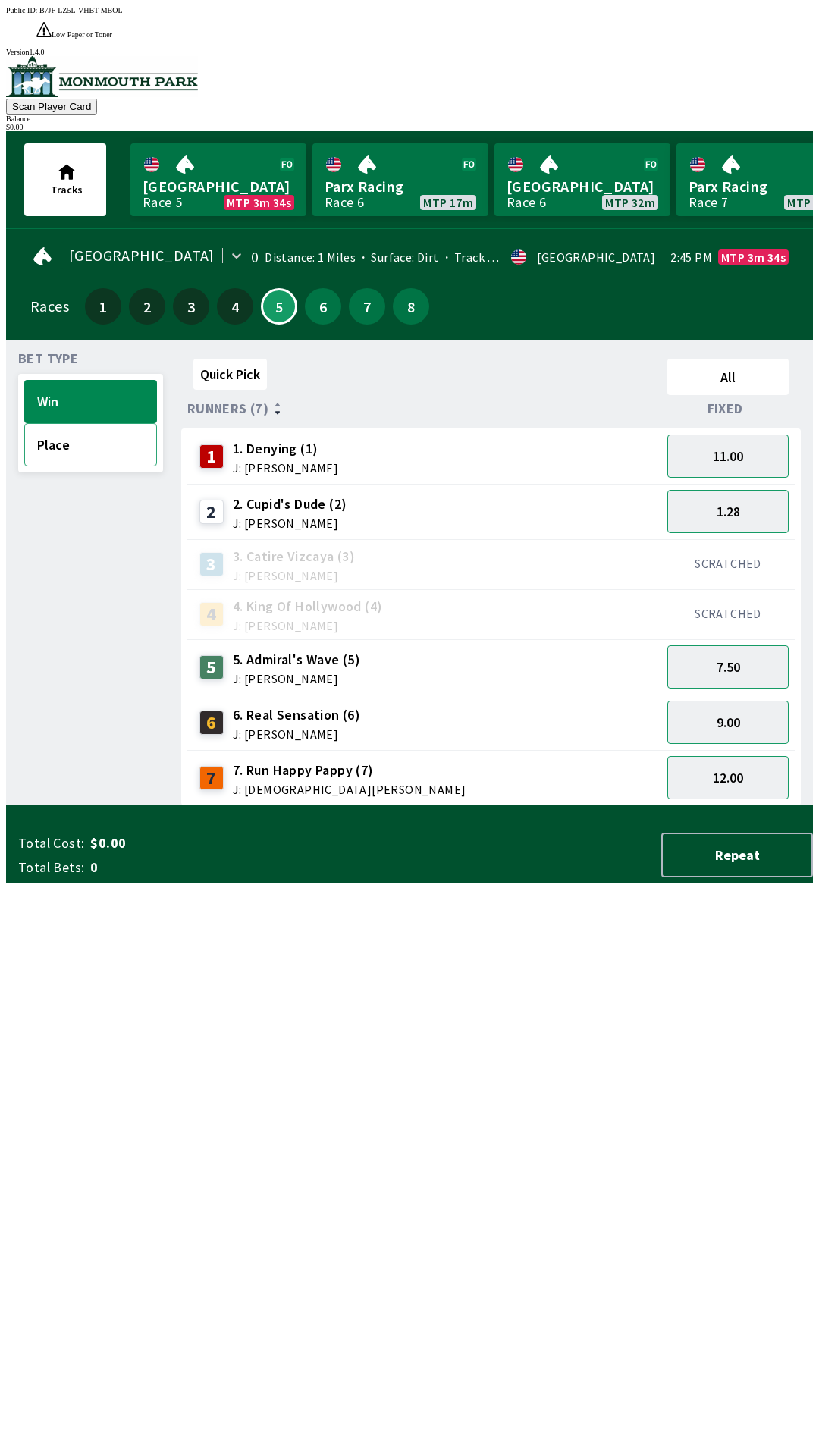
click at [76, 423] on button "Place" at bounding box center [90, 445] width 133 height 44
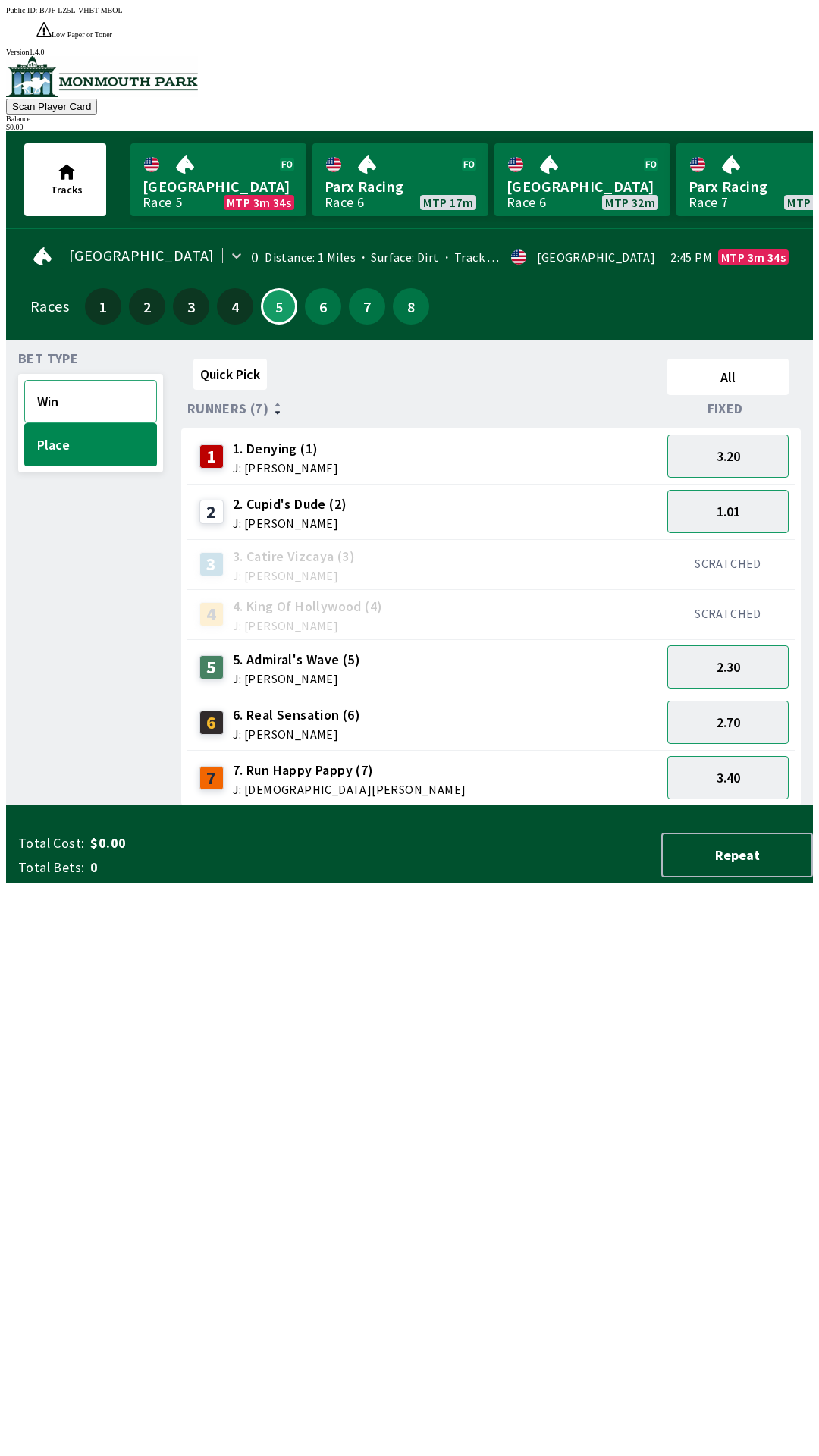
click at [59, 380] on button "Win" at bounding box center [90, 402] width 133 height 44
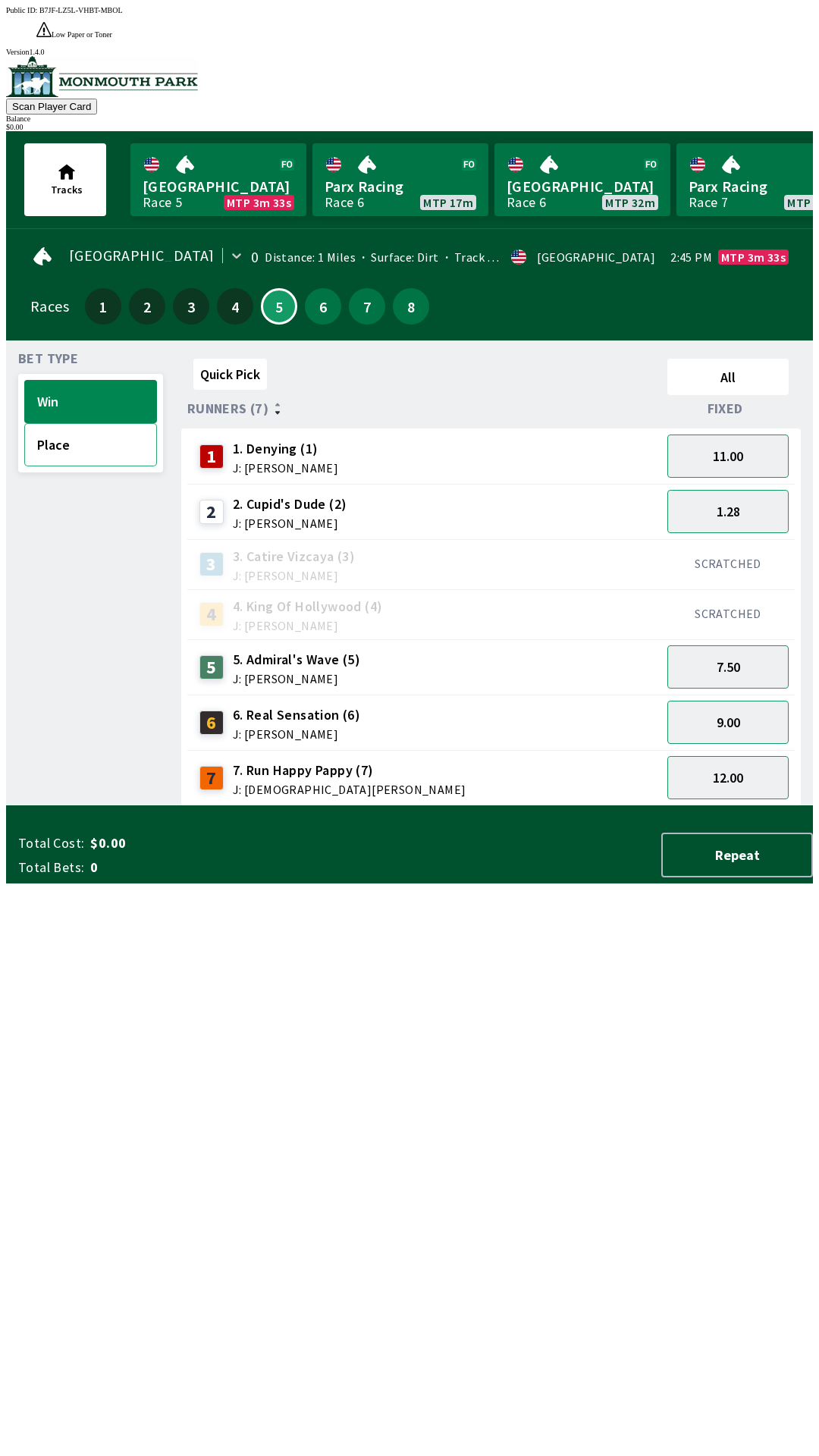
click at [106, 423] on button "Place" at bounding box center [90, 445] width 133 height 44
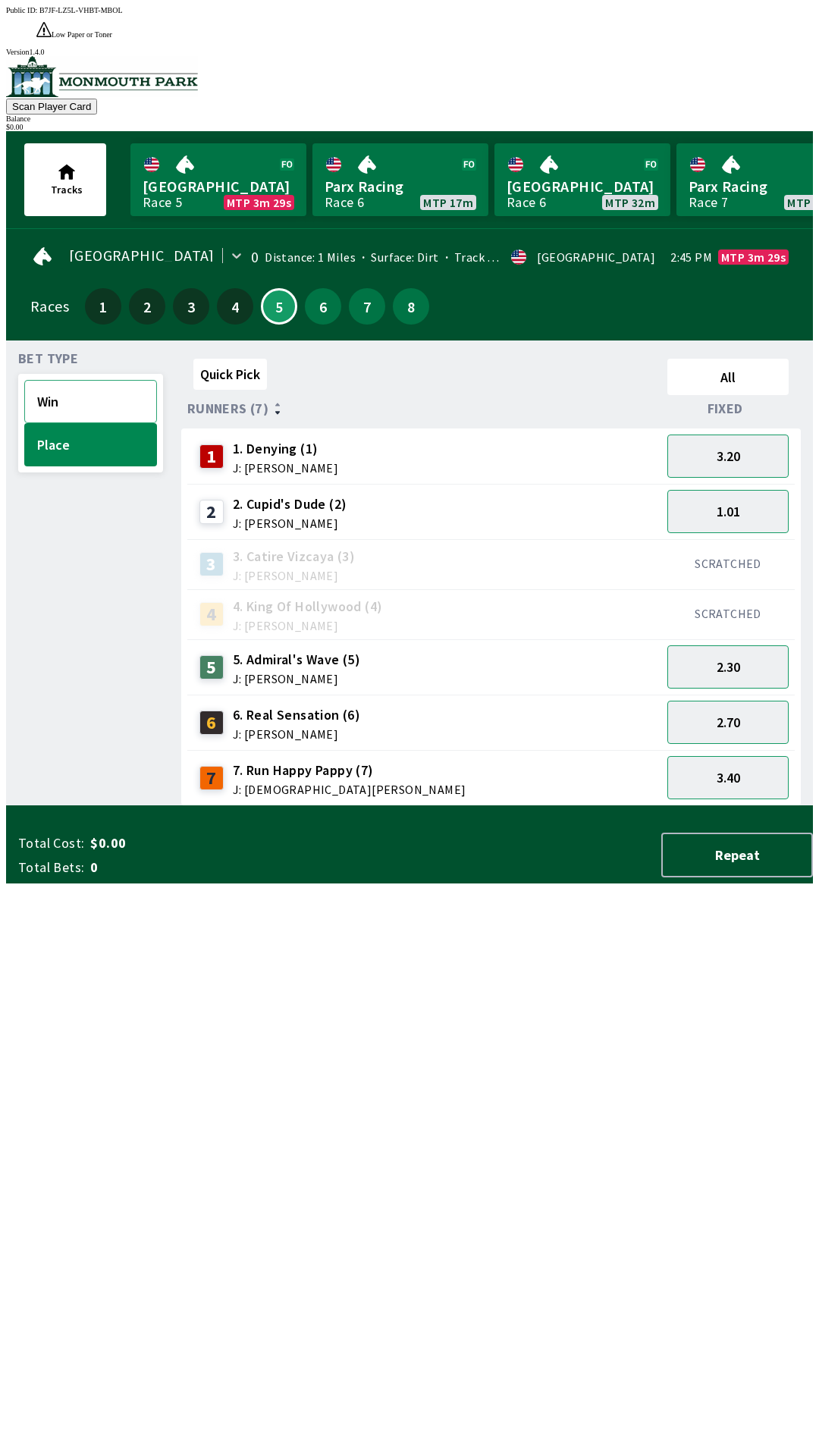
click at [89, 381] on button "Win" at bounding box center [90, 402] width 133 height 44
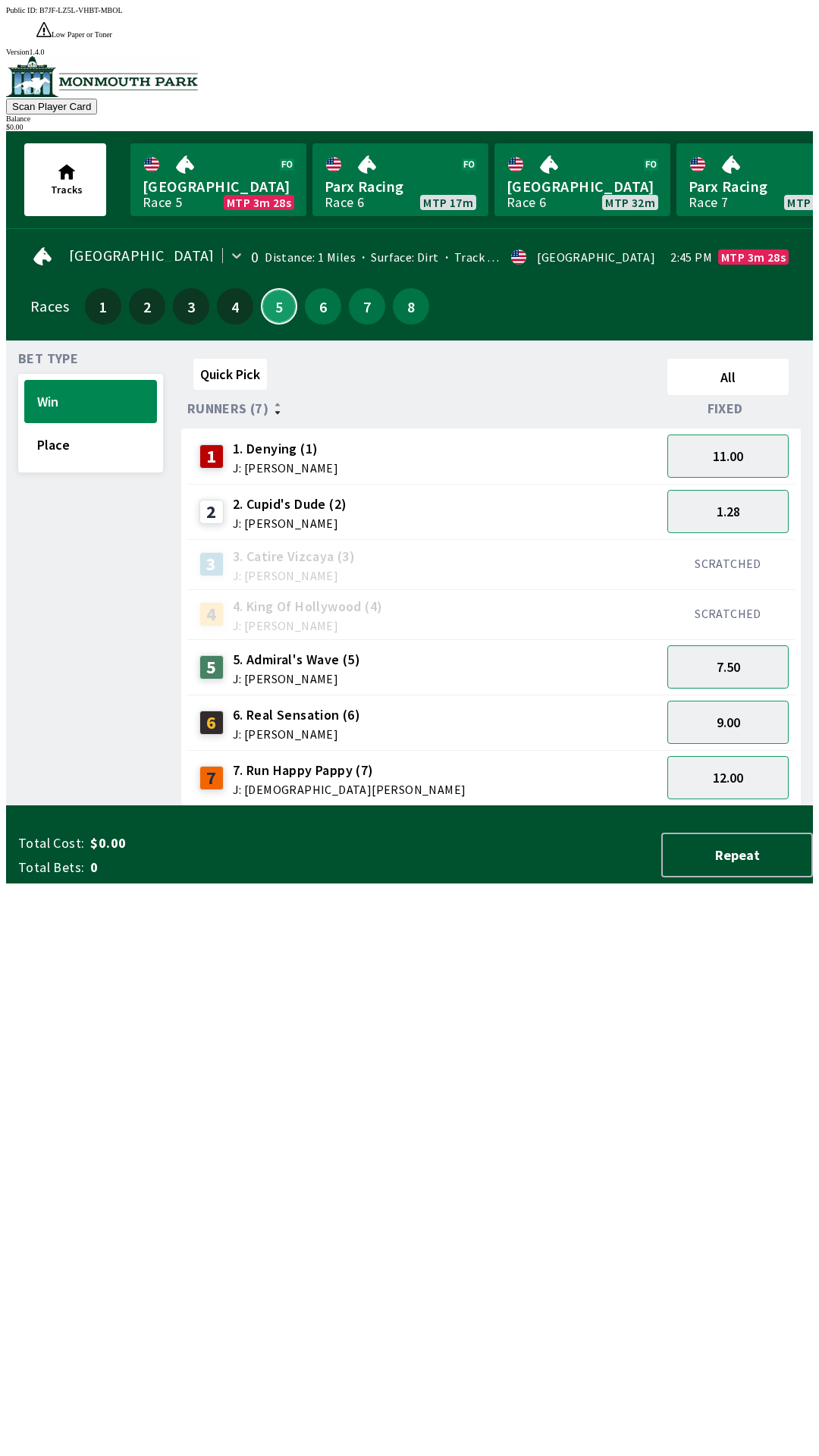
click at [276, 288] on button "5" at bounding box center [279, 306] width 36 height 36
click at [194, 155] on link "Monmouth Park Race 5 MTP 3m 27s" at bounding box center [219, 179] width 176 height 73
click at [202, 150] on link "Monmouth Park Race 5 MTP 3m 27s" at bounding box center [219, 179] width 176 height 73
click at [213, 157] on link "Monmouth Park Race 5 MTP 3m 27s" at bounding box center [219, 179] width 176 height 73
click at [371, 165] on link "Parx Racing Race 6 MTP 17m" at bounding box center [400, 179] width 176 height 73
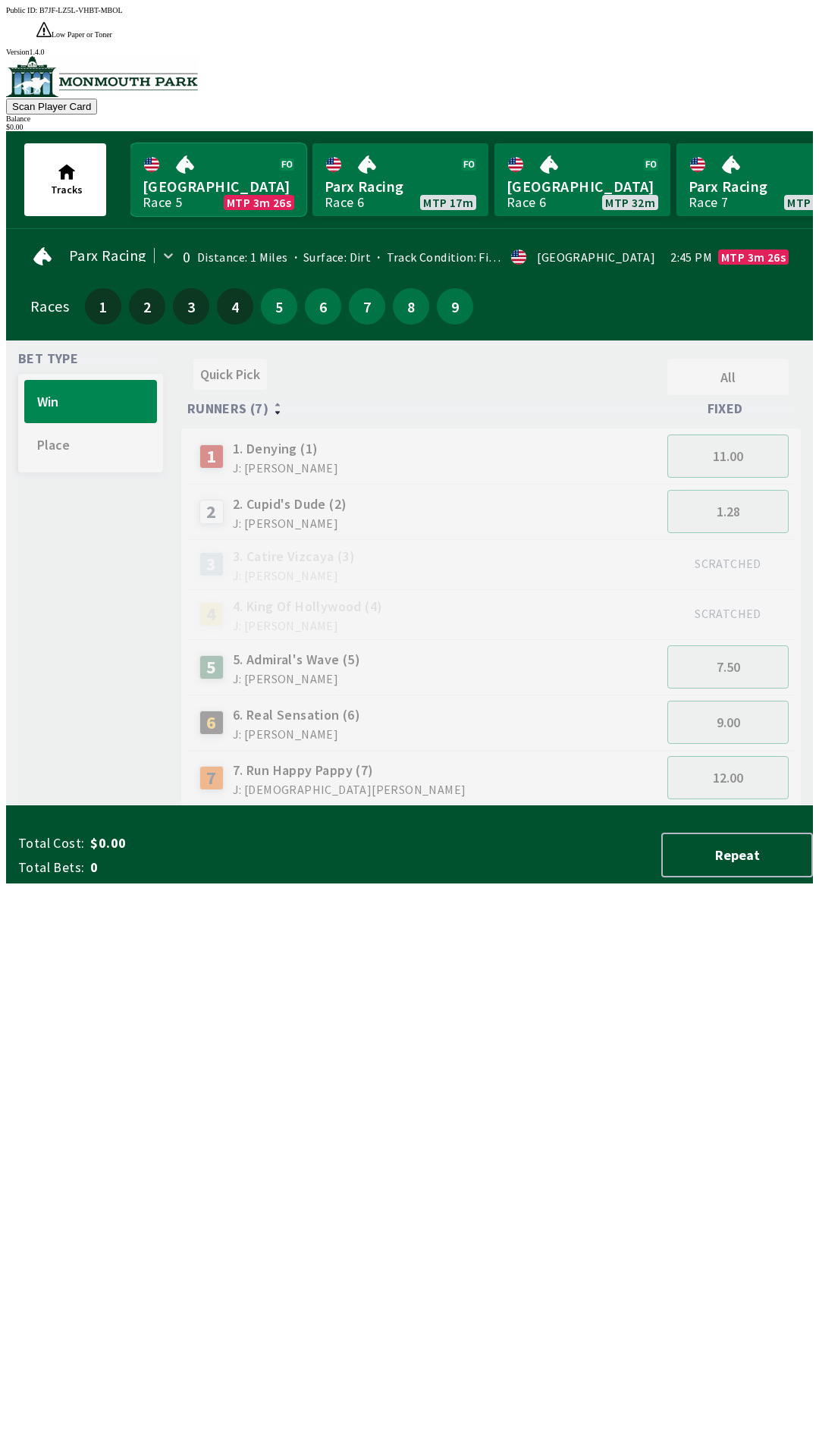
click at [214, 158] on link "Monmouth Park Race 5 MTP 3m 26s" at bounding box center [219, 179] width 176 height 73
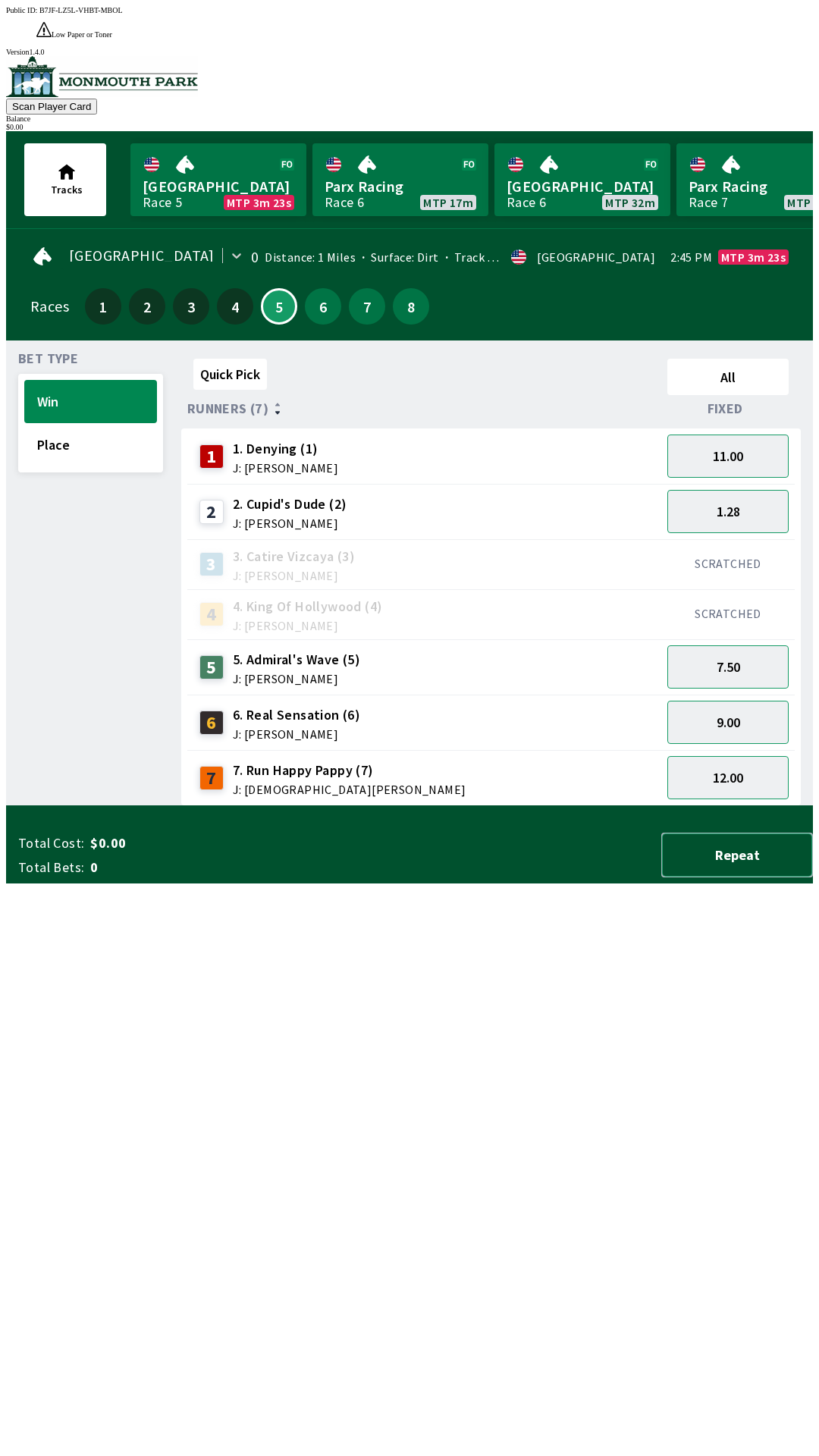
click at [714, 877] on button "Repeat" at bounding box center [737, 855] width 152 height 44
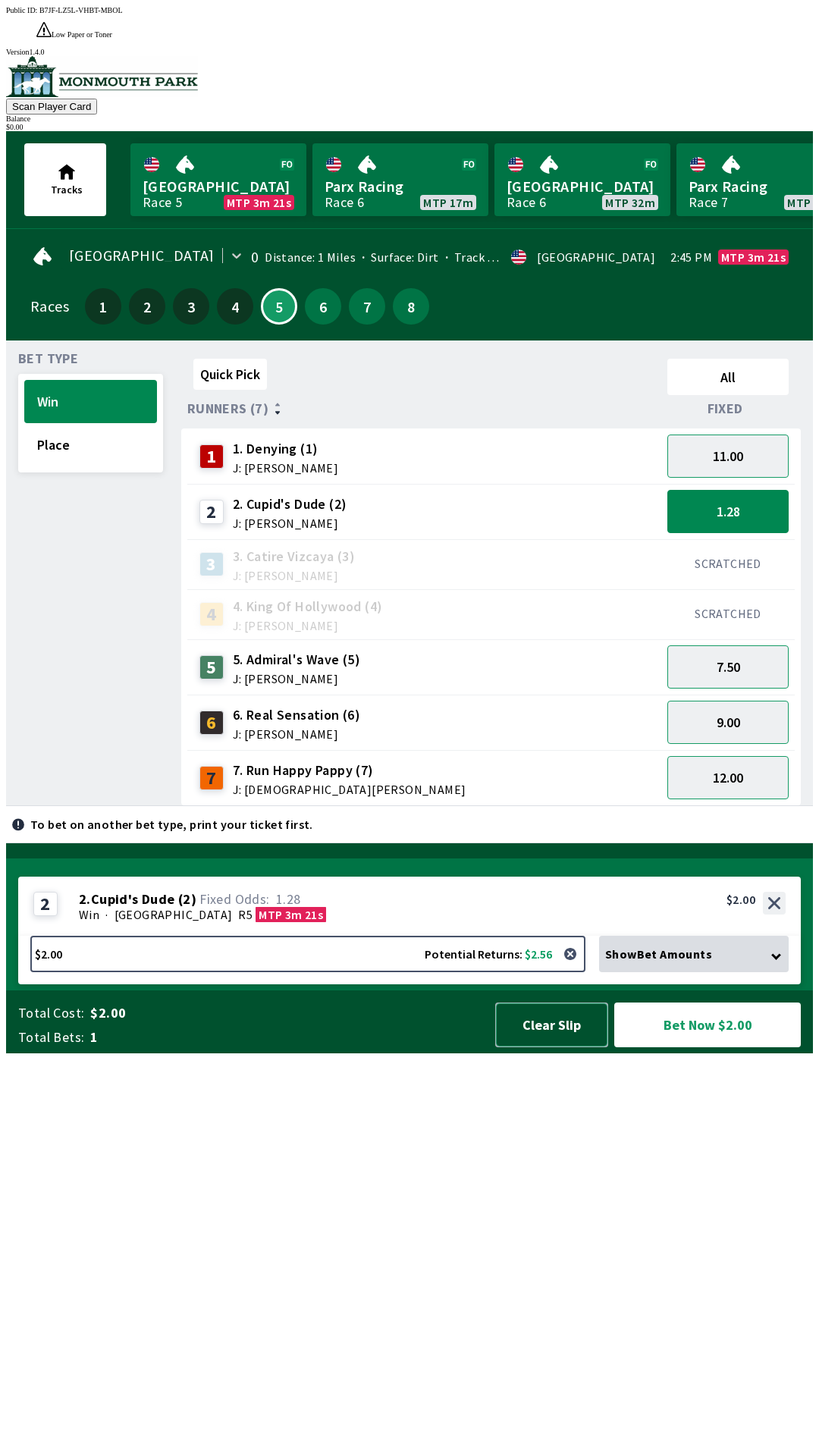
click at [515, 1047] on button "Clear Slip" at bounding box center [552, 1025] width 113 height 44
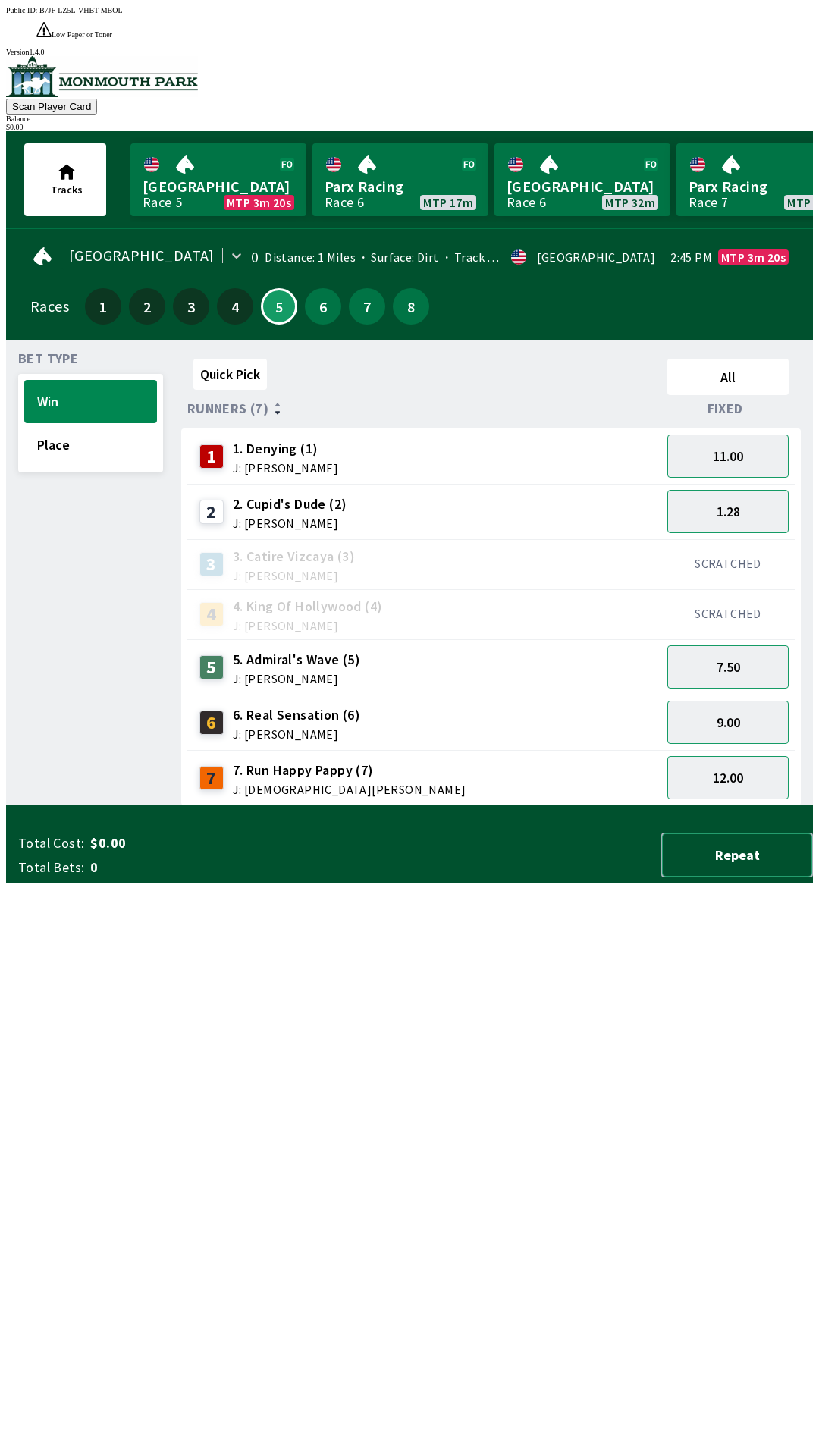
click at [707, 877] on button "Repeat" at bounding box center [737, 855] width 152 height 44
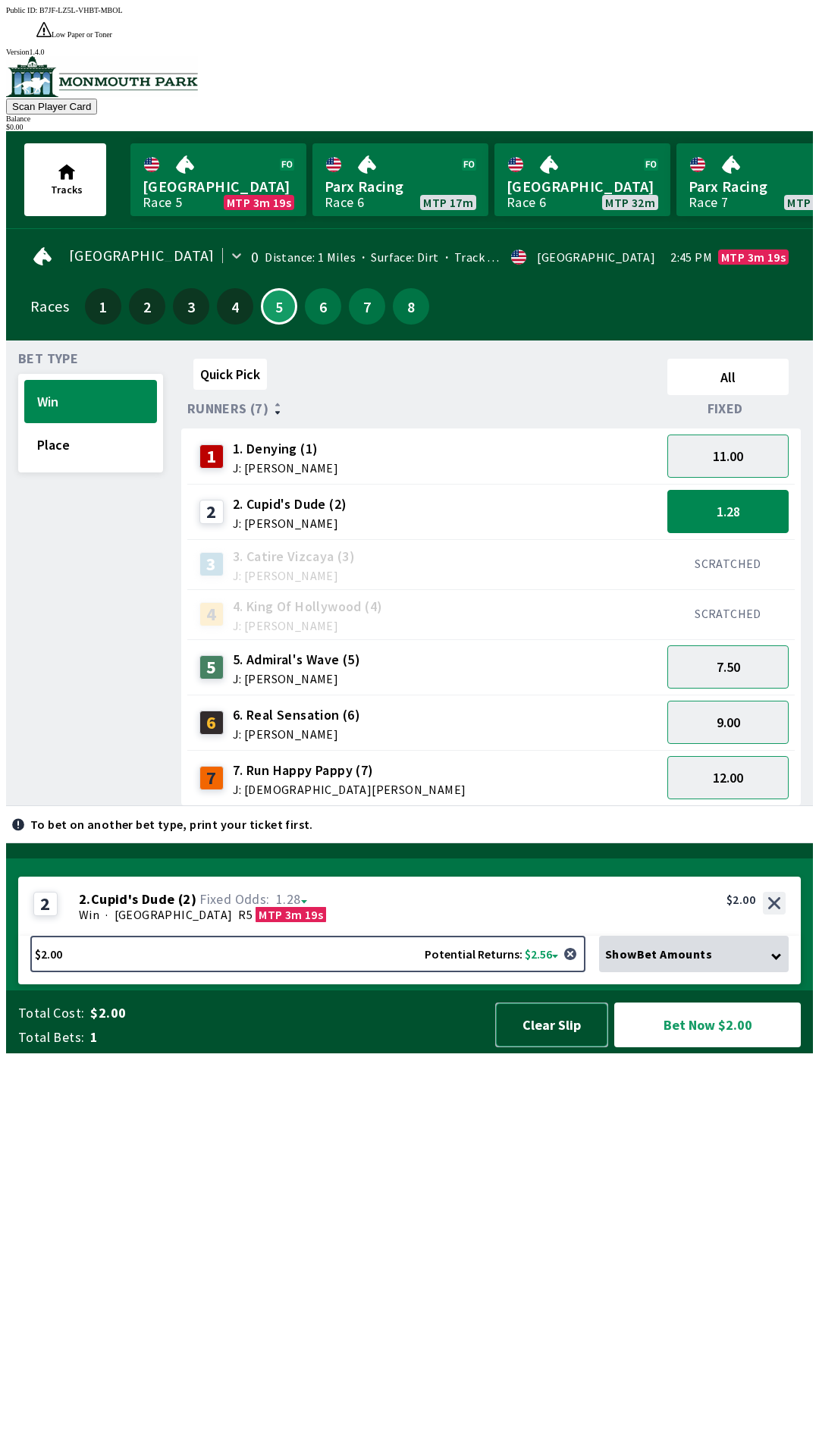
click at [552, 1047] on button "Clear Slip" at bounding box center [552, 1025] width 113 height 44
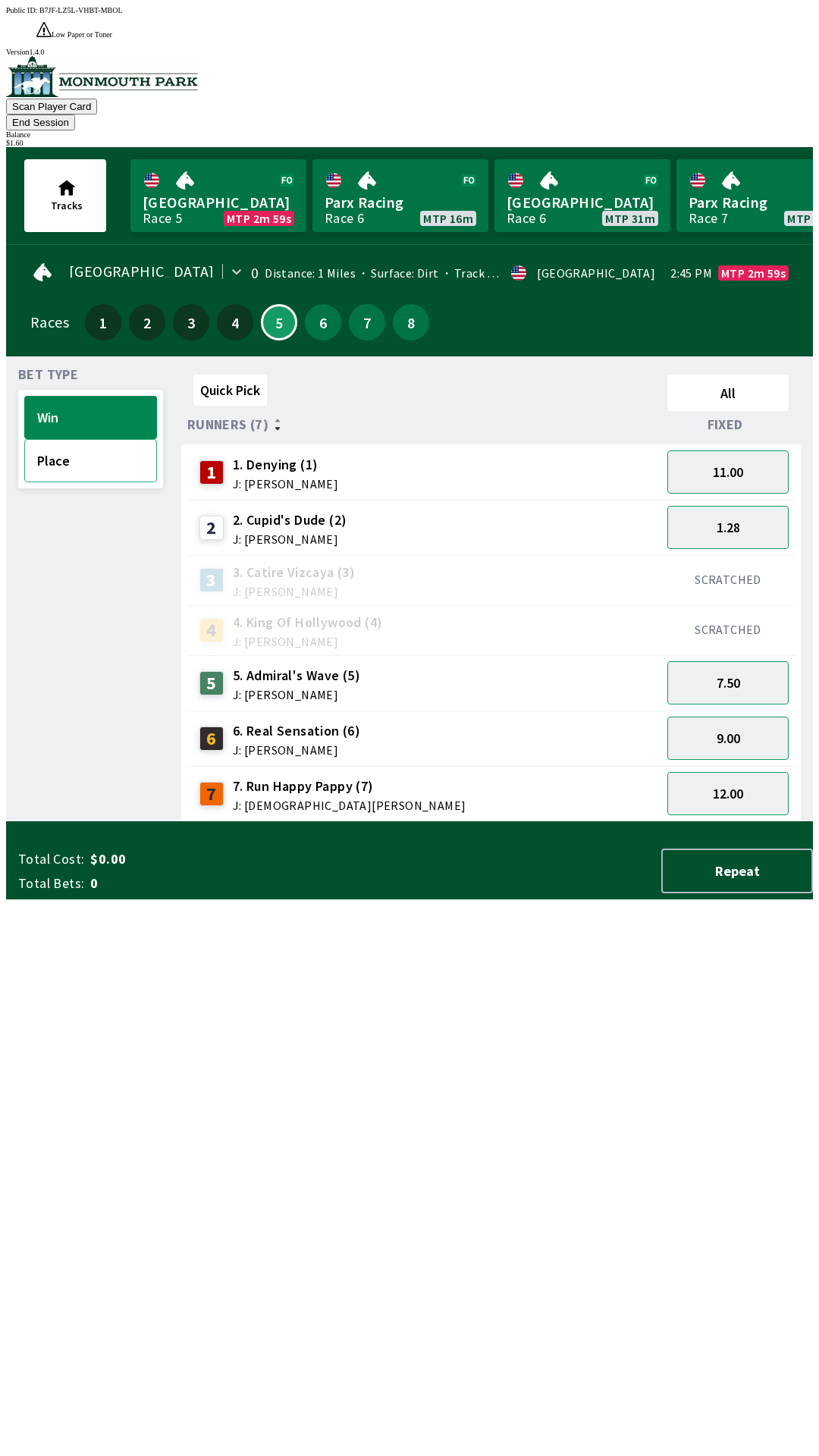
click at [30, 439] on button "Place" at bounding box center [90, 460] width 133 height 44
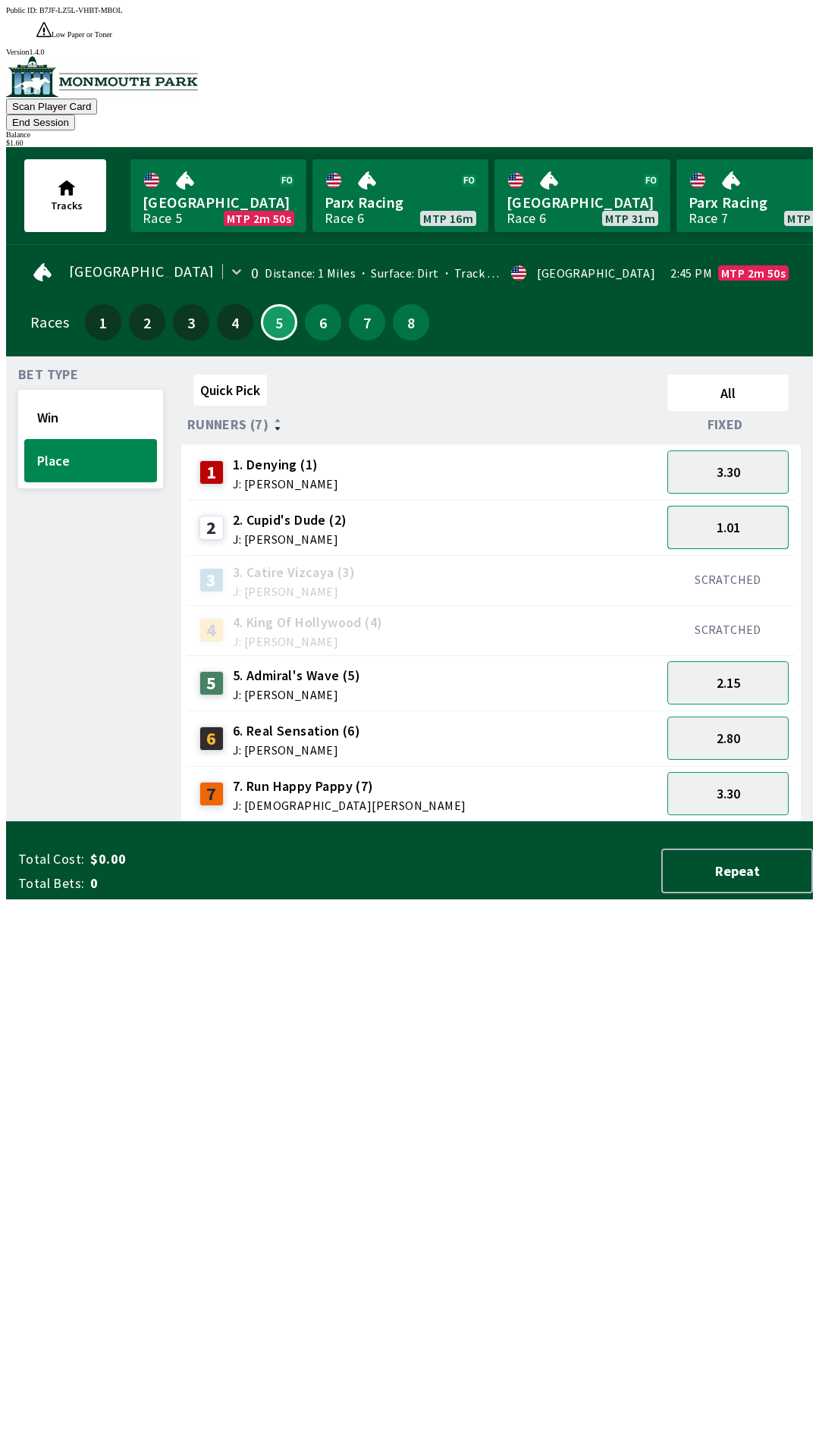
click at [740, 506] on button "1.01" at bounding box center [728, 527] width 121 height 44
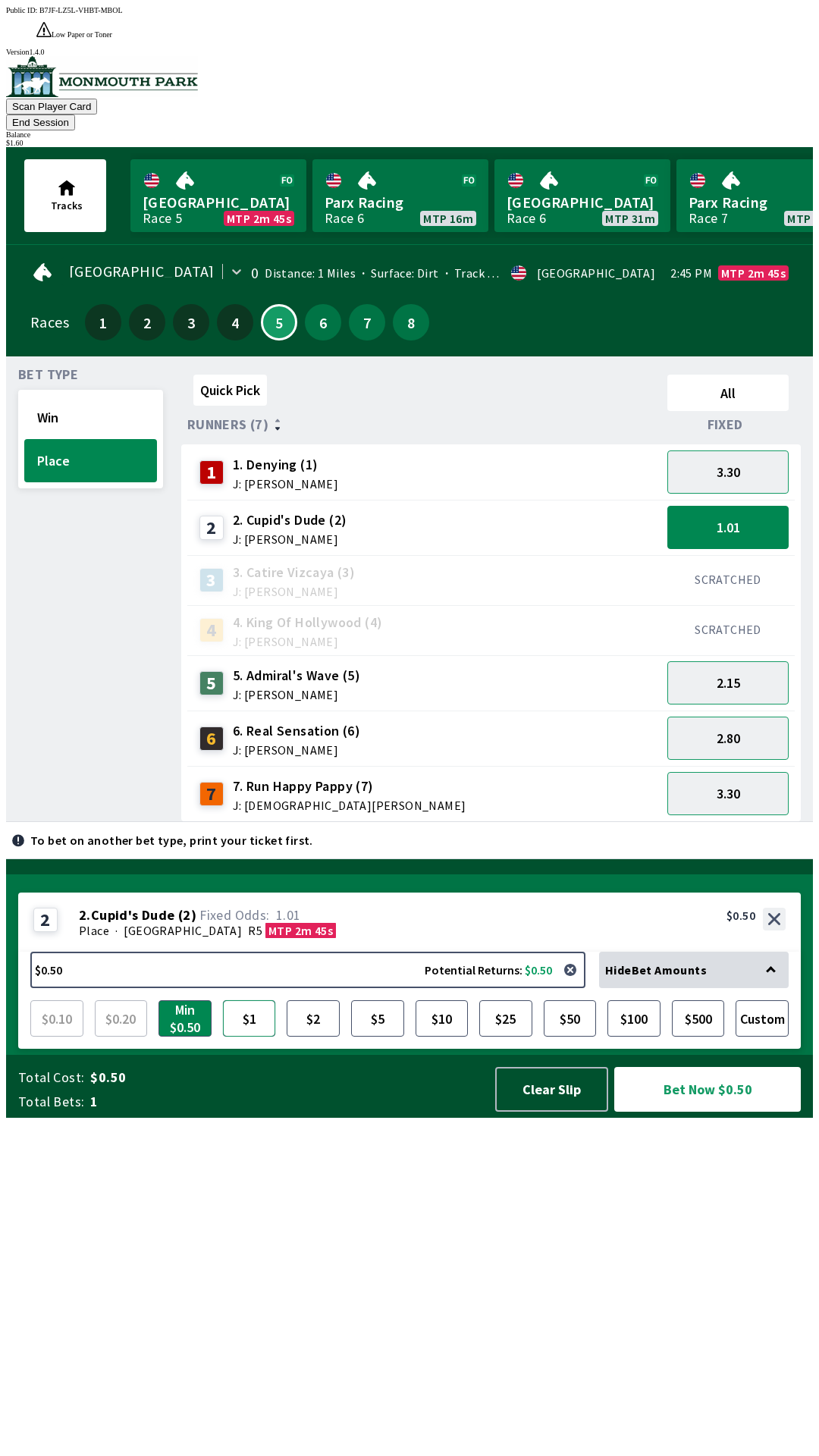
click at [242, 1037] on button "$1" at bounding box center [249, 1018] width 53 height 36
click at [183, 1037] on button "Min $0.50" at bounding box center [184, 1018] width 53 height 36
click at [251, 1037] on button "$1" at bounding box center [249, 1018] width 53 height 36
click at [173, 1037] on button "Min $0.50" at bounding box center [184, 1018] width 53 height 36
click at [248, 1037] on button "$1" at bounding box center [249, 1018] width 53 height 36
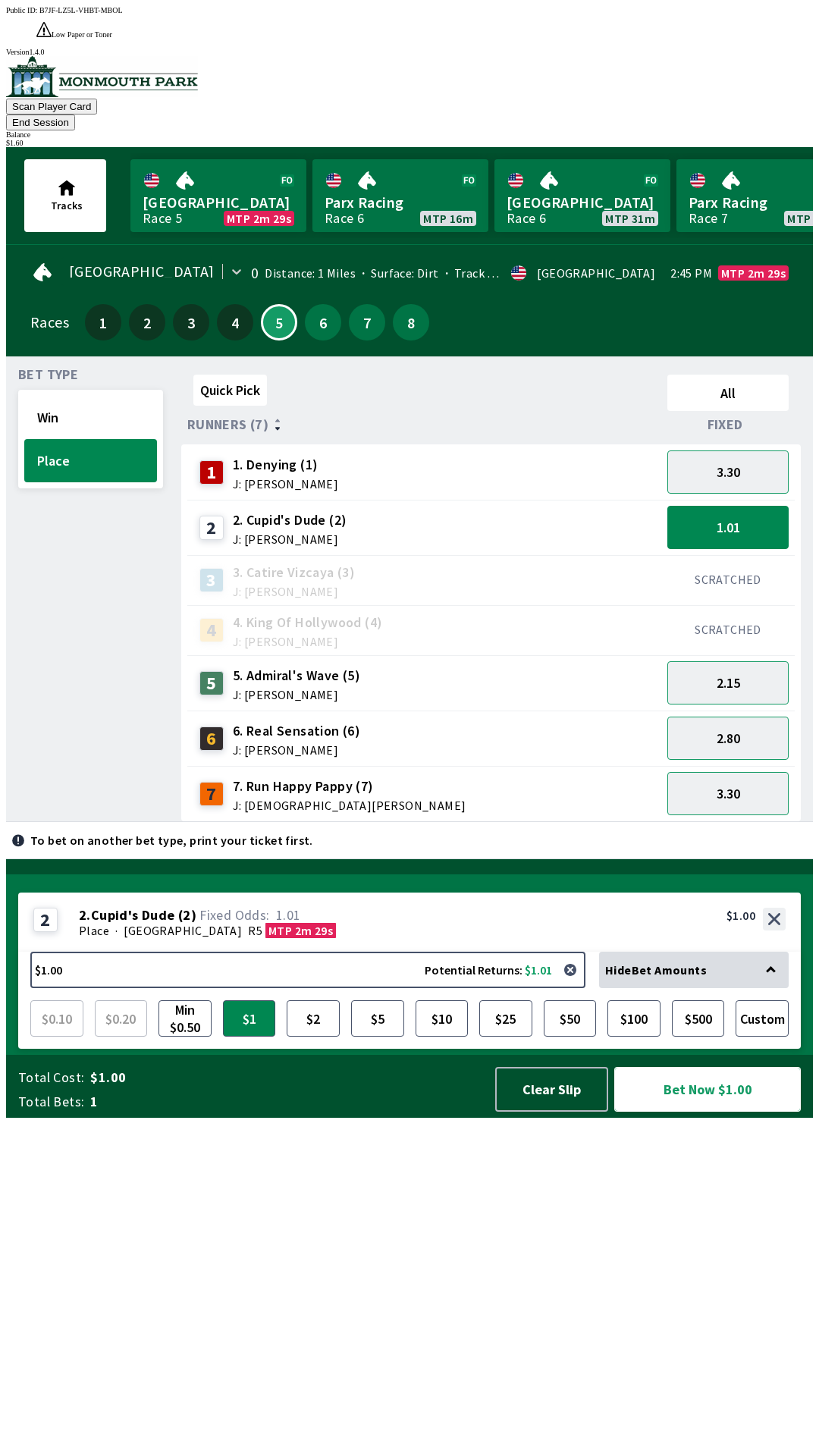
click at [746, 1112] on button "Bet Now $1.00" at bounding box center [708, 1089] width 187 height 44
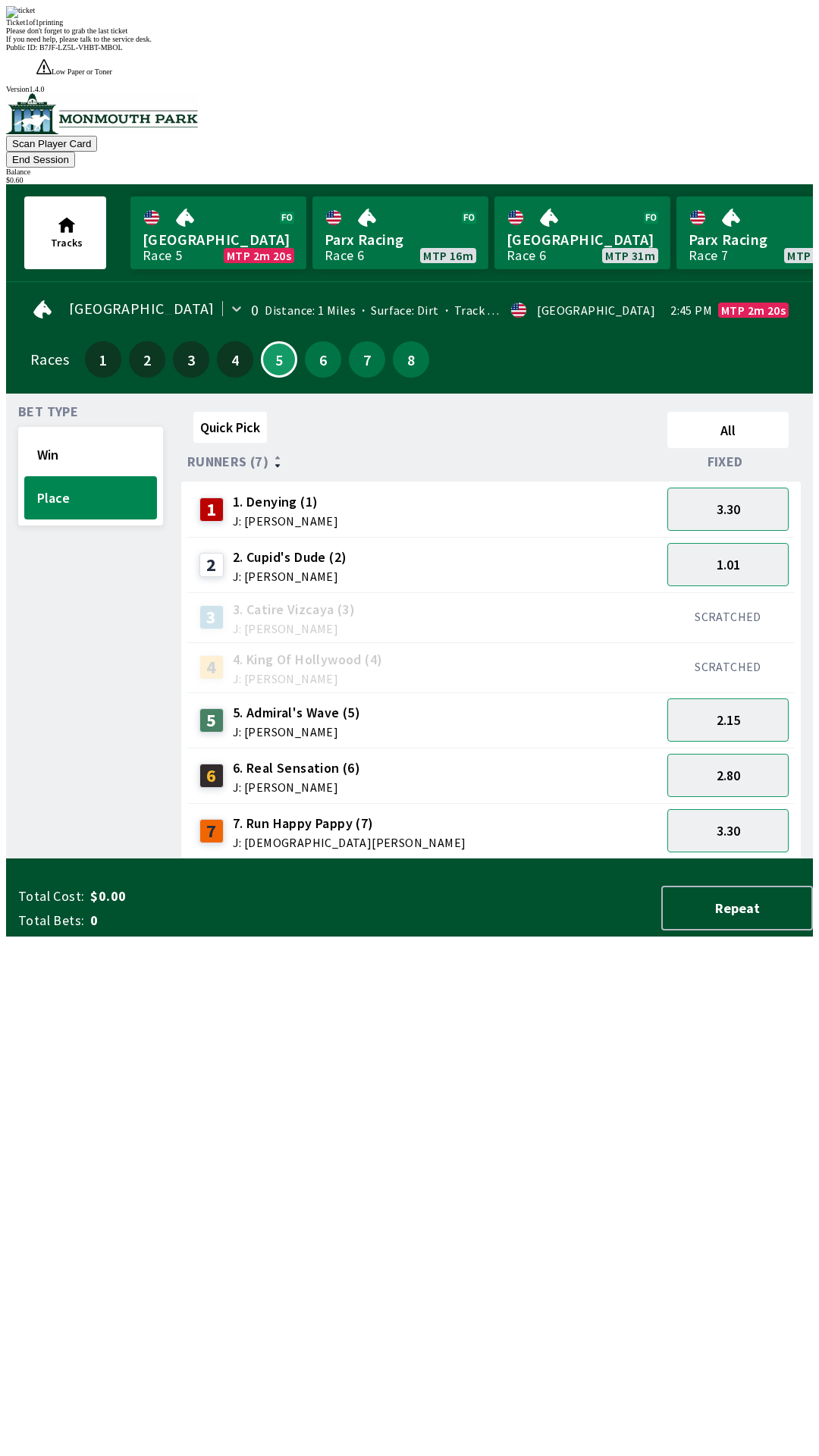
click at [75, 152] on button "End Session" at bounding box center [40, 159] width 69 height 16
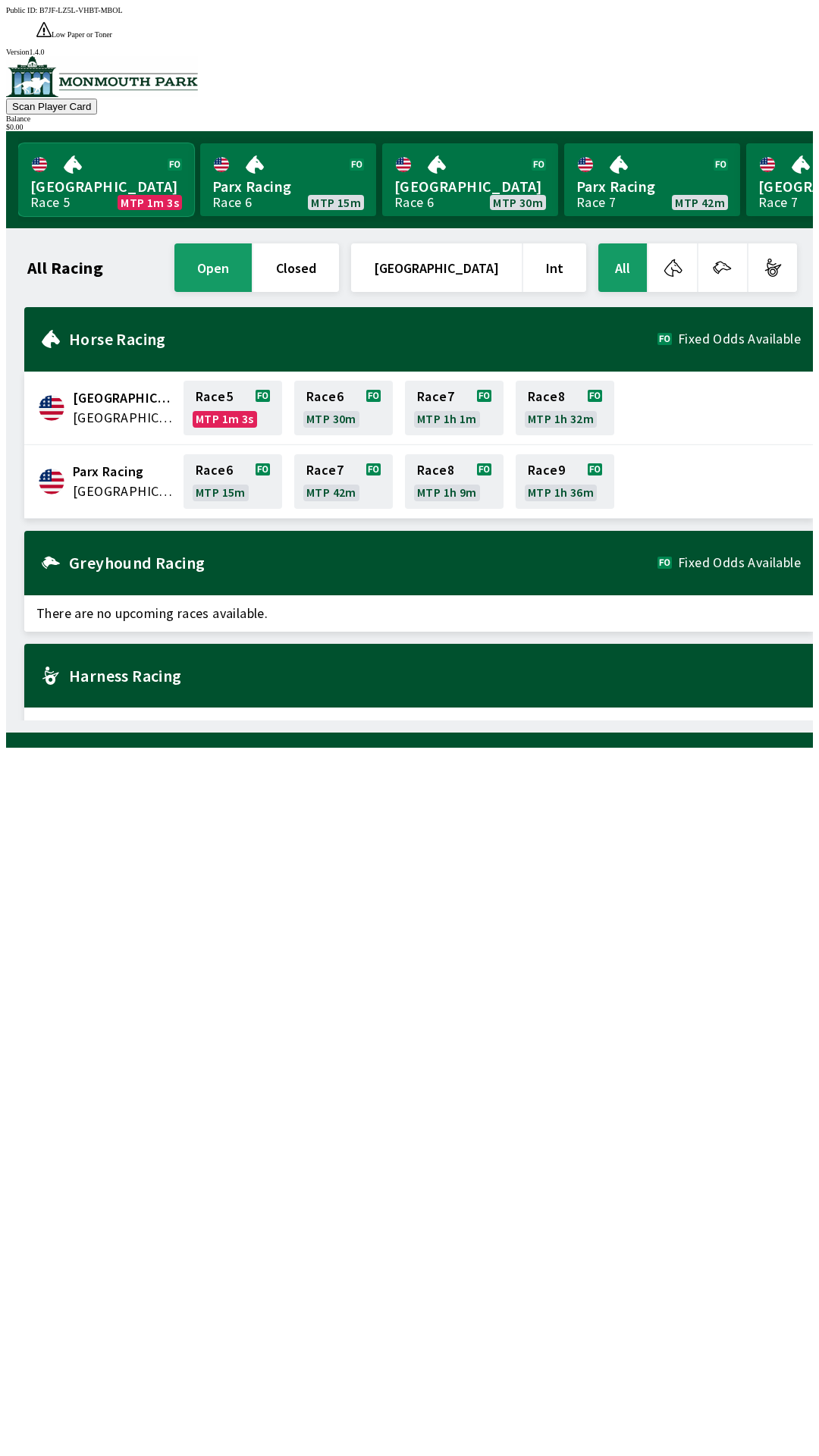
click at [112, 152] on link "Monmouth Park Race 5 MTP 1m 3s" at bounding box center [106, 179] width 176 height 73
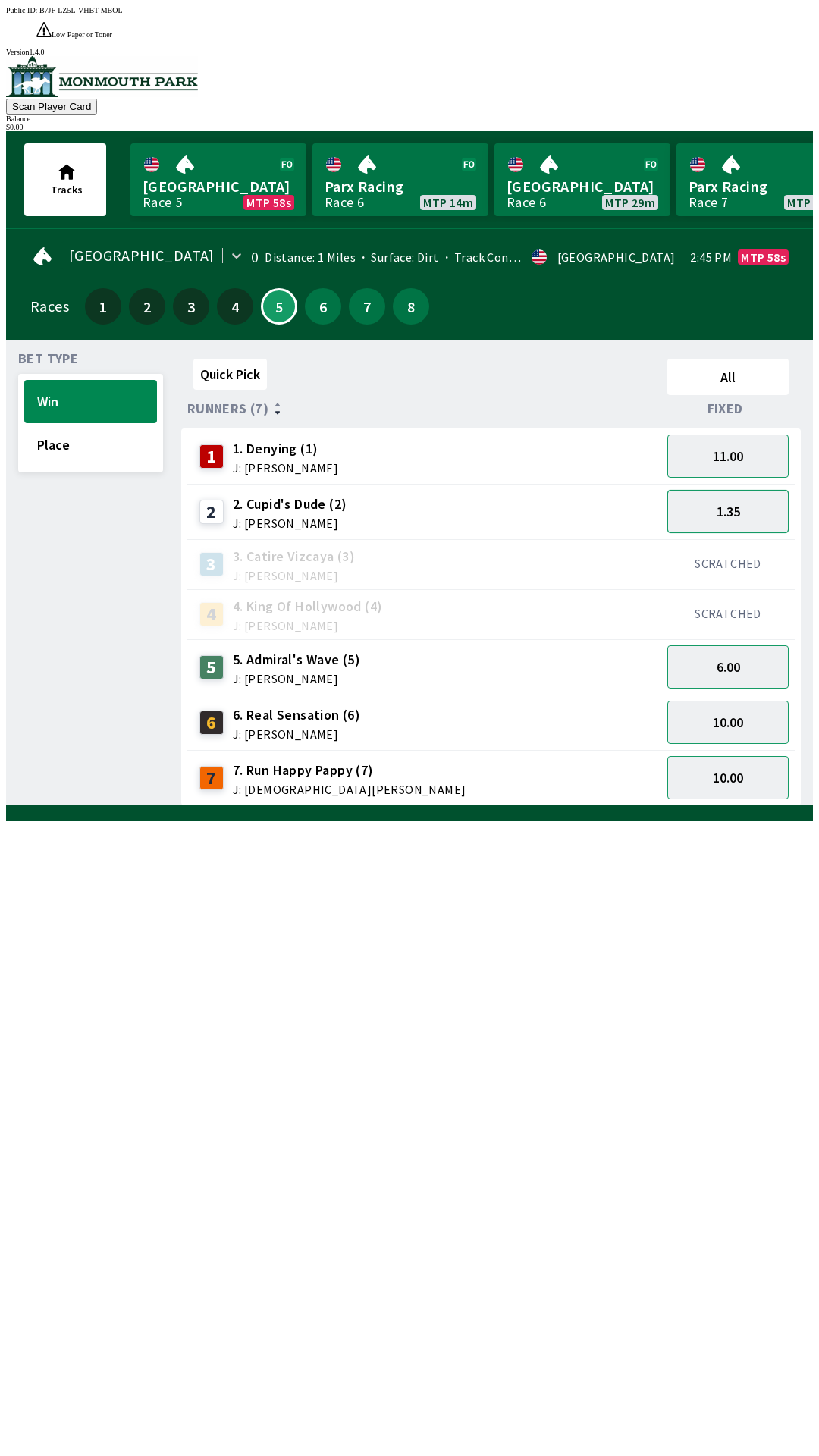
click at [737, 490] on button "1.35" at bounding box center [728, 512] width 121 height 44
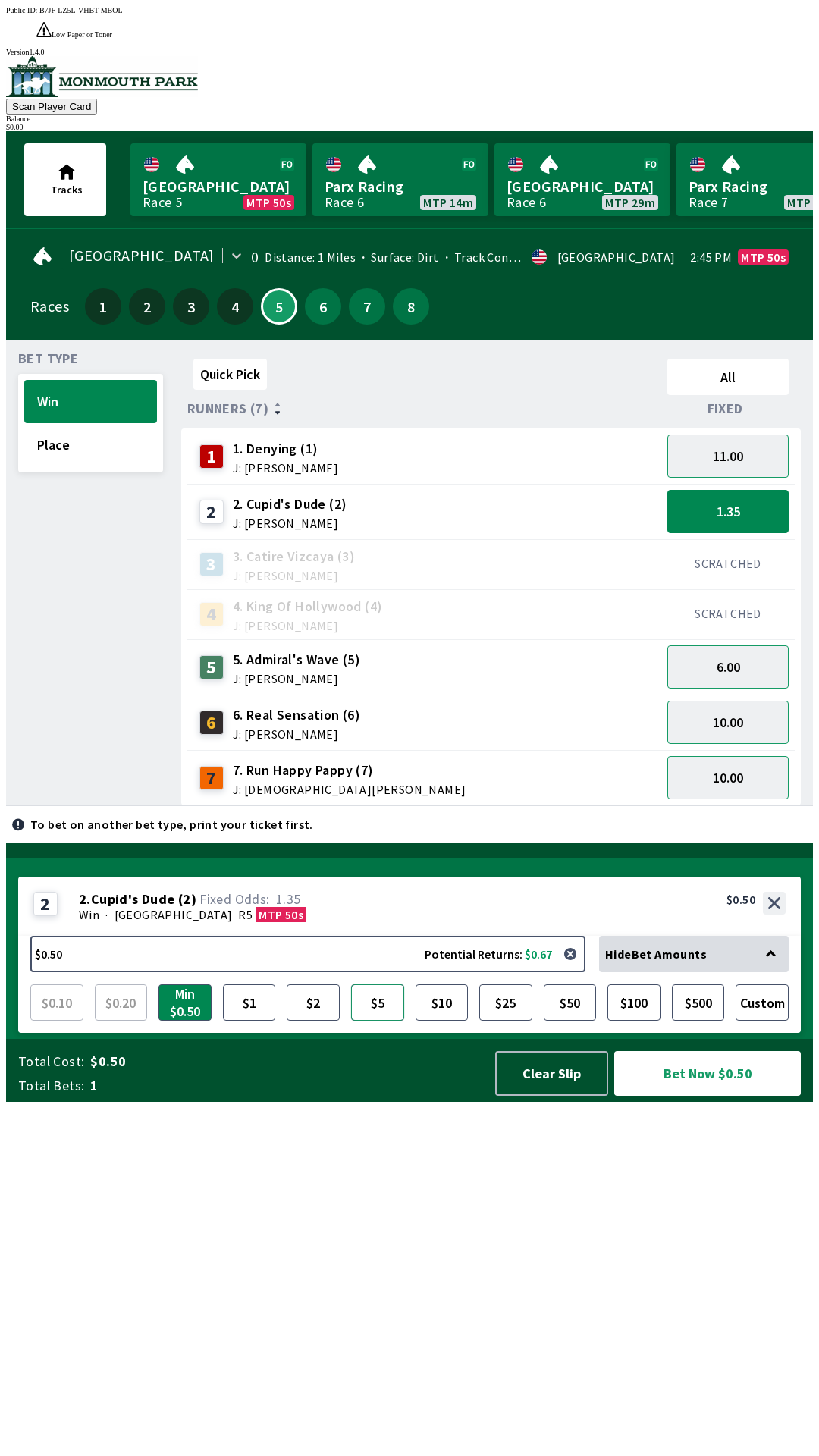
click at [379, 1021] on button "$5" at bounding box center [377, 1002] width 53 height 36
click at [774, 1021] on button "Custom" at bounding box center [762, 1002] width 53 height 36
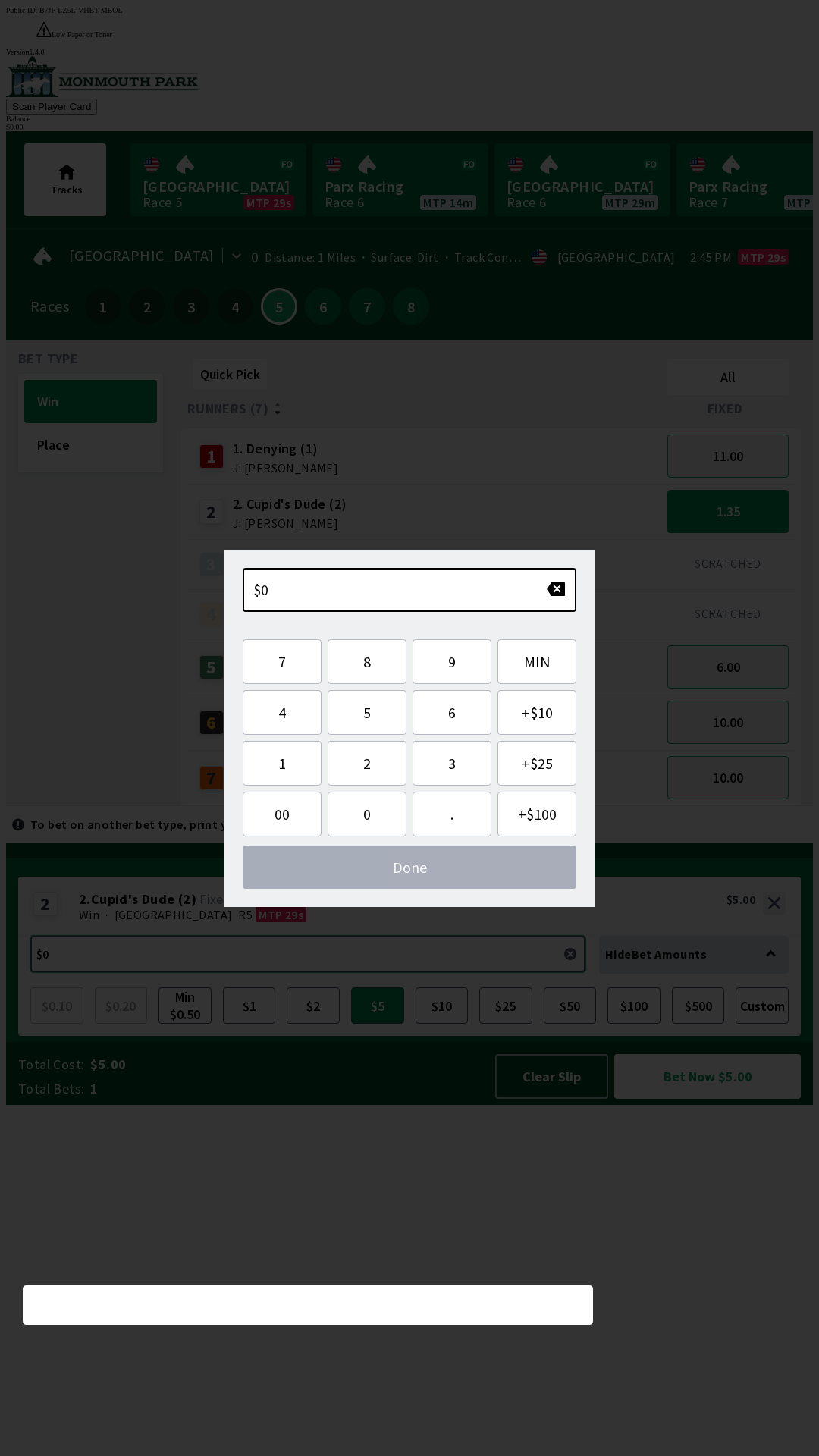
click at [221, 972] on button "$5.00 Potential Returns: $6.75" at bounding box center [307, 954] width 555 height 36
click at [68, 972] on button "$5.00 Potential Returns: $6.75" at bounding box center [307, 954] width 555 height 36
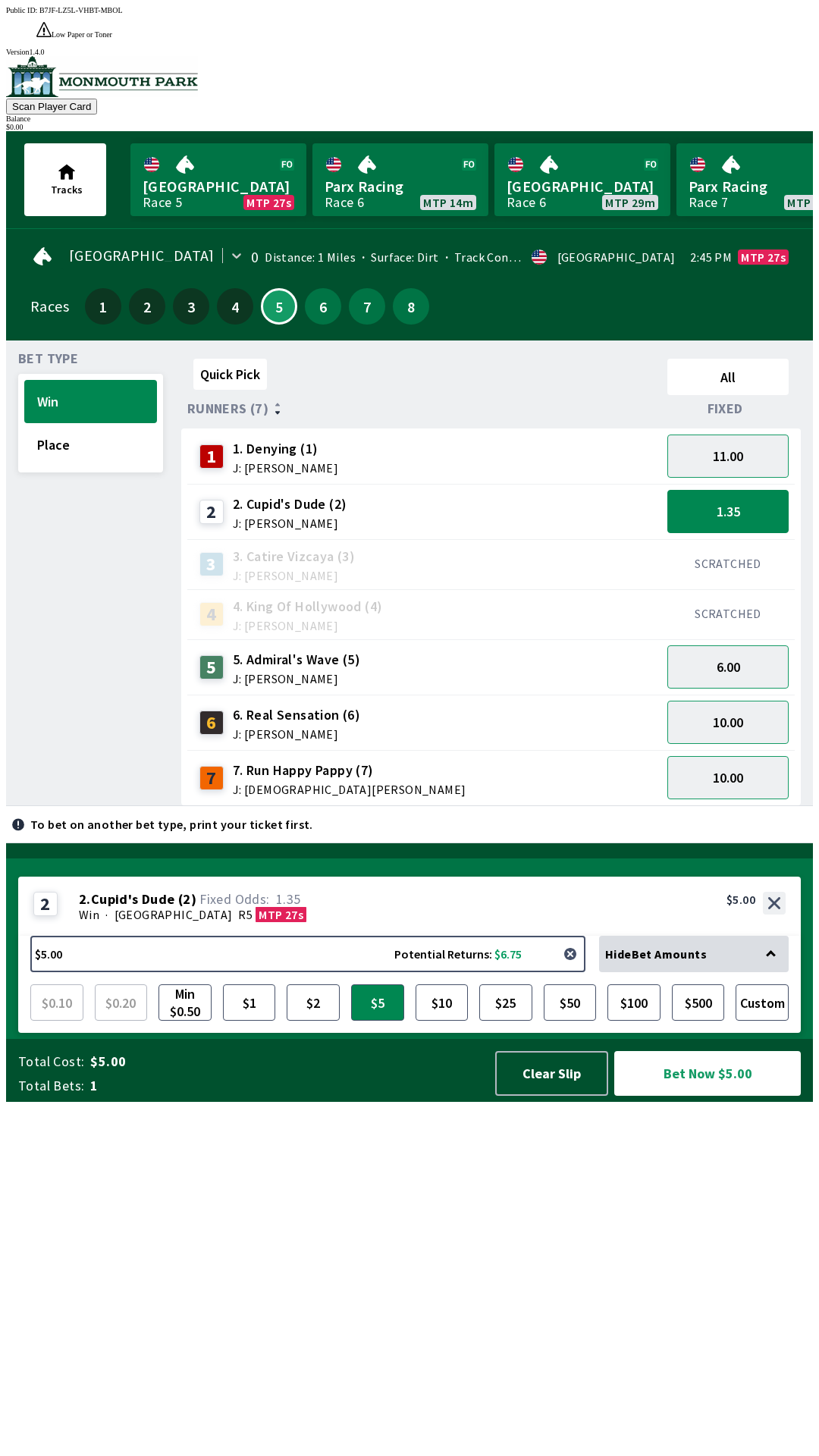
click at [575, 970] on button "button" at bounding box center [570, 954] width 30 height 30
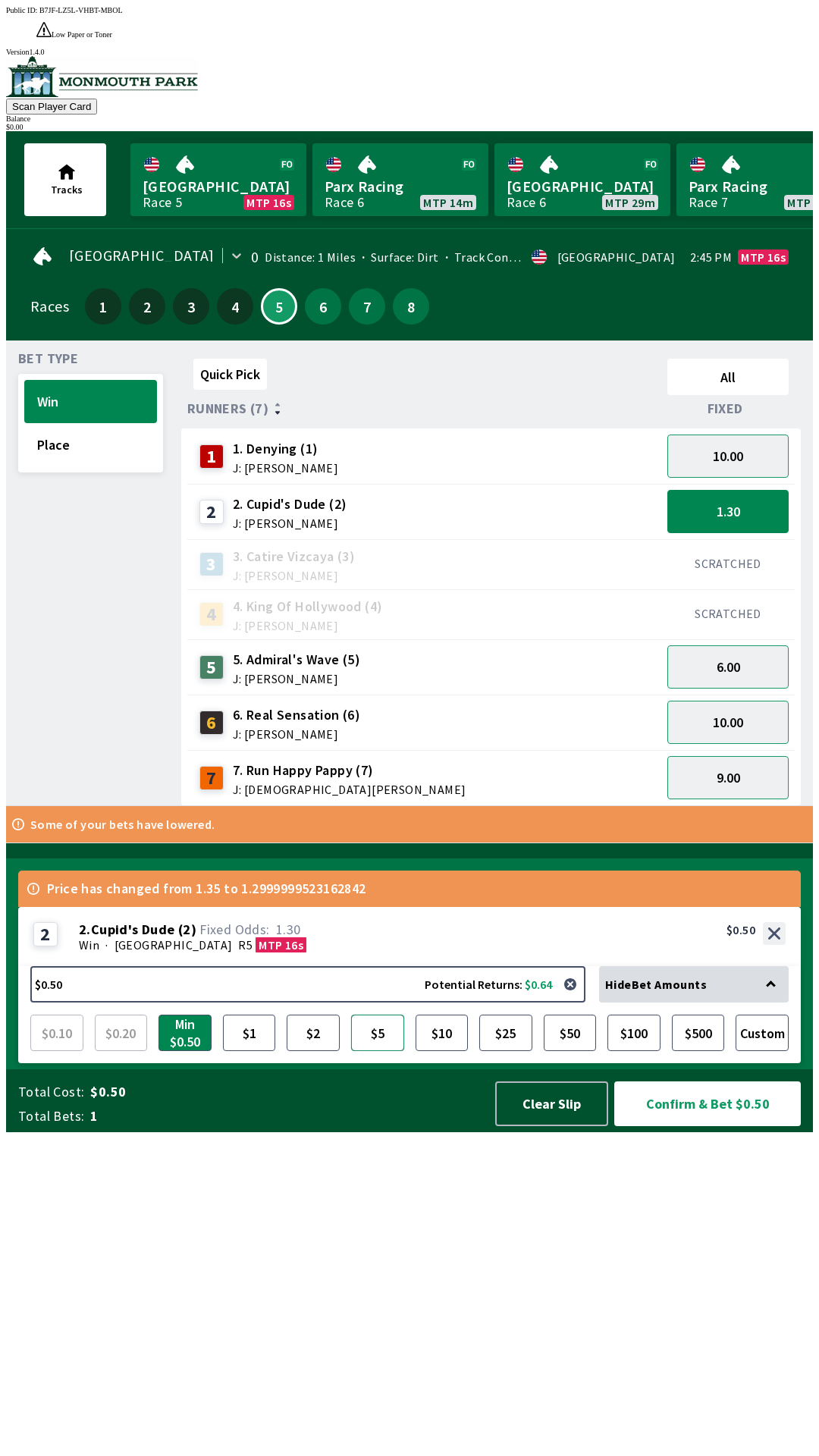
click at [373, 1052] on button "$5" at bounding box center [377, 1032] width 53 height 36
click at [713, 1126] on button "Confirm & Bet $5.00" at bounding box center [708, 1104] width 187 height 44
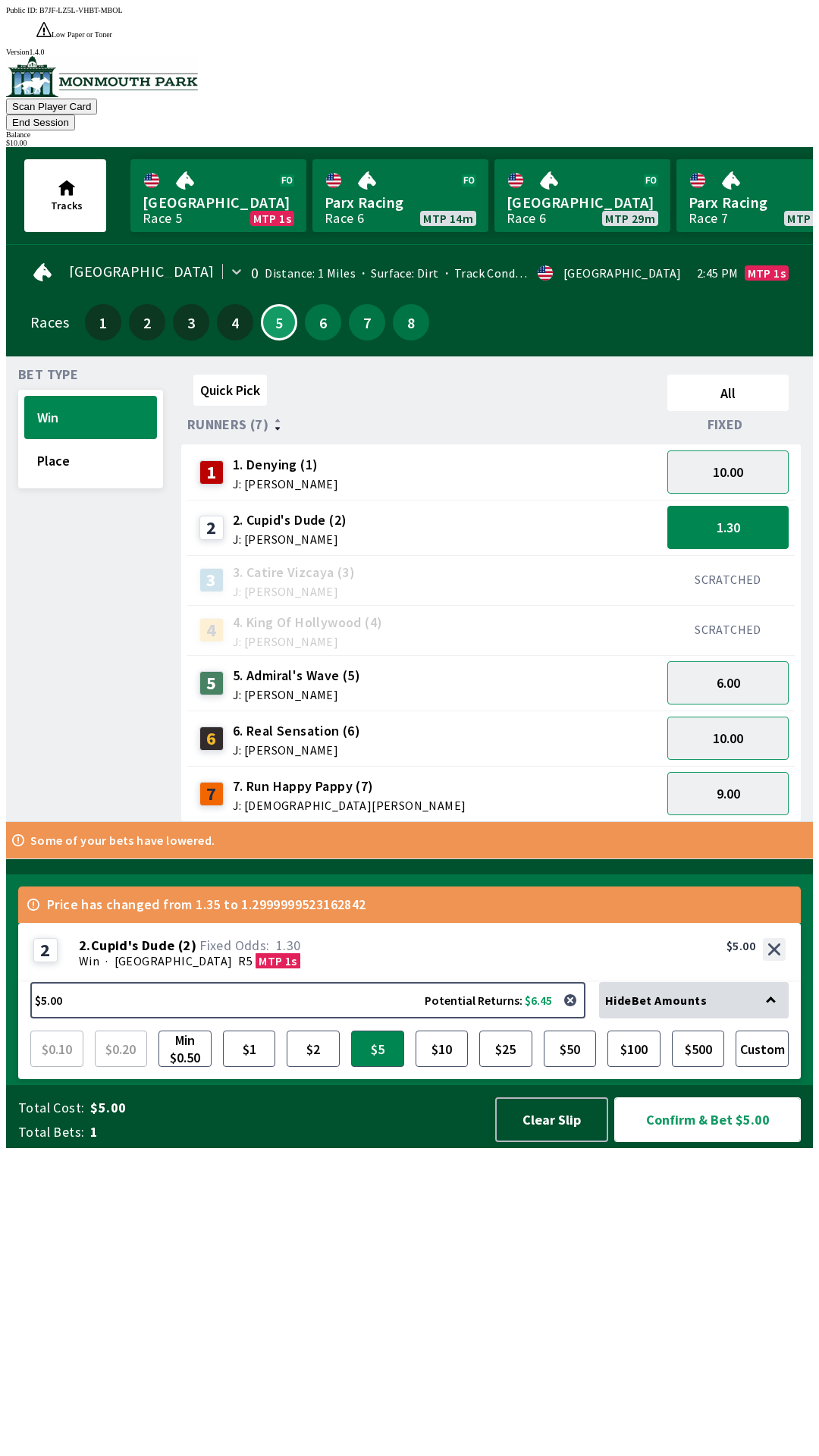
click at [717, 1142] on button "Confirm & Bet $5.00" at bounding box center [708, 1119] width 187 height 44
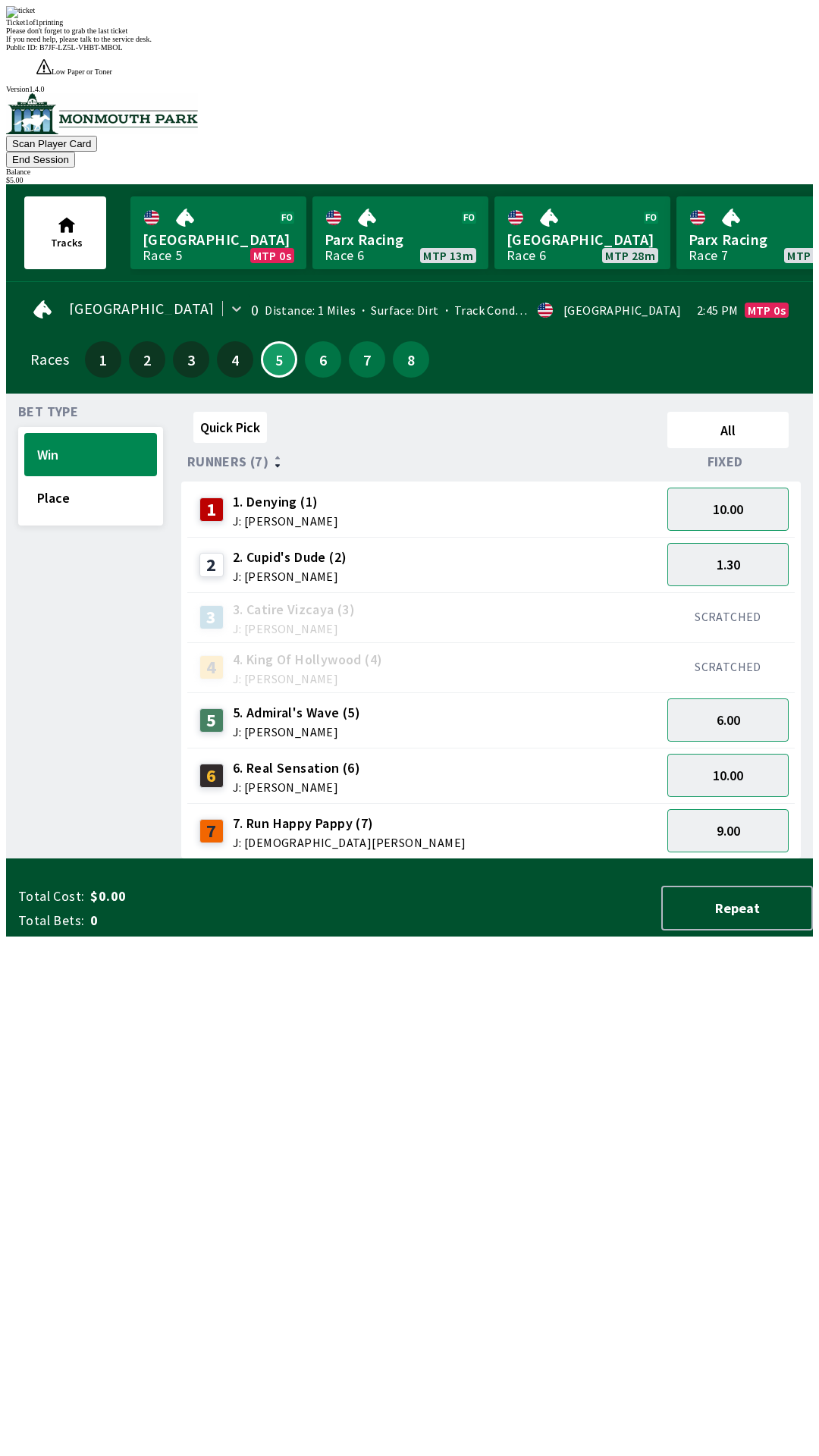
click at [580, 1056] on div "Ticket 1 of 1 printing Please don't forget to grab the last ticket If you need …" at bounding box center [410, 733] width 807 height 1456
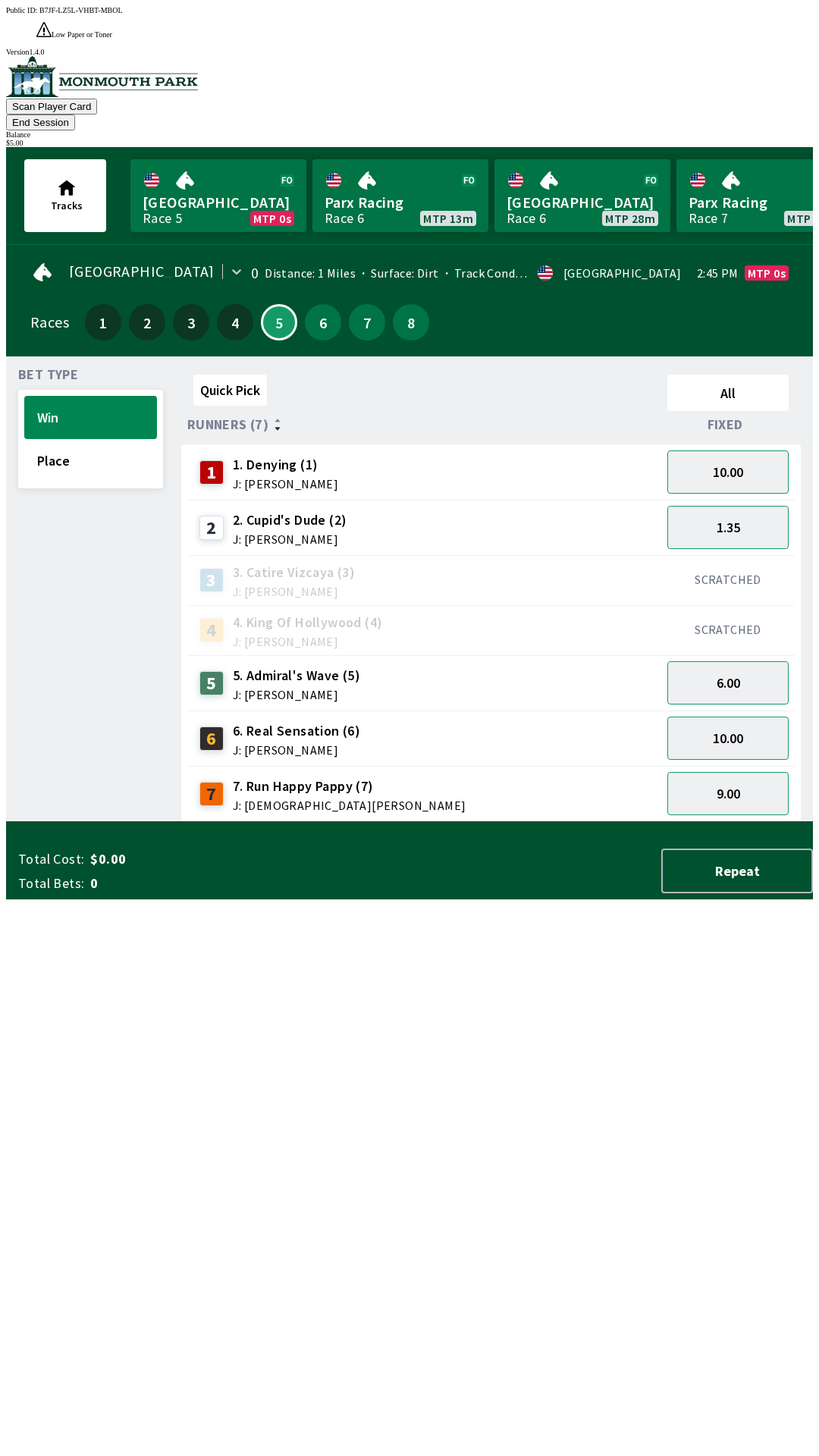
click at [75, 115] on button "End Session" at bounding box center [40, 122] width 69 height 16
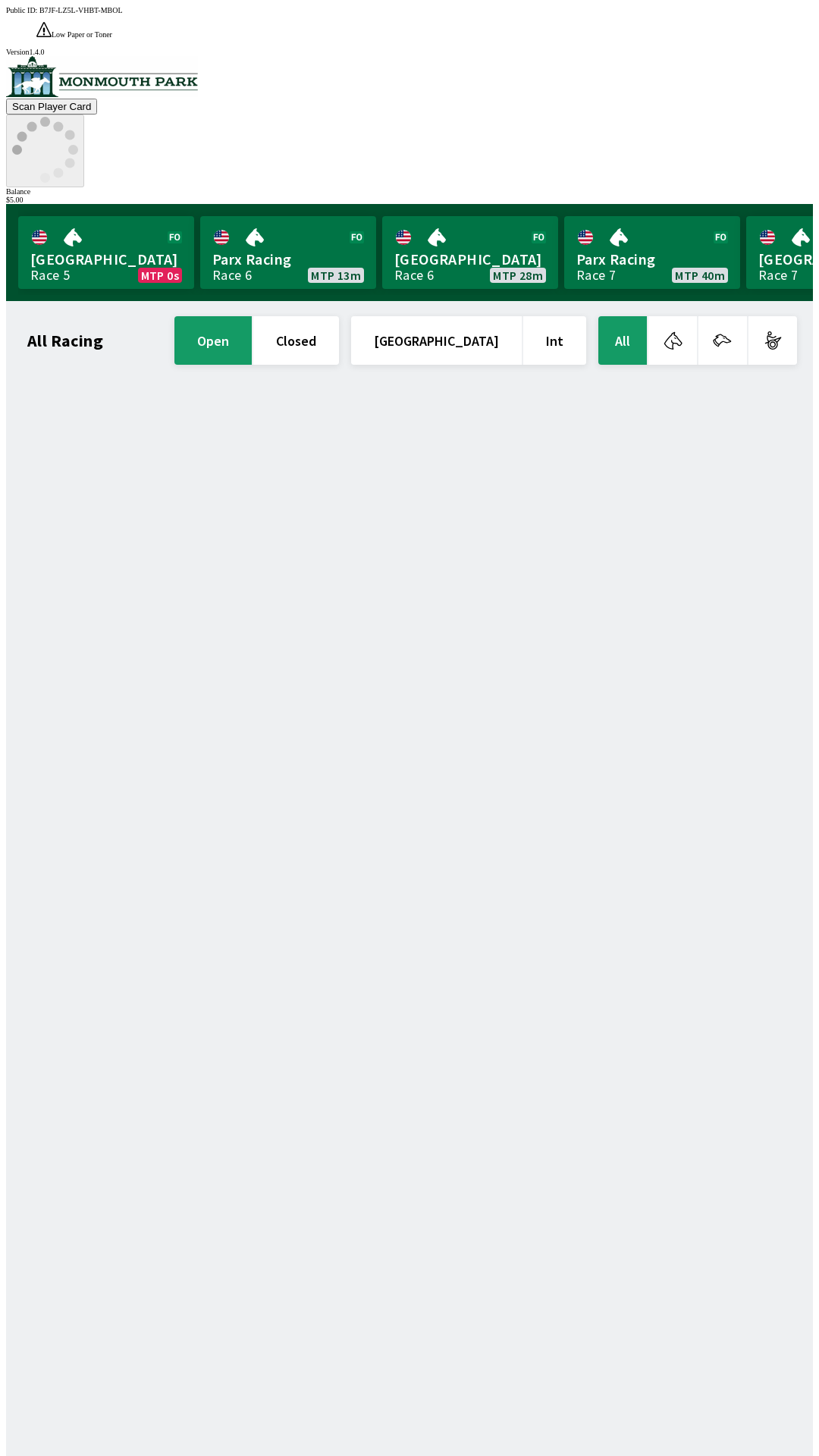
click at [78, 117] on icon at bounding box center [44, 150] width 66 height 66
